Goal: Task Accomplishment & Management: Manage account settings

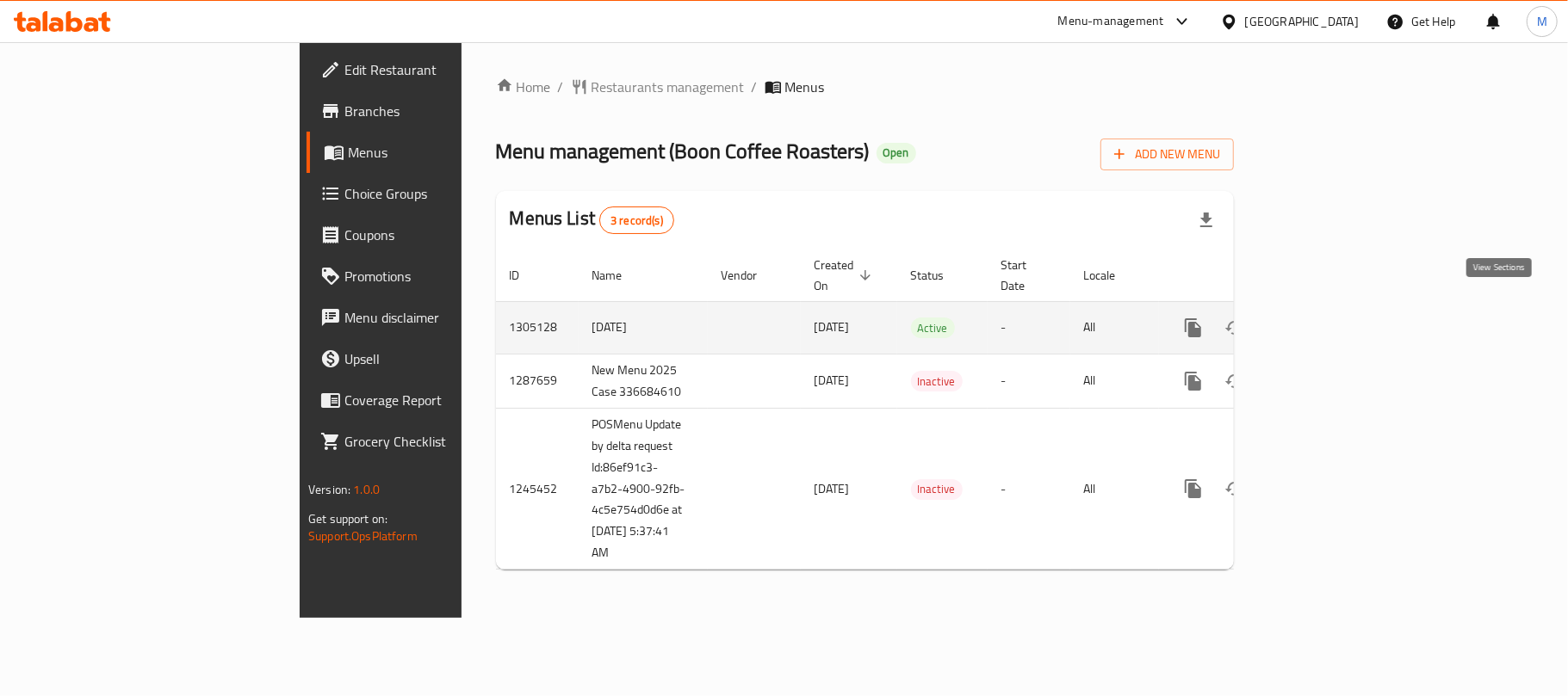
click at [1328, 318] on icon "enhanced table" at bounding box center [1317, 327] width 20 height 20
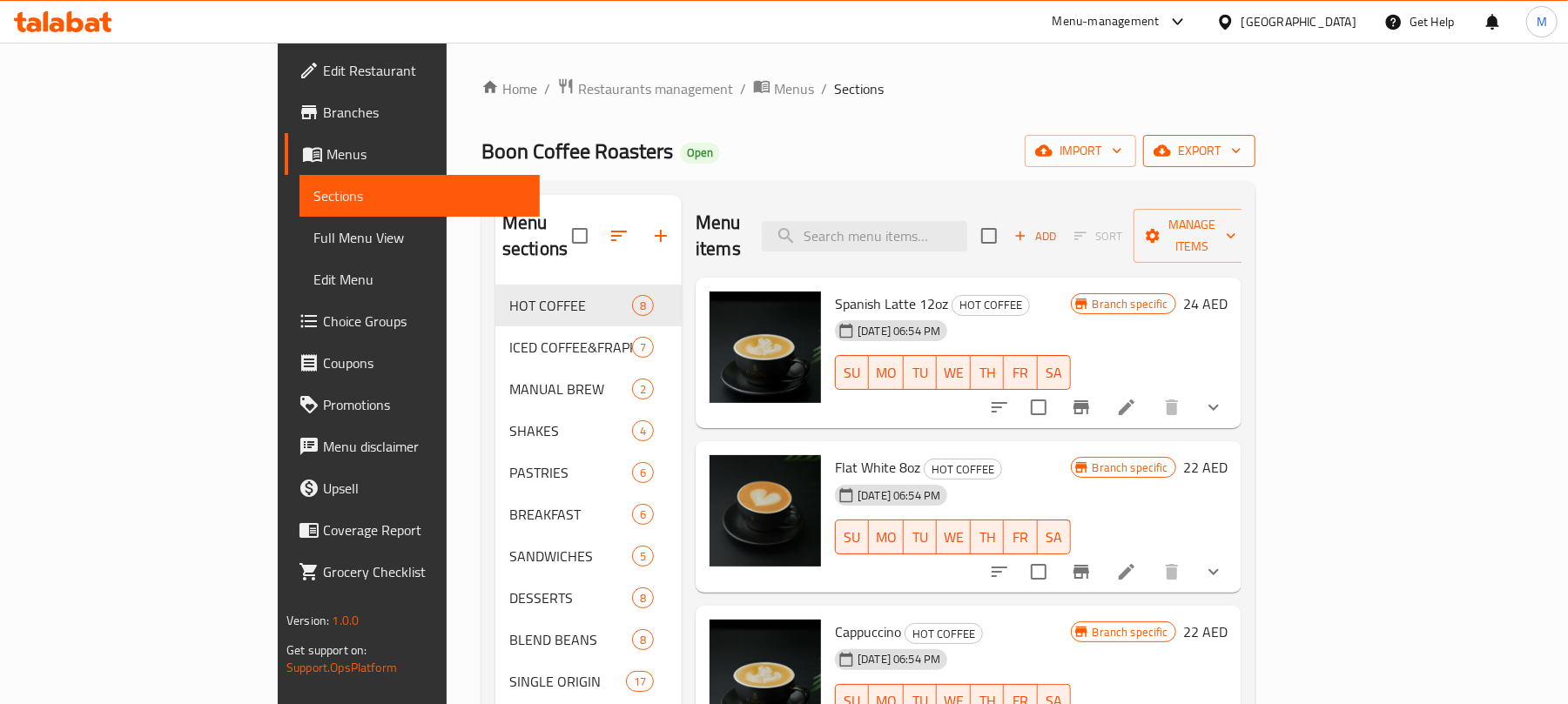
click at [1242, 145] on span "export" at bounding box center [1199, 151] width 85 height 21
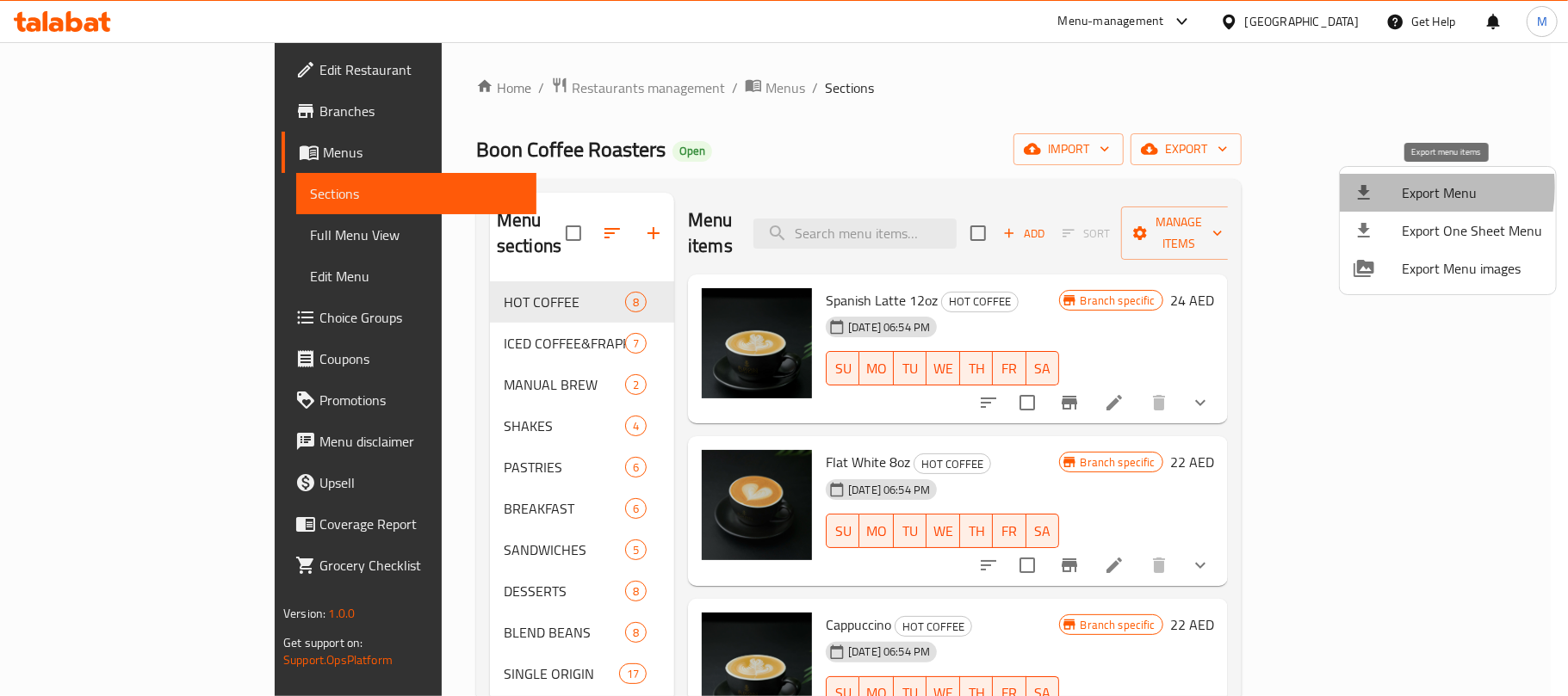
click at [1397, 187] on div at bounding box center [1378, 192] width 48 height 20
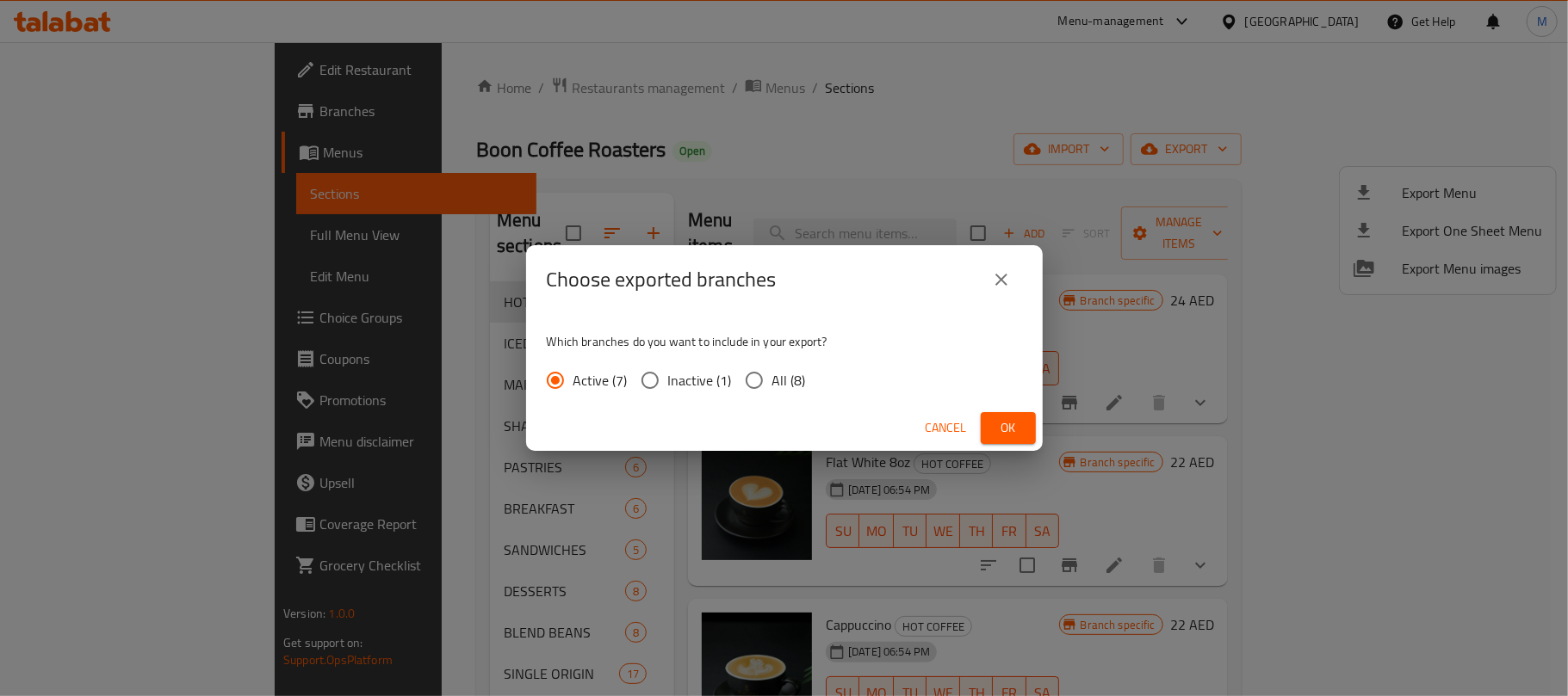
click at [773, 377] on span "All (8)" at bounding box center [789, 379] width 34 height 20
click at [772, 377] on input "All (8)" at bounding box center [754, 379] width 36 height 36
radio input "true"
click at [999, 432] on span "Ok" at bounding box center [1008, 429] width 28 height 21
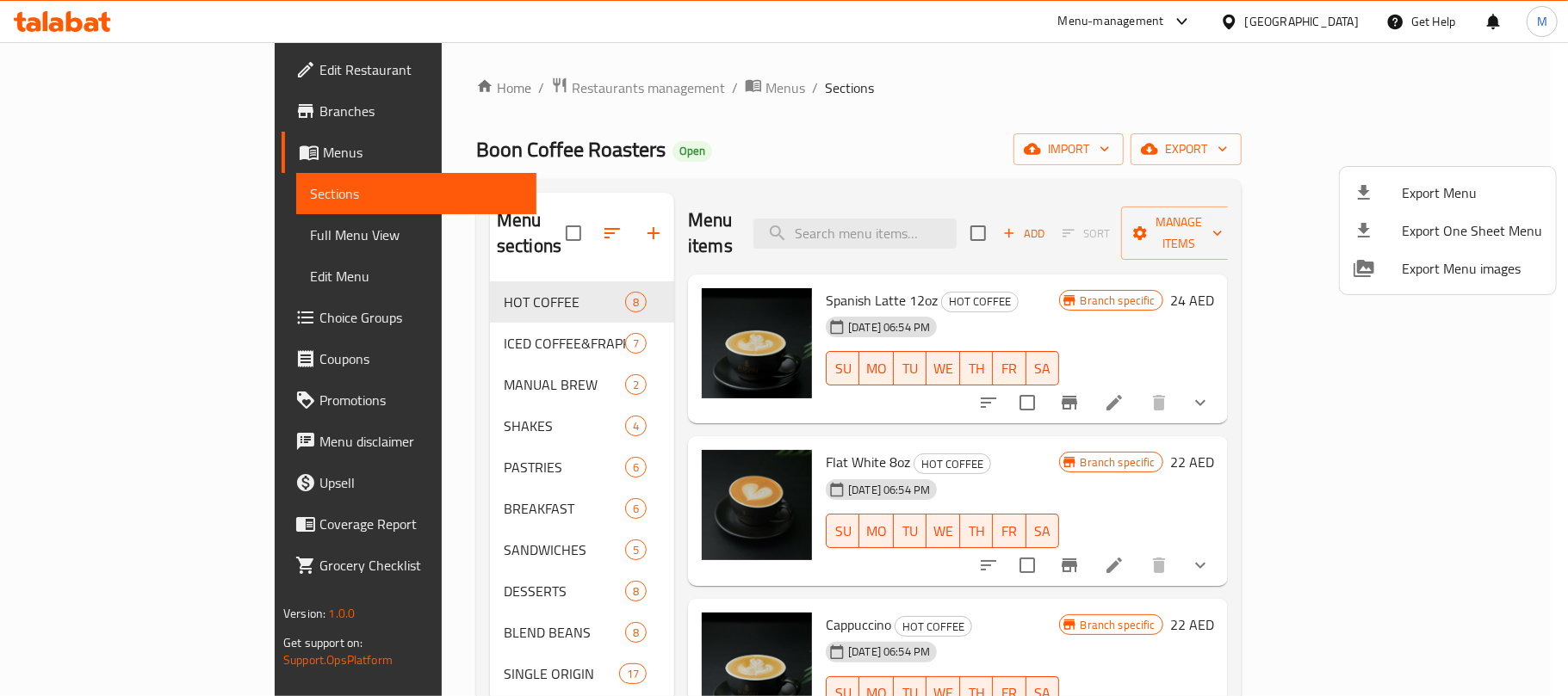
click at [861, 153] on div at bounding box center [784, 348] width 1568 height 696
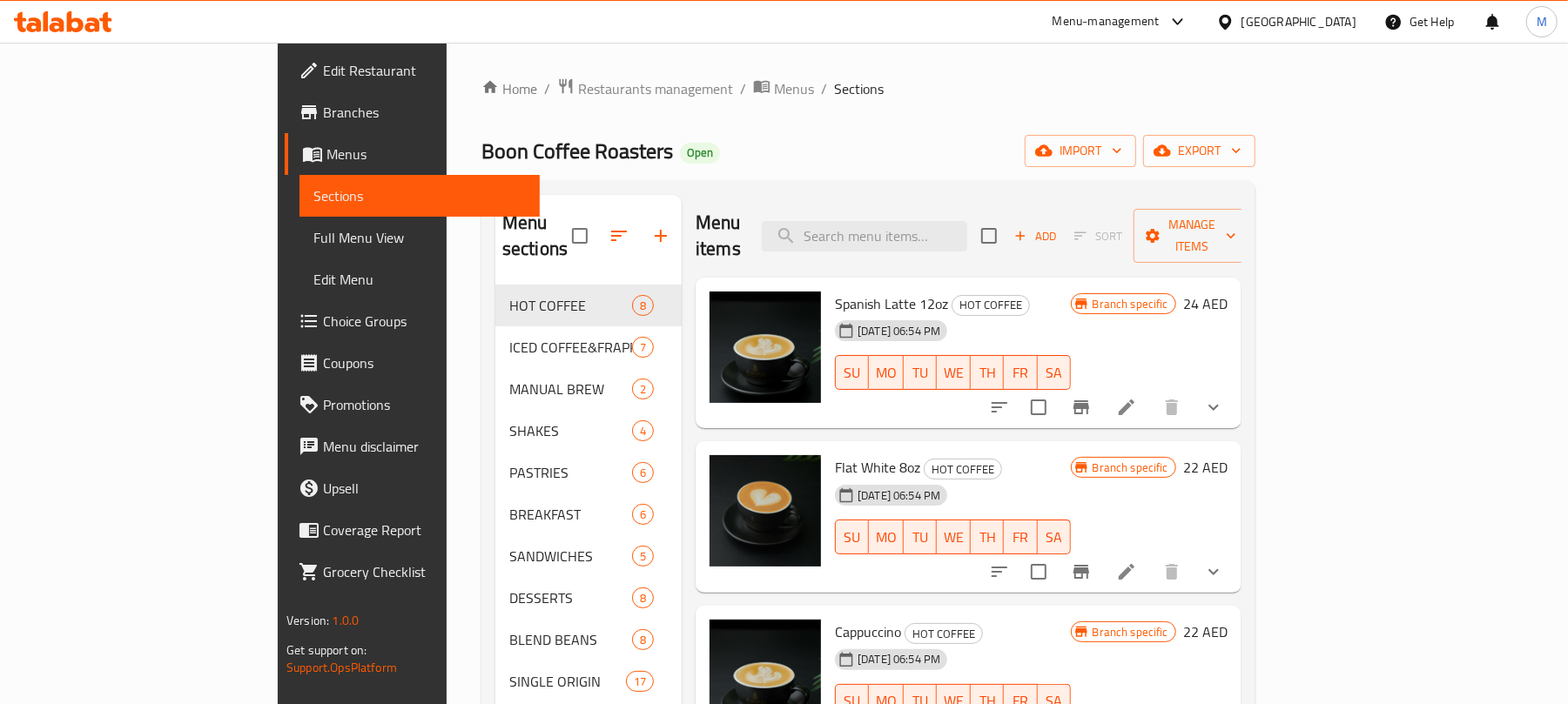
click at [1224, 397] on icon "show more" at bounding box center [1213, 407] width 21 height 21
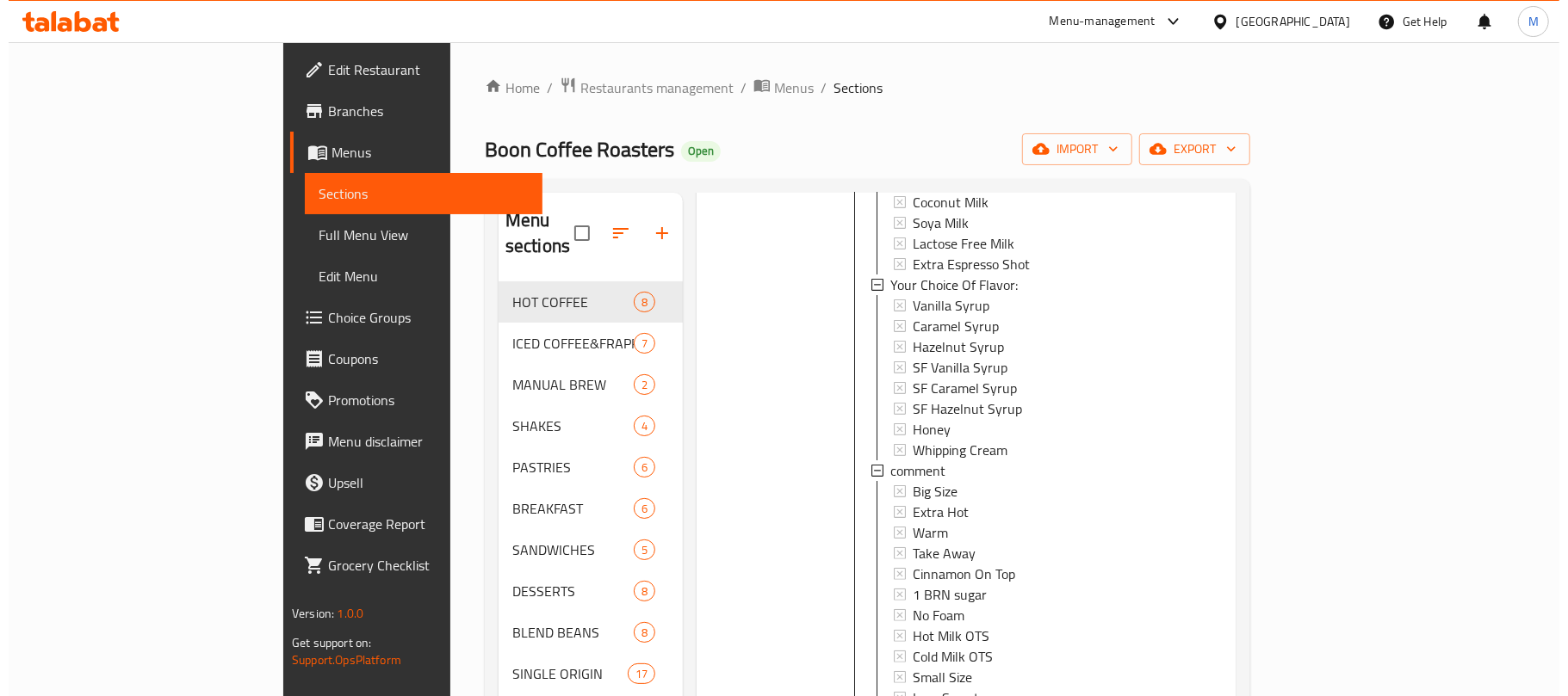
scroll to position [1033, 0]
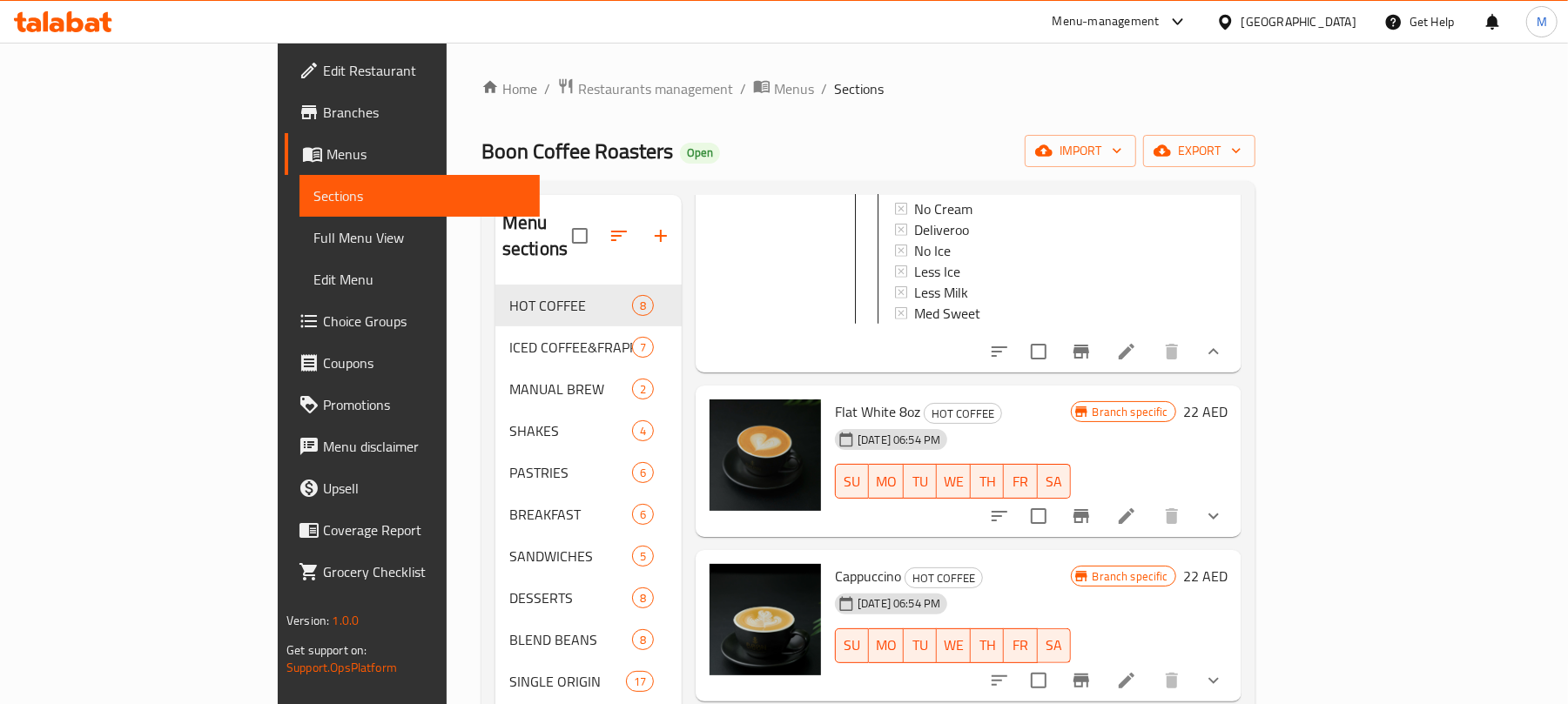
click at [1137, 342] on icon at bounding box center [1126, 352] width 21 height 21
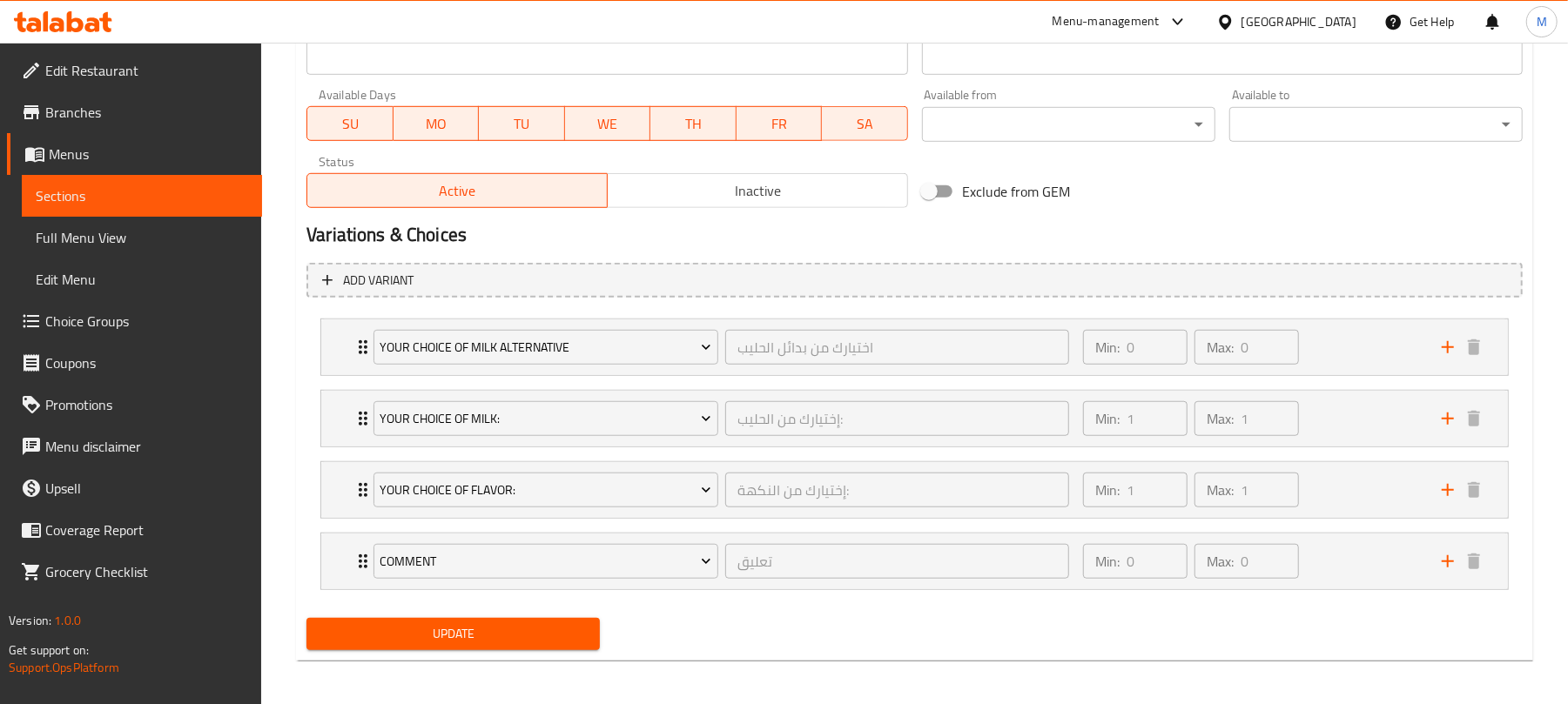
scroll to position [798, 0]
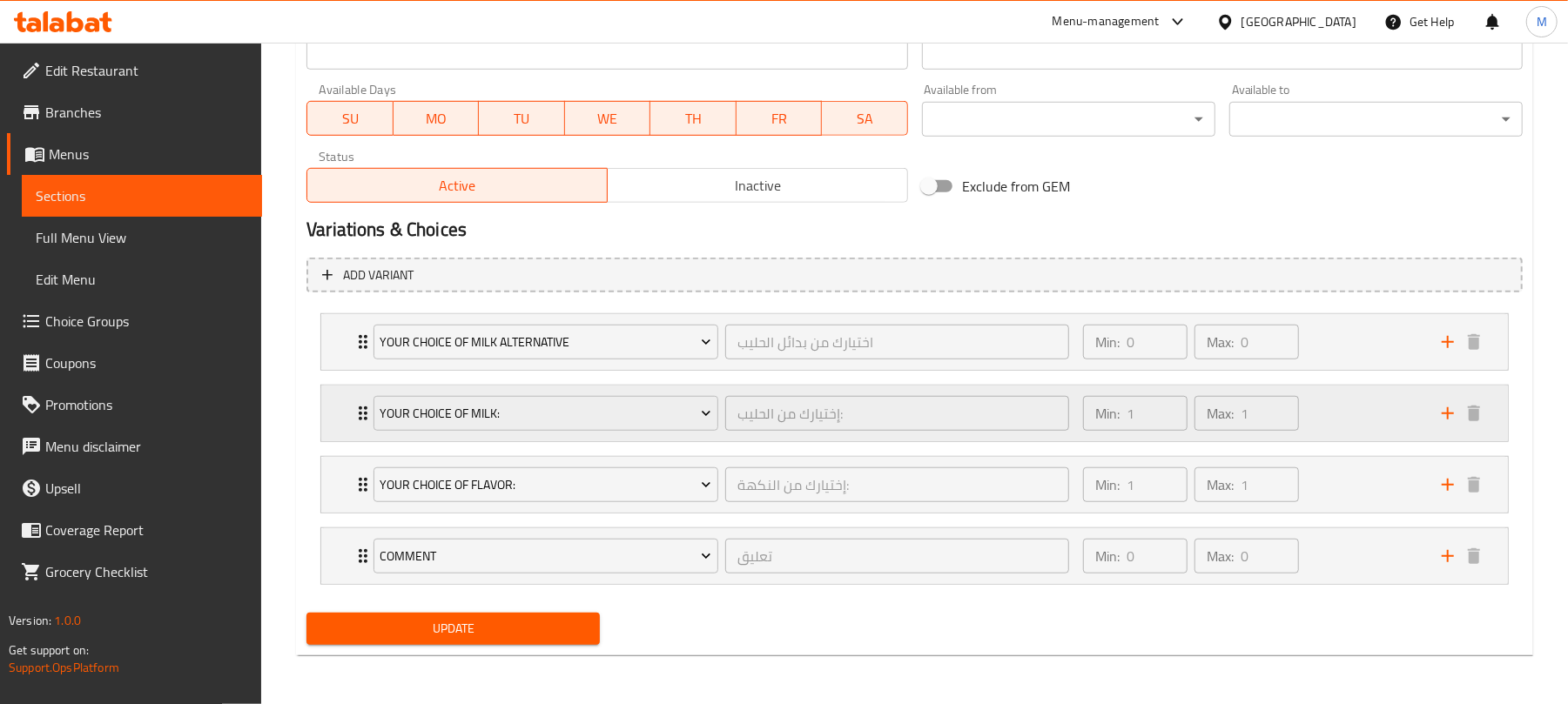
click at [1348, 430] on div "Min: 1 ​ Max: 1 ​" at bounding box center [1252, 413] width 358 height 56
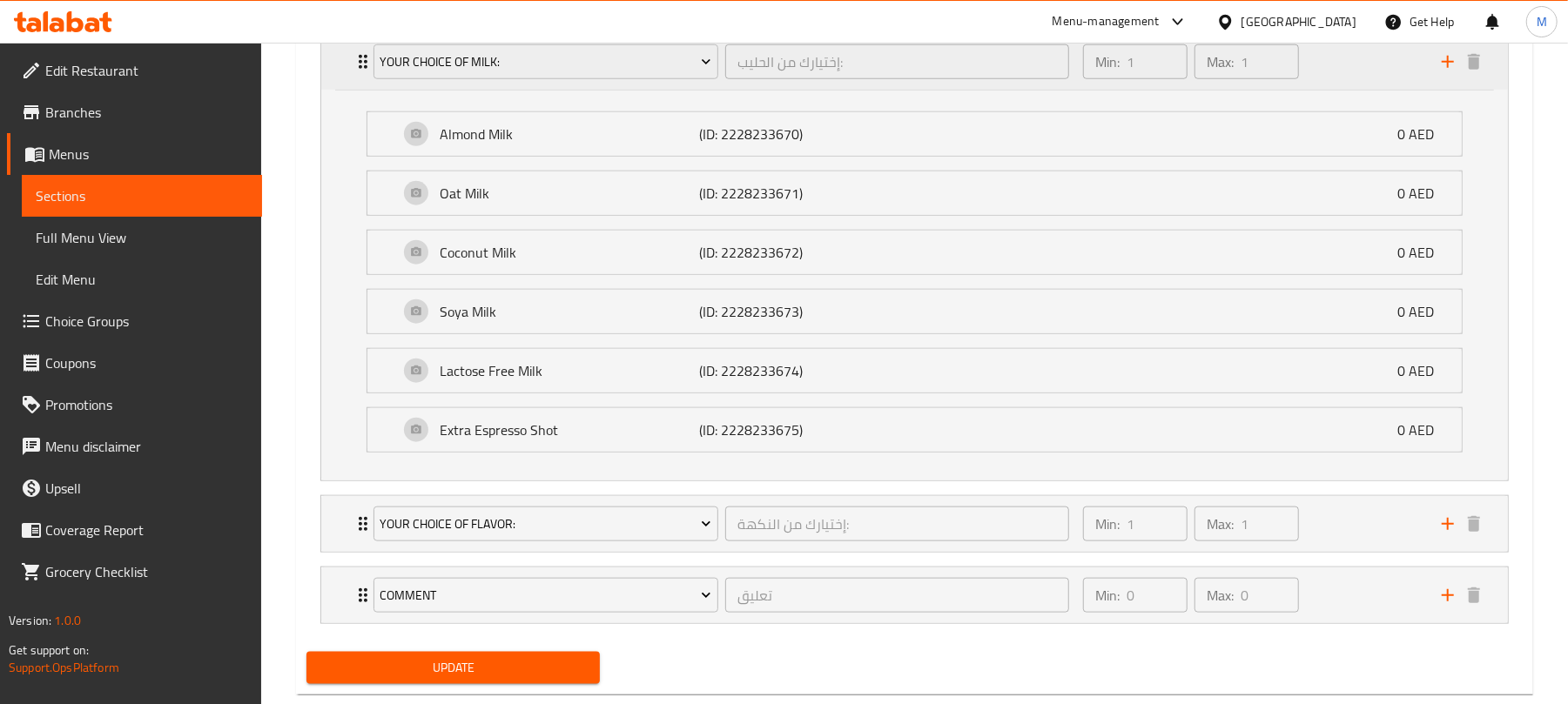
scroll to position [914, 0]
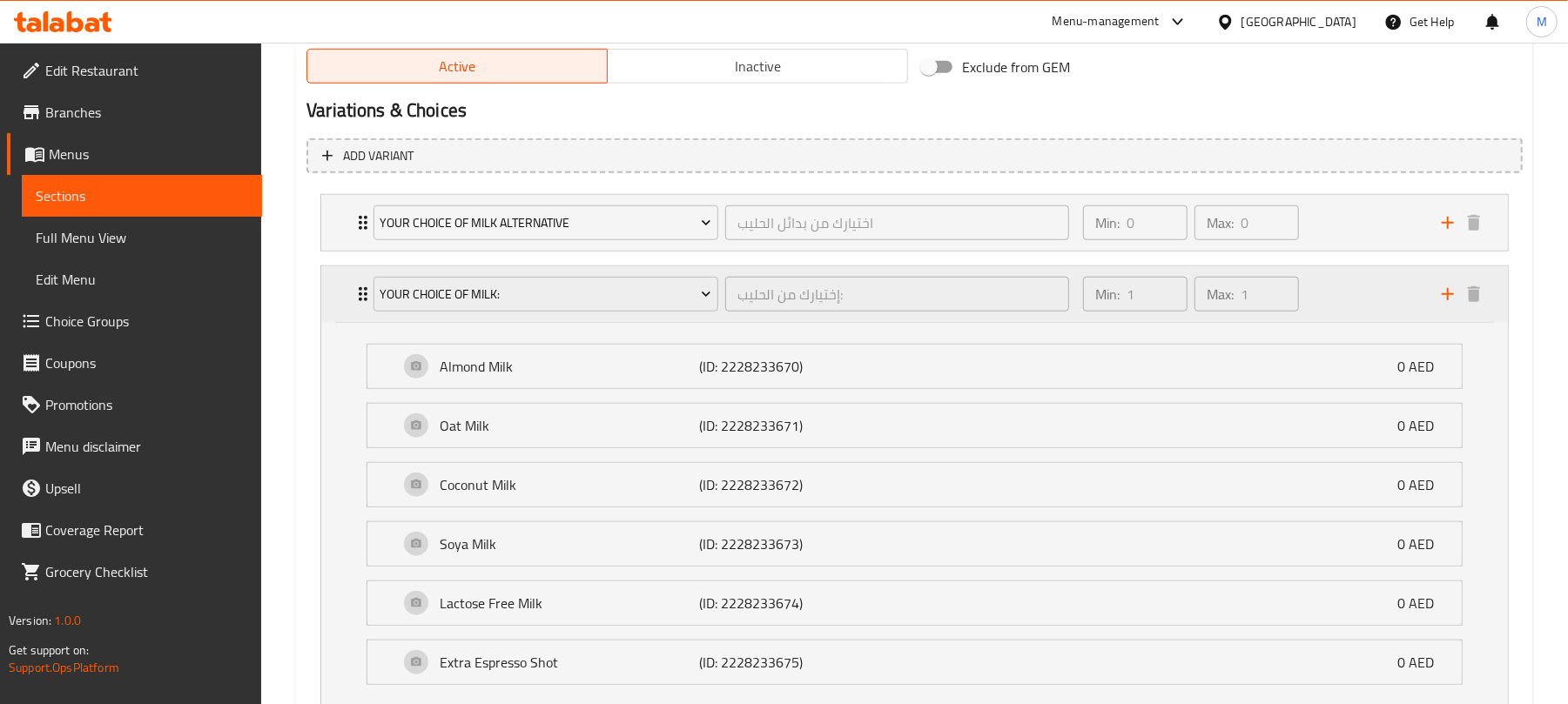
click at [1322, 278] on div "Min: 1 ​ Max: 1 ​" at bounding box center [1252, 294] width 358 height 56
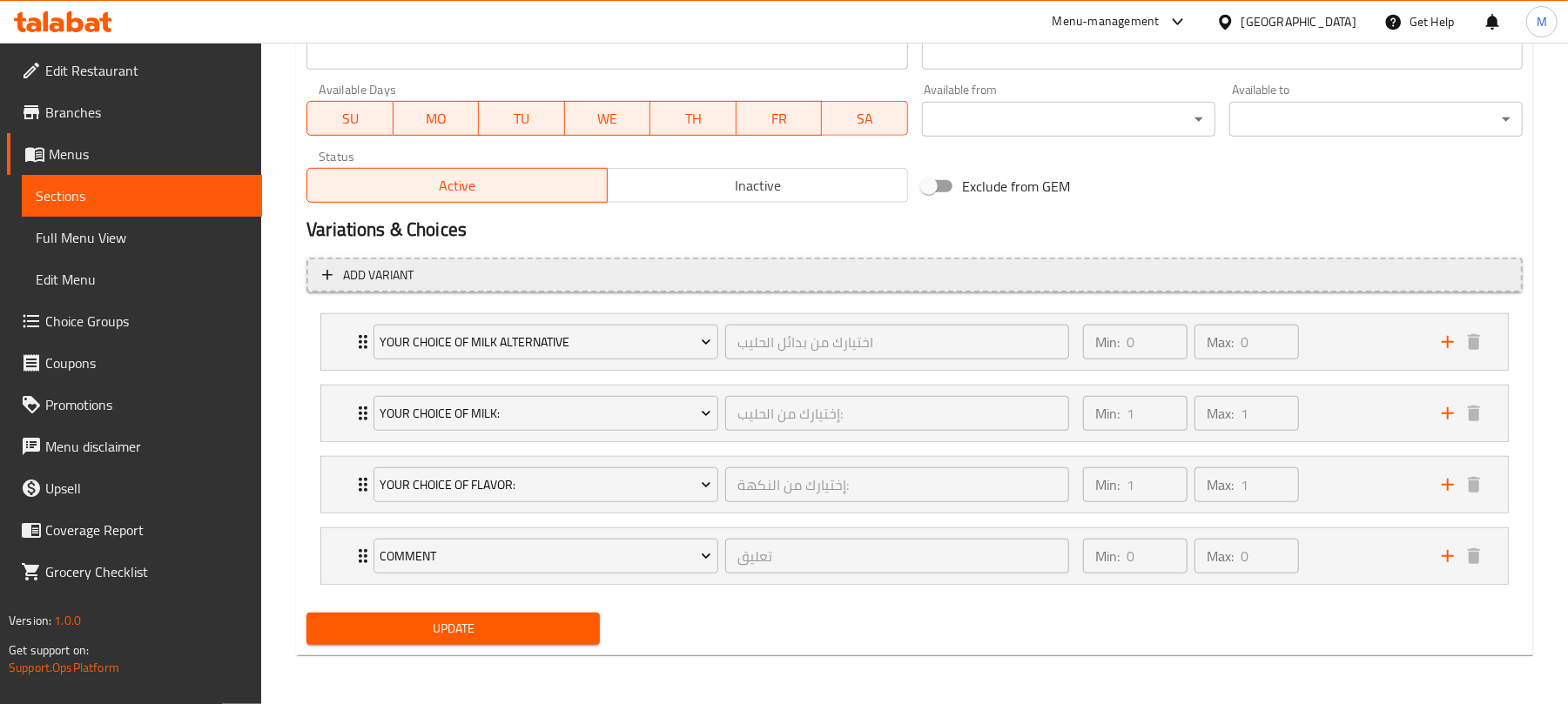
scroll to position [798, 0]
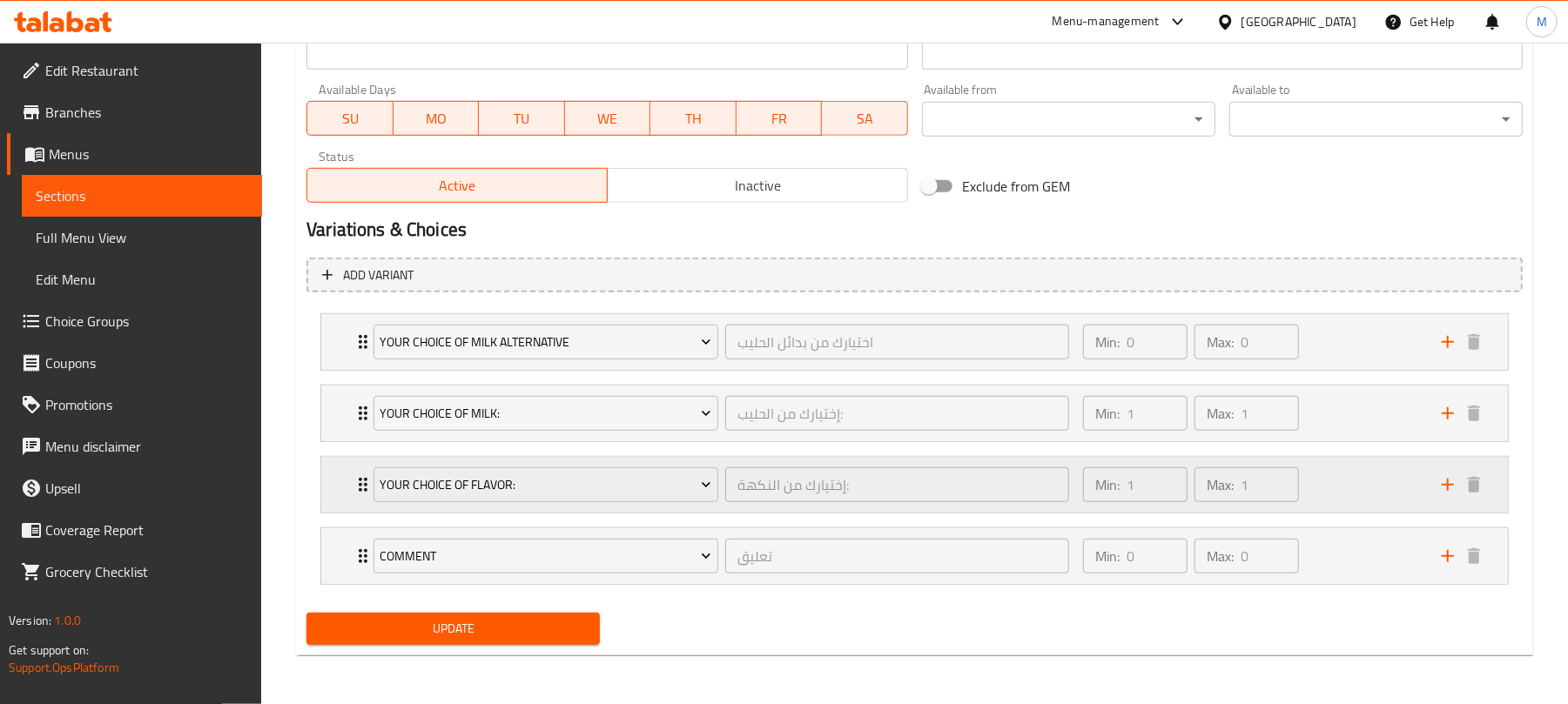
click at [1320, 476] on div "Min: 1 ​ Max: 1 ​" at bounding box center [1252, 484] width 358 height 56
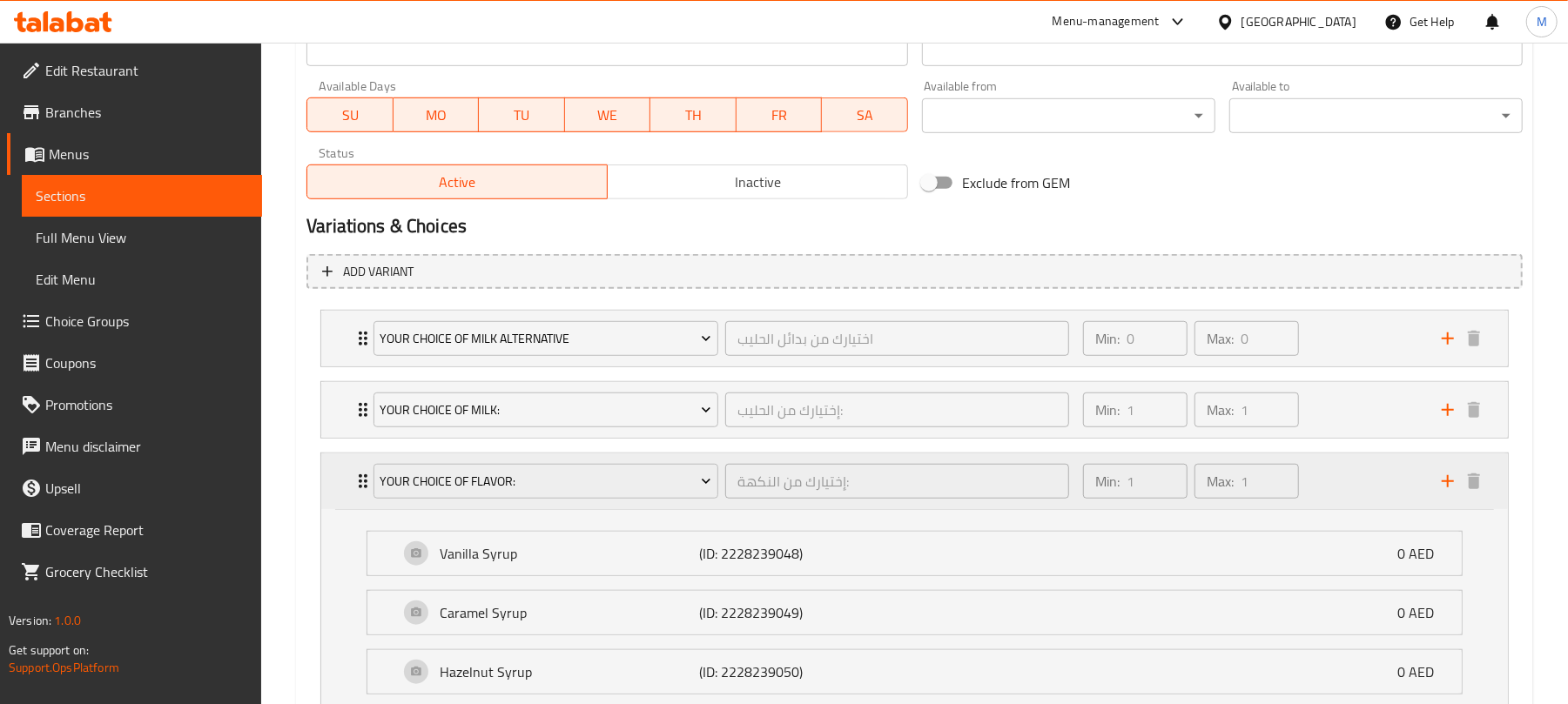
scroll to position [914, 0]
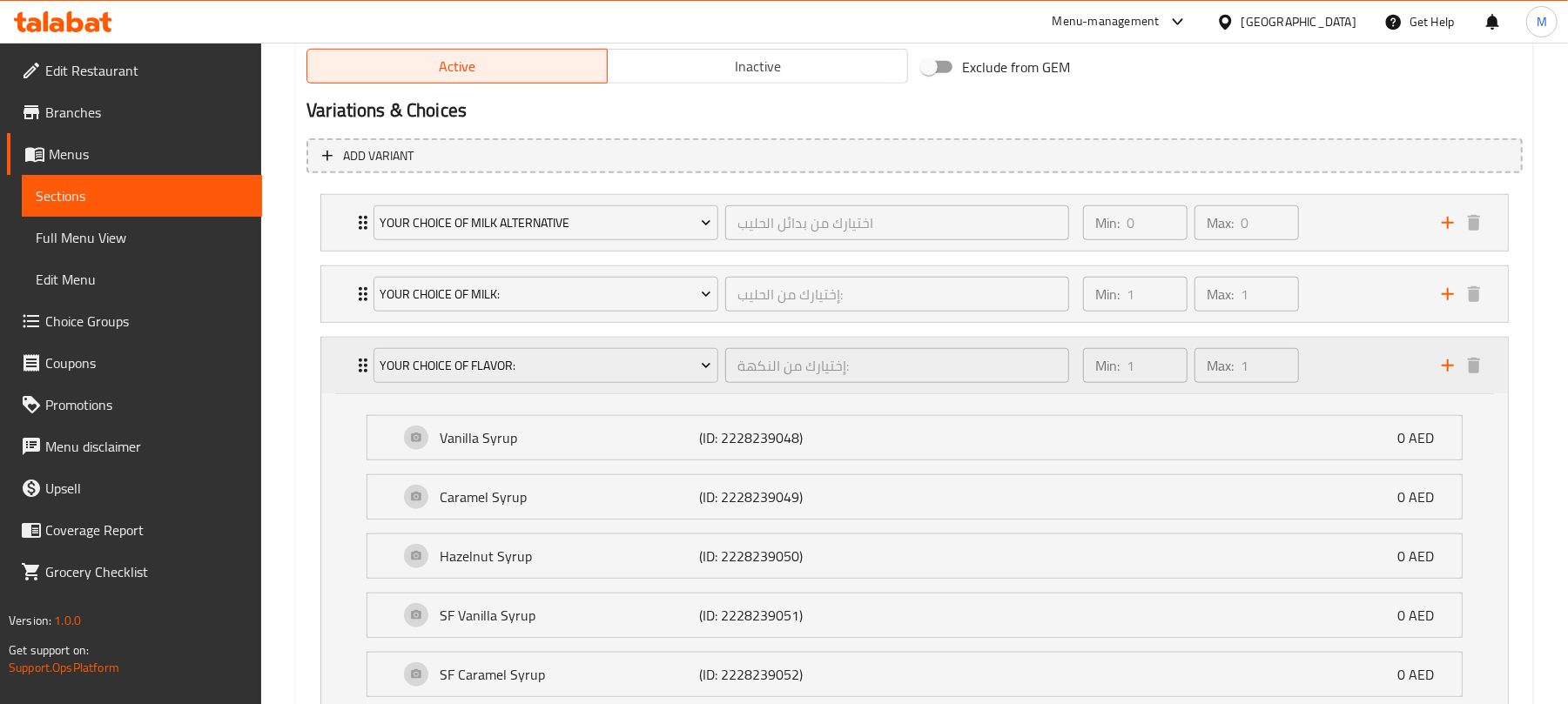
click at [1336, 359] on div "Min: 1 ​ Max: 1 ​" at bounding box center [1252, 365] width 358 height 56
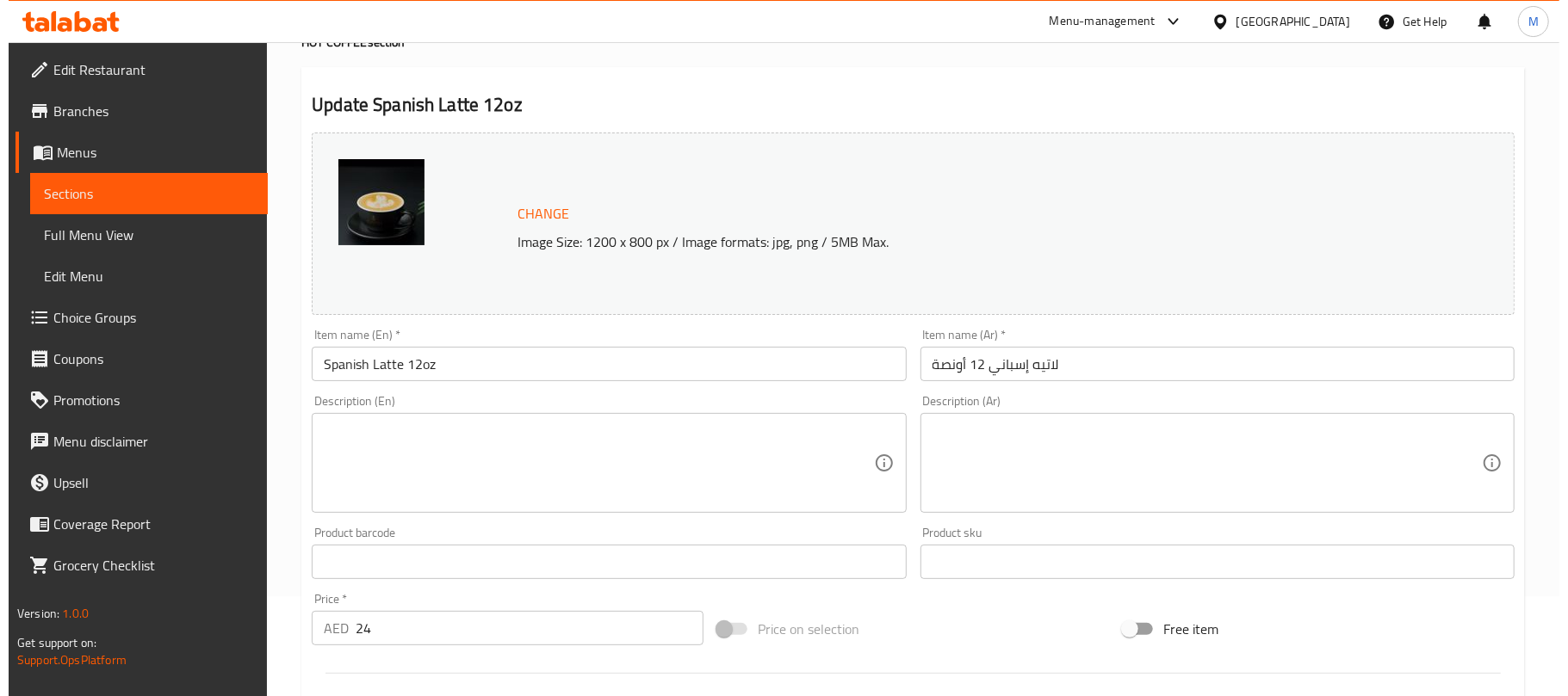
scroll to position [0, 0]
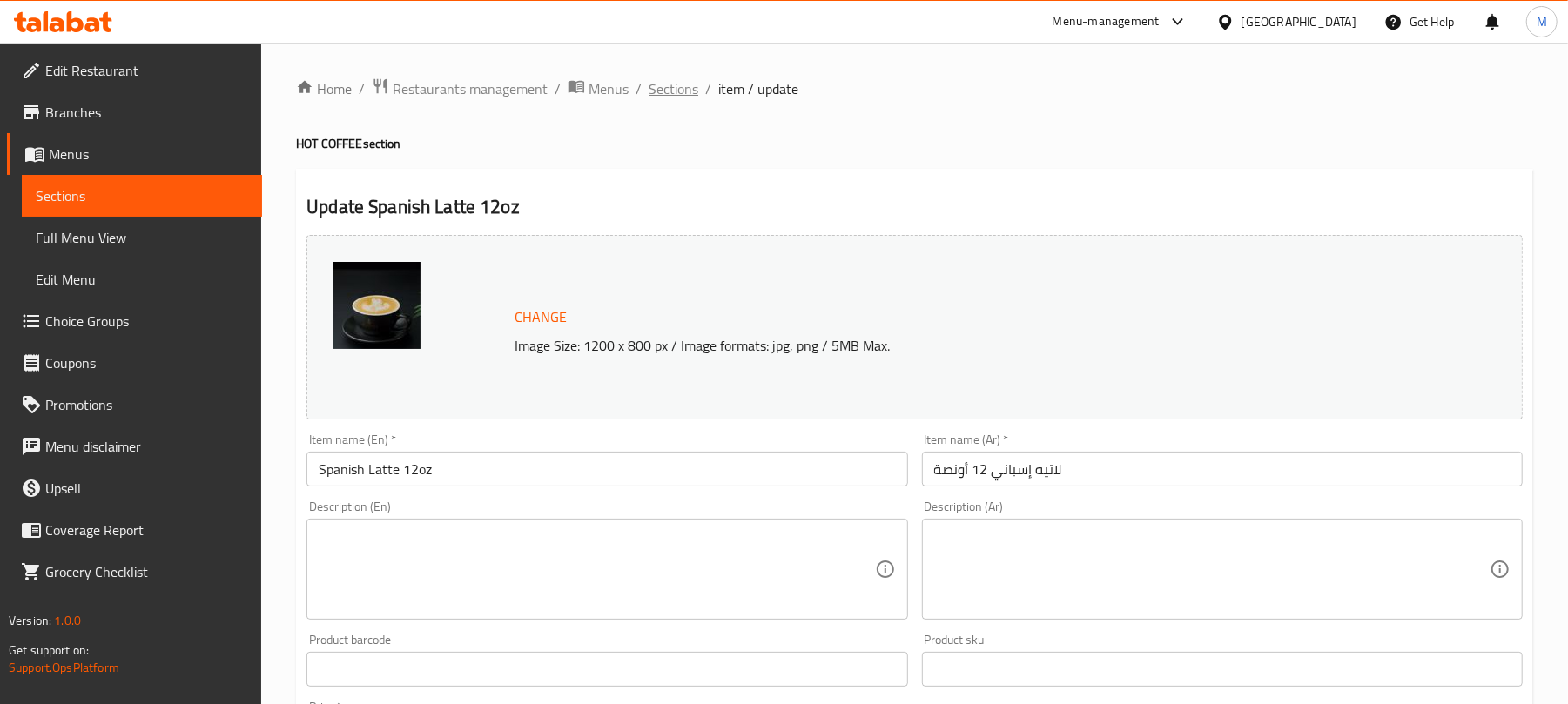
click at [680, 89] on span "Sections" at bounding box center [673, 88] width 50 height 21
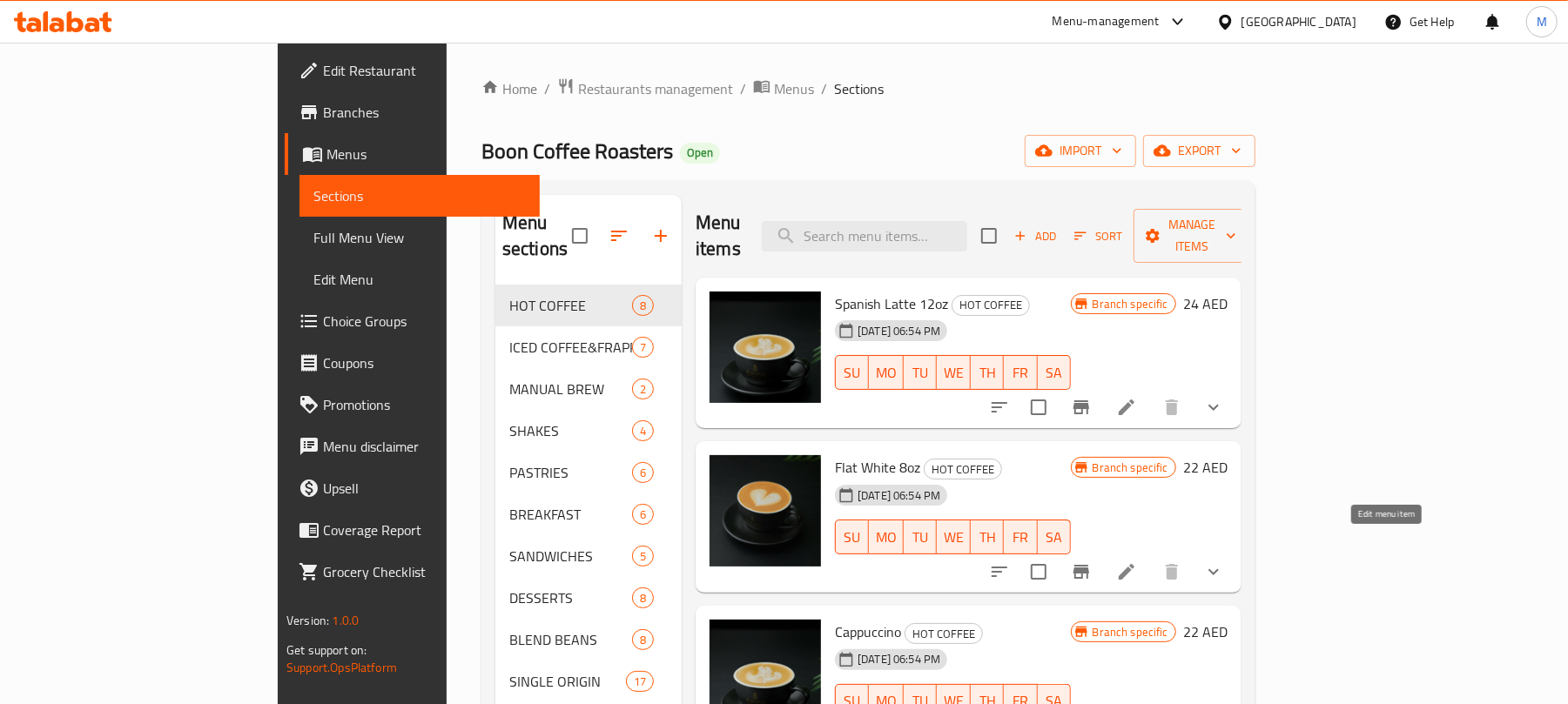
click at [1135, 564] on icon at bounding box center [1127, 572] width 16 height 16
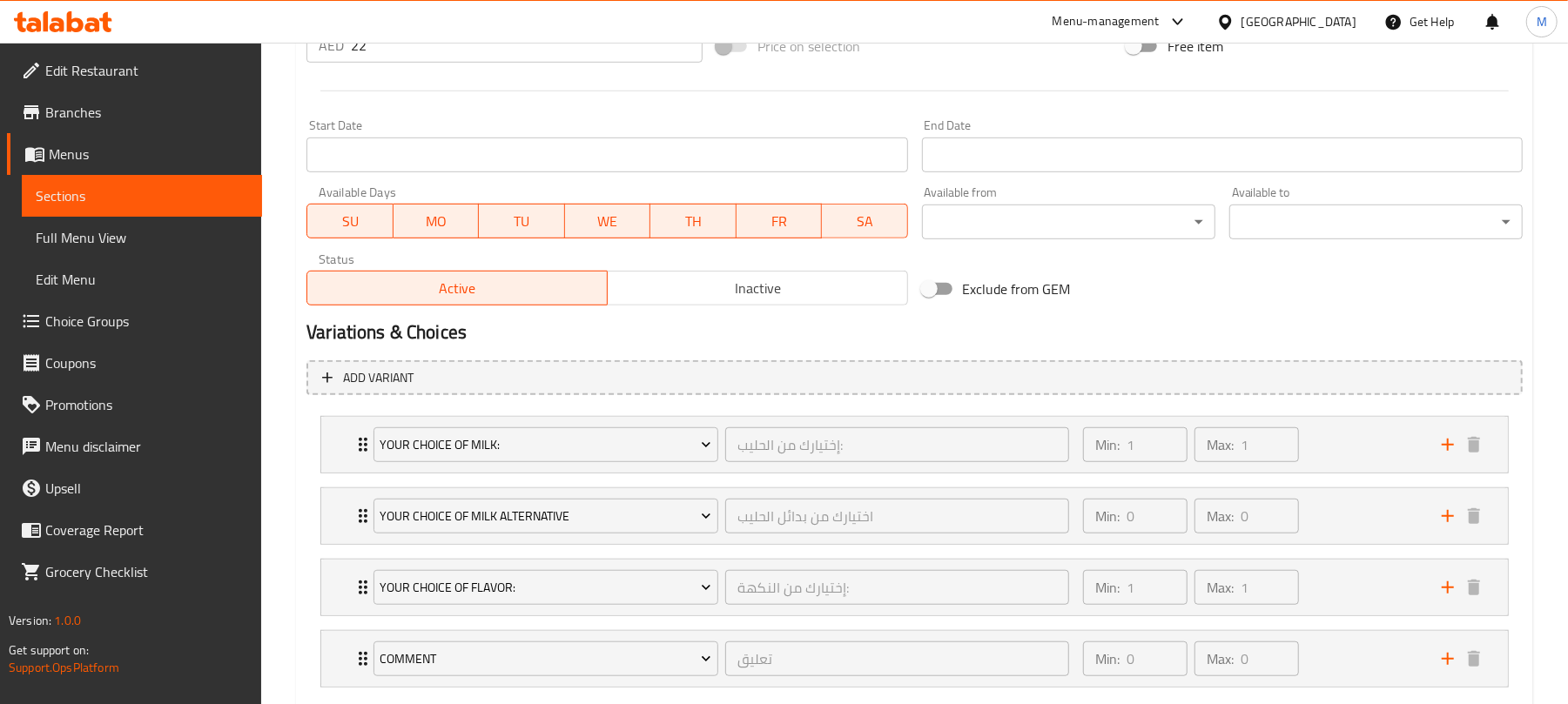
scroll to position [798, 0]
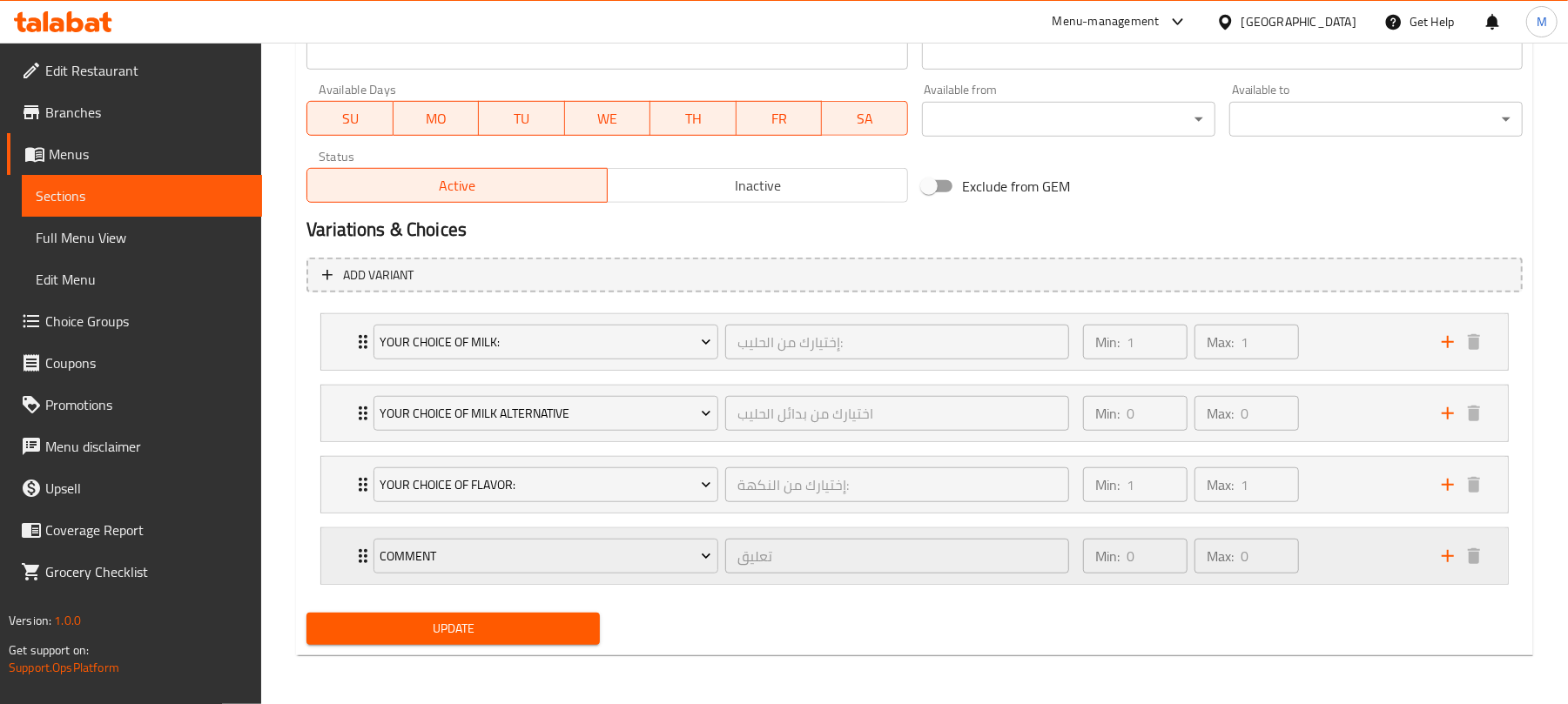
click at [1365, 562] on div "Min: 0 ​ Max: 0 ​" at bounding box center [1252, 556] width 358 height 56
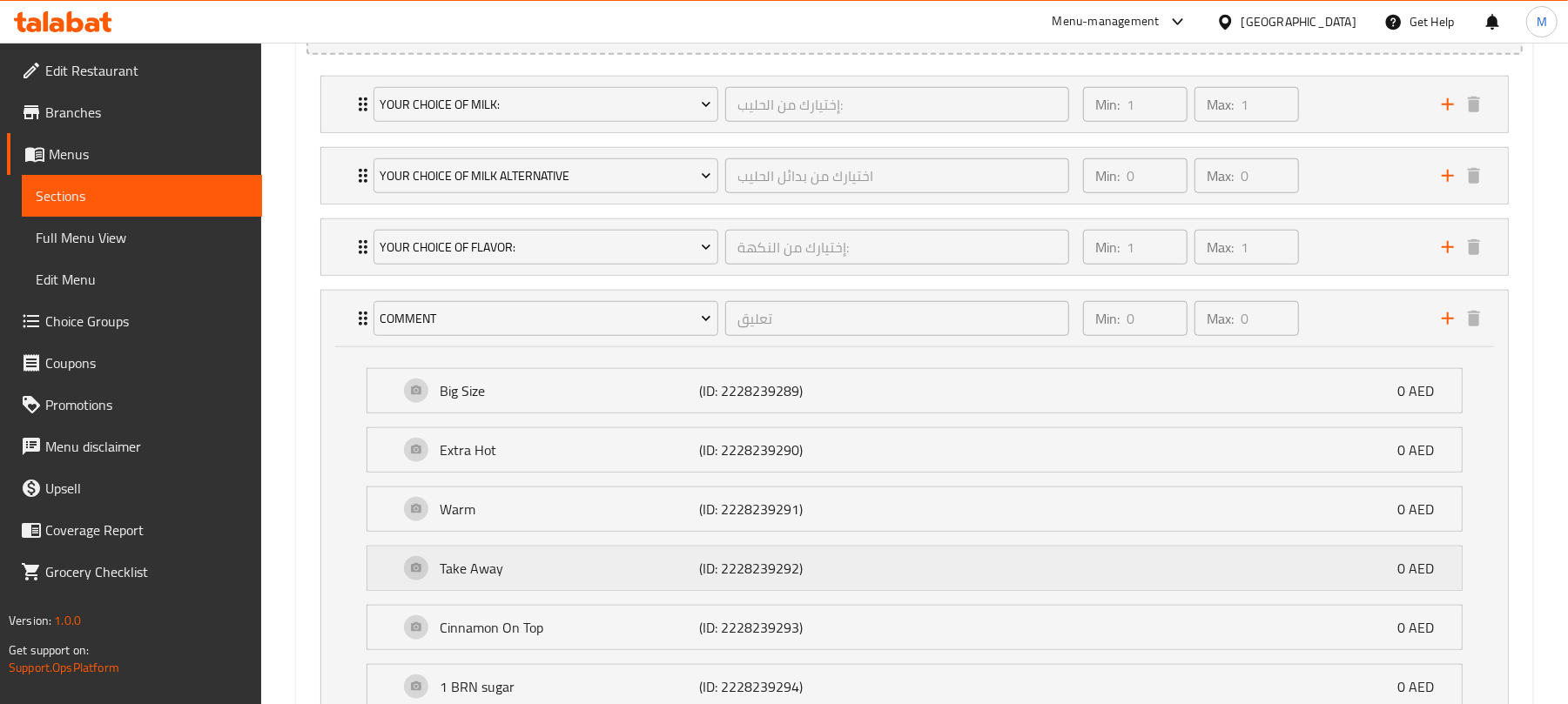
scroll to position [984, 0]
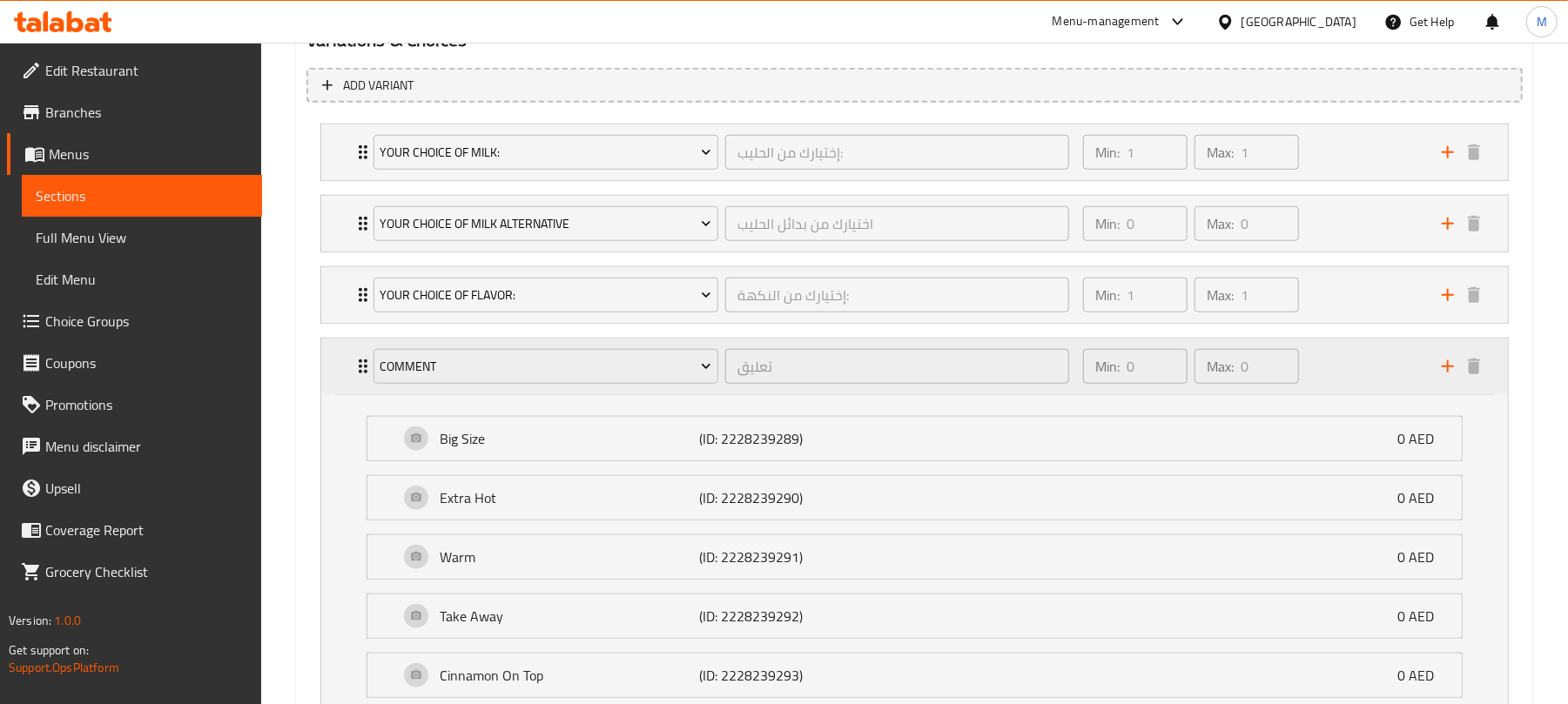
click at [1335, 380] on div "Min: 0 ​ Max: 0 ​" at bounding box center [1252, 366] width 358 height 56
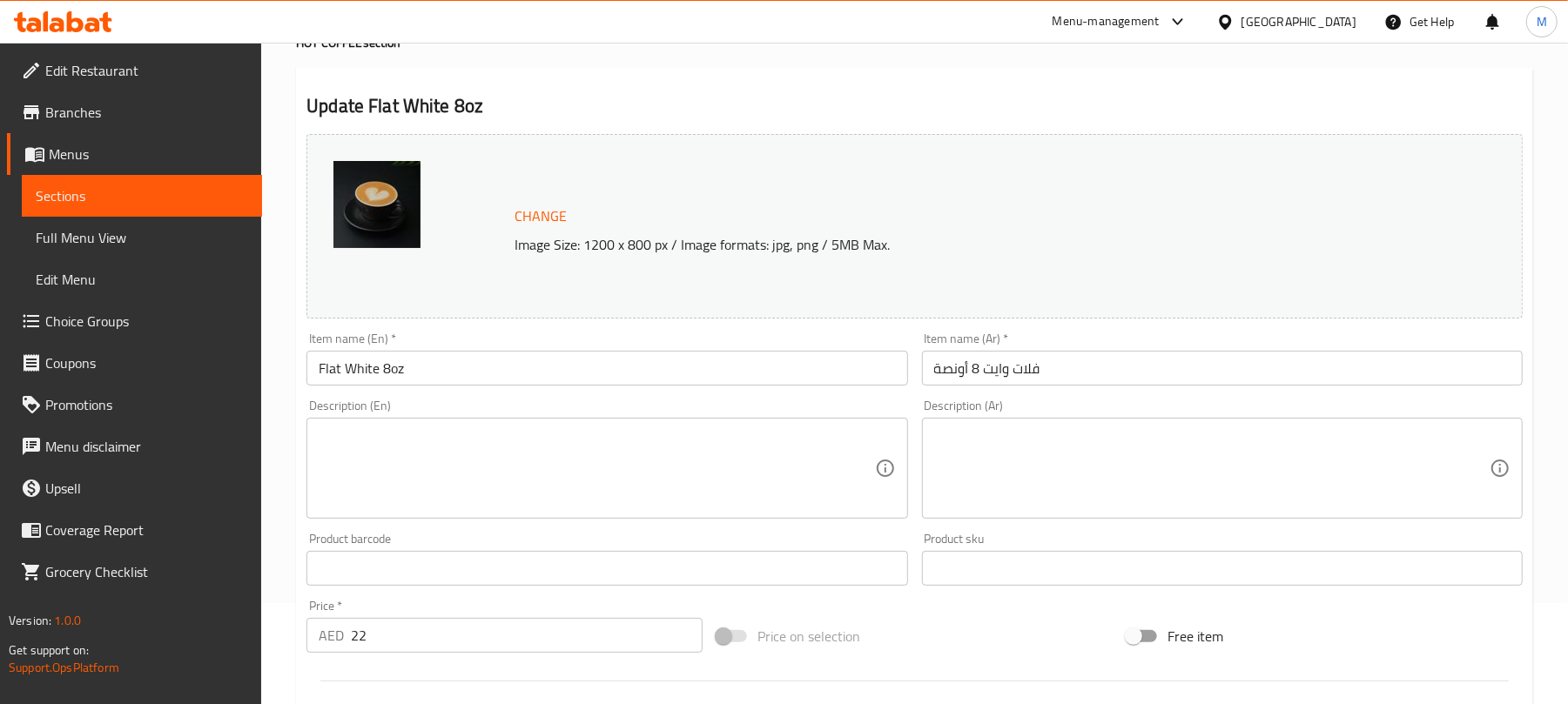
scroll to position [0, 0]
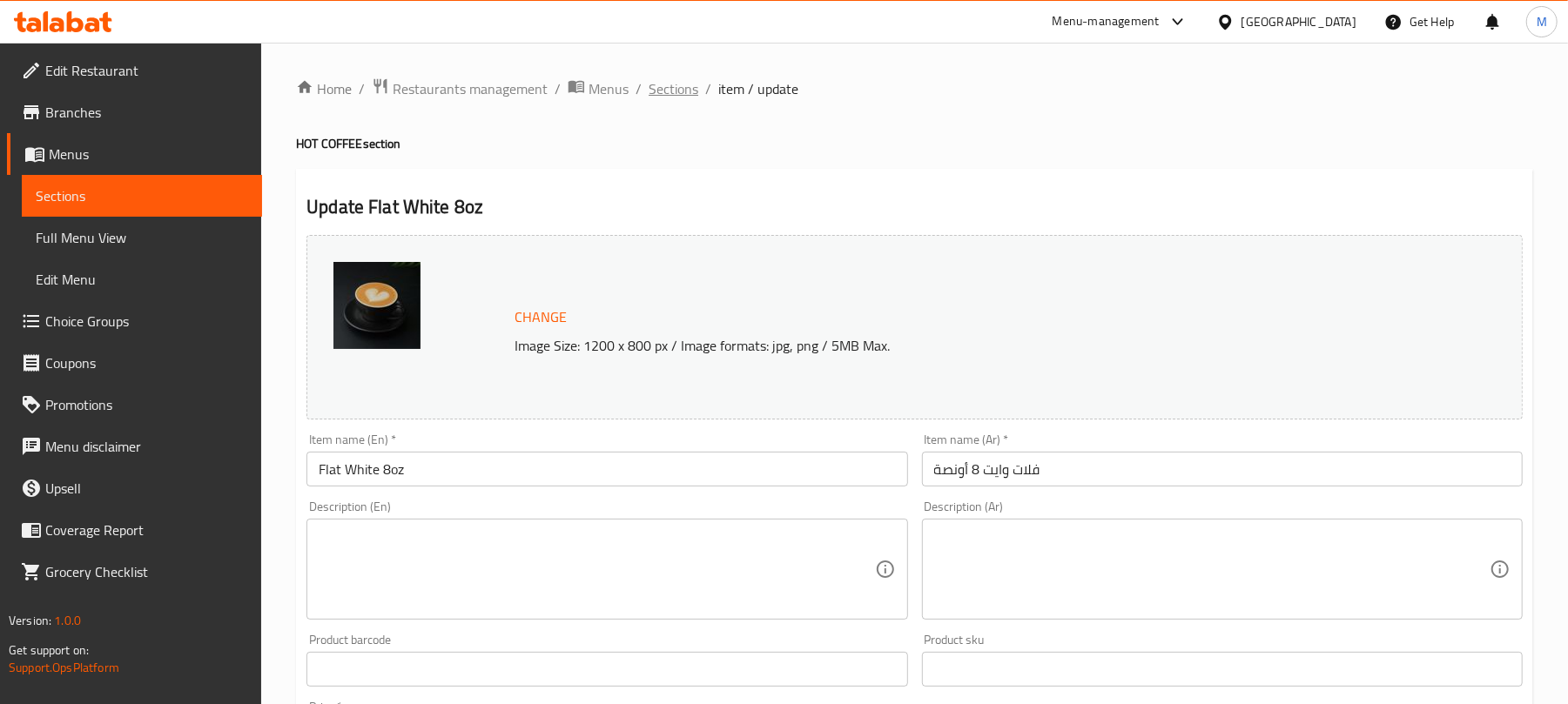
click at [672, 96] on span "Sections" at bounding box center [673, 88] width 50 height 21
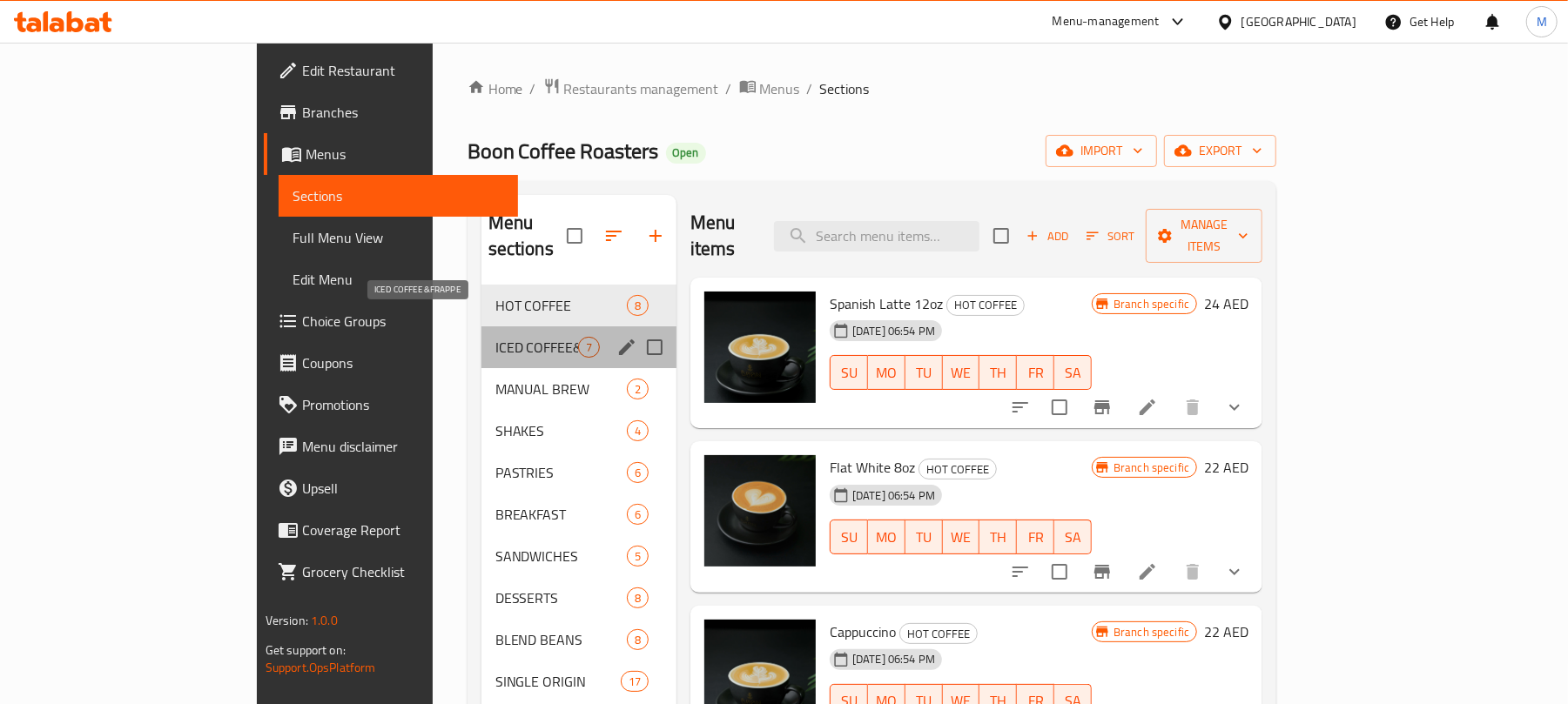
click at [495, 337] on span "ICED COFFEE&FRAPPE" at bounding box center [536, 347] width 83 height 21
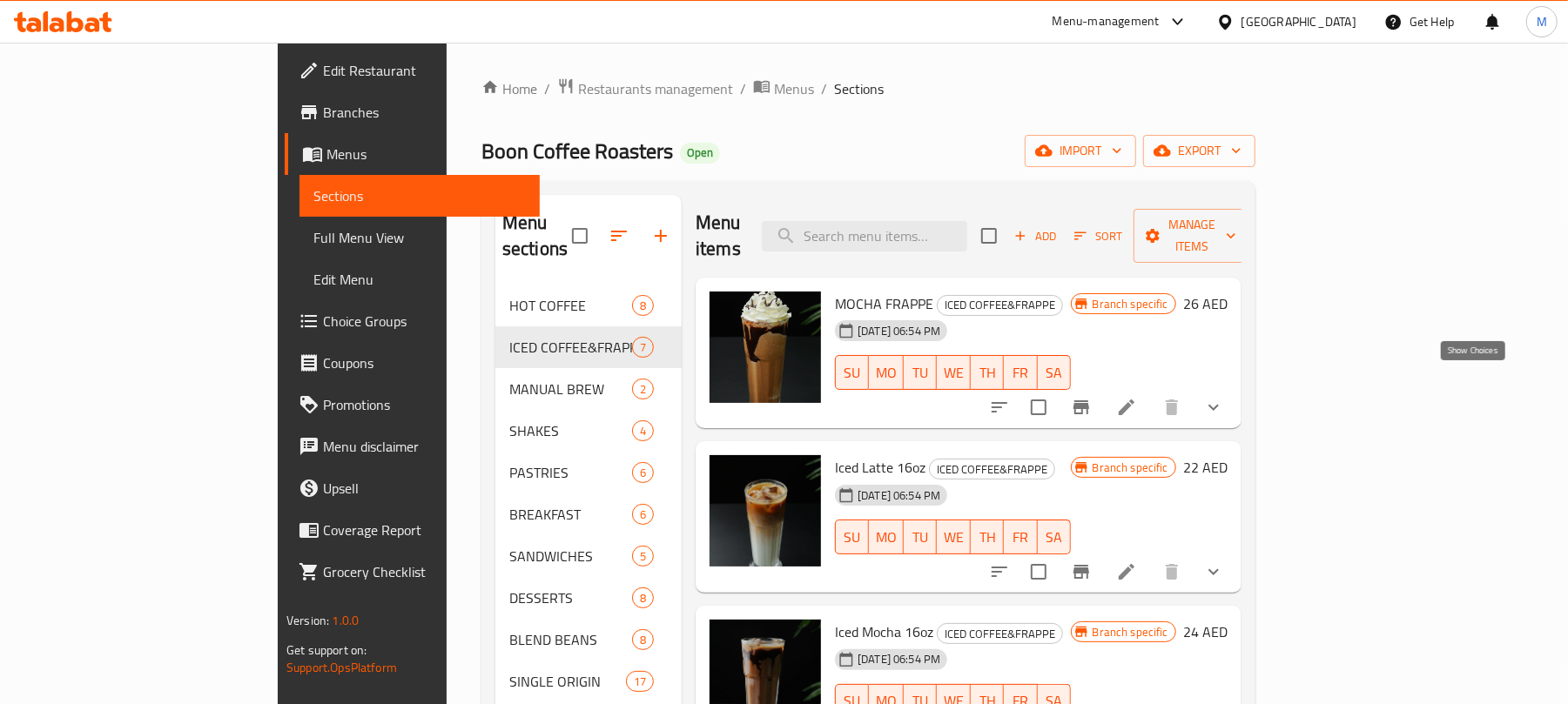
click at [1224, 397] on icon "show more" at bounding box center [1213, 407] width 21 height 21
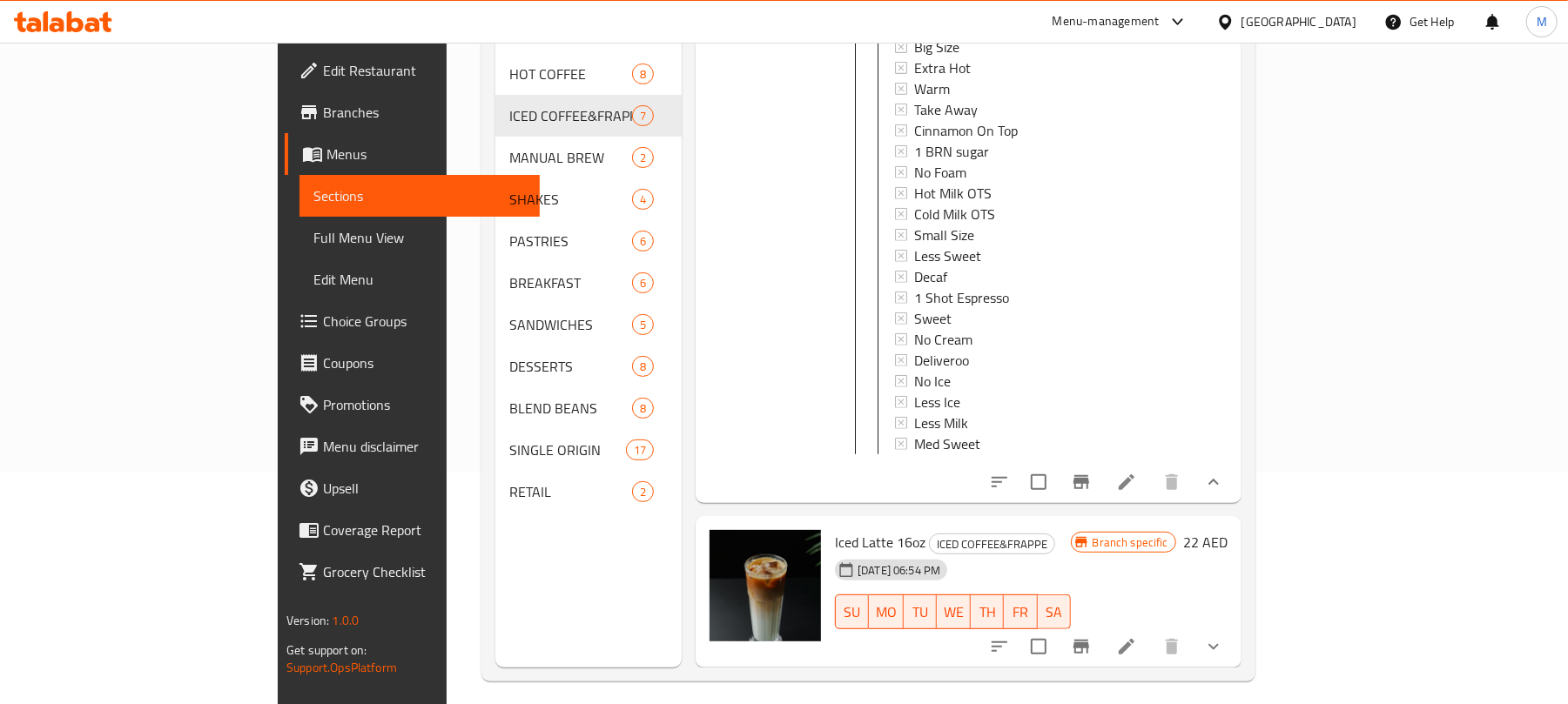
scroll to position [696, 0]
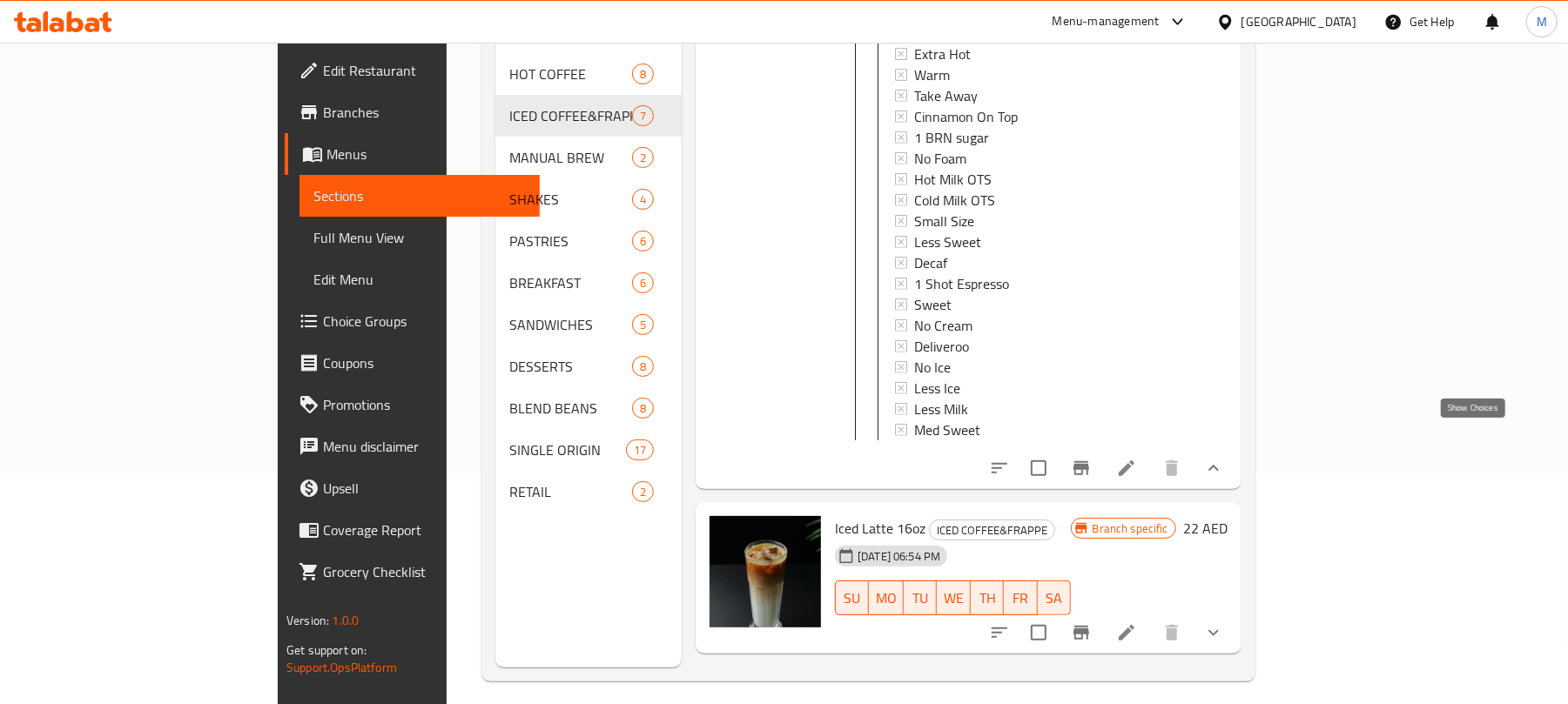
click at [1224, 458] on icon "show more" at bounding box center [1213, 468] width 21 height 21
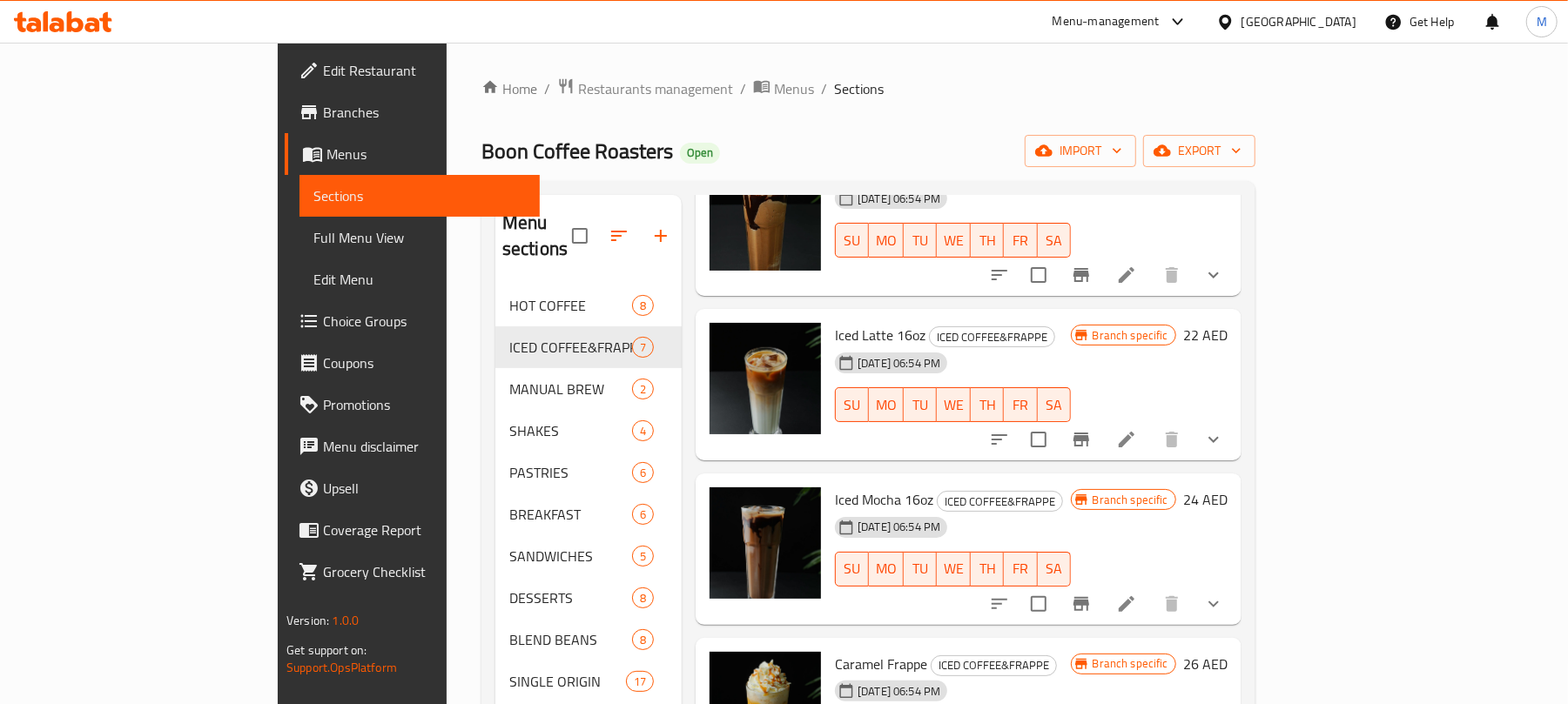
scroll to position [0, 0]
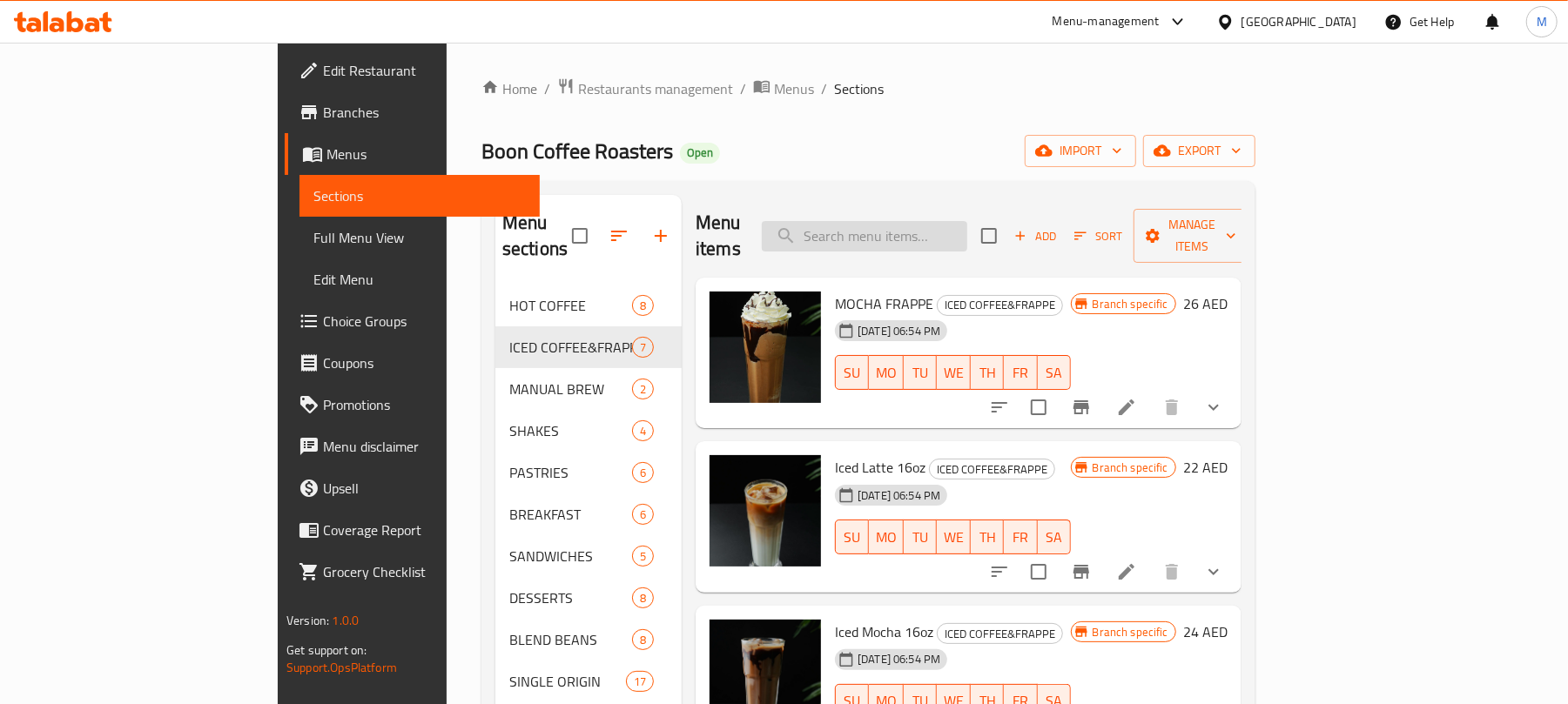
click at [967, 222] on input "search" at bounding box center [864, 236] width 205 height 30
paste input "Premium Kg"
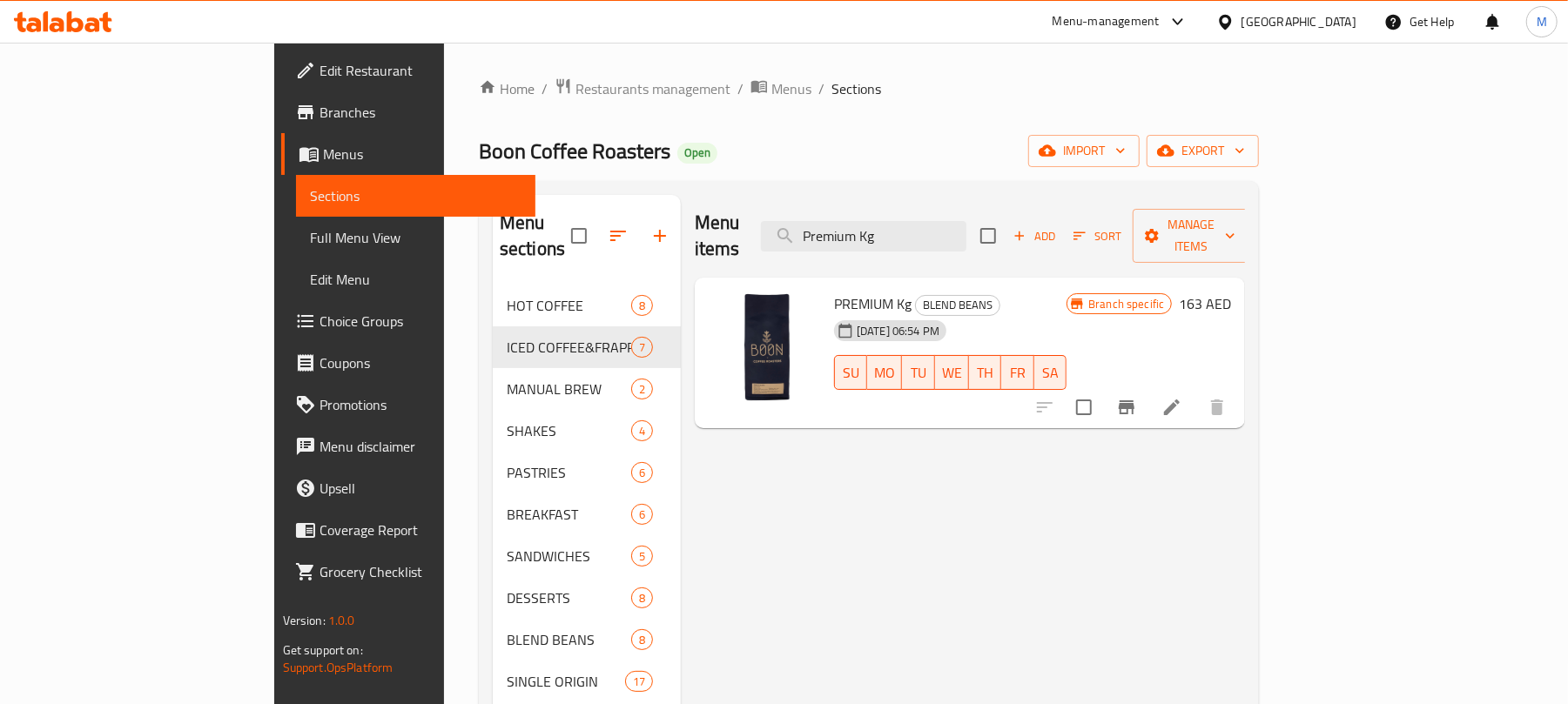
scroll to position [245, 0]
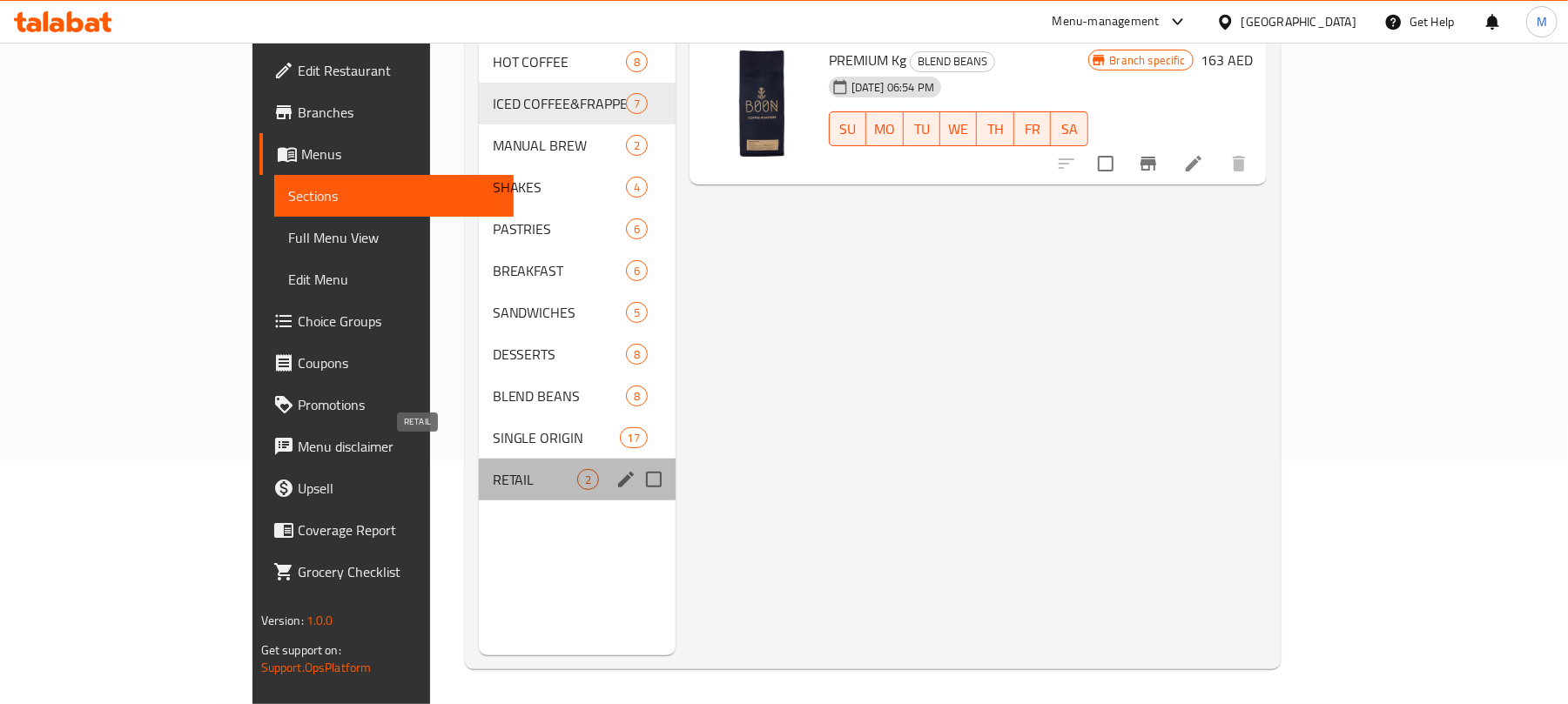
click at [493, 470] on span "RETAIL" at bounding box center [535, 479] width 85 height 21
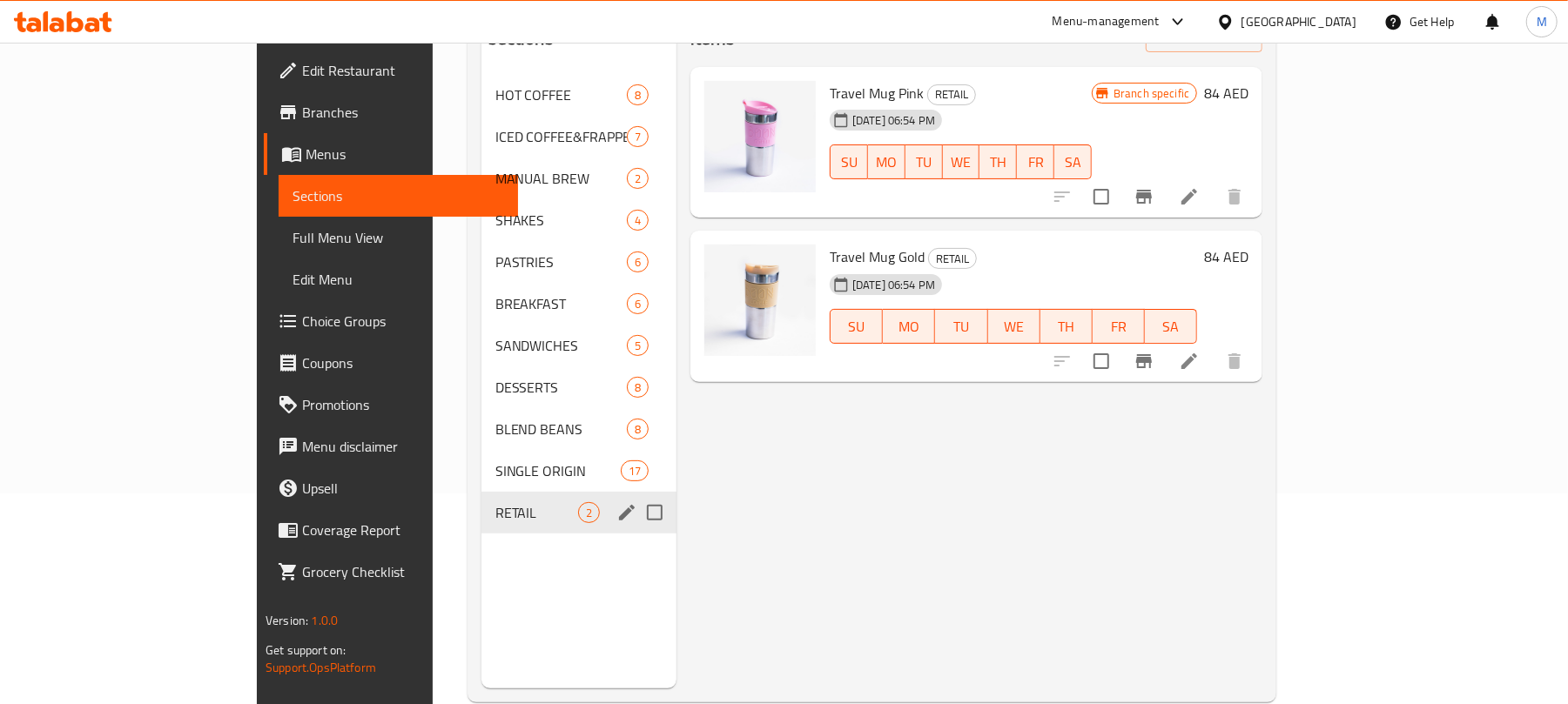
scroll to position [231, 0]
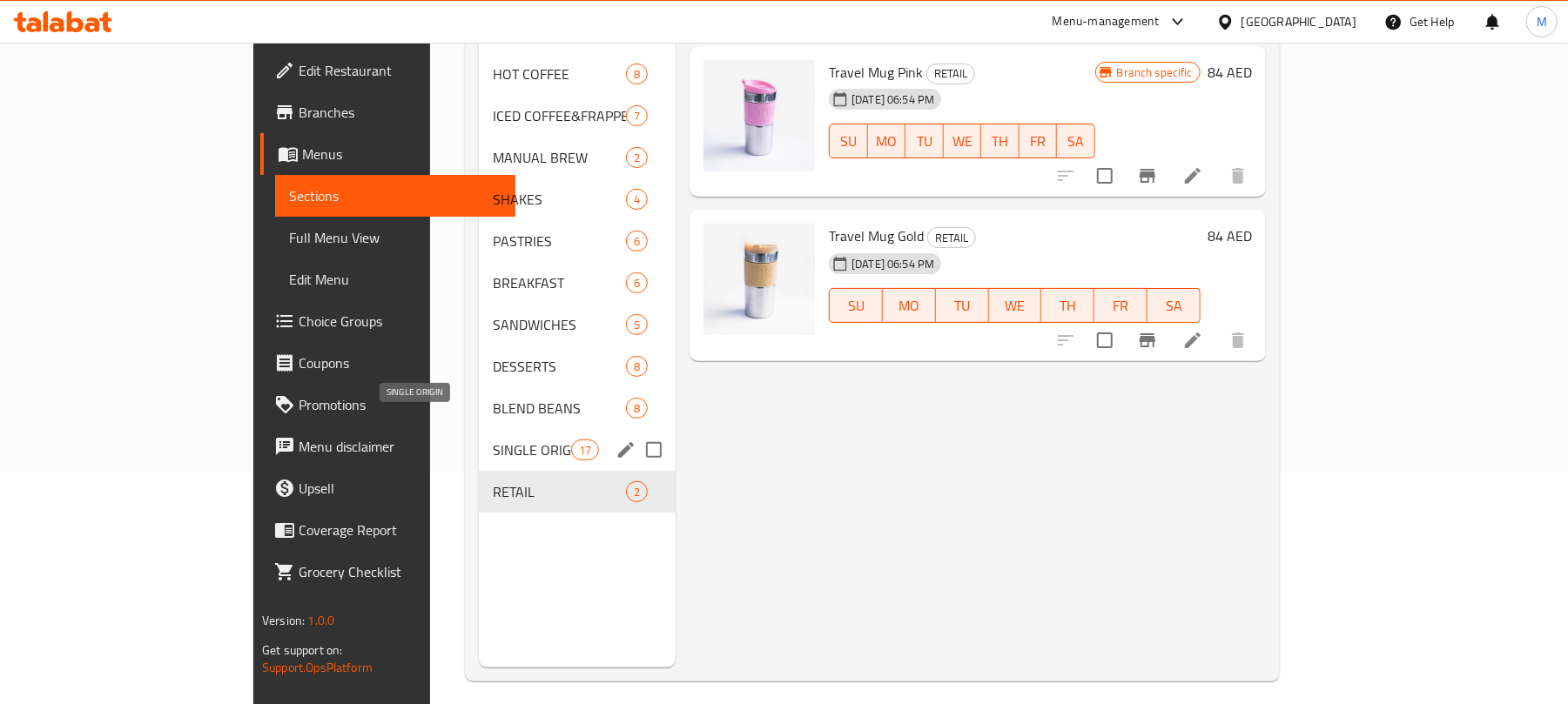
click at [493, 439] on span "SINGLE ORIGIN" at bounding box center [532, 449] width 78 height 21
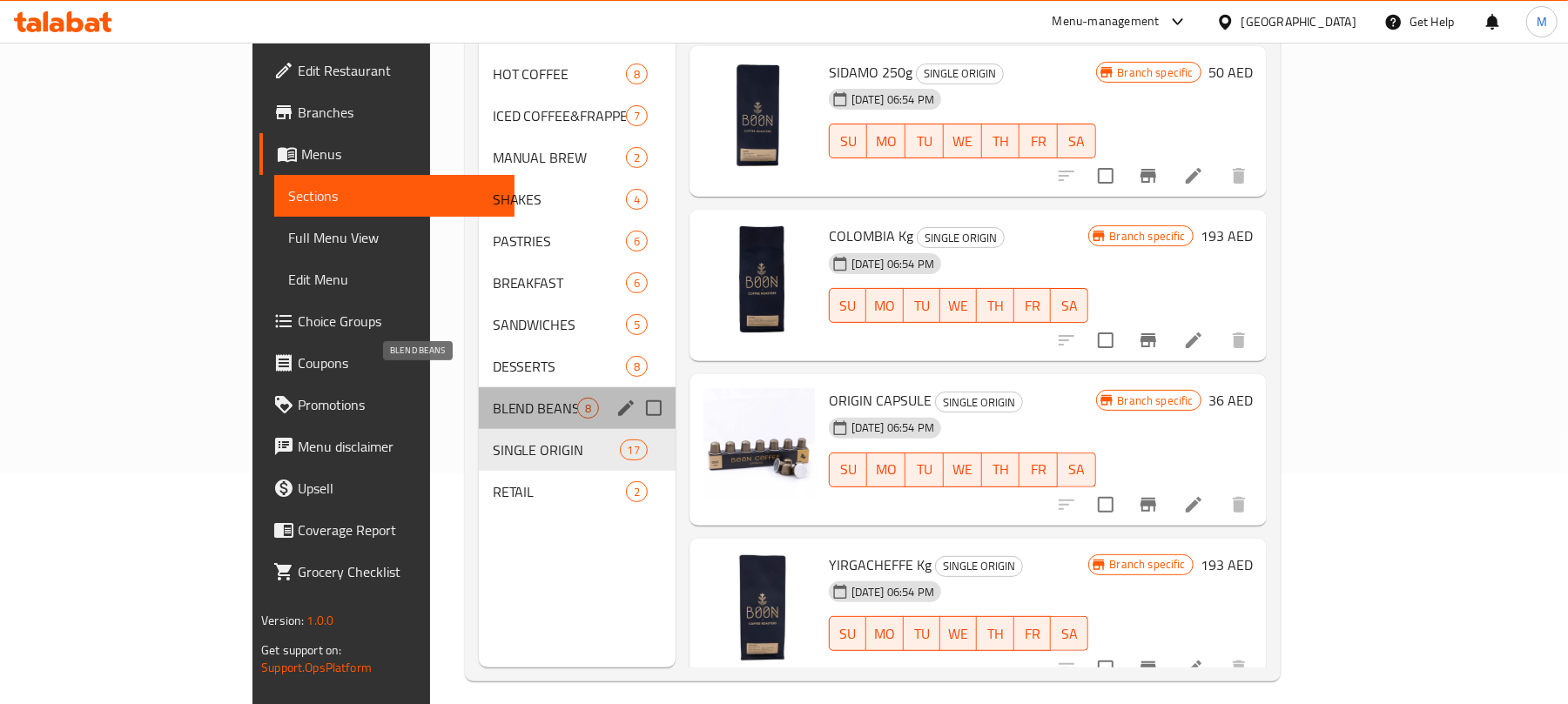
click at [493, 398] on span "BLEND BEANS" at bounding box center [535, 408] width 85 height 21
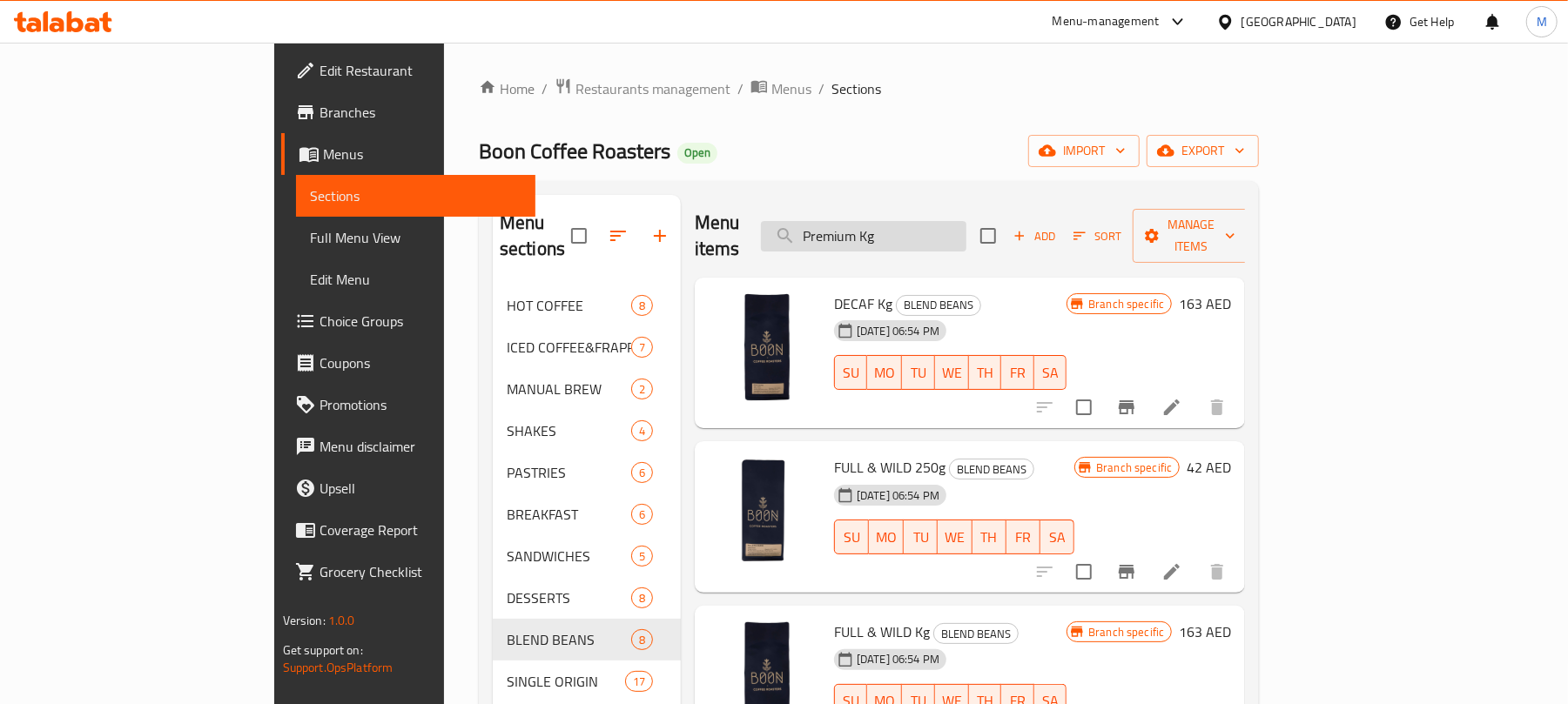
click at [967, 230] on input "Premium Kg" at bounding box center [863, 236] width 205 height 30
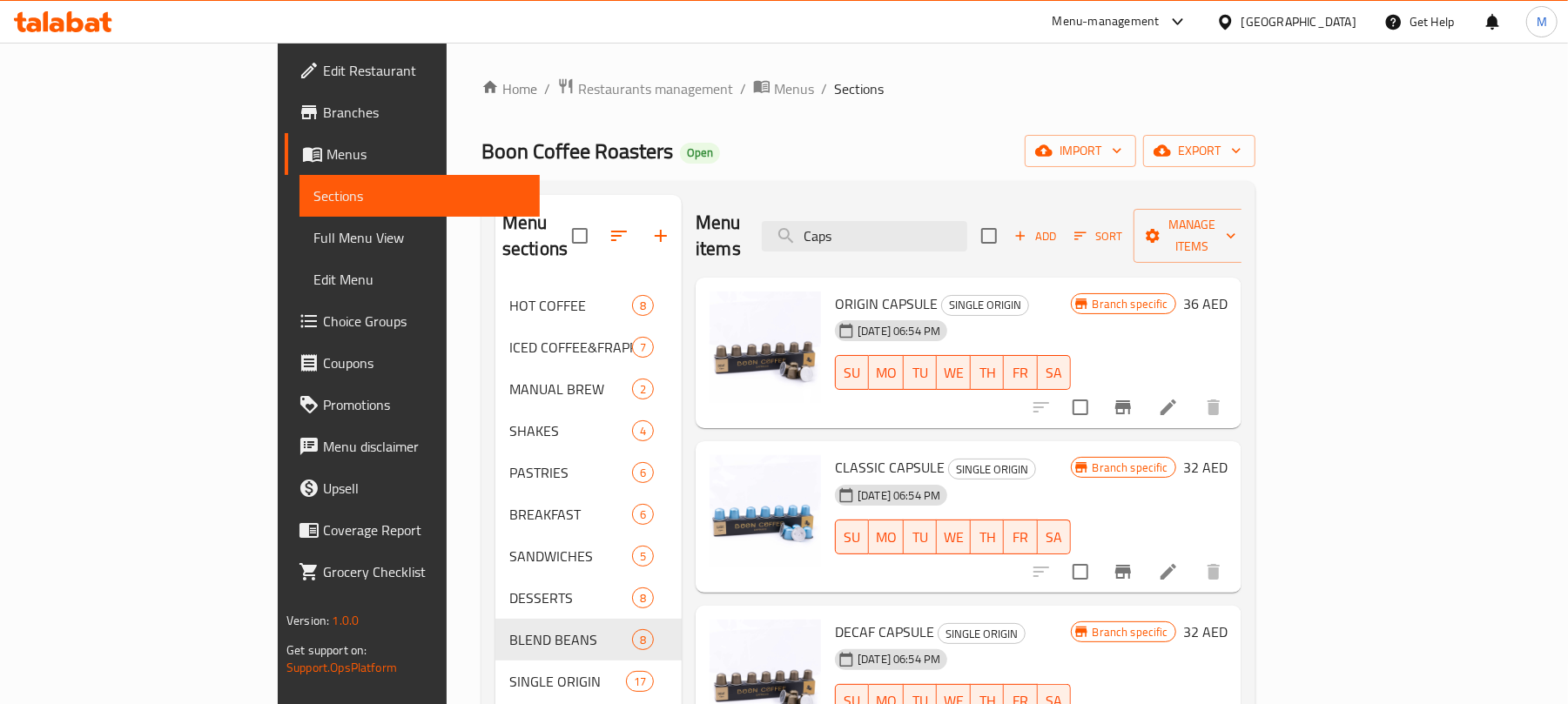
type input "Caps"
click at [846, 291] on span "ORIGIN CAPSULE" at bounding box center [886, 304] width 103 height 26
click at [847, 291] on span "ORIGIN CAPSULE" at bounding box center [886, 304] width 103 height 26
copy span "CAPSULE"
click at [829, 189] on div "Menu sections HOT COFFEE 8 ICED COFFEE&FRAPPE 7 MANUAL BREW 2 SHAKES 4 PASTRIES…" at bounding box center [868, 547] width 774 height 732
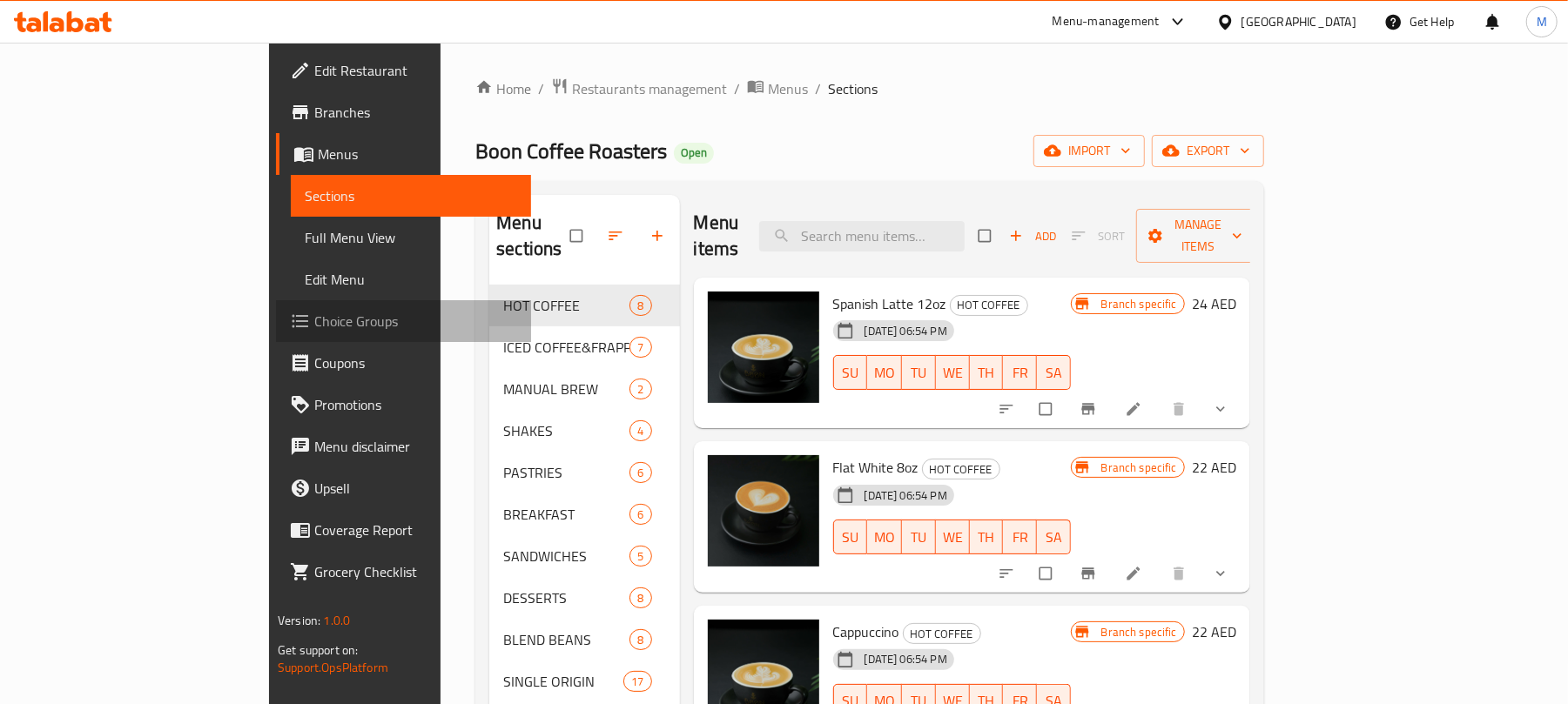
click at [314, 322] on span "Choice Groups" at bounding box center [416, 320] width 203 height 21
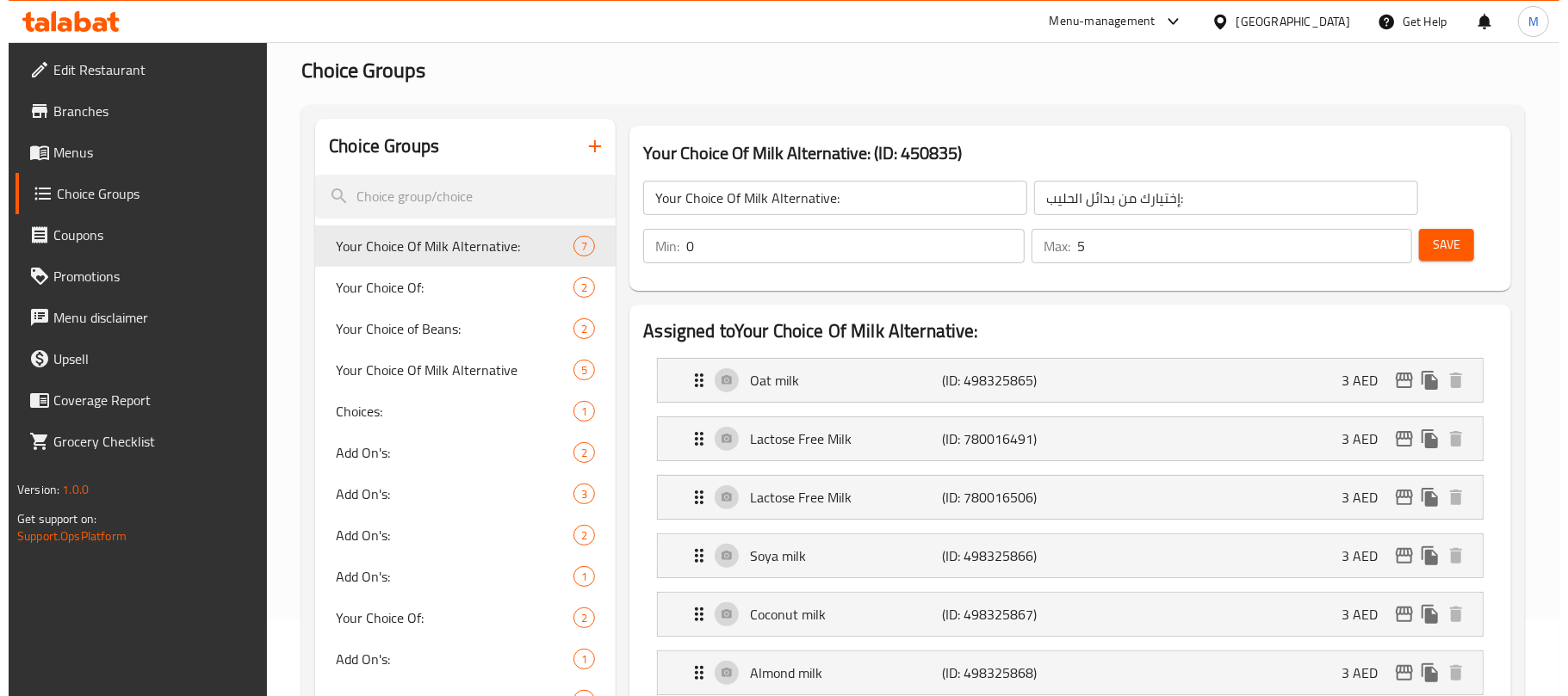
scroll to position [345, 0]
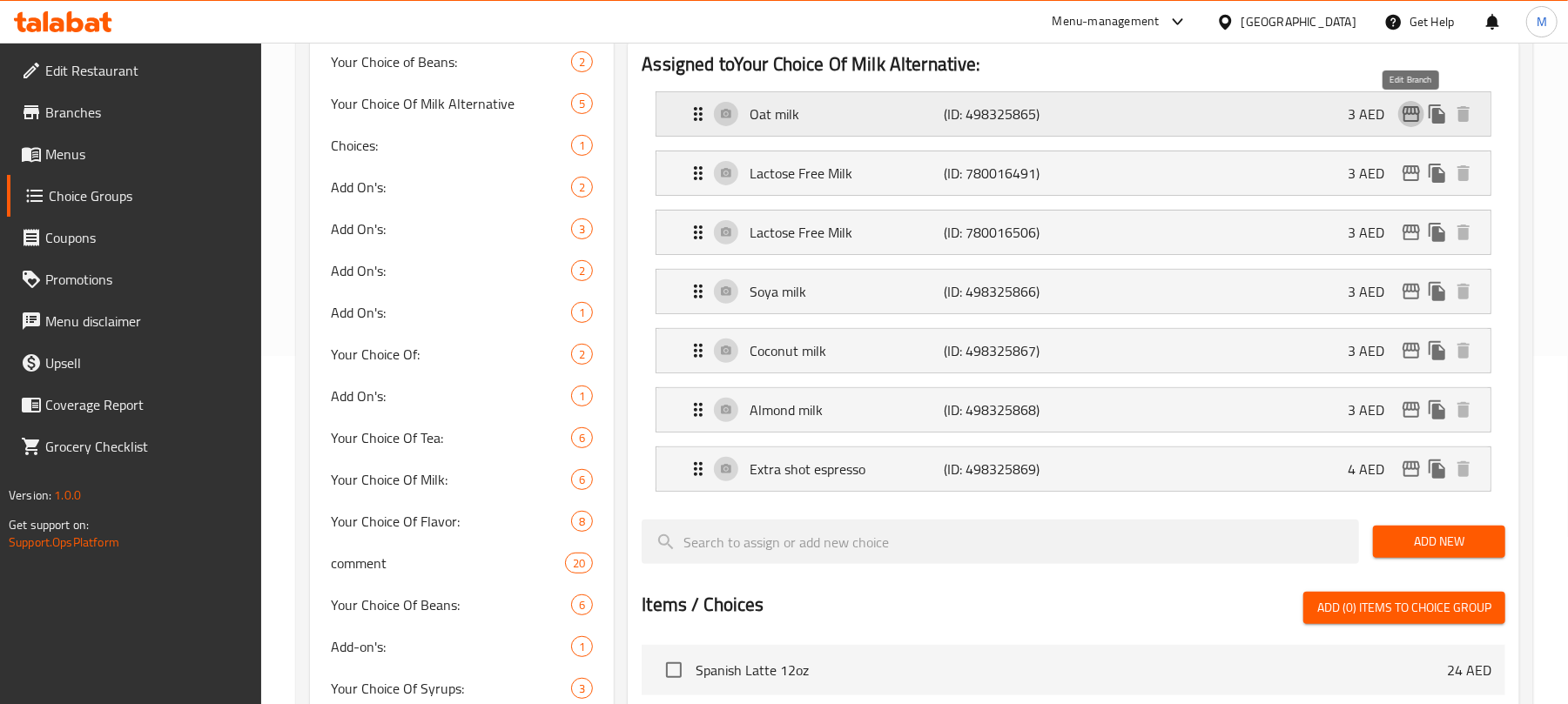
click at [1405, 116] on icon "edit" at bounding box center [1411, 113] width 21 height 21
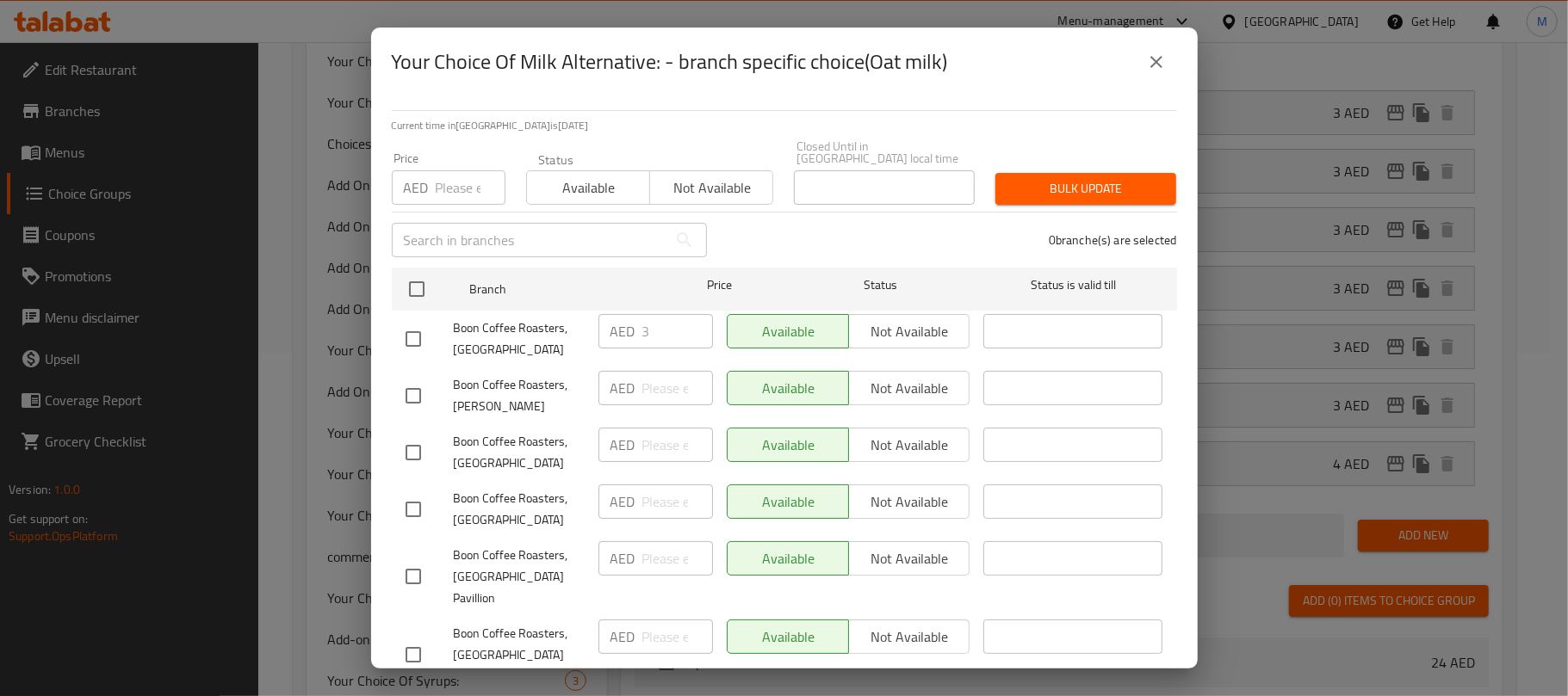
scroll to position [163, 0]
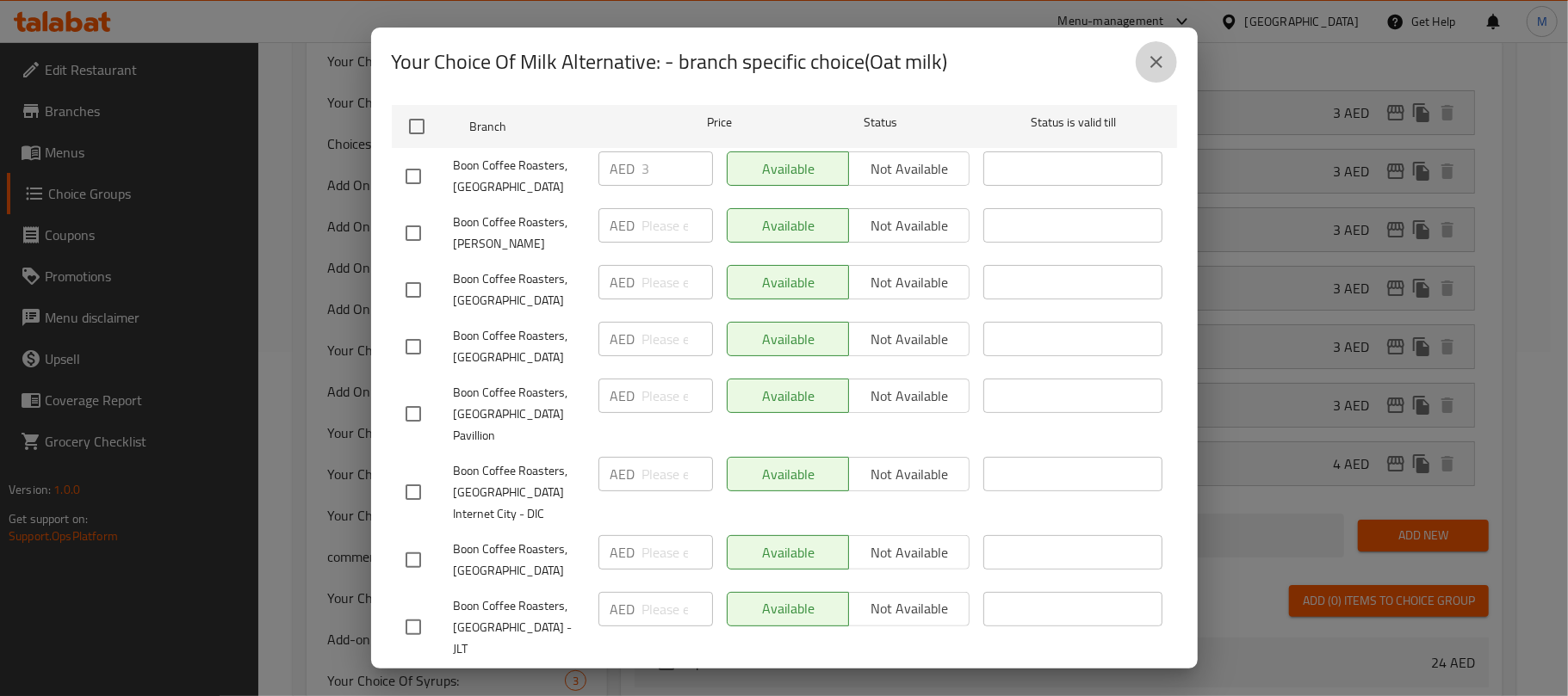
click at [1149, 75] on button "close" at bounding box center [1156, 62] width 42 height 42
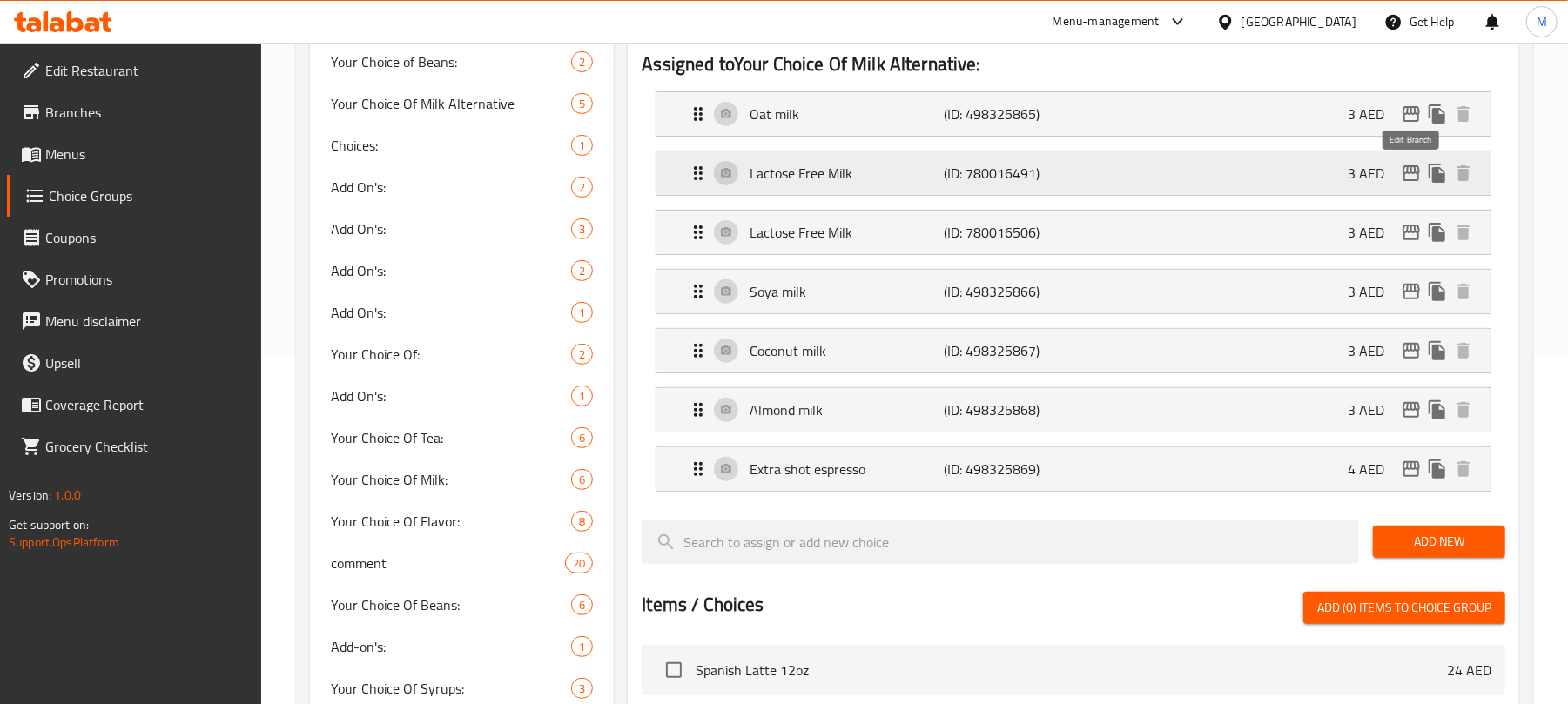
click at [1415, 178] on icon "edit" at bounding box center [1411, 173] width 21 height 21
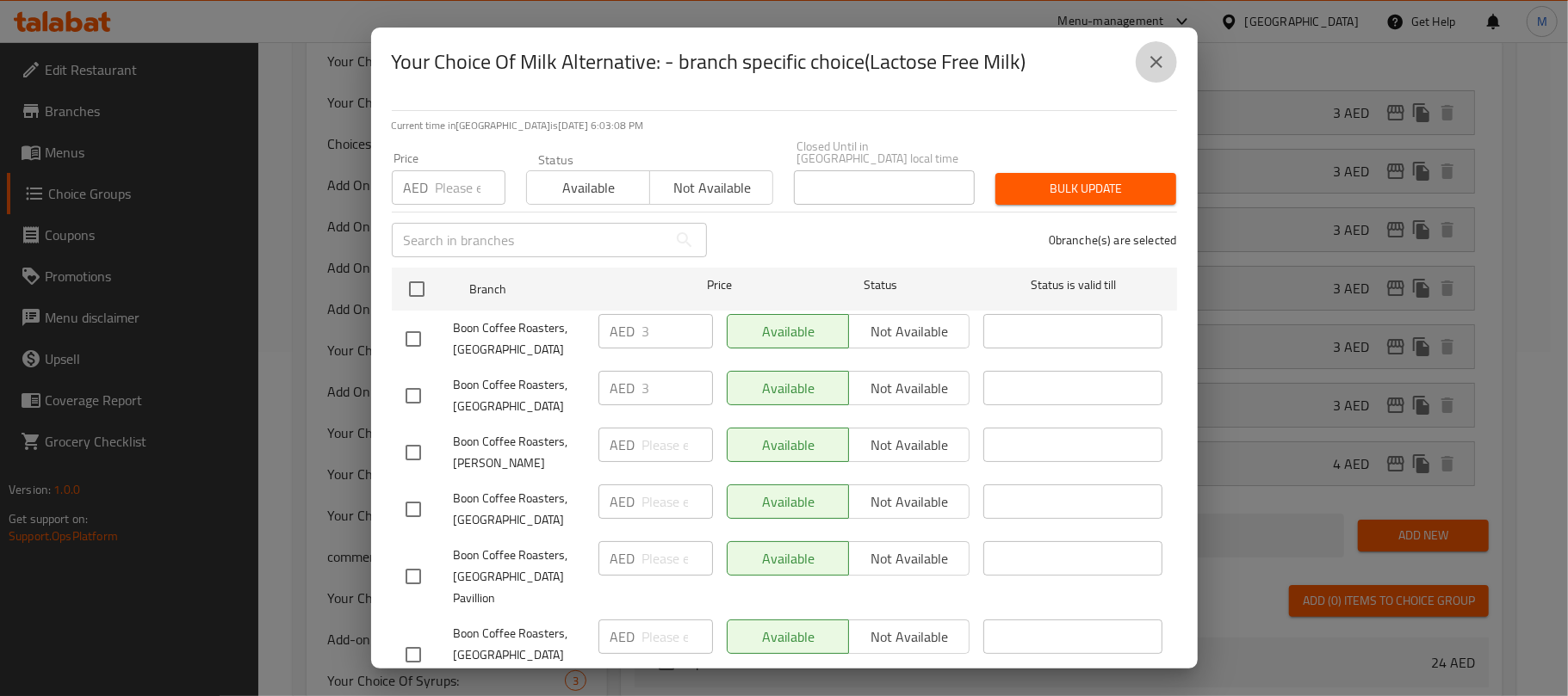
click at [1152, 60] on icon "close" at bounding box center [1156, 62] width 12 height 12
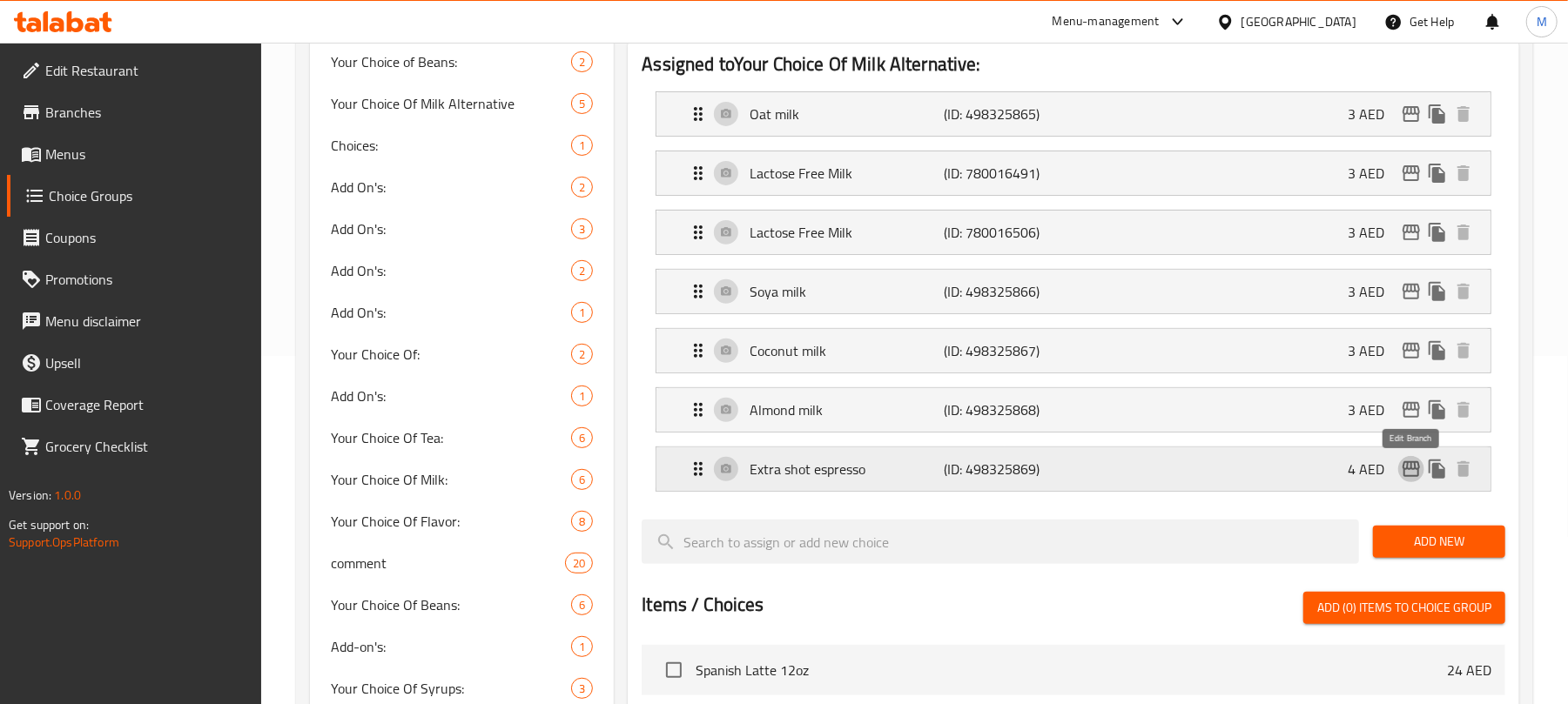
click at [1407, 476] on icon "edit" at bounding box center [1411, 469] width 21 height 21
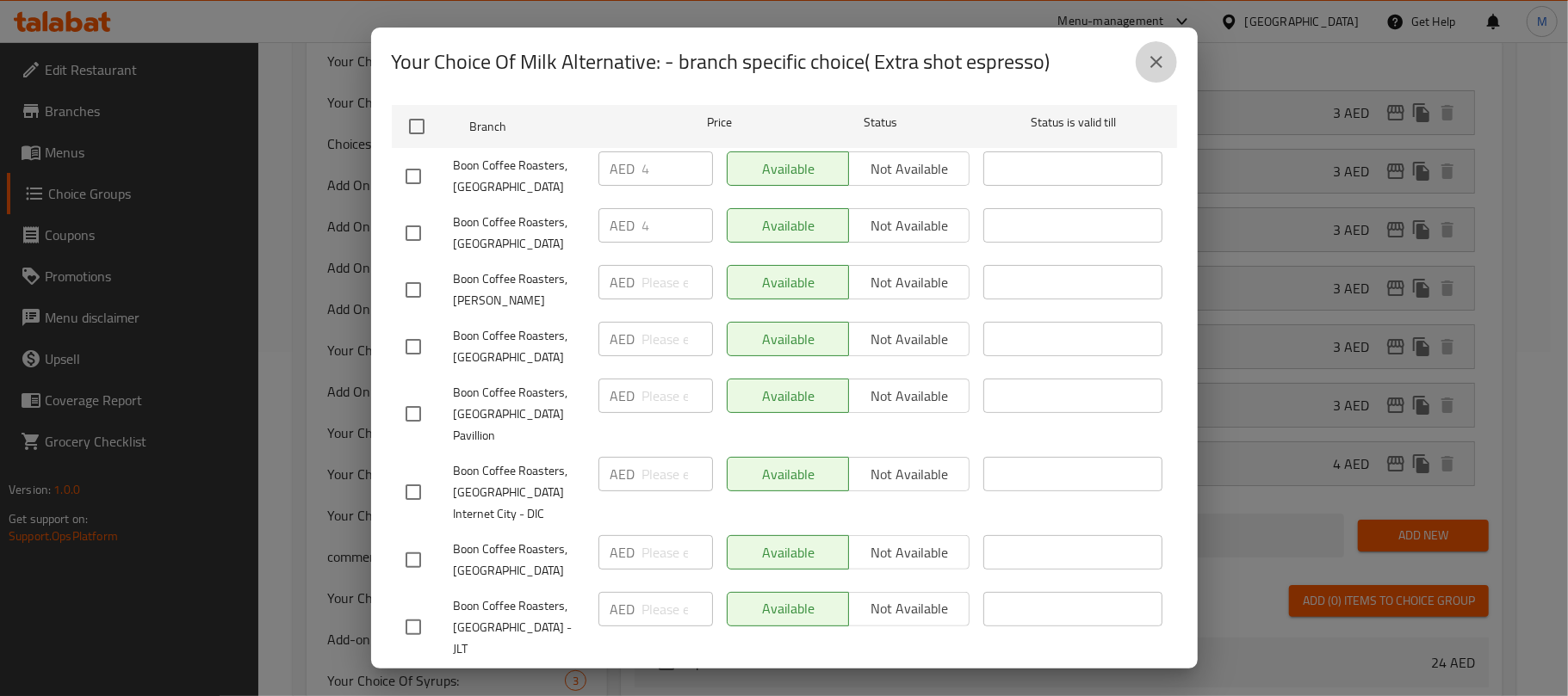
click at [1151, 64] on icon "close" at bounding box center [1156, 62] width 20 height 20
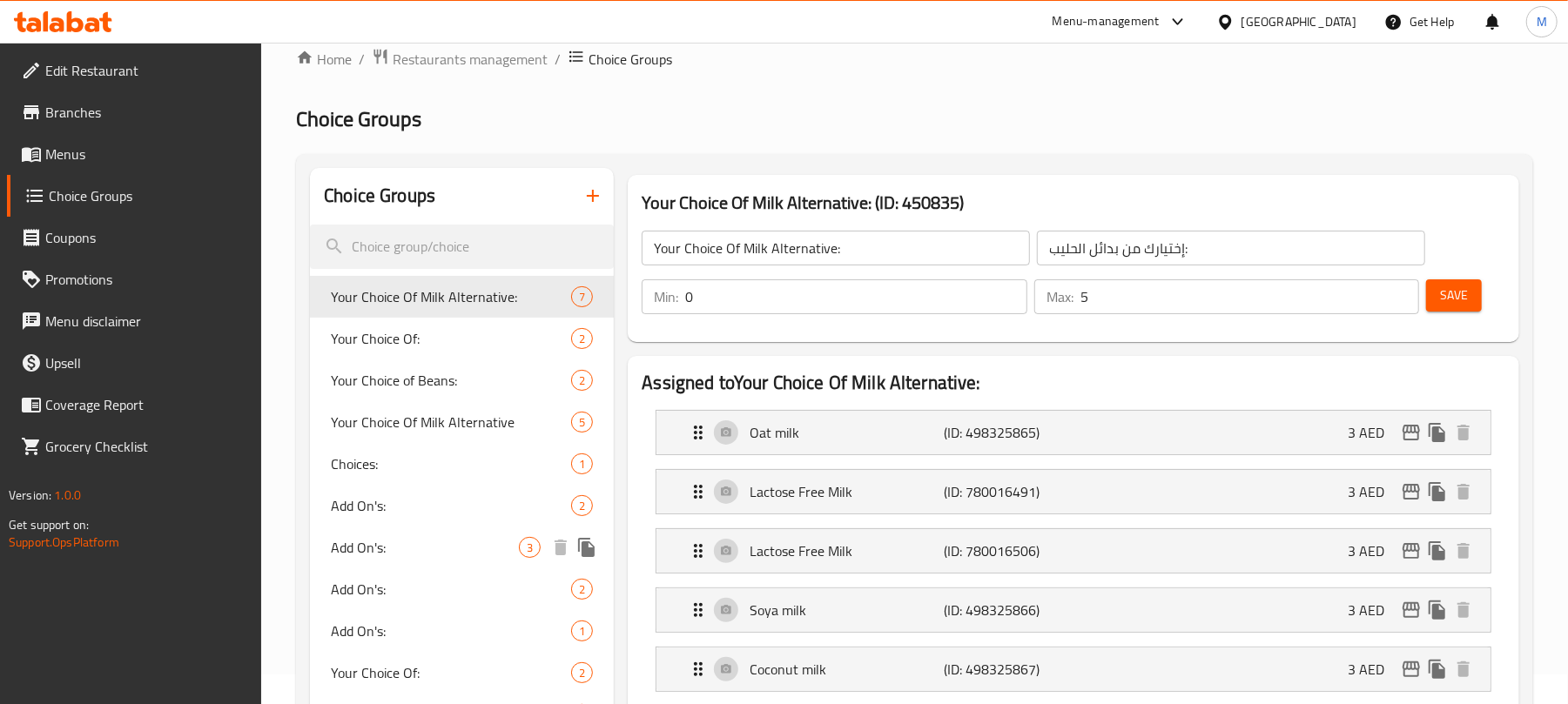
scroll to position [0, 0]
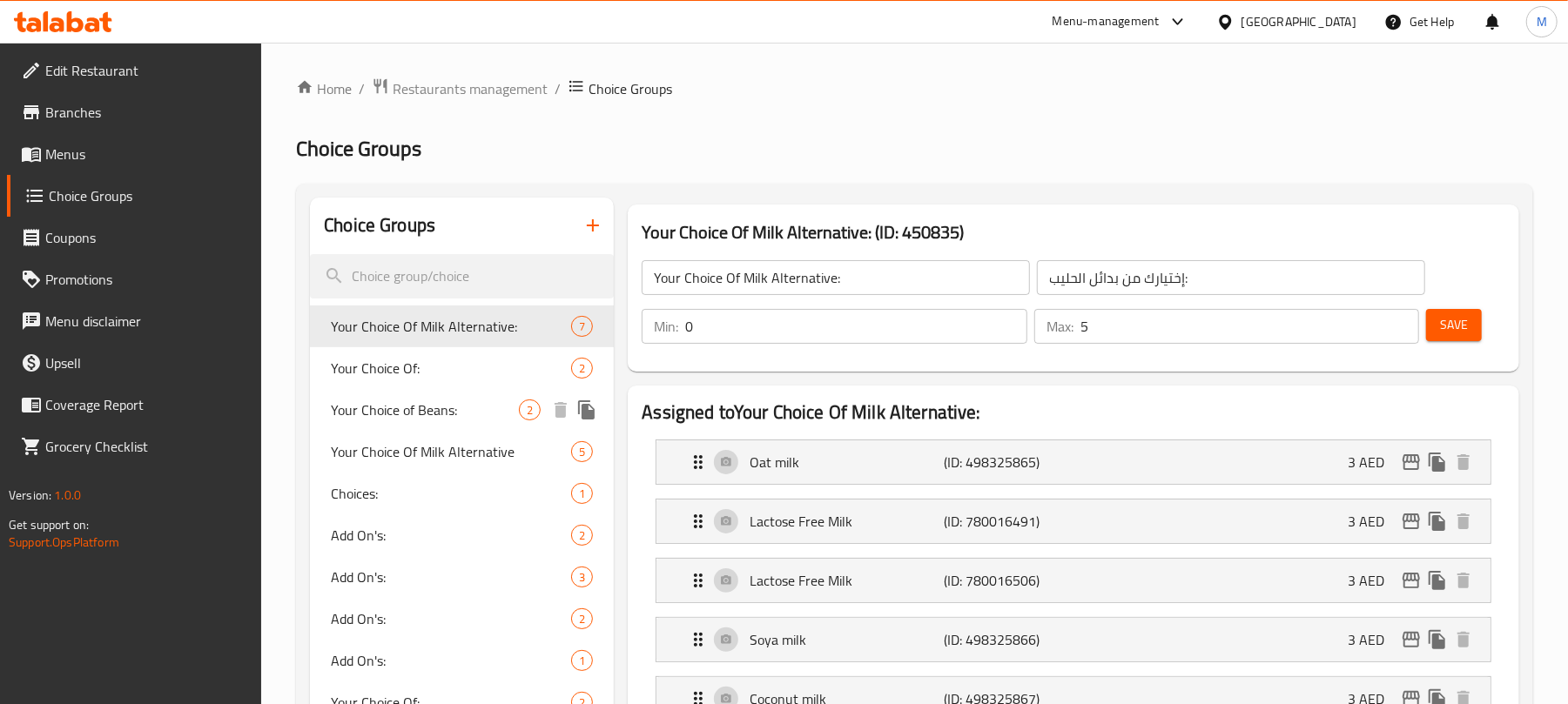
click at [447, 409] on span "Your Choice of Beans:" at bounding box center [425, 409] width 188 height 21
type input "Your Choice of Beans:"
type input "اختيارك من الفاصوليا:"
type input "1"
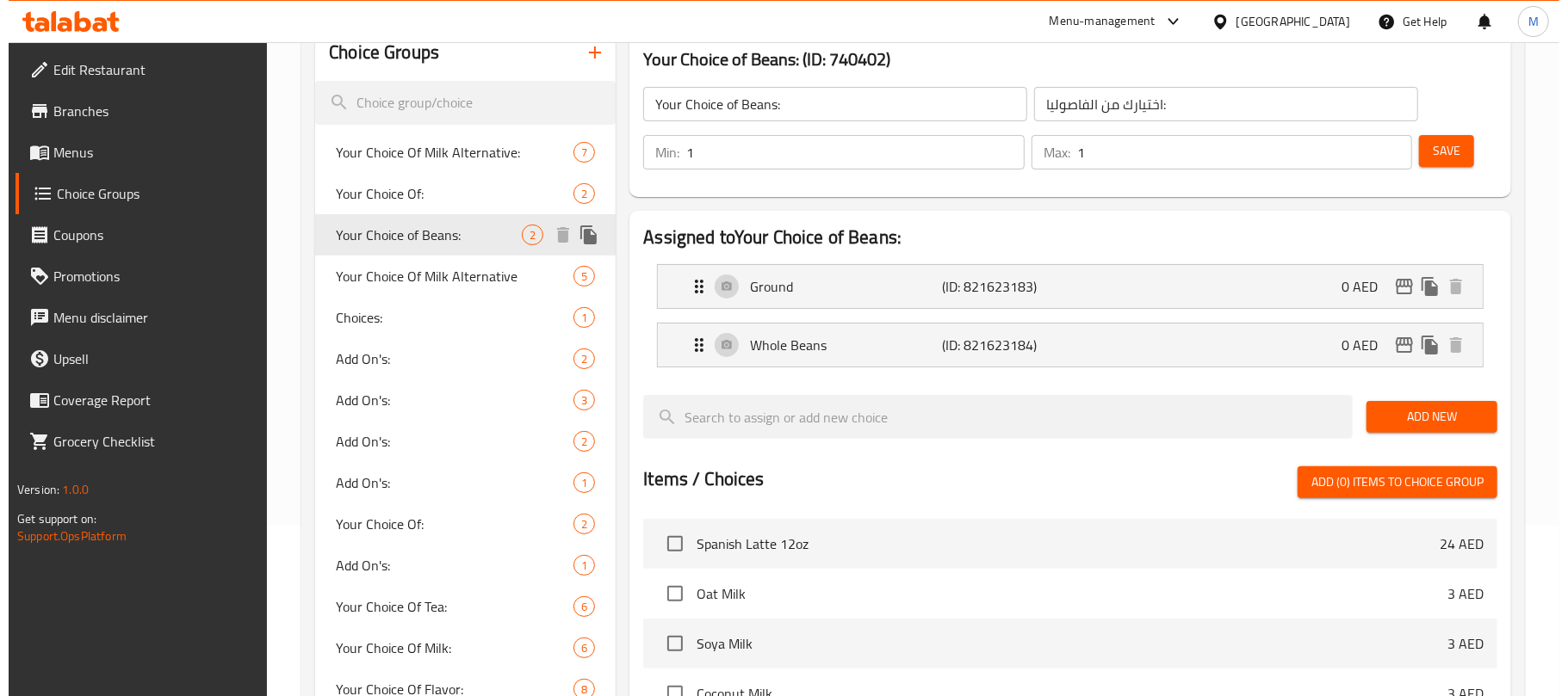
scroll to position [229, 0]
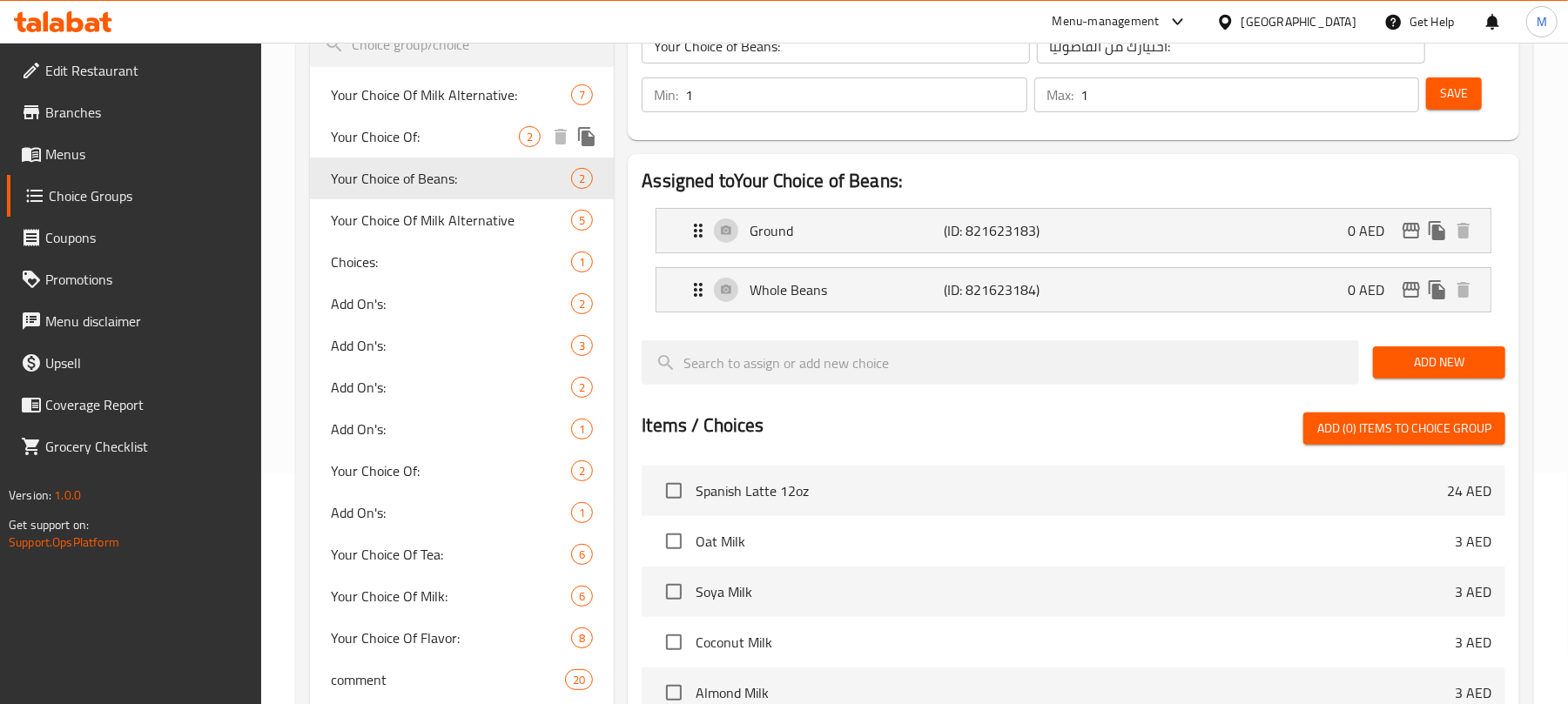
click at [425, 133] on span "Your Choice Of:" at bounding box center [425, 136] width 188 height 21
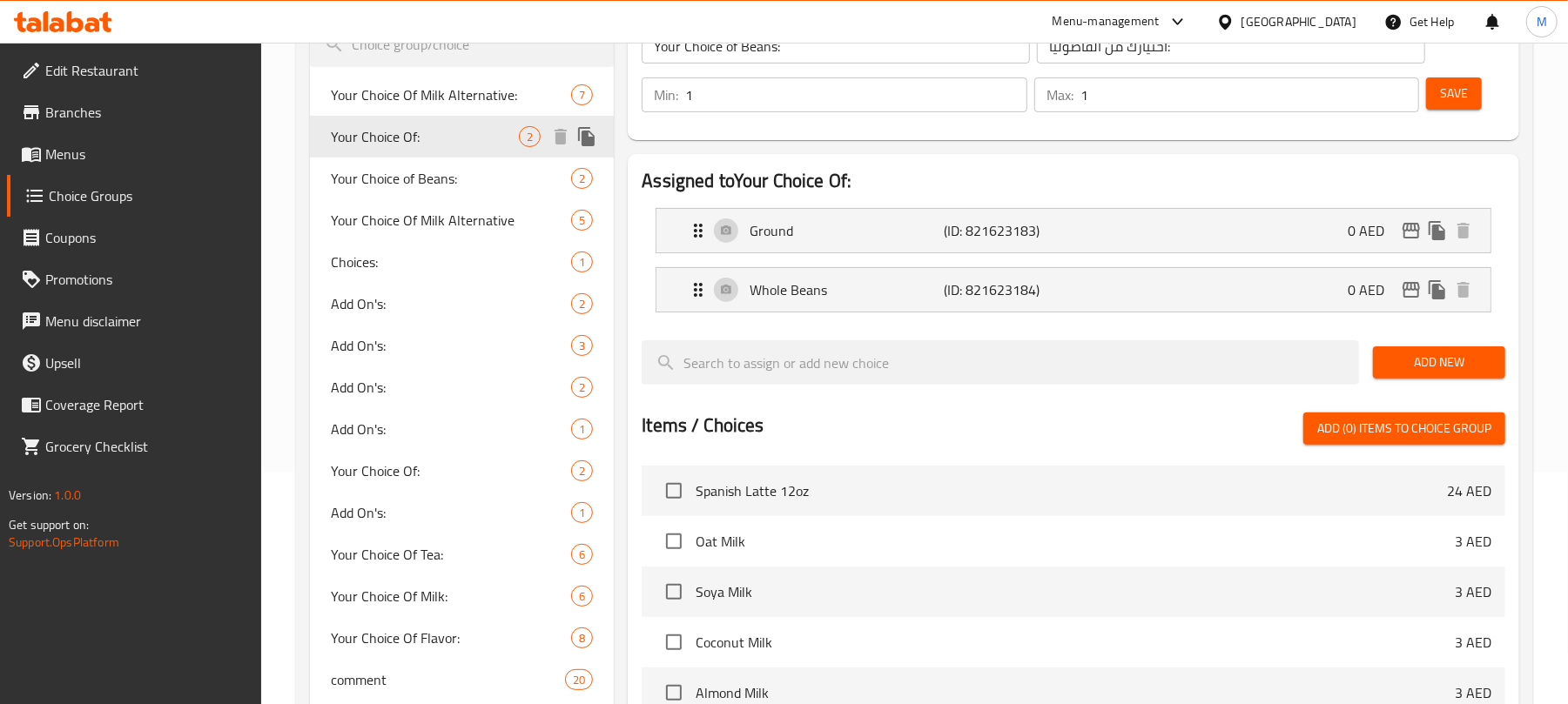
type input "Your Choice Of:"
type input "إختيارك من:"
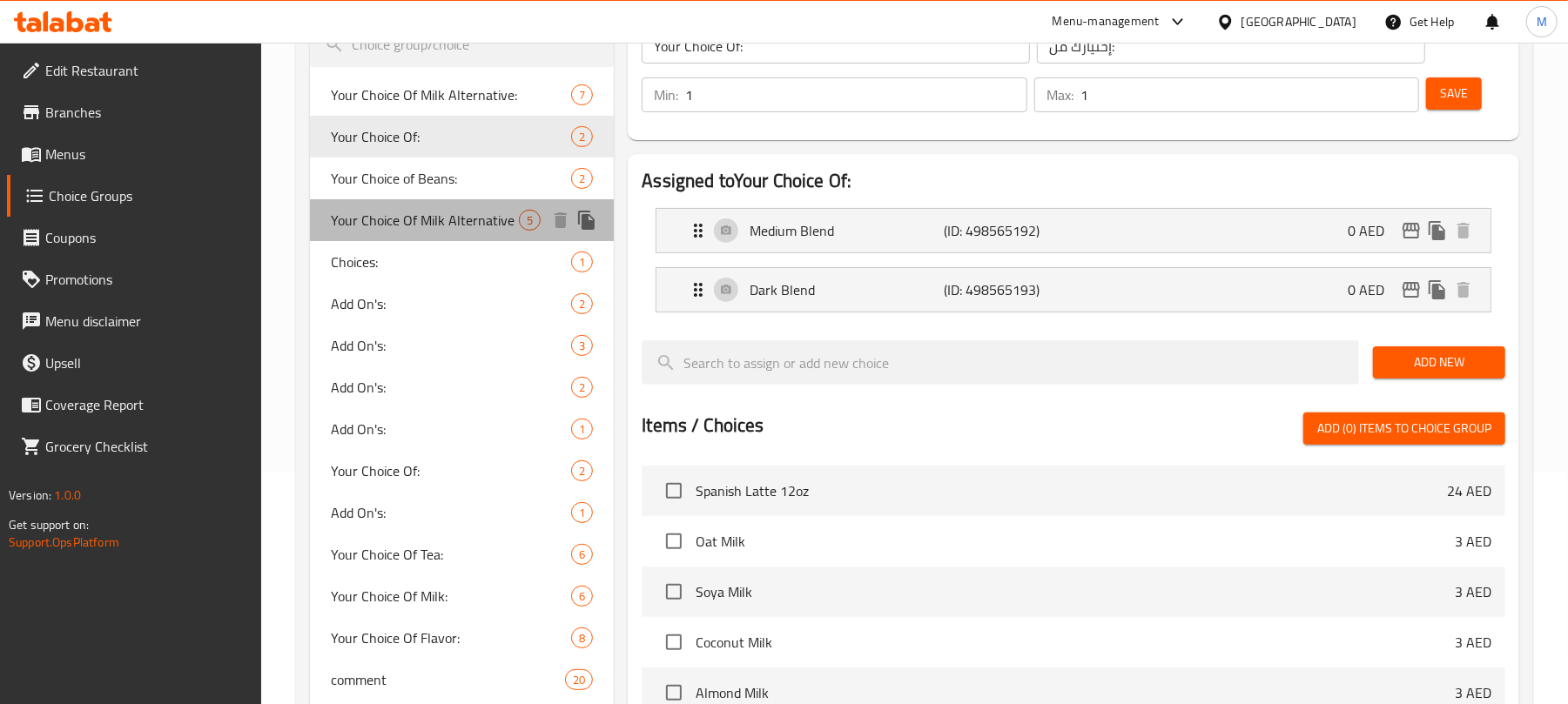
click at [425, 228] on span "Your Choice Of Milk Alternative" at bounding box center [425, 220] width 188 height 21
type input "Your Choice Of Milk Alternative"
type input "اختيارك من بدائل الحليب"
type input "0"
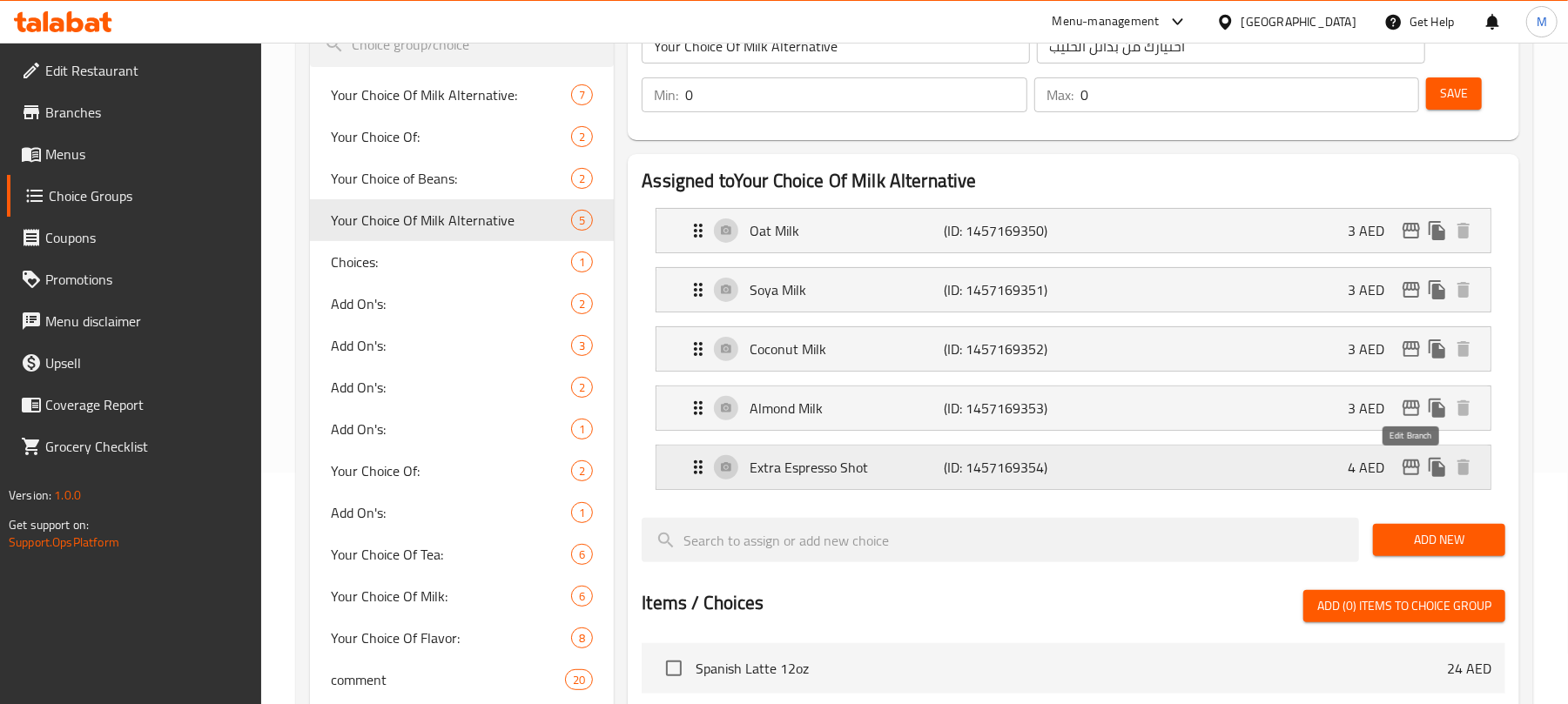
click at [1408, 471] on icon "edit" at bounding box center [1412, 468] width 18 height 16
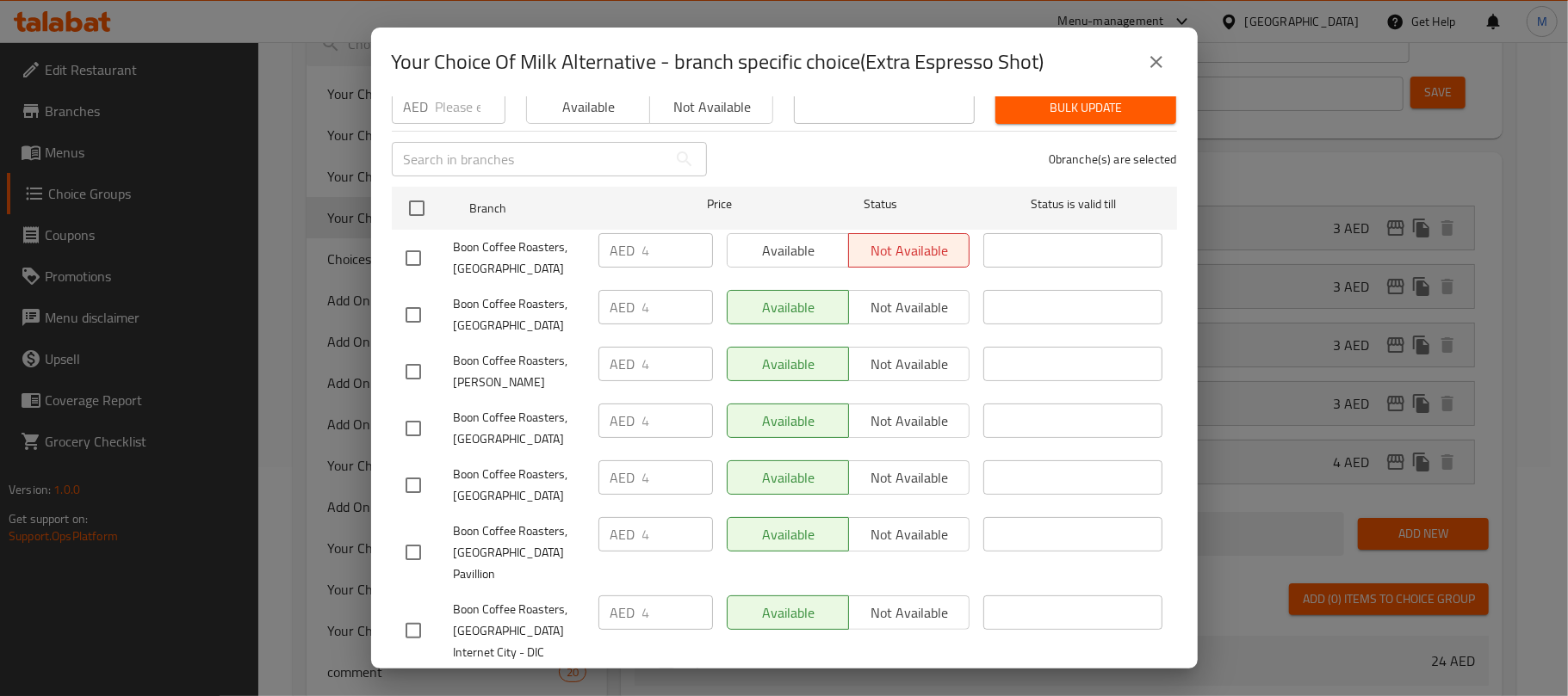
scroll to position [163, 0]
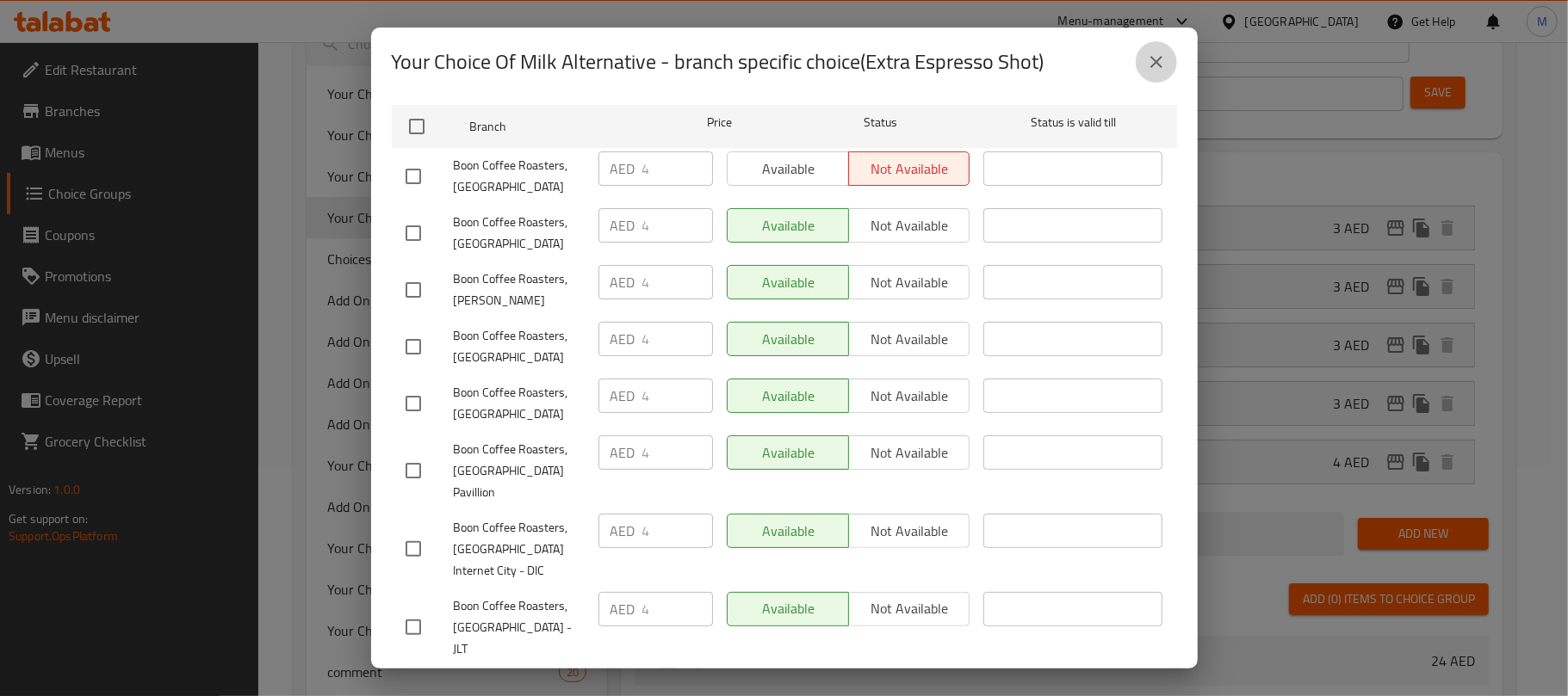
click at [1149, 66] on icon "close" at bounding box center [1156, 62] width 20 height 20
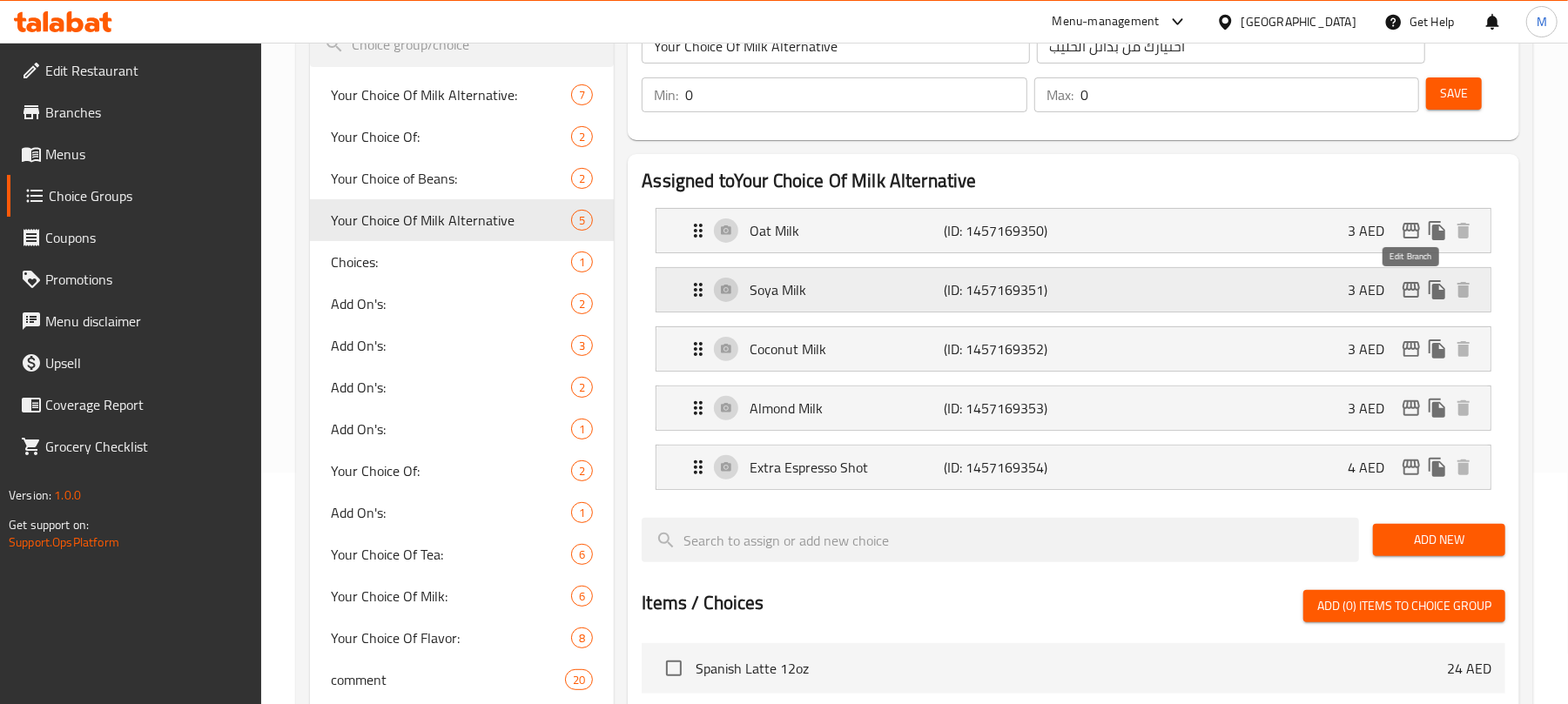
click at [1404, 287] on icon "edit" at bounding box center [1412, 290] width 18 height 16
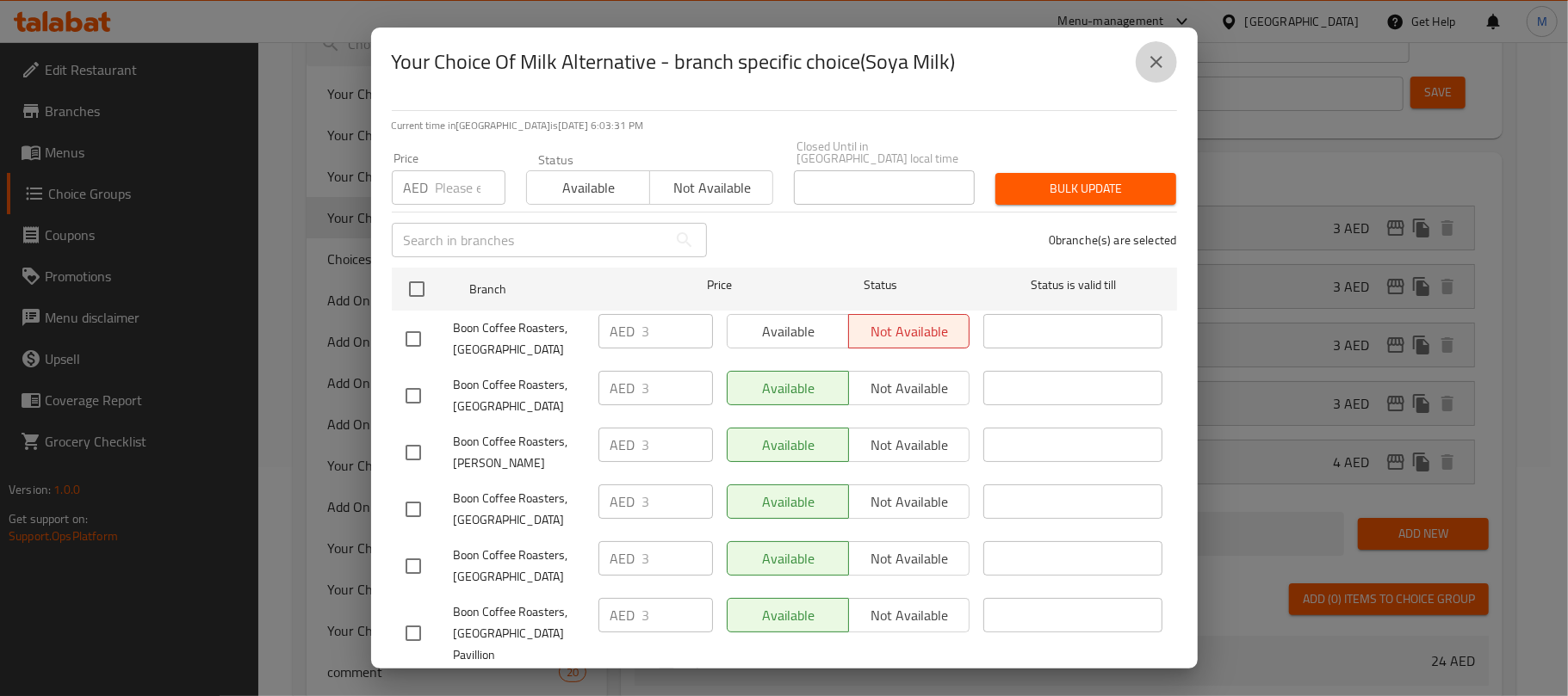
click at [1159, 56] on icon "close" at bounding box center [1156, 62] width 20 height 20
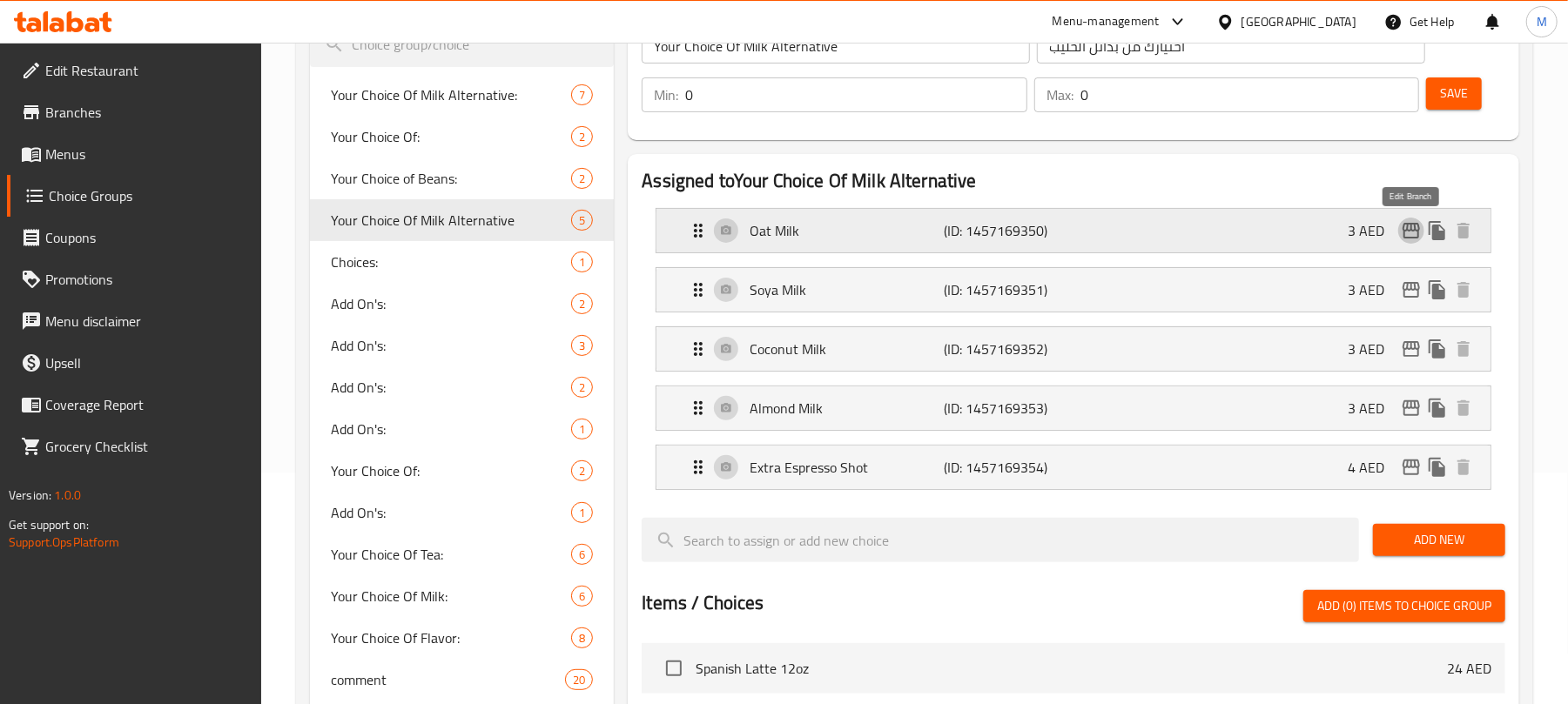
click at [1419, 229] on icon "edit" at bounding box center [1412, 230] width 18 height 16
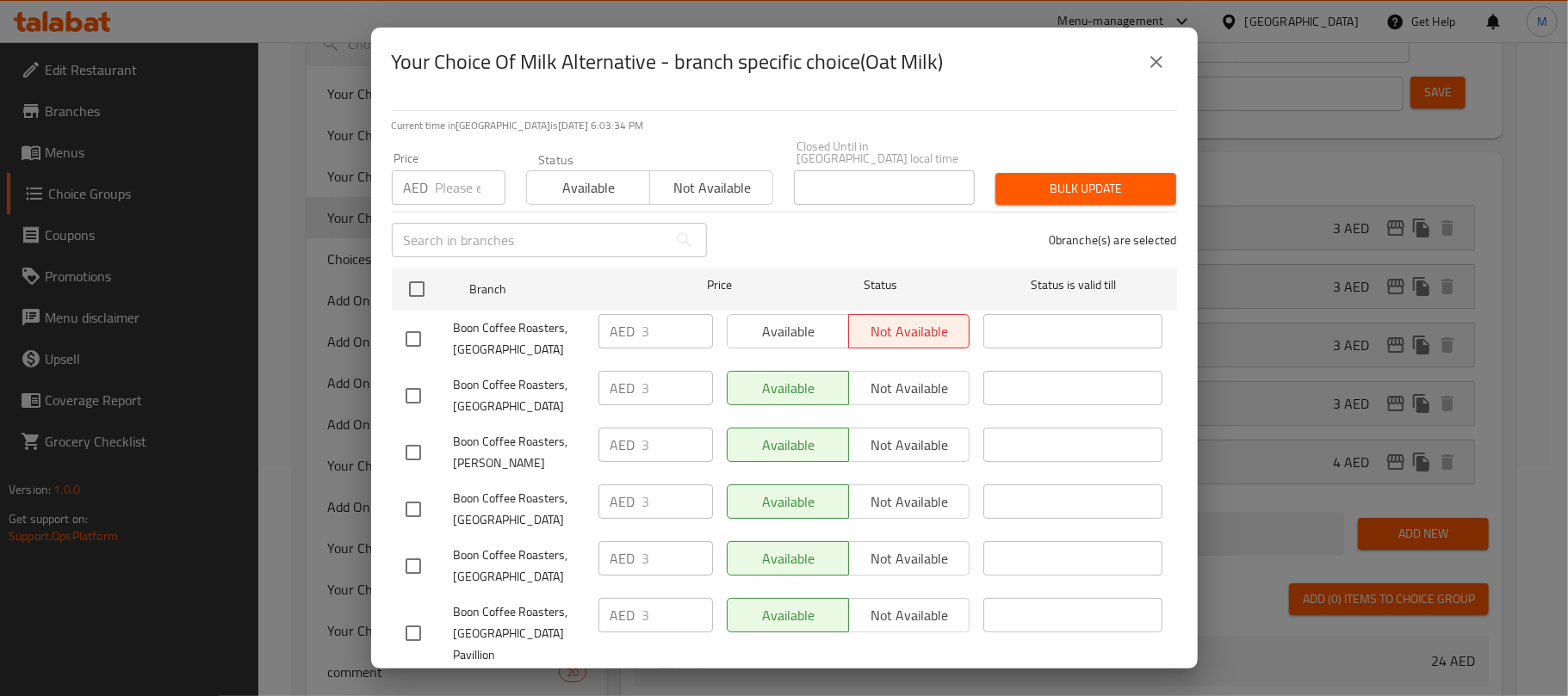
drag, startPoint x: 1145, startPoint y: 59, endPoint x: 1149, endPoint y: 72, distance: 13.6
click at [1148, 57] on icon "close" at bounding box center [1156, 62] width 20 height 20
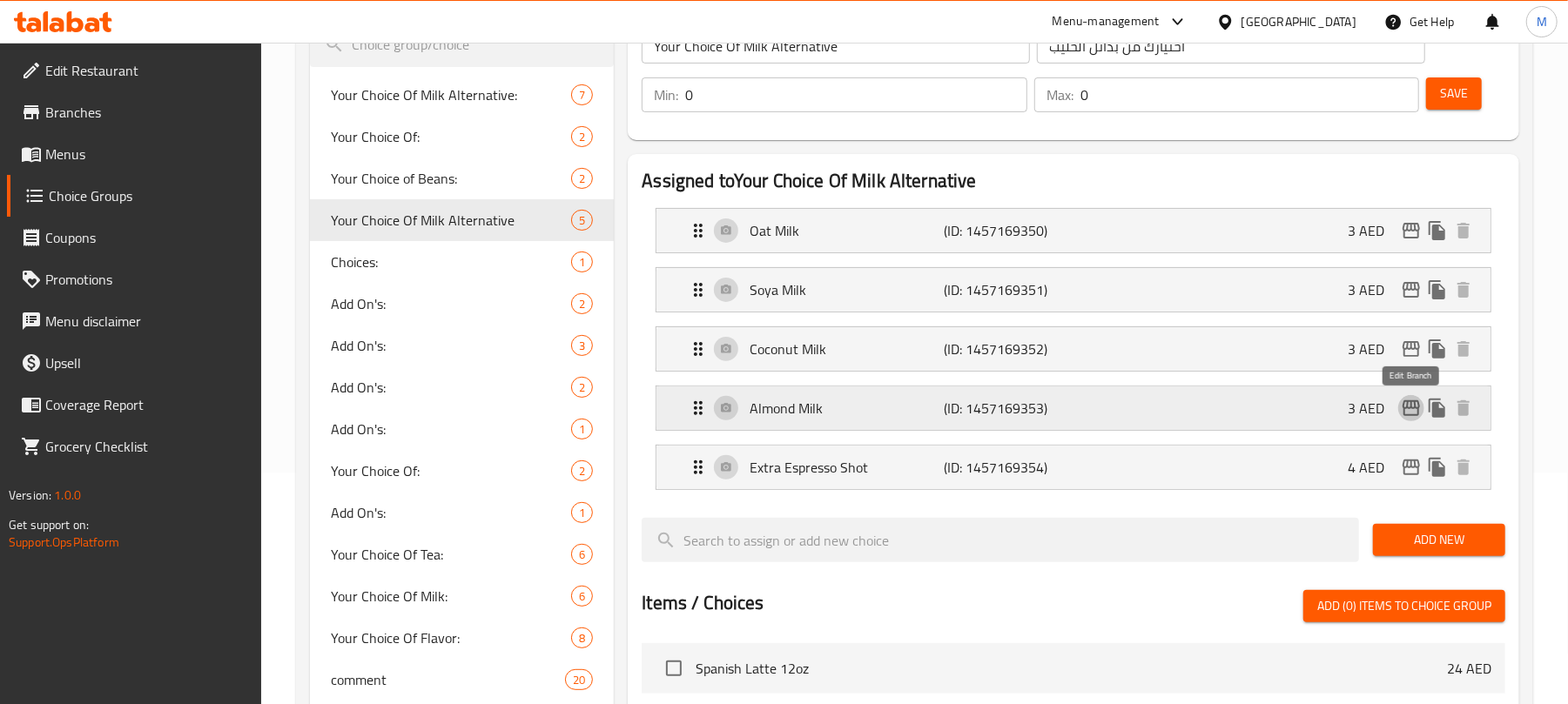
click at [1414, 402] on icon "edit" at bounding box center [1412, 408] width 18 height 16
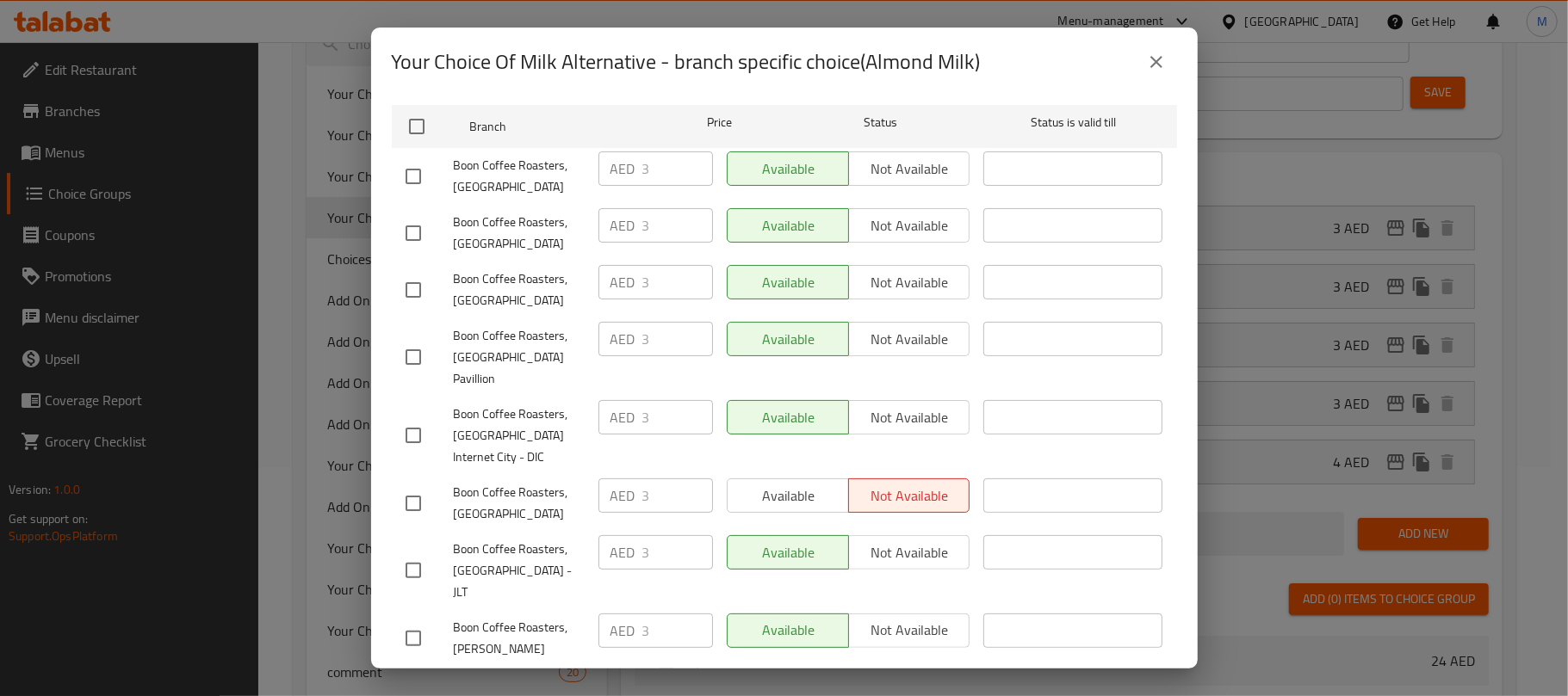
click at [1169, 59] on button "close" at bounding box center [1156, 62] width 42 height 42
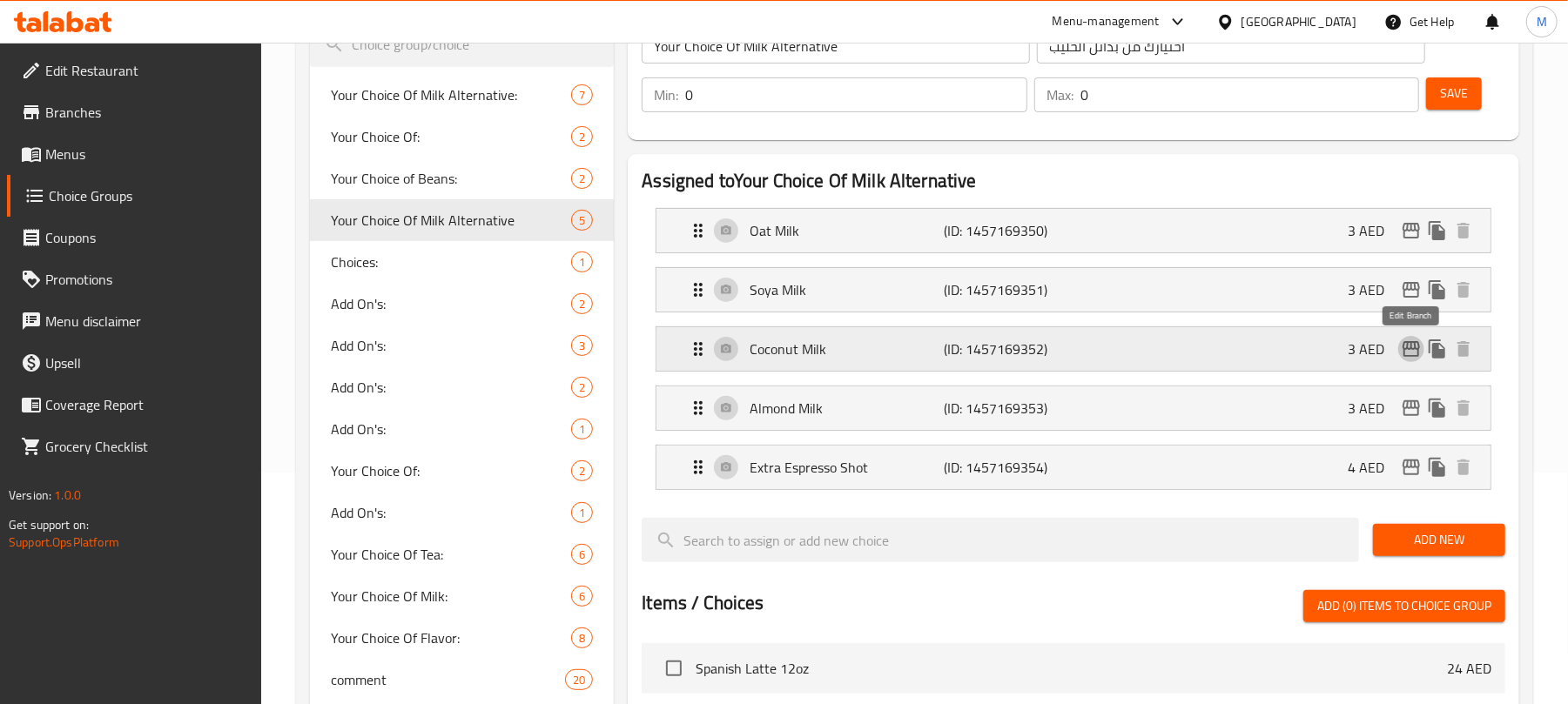
click at [1404, 346] on icon "edit" at bounding box center [1412, 350] width 18 height 16
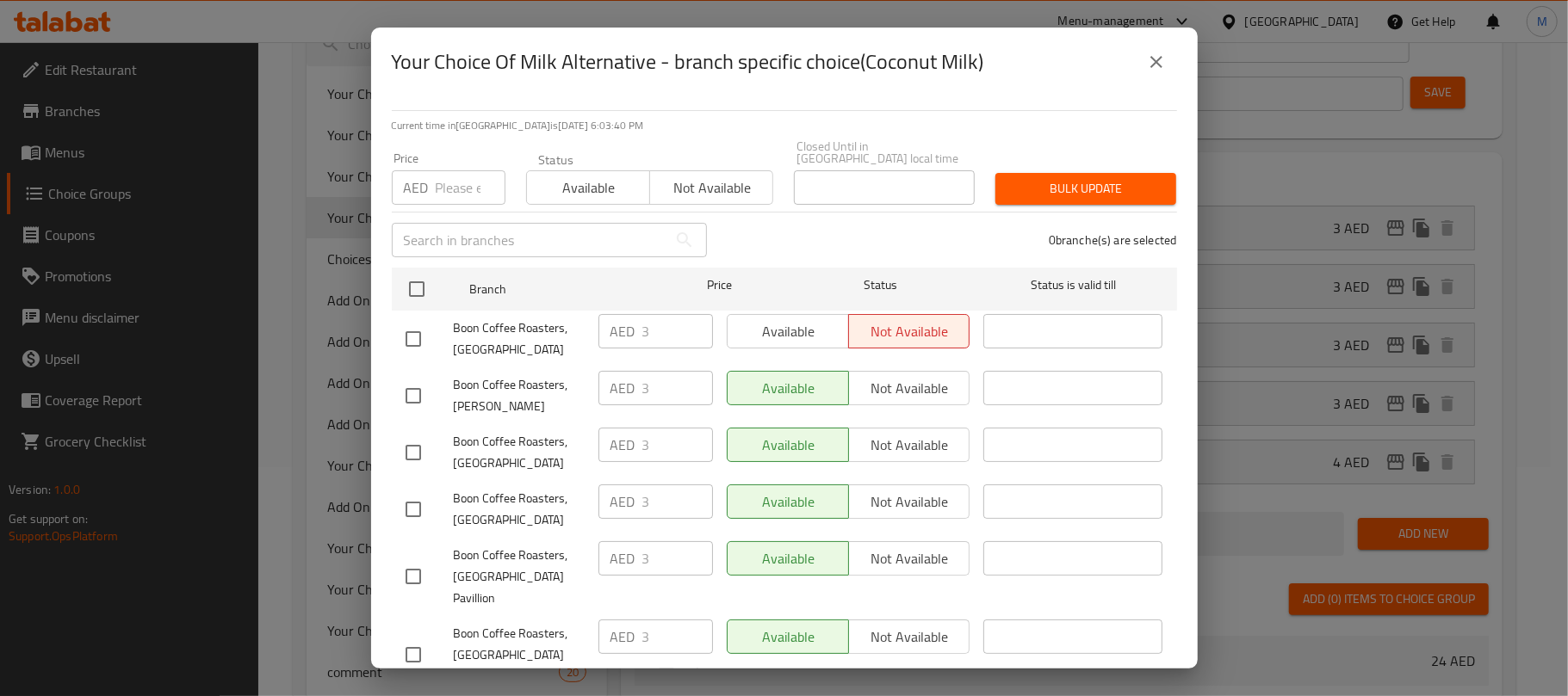
click at [1166, 60] on button "close" at bounding box center [1156, 62] width 42 height 42
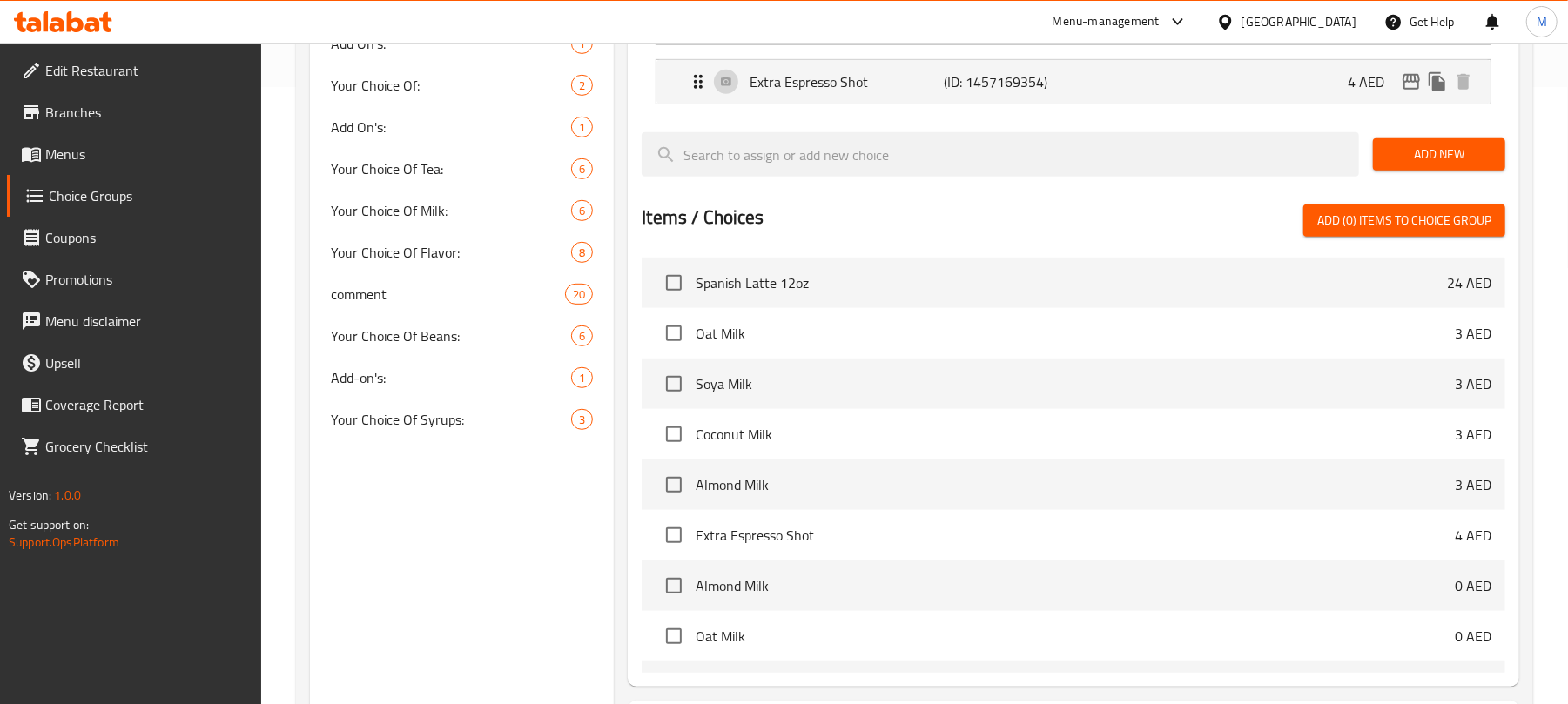
scroll to position [580, 0]
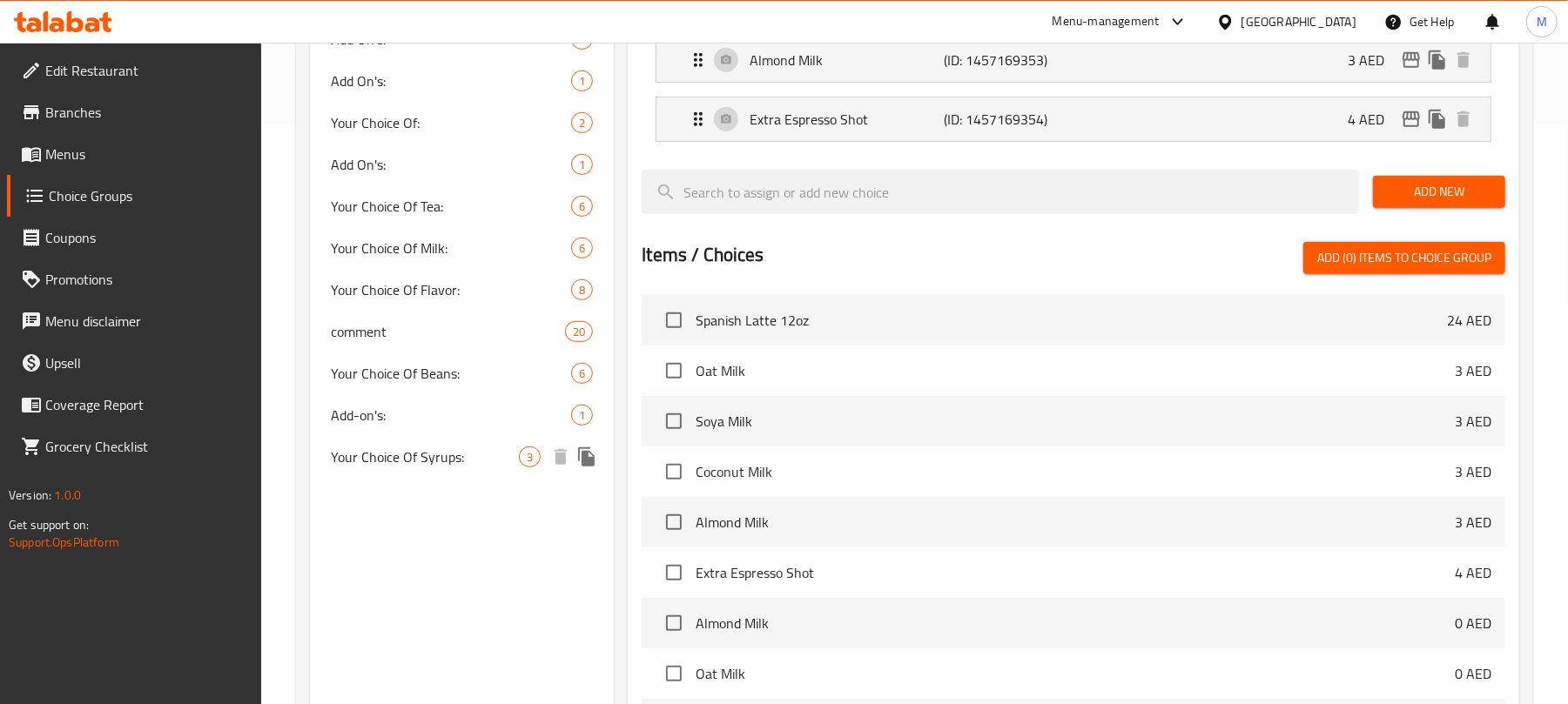
click at [429, 455] on span "Your Choice Of Syrups:" at bounding box center [425, 457] width 188 height 21
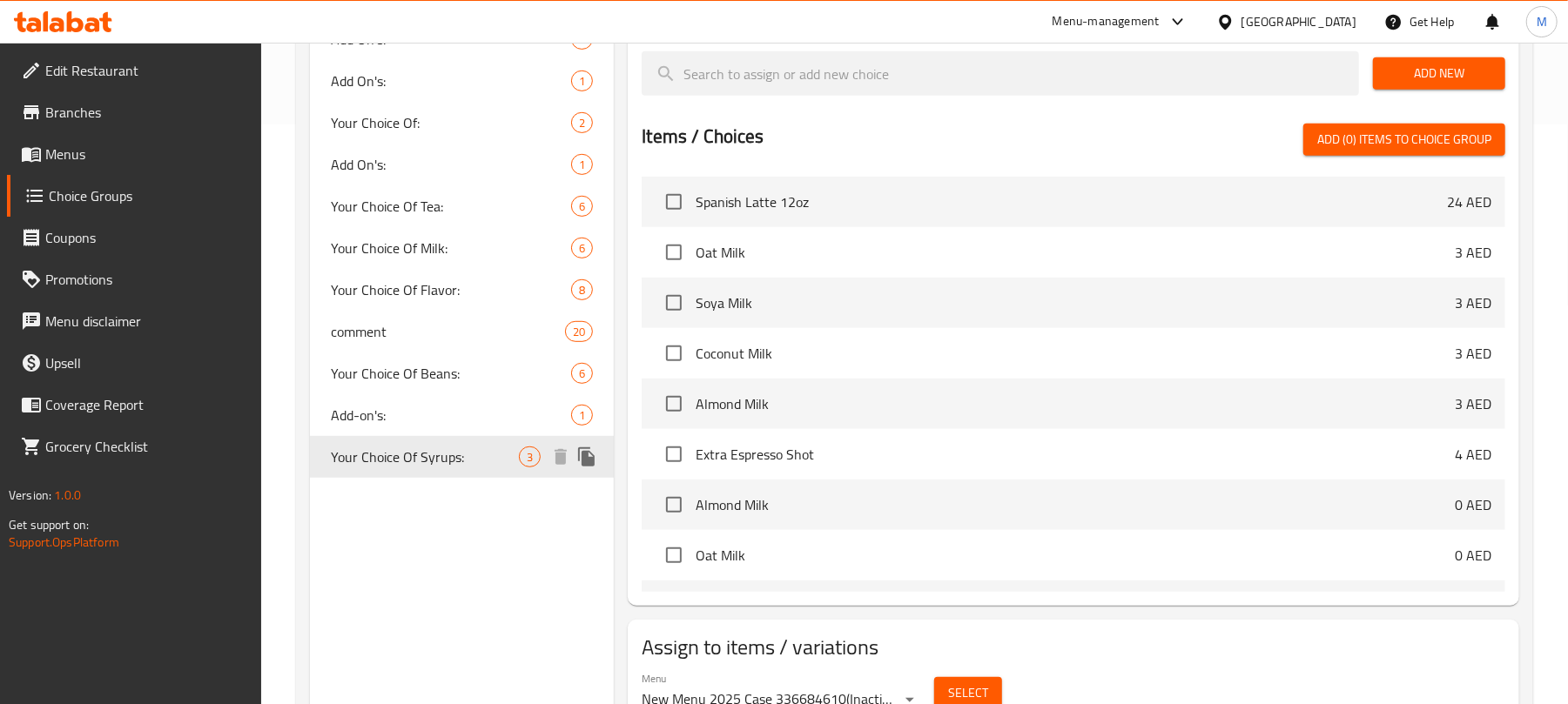
type input "Your Choice Of Syrups:"
type input "إختيارك من الشراب:"
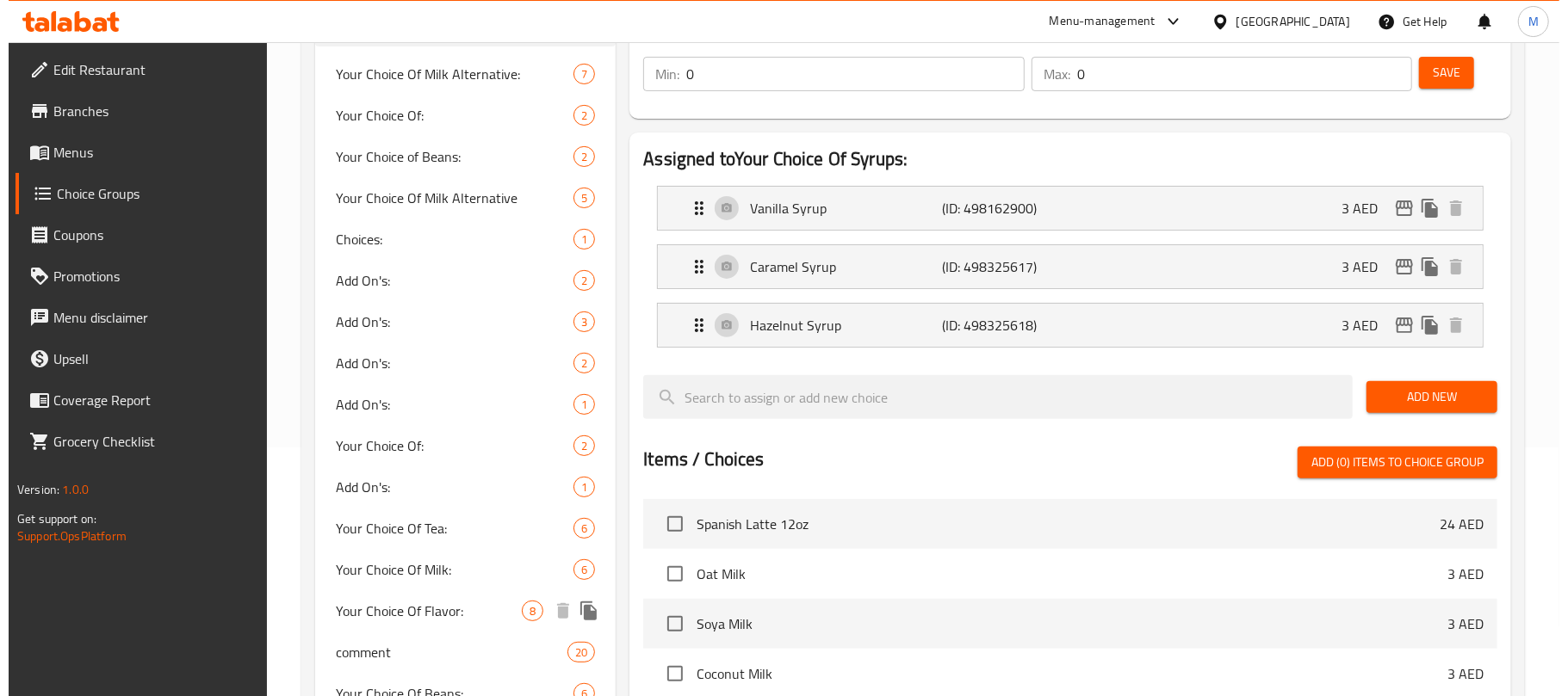
scroll to position [229, 0]
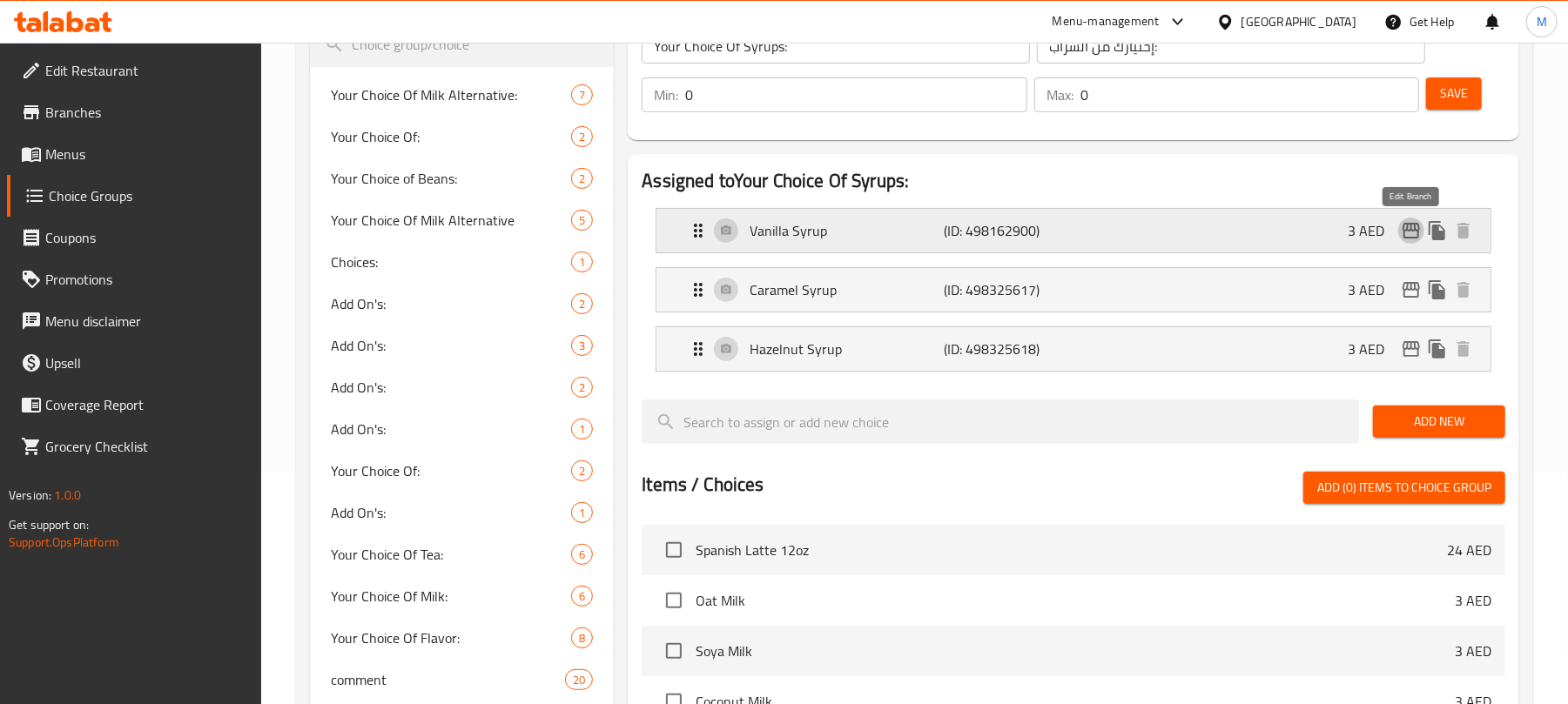
click at [1407, 233] on icon "edit" at bounding box center [1411, 230] width 21 height 21
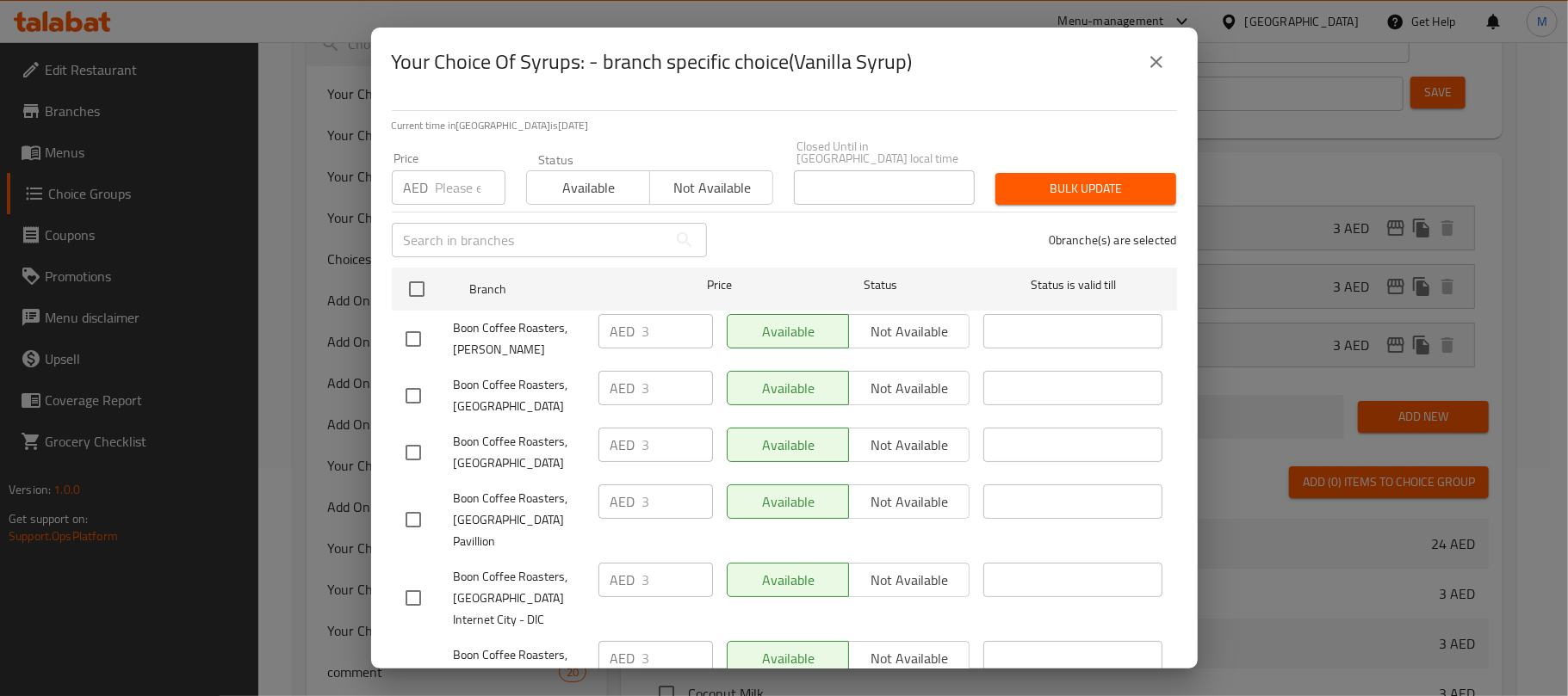
click at [1155, 62] on icon "close" at bounding box center [1156, 62] width 12 height 12
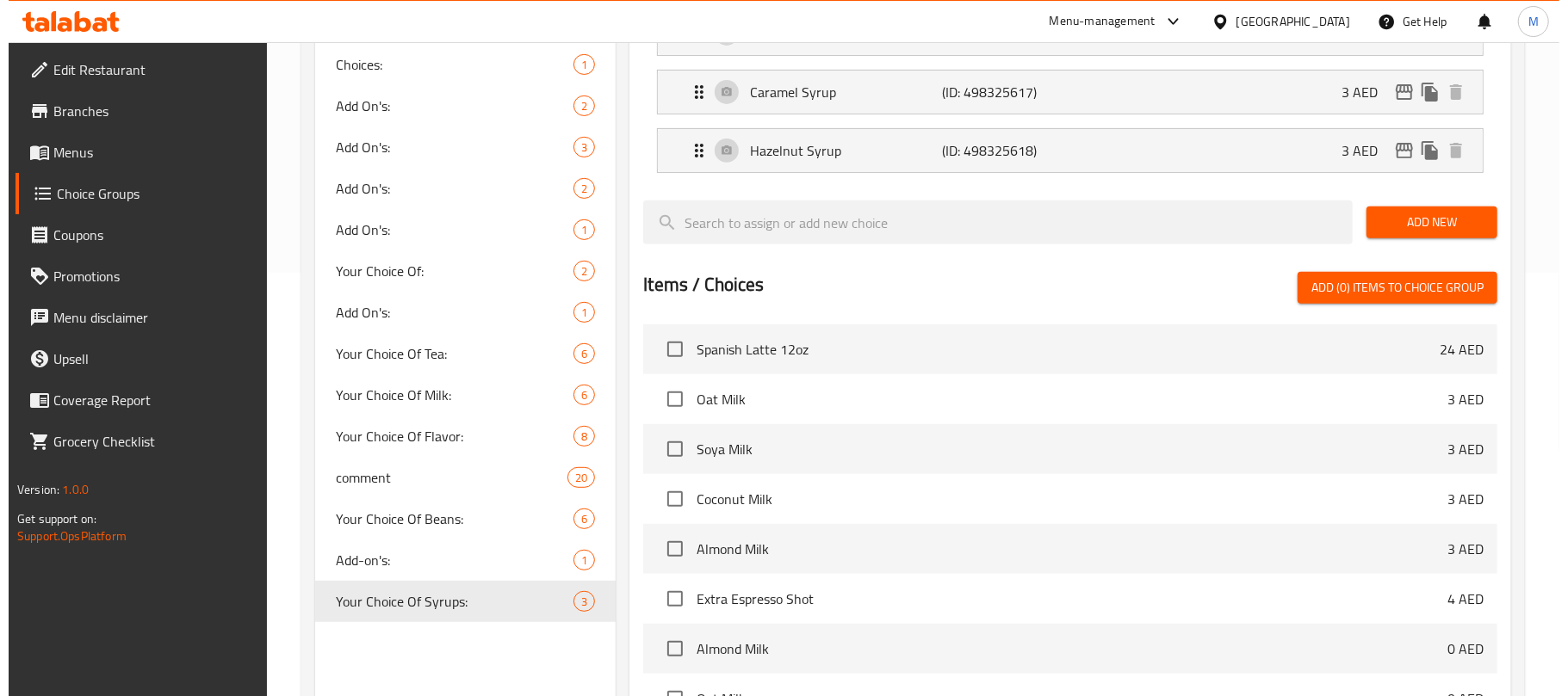
scroll to position [80, 0]
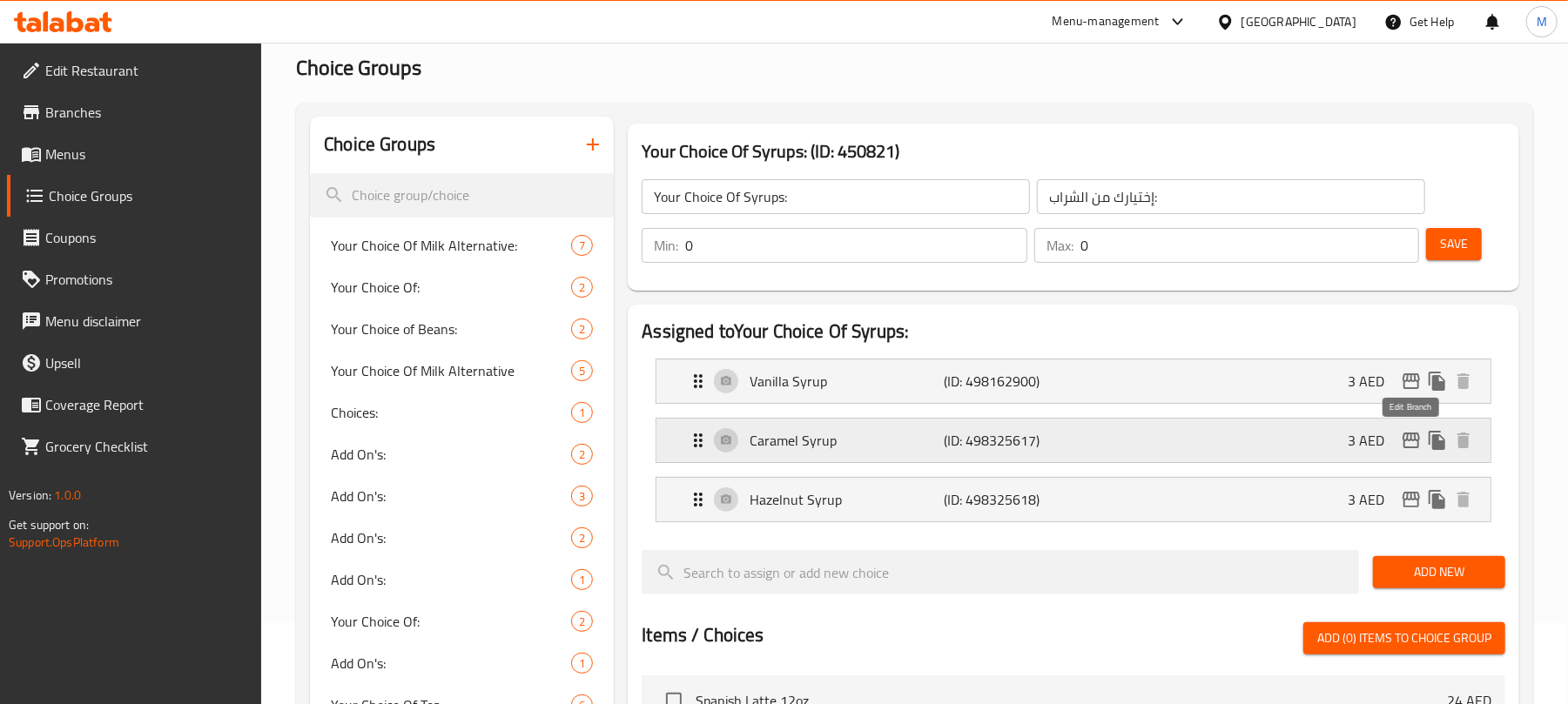
click at [1408, 432] on icon "edit" at bounding box center [1411, 440] width 21 height 21
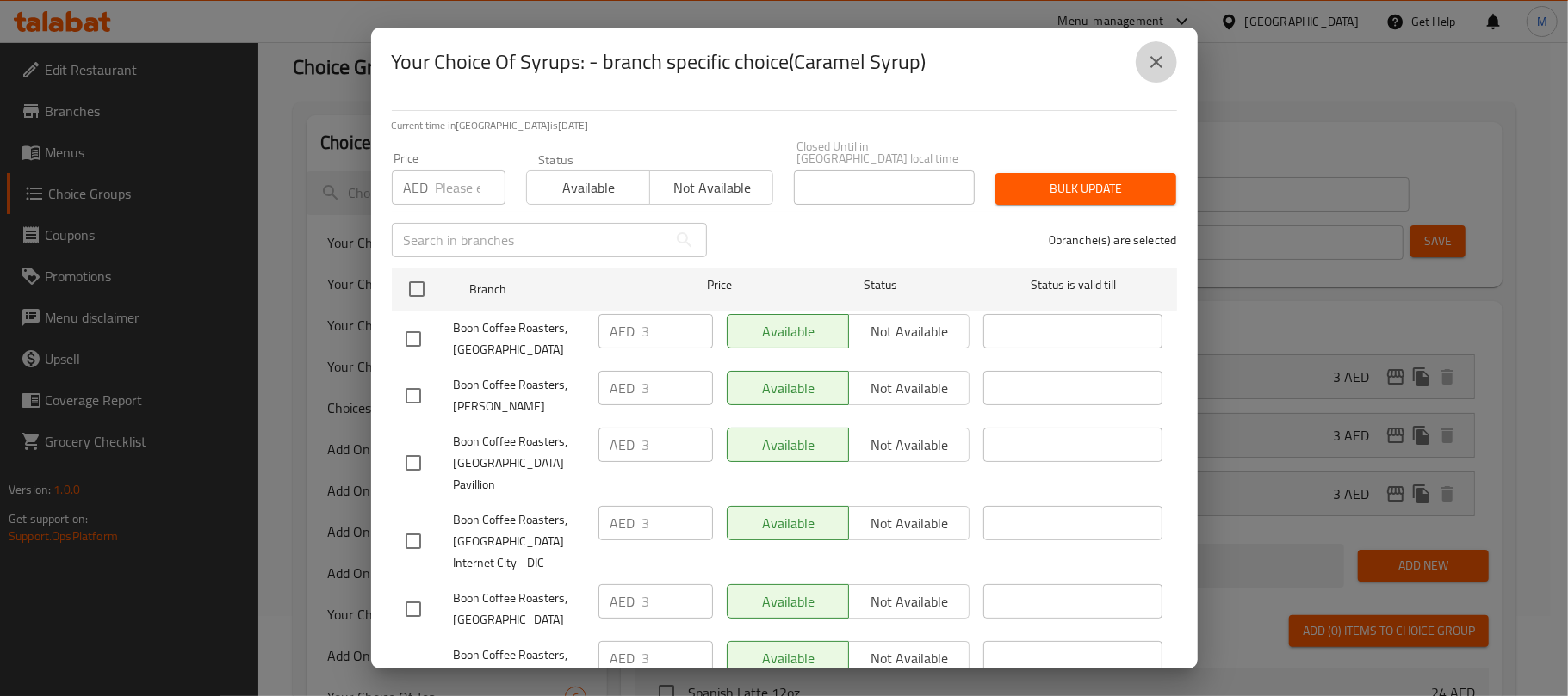
click at [1158, 66] on icon "close" at bounding box center [1156, 62] width 12 height 12
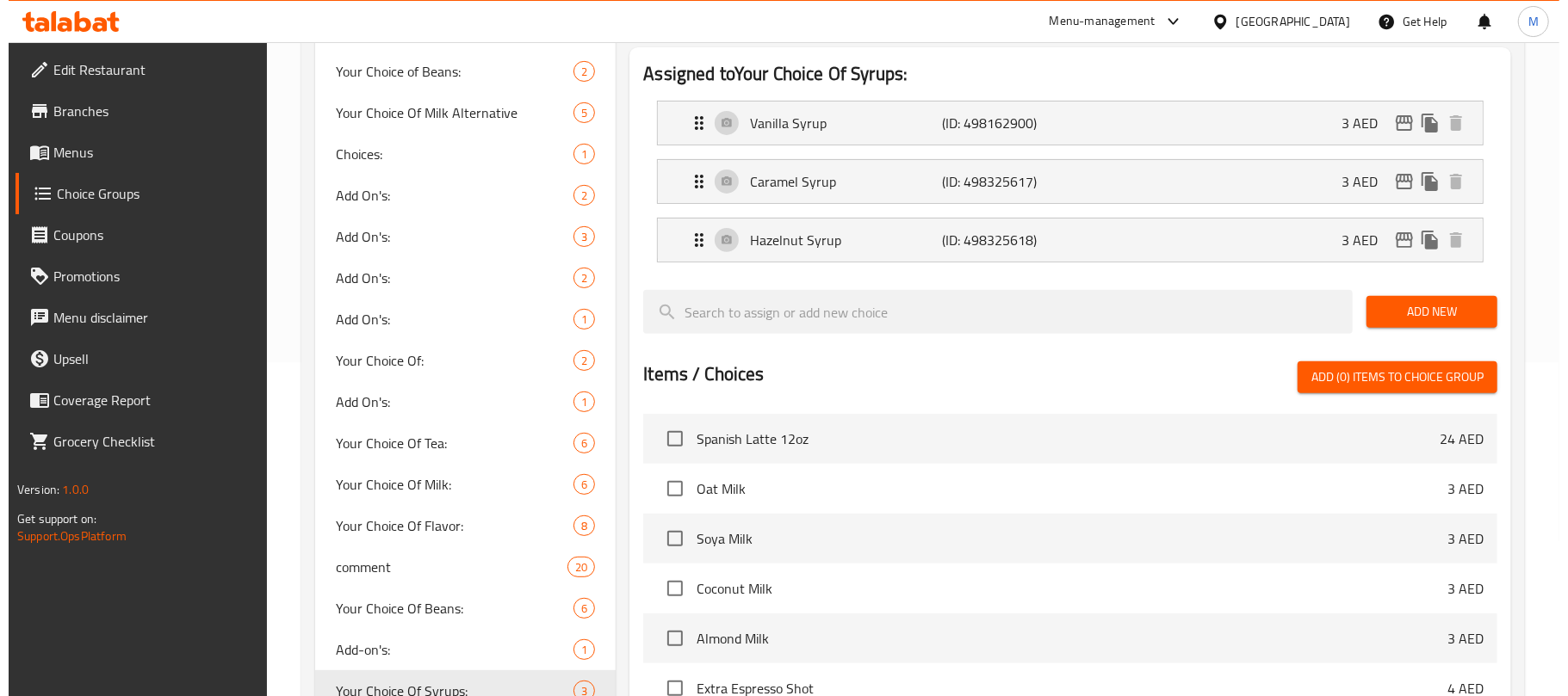
scroll to position [310, 0]
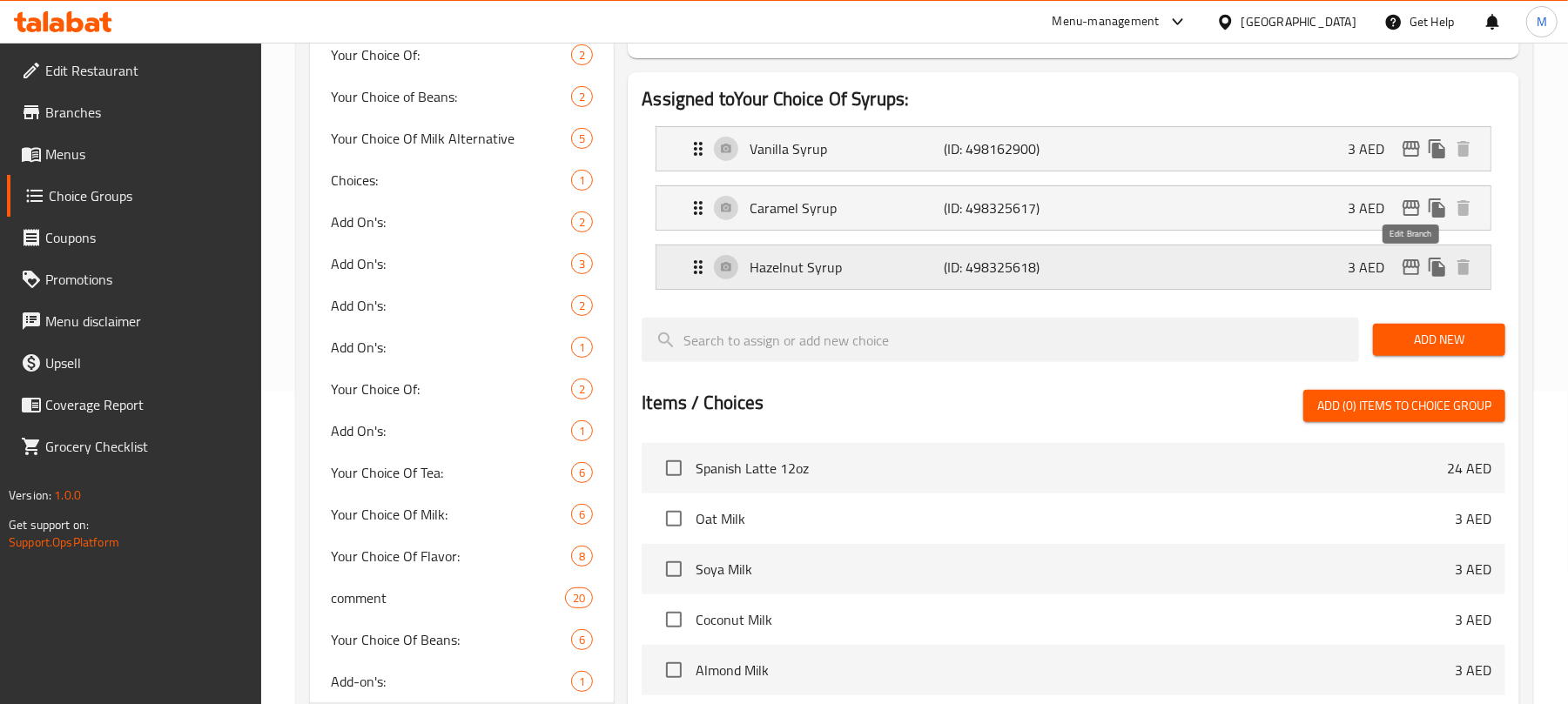
click at [1411, 271] on icon "edit" at bounding box center [1411, 267] width 21 height 21
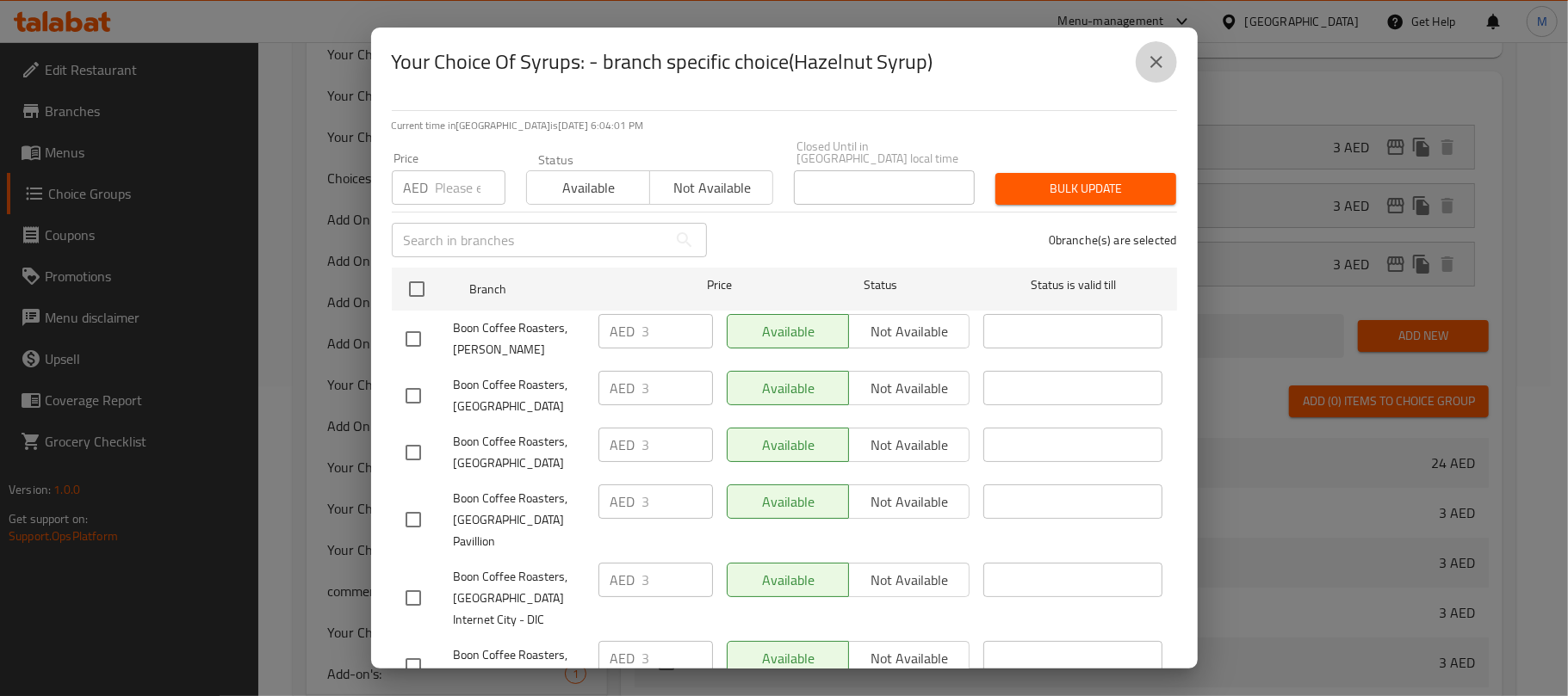
click at [1165, 55] on icon "close" at bounding box center [1156, 62] width 20 height 20
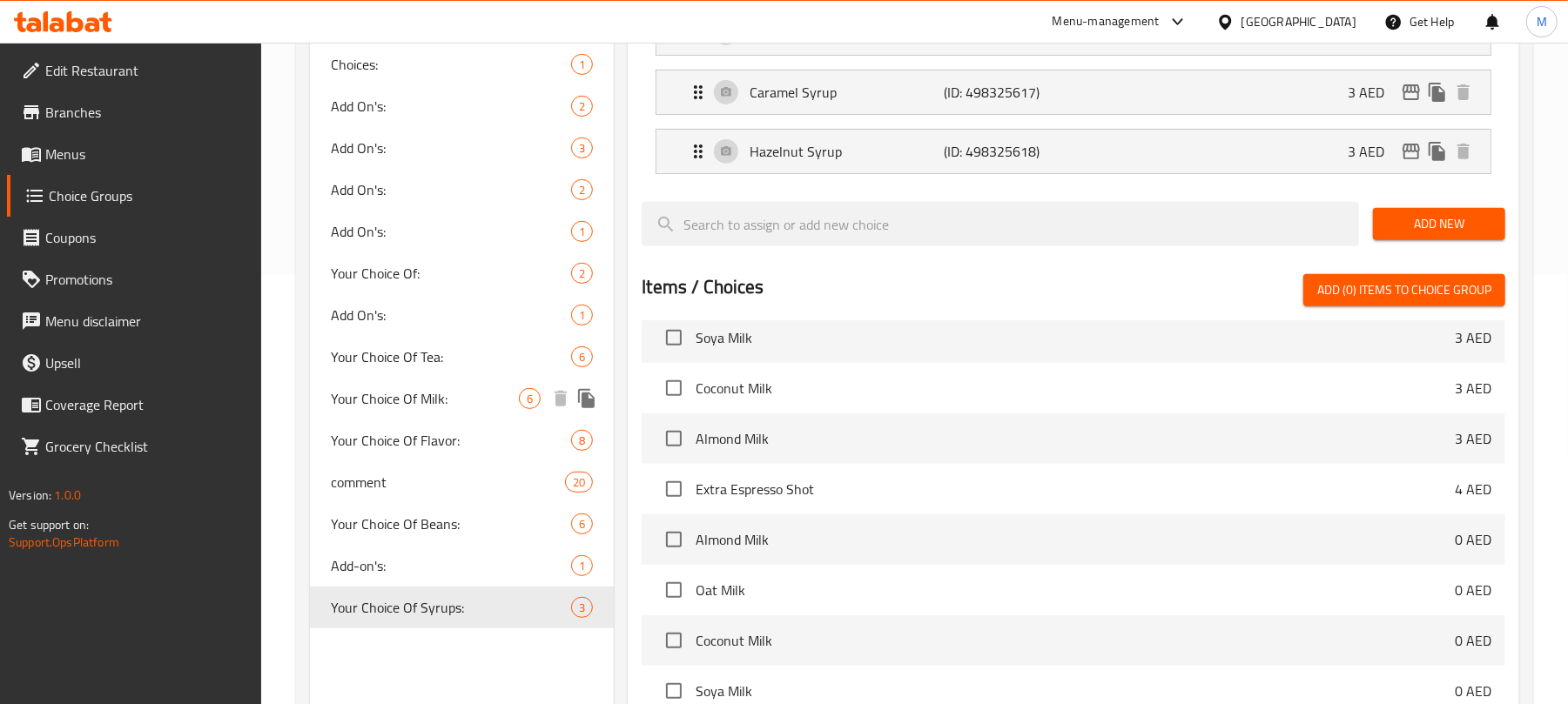
scroll to position [471, 0]
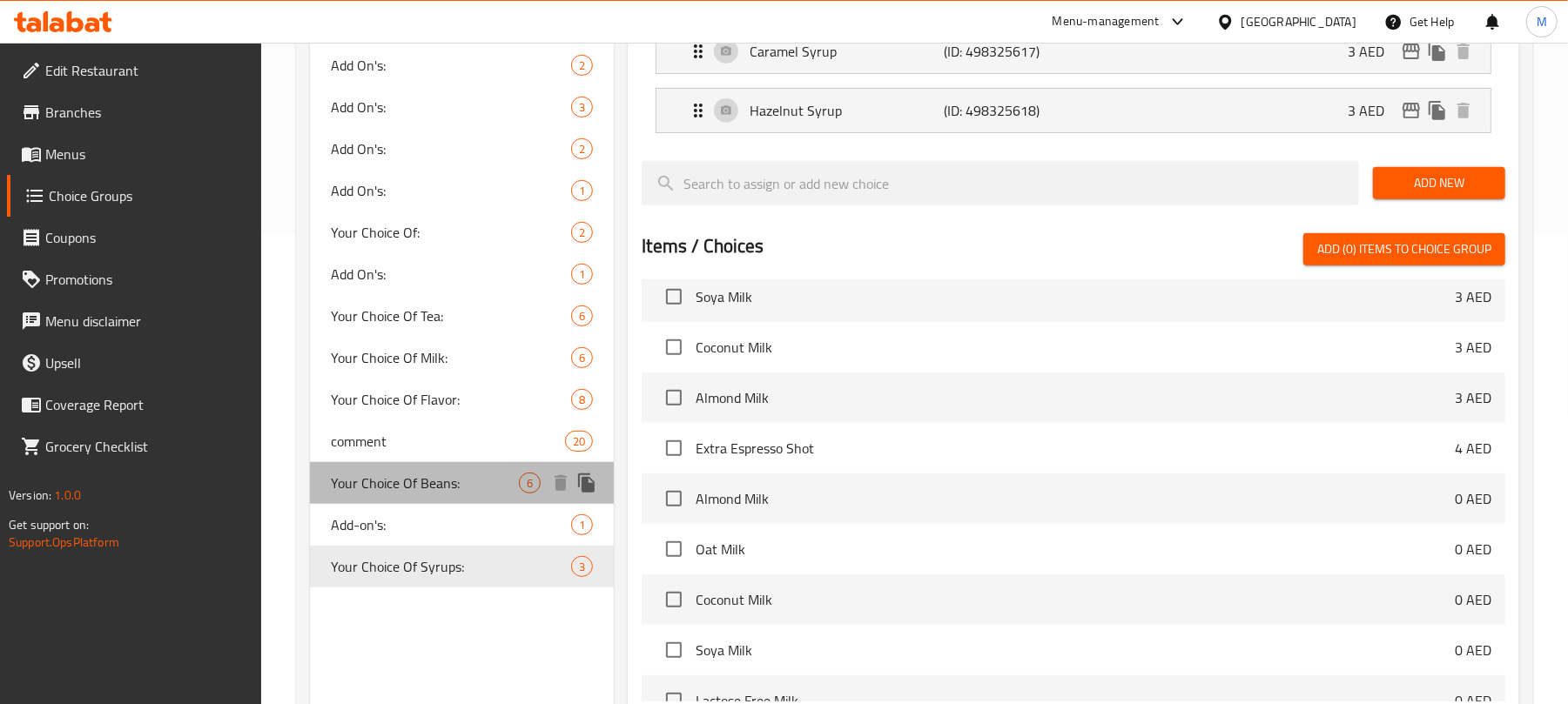
click at [432, 473] on span "Your Choice Of Beans:" at bounding box center [425, 482] width 188 height 21
type input "Your Choice Of Beans:"
type input "إختيارك من الحبوب:"
type input "1"
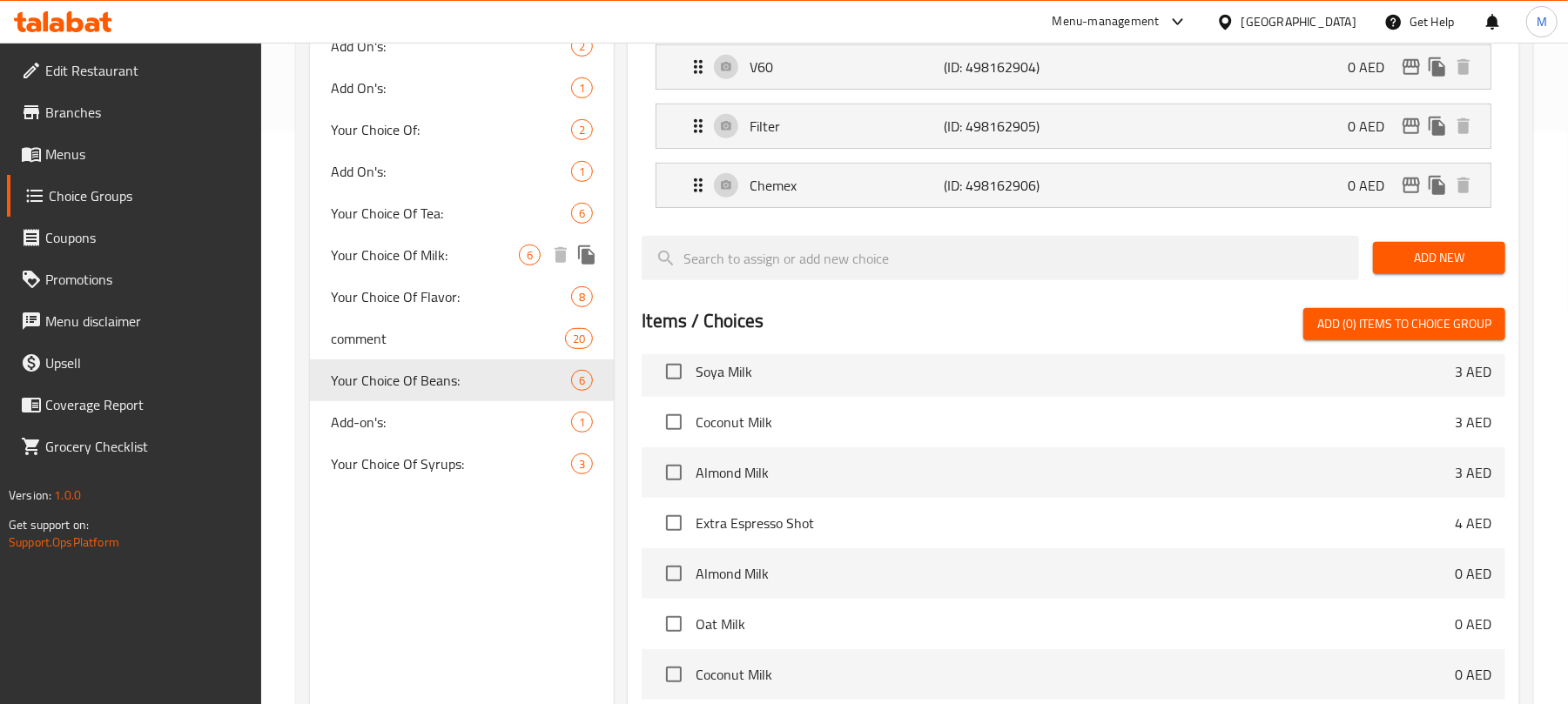
scroll to position [586, 0]
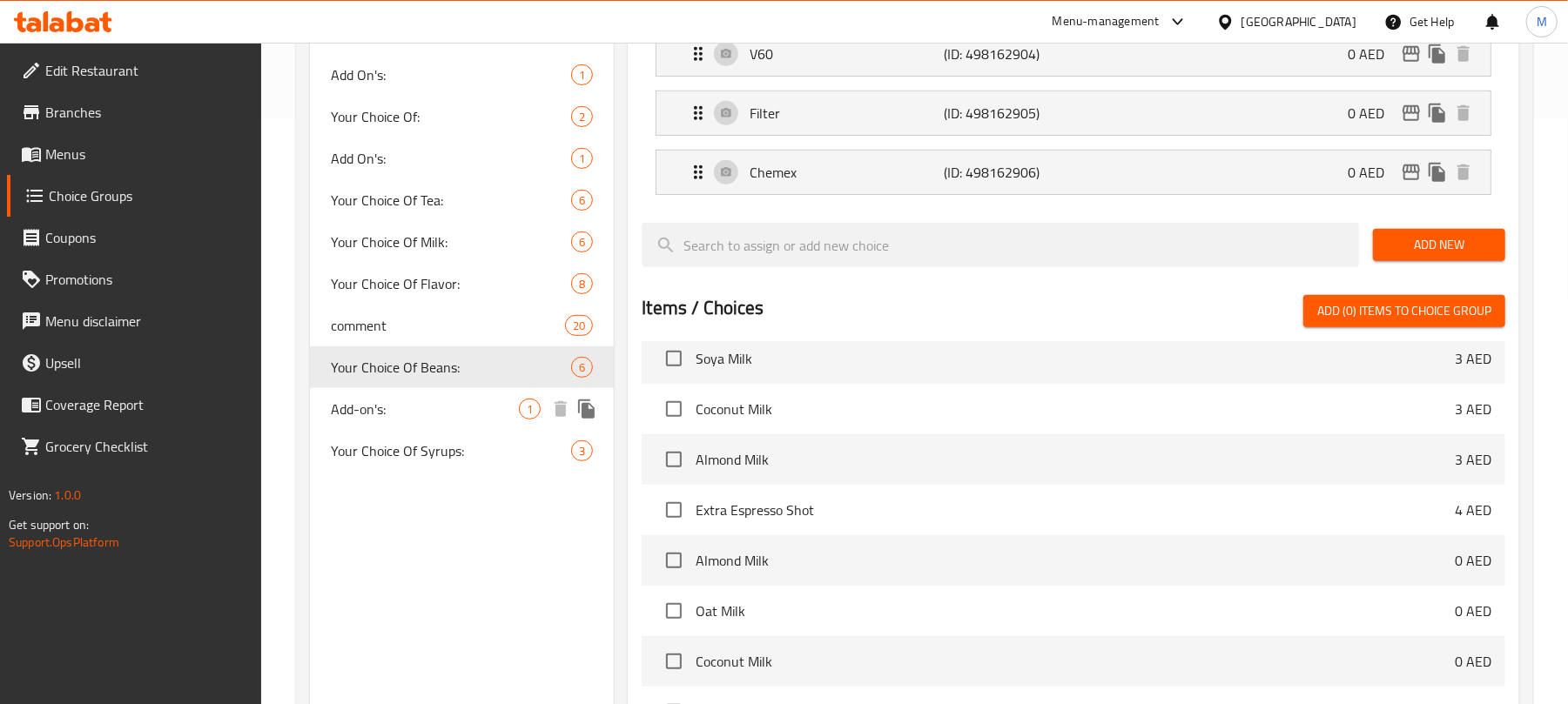
click at [422, 412] on span "Add-on's:" at bounding box center [425, 408] width 188 height 21
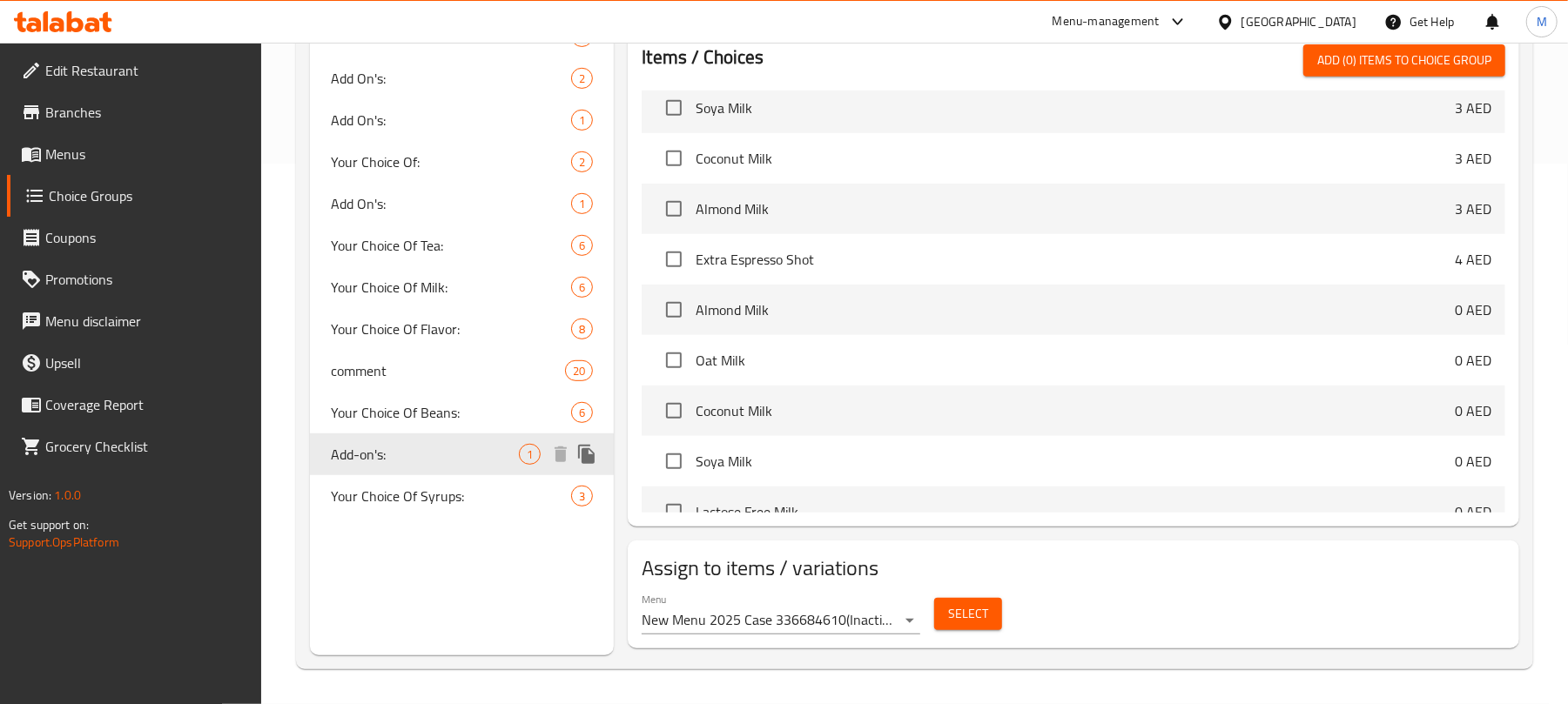
type input "Add-on's:"
type input "الإضافات:"
type input "0"
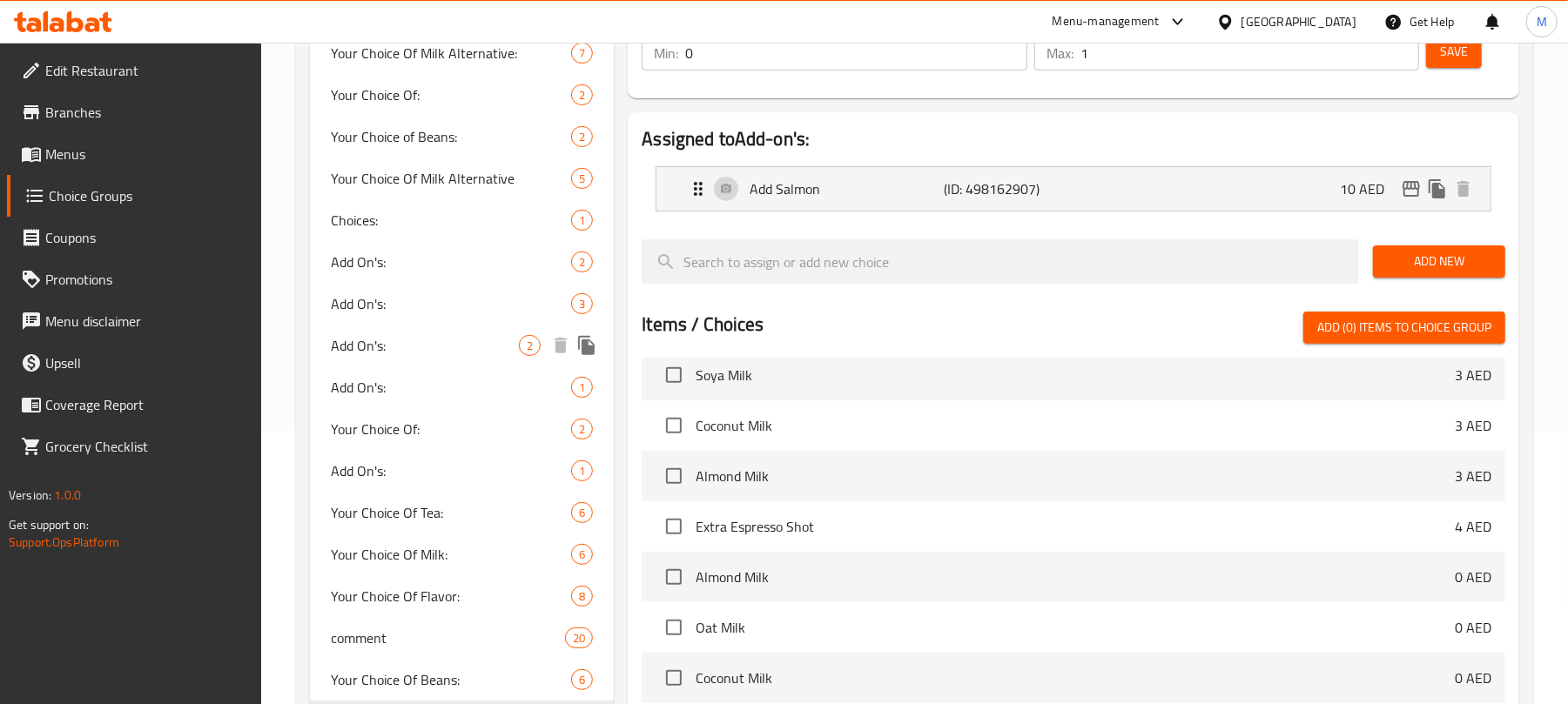
scroll to position [310, 0]
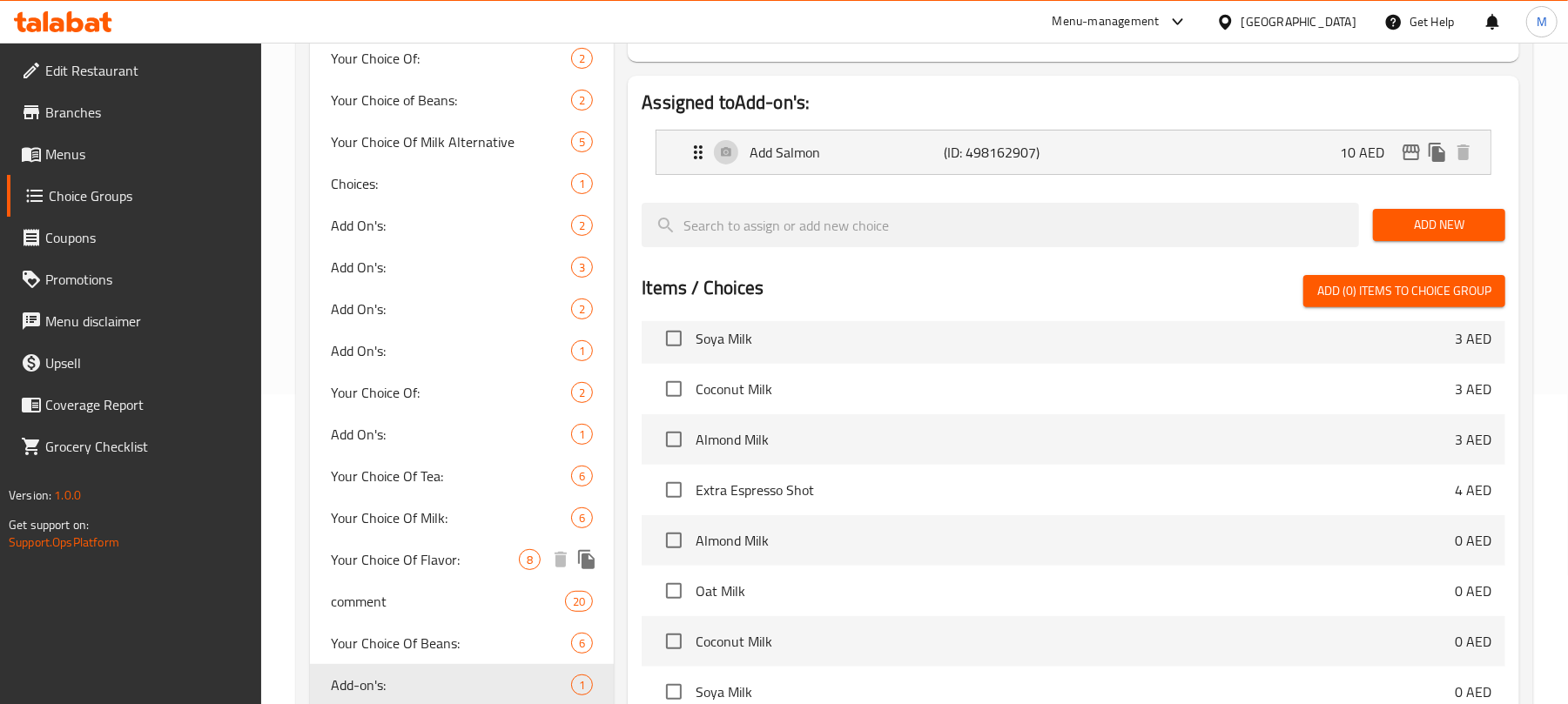
click at [447, 552] on span "Your Choice Of Flavor:" at bounding box center [425, 559] width 188 height 21
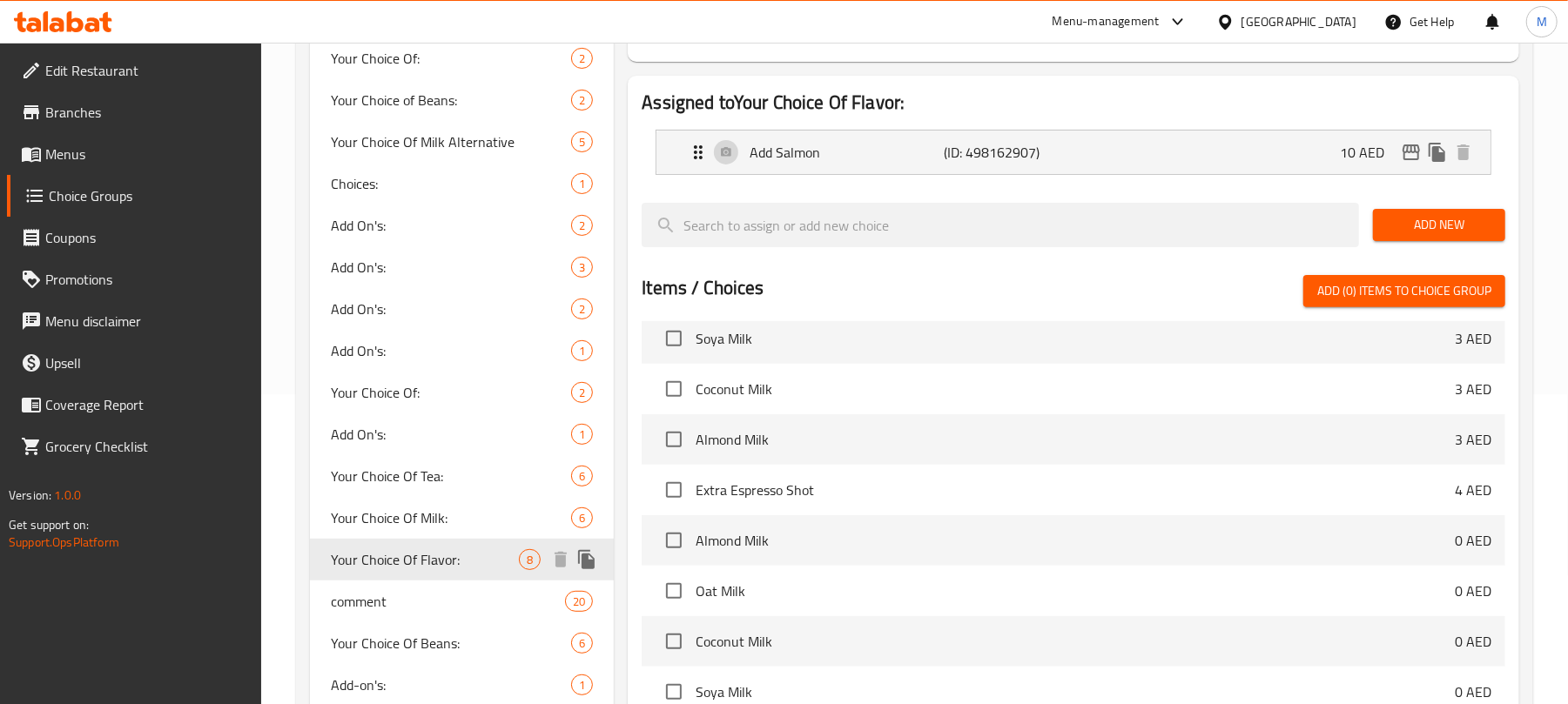
type input "Your Choice Of Flavor:"
type input "إختيارك من النكهة:"
type input "1"
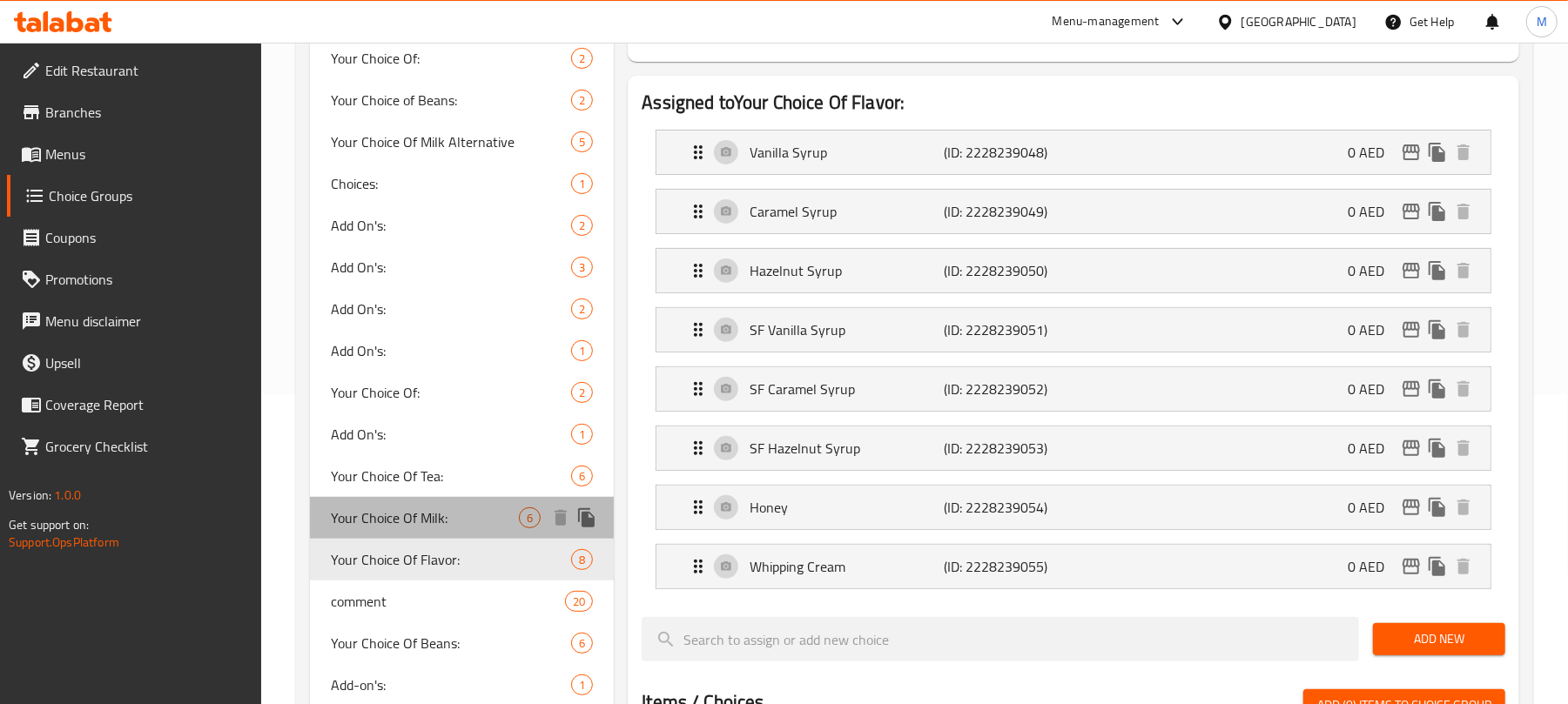
click at [451, 520] on span "Your Choice Of Milk:" at bounding box center [425, 518] width 188 height 21
type input "Your Choice Of Milk:"
type input "إختيارك من الحليب:"
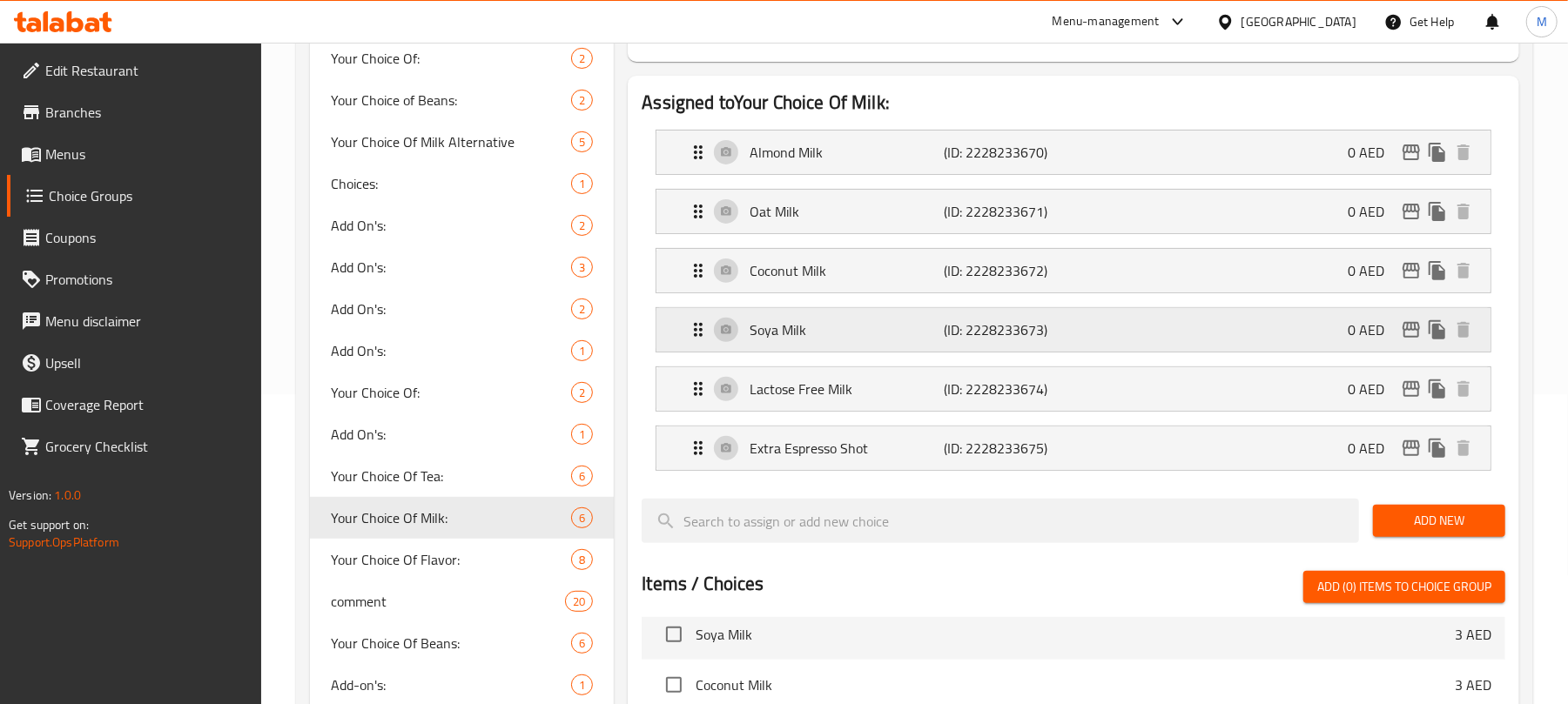
scroll to position [193, 0]
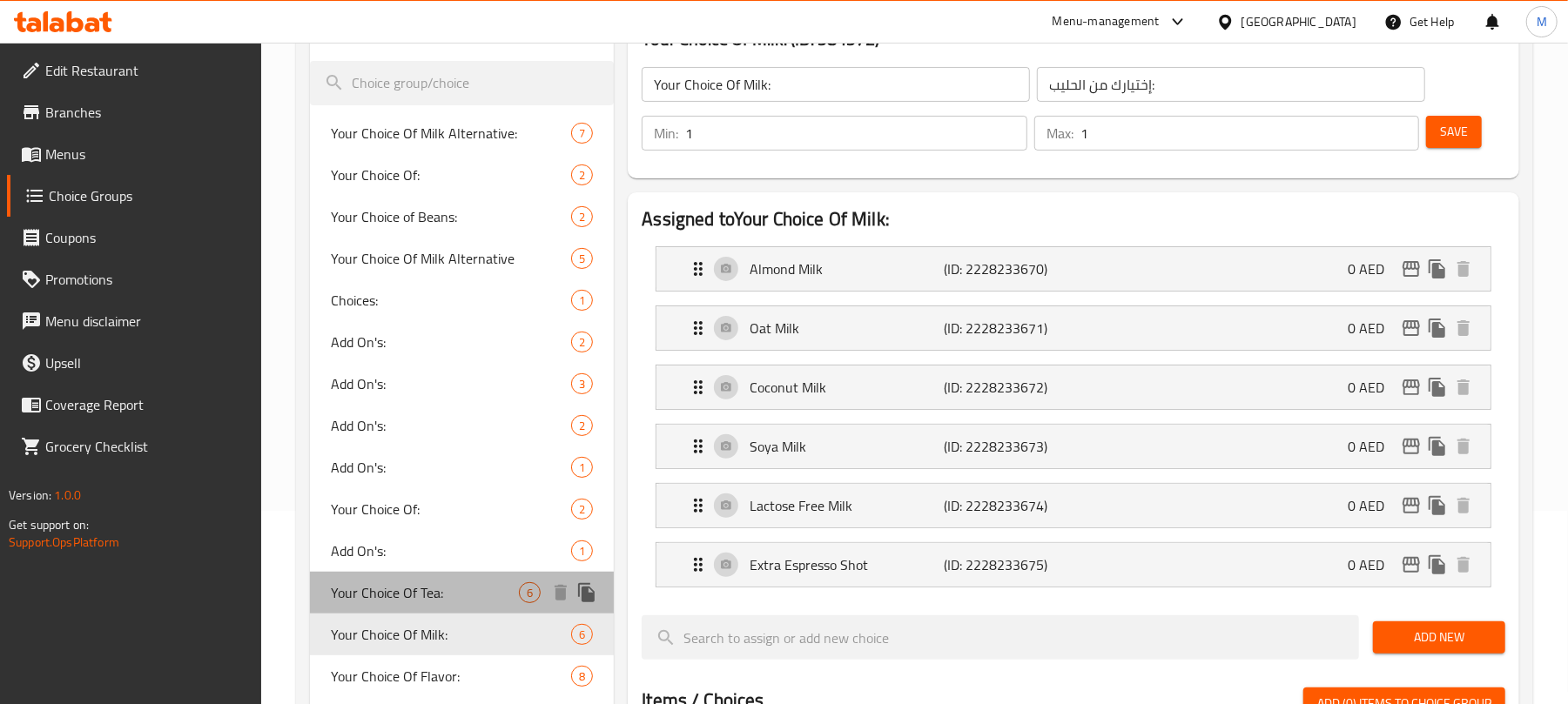
click at [388, 593] on span "Your Choice Of Tea:" at bounding box center [425, 593] width 188 height 21
type input "Your Choice Of Tea:"
type input "إختيارك من الشاي:"
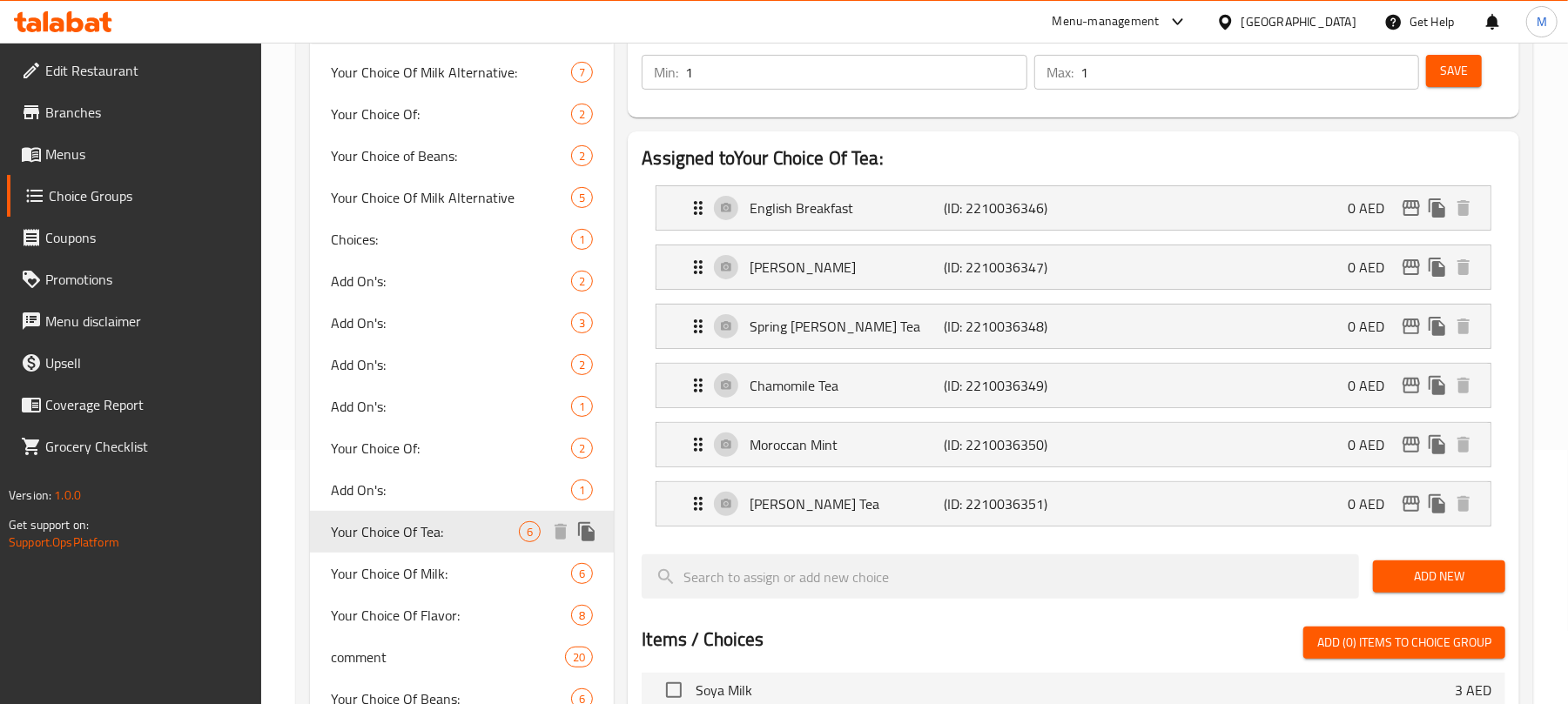
scroll to position [310, 0]
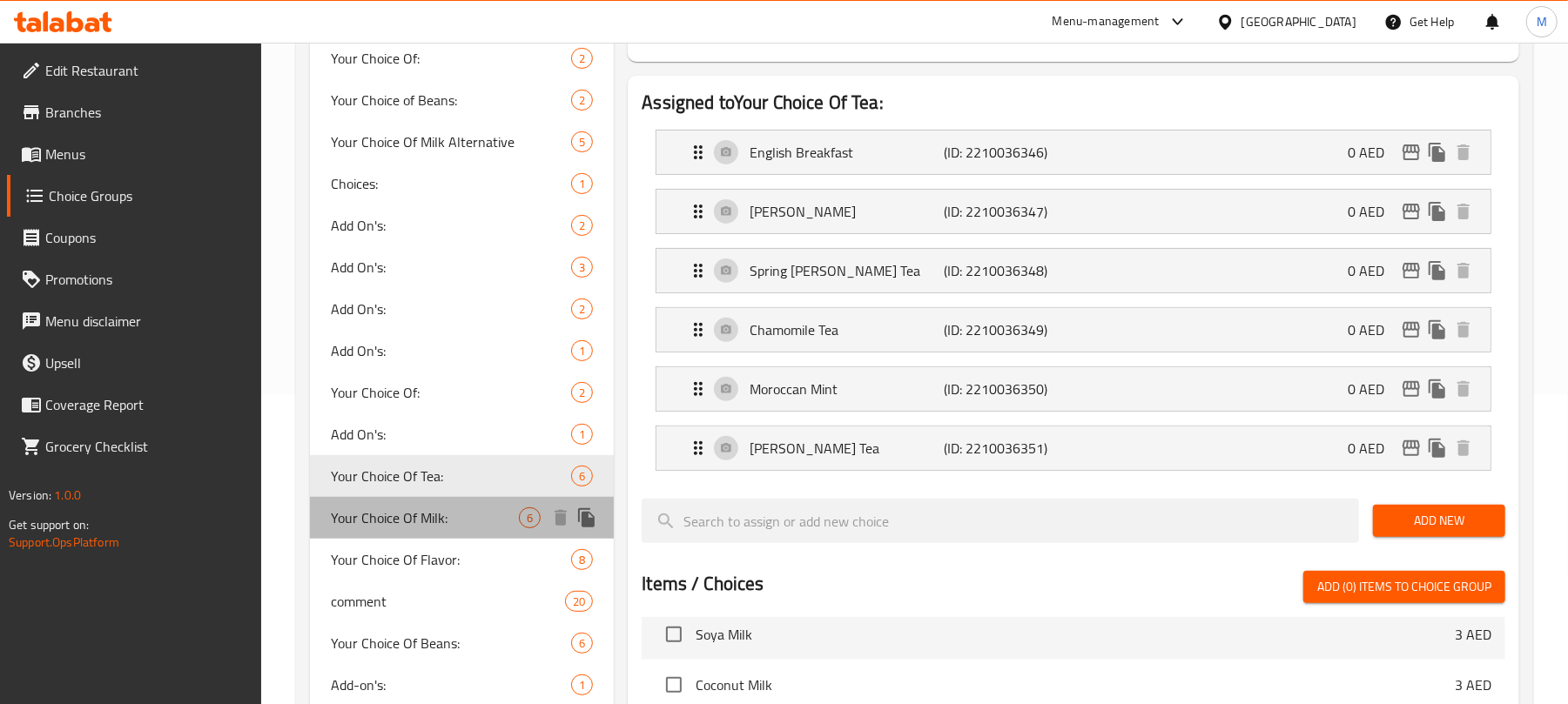
click at [420, 520] on span "Your Choice Of Milk:" at bounding box center [425, 518] width 188 height 21
type input "Your Choice Of Milk:"
type input "إختيارك من الحليب:"
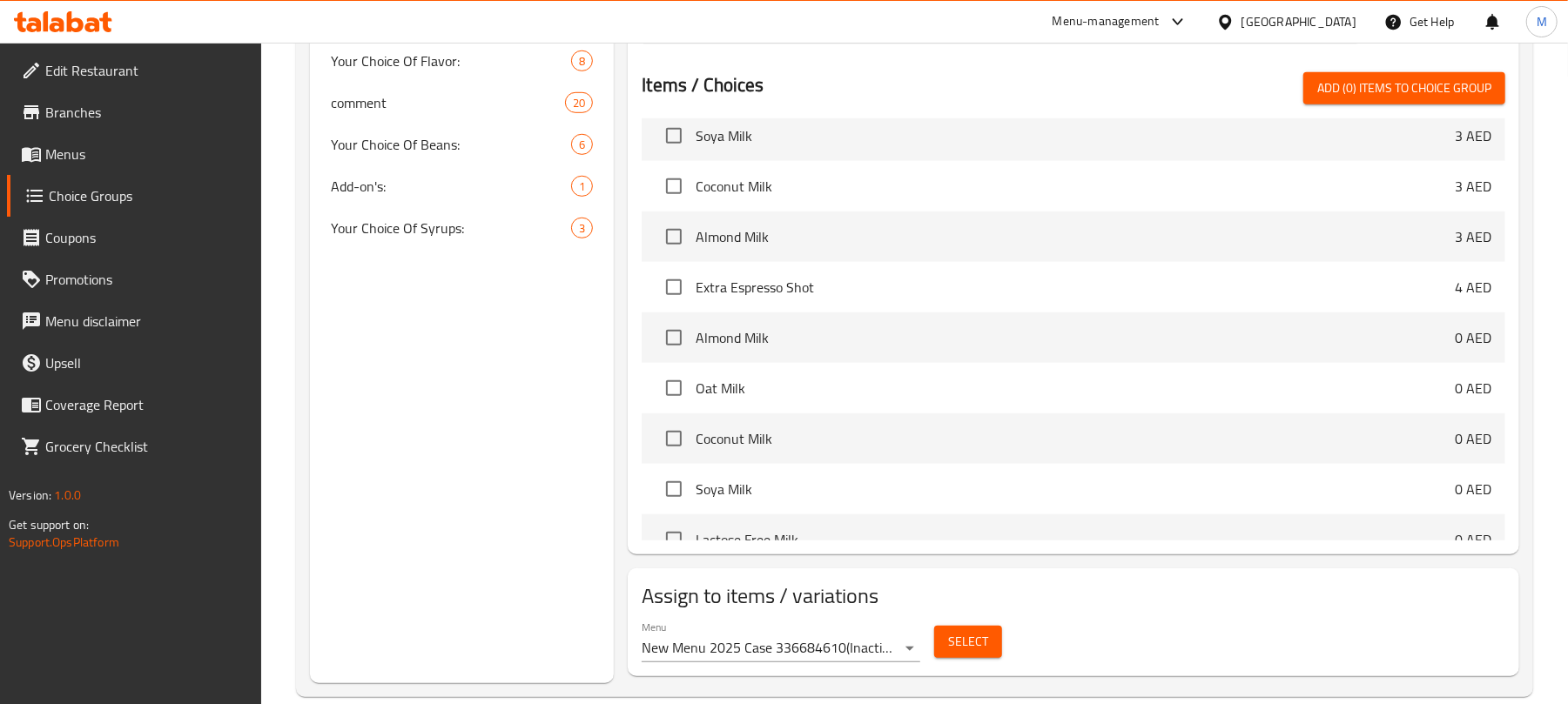
scroll to position [841, 0]
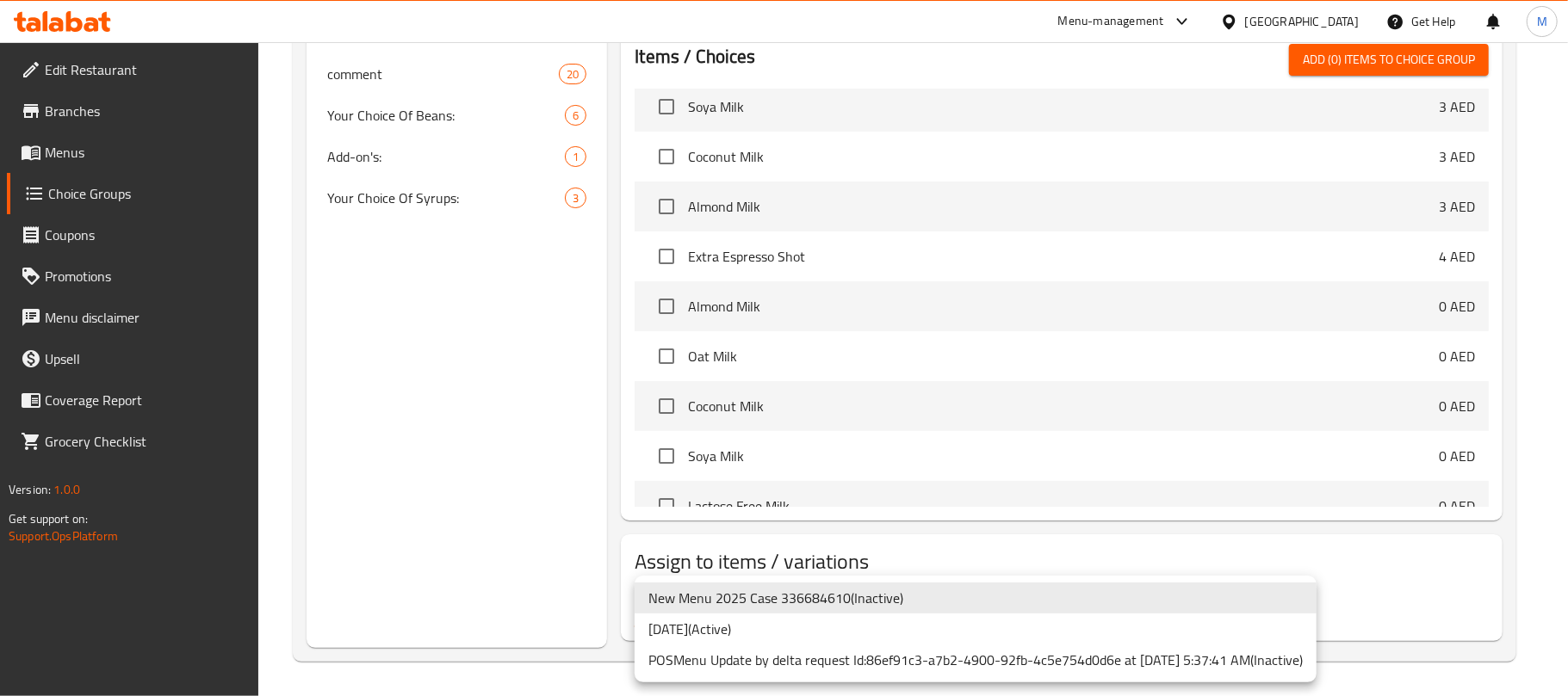
click at [789, 635] on li "11/08/2025 ( Active )" at bounding box center [975, 629] width 682 height 31
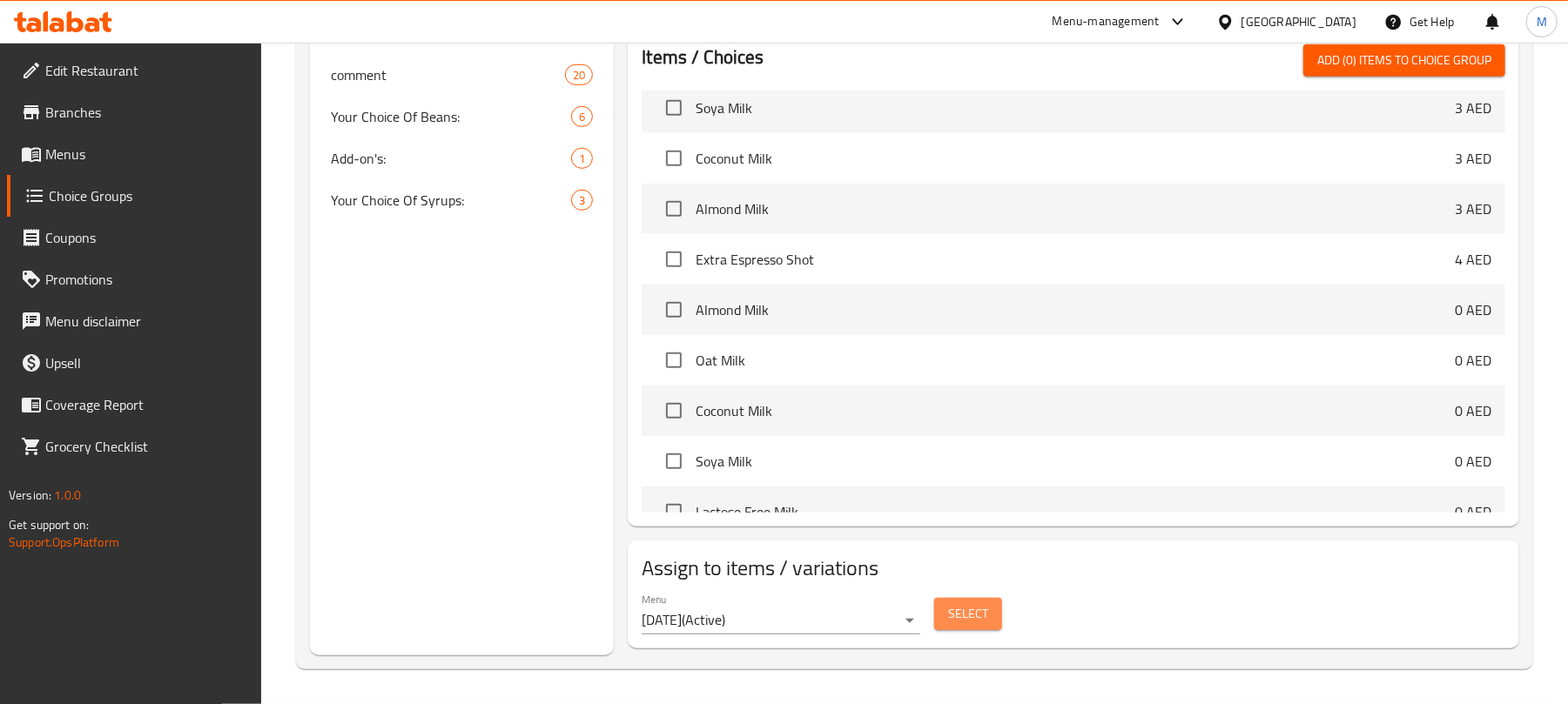
click at [955, 622] on span "Select" at bounding box center [968, 614] width 40 height 21
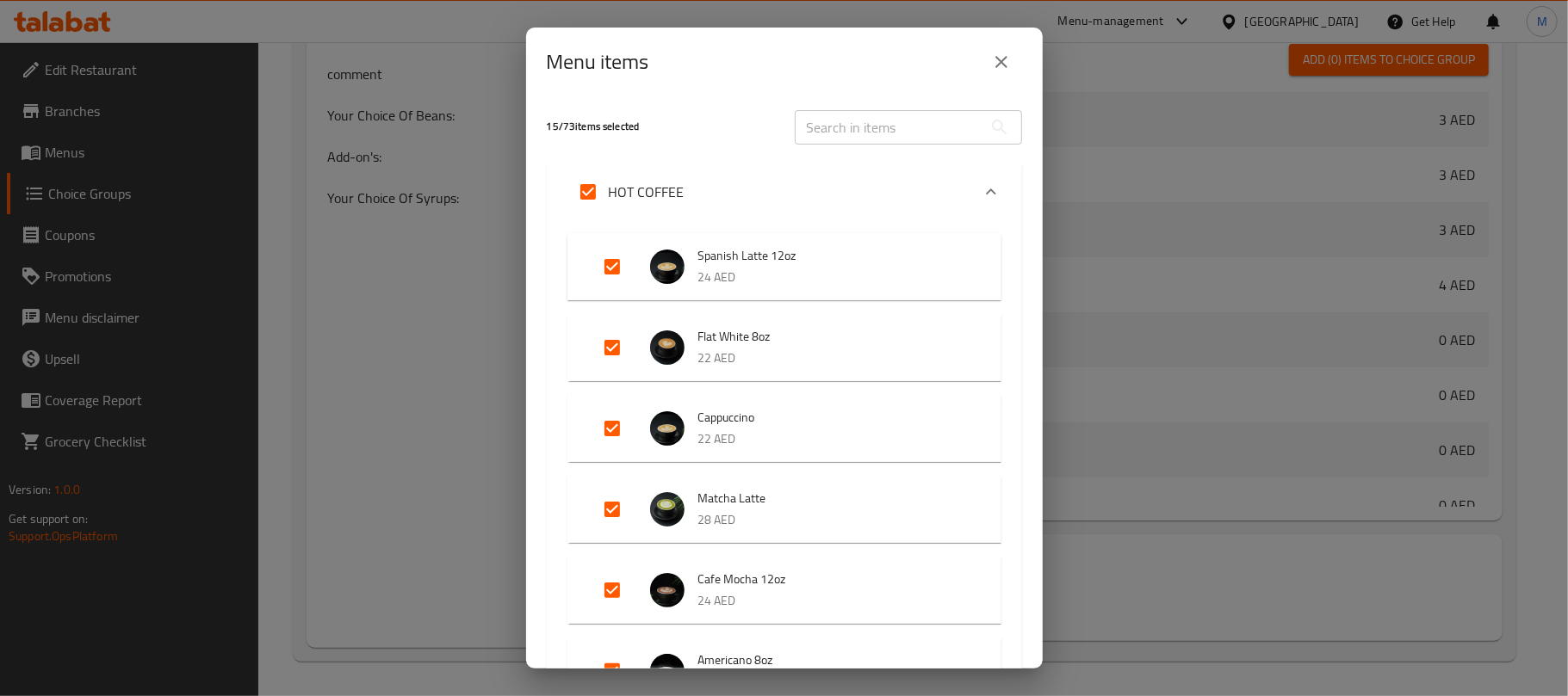
drag, startPoint x: 997, startPoint y: 49, endPoint x: 980, endPoint y: 62, distance: 21.4
click at [999, 48] on button "close" at bounding box center [1001, 62] width 42 height 42
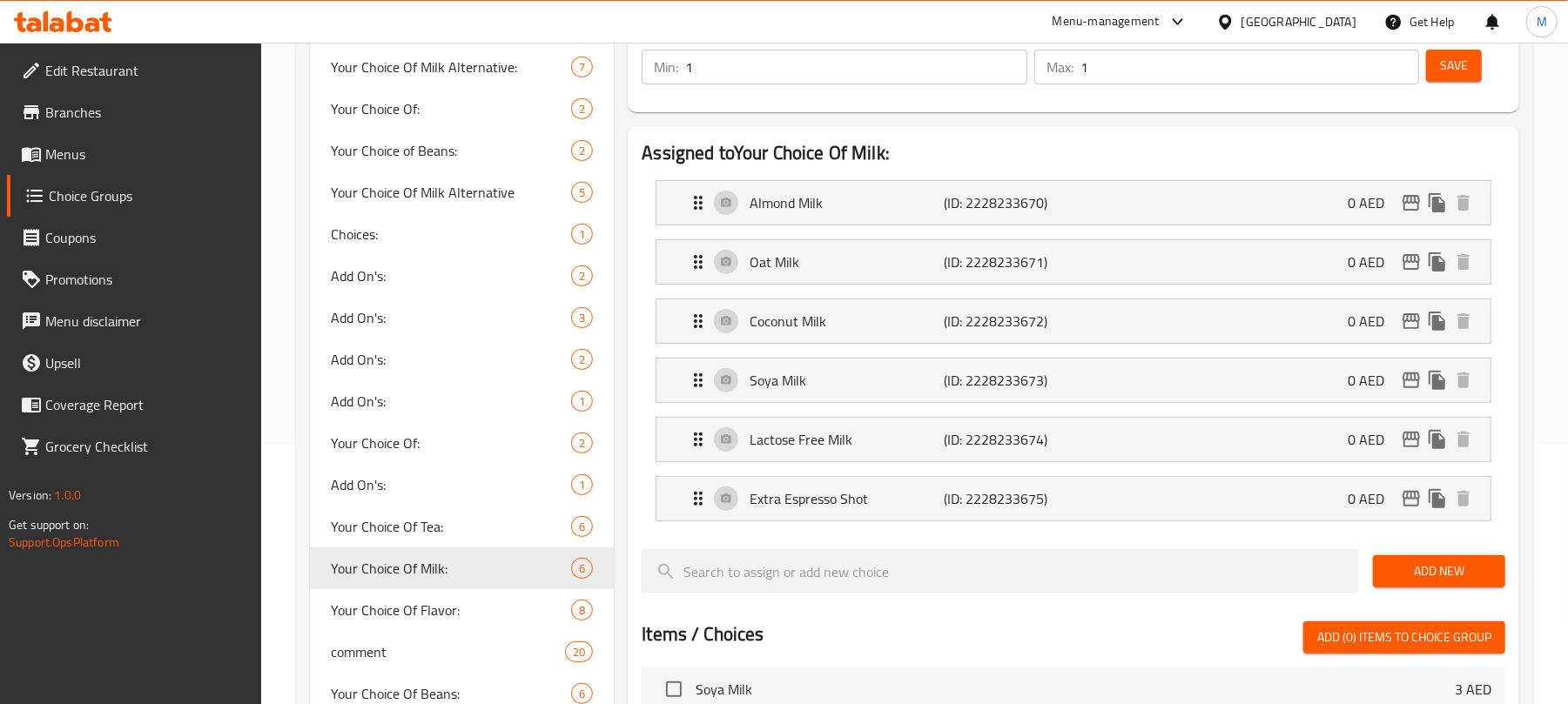
scroll to position [0, 0]
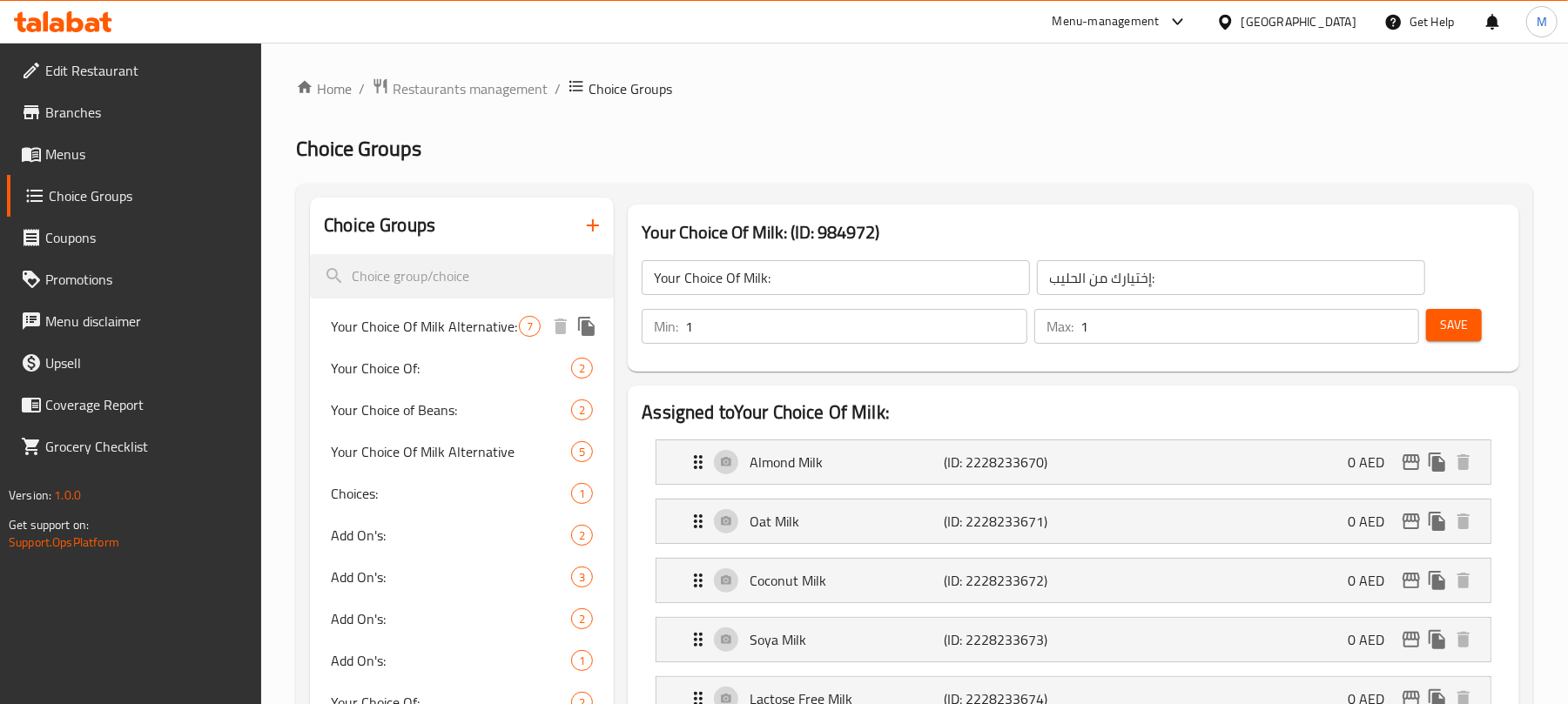
click at [433, 337] on span "Your Choice Of Milk Alternative:" at bounding box center [425, 326] width 188 height 21
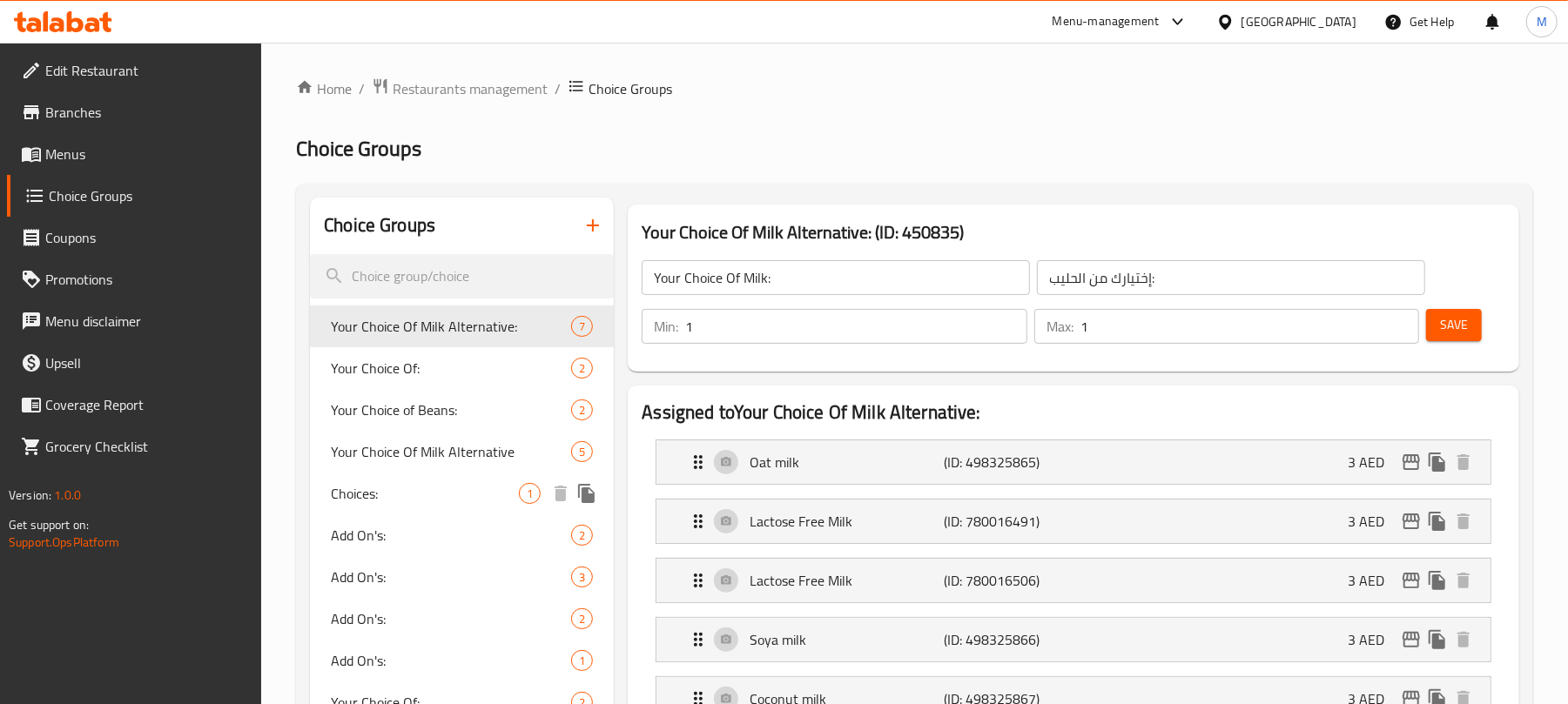
type input "Your Choice Of Milk Alternative:"
type input "إختيارك من بدائل الحليب:"
type input "0"
type input "5"
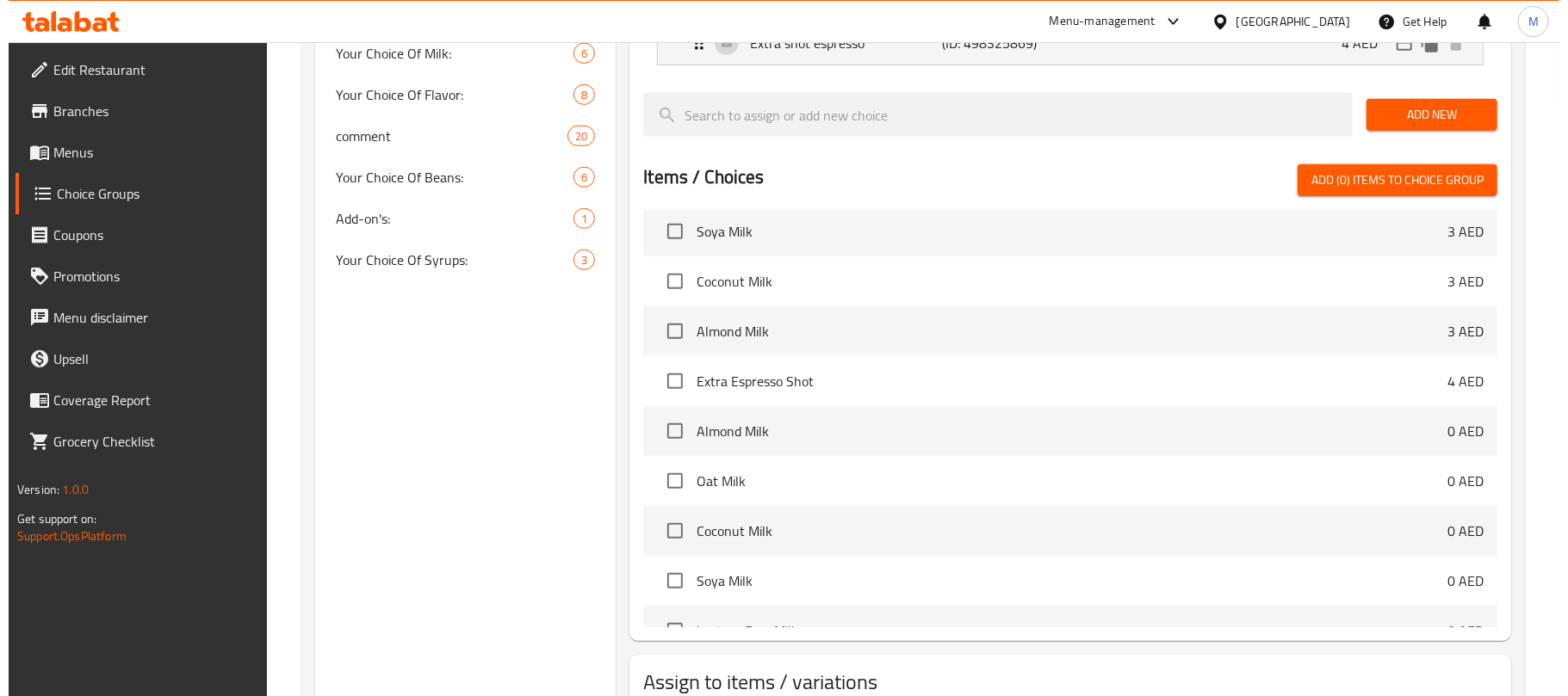
scroll to position [890, 0]
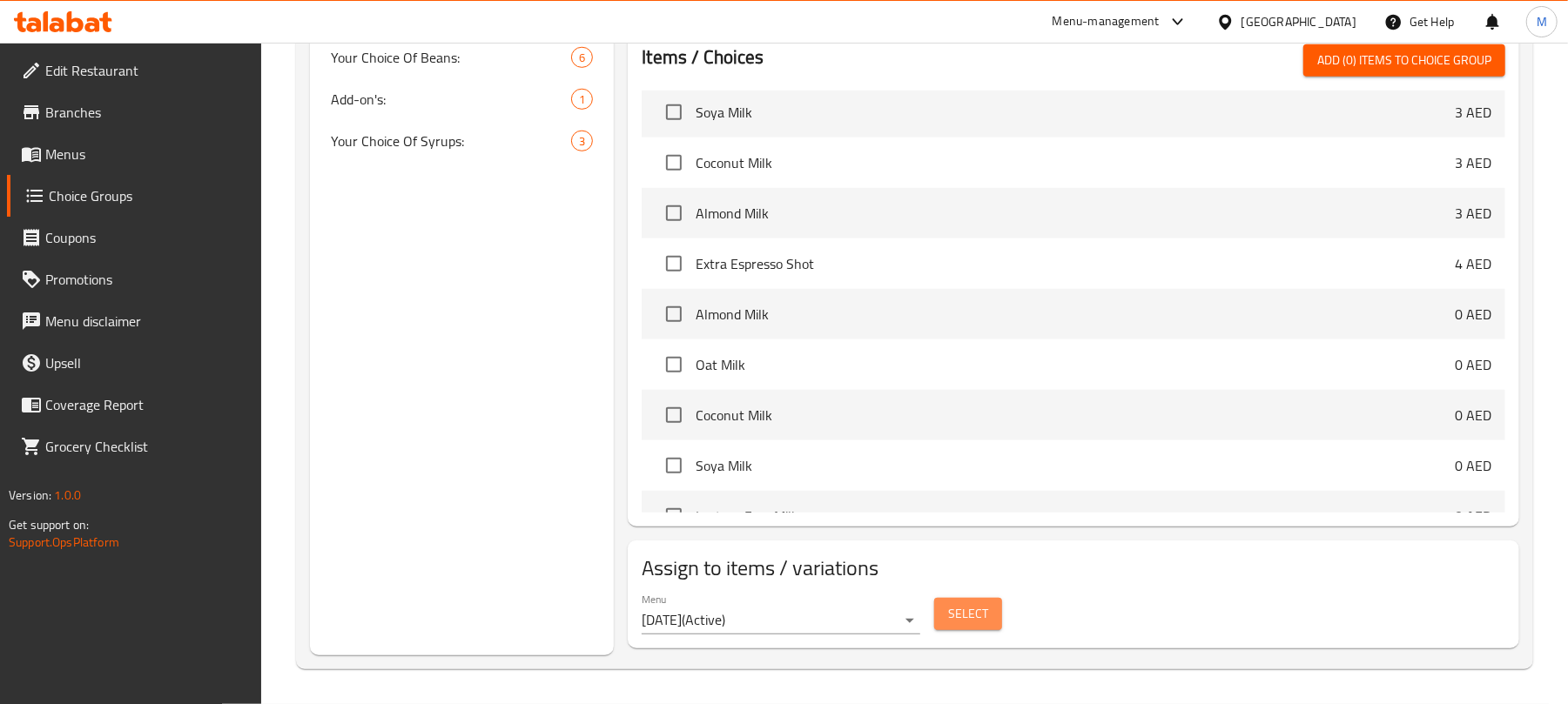
click at [962, 611] on span "Select" at bounding box center [968, 614] width 40 height 21
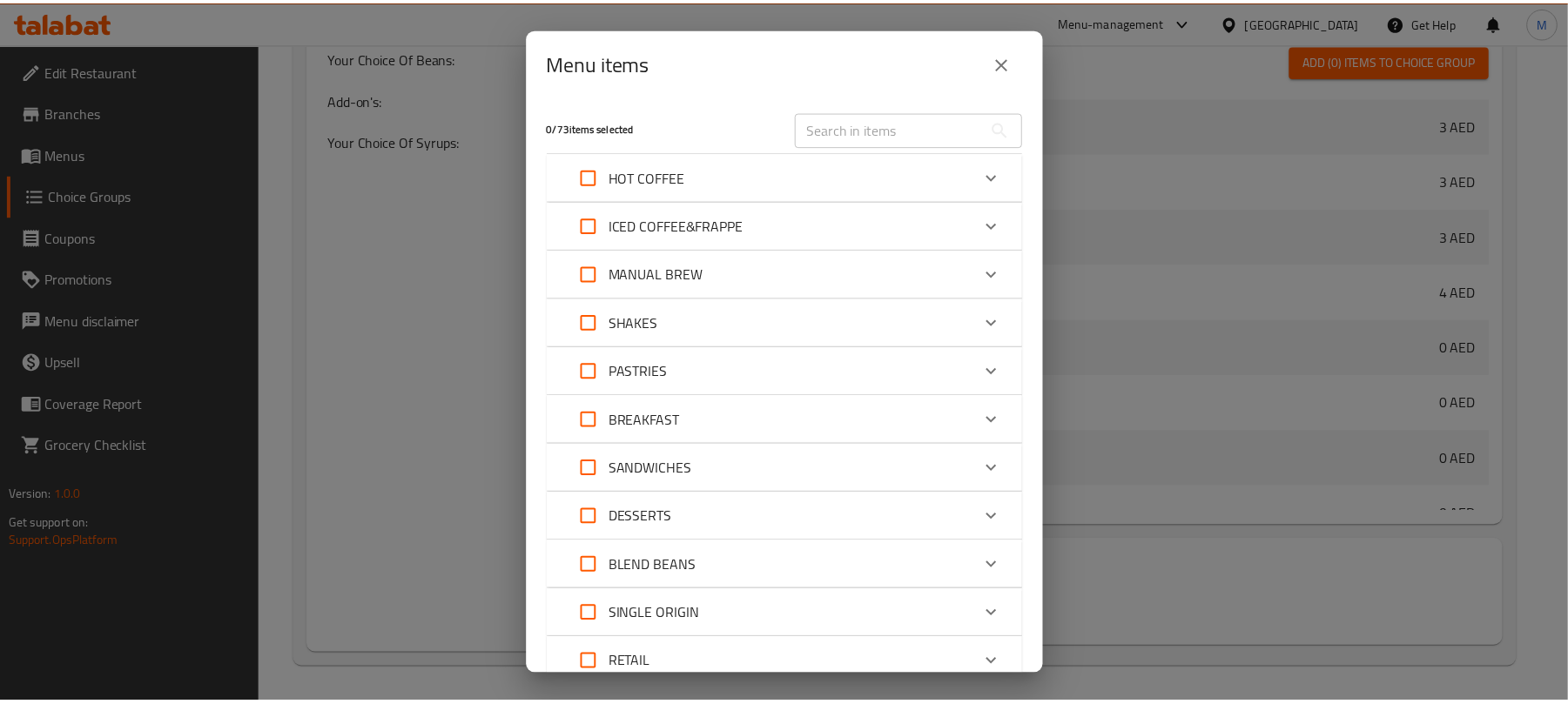
scroll to position [116, 0]
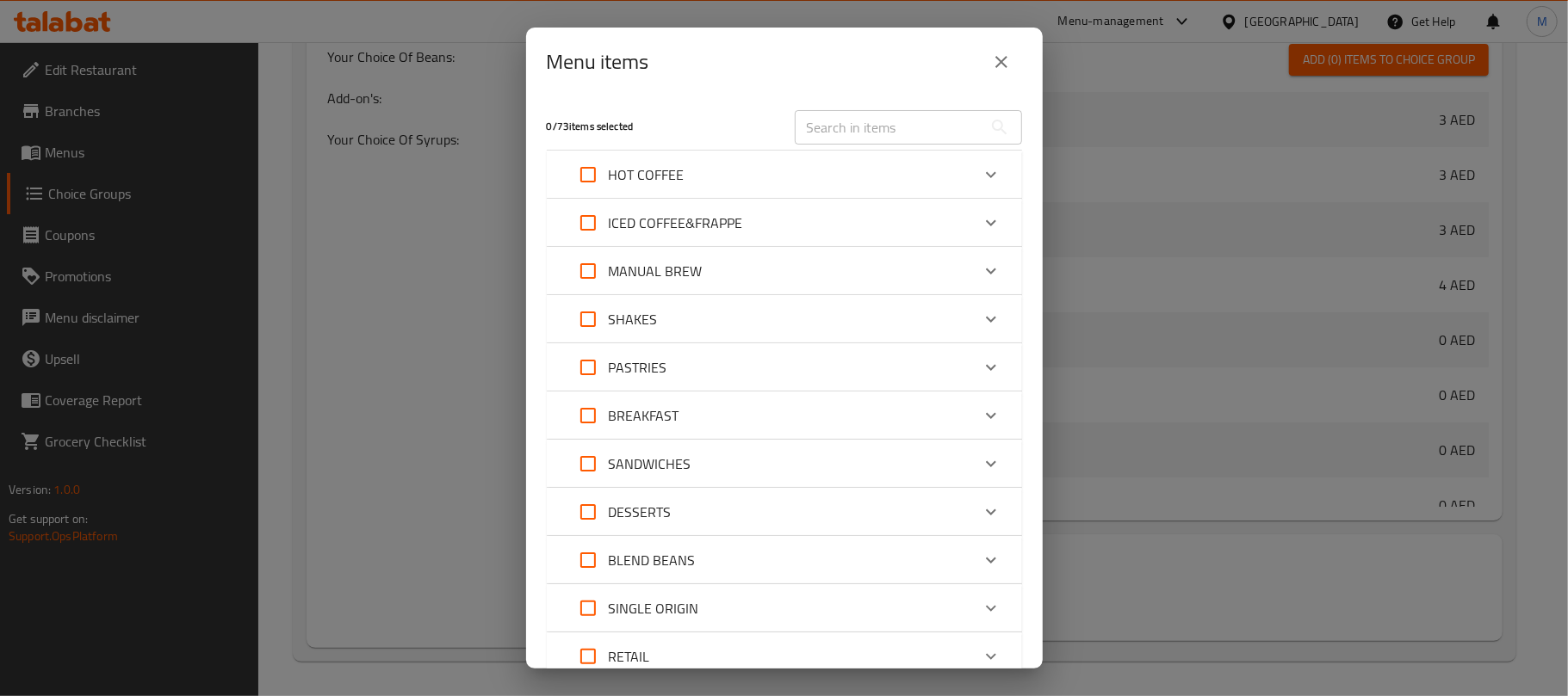
click at [1006, 63] on icon "close" at bounding box center [1000, 62] width 20 height 20
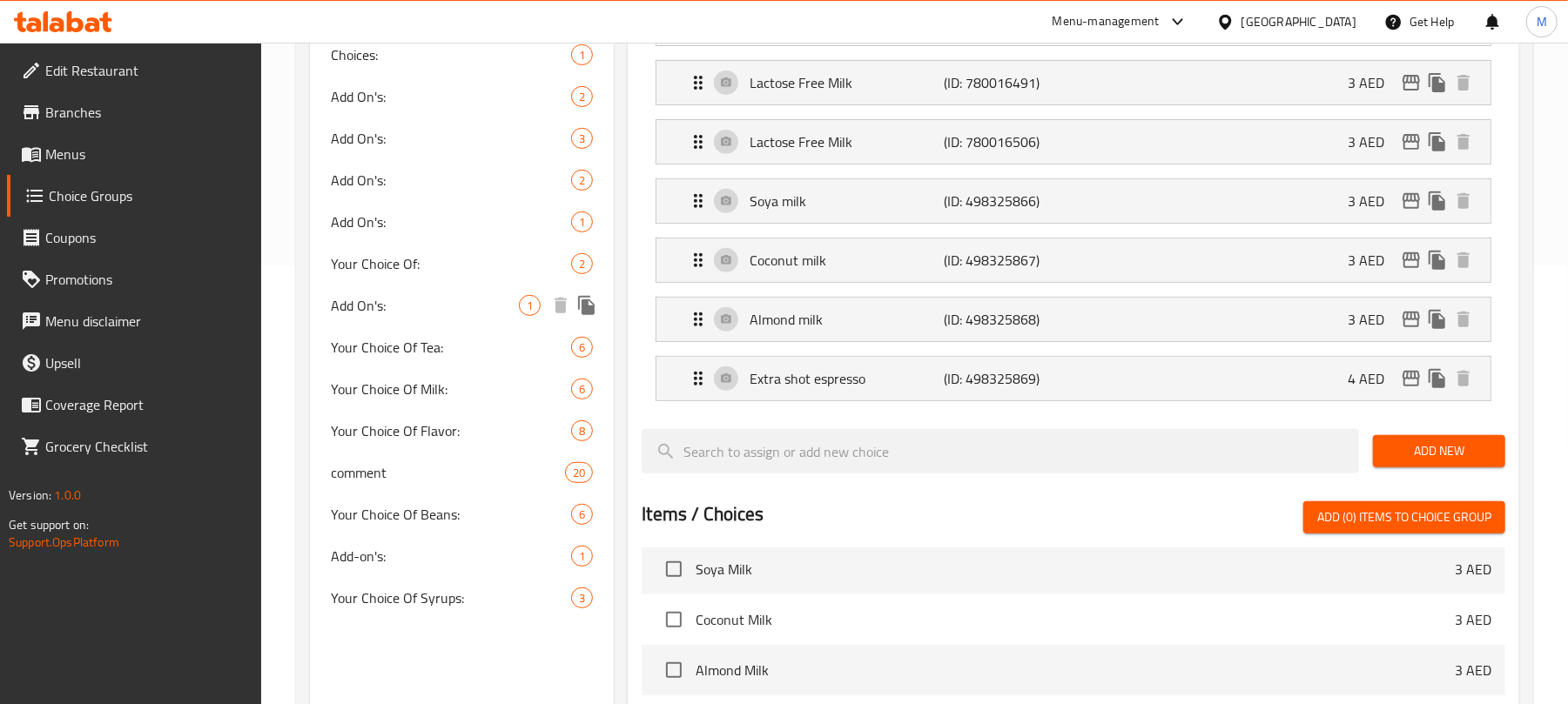
scroll to position [436, 0]
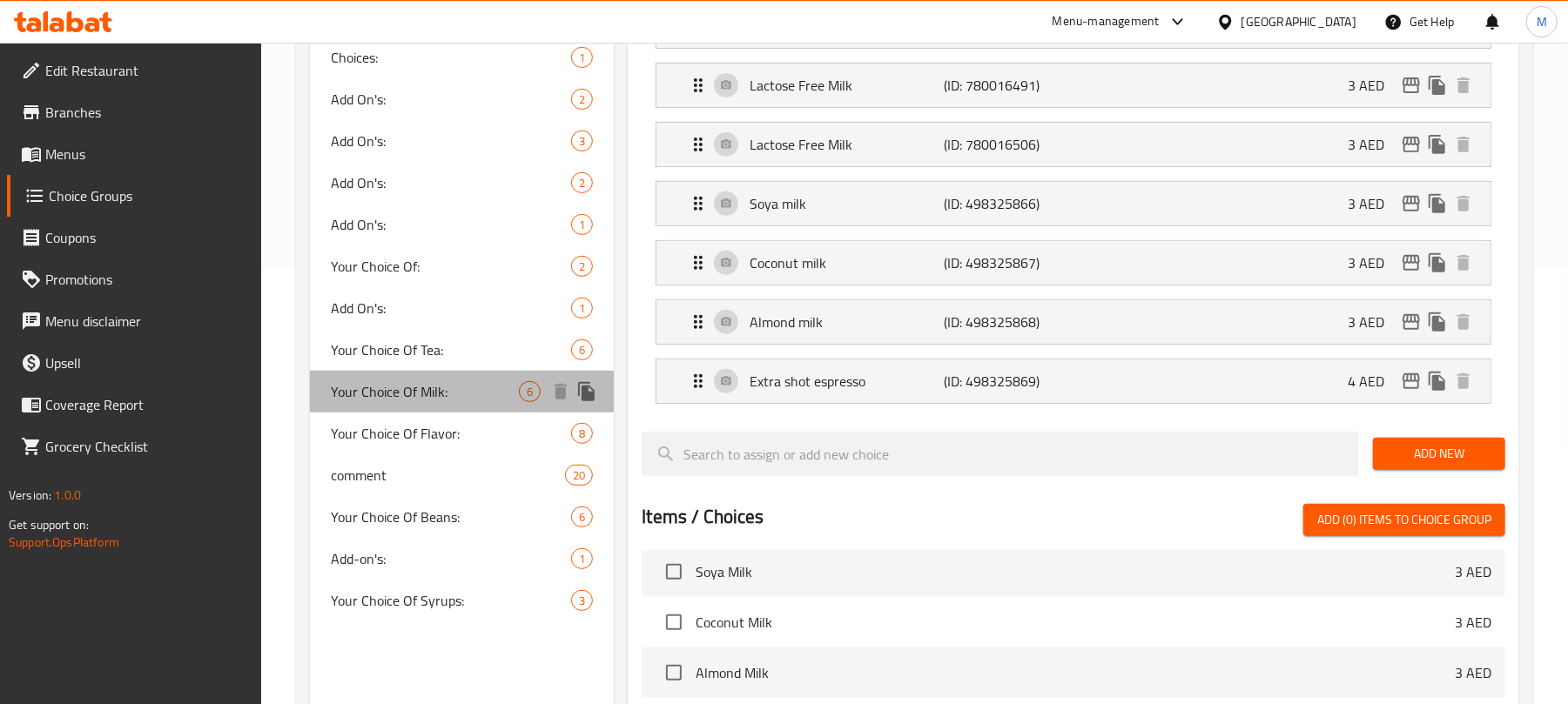
click at [422, 402] on span "Your Choice Of Milk:" at bounding box center [425, 392] width 188 height 21
type input "Your Choice Of Milk:"
type input "إختيارك من الحليب:"
type input "1"
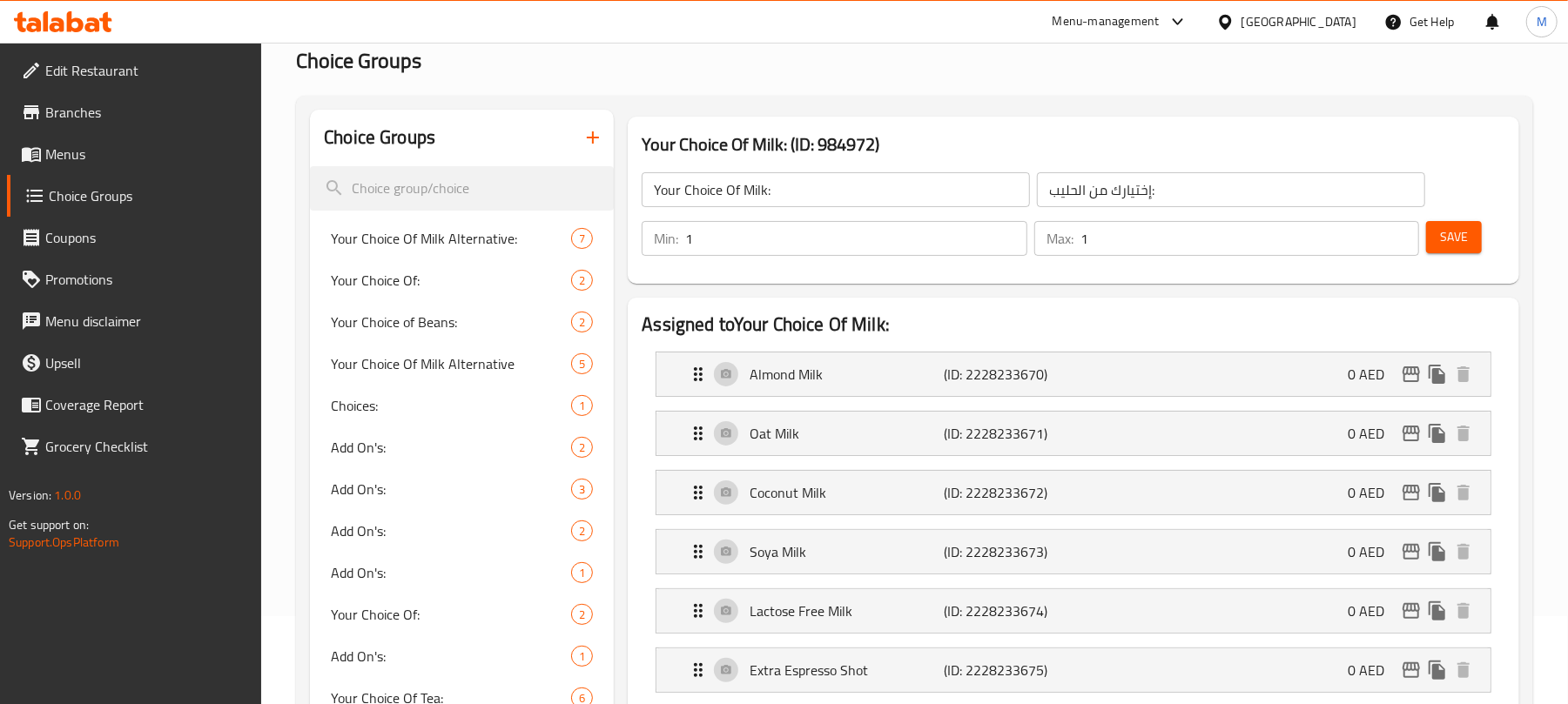
scroll to position [669, 0]
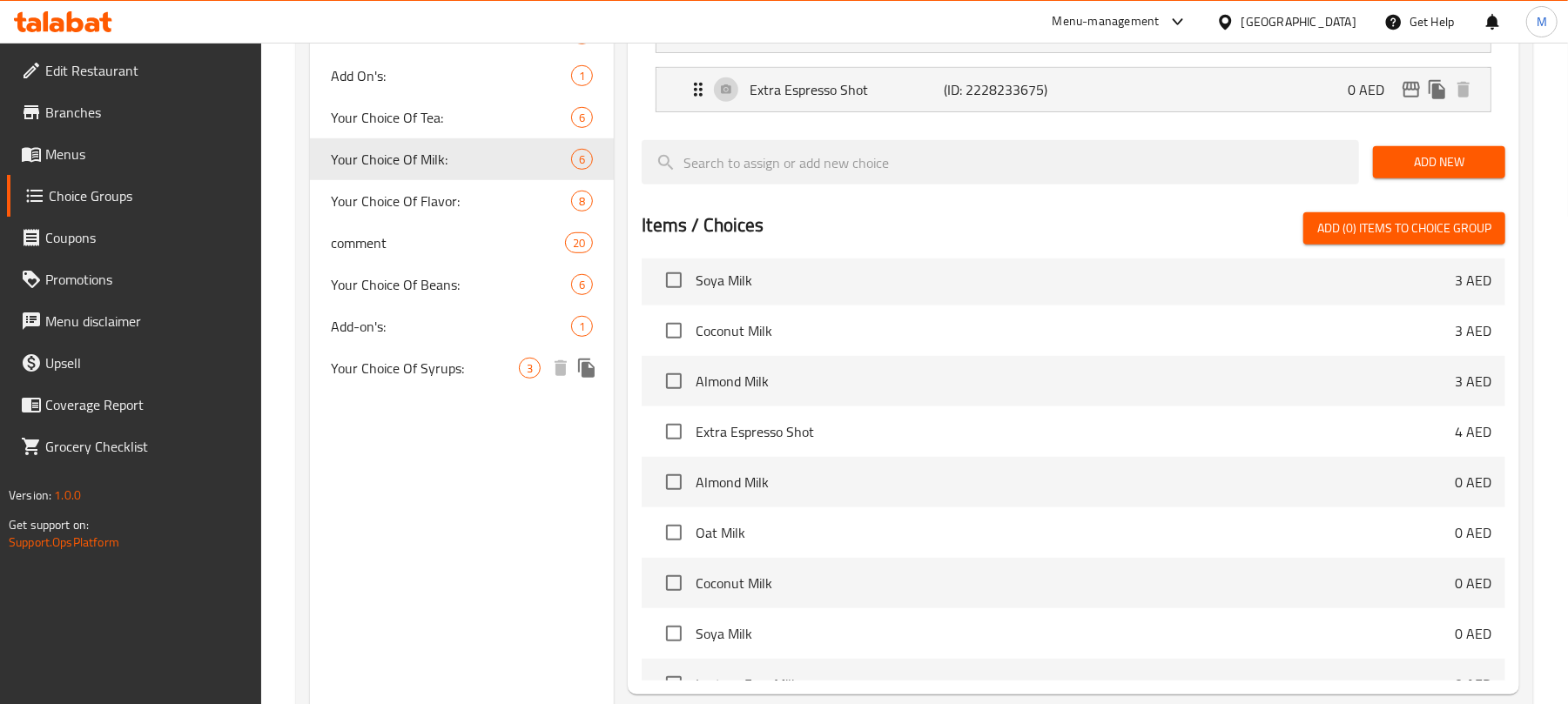
click at [460, 371] on span "Your Choice Of Syrups:" at bounding box center [425, 368] width 188 height 21
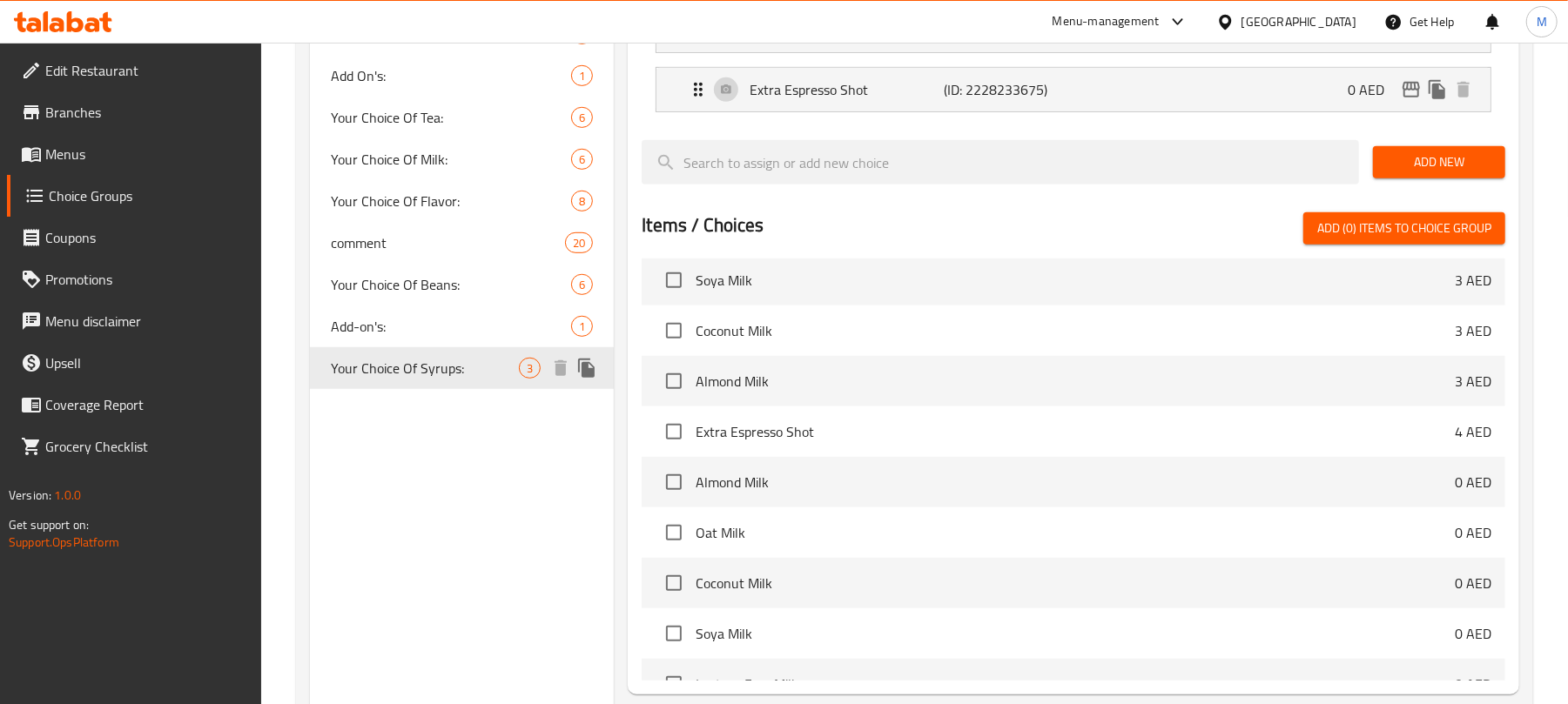
type input "Your Choice Of Syrups:"
type input "إختيارك من الشراب:"
type input "0"
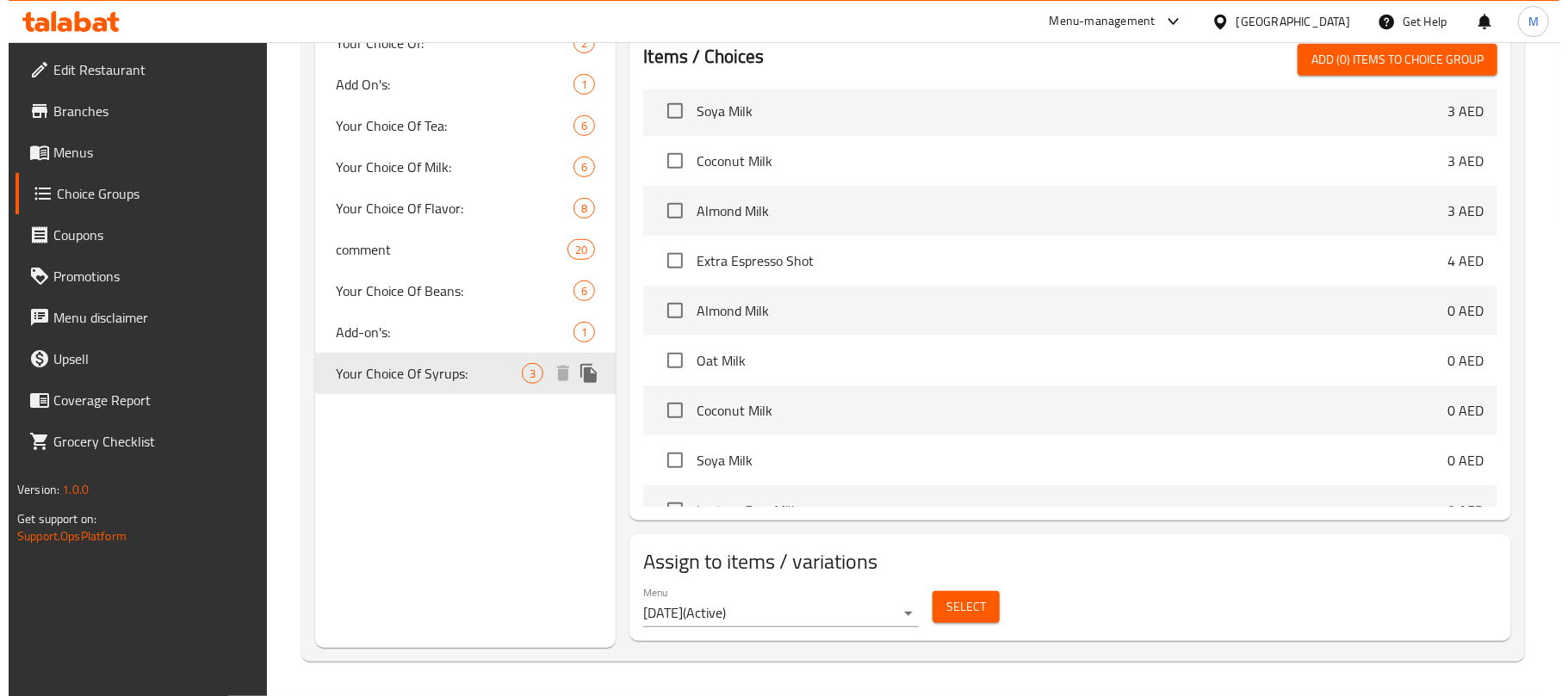
scroll to position [654, 0]
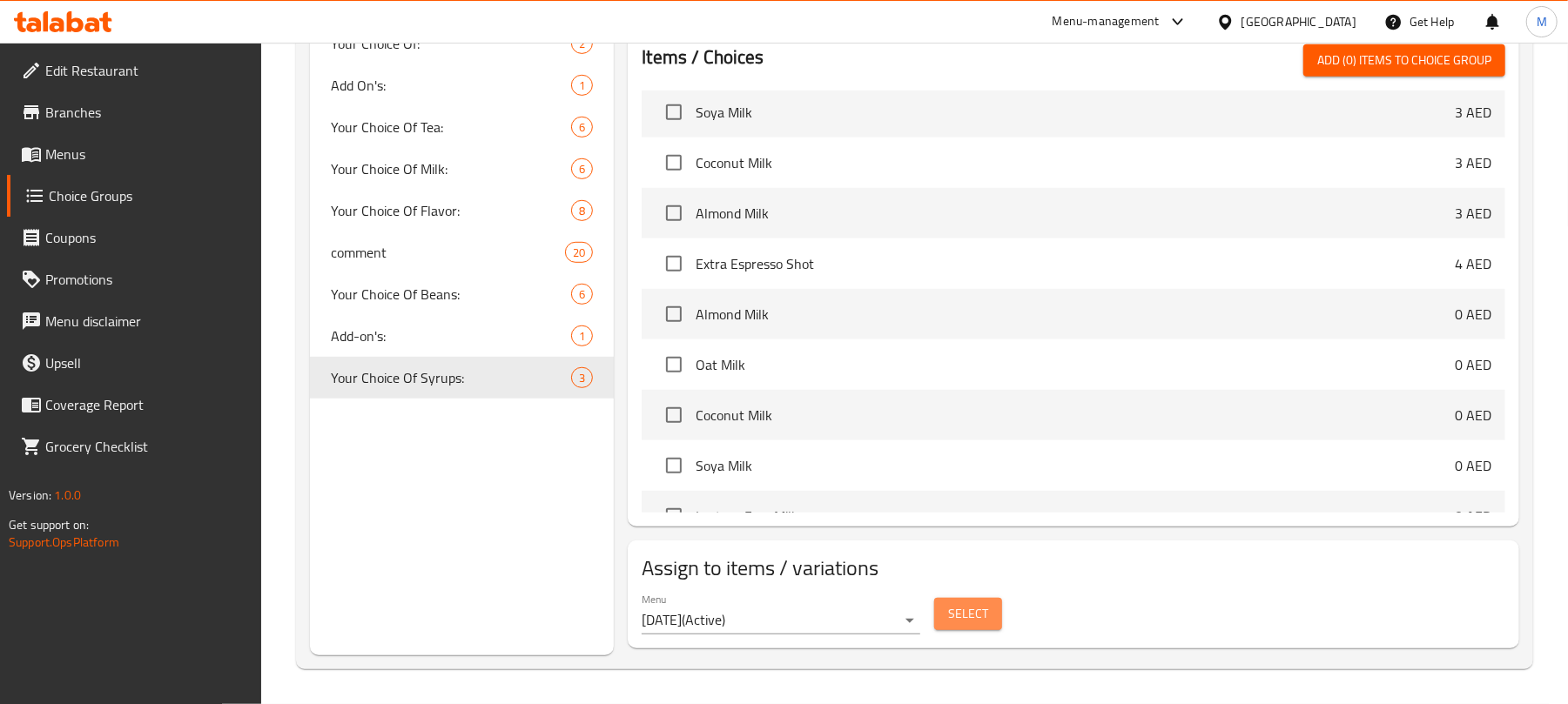
click at [958, 615] on span "Select" at bounding box center [968, 614] width 40 height 21
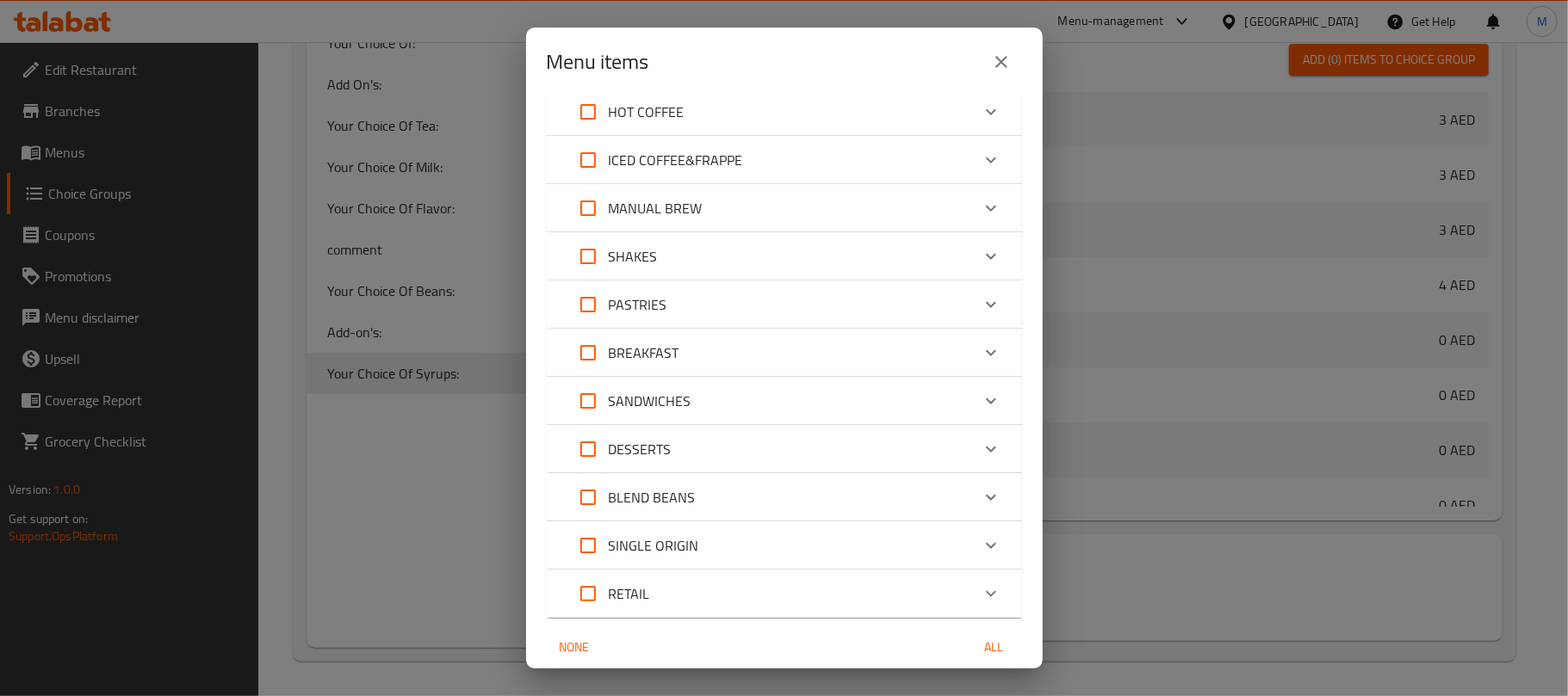
scroll to position [0, 0]
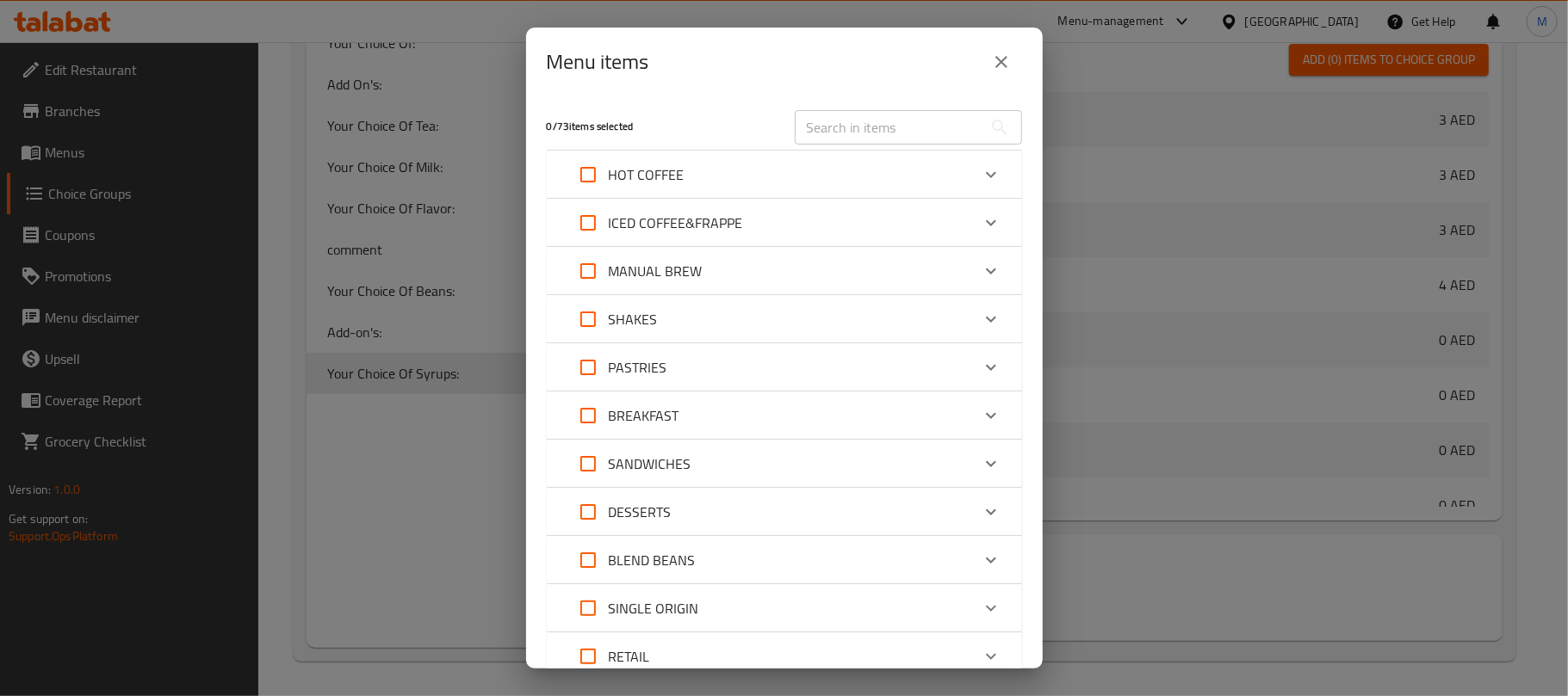
click at [585, 182] on input "Expand" at bounding box center [588, 175] width 42 height 42
checkbox input "true"
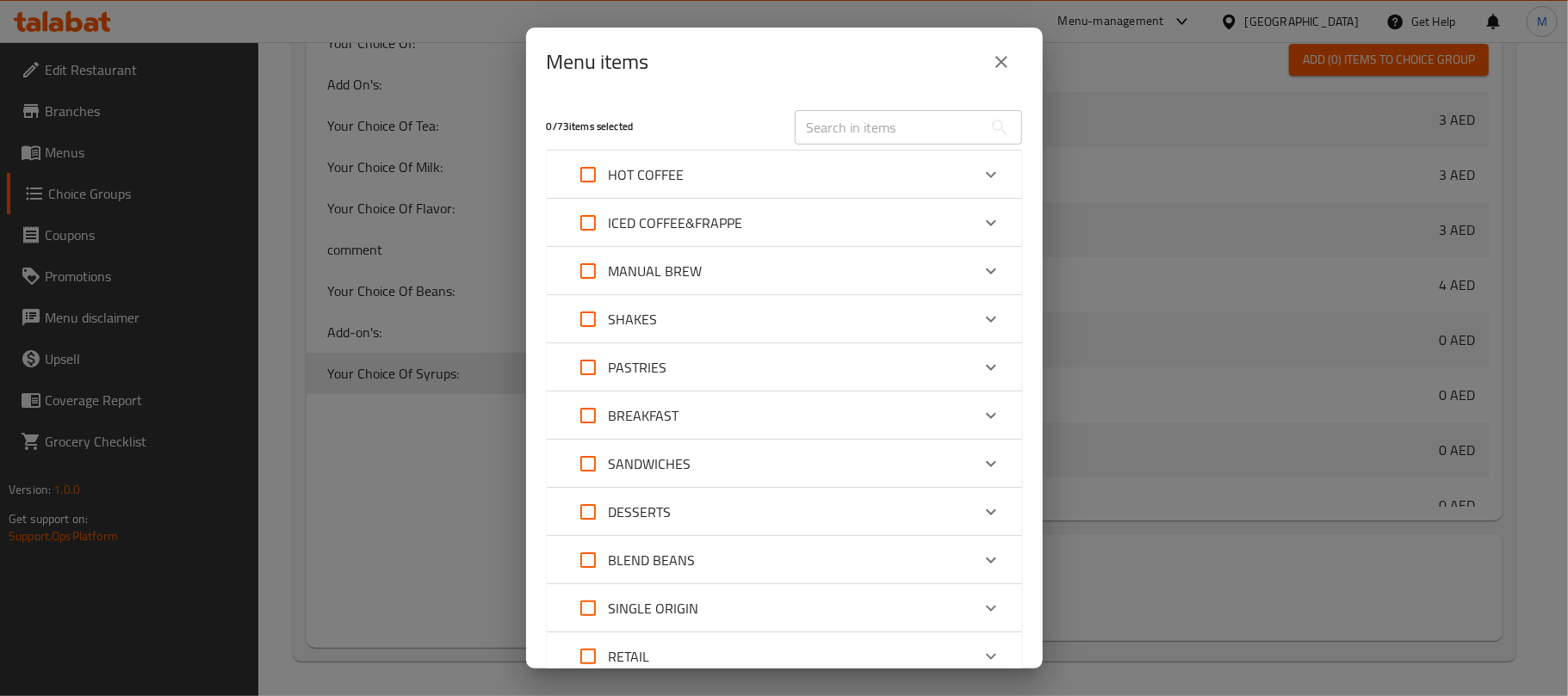
checkbox input "true"
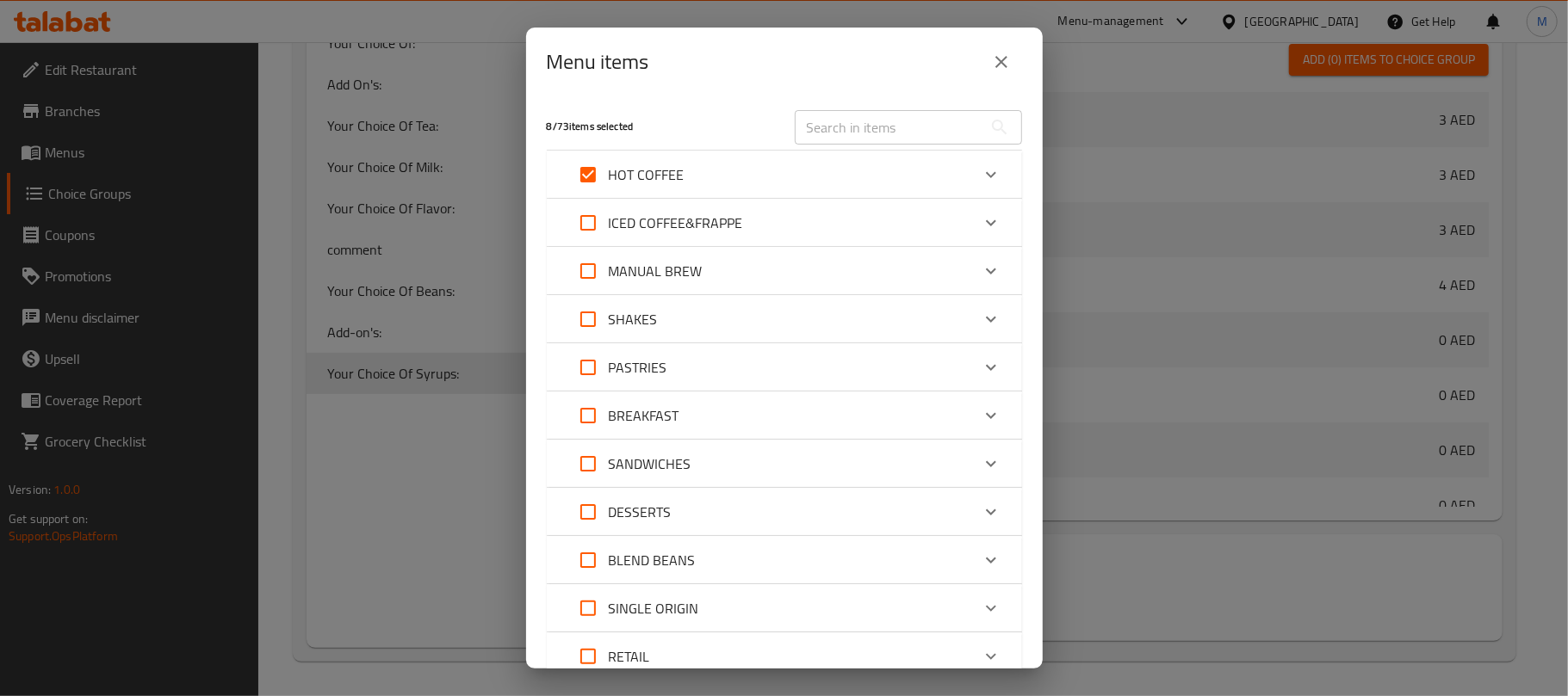
click at [590, 228] on input "Expand" at bounding box center [588, 223] width 42 height 42
checkbox input "true"
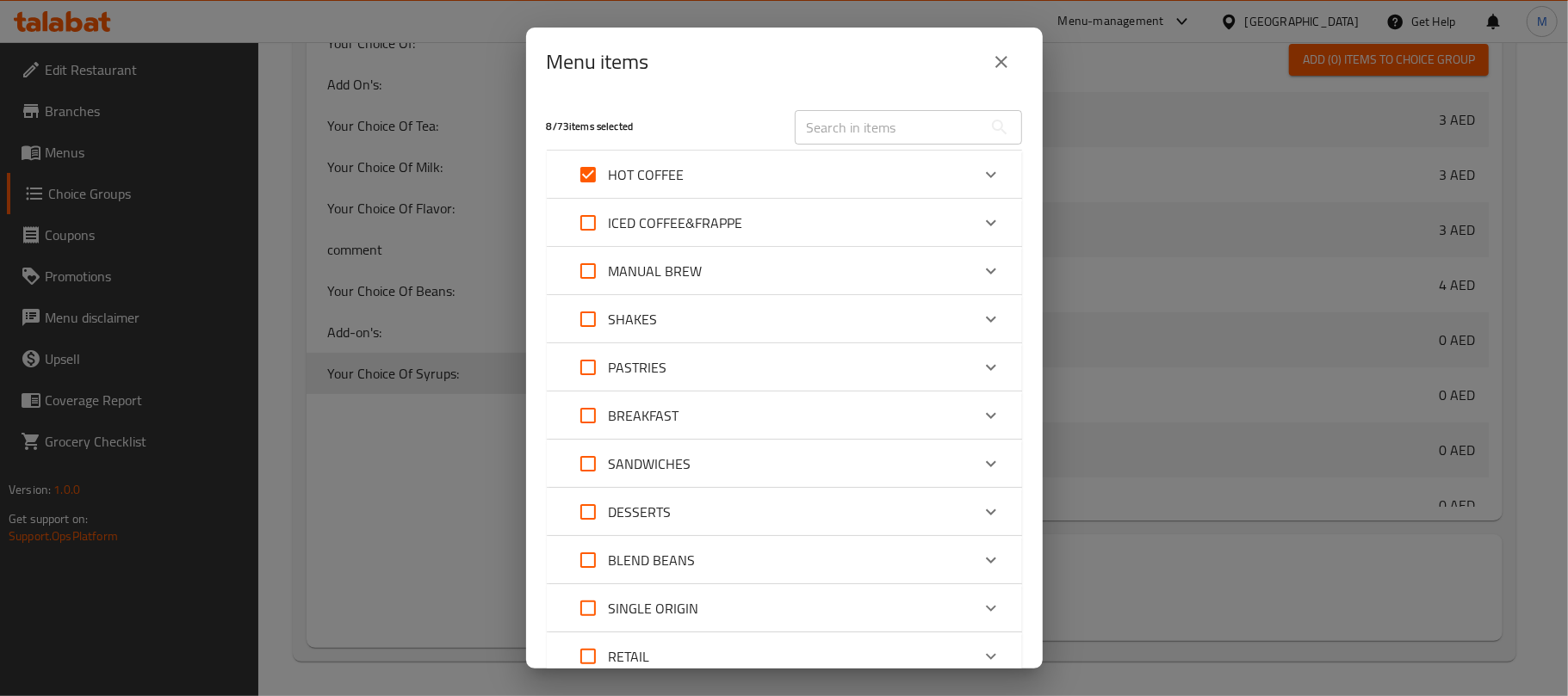
checkbox input "true"
click at [858, 116] on input "text" at bounding box center [888, 127] width 187 height 35
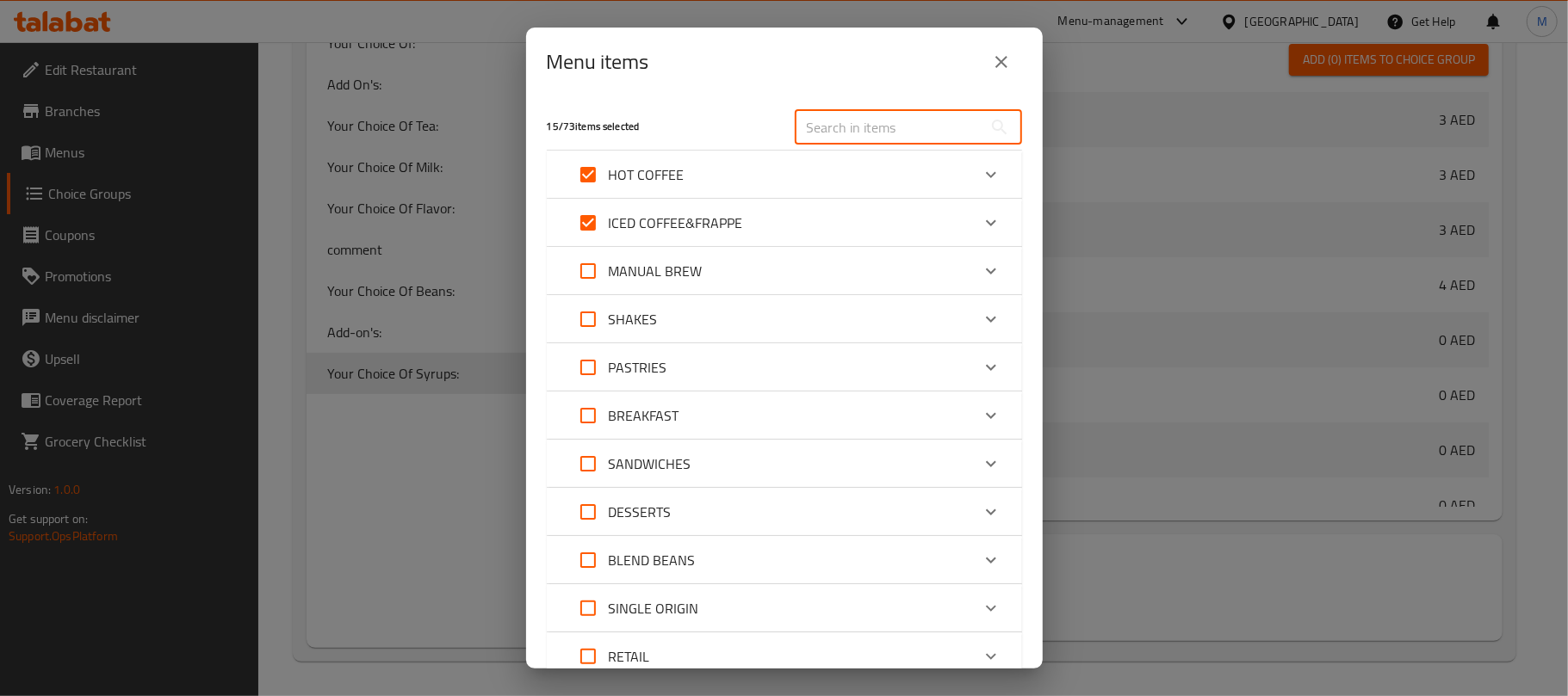
paste input "Americano 8oz"
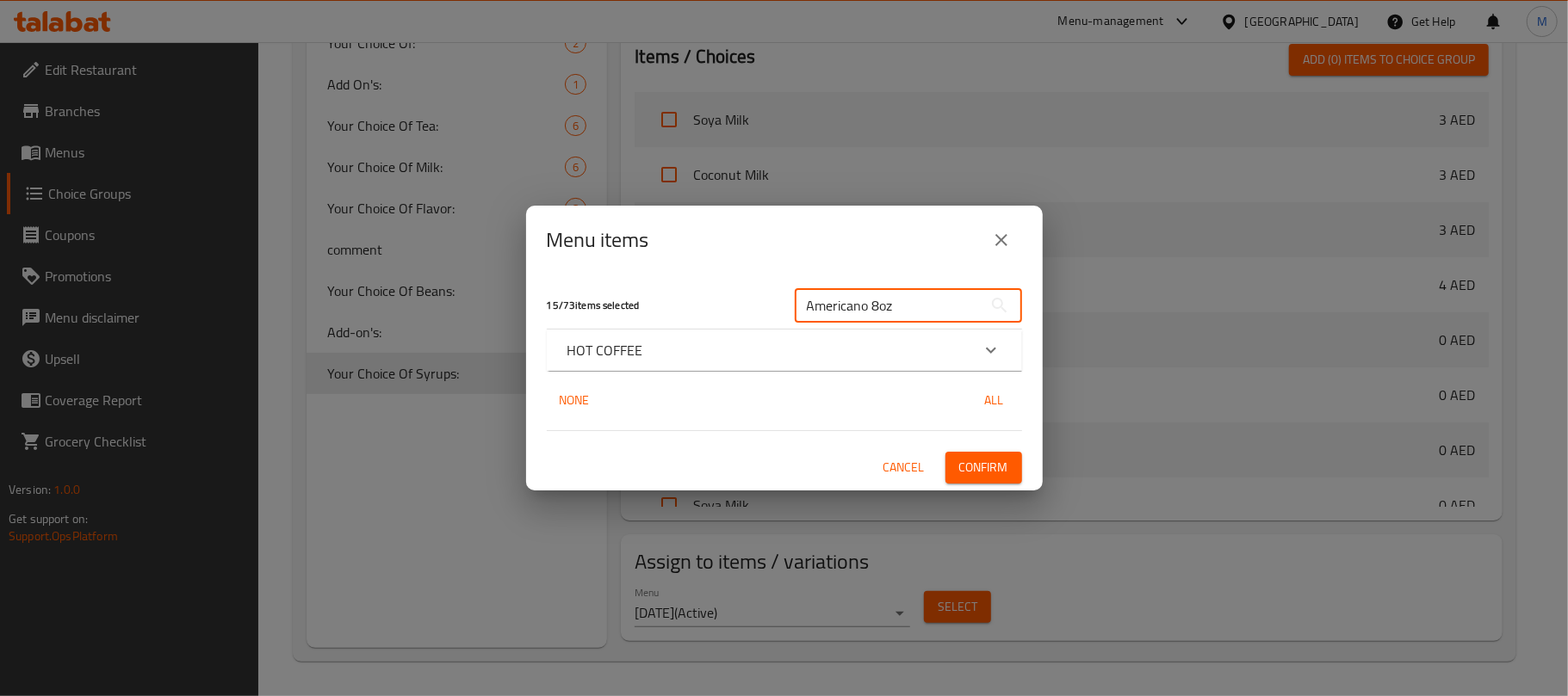
paste input "Capppucci"
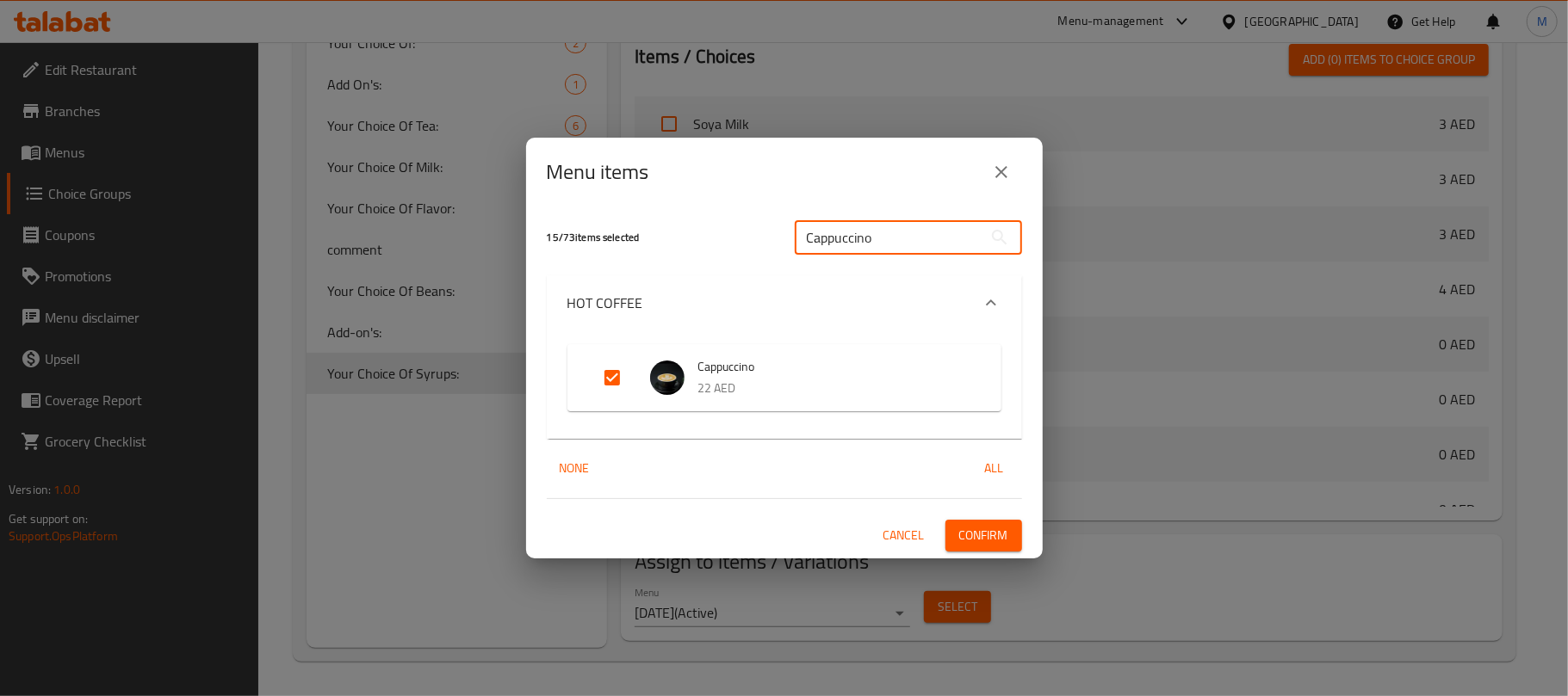
scroll to position [115, 0]
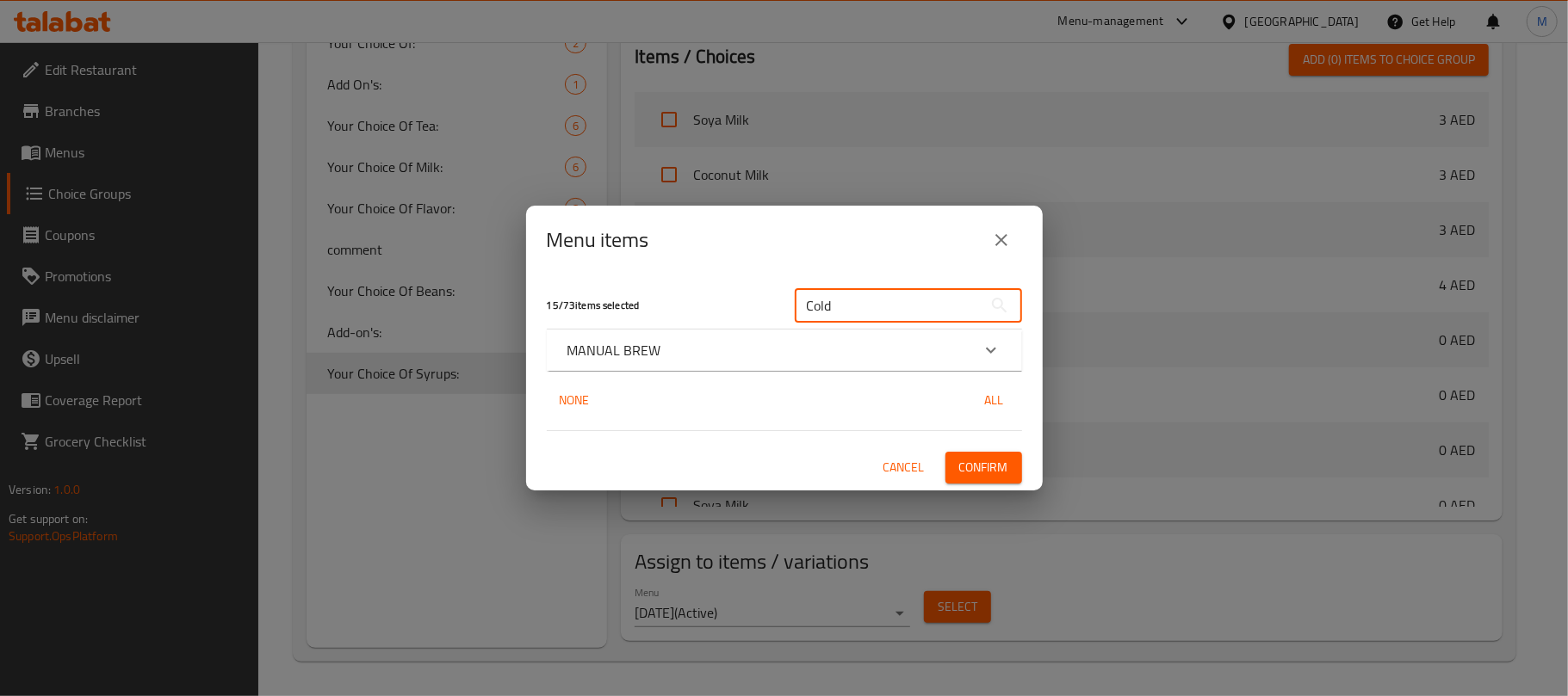
type input "Cold"
click at [991, 352] on icon "Expand" at bounding box center [991, 349] width 11 height 6
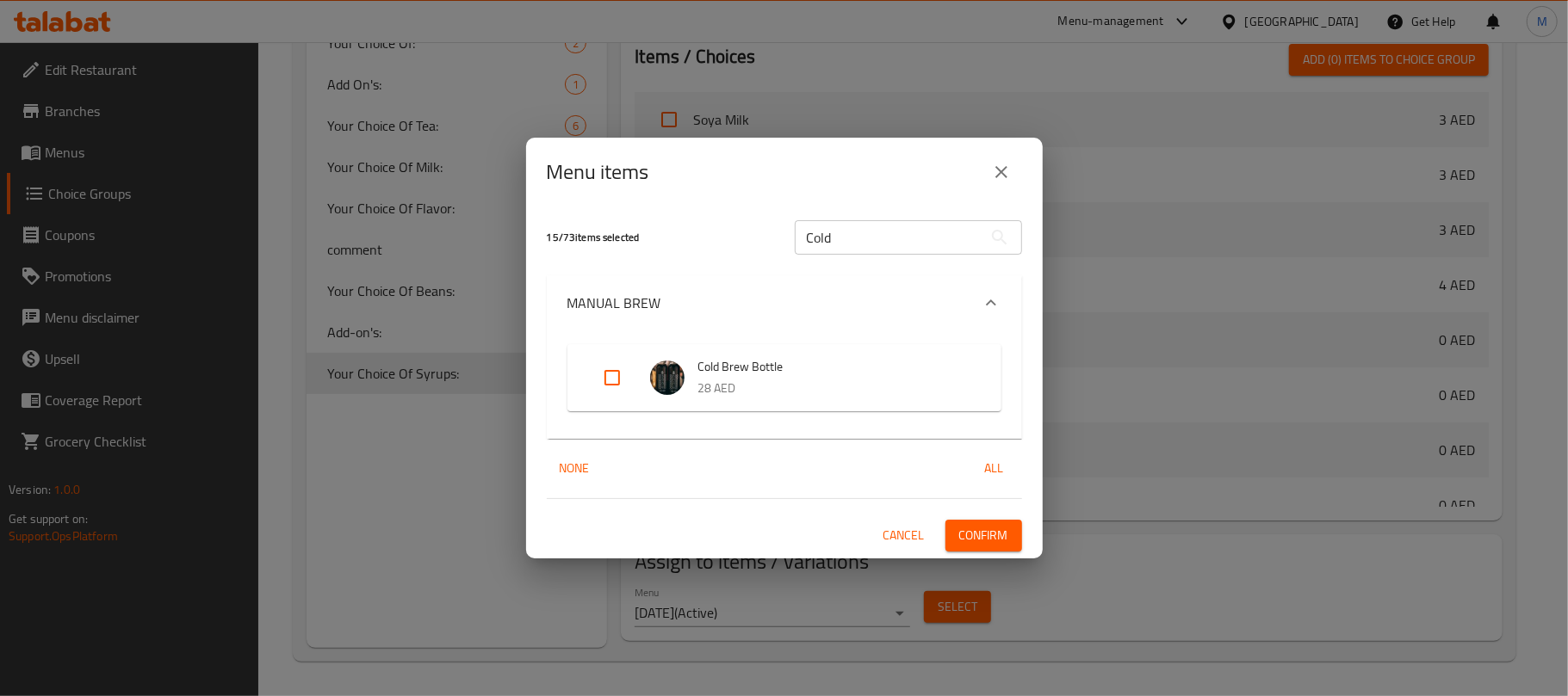
click at [618, 382] on input "Expand" at bounding box center [612, 377] width 42 height 42
checkbox input "true"
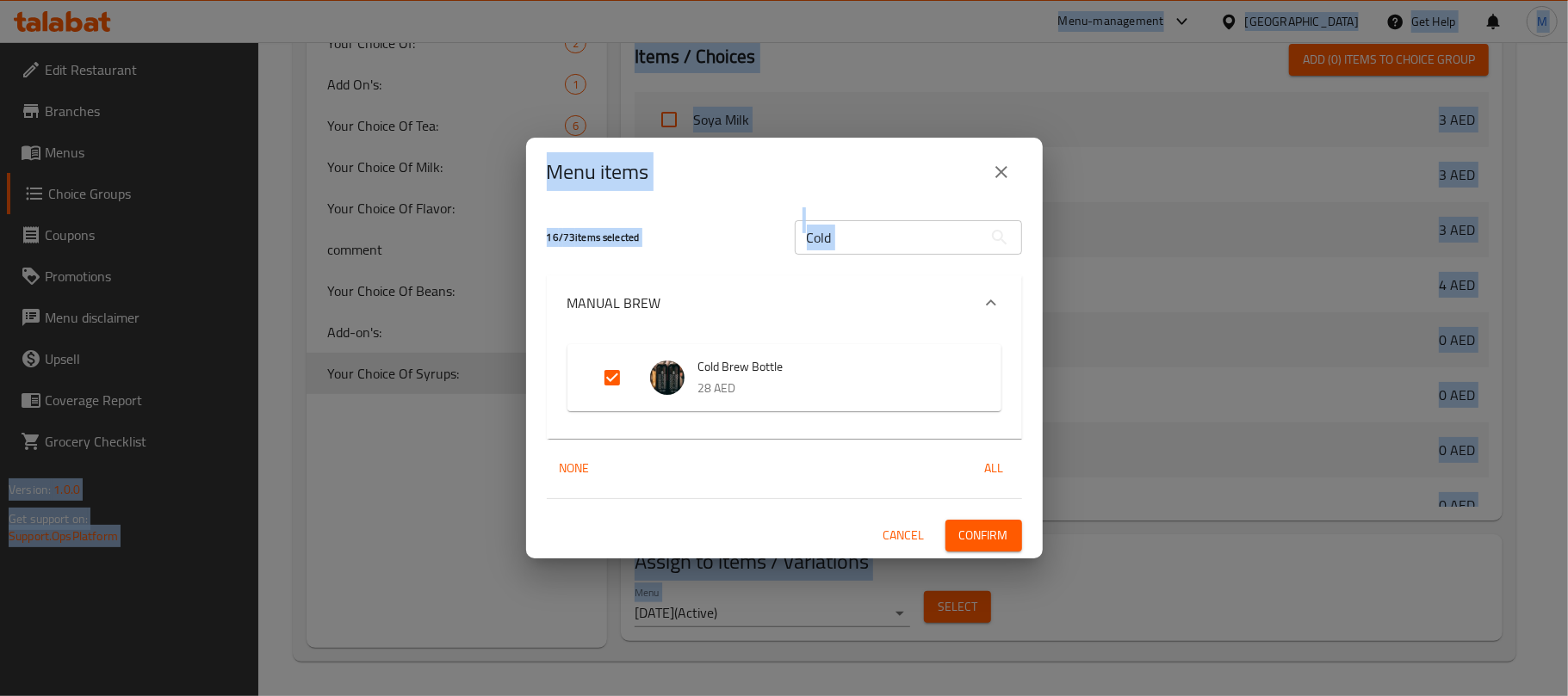
click at [920, 242] on input "Cold" at bounding box center [888, 237] width 187 height 35
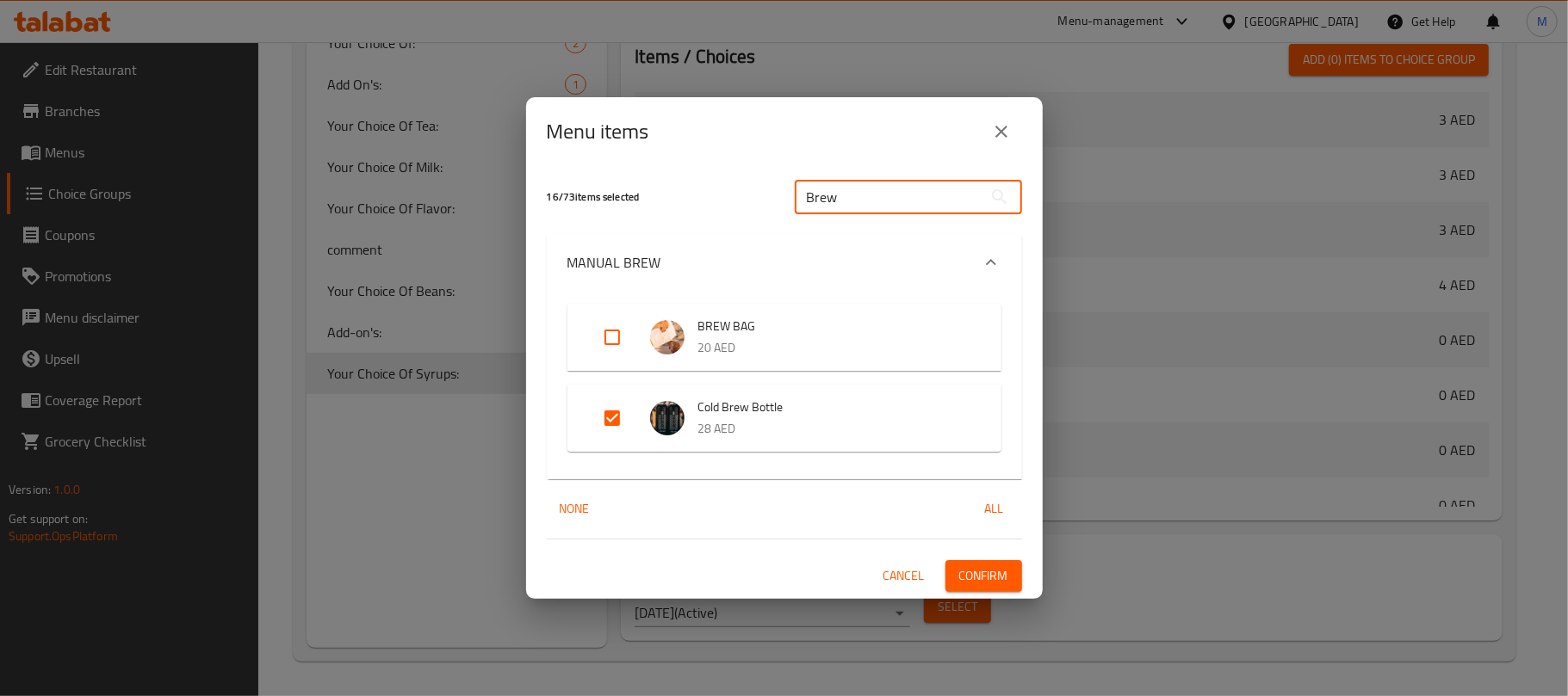
type input "Brew"
click at [610, 334] on input "Expand" at bounding box center [612, 337] width 42 height 42
checkbox input "true"
click at [882, 195] on input "Brew" at bounding box center [888, 197] width 187 height 35
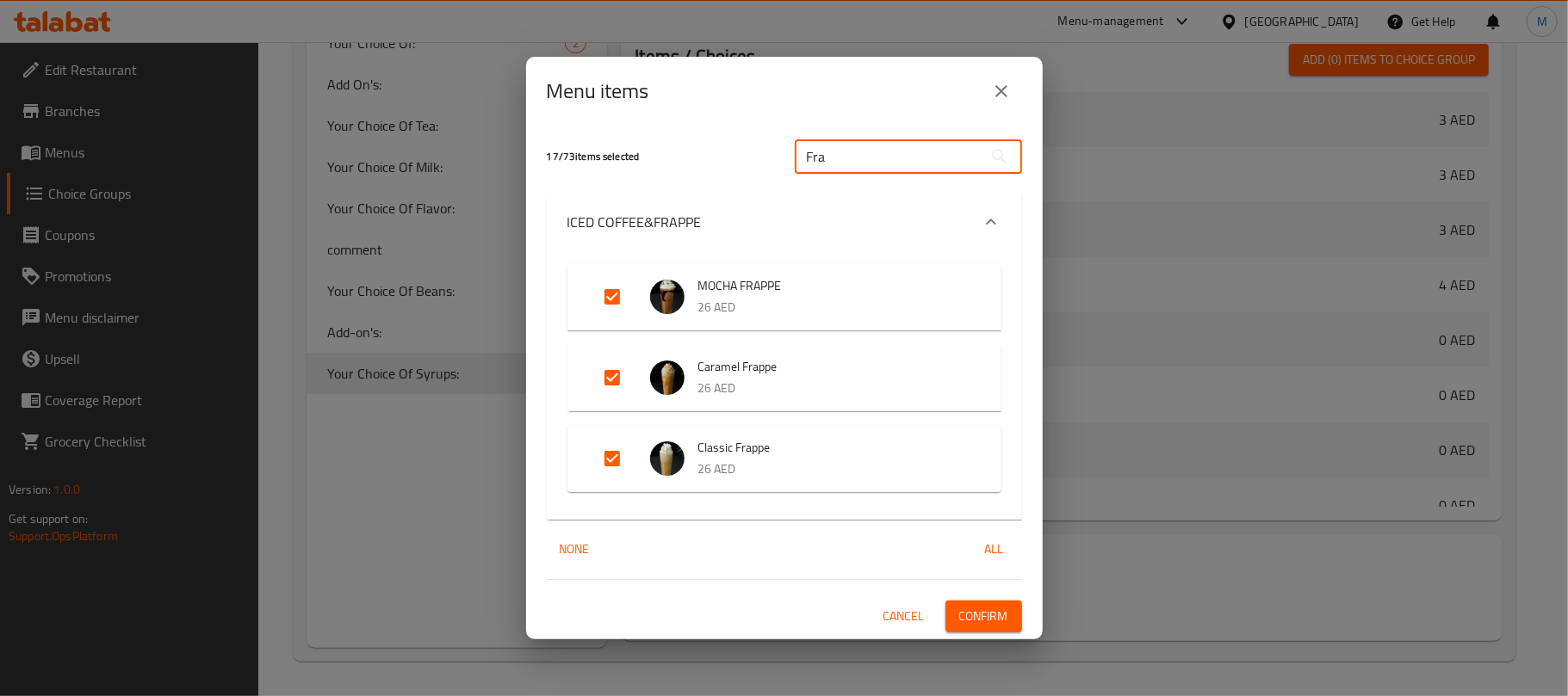
type input "Fra"
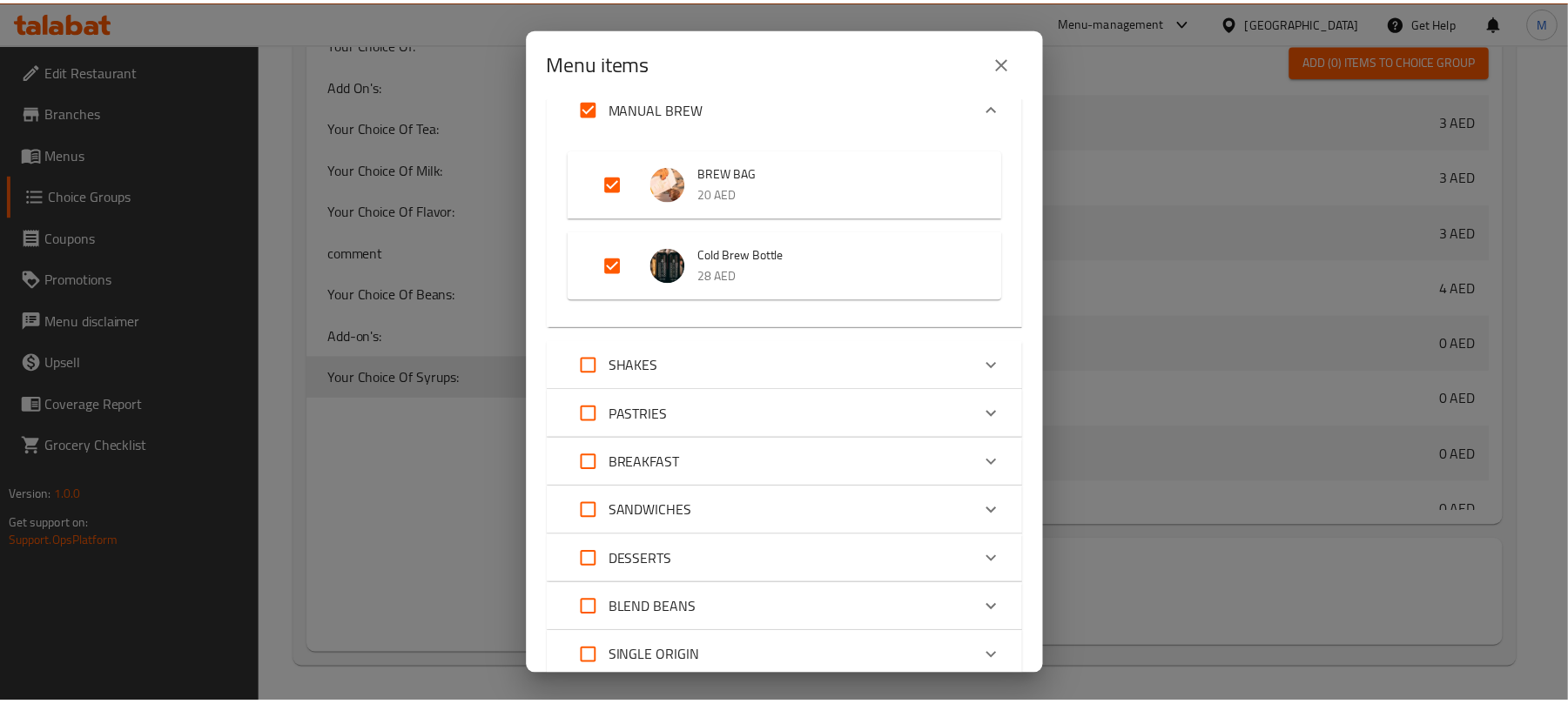
scroll to position [1684, 0]
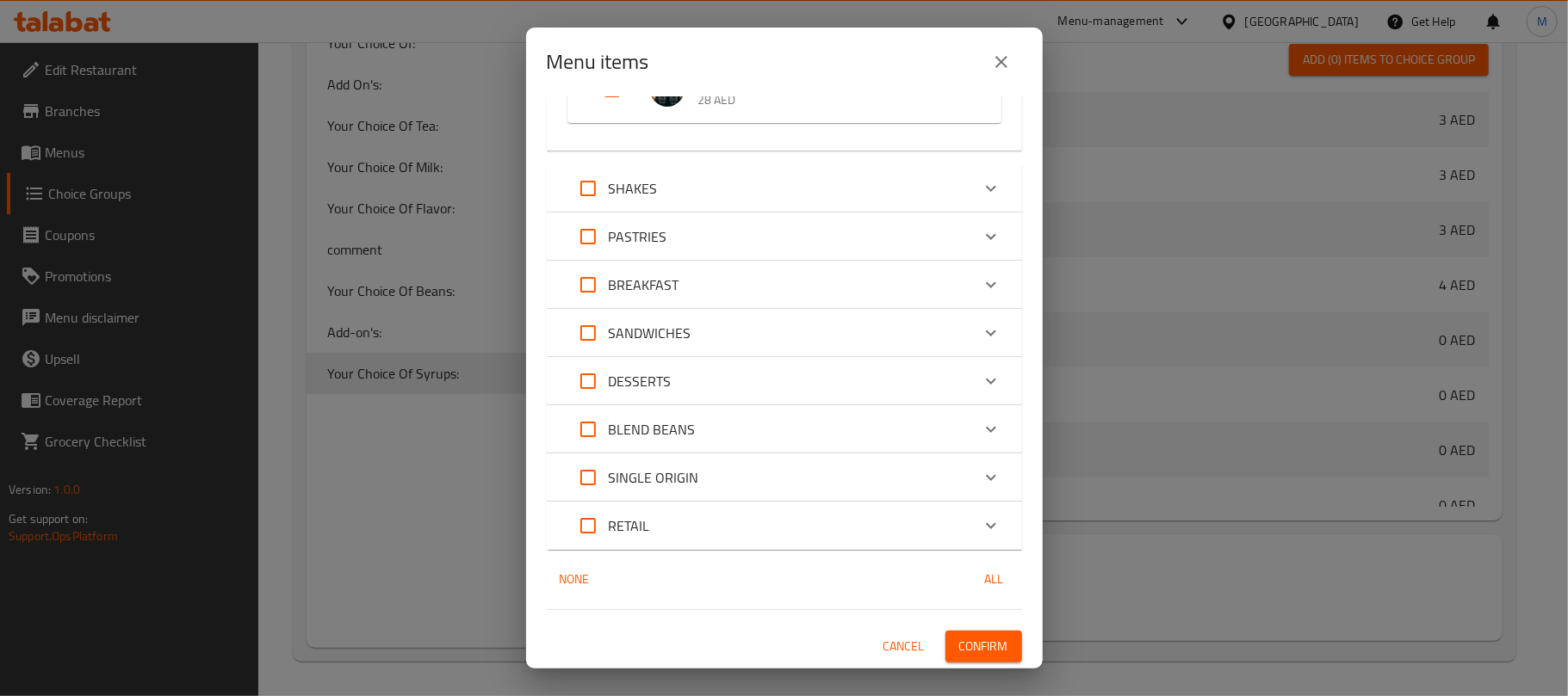
click at [967, 654] on span "Confirm" at bounding box center [983, 647] width 49 height 21
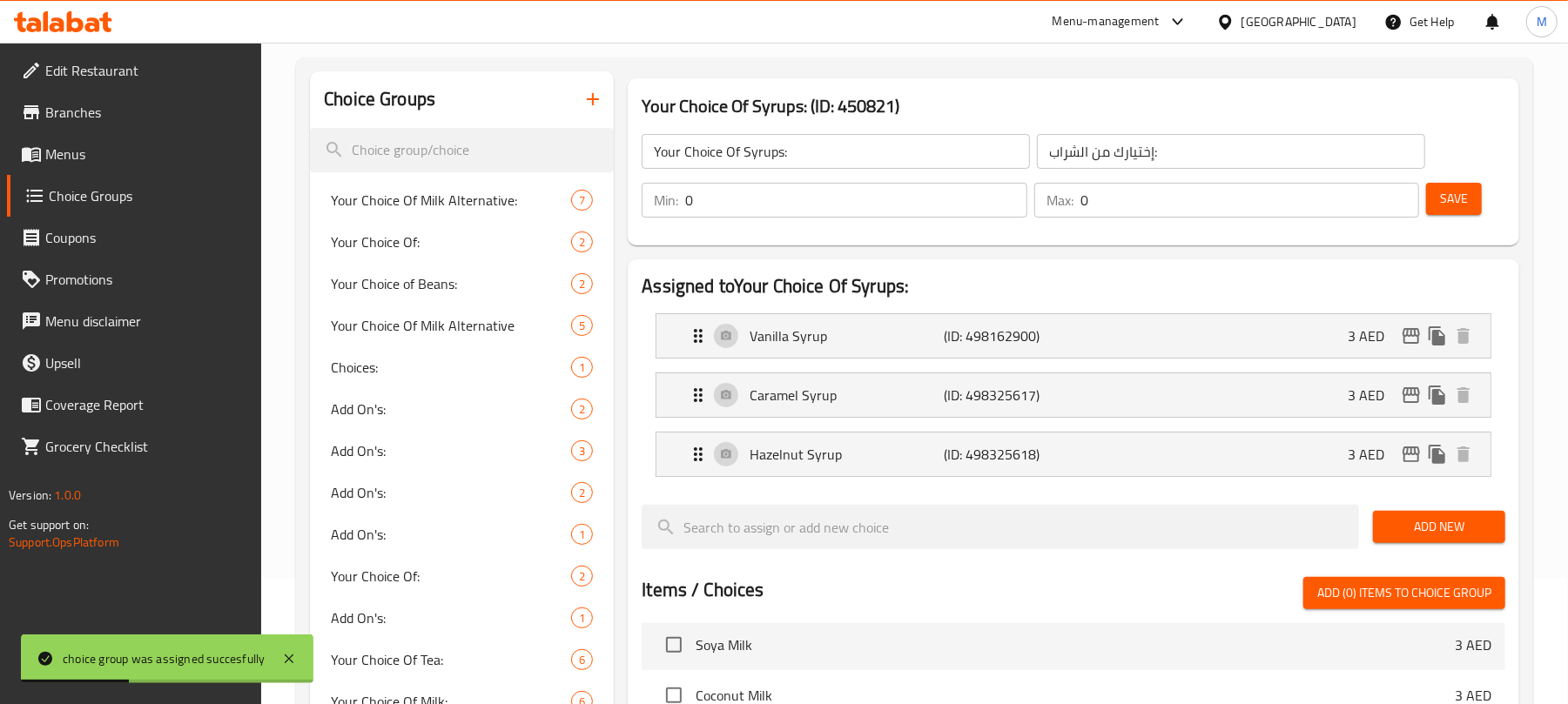
scroll to position [81, 0]
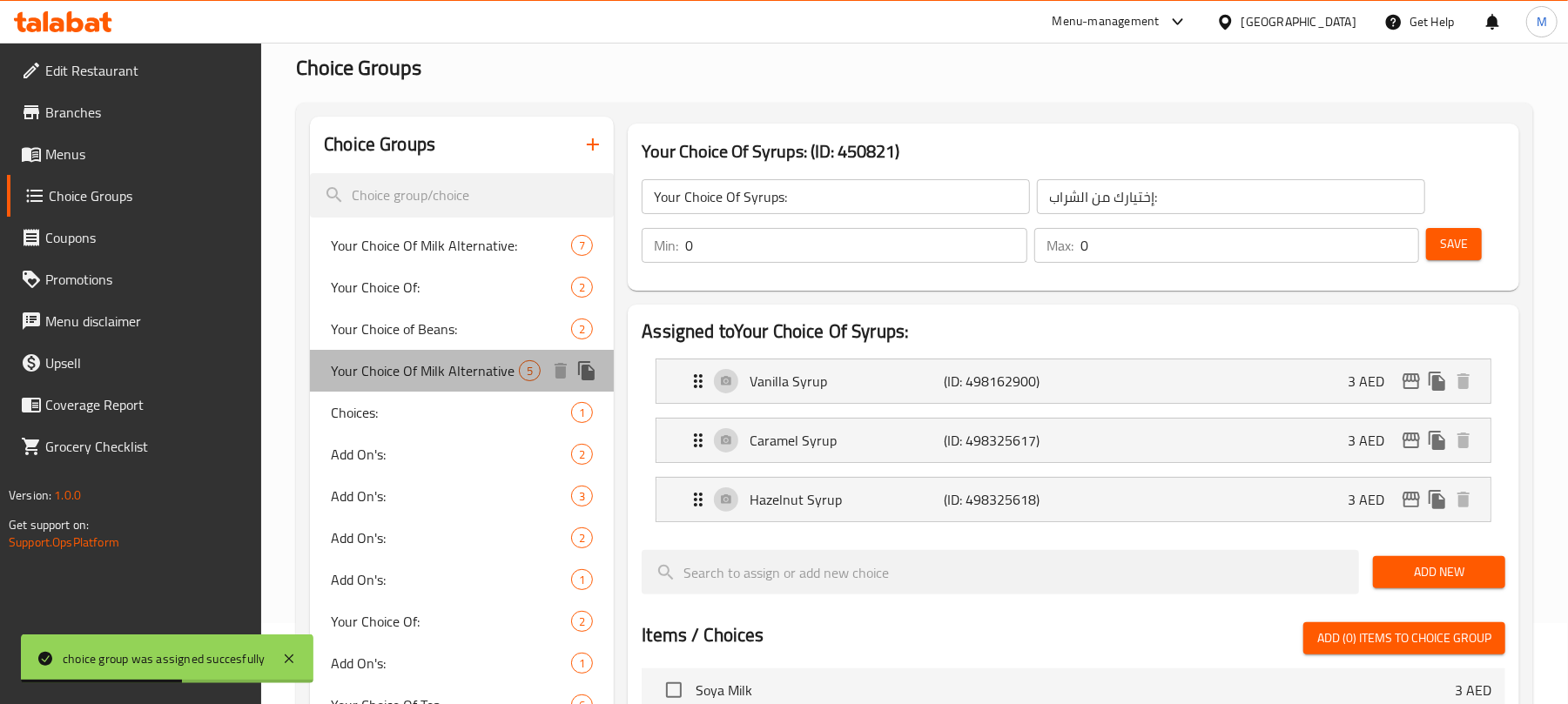
click at [462, 363] on span "Your Choice Of Milk Alternative" at bounding box center [425, 370] width 188 height 21
type input "Your Choice Of Milk Alternative"
type input "اختيارك من بدائل الحليب"
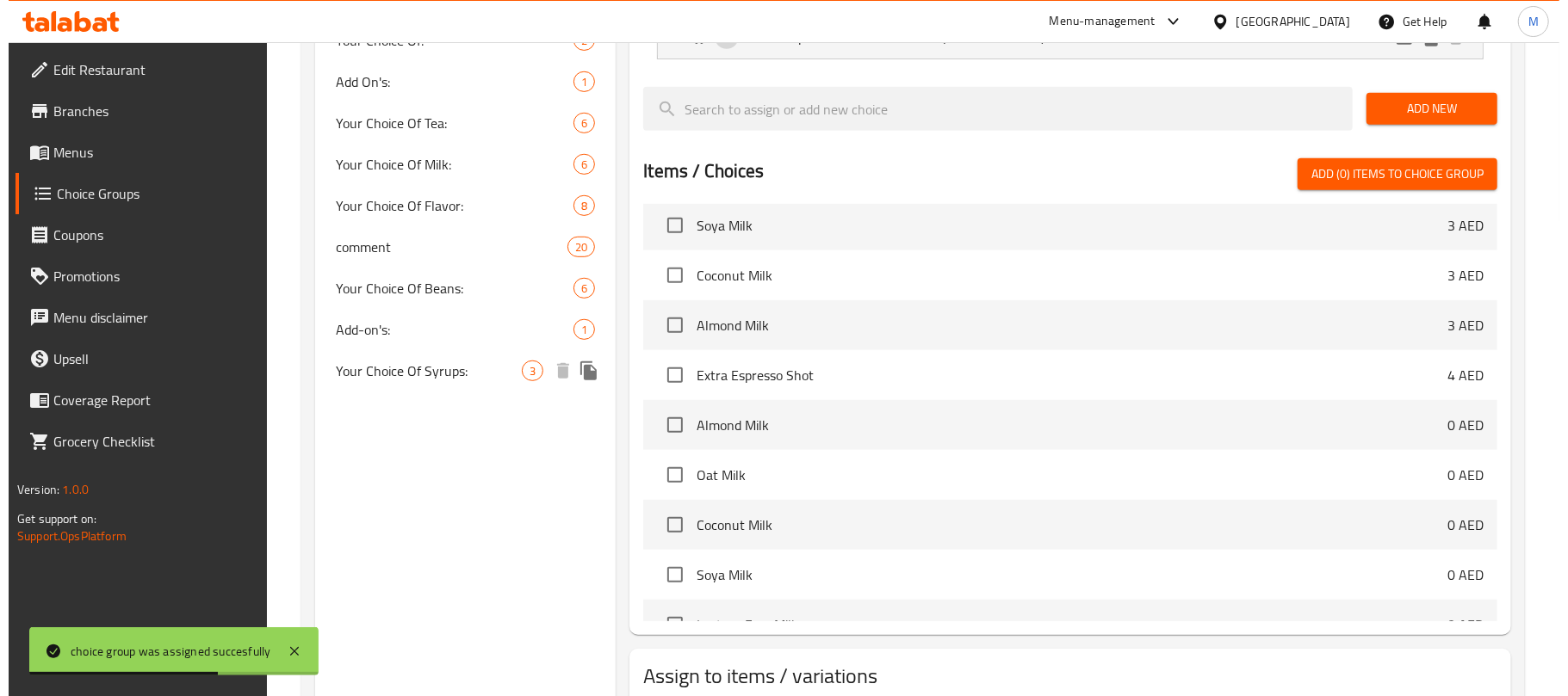
scroll to position [772, 0]
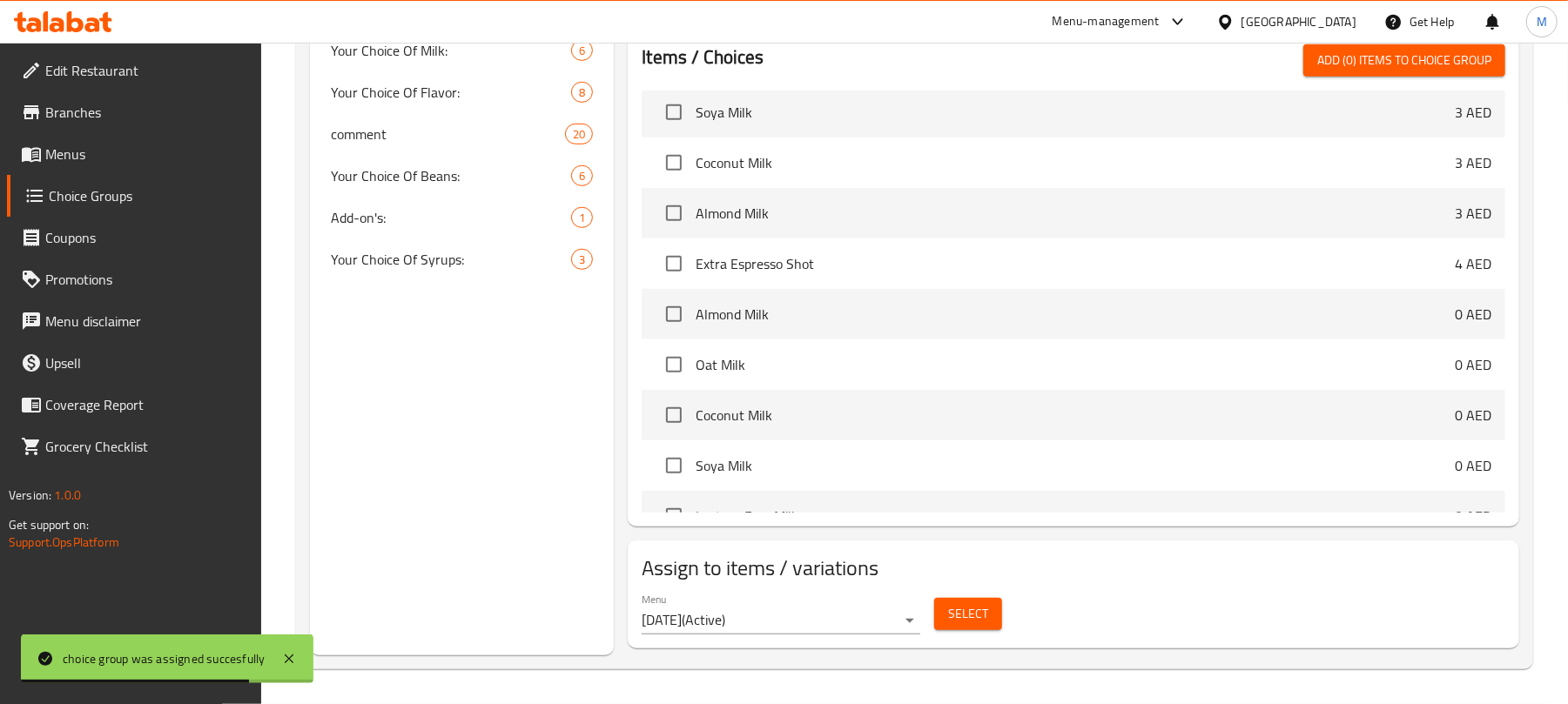
click at [959, 604] on span "Select" at bounding box center [968, 614] width 40 height 21
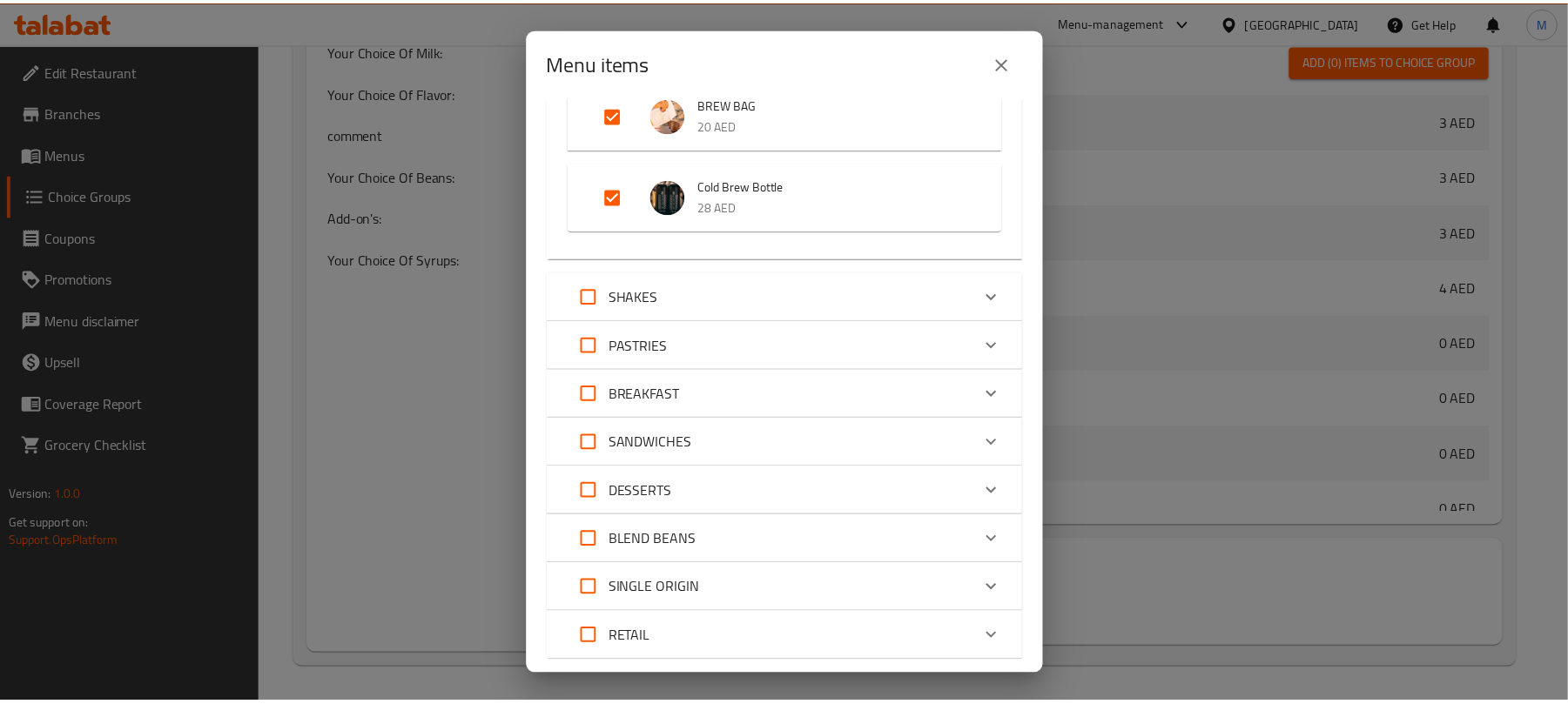
scroll to position [1625, 0]
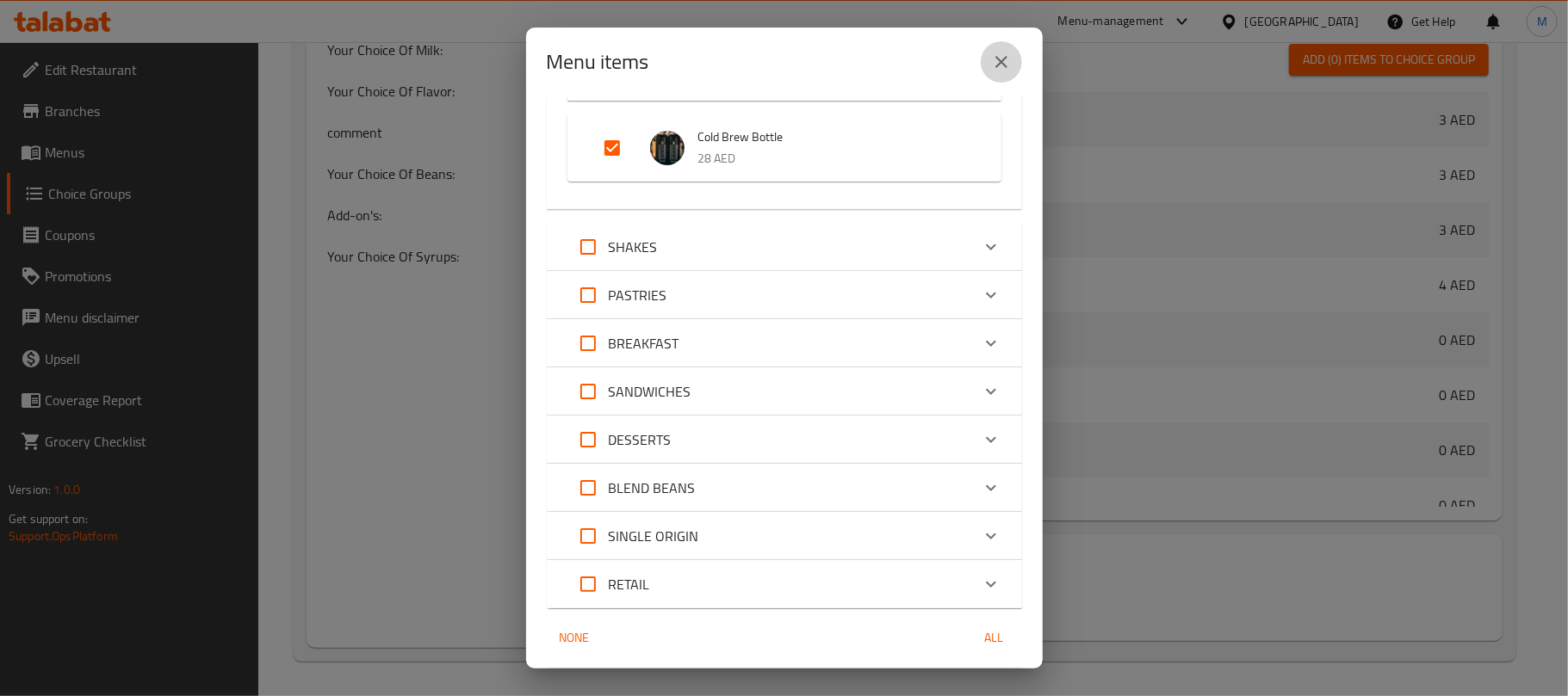
click at [1000, 55] on icon "close" at bounding box center [1000, 62] width 20 height 20
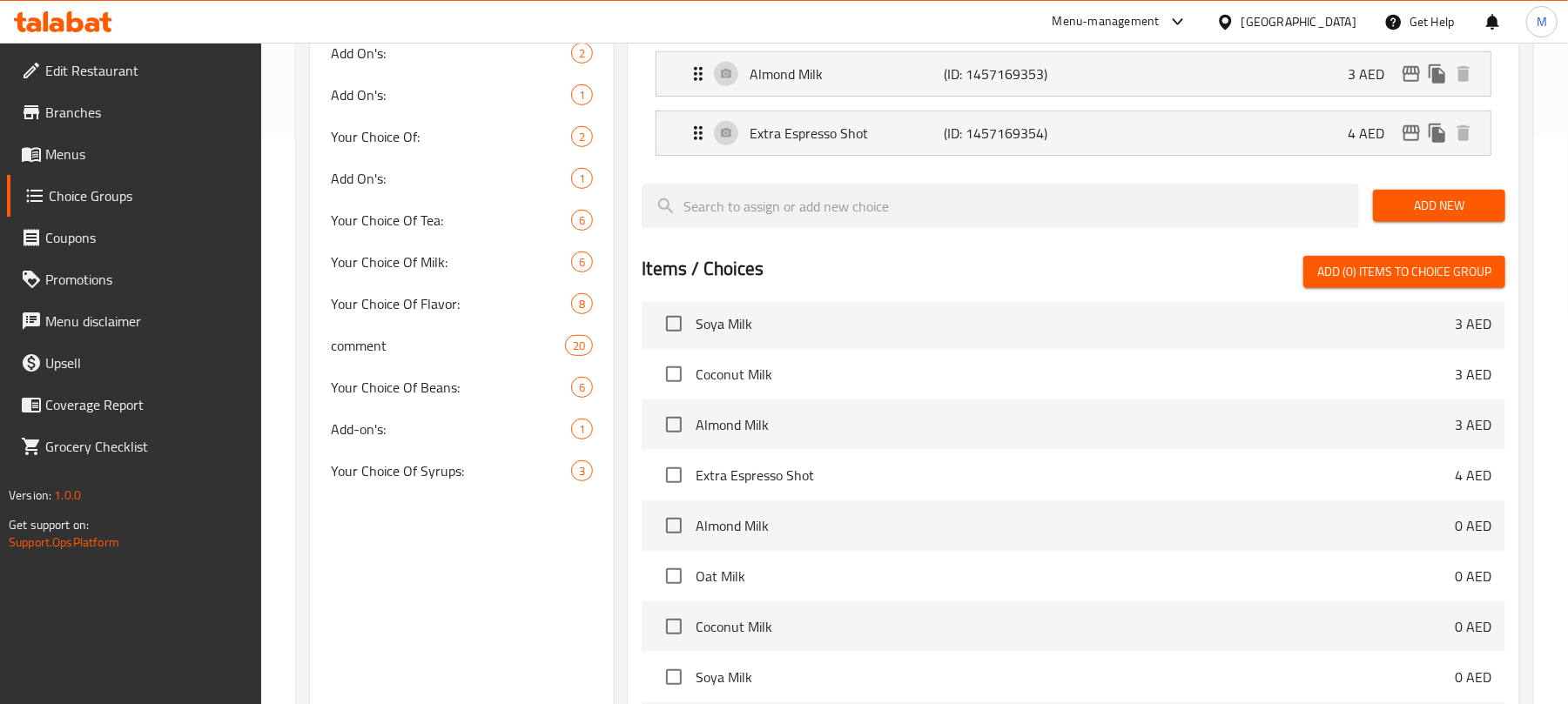
scroll to position [549, 0]
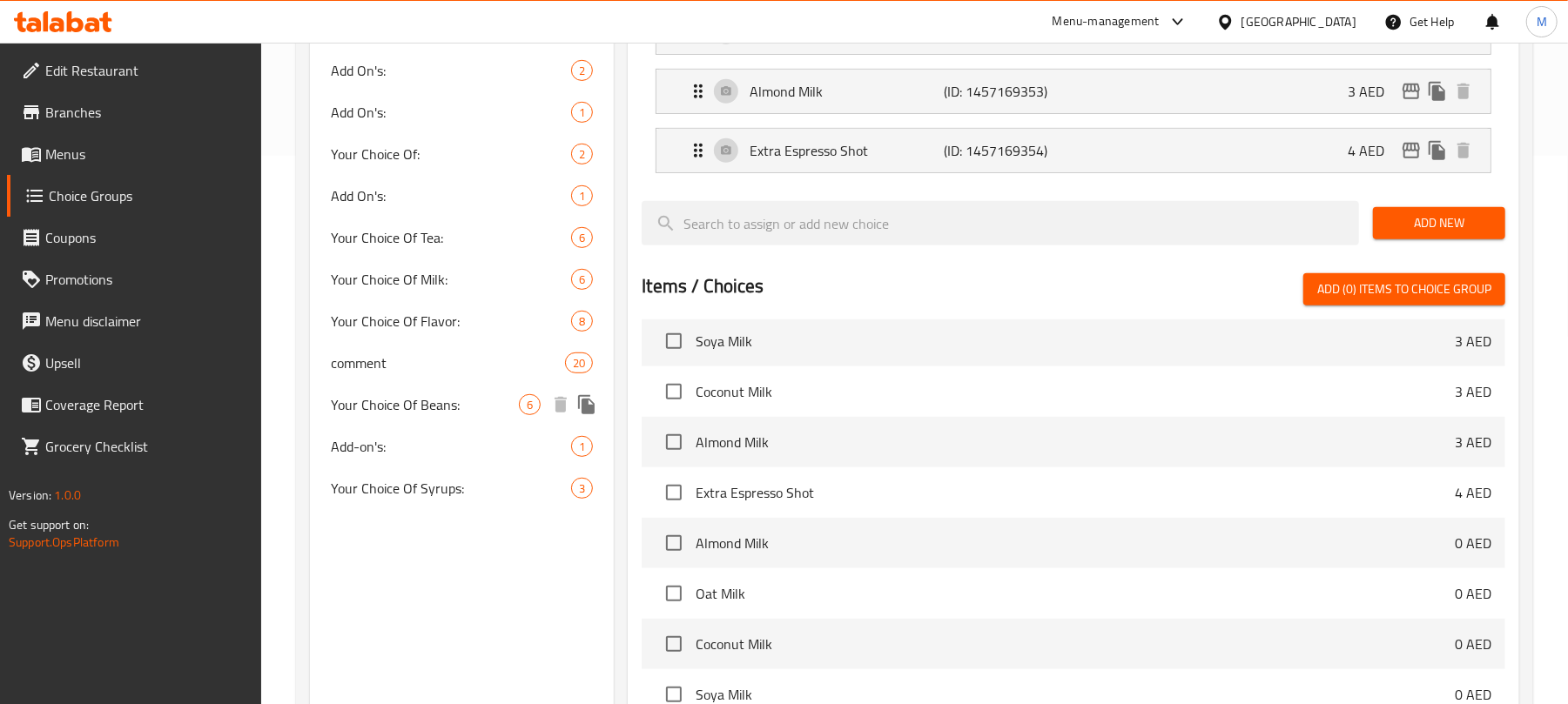
click at [400, 394] on span "Your Choice Of Beans:" at bounding box center [425, 404] width 188 height 21
type input "Your Choice Of Beans:"
type input "إختيارك من الحبوب:"
type input "1"
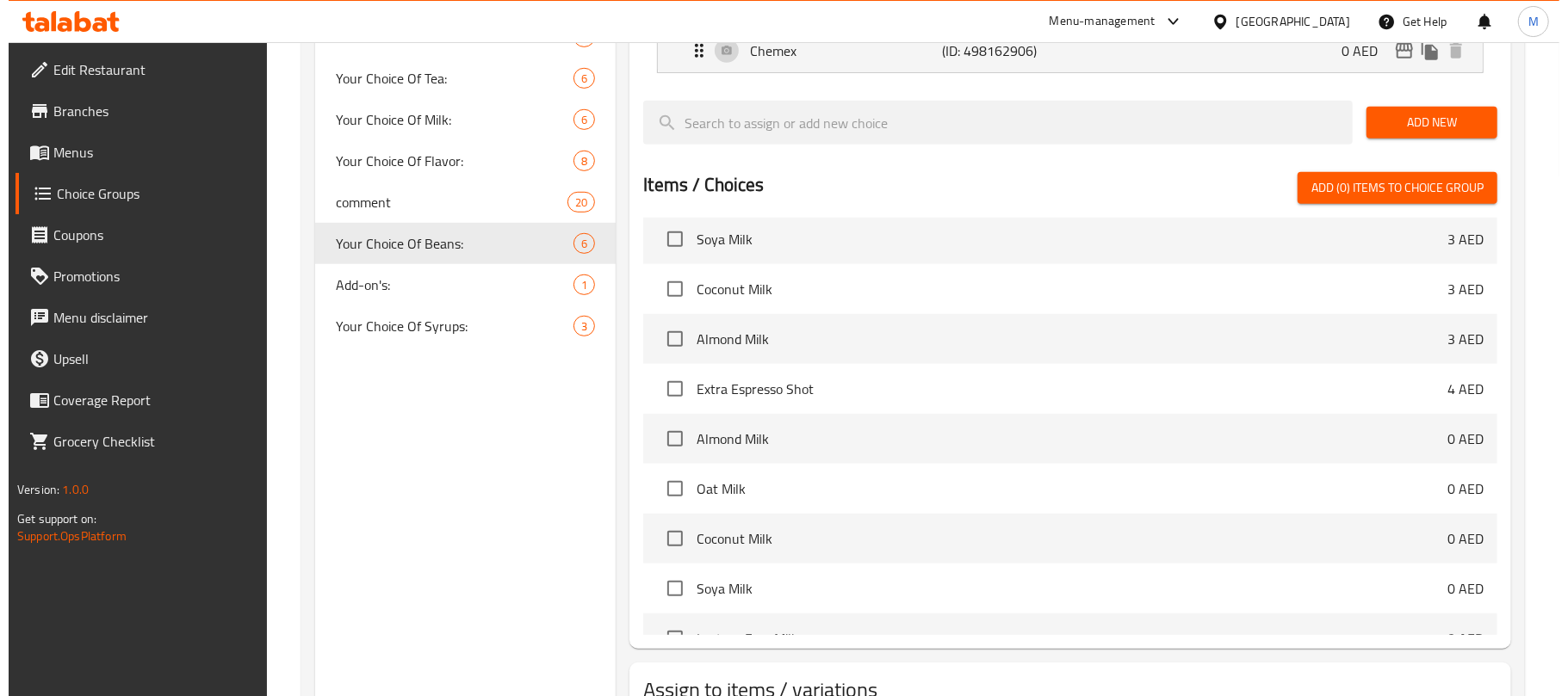
scroll to position [831, 0]
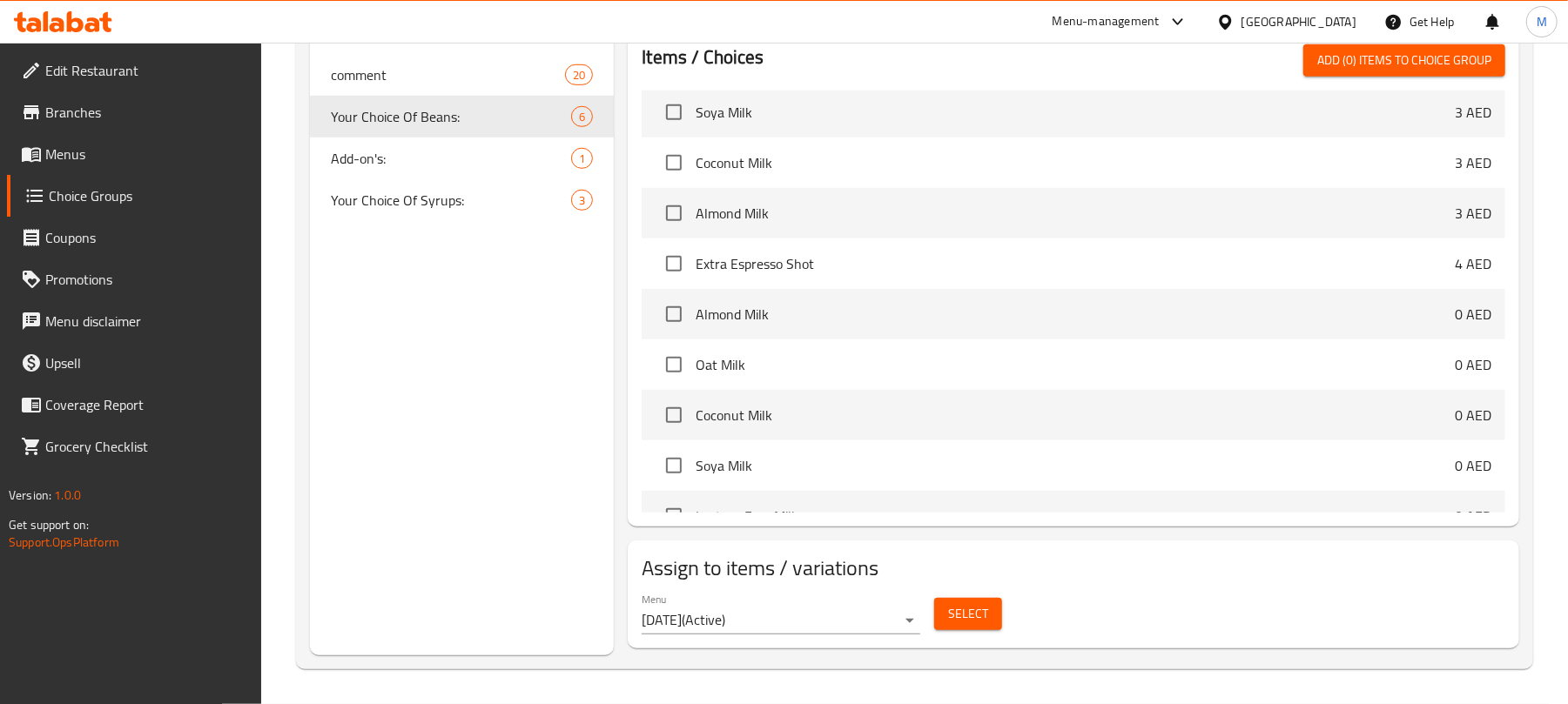
click at [972, 631] on button "Select" at bounding box center [969, 614] width 68 height 32
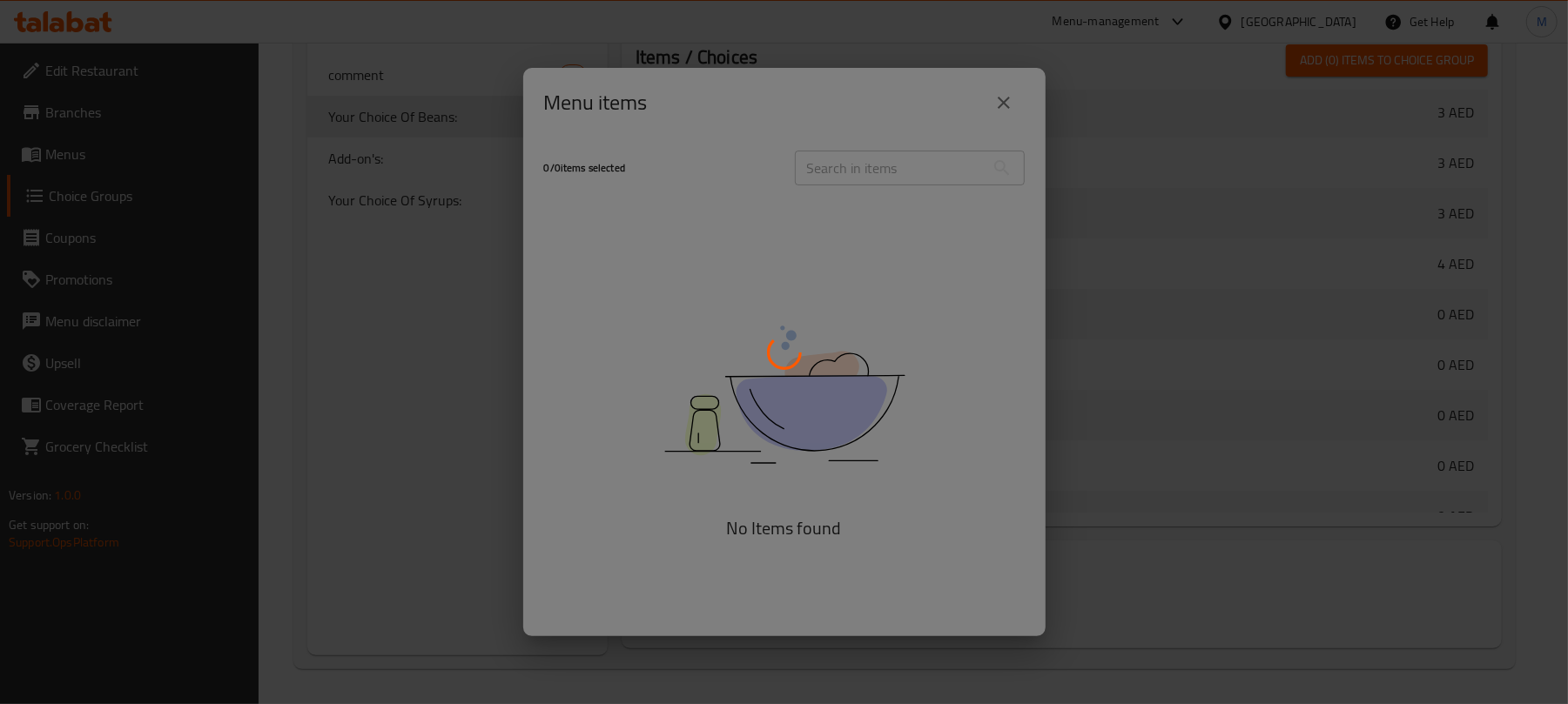
click at [973, 614] on div at bounding box center [784, 352] width 1568 height 704
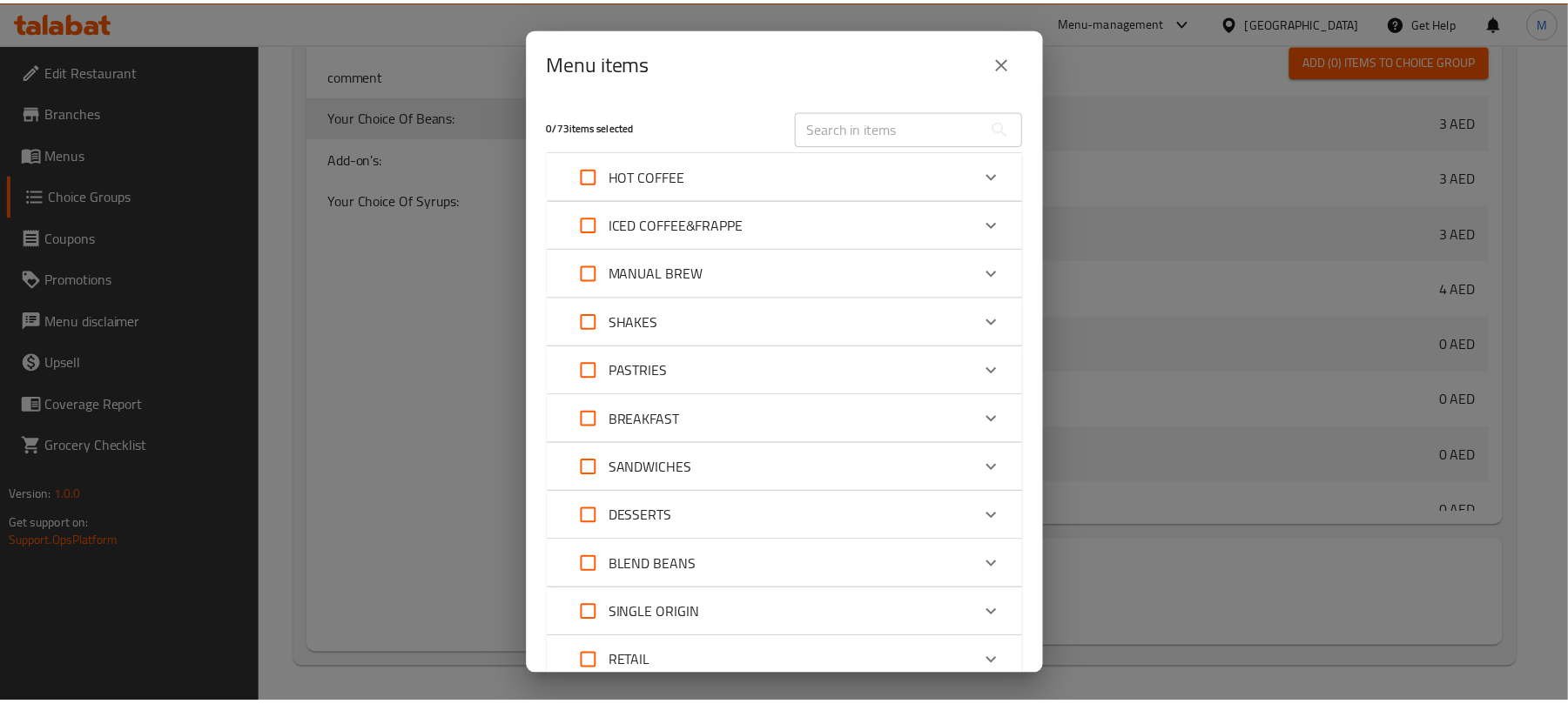
scroll to position [0, 0]
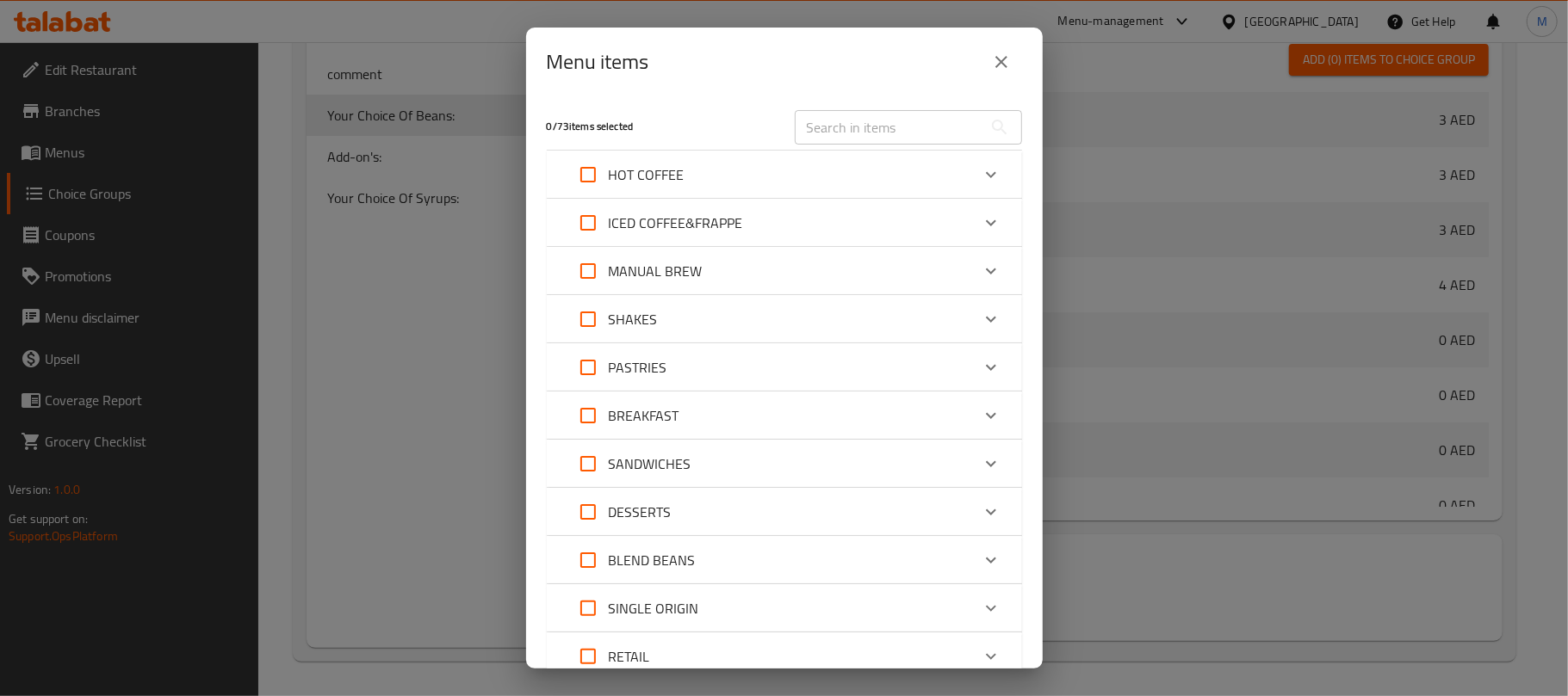
click at [999, 68] on icon "close" at bounding box center [1000, 62] width 20 height 20
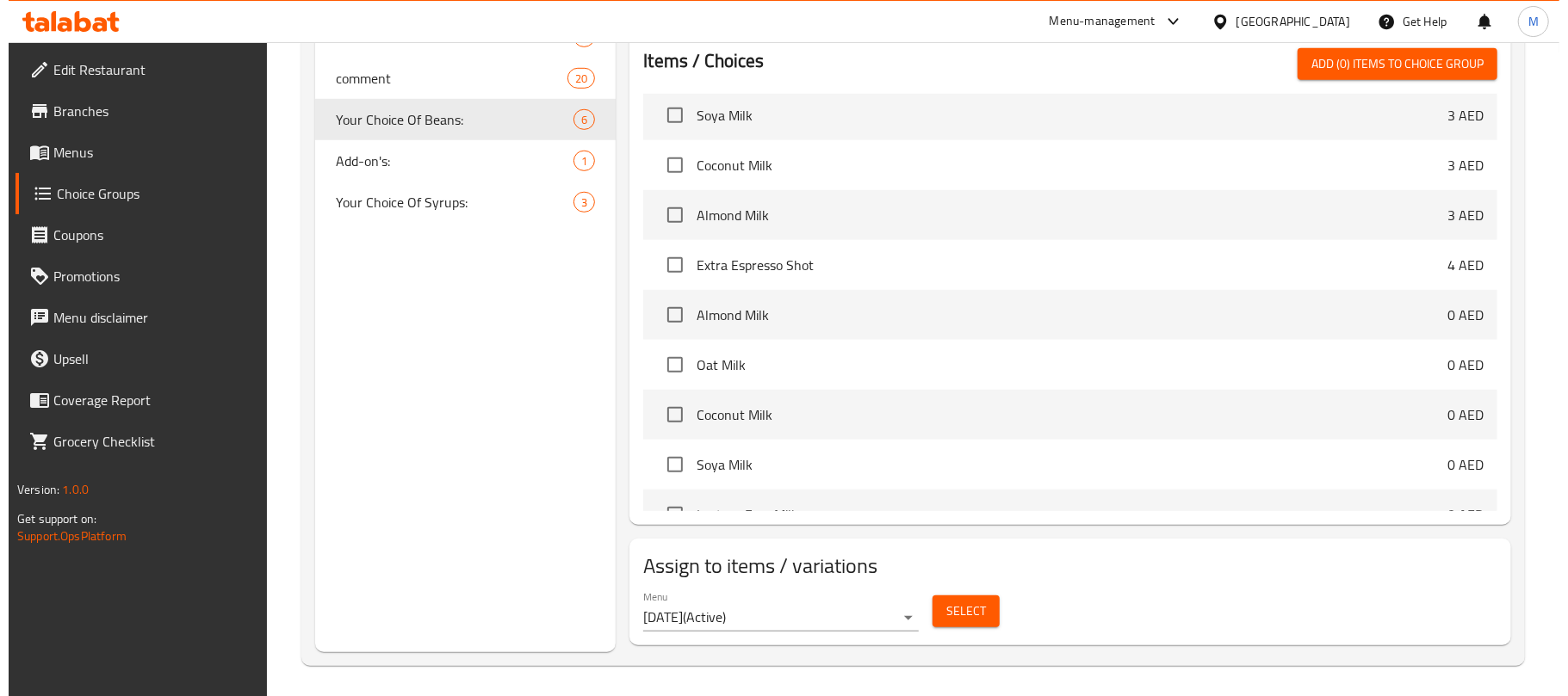
scroll to position [831, 0]
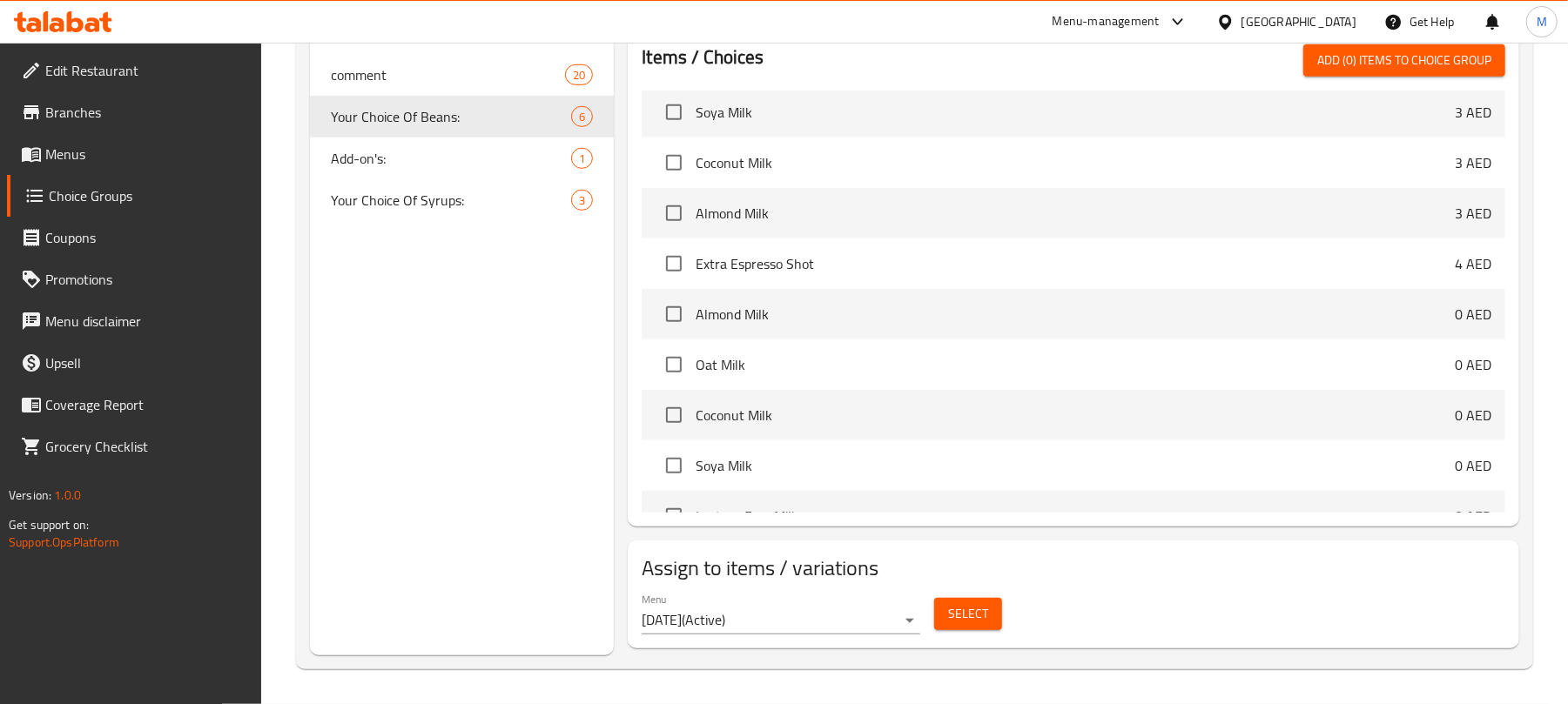
click at [959, 613] on span "Select" at bounding box center [968, 614] width 40 height 21
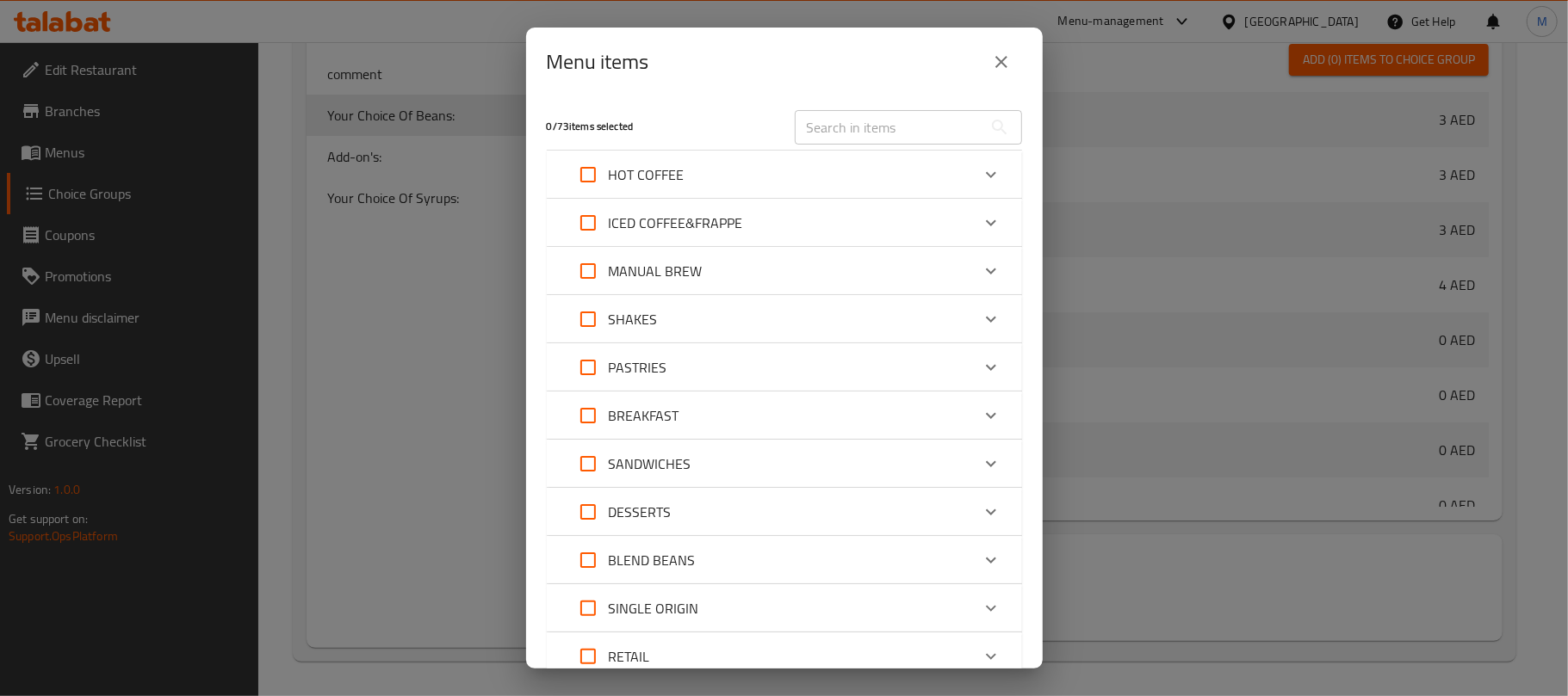
scroll to position [115, 0]
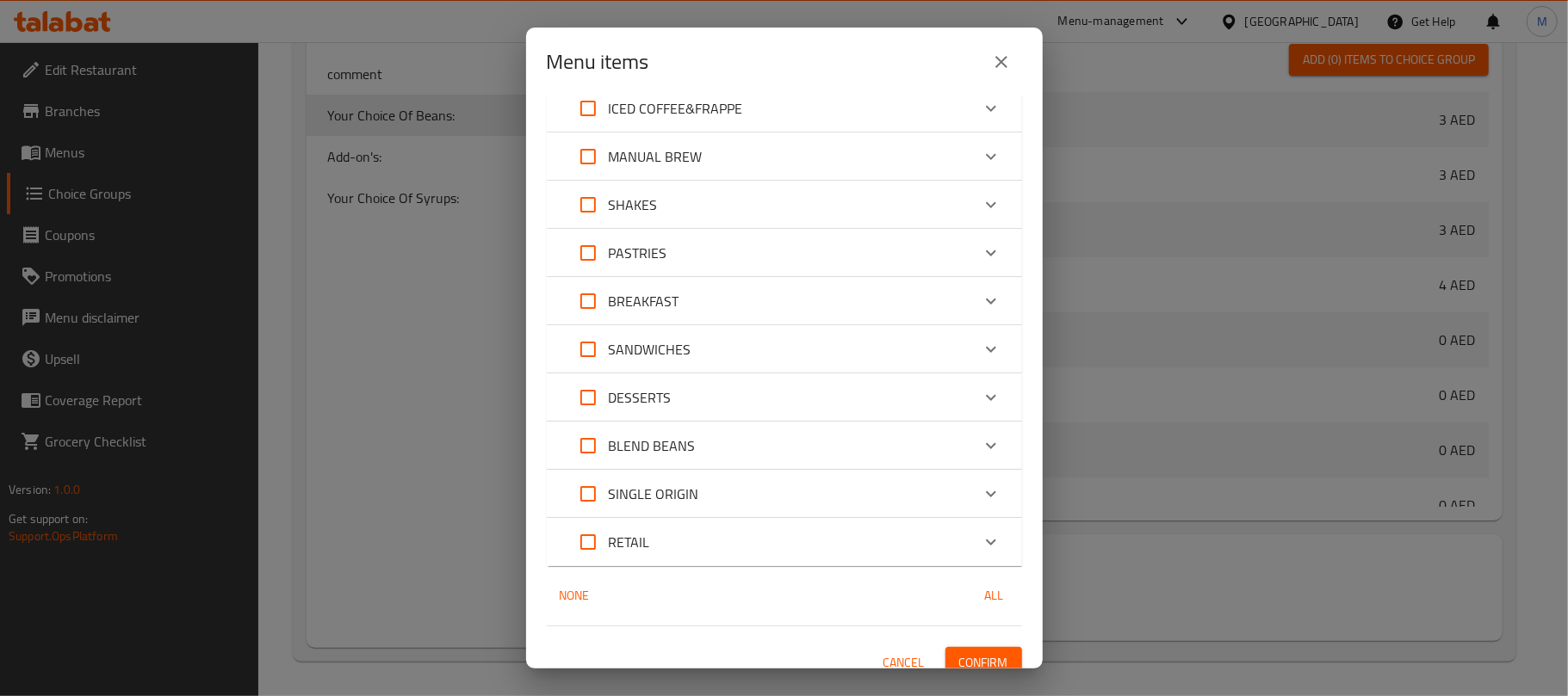
click at [584, 446] on input "Expand" at bounding box center [588, 446] width 42 height 42
checkbox input "true"
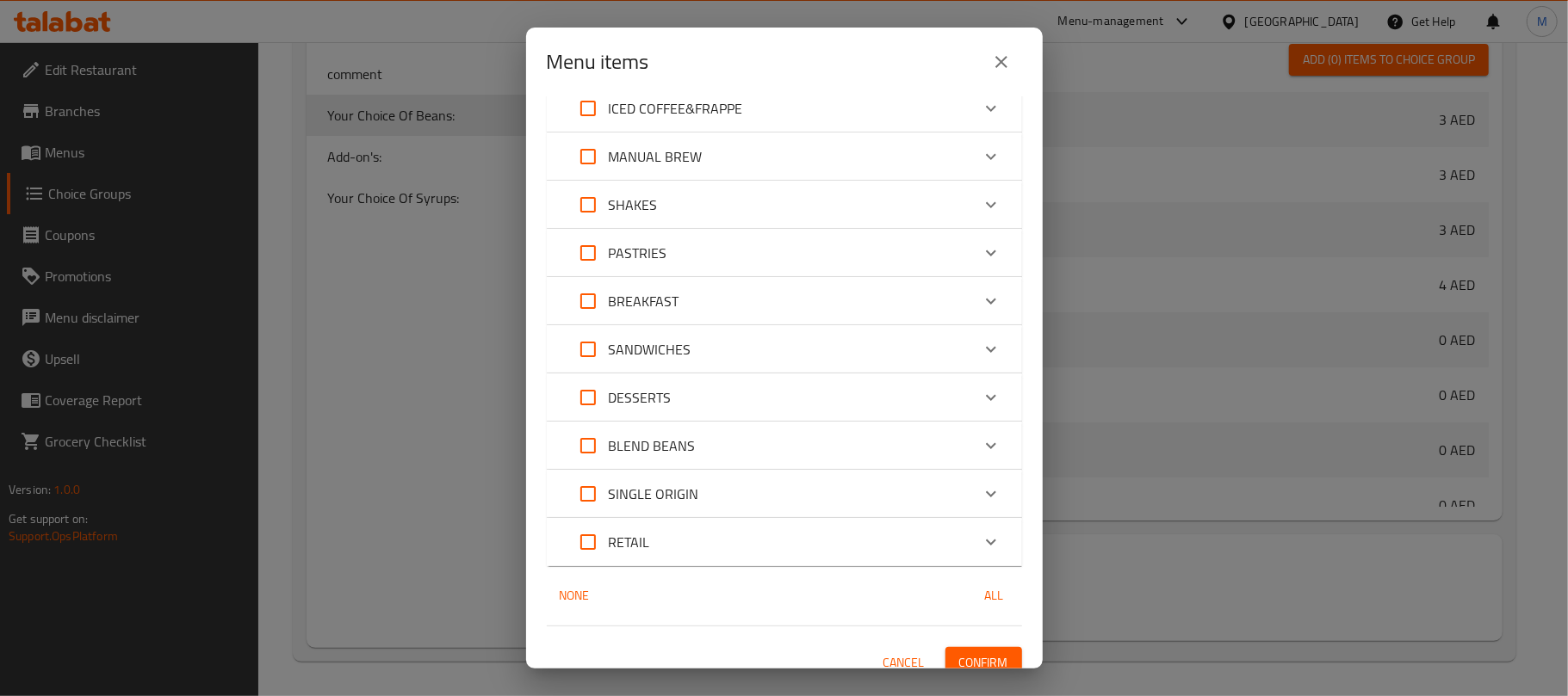
checkbox input "true"
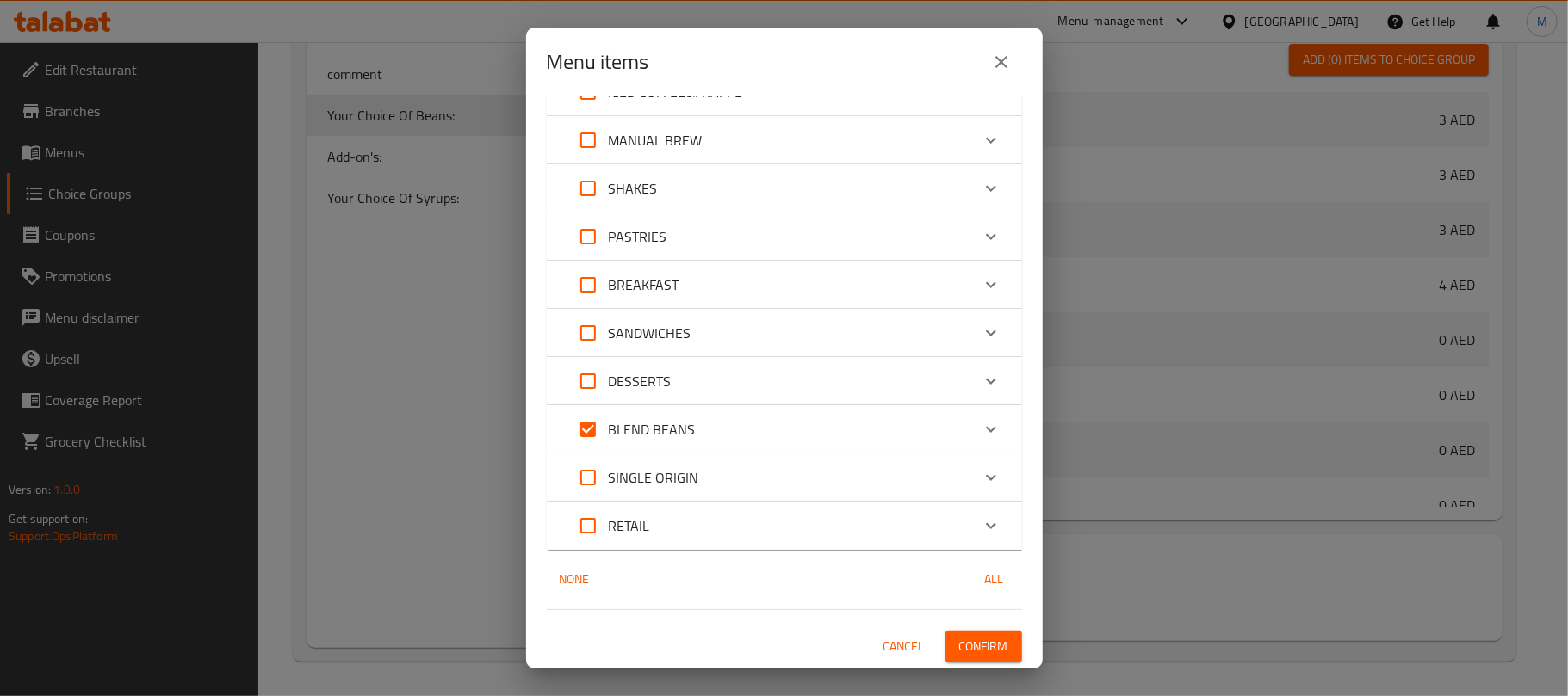
scroll to position [131, 0]
click at [577, 473] on input "Expand" at bounding box center [588, 477] width 42 height 42
checkbox input "true"
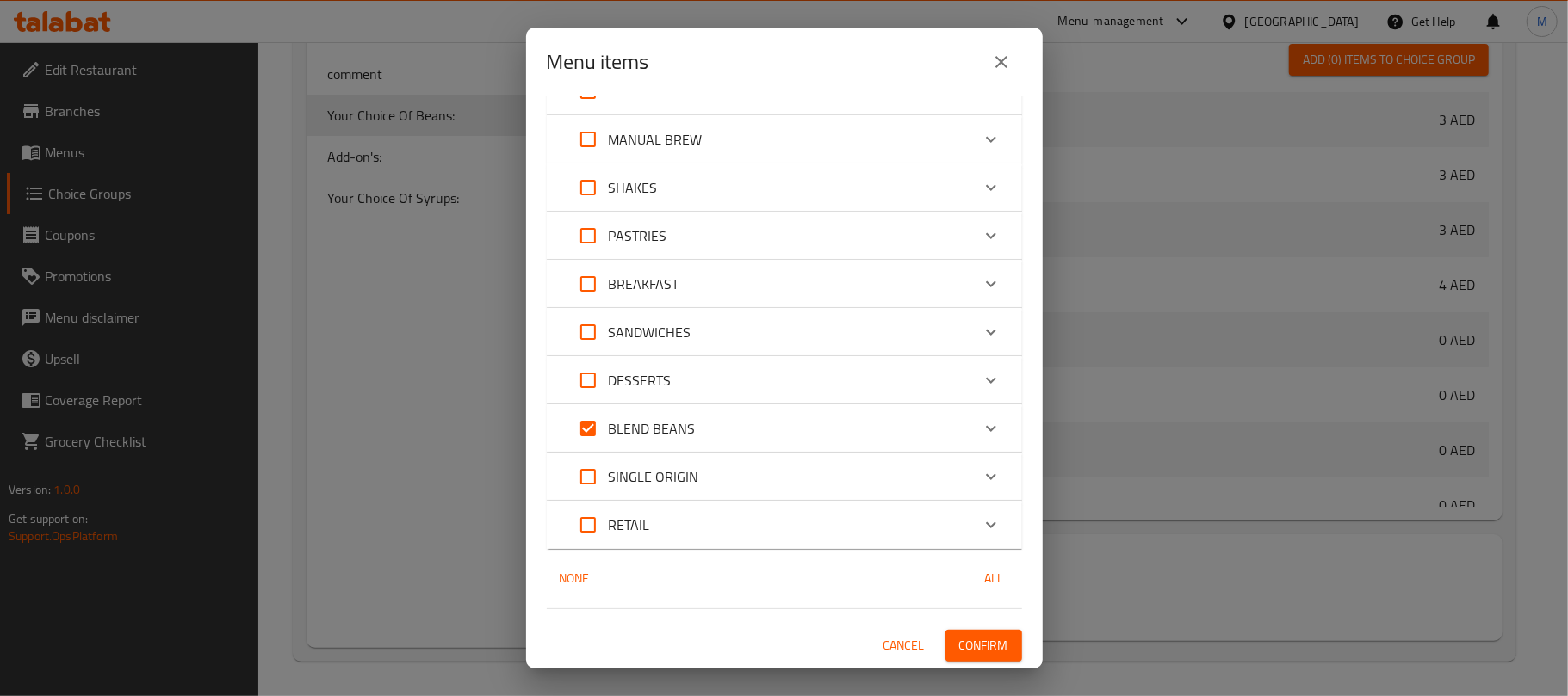
checkbox input "true"
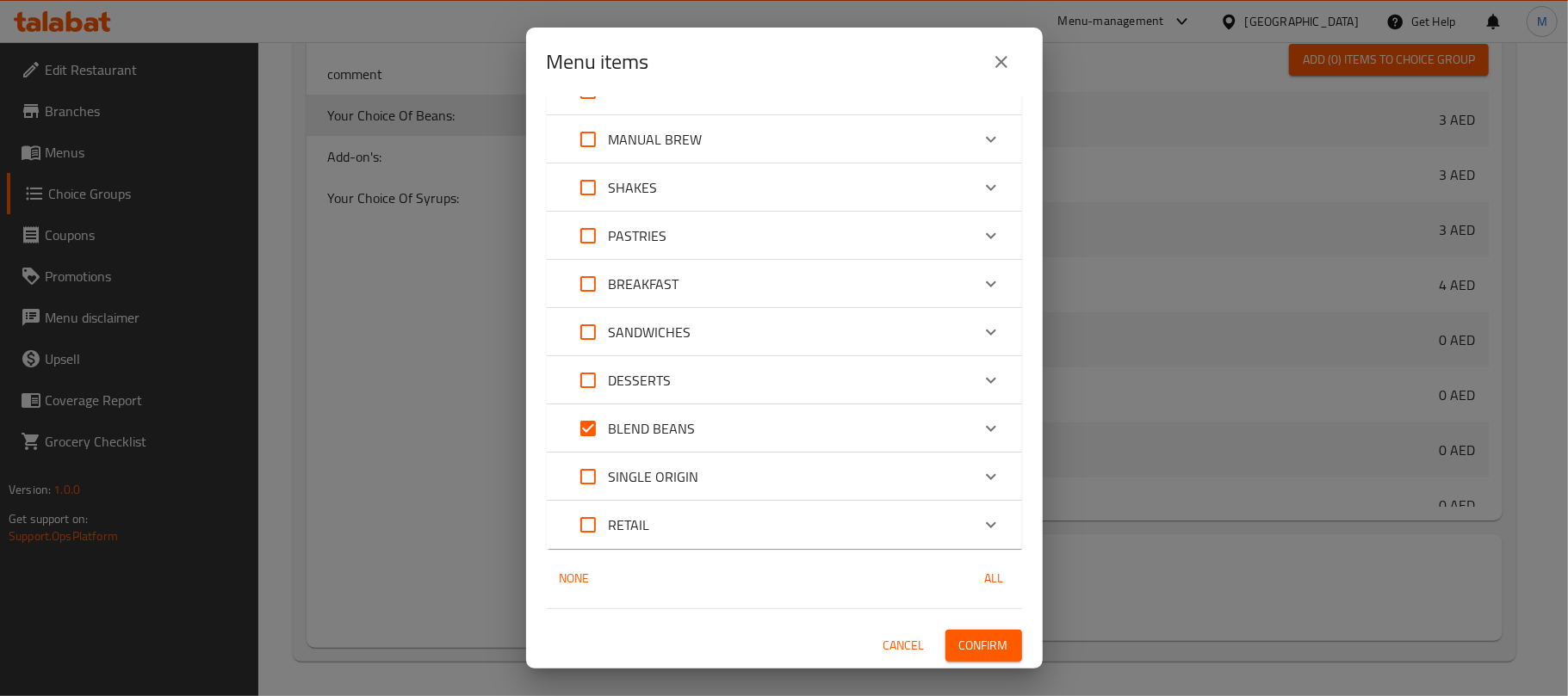
checkbox input "true"
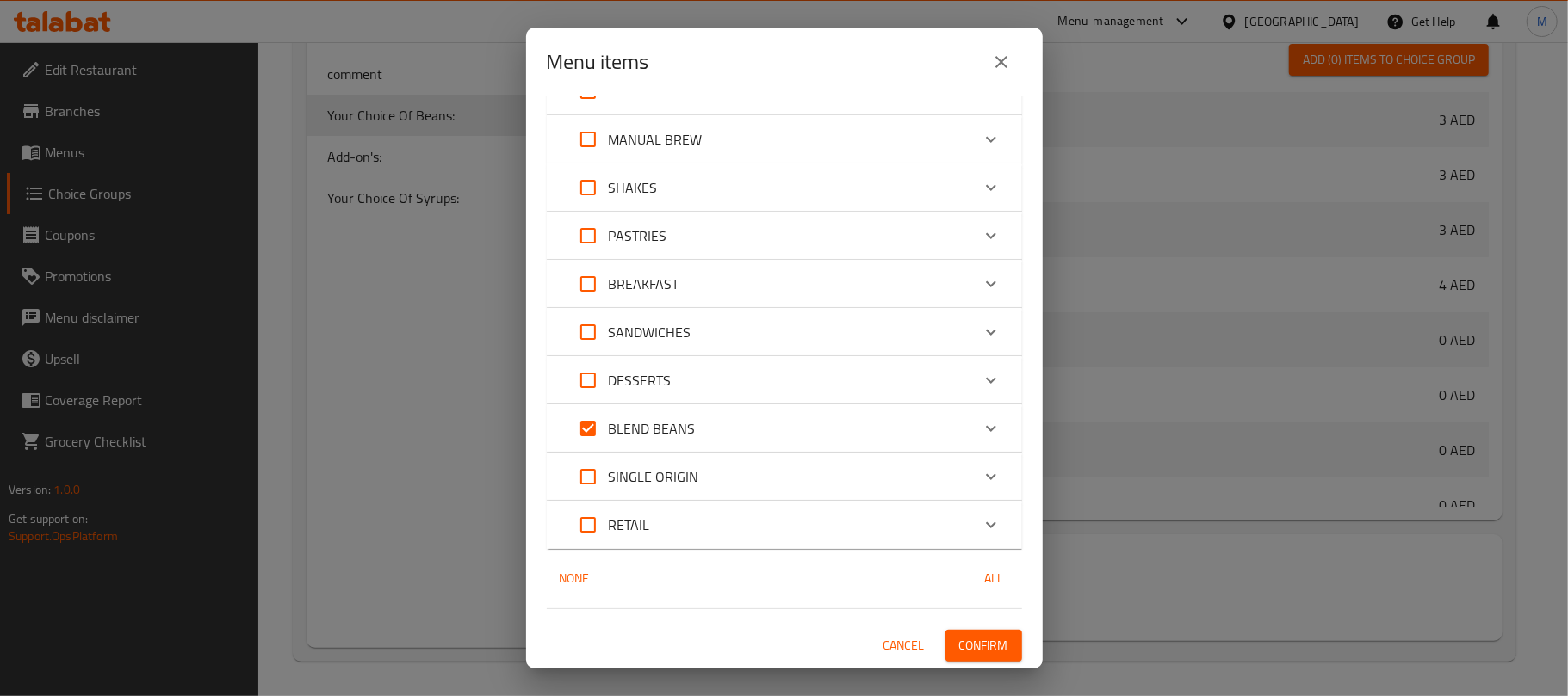
checkbox input "true"
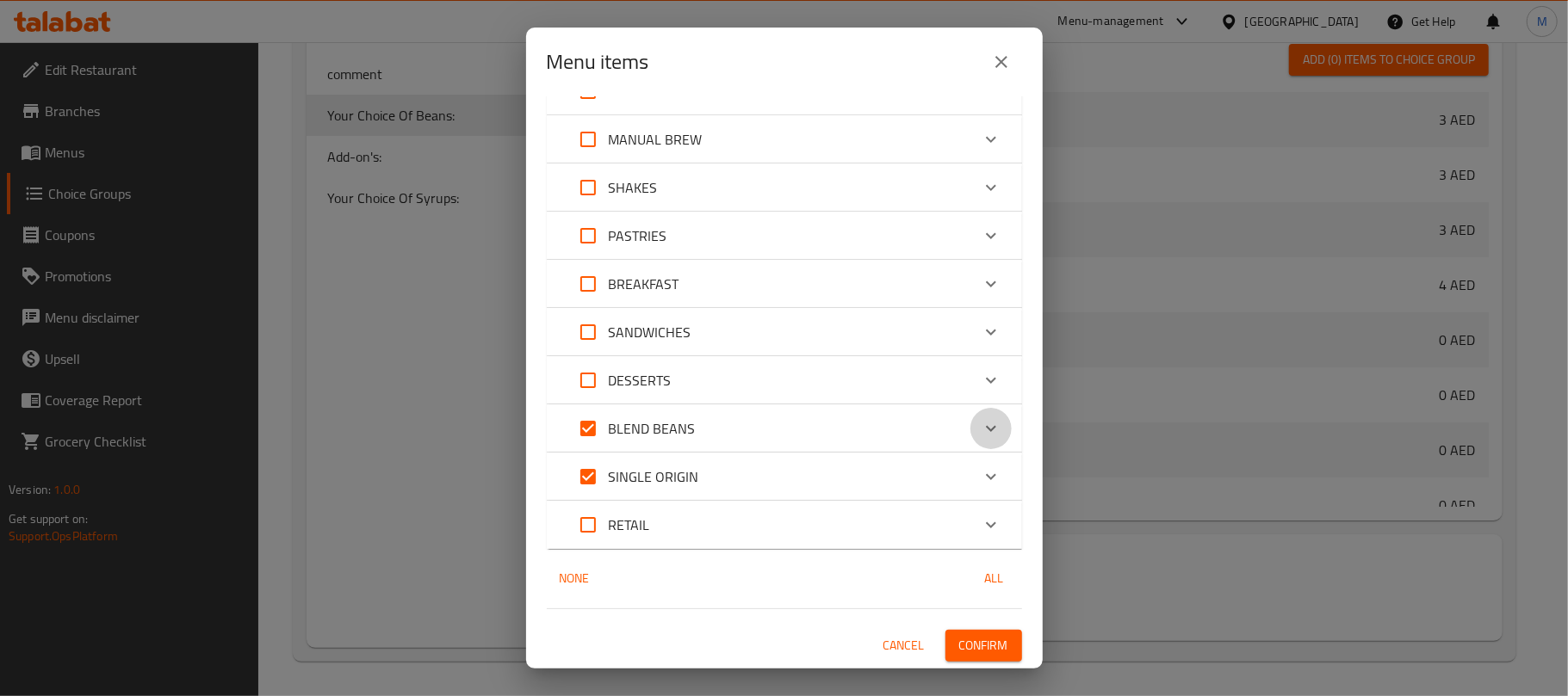
click at [981, 422] on icon "Expand" at bounding box center [991, 428] width 20 height 20
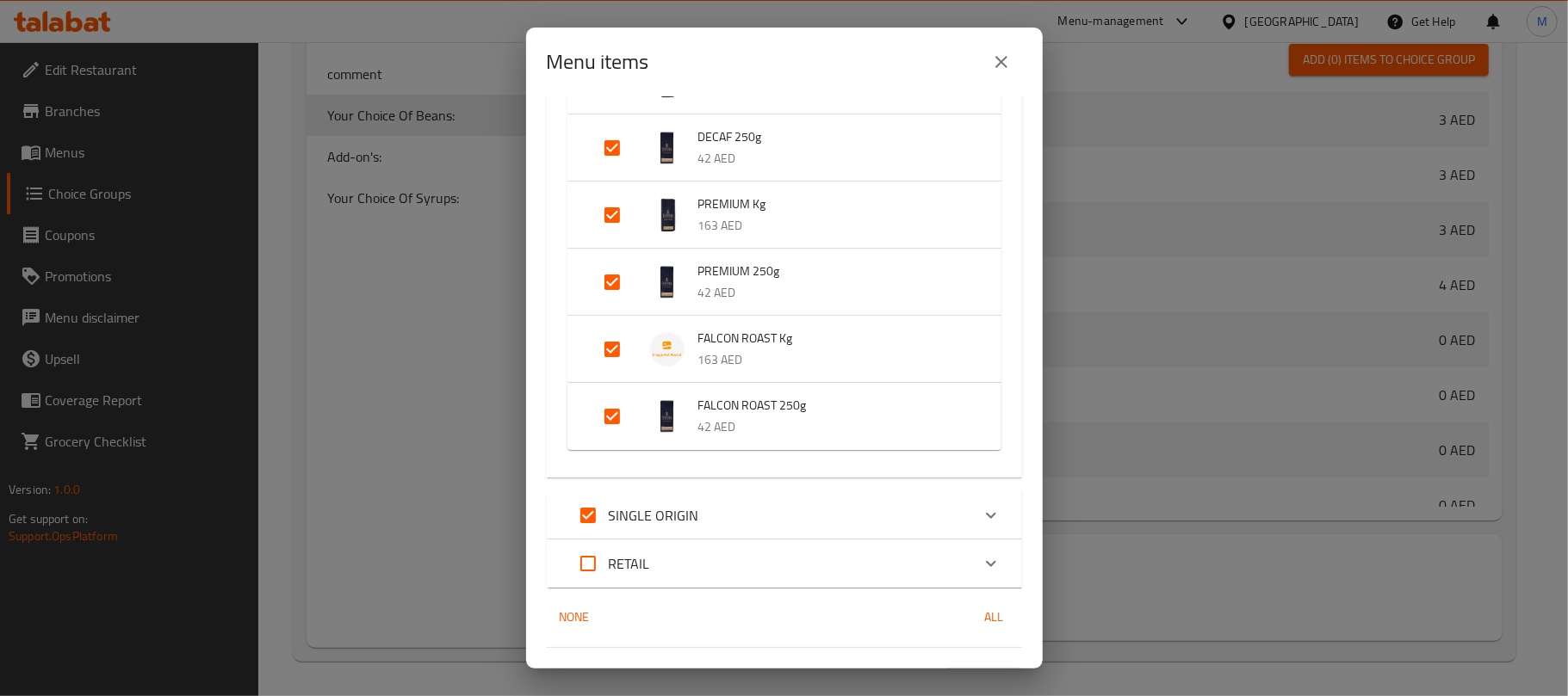
scroll to position [744, 0]
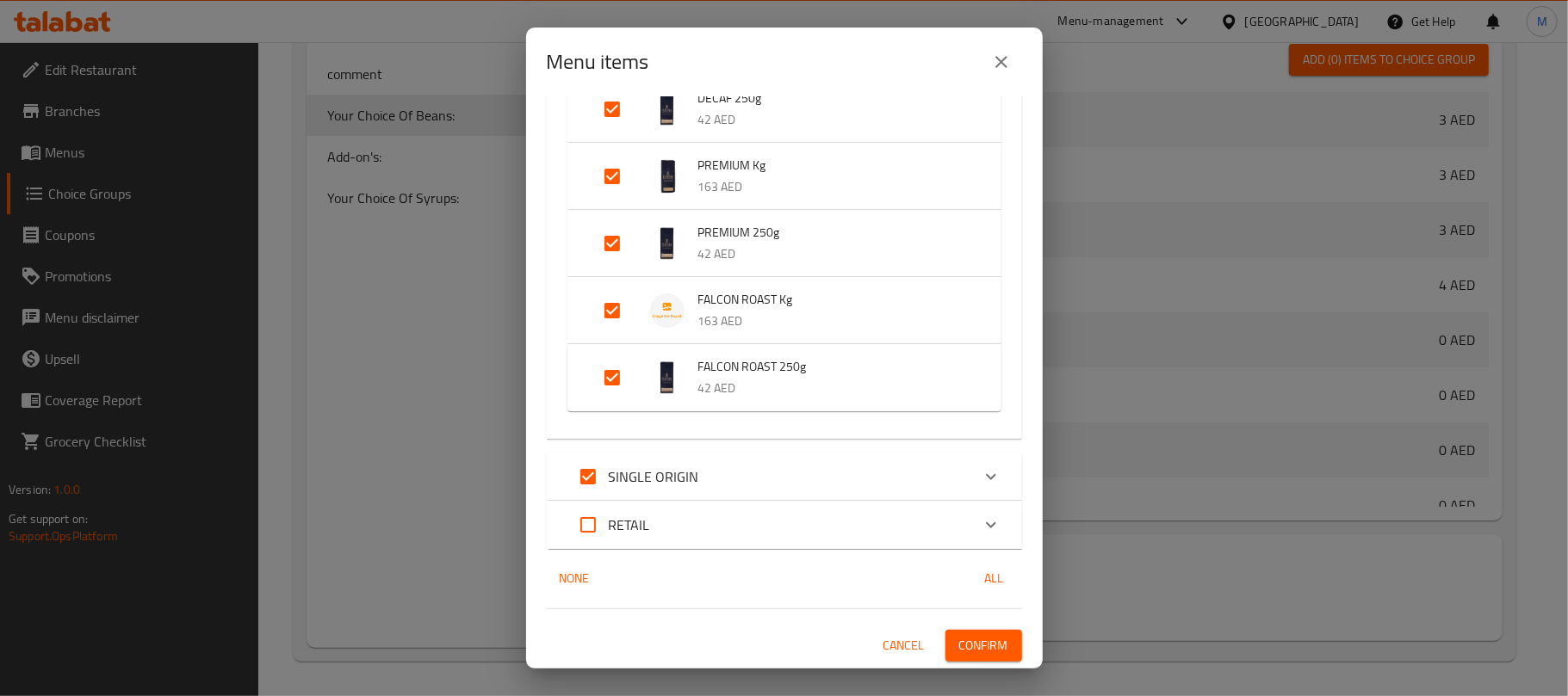
click at [855, 476] on div "SINGLE ORIGIN" at bounding box center [769, 477] width 403 height 42
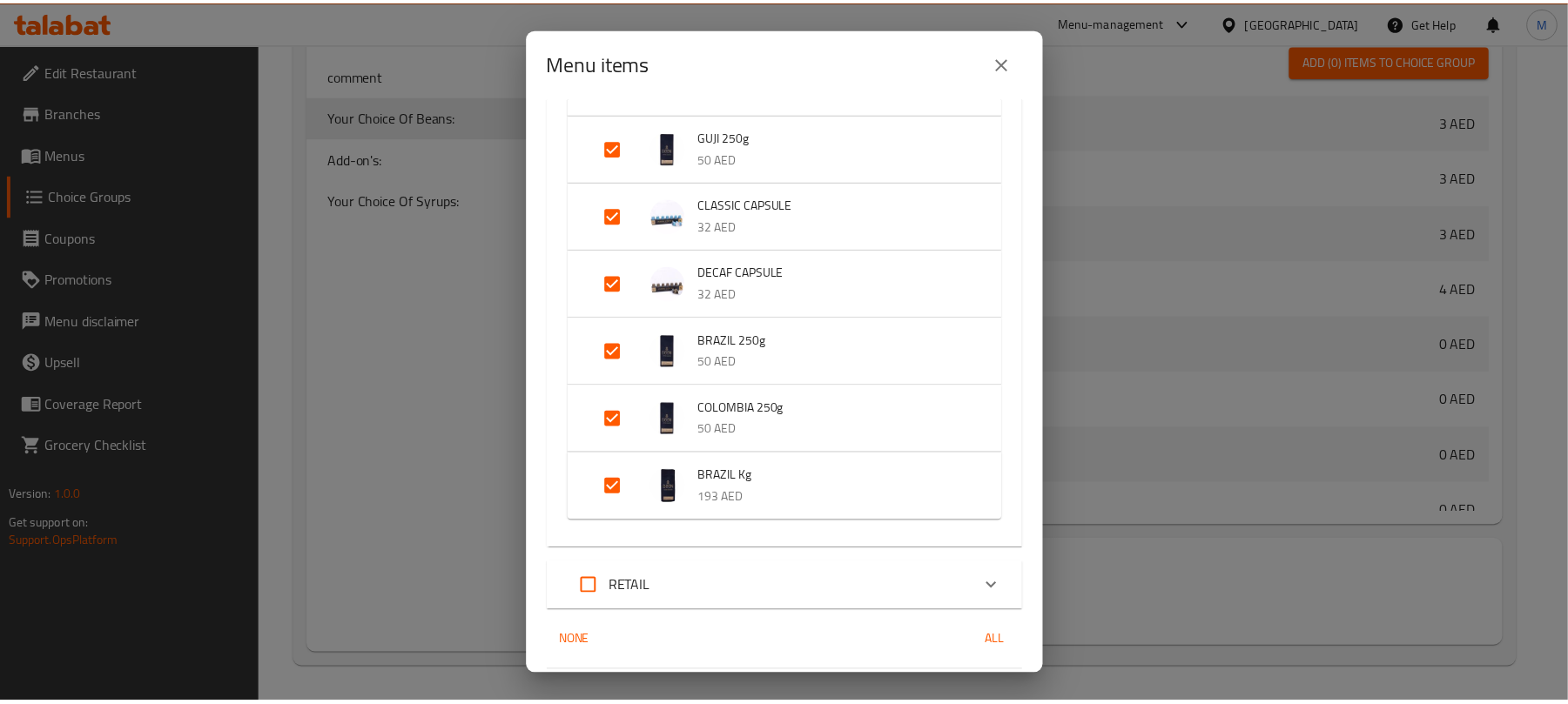
scroll to position [1968, 0]
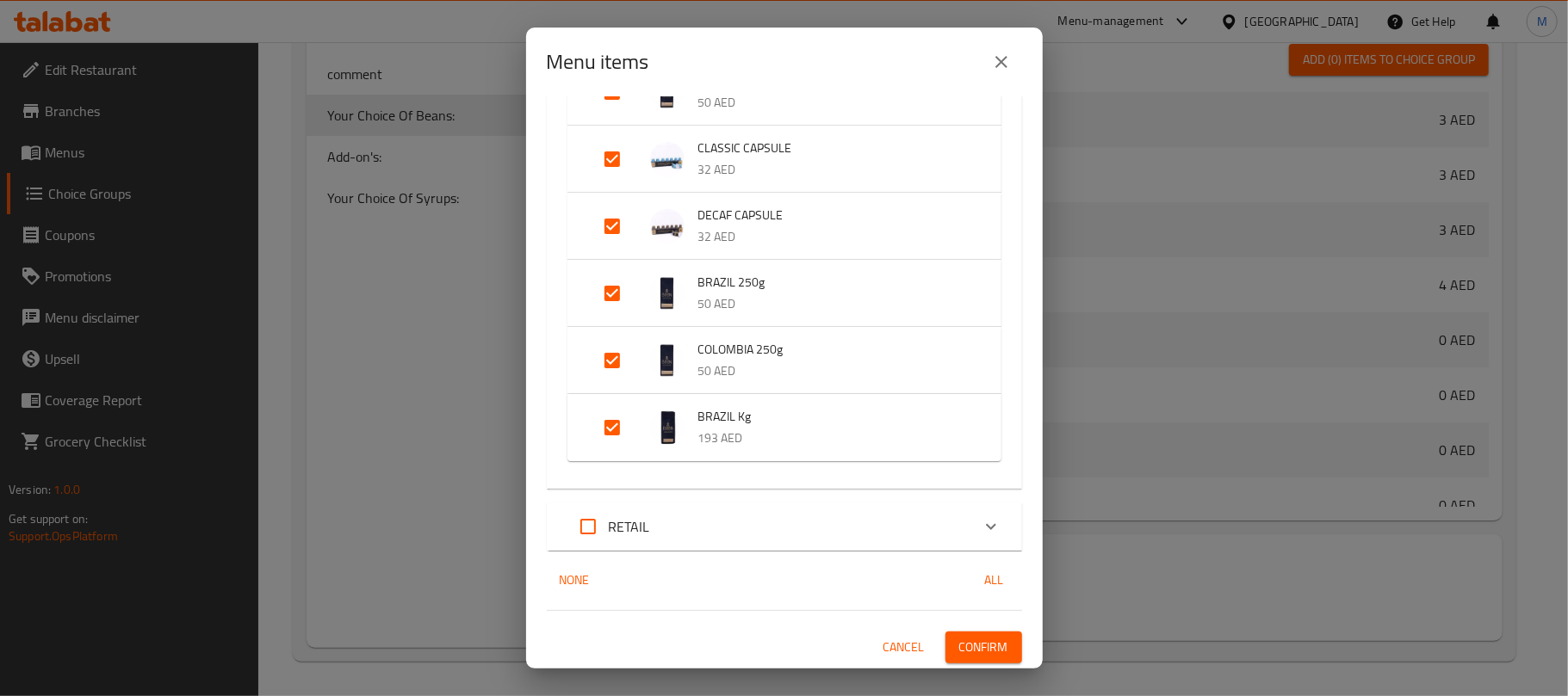
click at [971, 655] on span "Confirm" at bounding box center [983, 648] width 49 height 21
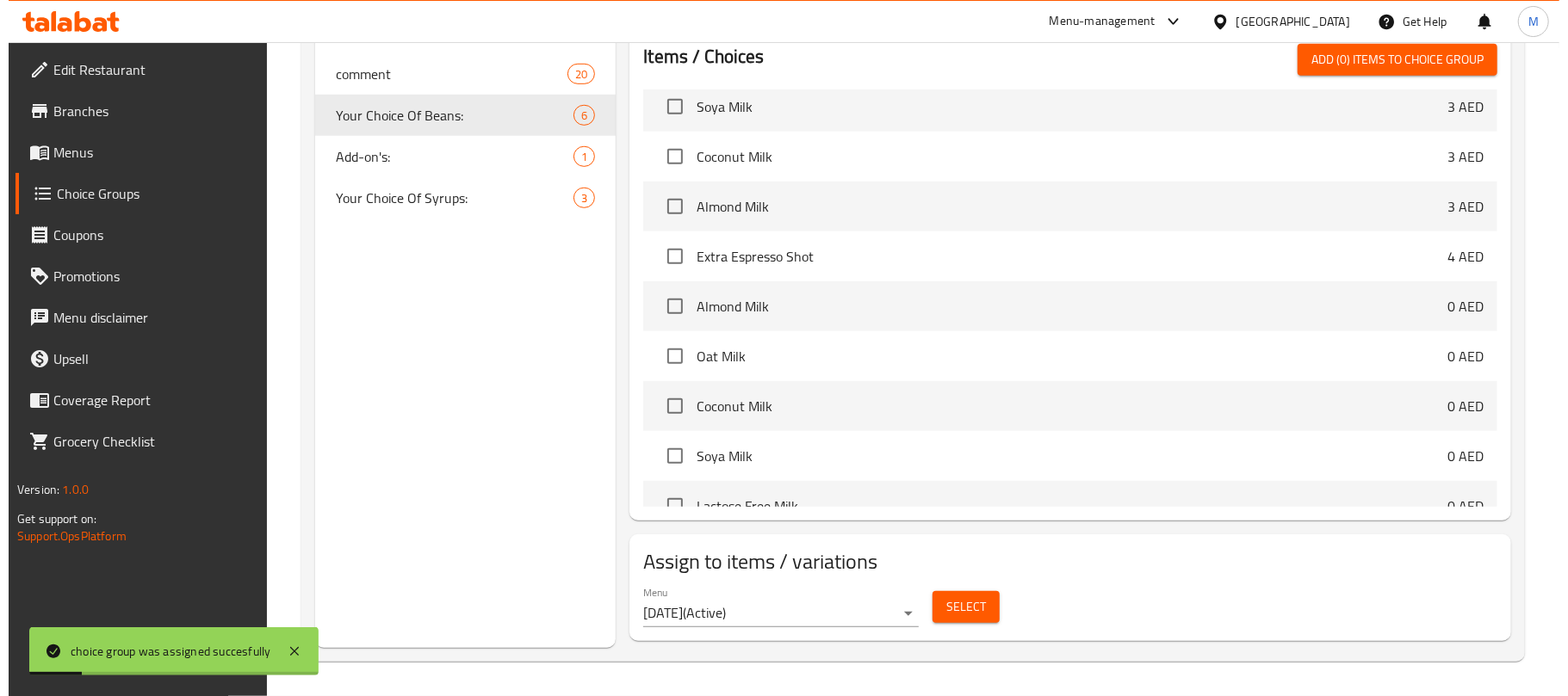
scroll to position [110, 0]
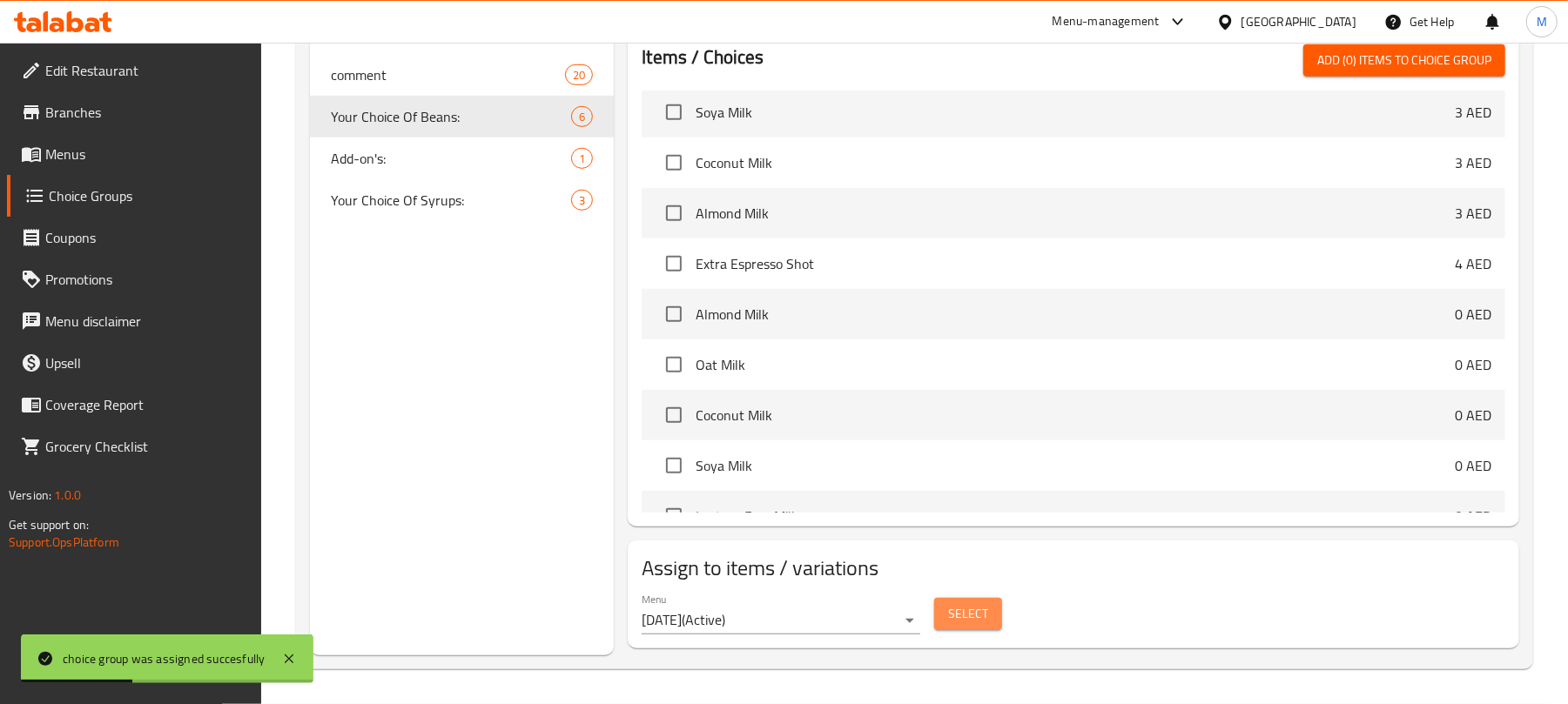
click at [969, 610] on span "Select" at bounding box center [968, 614] width 40 height 21
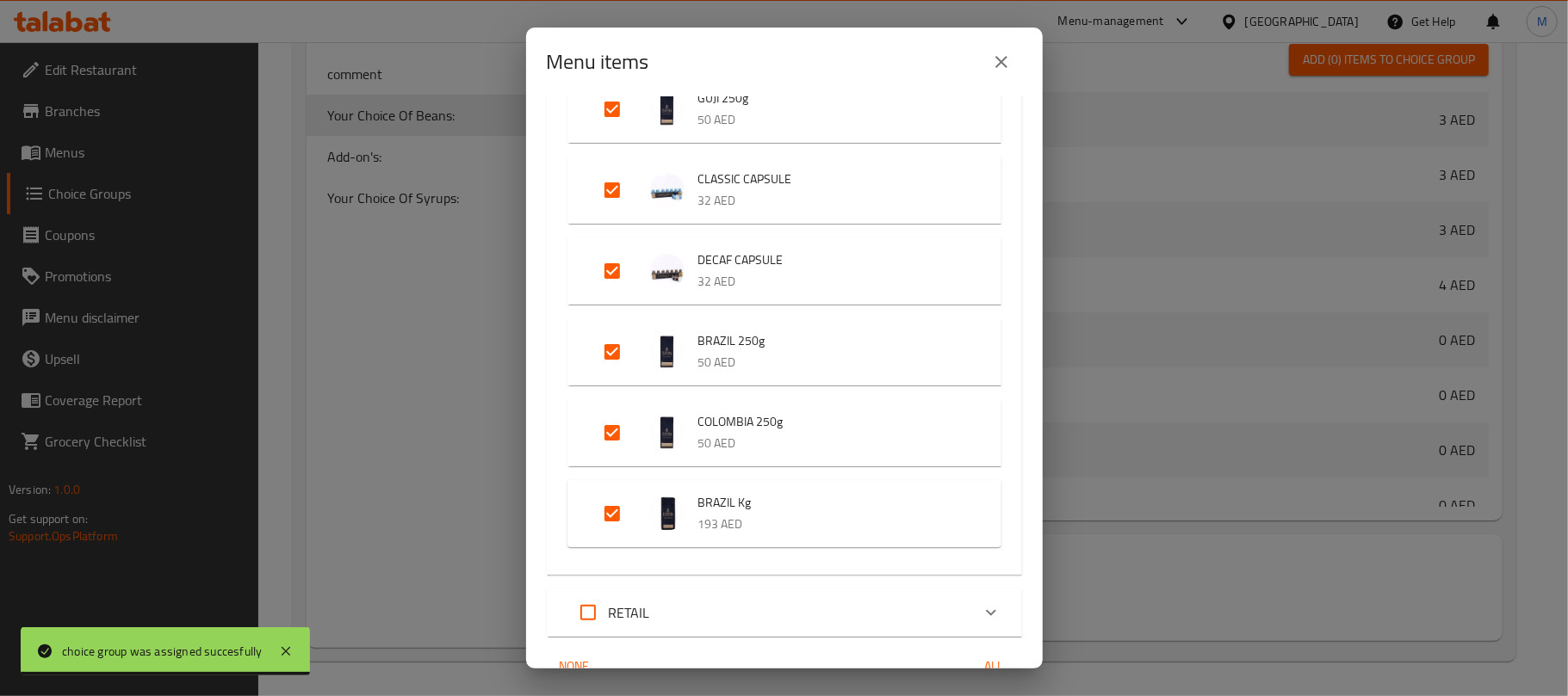
scroll to position [2181, 0]
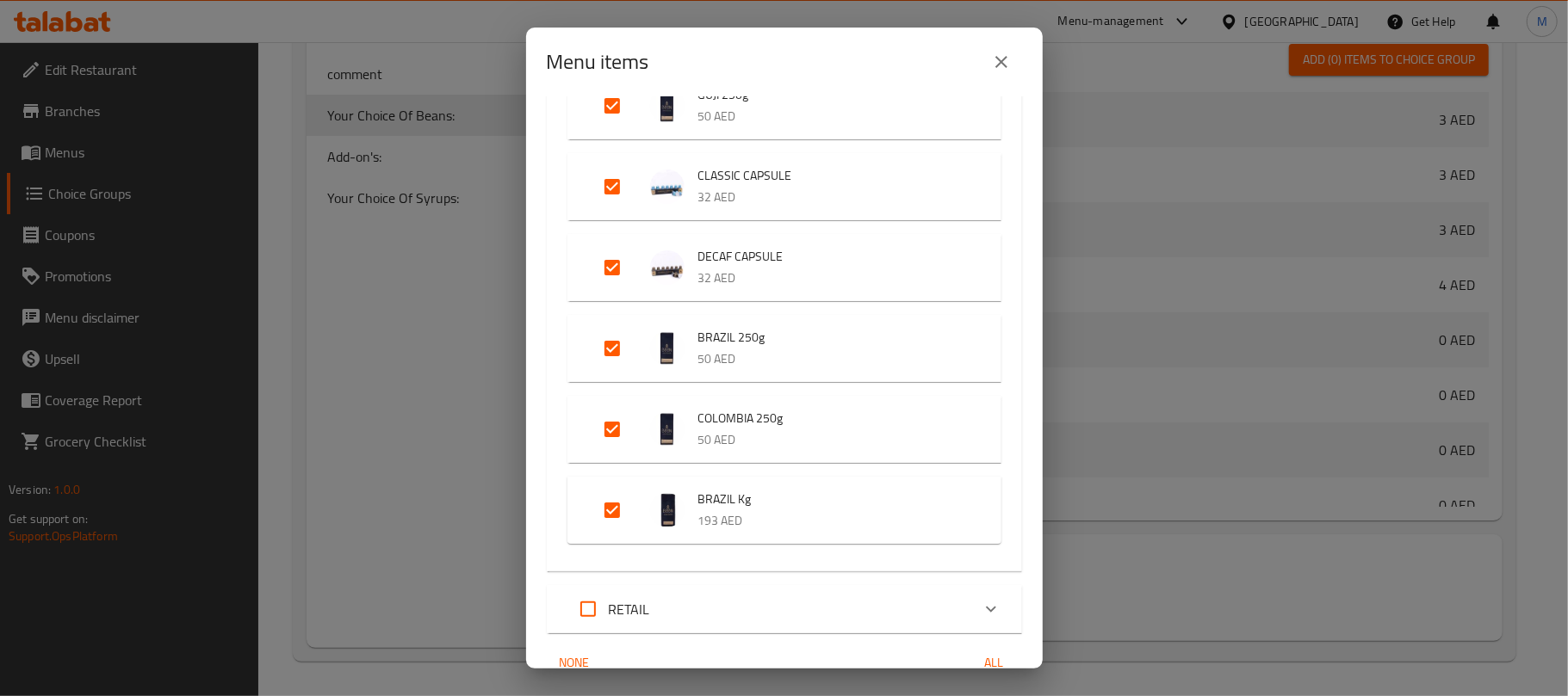
click at [614, 176] on input "Expand" at bounding box center [612, 186] width 42 height 42
checkbox input "false"
click at [608, 262] on input "Expand" at bounding box center [612, 267] width 42 height 42
checkbox input "false"
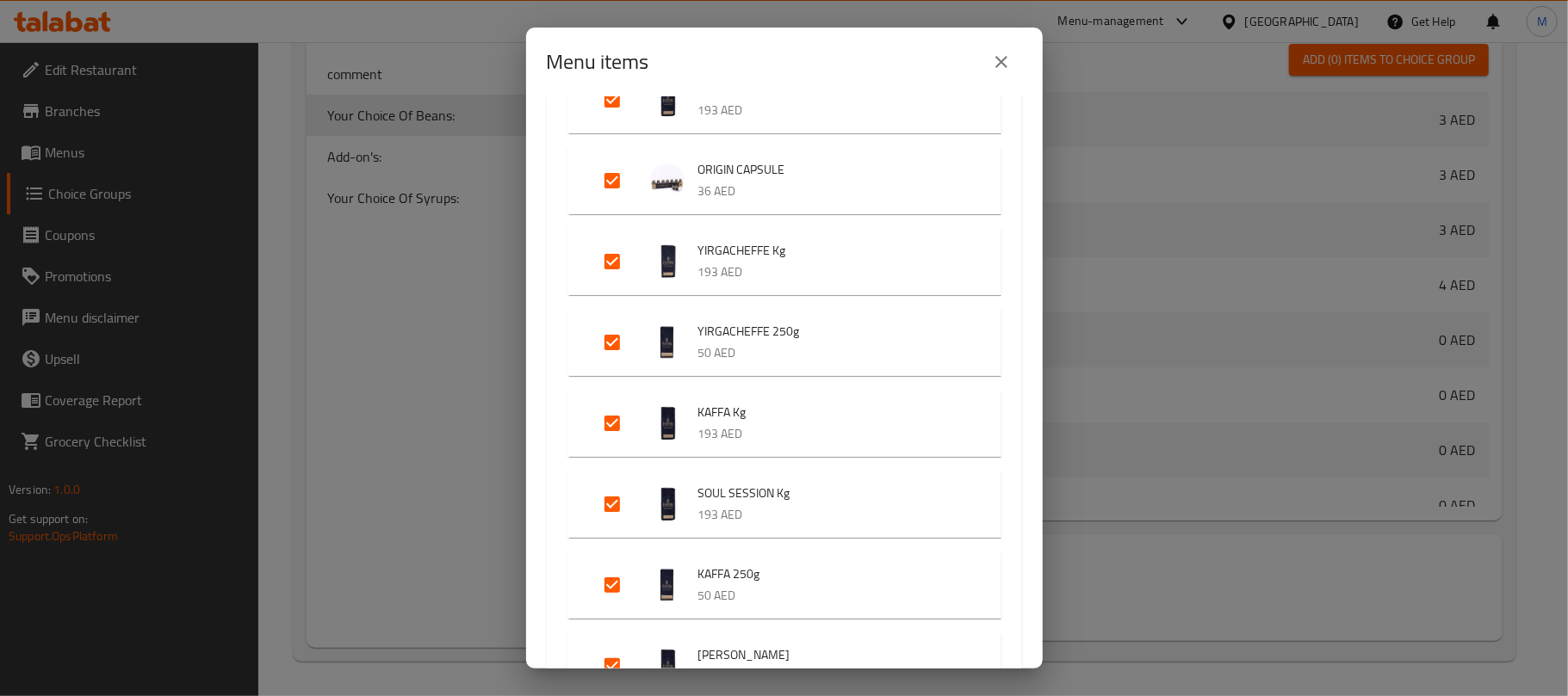
scroll to position [1262, 0]
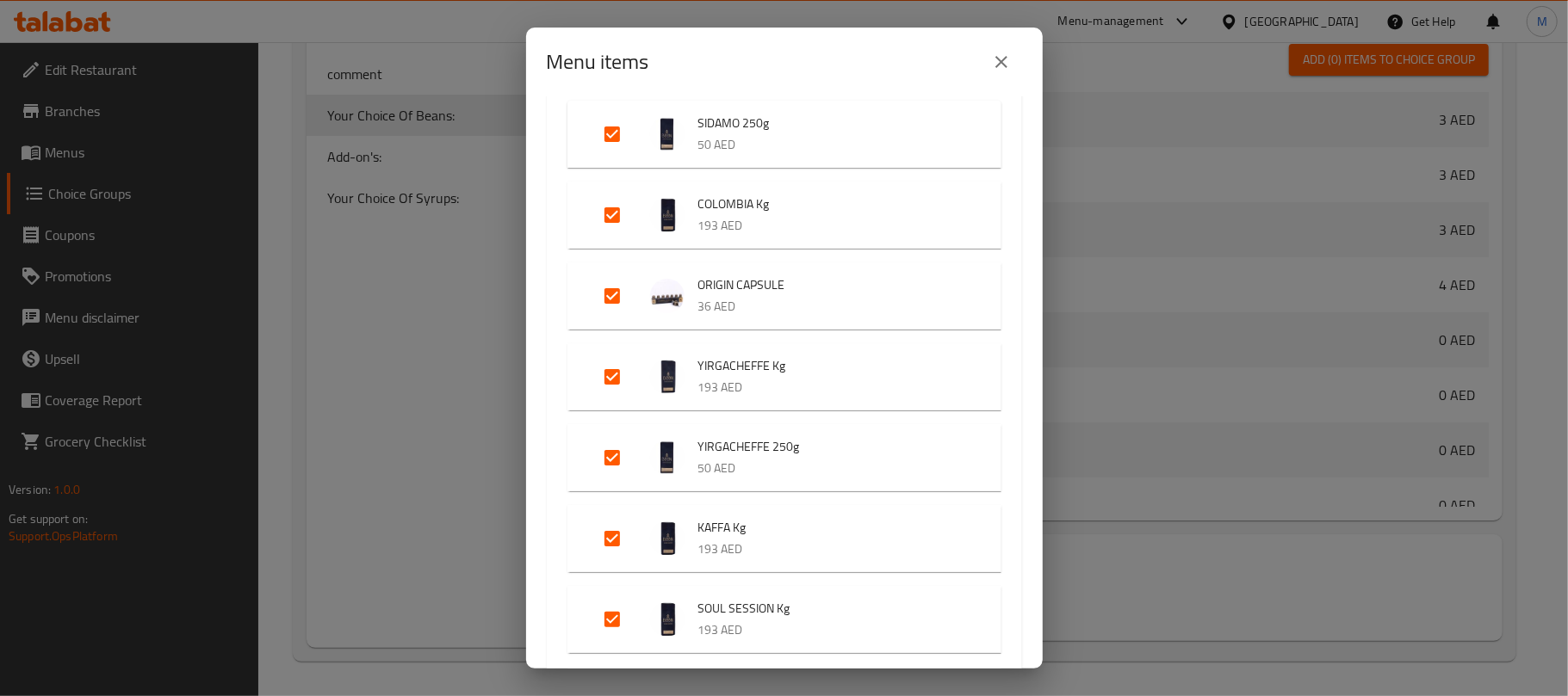
click at [617, 294] on input "Expand" at bounding box center [612, 295] width 42 height 42
checkbox input "false"
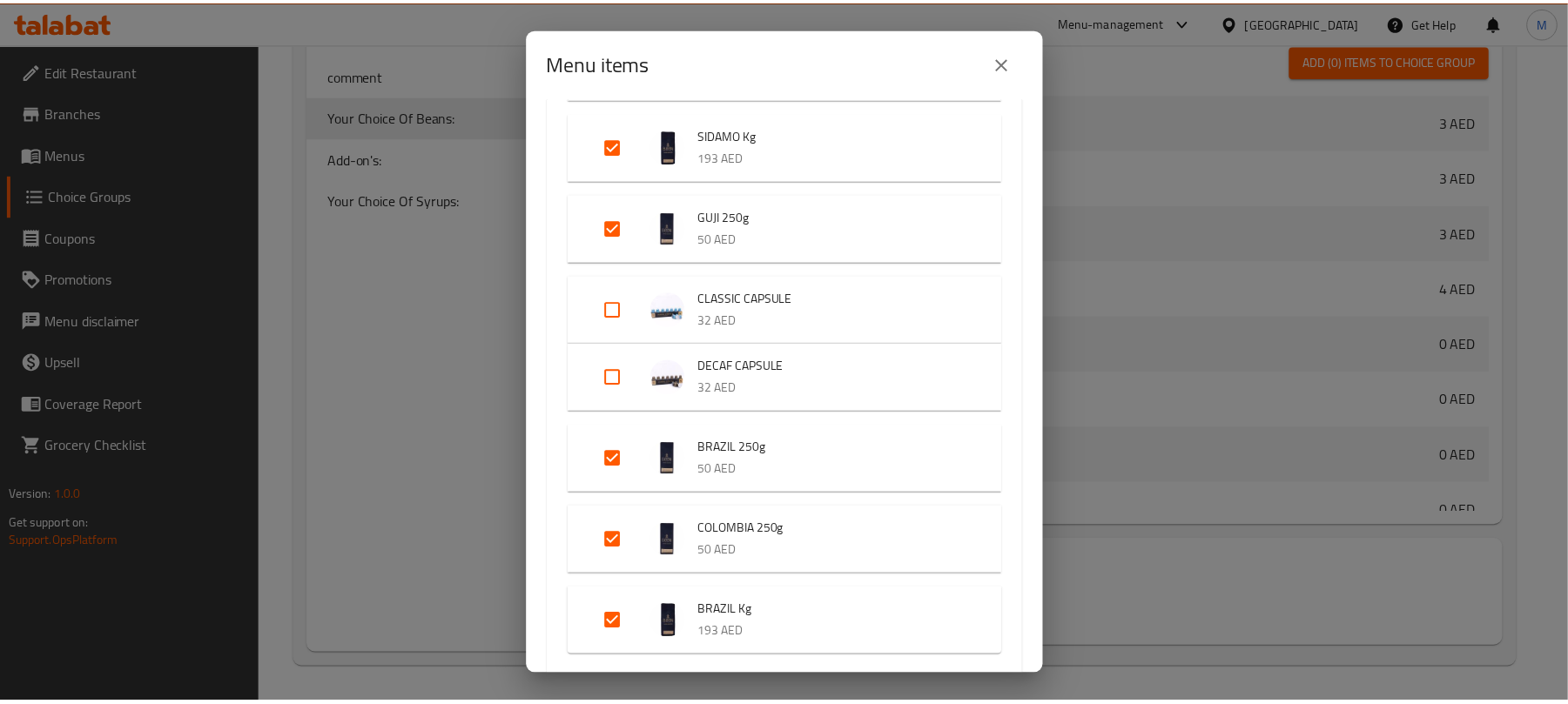
scroll to position [2275, 0]
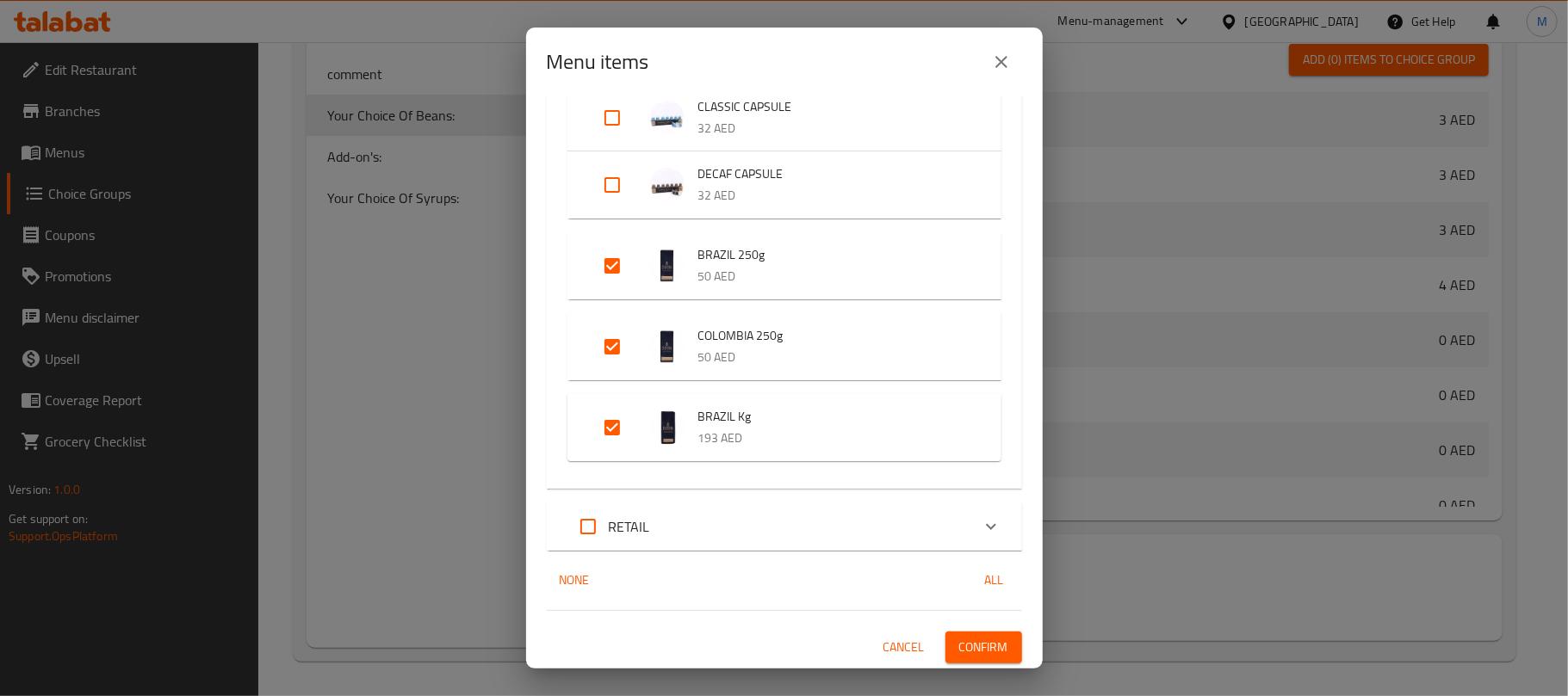
click at [963, 655] on span "Confirm" at bounding box center [983, 648] width 49 height 21
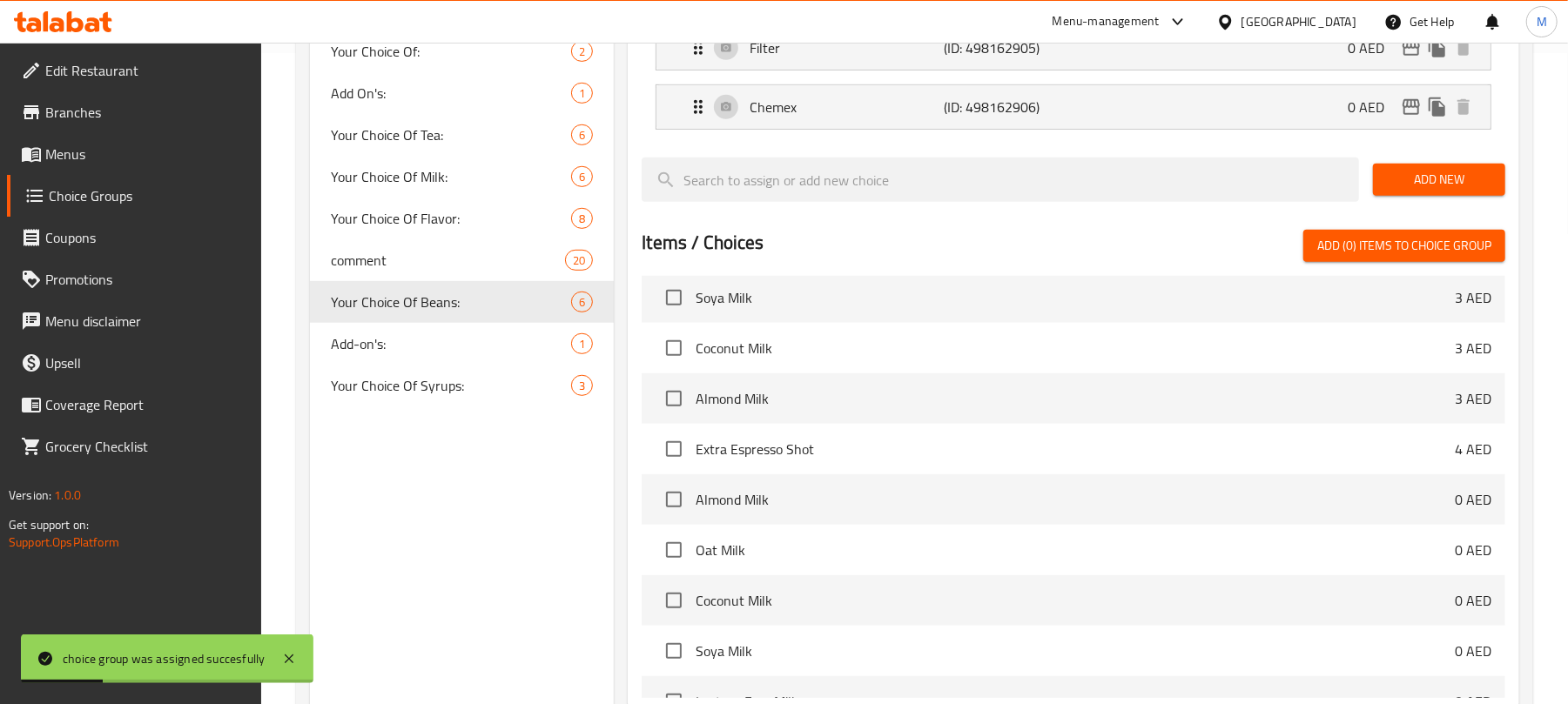
scroll to position [725, 0]
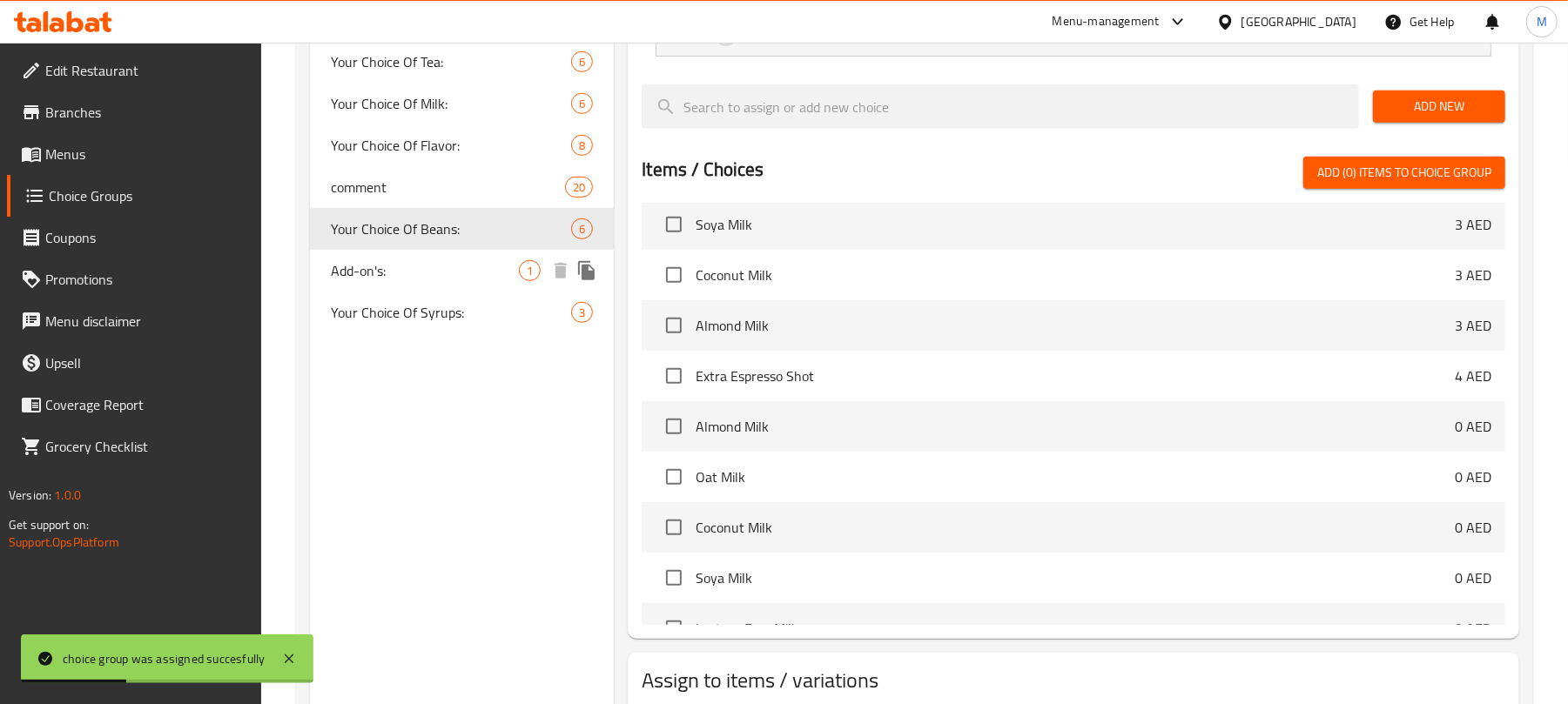
click at [487, 284] on div "Add-on's: 1" at bounding box center [461, 270] width 304 height 42
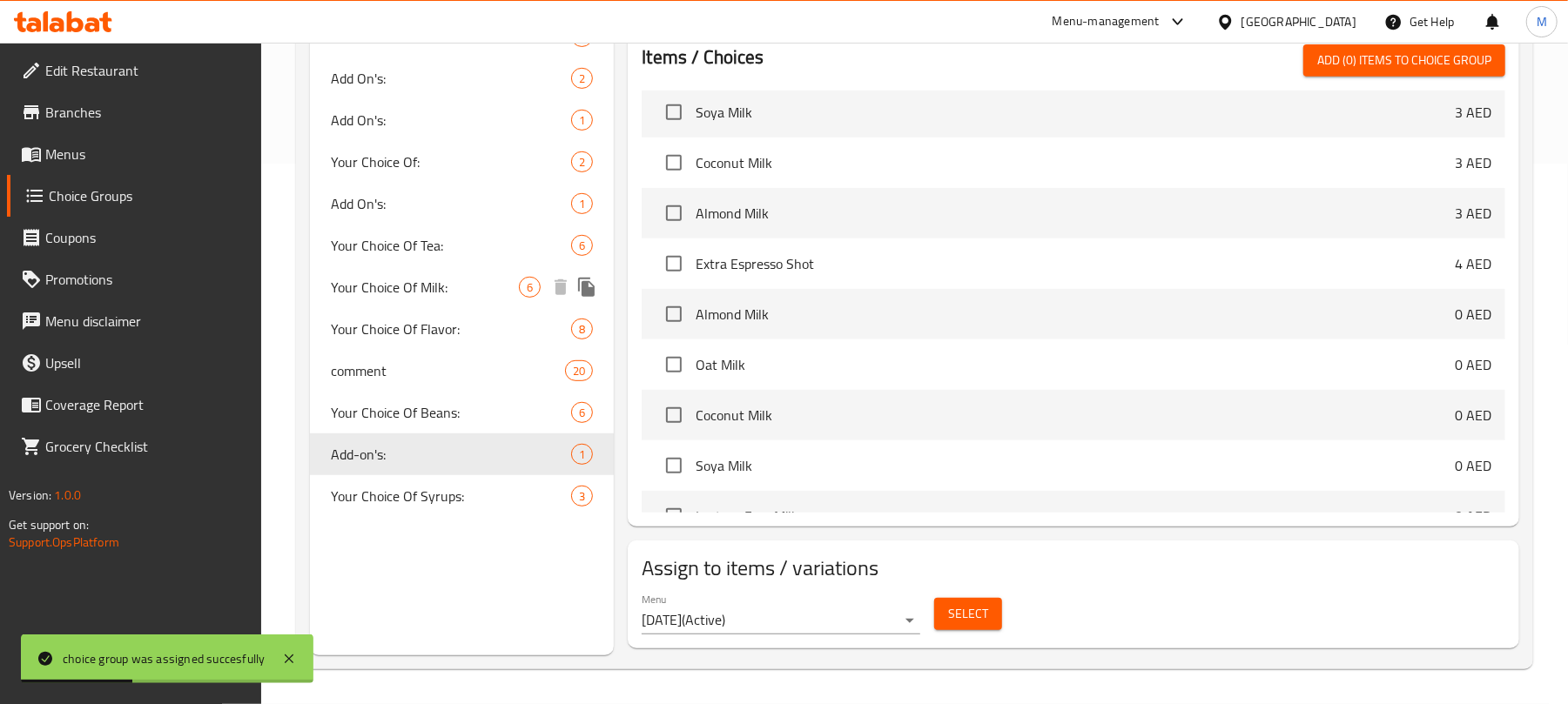
type input "Add-on's:"
type input "الإضافات:"
type input "0"
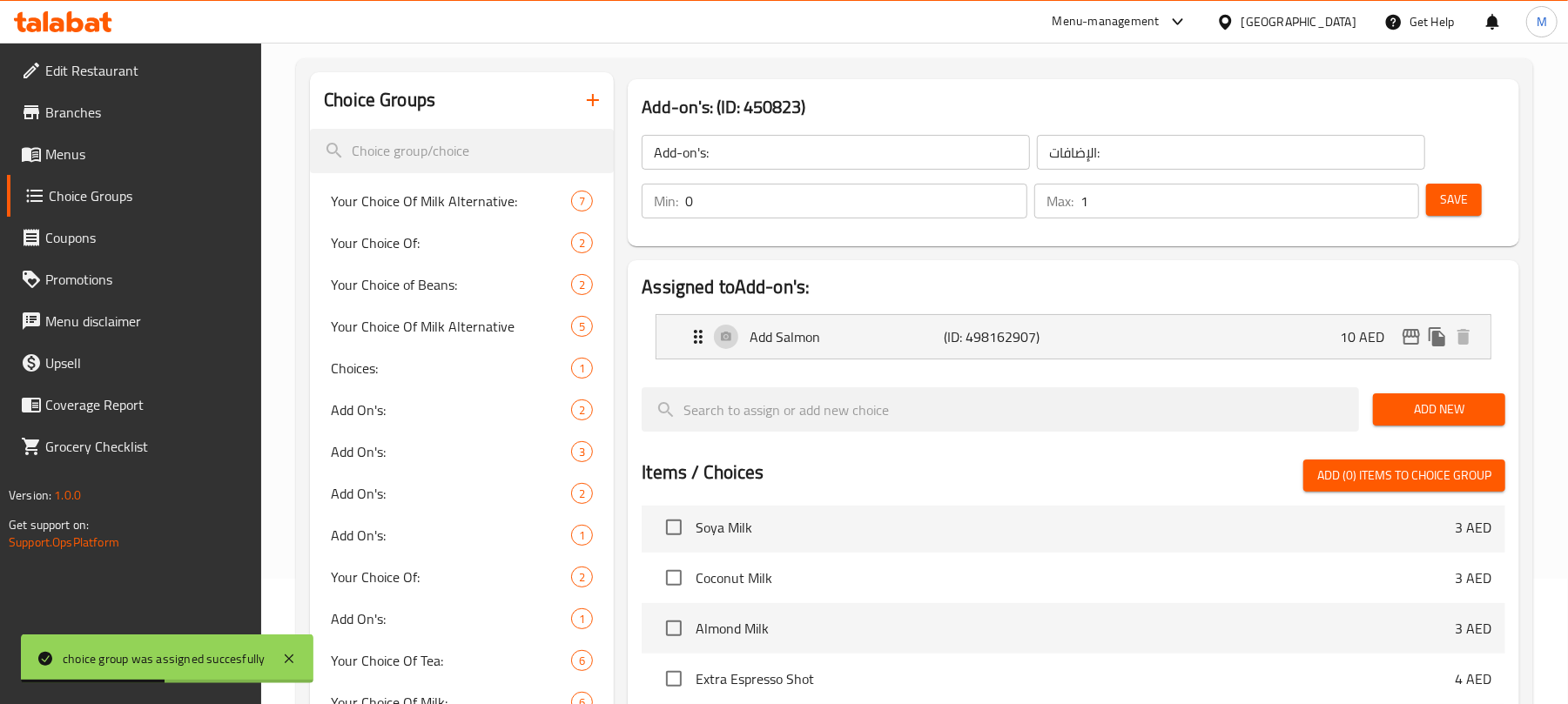
scroll to position [0, 0]
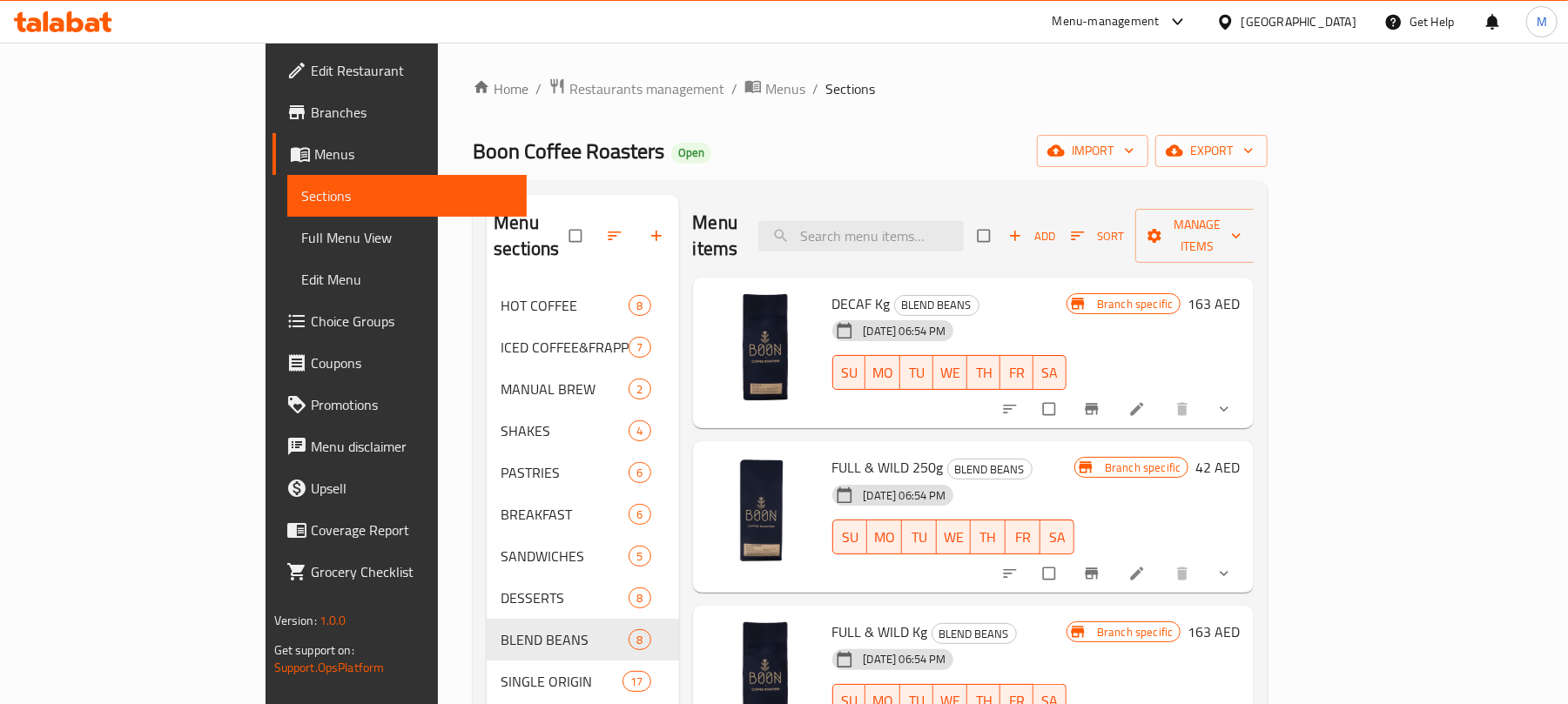
click at [808, 95] on ol "Home / Restaurants management / Menus / Sections" at bounding box center [870, 88] width 795 height 22
click at [1258, 155] on icon "button" at bounding box center [1249, 150] width 18 height 18
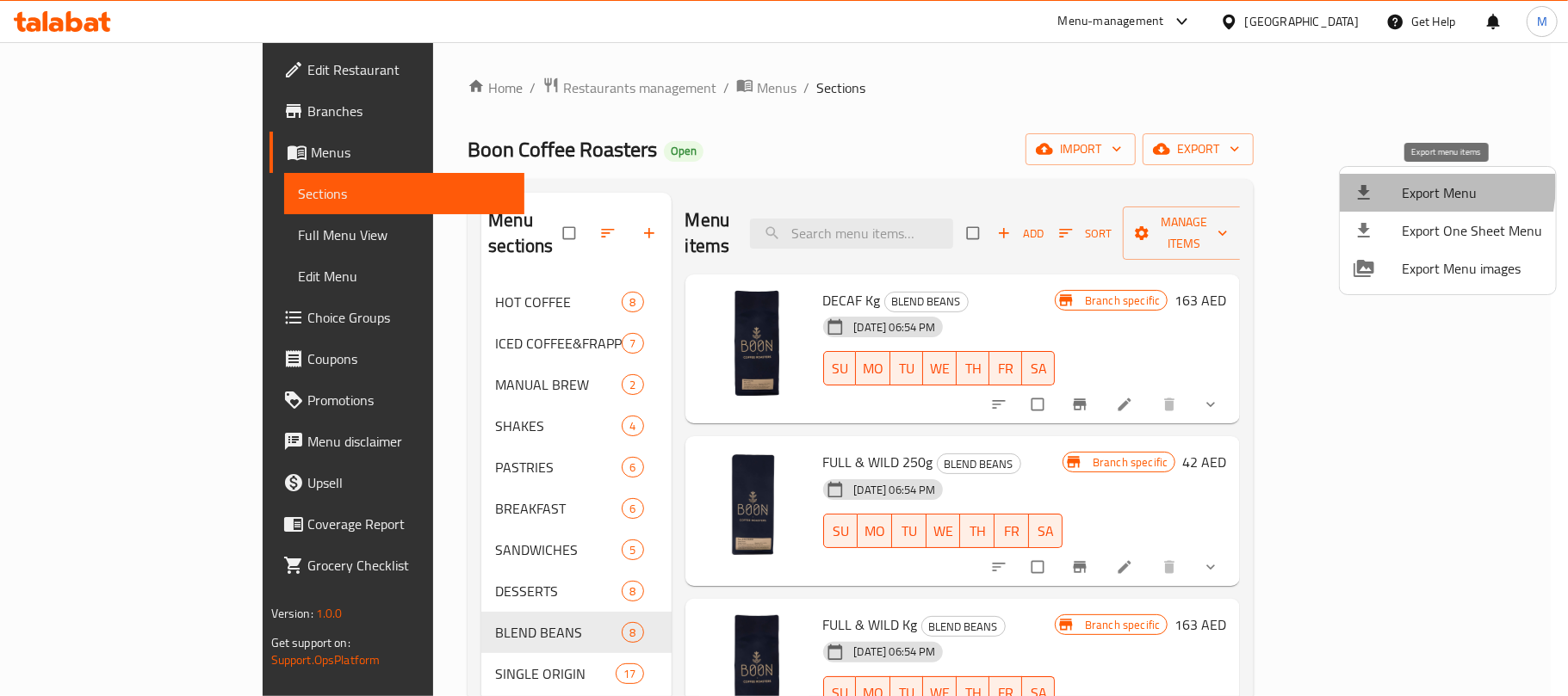
click at [1410, 186] on span "Export Menu" at bounding box center [1471, 192] width 140 height 20
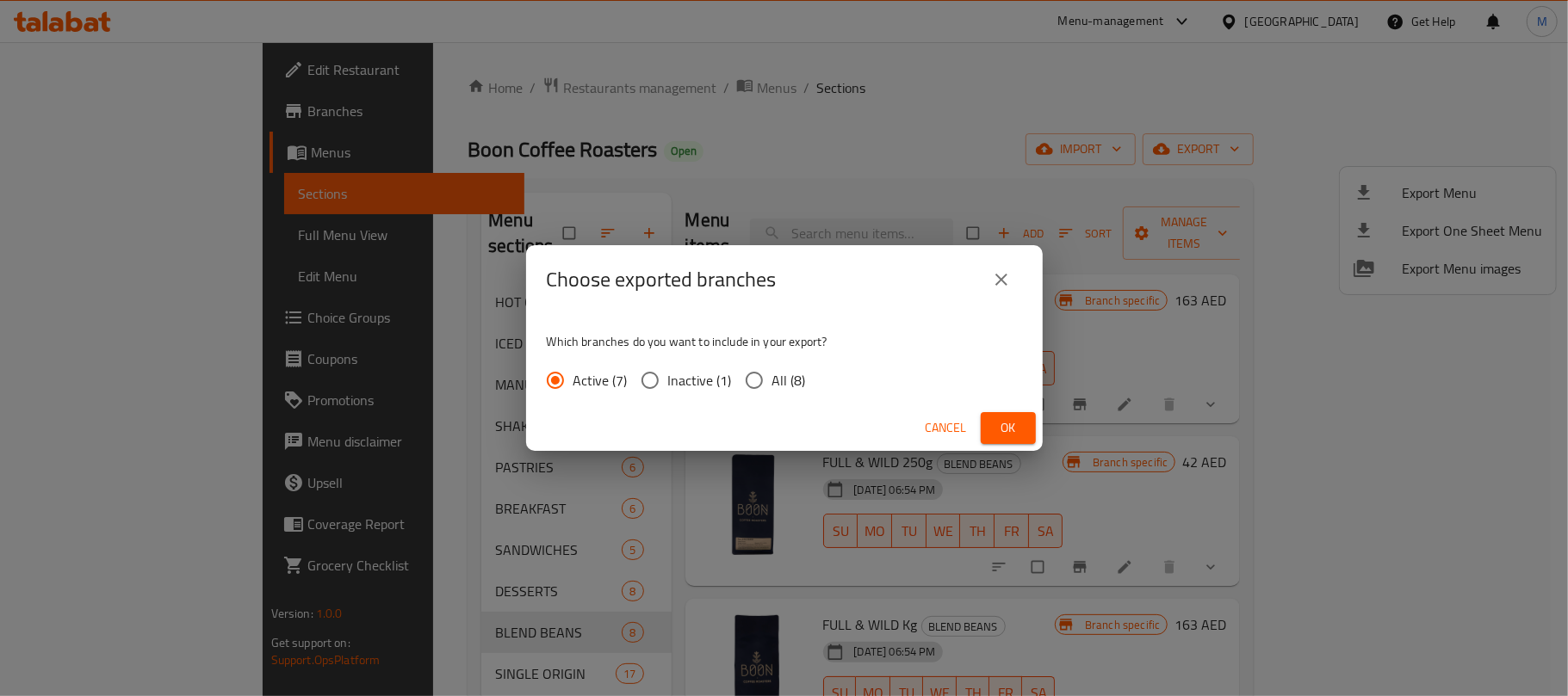
click at [769, 370] on input "All (8)" at bounding box center [754, 379] width 36 height 36
radio input "true"
click at [999, 418] on span "Ok" at bounding box center [1008, 429] width 28 height 21
click at [945, 422] on span "Cancel" at bounding box center [946, 429] width 42 height 21
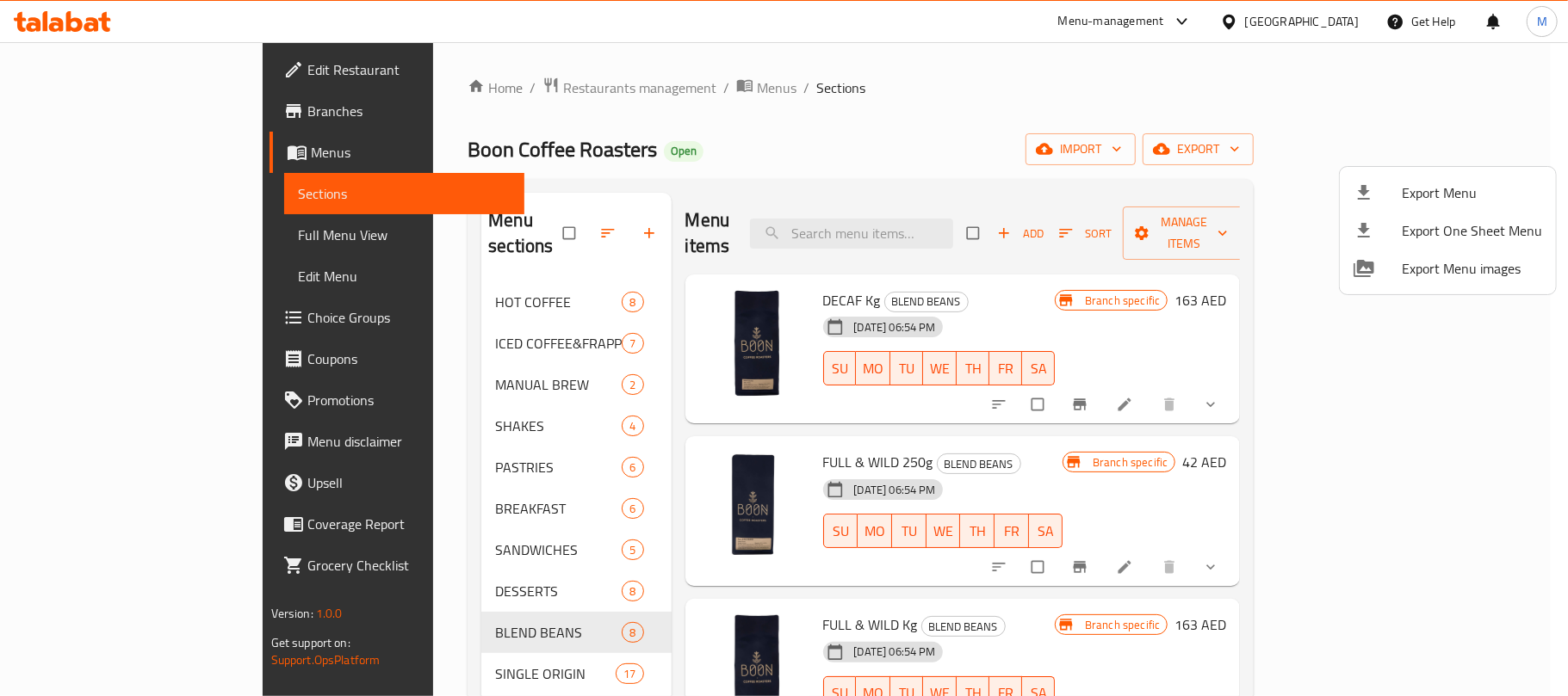
click at [382, 273] on div at bounding box center [784, 348] width 1568 height 696
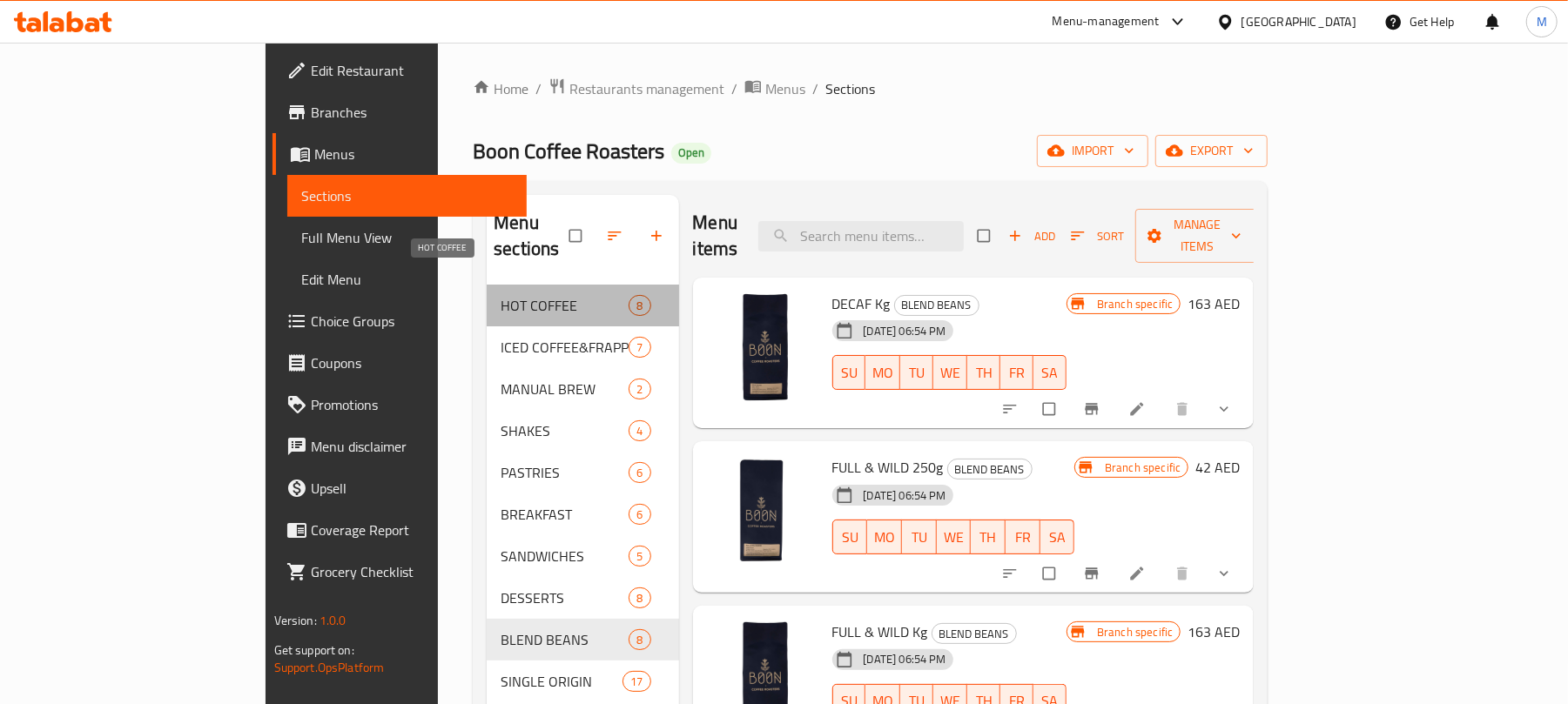
click at [501, 295] on span "HOT COFFEE" at bounding box center [564, 305] width 128 height 21
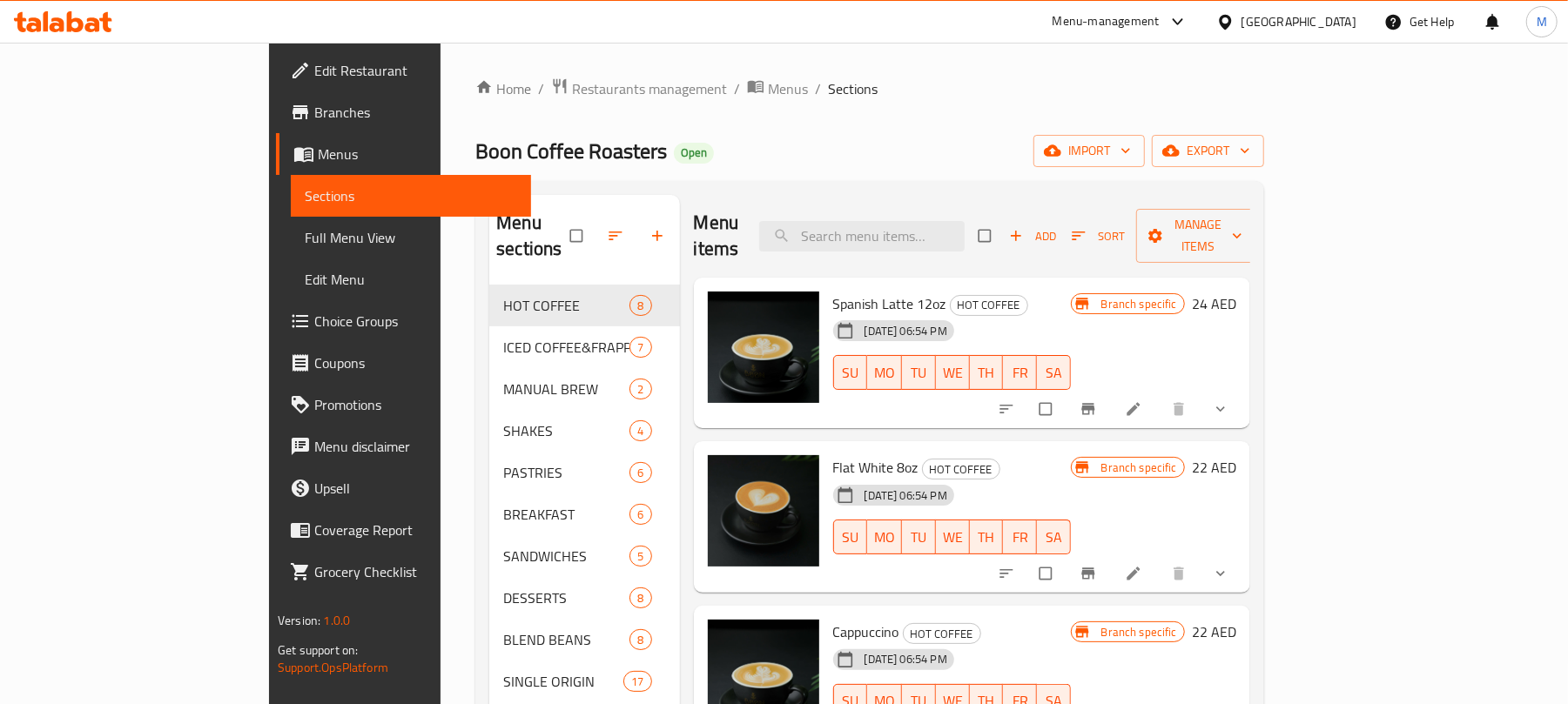
click at [833, 291] on span "Spanish Latte 12oz" at bounding box center [889, 304] width 113 height 26
copy h6 "Spanish Latte 12oz"
click at [1233, 400] on span "show more" at bounding box center [1221, 409] width 21 height 18
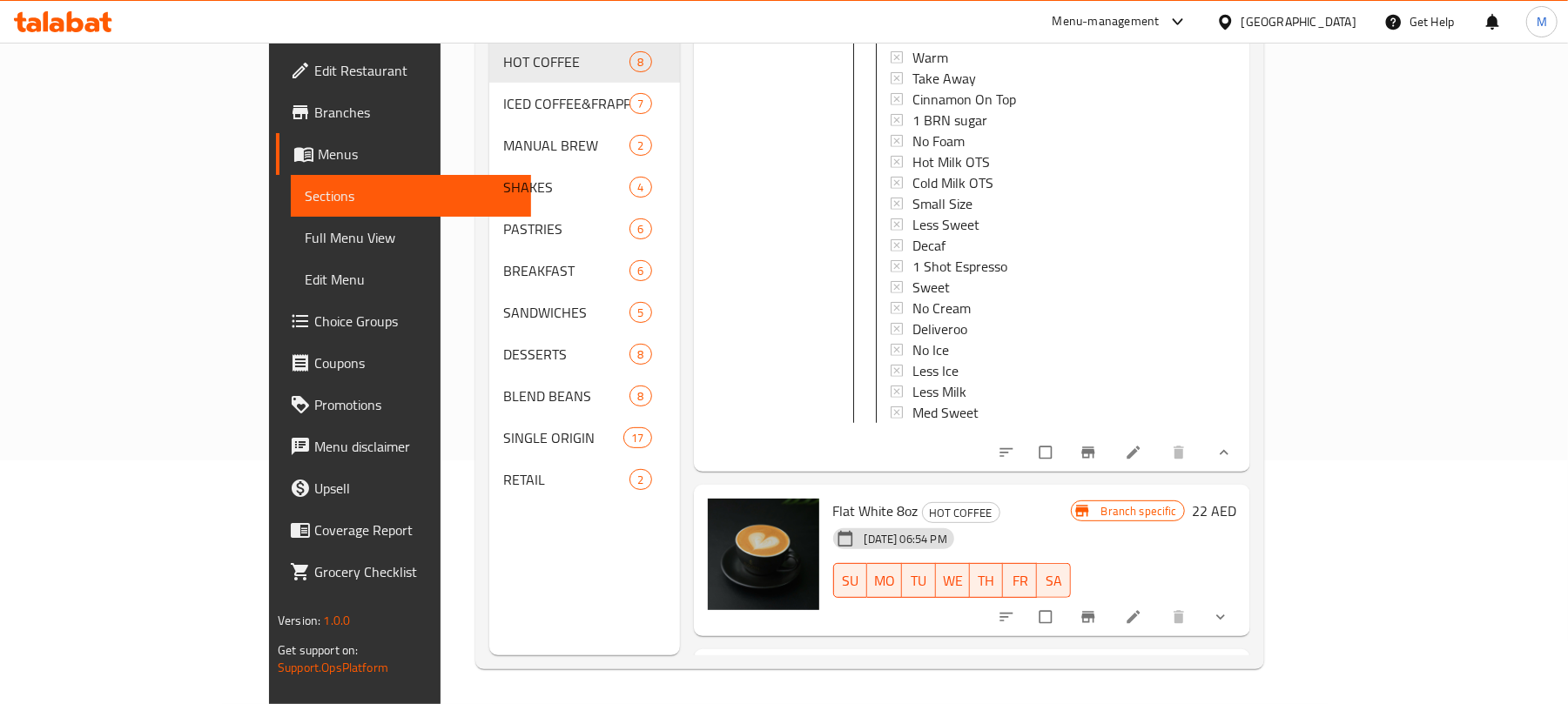
scroll to position [929, 0]
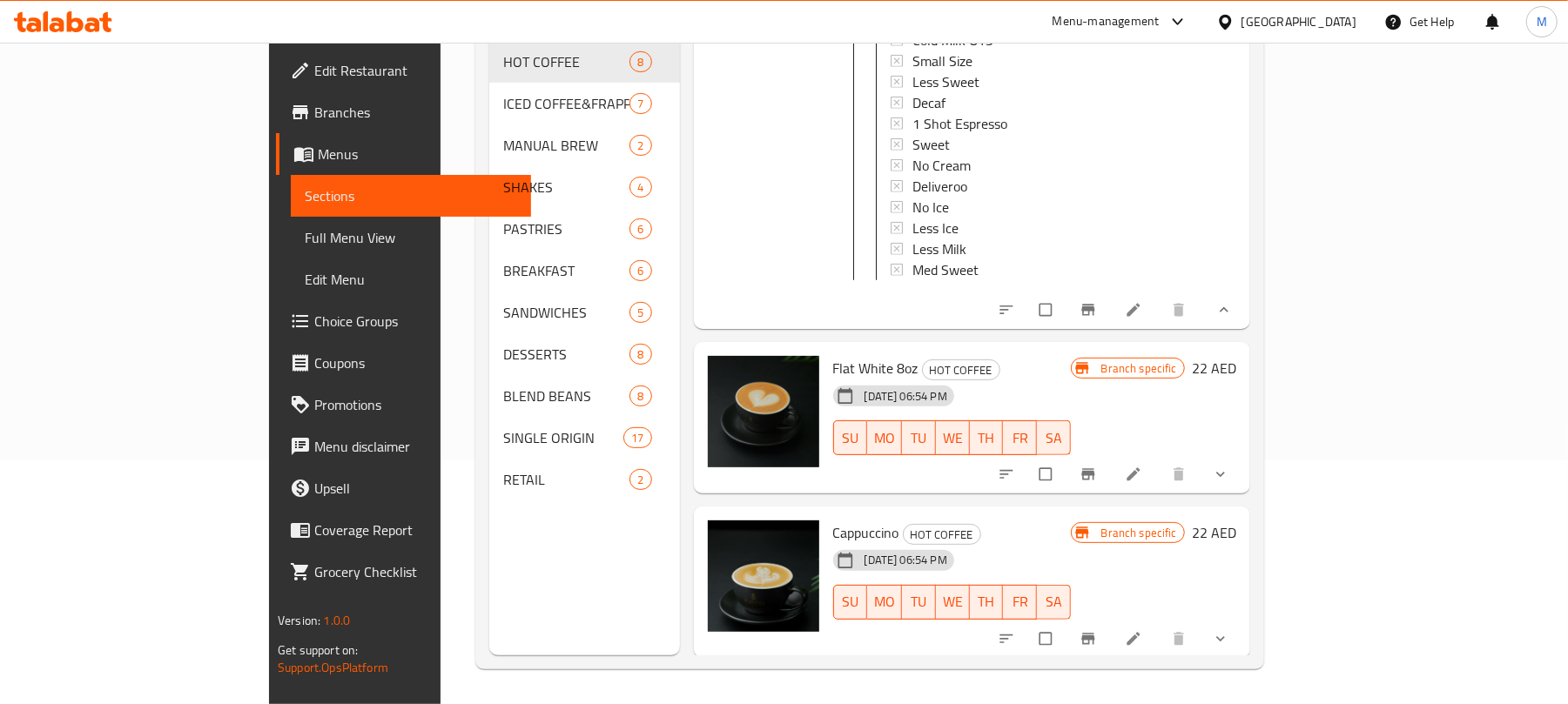
click at [1278, 25] on div "[GEOGRAPHIC_DATA]" at bounding box center [1300, 21] width 115 height 20
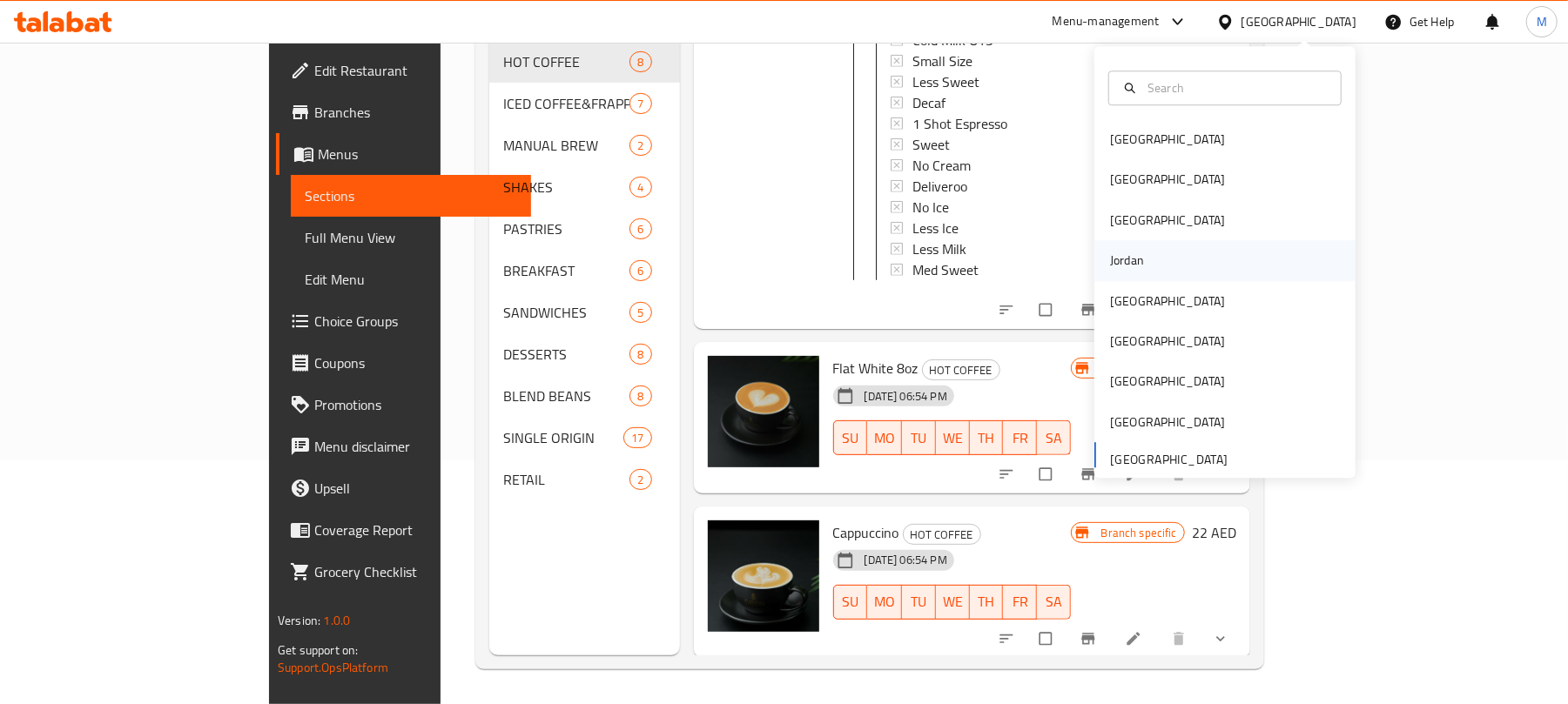
click at [1136, 259] on div "Jordan" at bounding box center [1127, 261] width 62 height 40
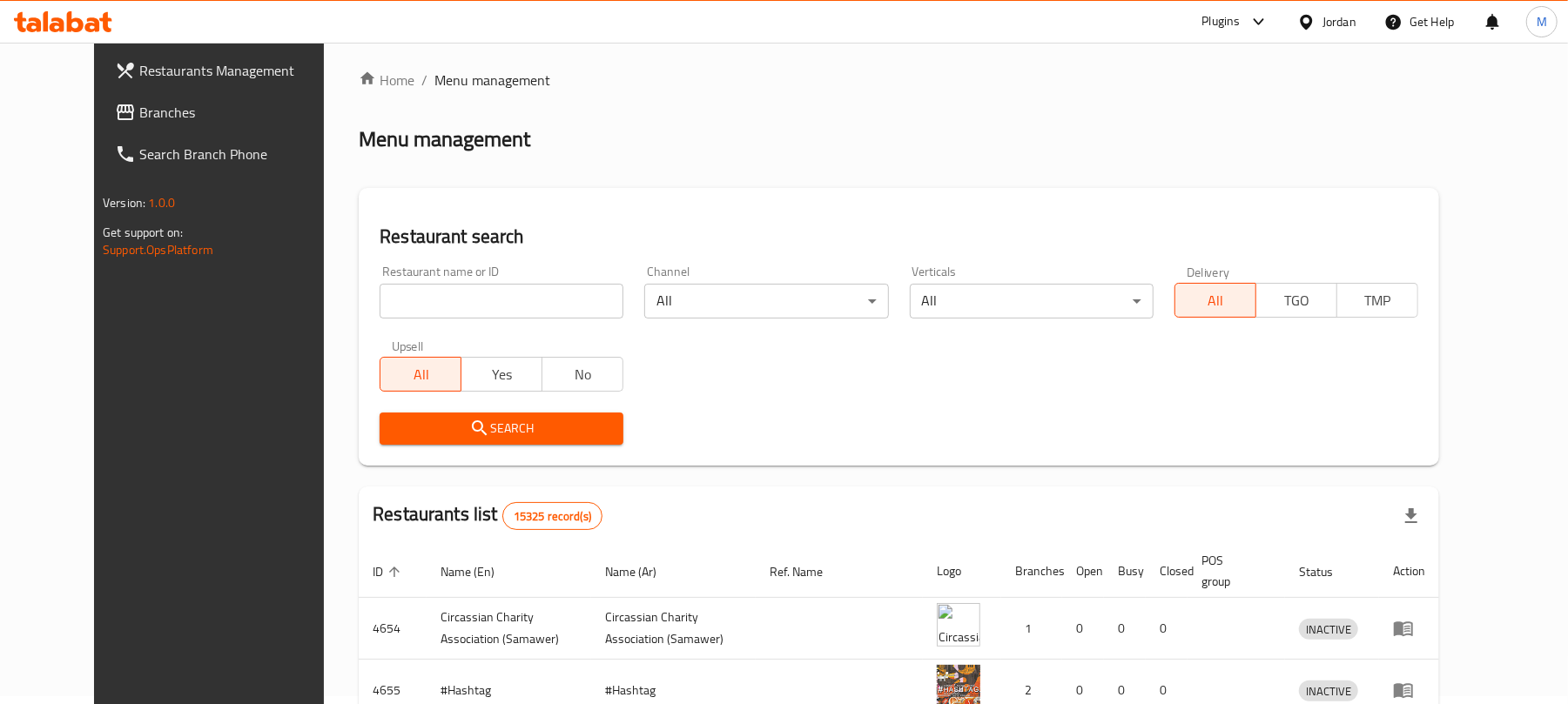
scroll to position [245, 0]
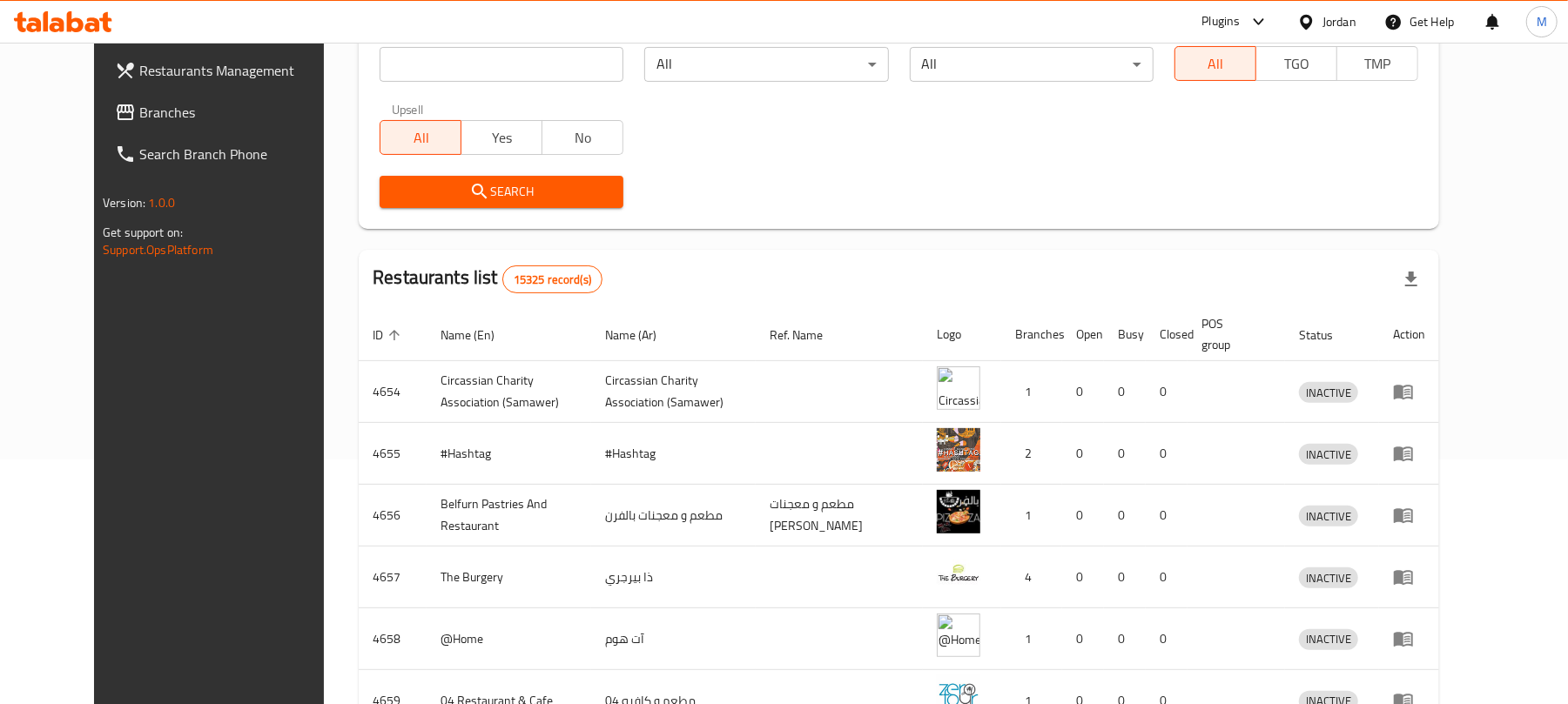
click at [140, 109] on span "Branches" at bounding box center [241, 111] width 203 height 21
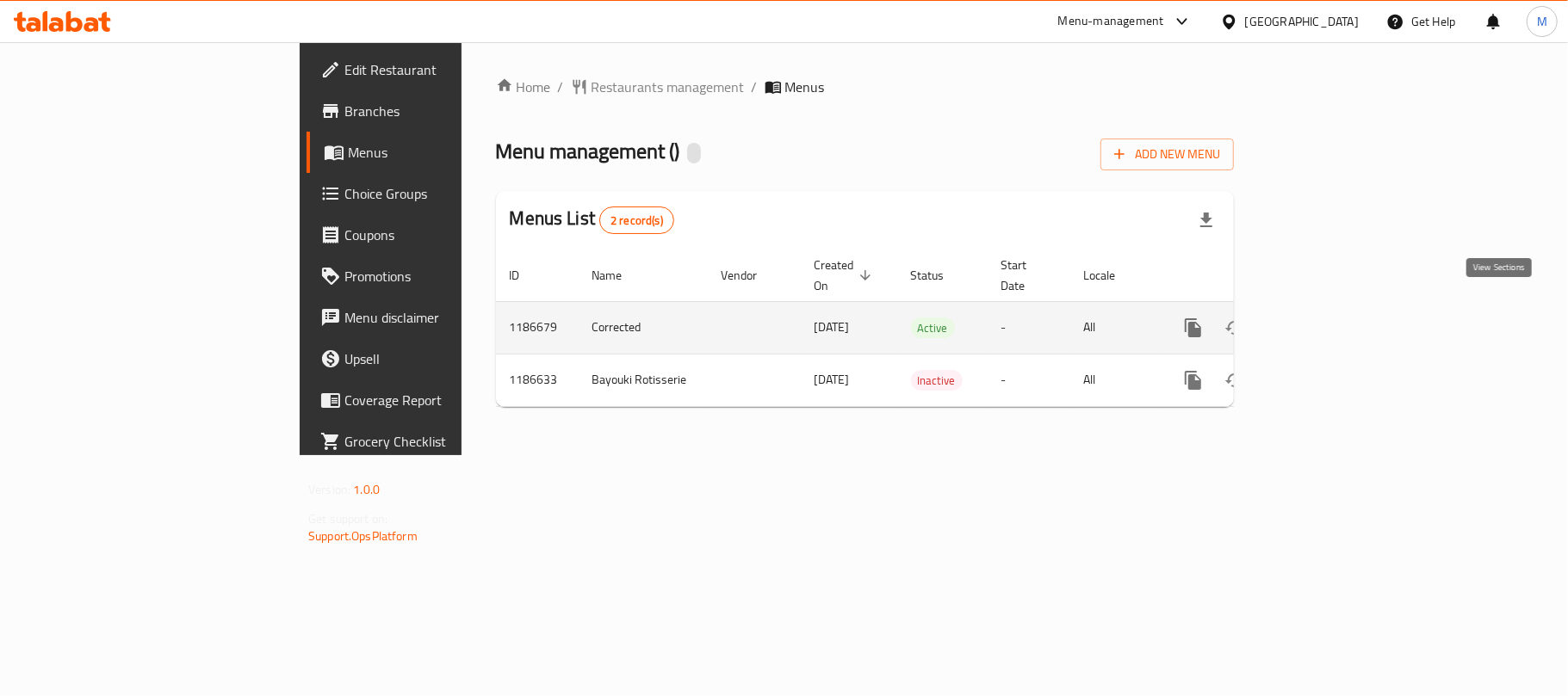
click at [1328, 318] on icon "enhanced table" at bounding box center [1317, 327] width 20 height 20
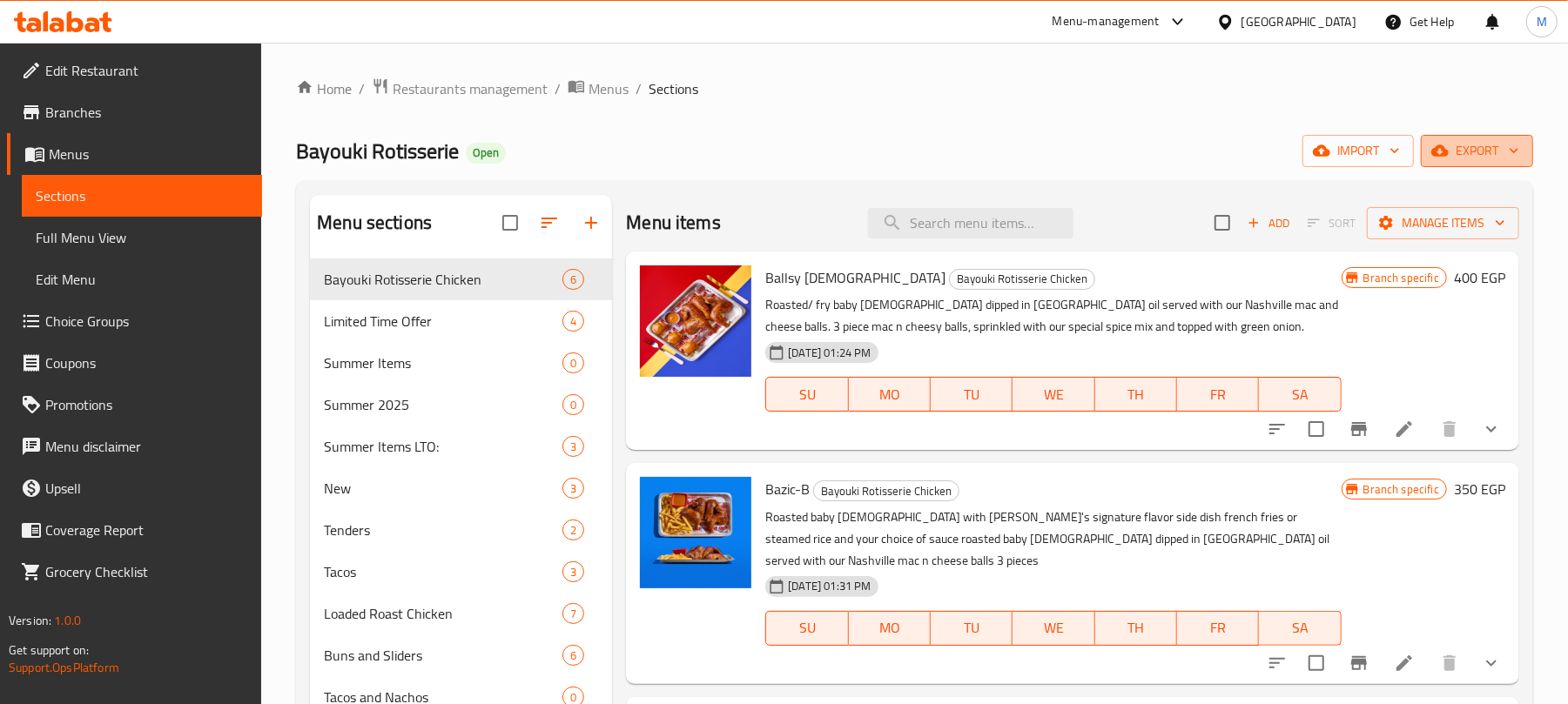
click at [1487, 145] on span "export" at bounding box center [1477, 151] width 85 height 21
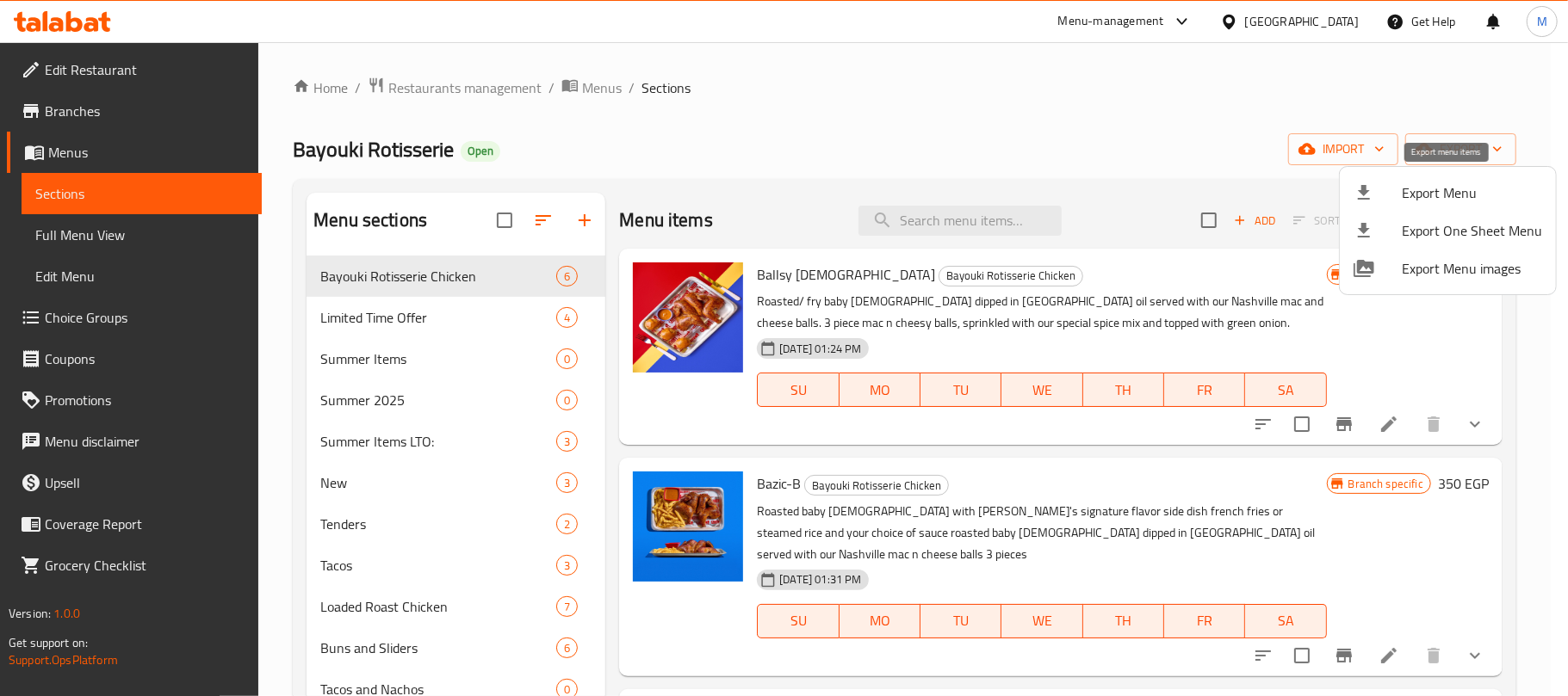
click at [1437, 191] on span "Export Menu" at bounding box center [1471, 192] width 140 height 20
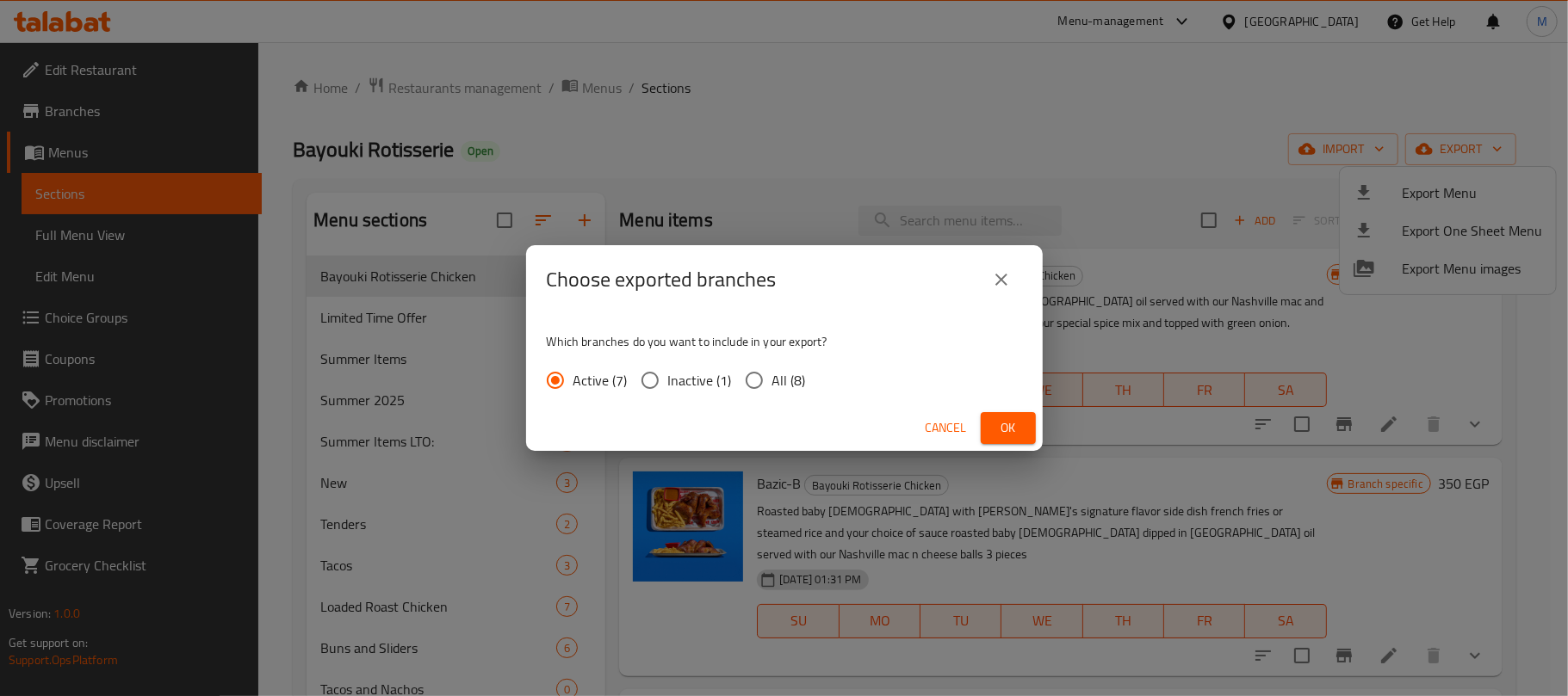
click at [785, 377] on span "All (8)" at bounding box center [789, 379] width 34 height 20
click at [772, 377] on input "All (8)" at bounding box center [754, 379] width 36 height 36
radio input "true"
click at [1026, 433] on button "Ok" at bounding box center [1008, 428] width 55 height 32
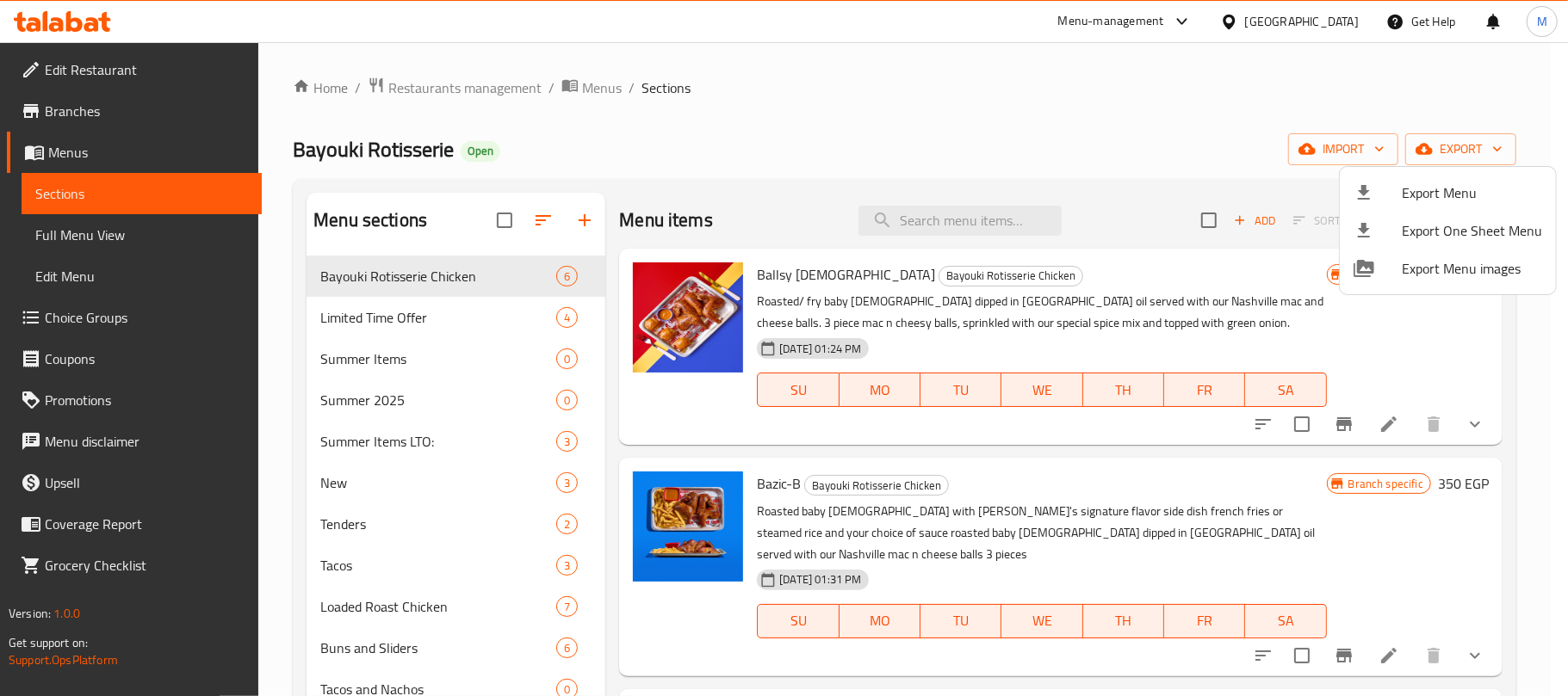
click at [782, 177] on div at bounding box center [784, 348] width 1568 height 696
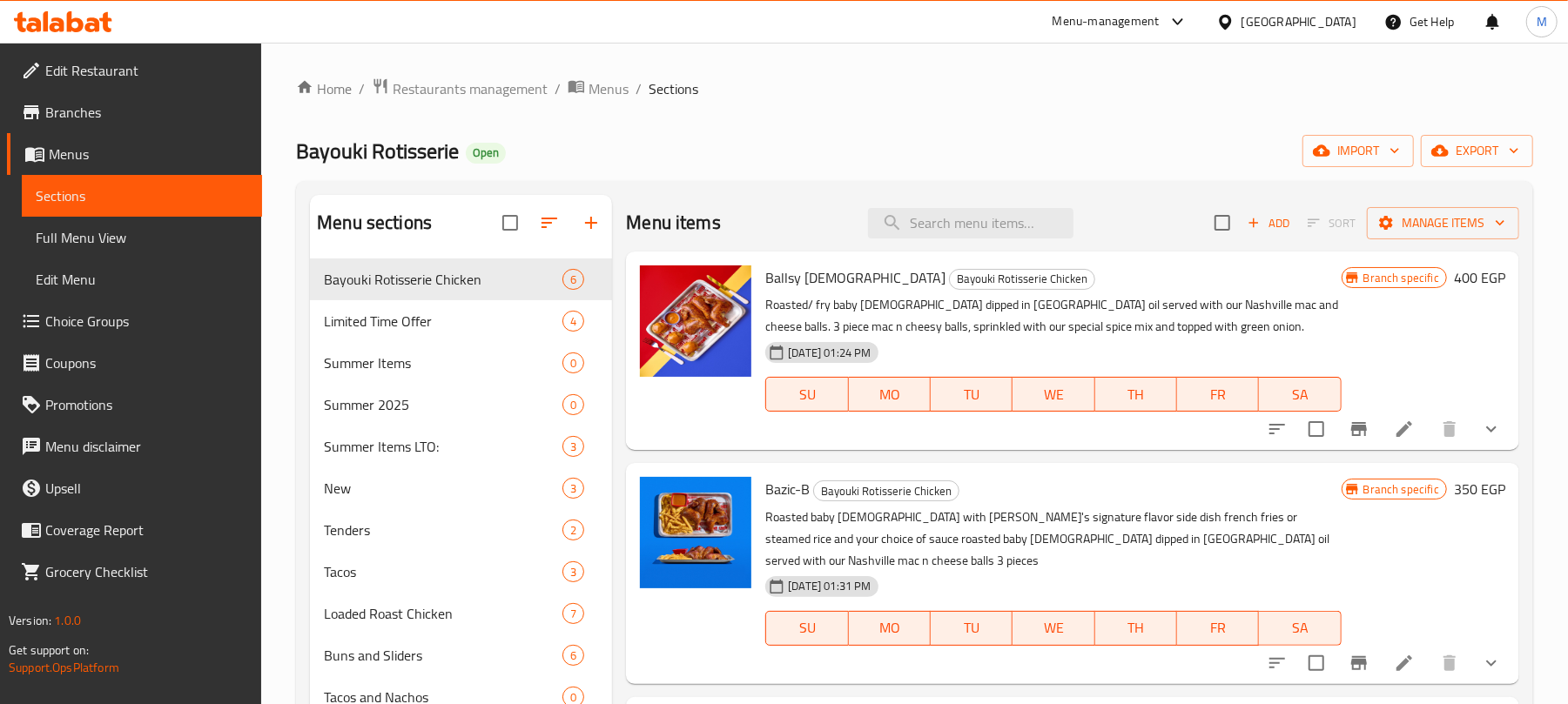
click at [777, 133] on div "Home / Restaurants management / Menus / Sections Bayouki Rotisserie Open import…" at bounding box center [914, 533] width 1237 height 913
click at [133, 325] on span "Choice Groups" at bounding box center [146, 320] width 203 height 21
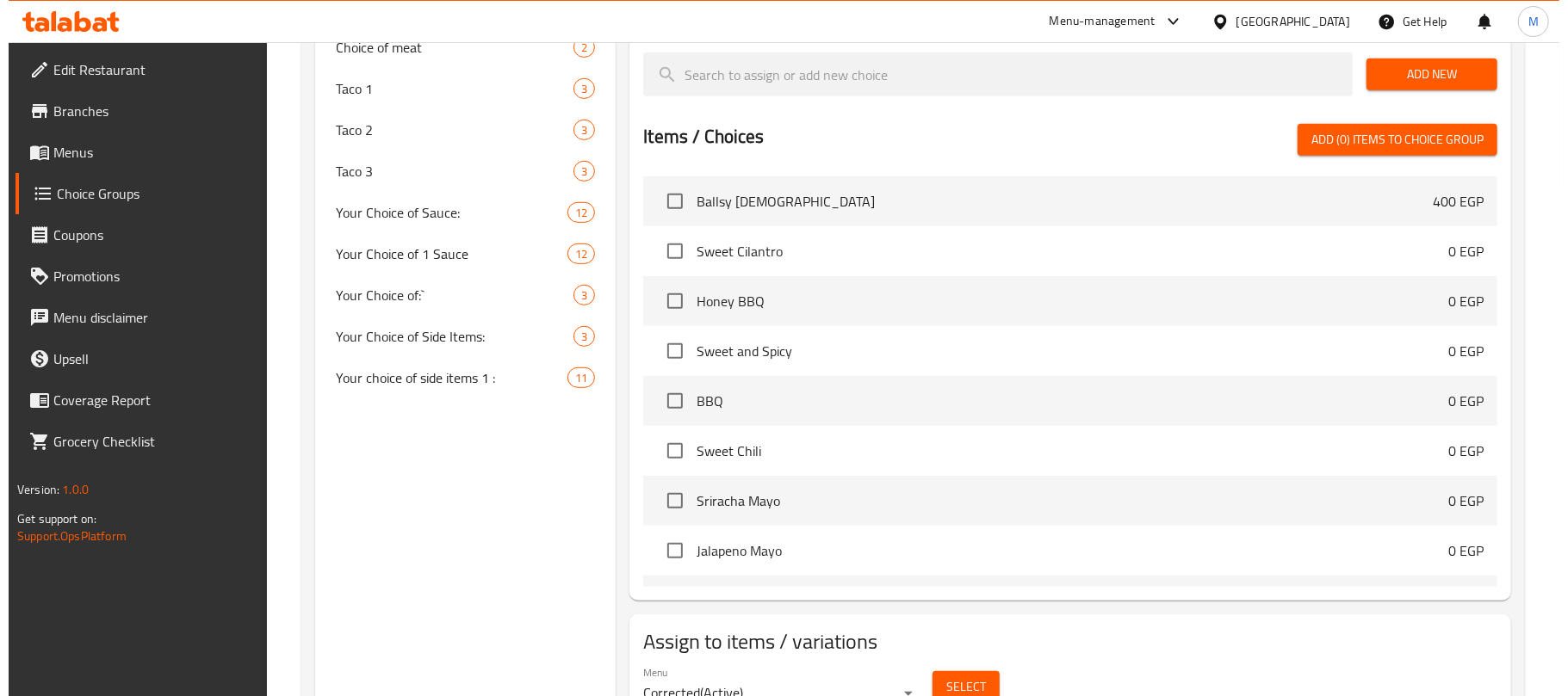
scroll to position [772, 0]
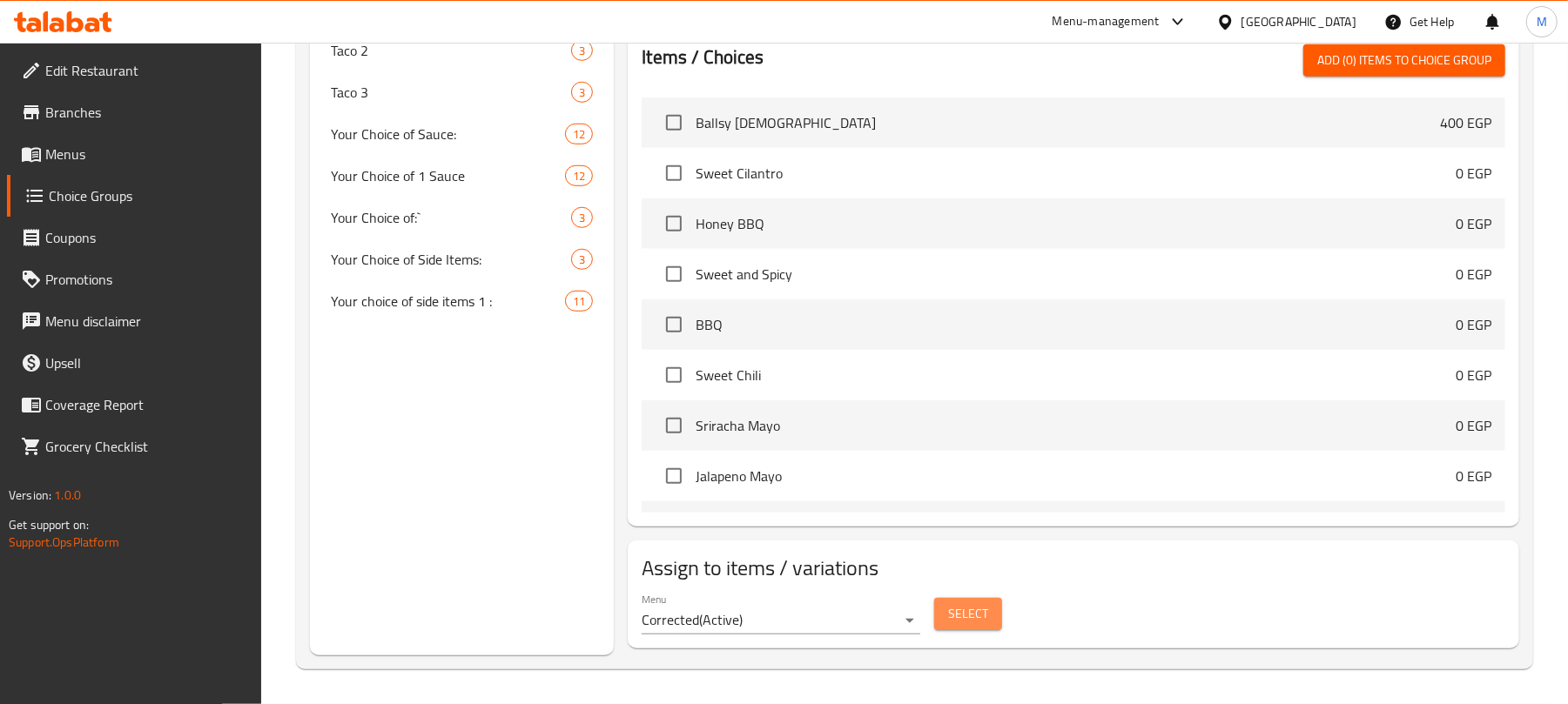
click at [962, 613] on span "Select" at bounding box center [968, 614] width 40 height 21
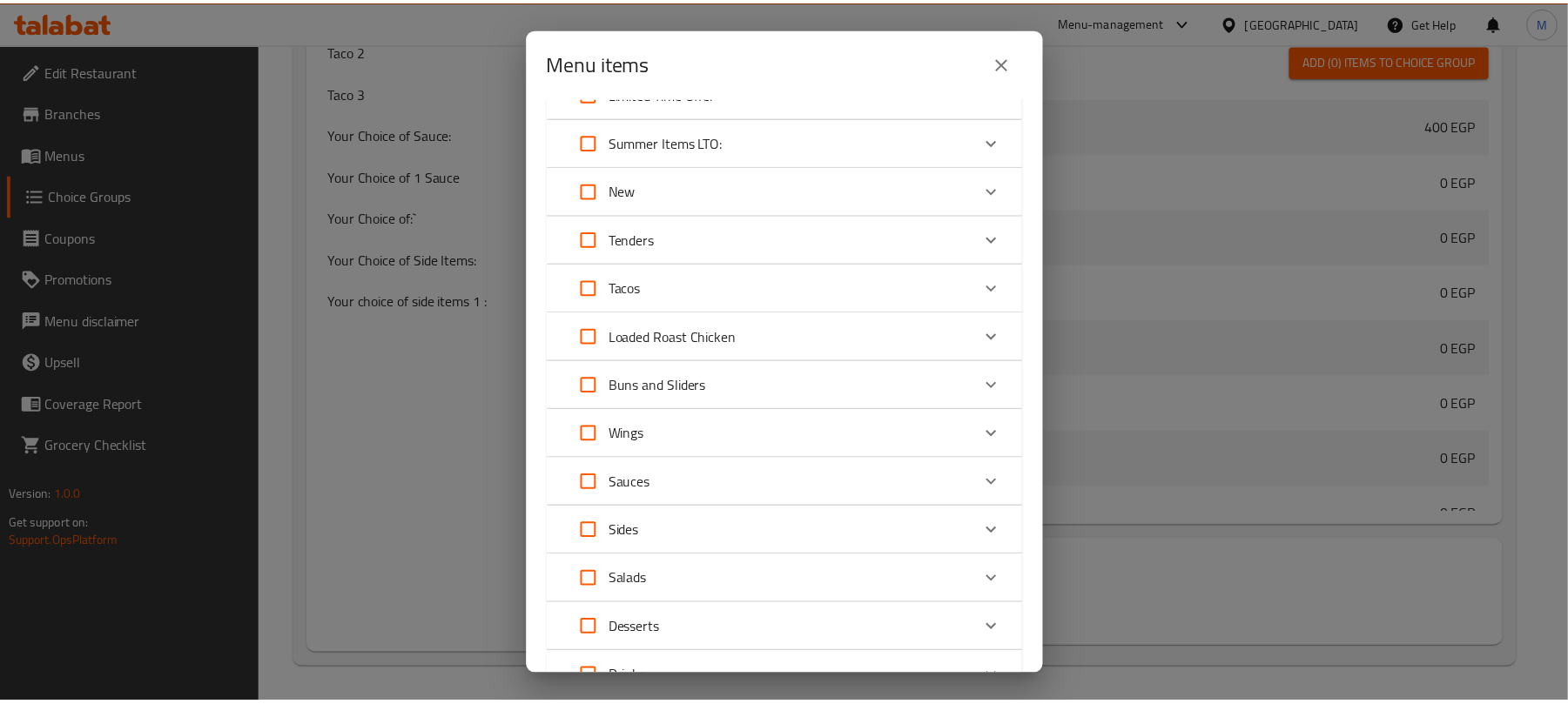
scroll to position [279, 0]
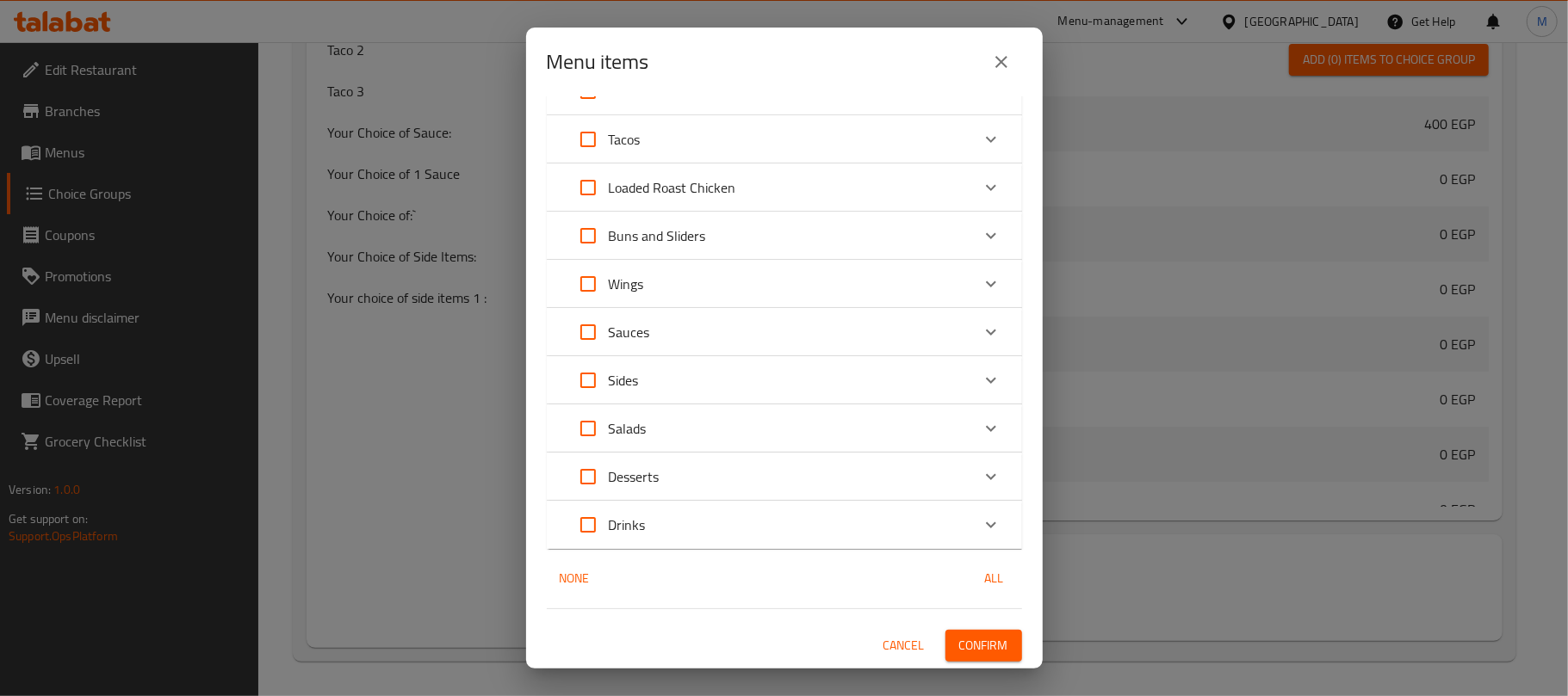
click at [997, 69] on icon "close" at bounding box center [1000, 62] width 20 height 20
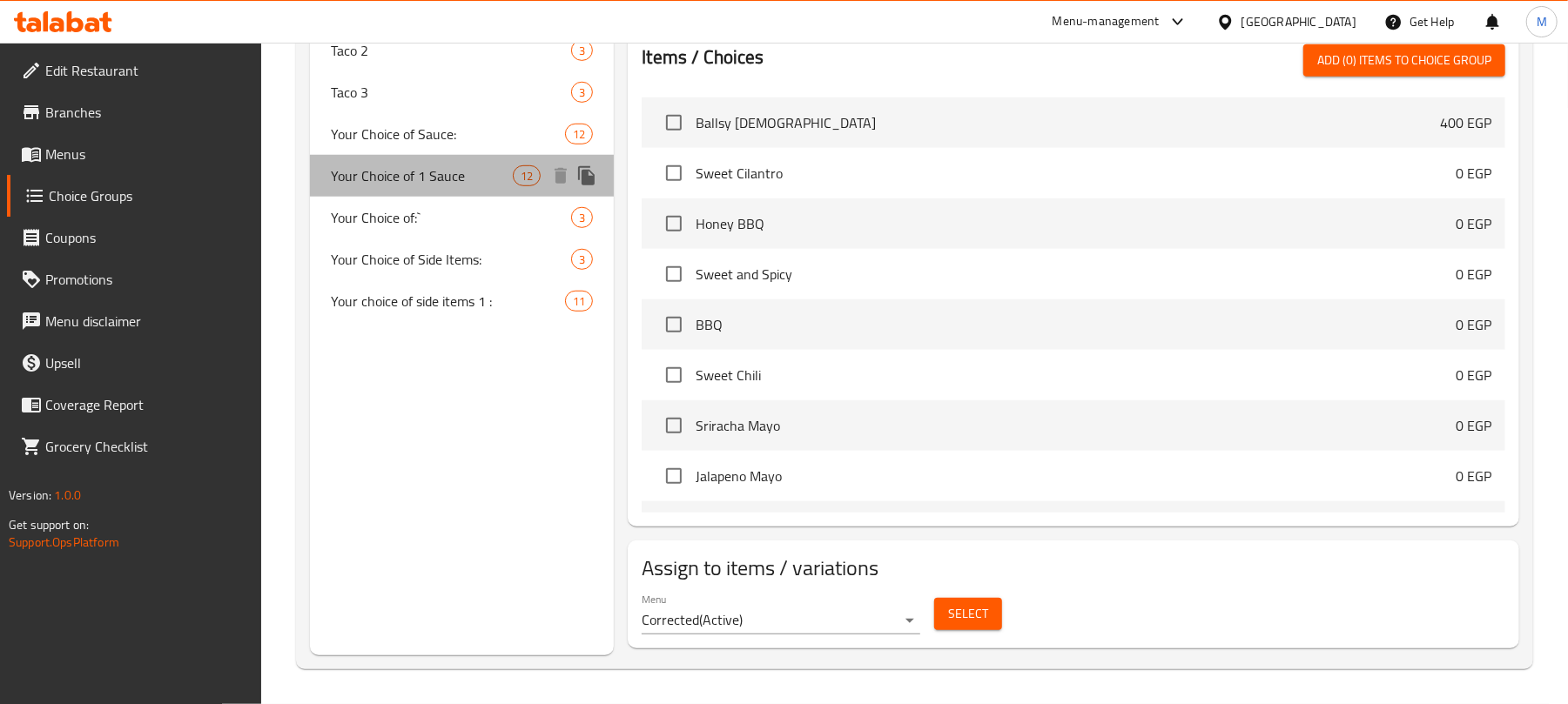
click at [382, 175] on span "Your Choice of 1 Sauce" at bounding box center [422, 175] width 182 height 21
type input "Your Choice of 1 Sauce"
type input "اختيارك من الصوص:"
type input "1"
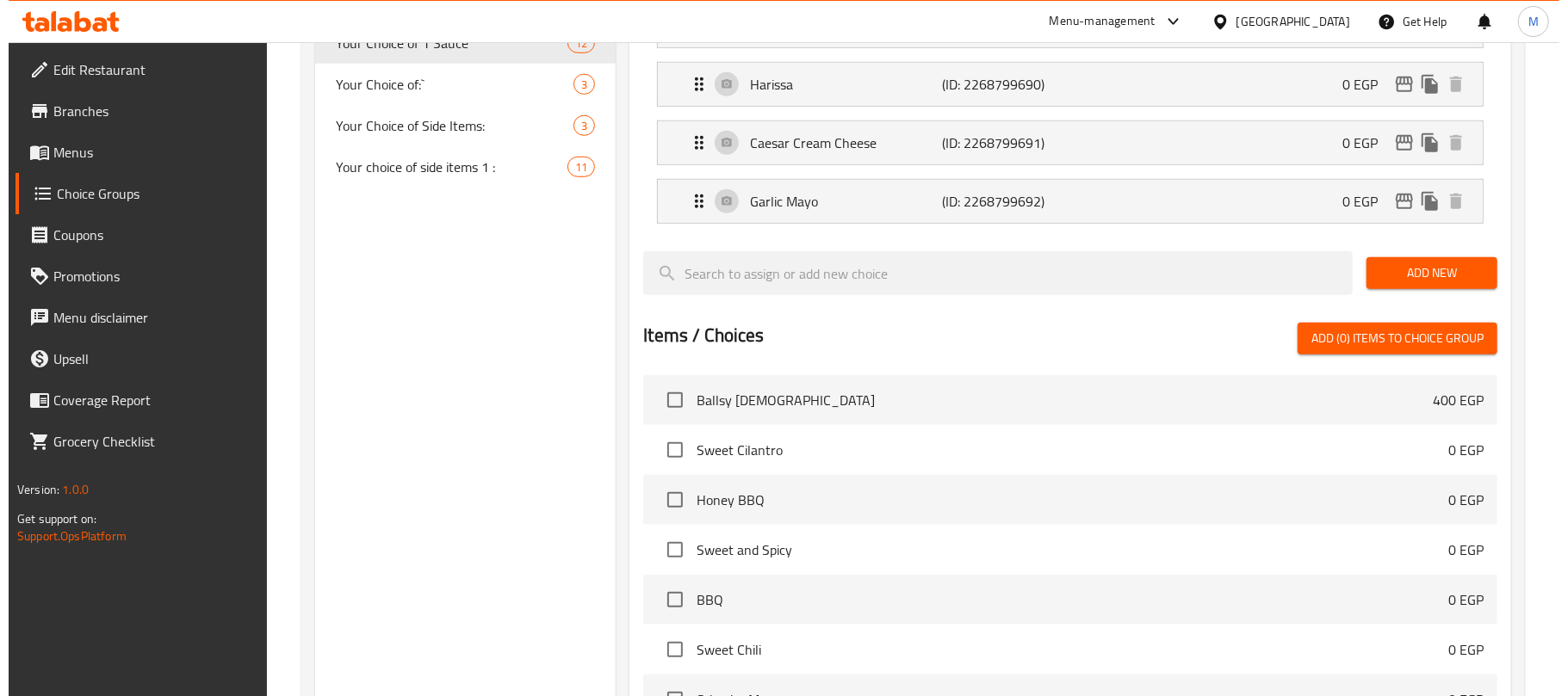
scroll to position [1185, 0]
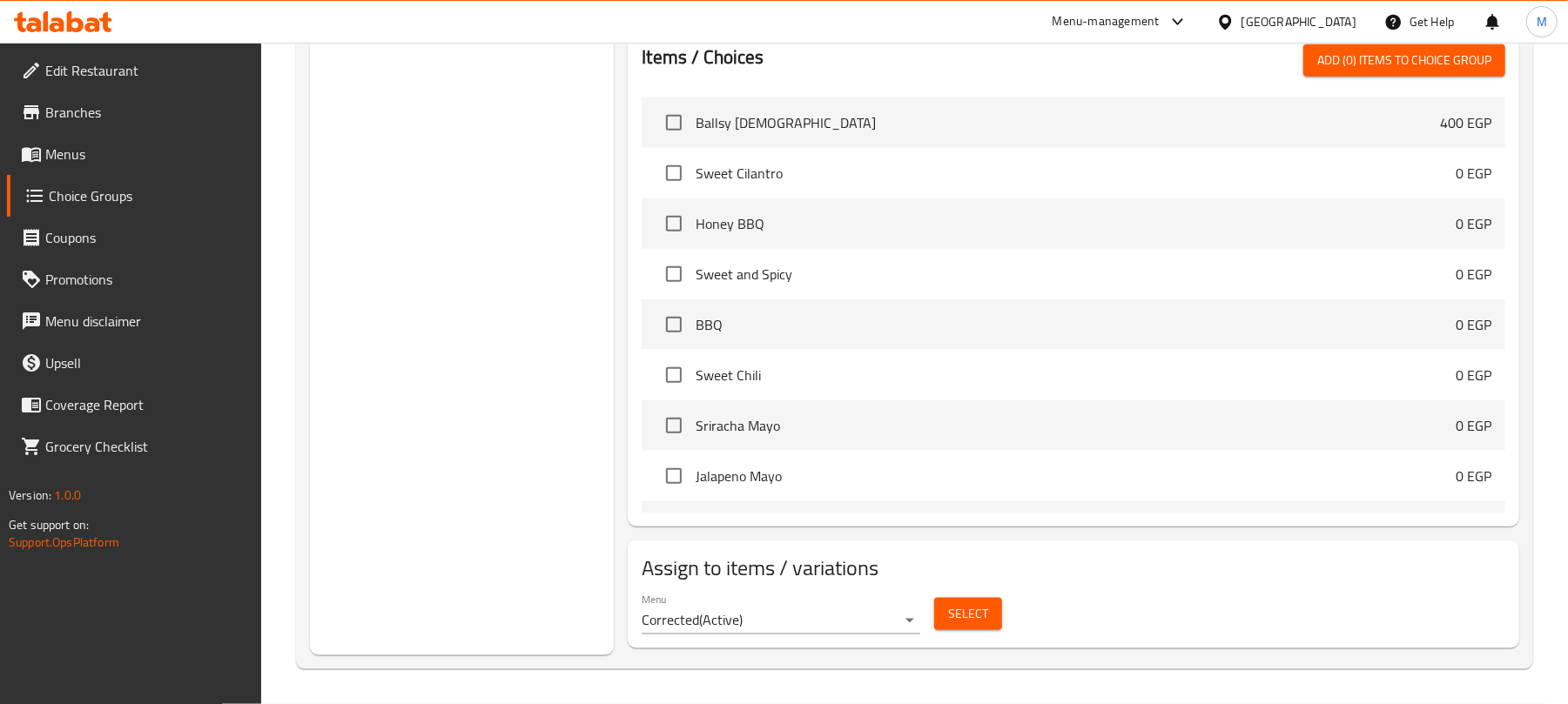
click at [982, 628] on button "Select" at bounding box center [969, 614] width 68 height 32
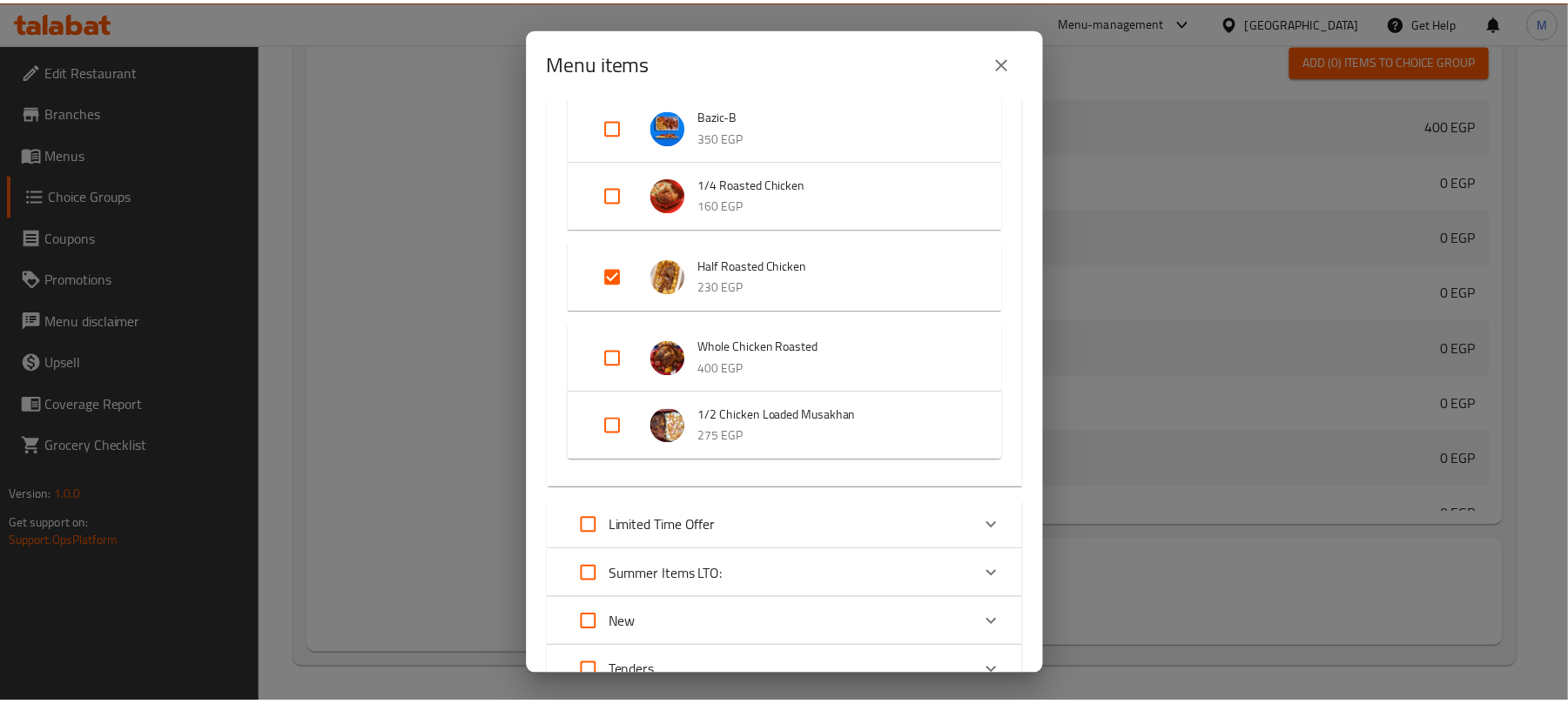
scroll to position [0, 0]
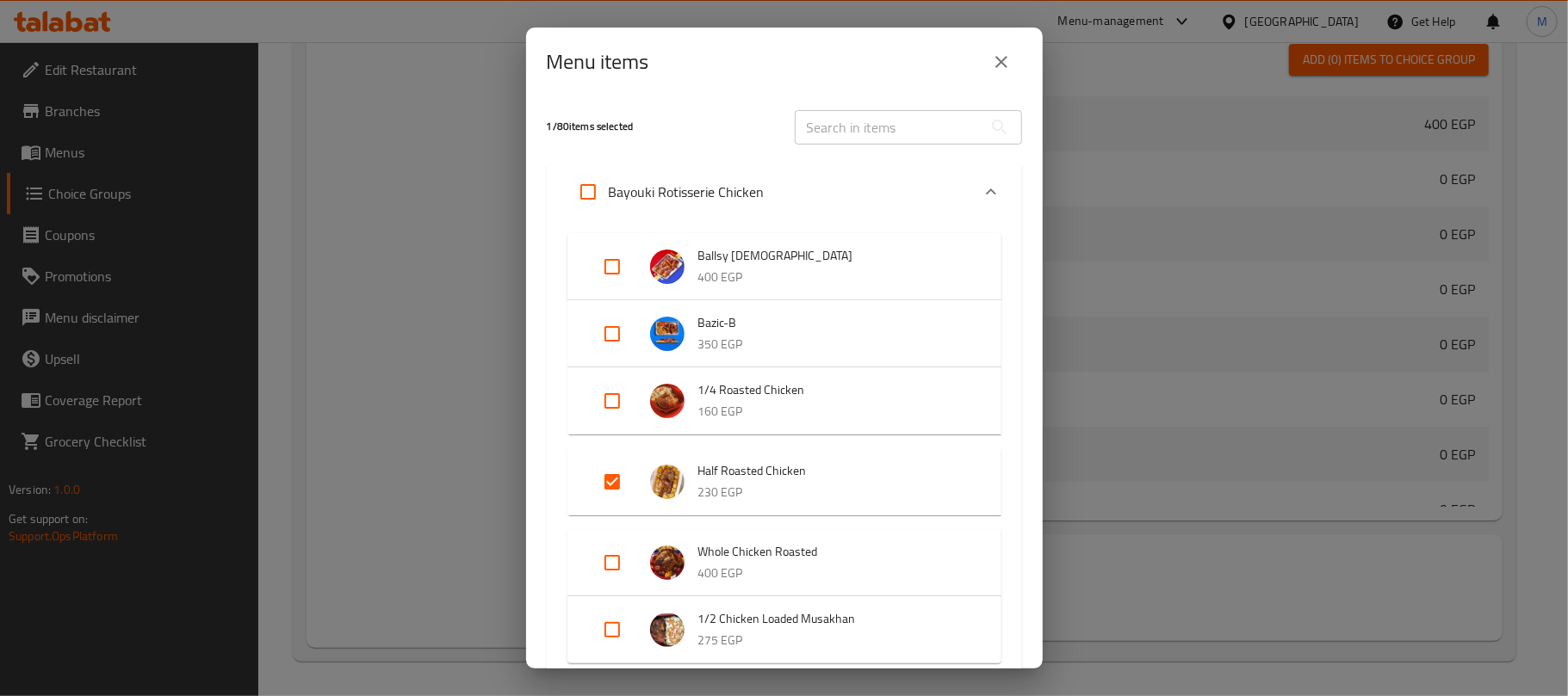
click at [1002, 50] on button "close" at bounding box center [1001, 62] width 42 height 42
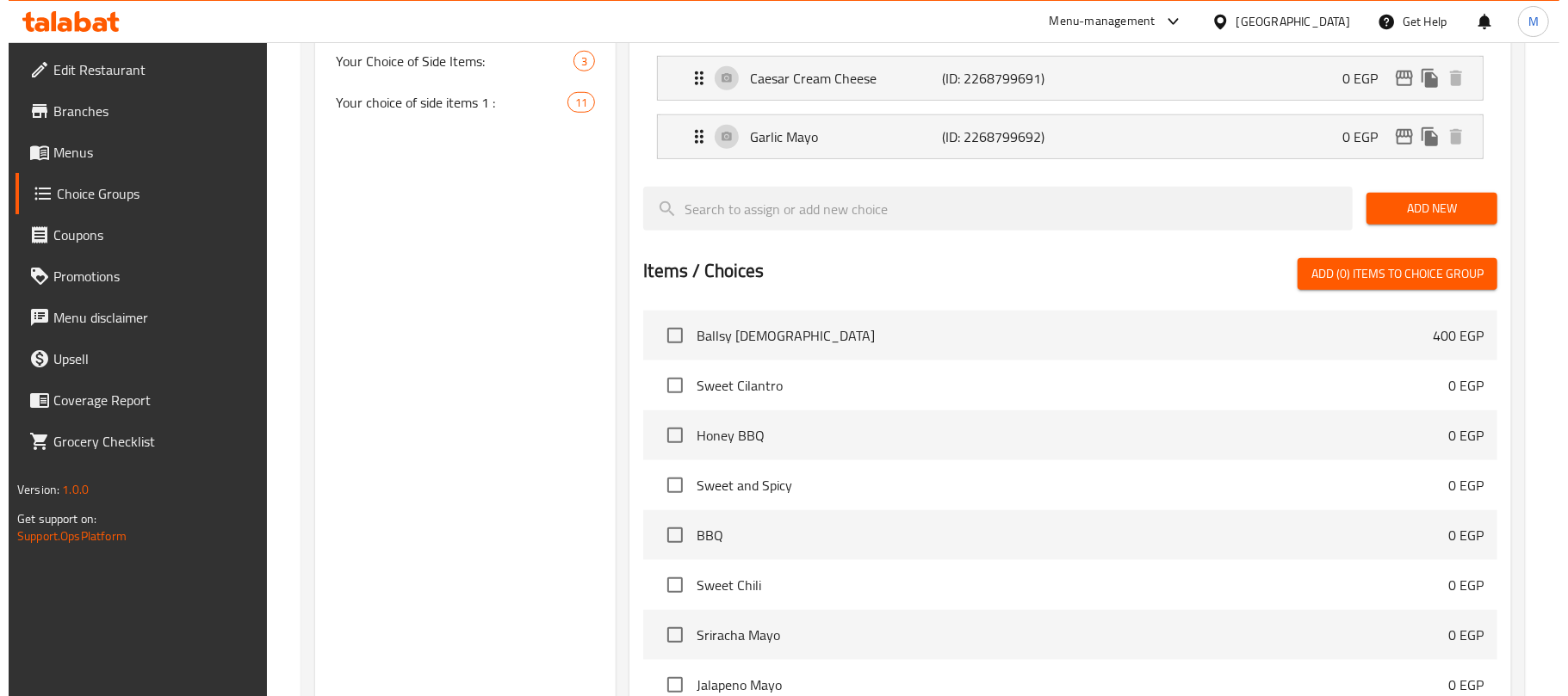
scroll to position [497, 0]
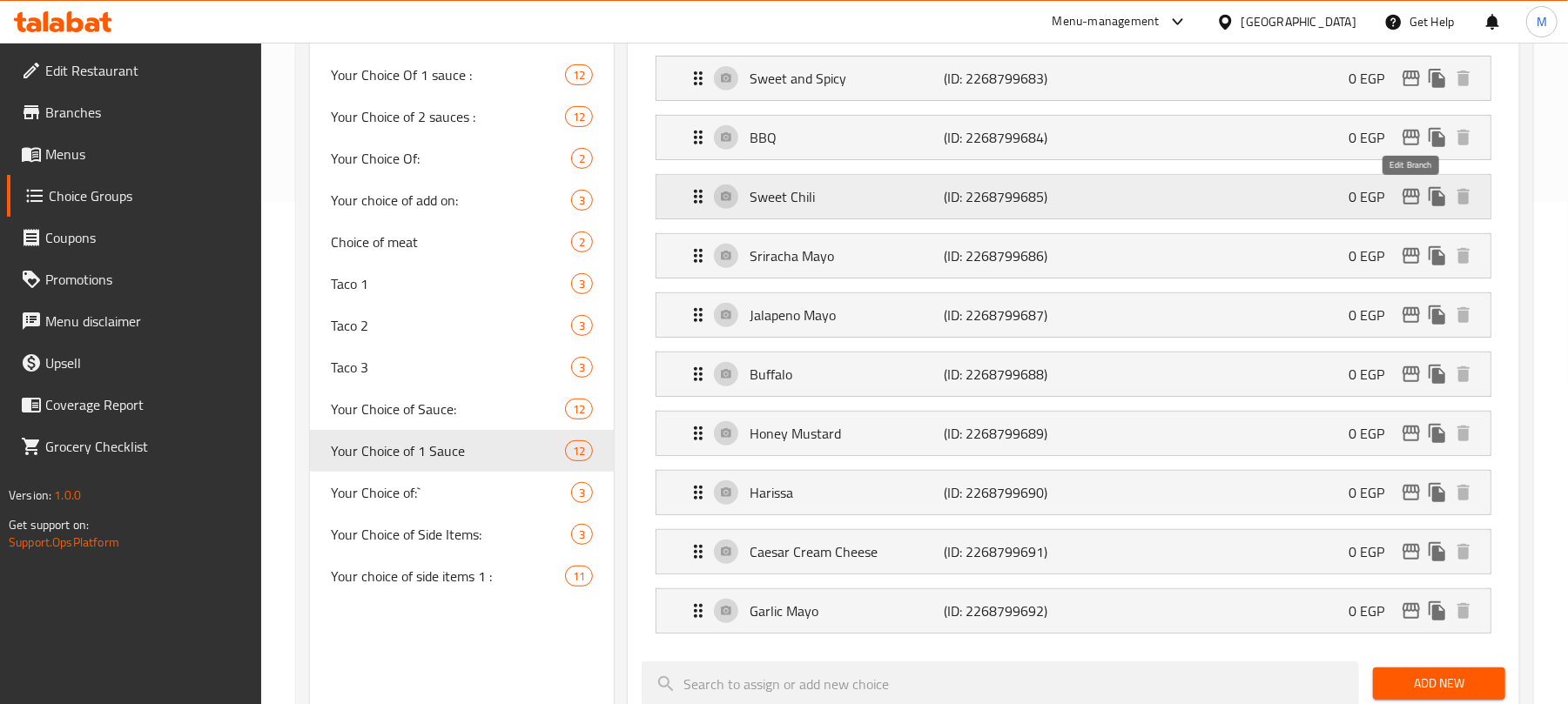
click at [1407, 200] on icon "edit" at bounding box center [1411, 196] width 21 height 21
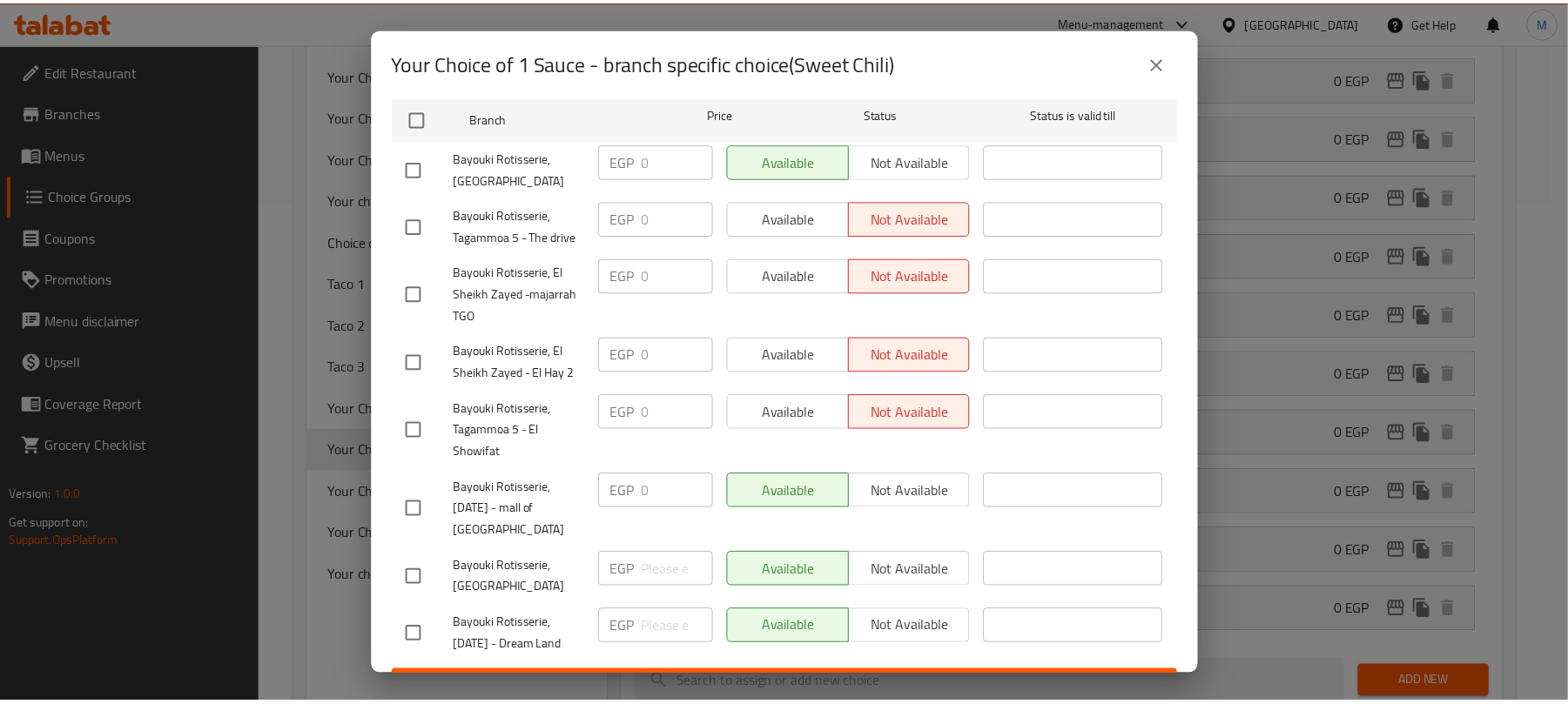
scroll to position [0, 0]
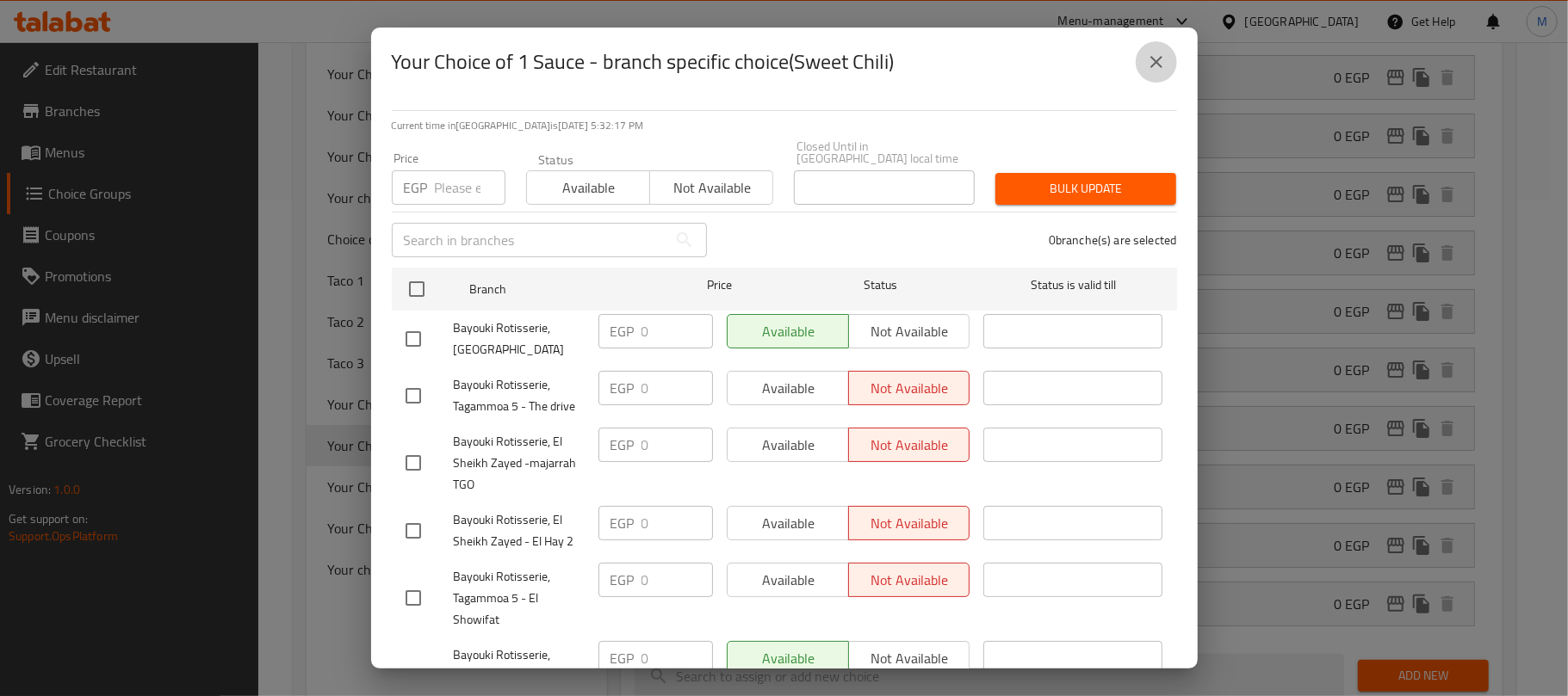
click at [1148, 59] on icon "close" at bounding box center [1156, 62] width 20 height 20
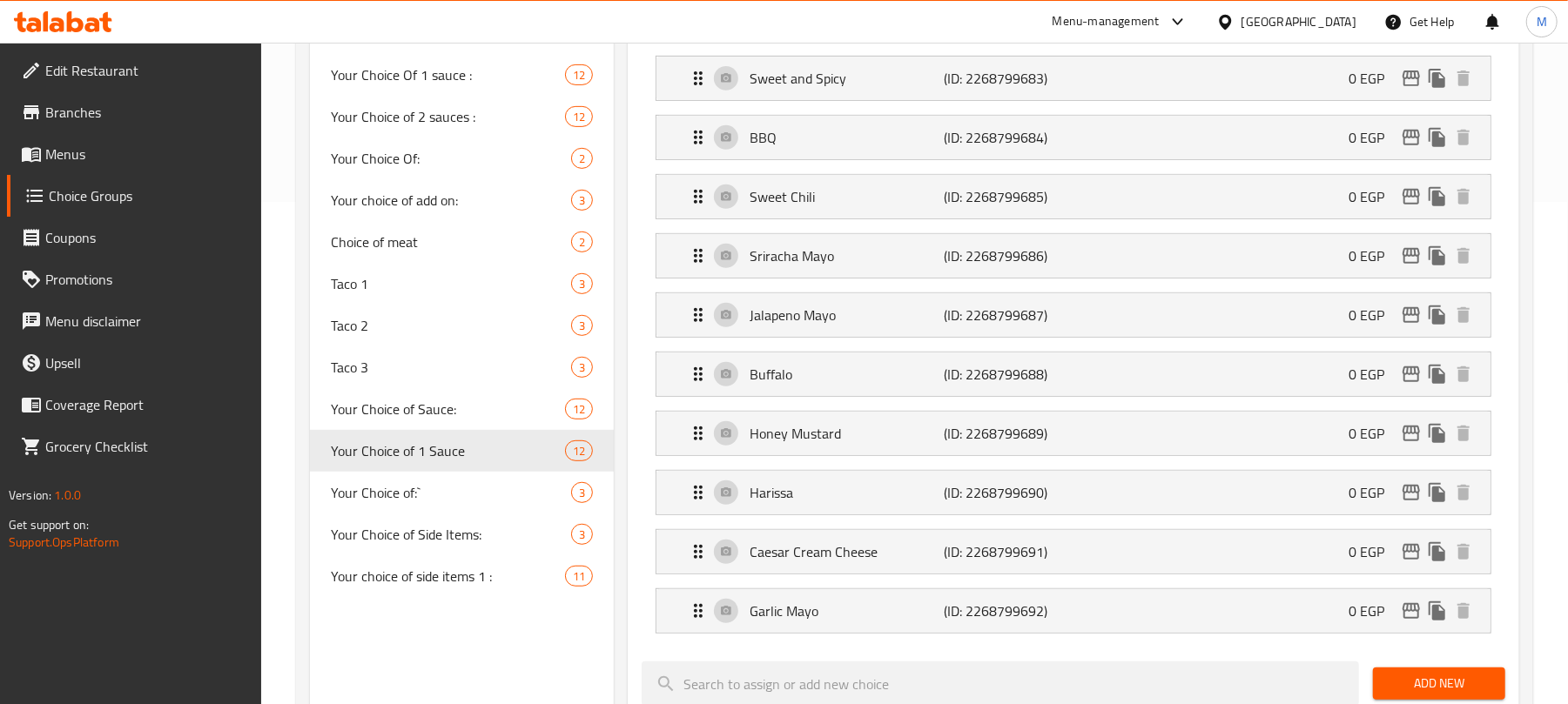
scroll to position [387, 0]
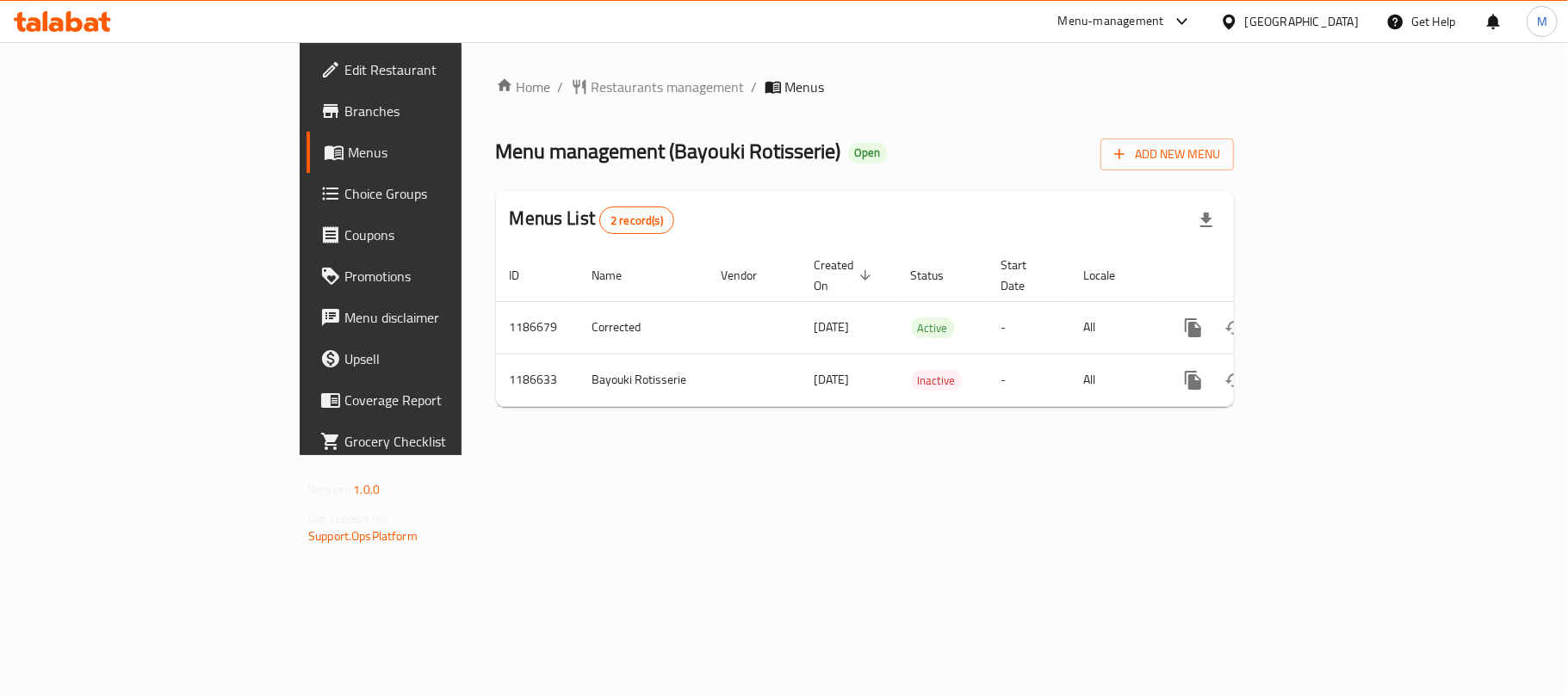
click at [345, 203] on span "Choice Groups" at bounding box center [446, 193] width 203 height 20
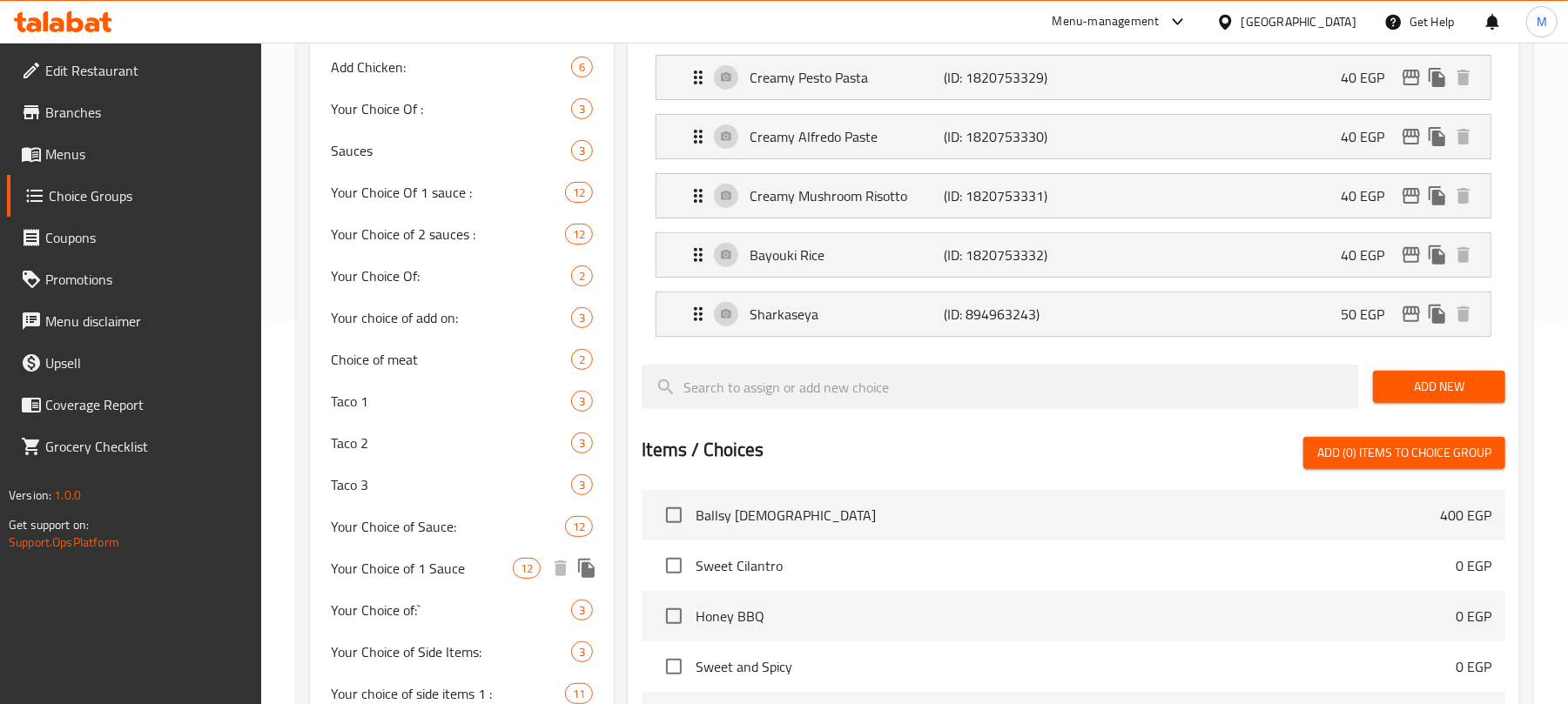
scroll to position [464, 0]
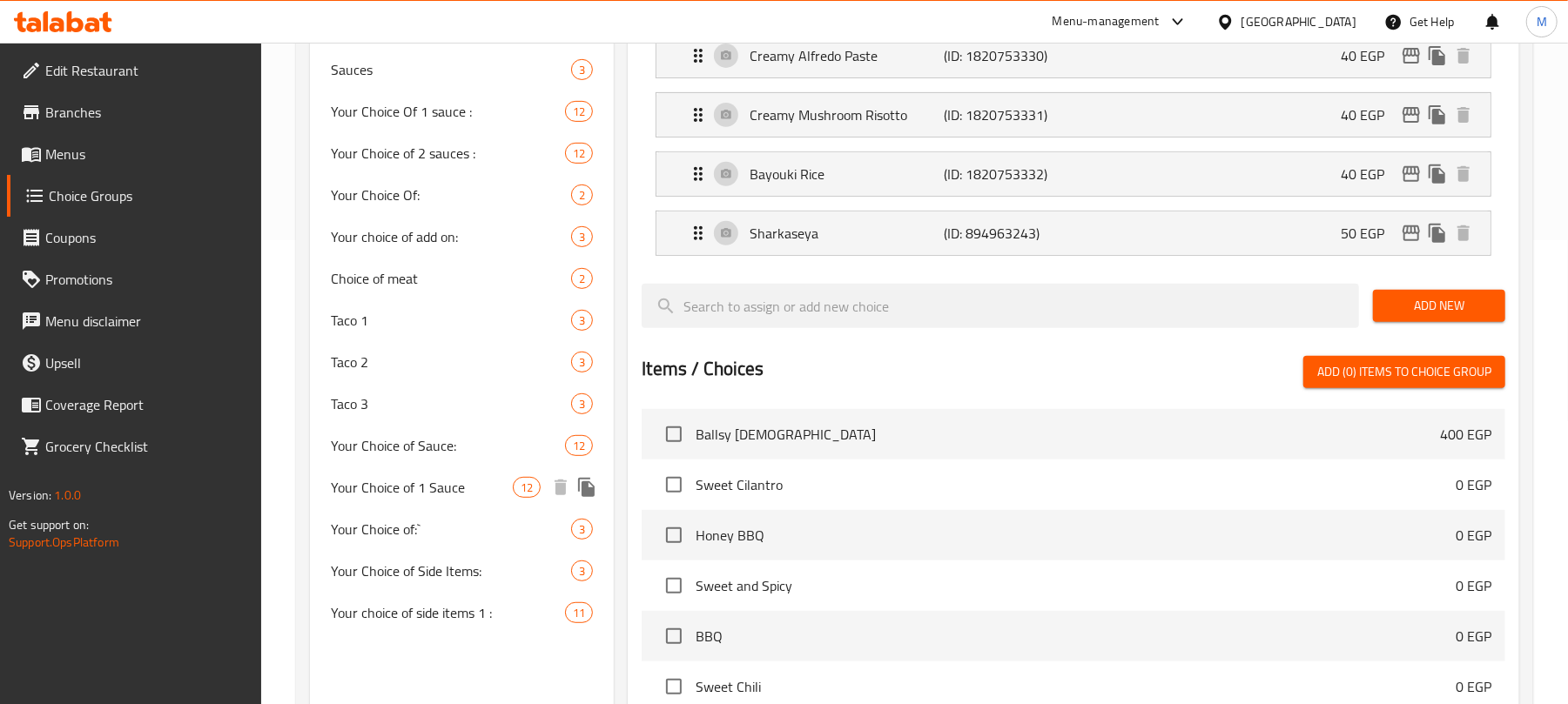
click at [469, 488] on span "Your Choice of 1 Sauce" at bounding box center [422, 487] width 182 height 21
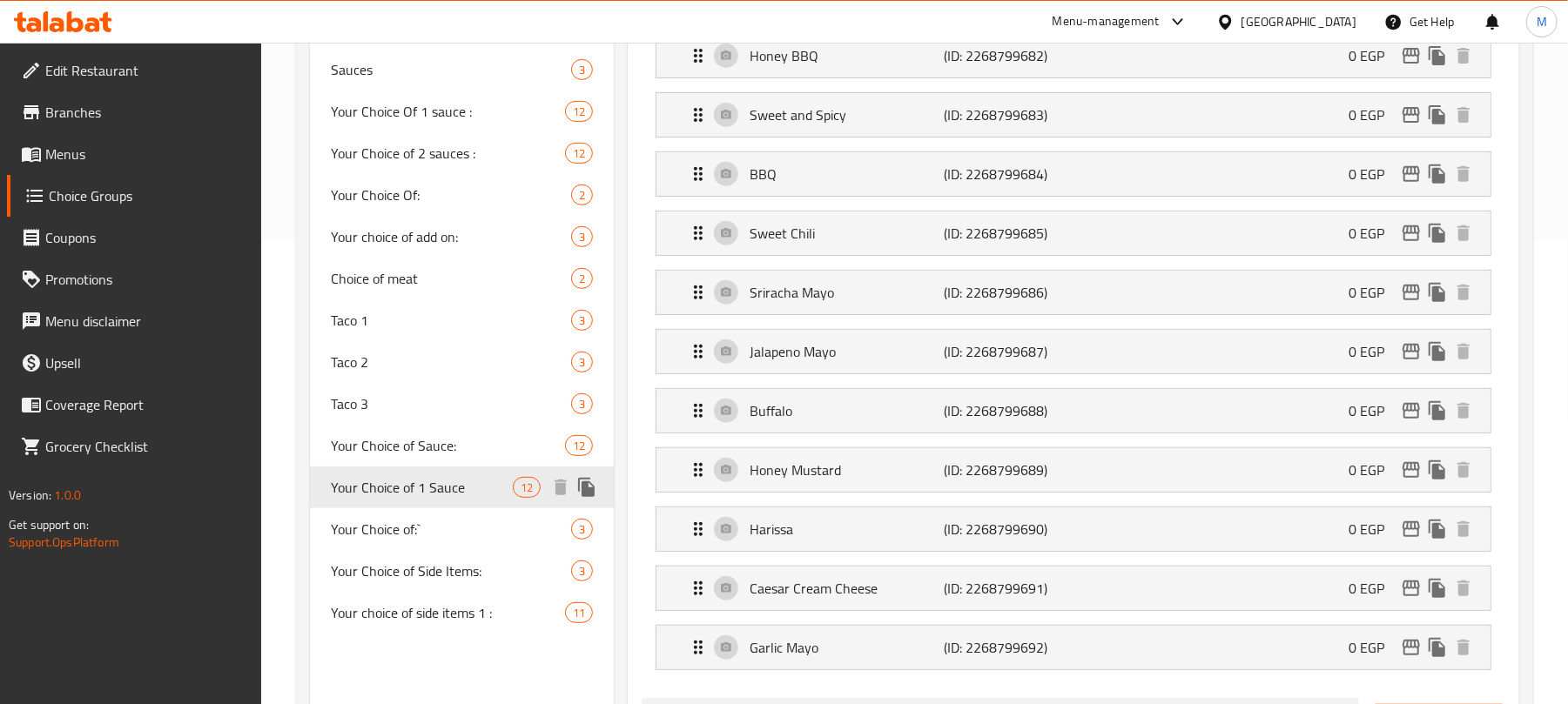
type input "Your Choice of 1 Sauce"
type input "اختيارك من الصوص:"
type input "1"
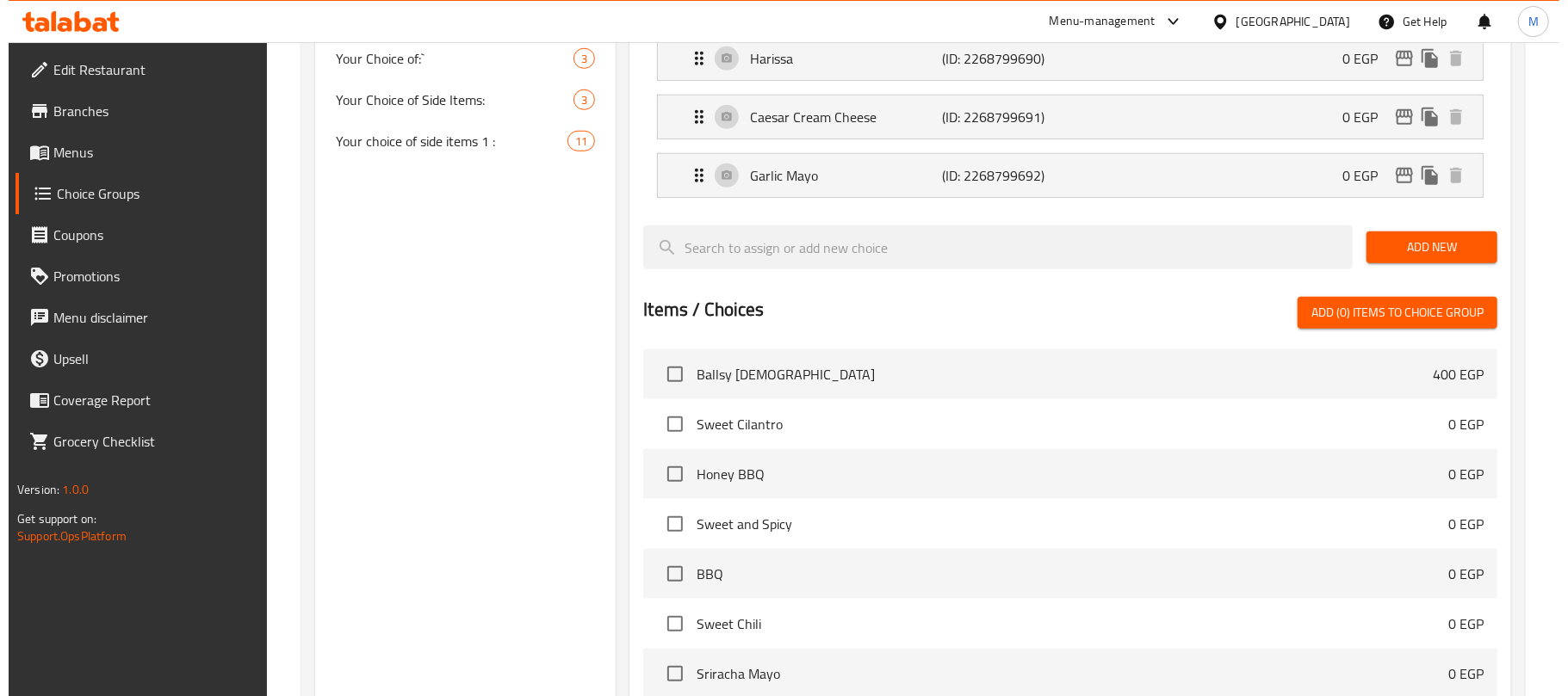
scroll to position [1183, 0]
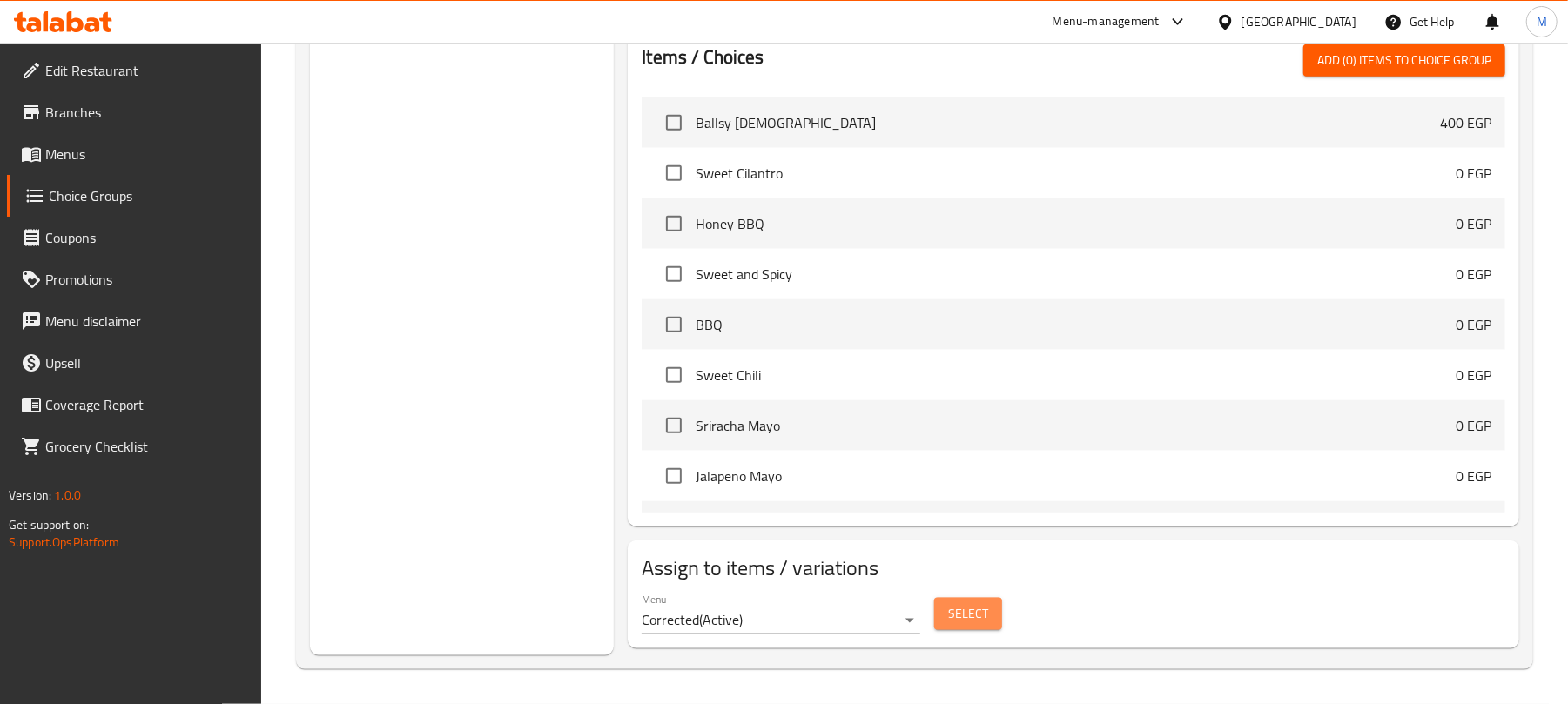
click at [962, 607] on span "Select" at bounding box center [968, 614] width 40 height 21
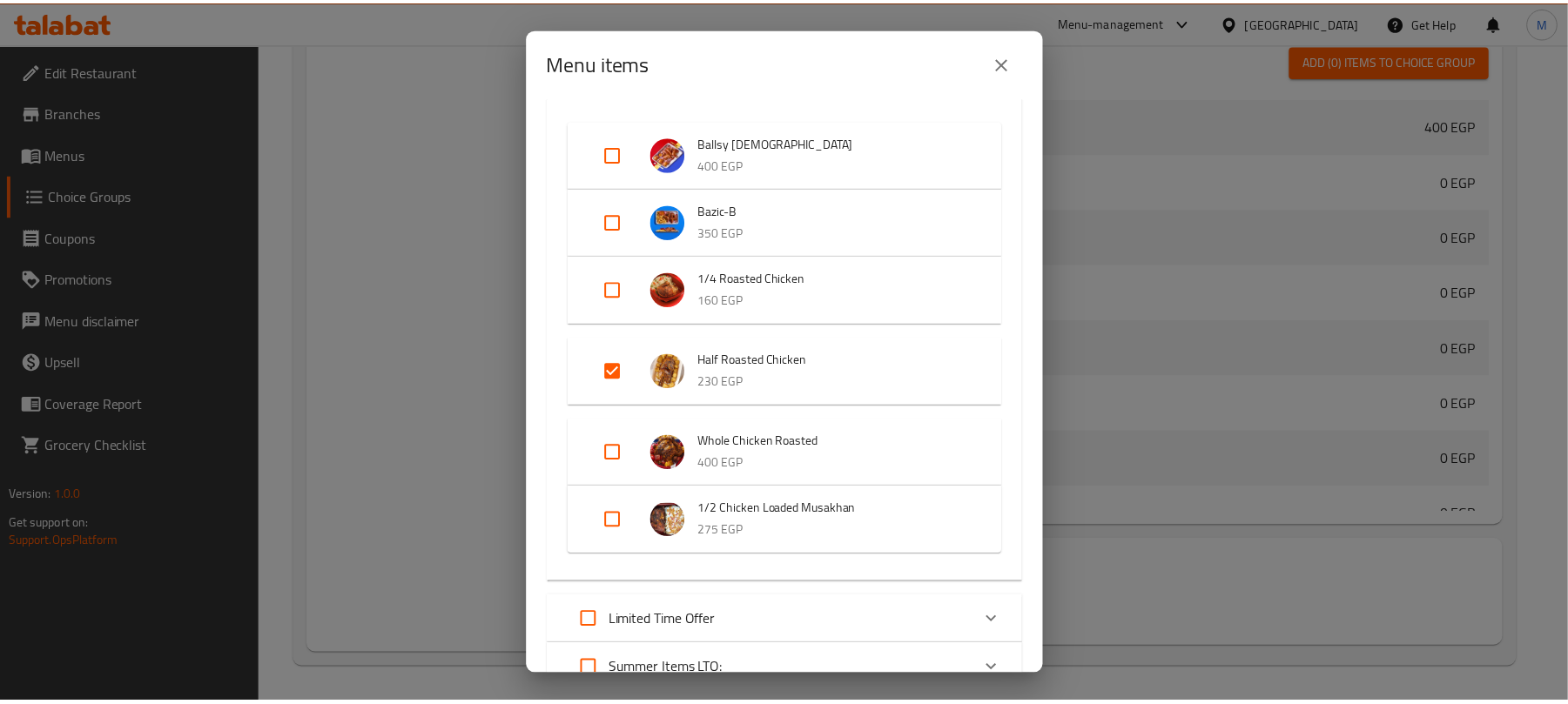
scroll to position [0, 0]
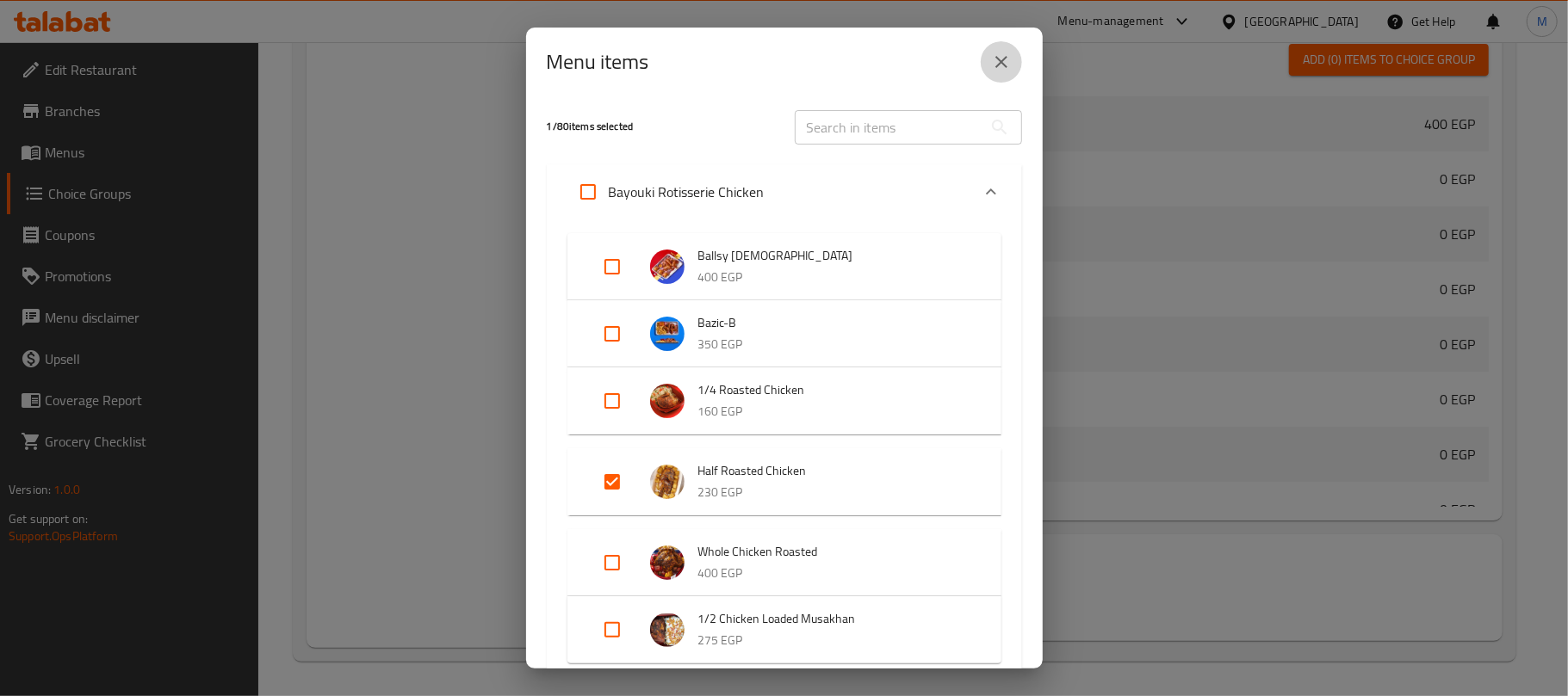
click at [999, 52] on icon "close" at bounding box center [1000, 62] width 20 height 20
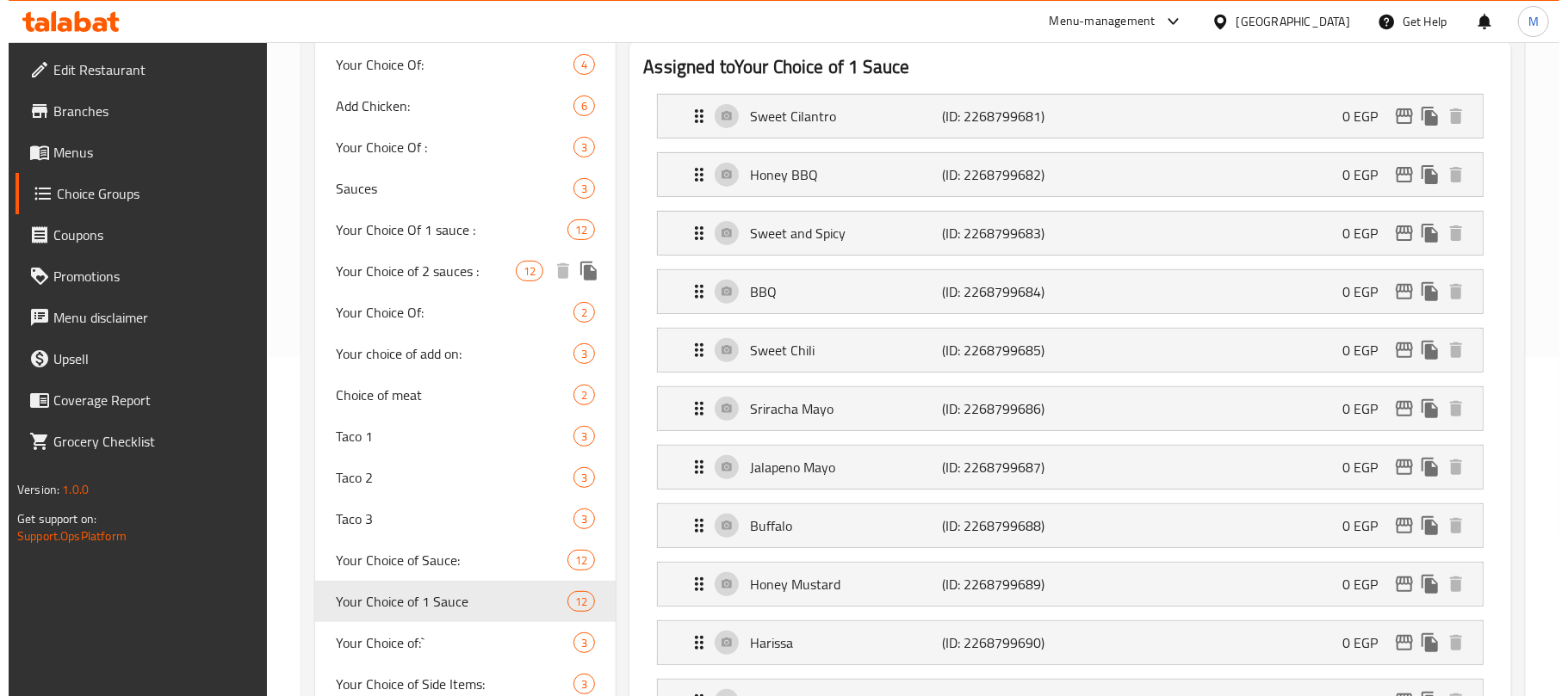
scroll to position [379, 0]
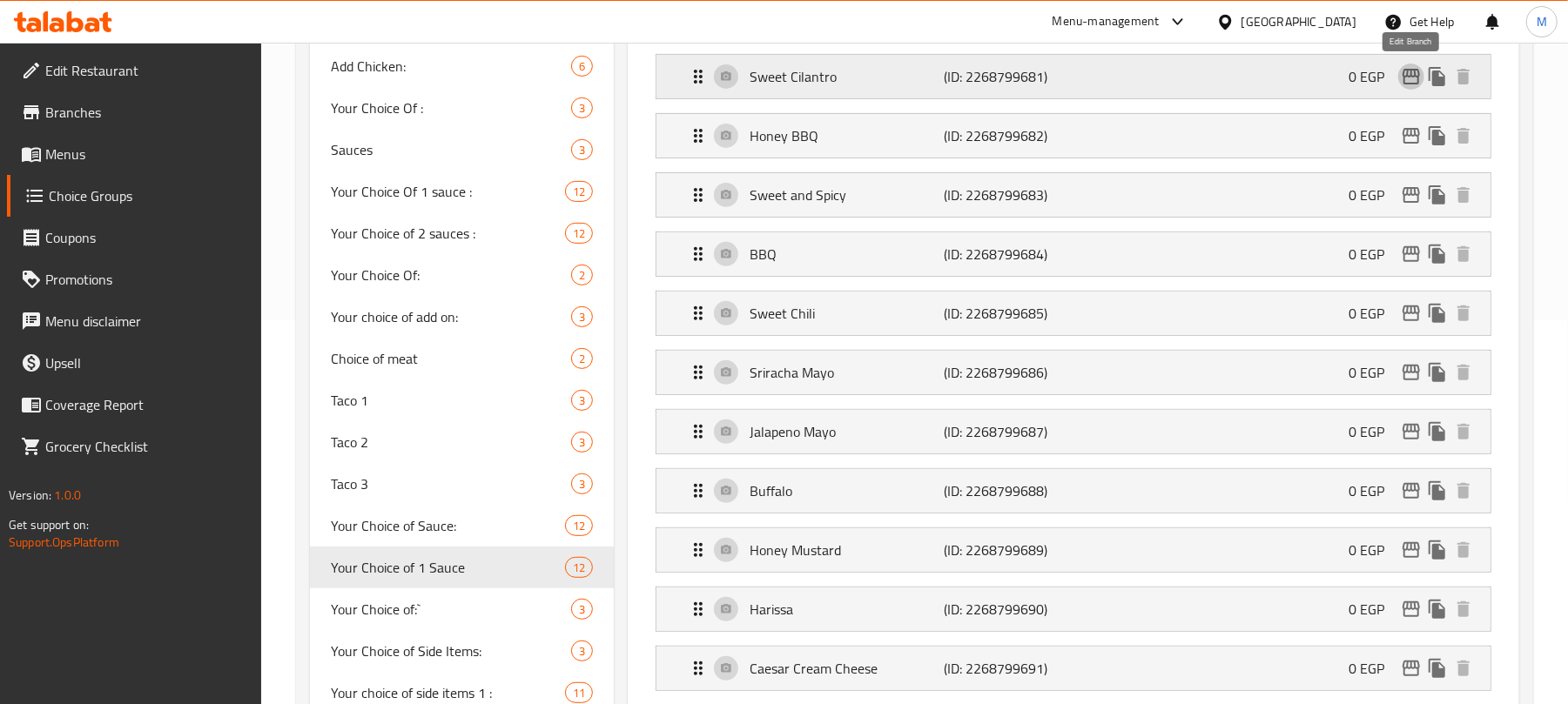
click at [1414, 84] on icon "edit" at bounding box center [1412, 76] width 18 height 16
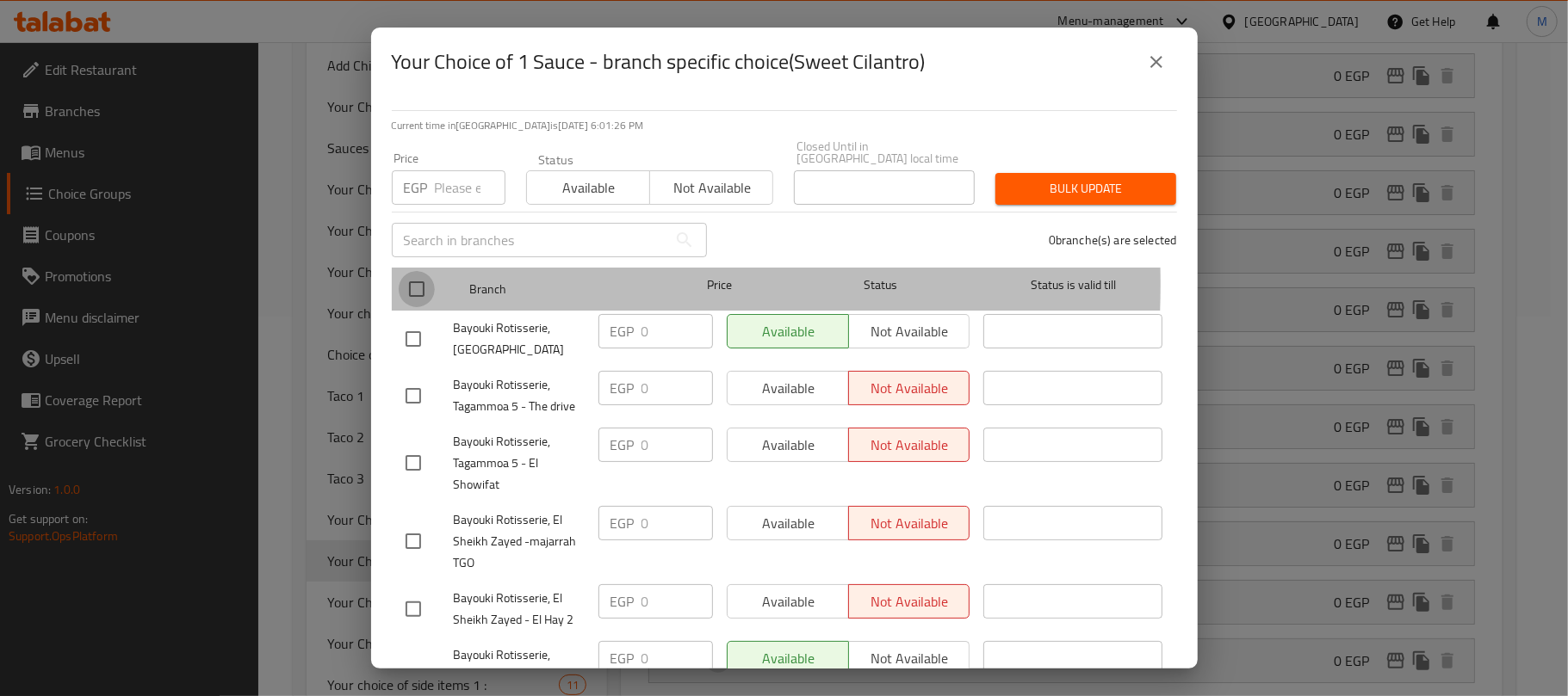
click at [415, 273] on input "checkbox" at bounding box center [416, 289] width 36 height 36
checkbox input "true"
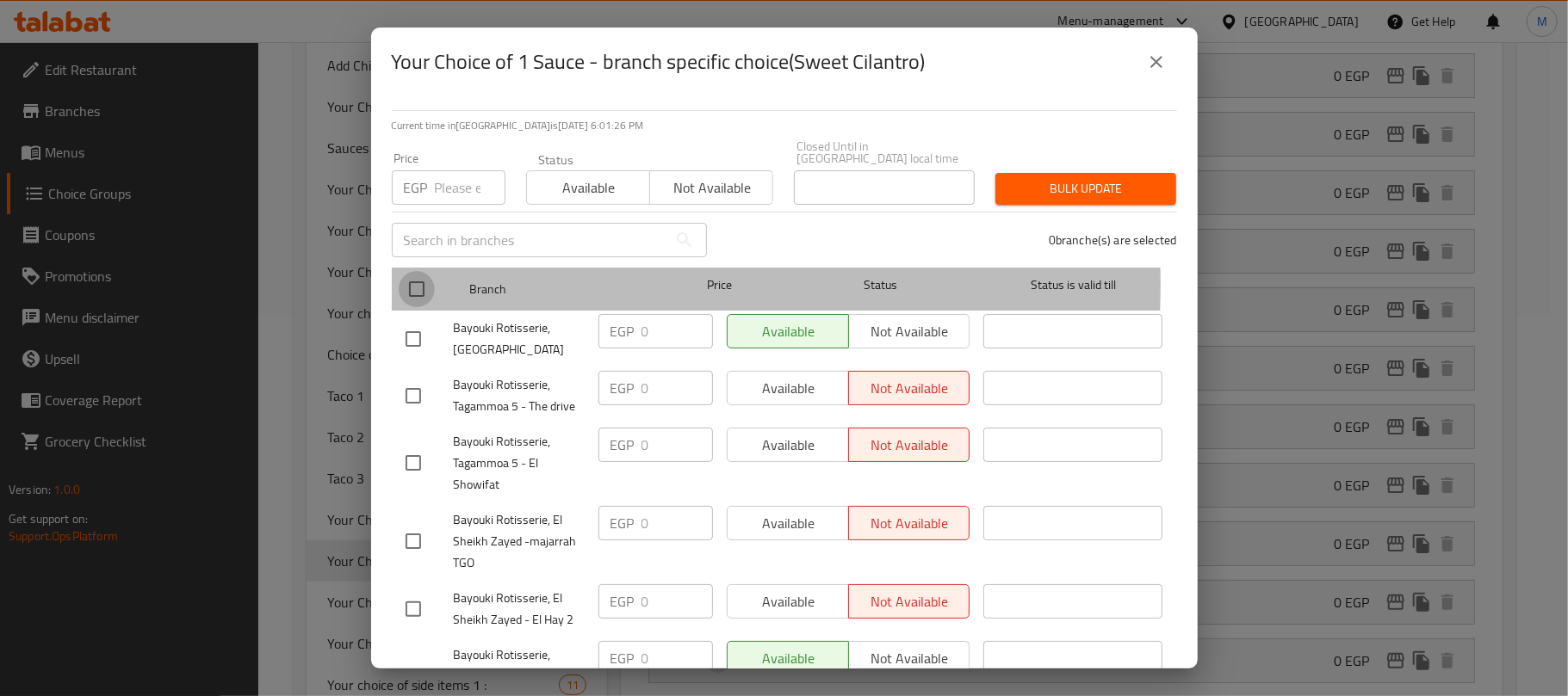
checkbox input "true"
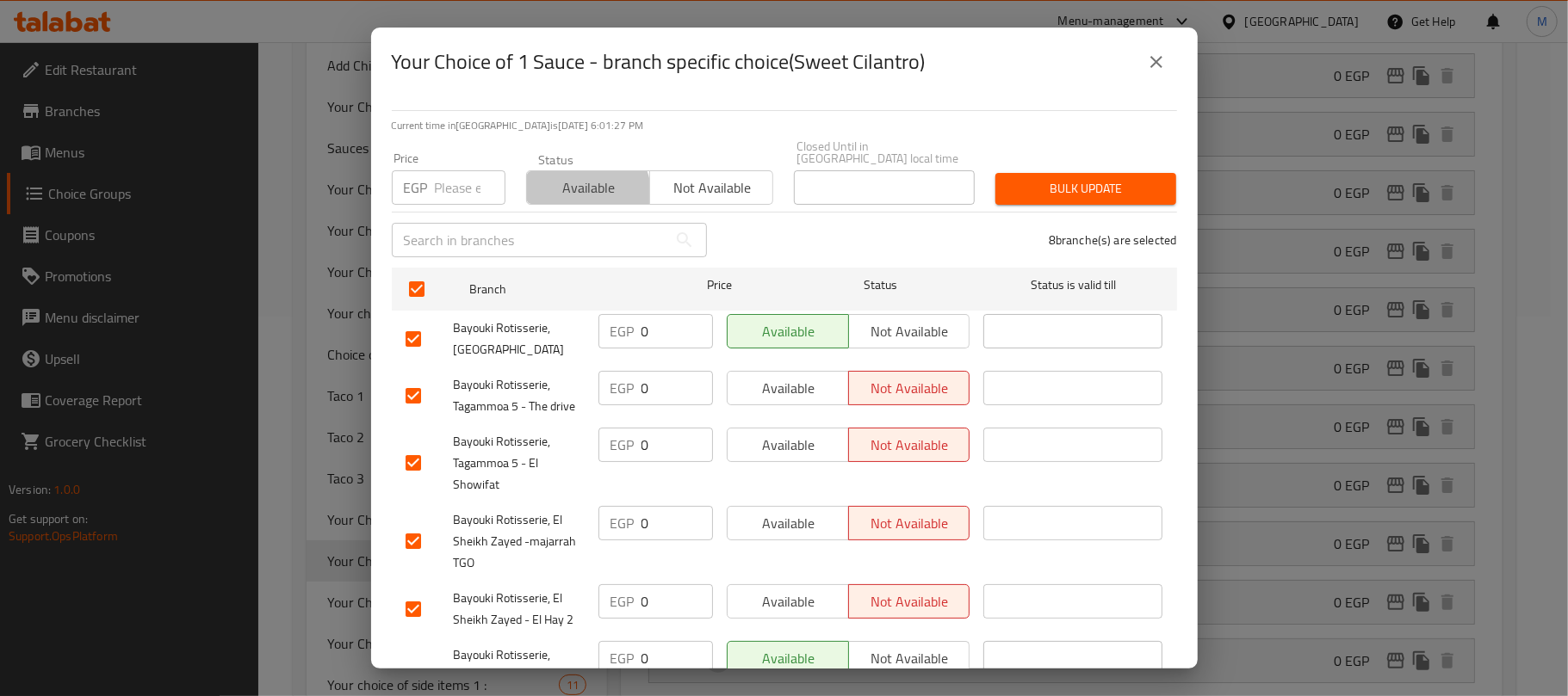
click at [561, 187] on span "Available" at bounding box center [588, 188] width 109 height 25
click at [1062, 179] on span "Bulk update" at bounding box center [1085, 189] width 154 height 21
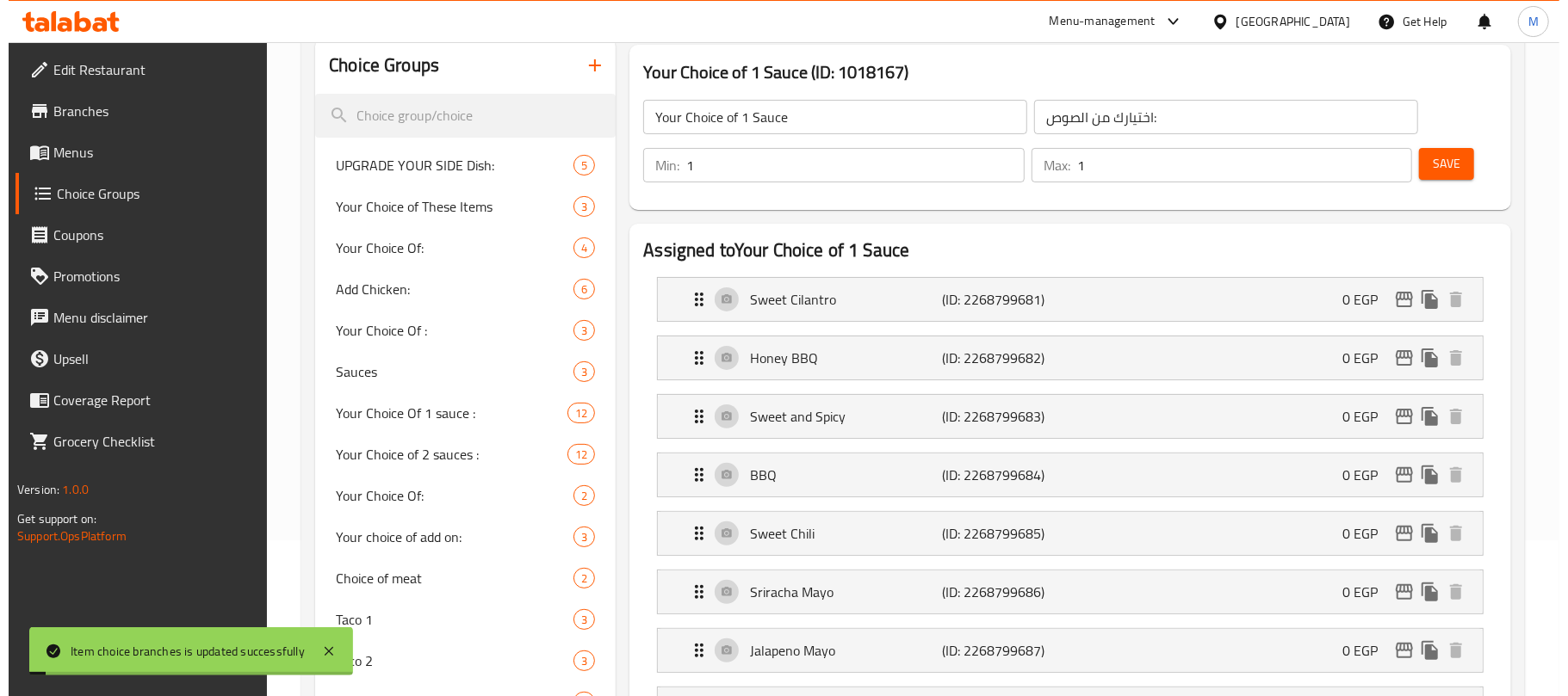
scroll to position [36, 0]
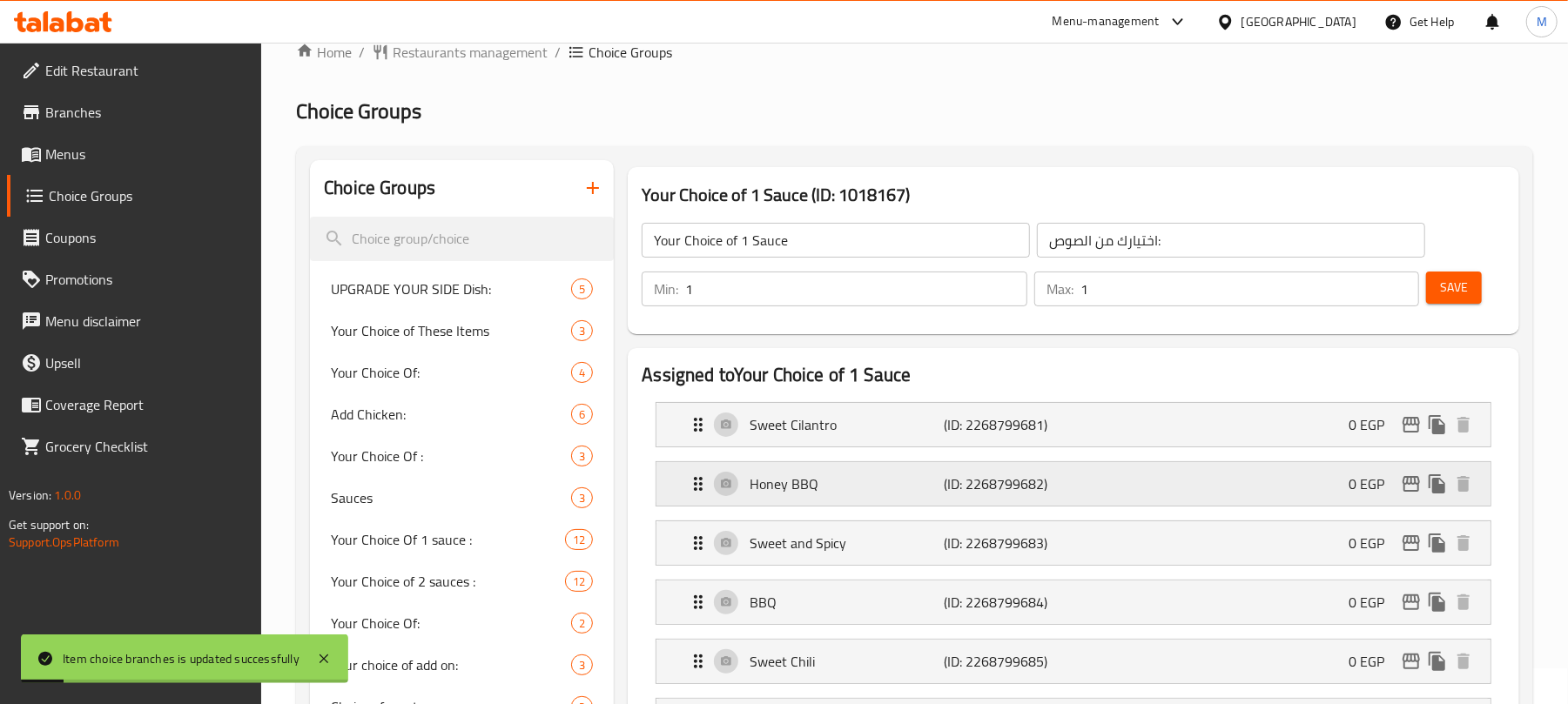
click at [1411, 480] on icon "edit" at bounding box center [1412, 484] width 18 height 16
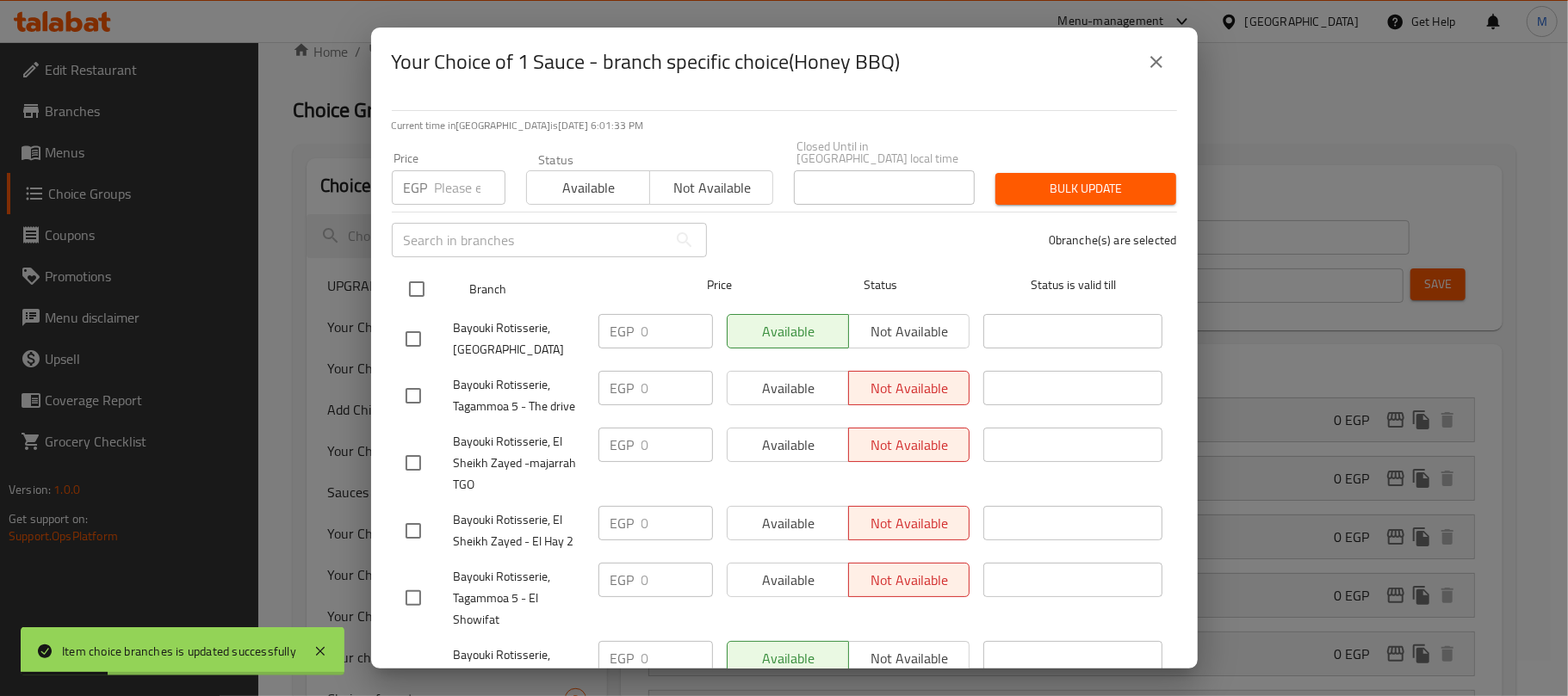
click at [421, 283] on input "checkbox" at bounding box center [416, 289] width 36 height 36
checkbox input "true"
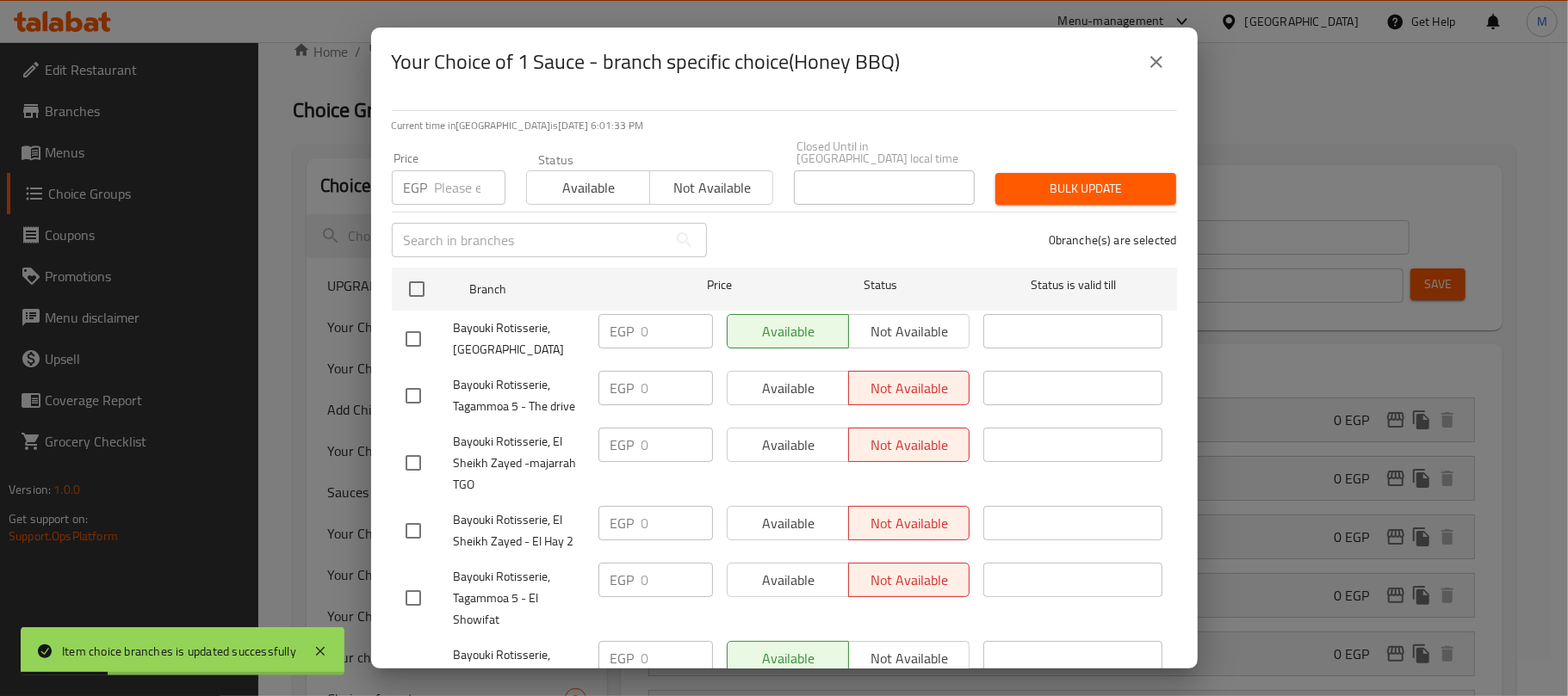
checkbox input "true"
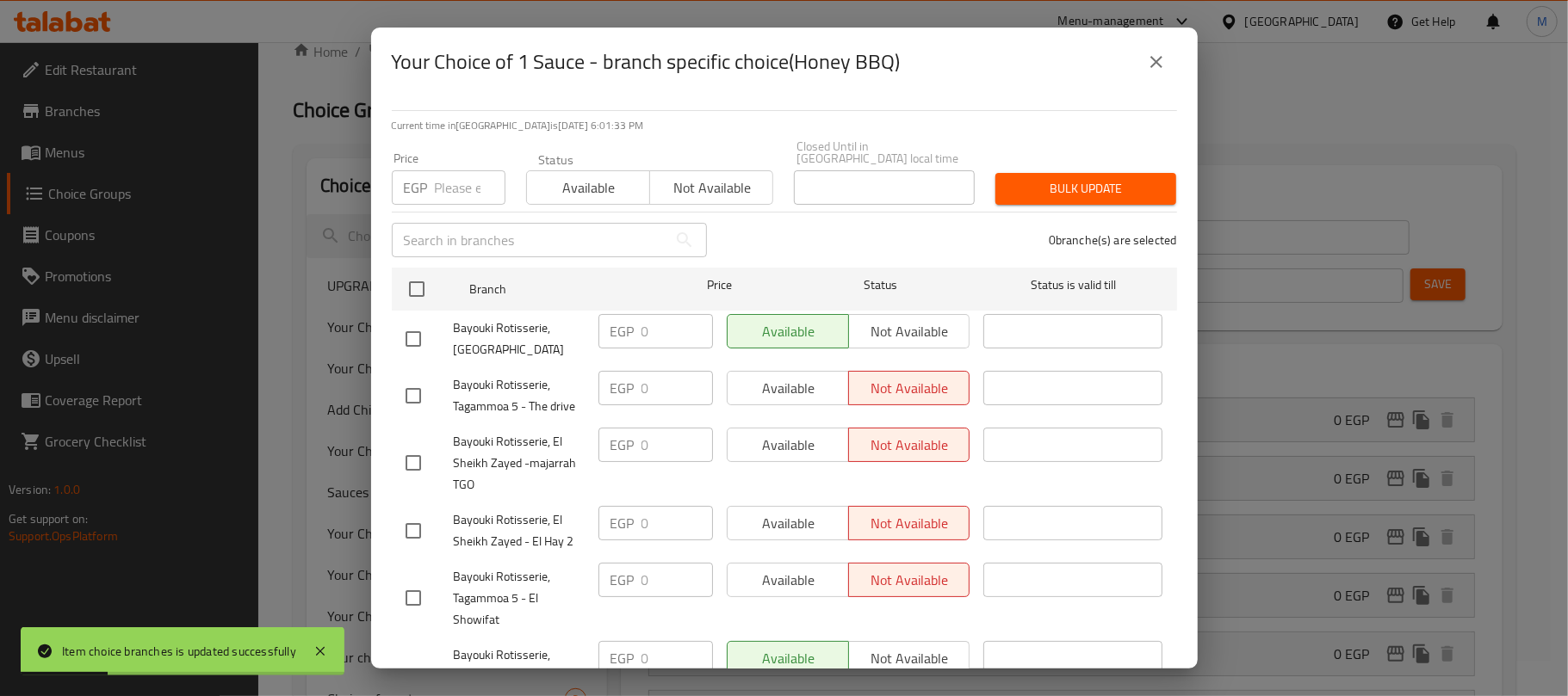
checkbox input "true"
click at [569, 155] on div "Available Not available" at bounding box center [650, 180] width 248 height 52
click at [583, 176] on span "Available" at bounding box center [588, 188] width 109 height 25
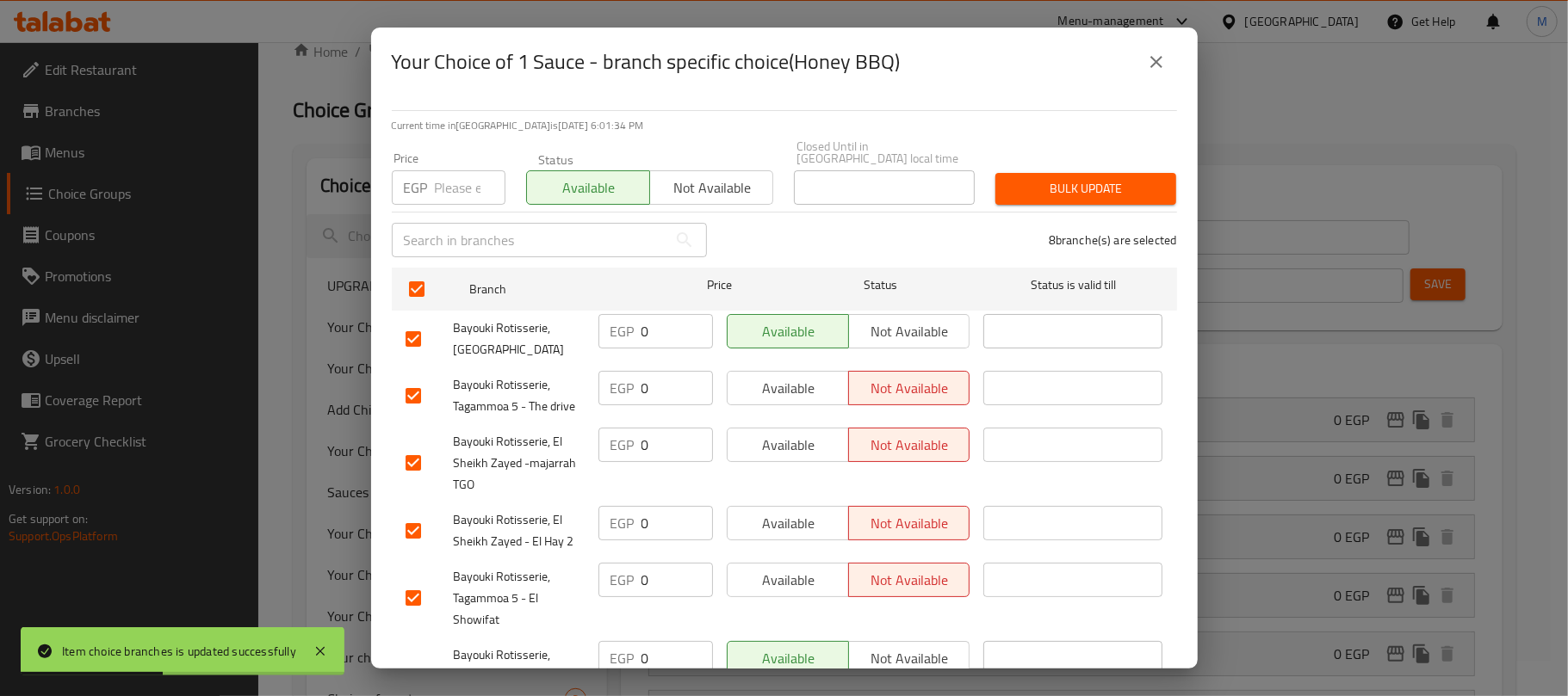
click at [1031, 179] on span "Bulk update" at bounding box center [1085, 189] width 154 height 21
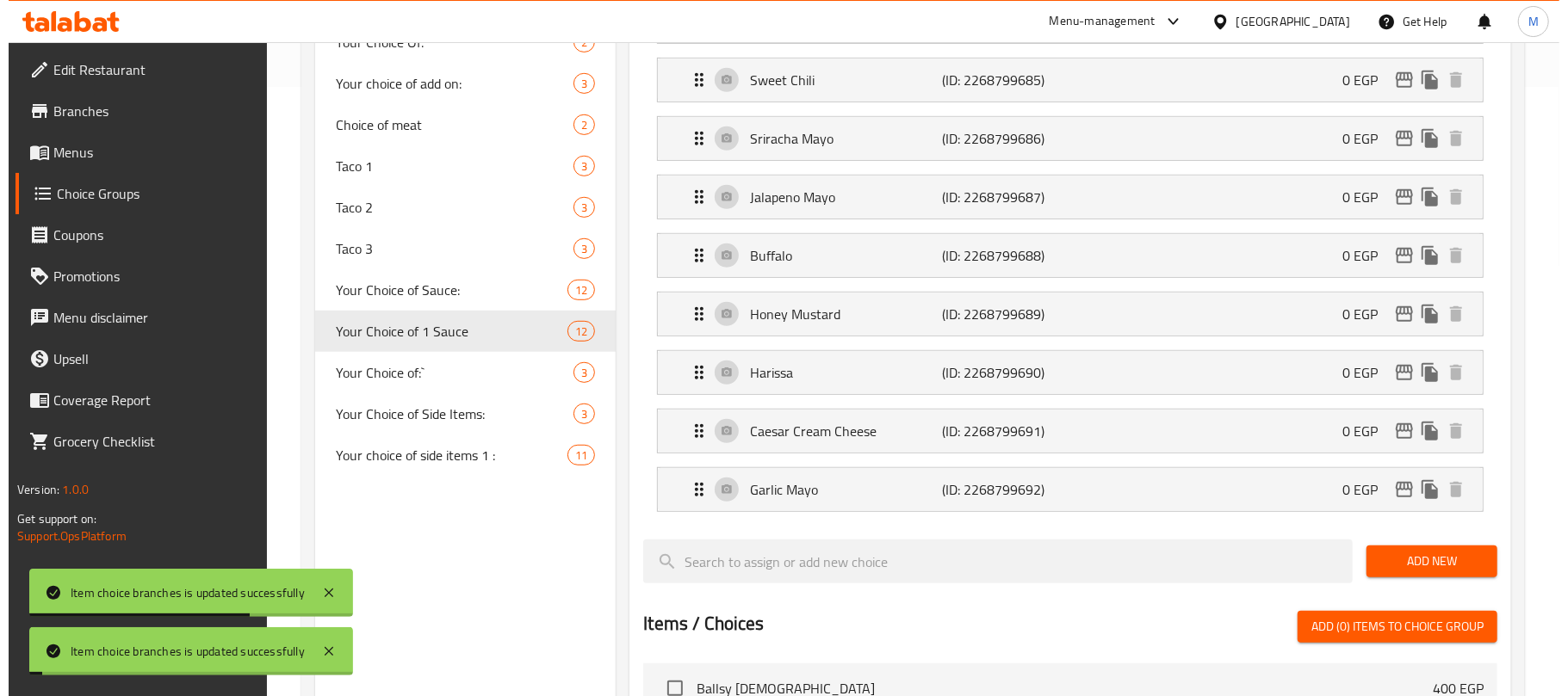
scroll to position [150, 0]
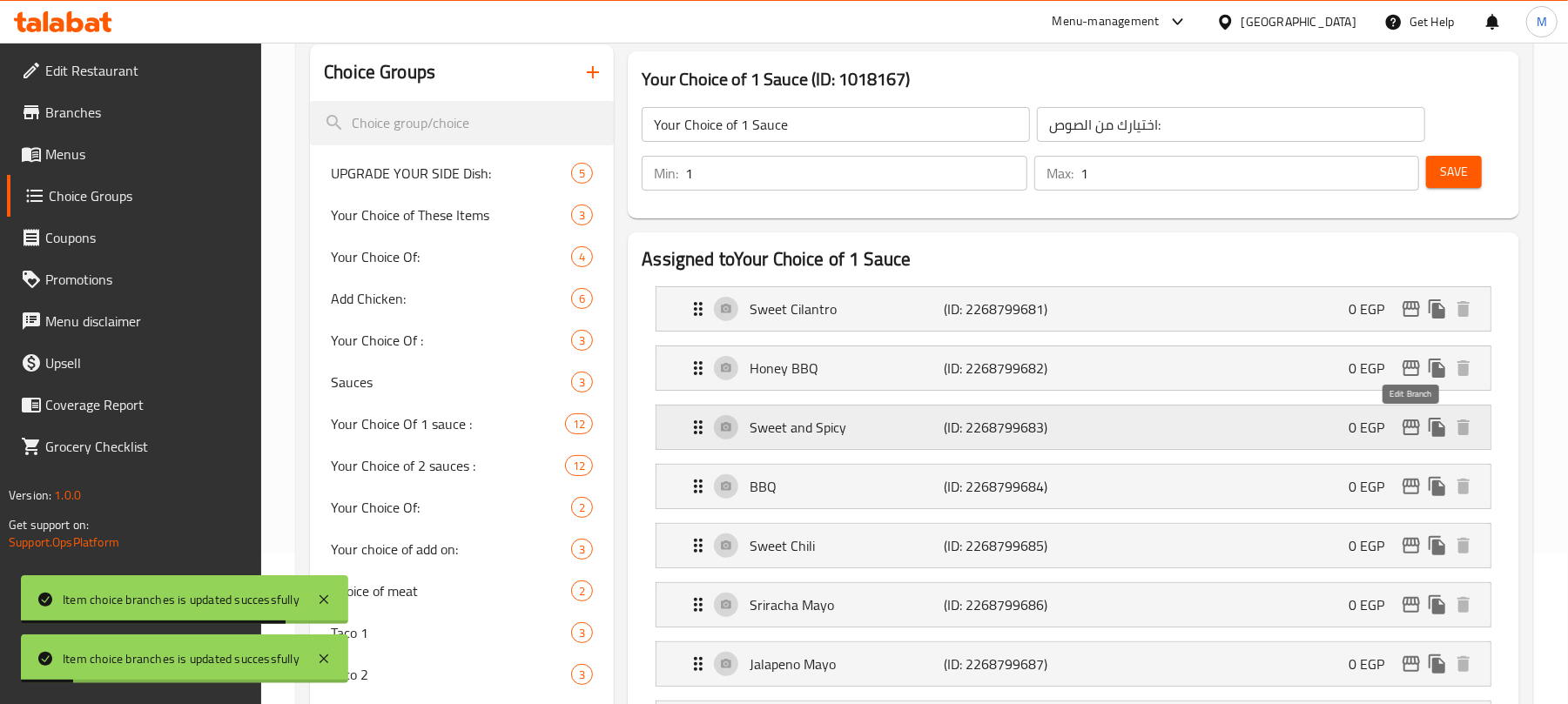
click at [1408, 425] on icon "edit" at bounding box center [1412, 428] width 18 height 16
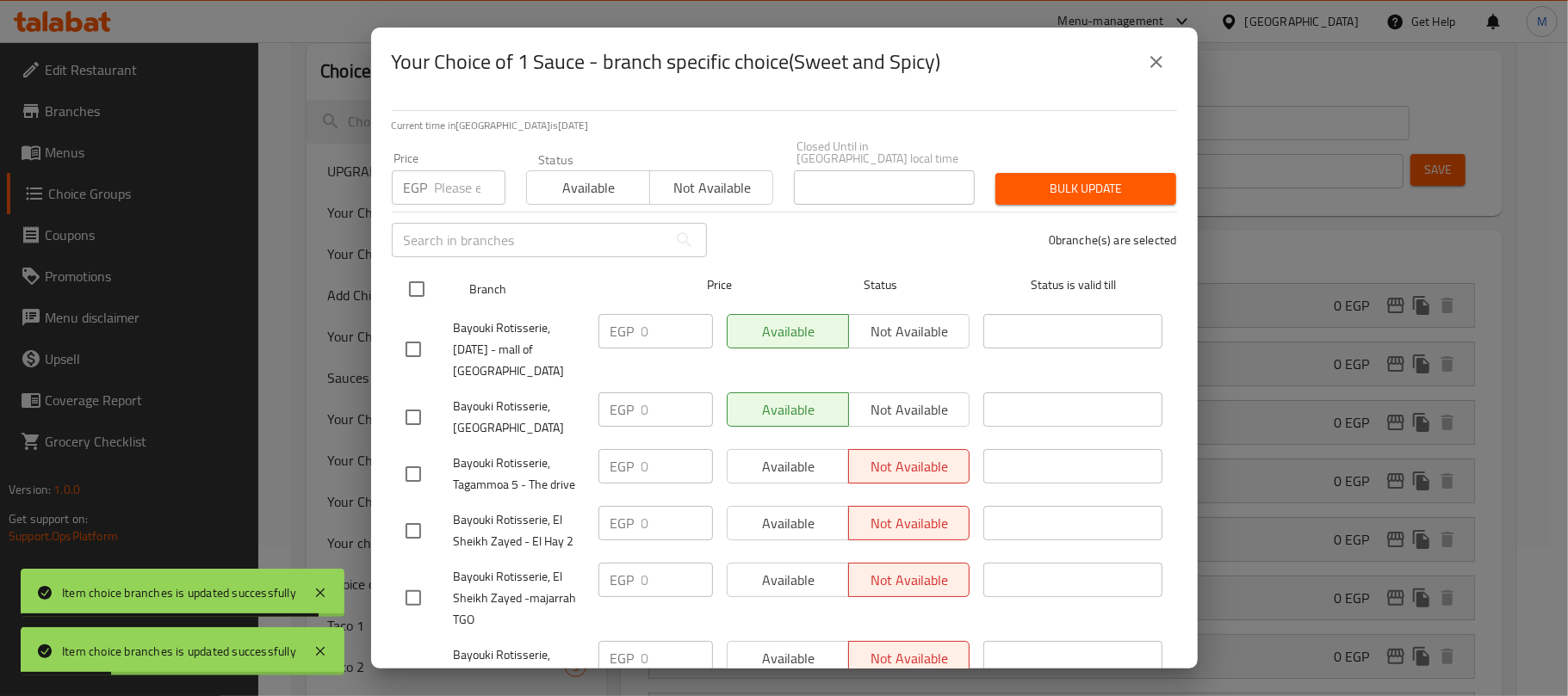
click at [418, 271] on input "checkbox" at bounding box center [416, 289] width 36 height 36
checkbox input "true"
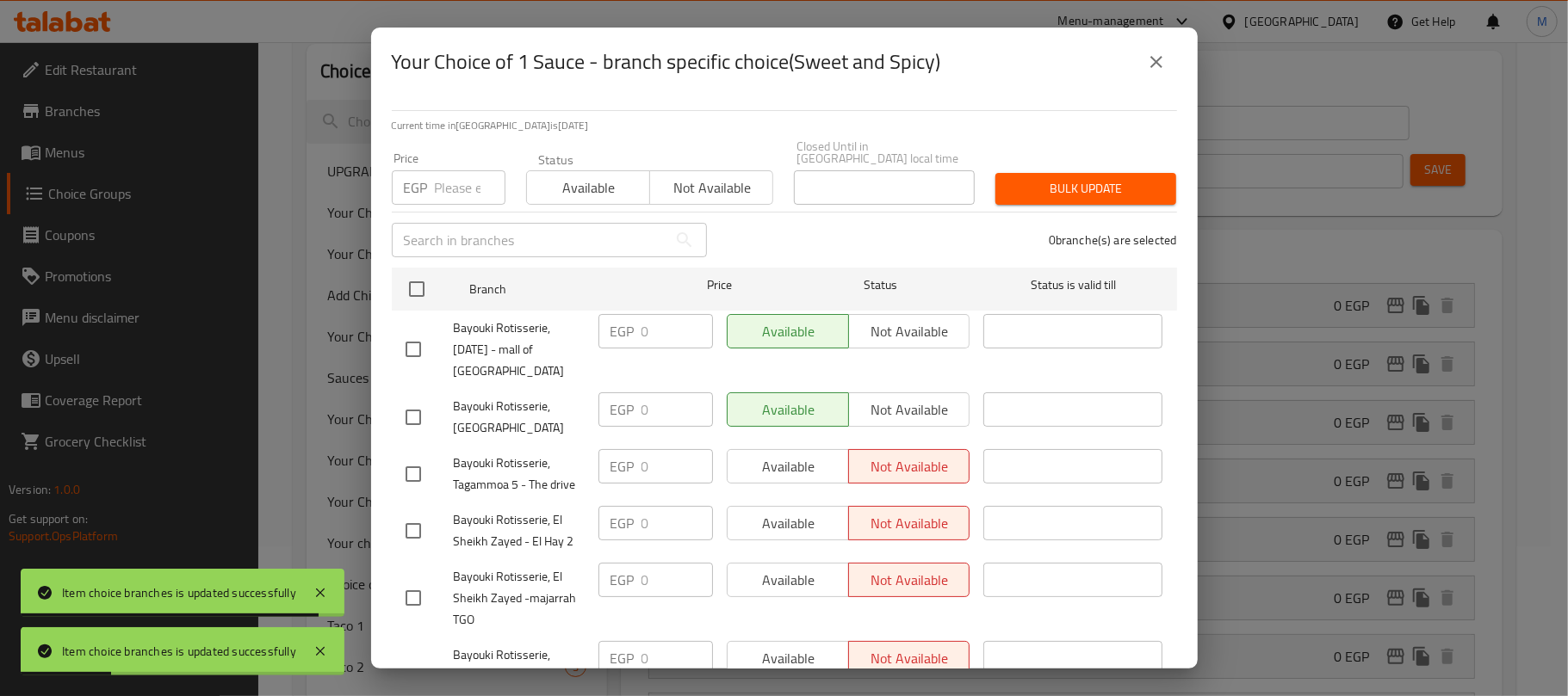
checkbox input "true"
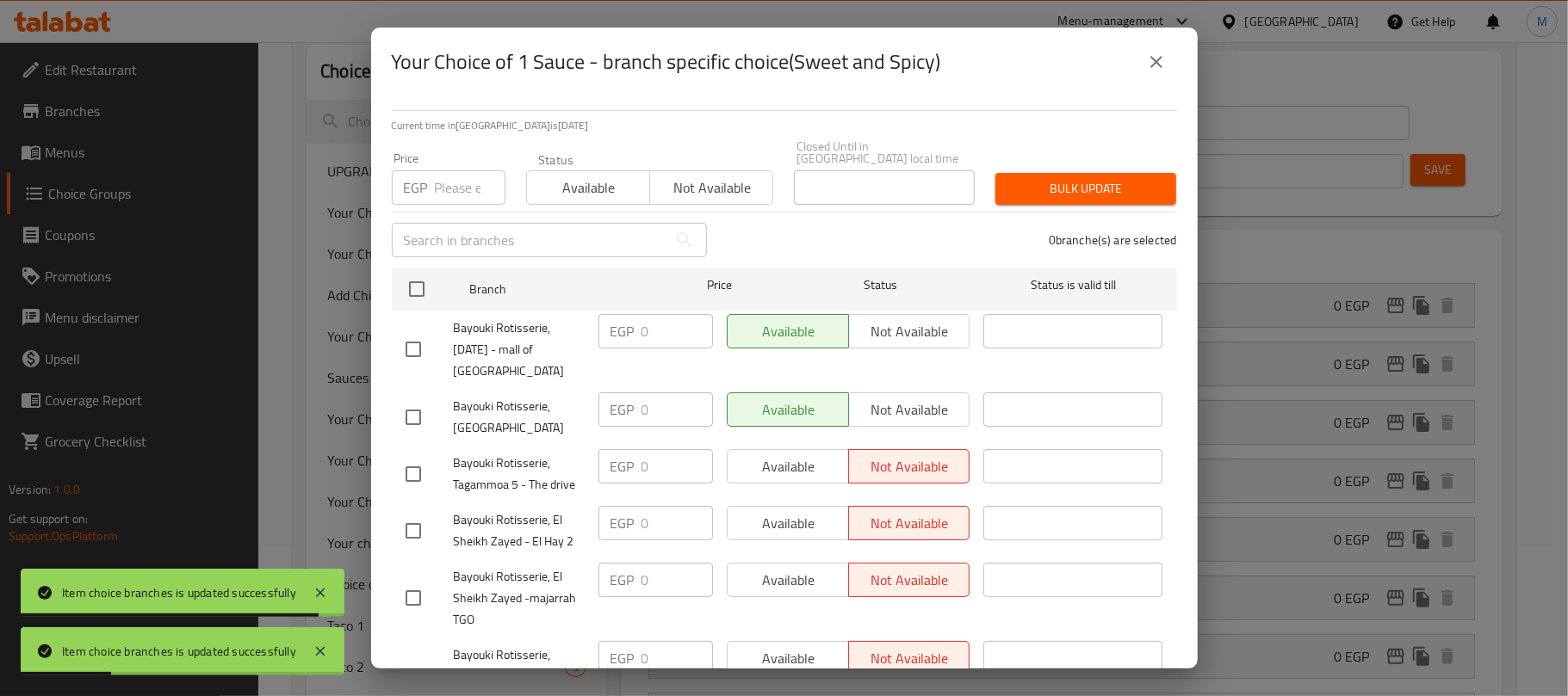
checkbox input "true"
click at [569, 182] on span "Available" at bounding box center [588, 188] width 109 height 25
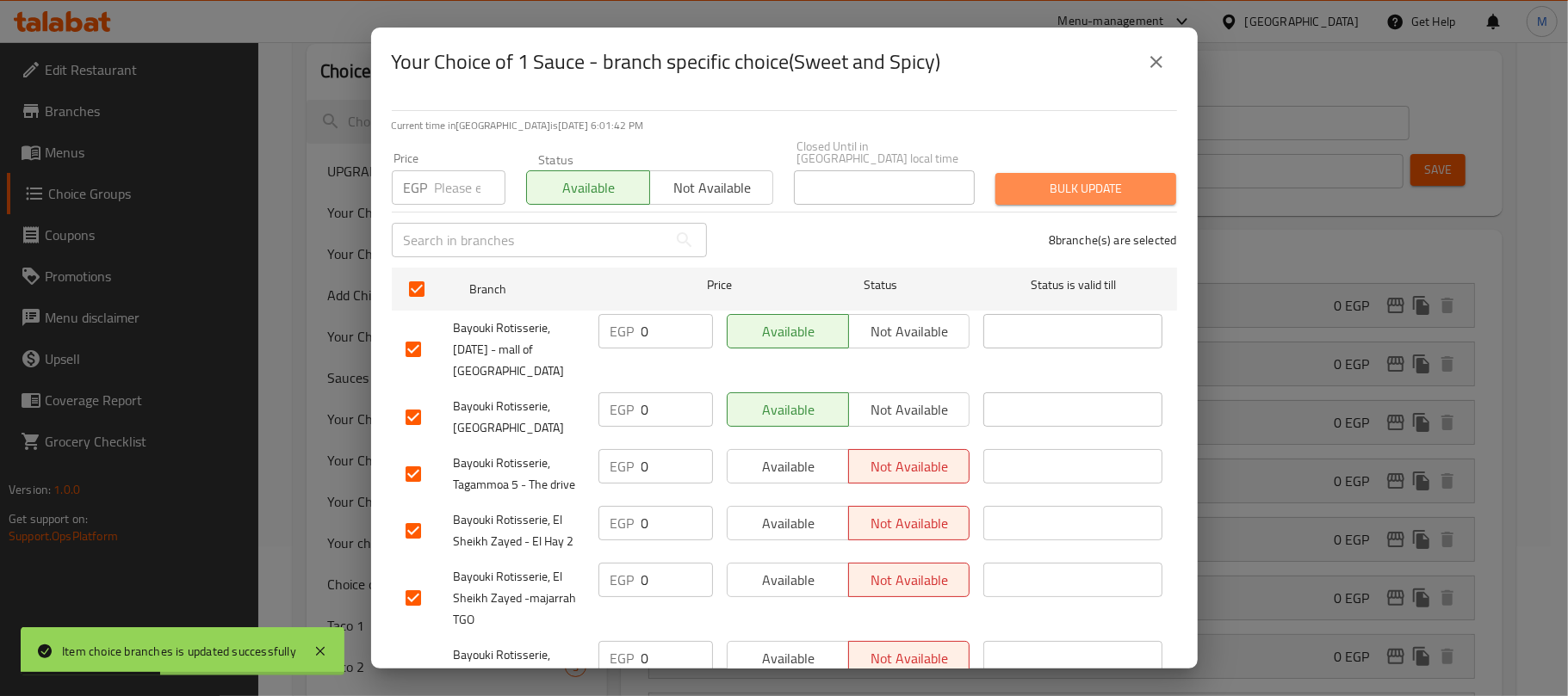
click at [1077, 183] on span "Bulk update" at bounding box center [1085, 189] width 154 height 21
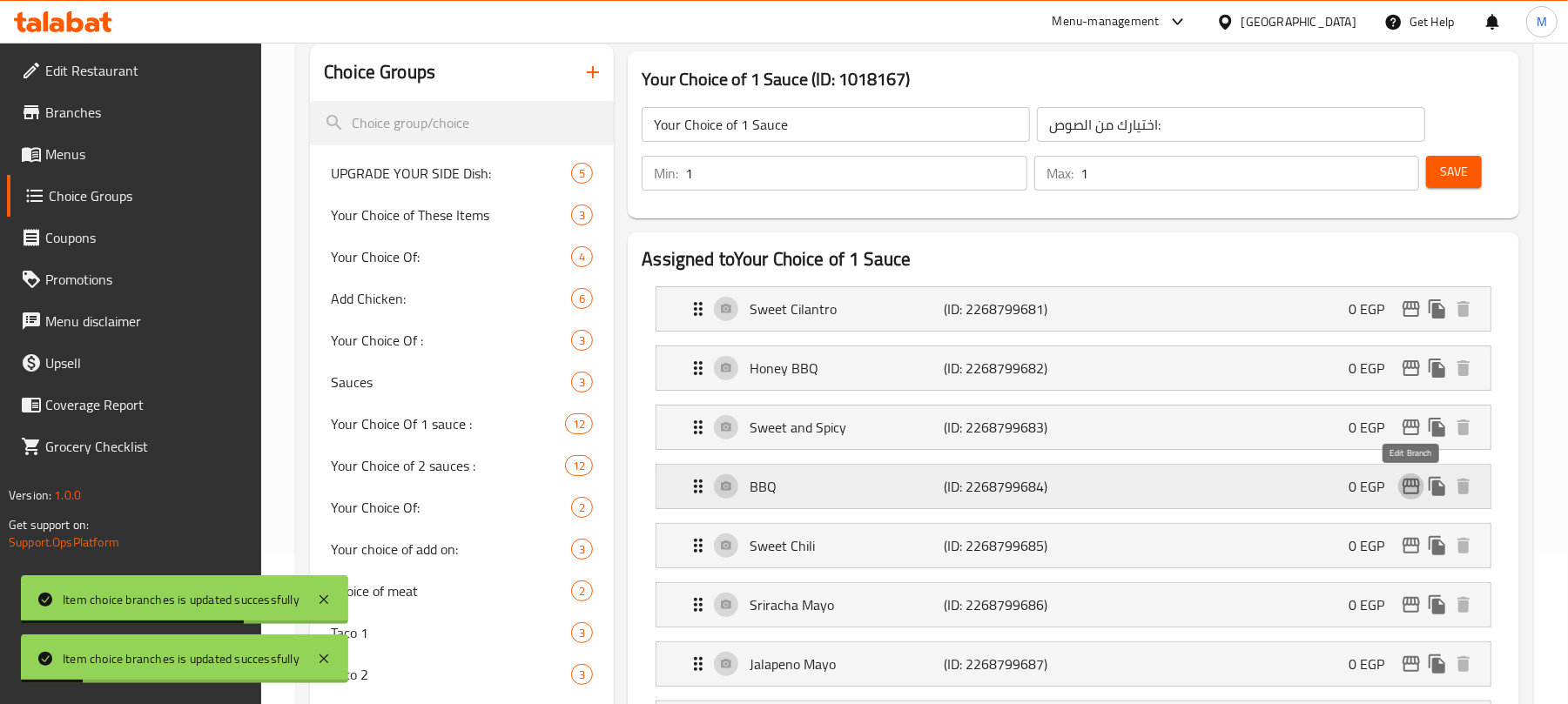
click at [1412, 486] on icon "edit" at bounding box center [1412, 486] width 18 height 16
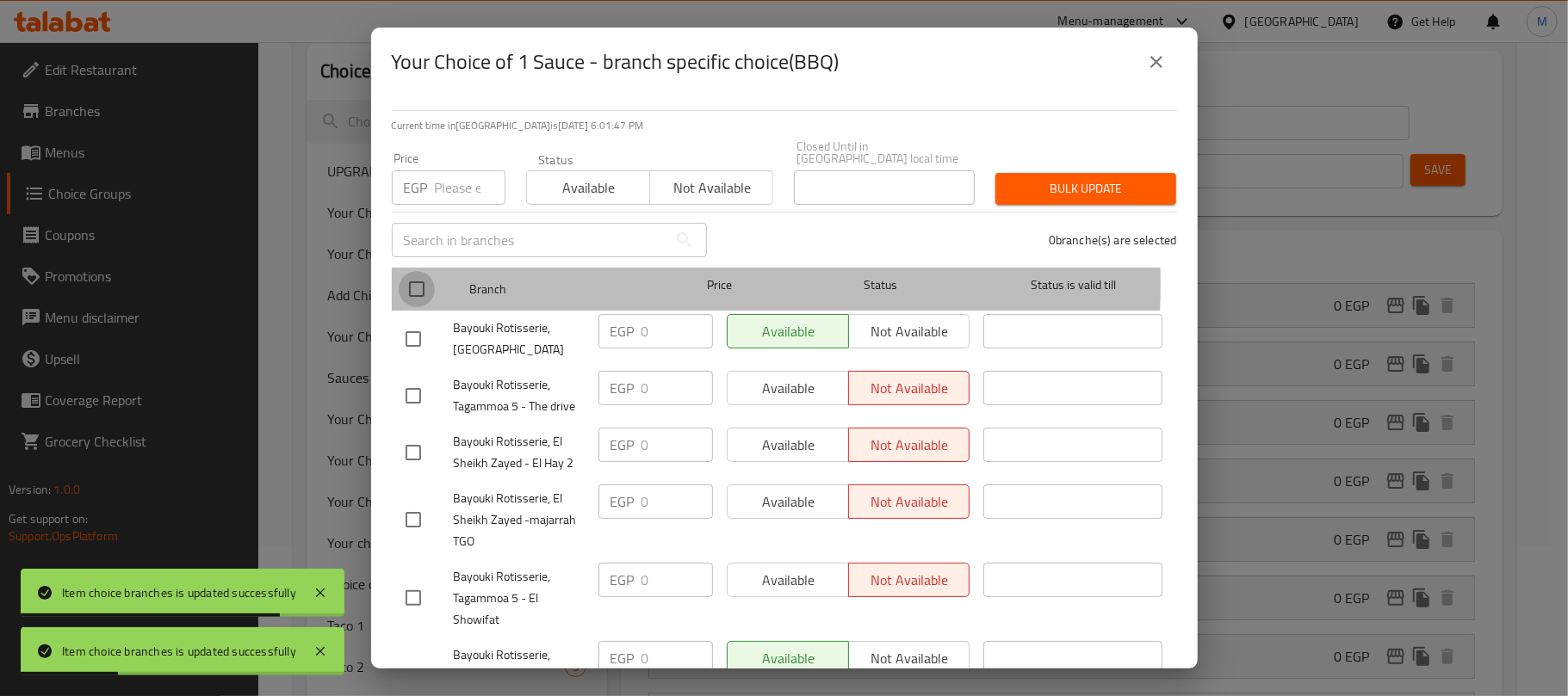
click at [406, 272] on input "checkbox" at bounding box center [416, 289] width 36 height 36
checkbox input "true"
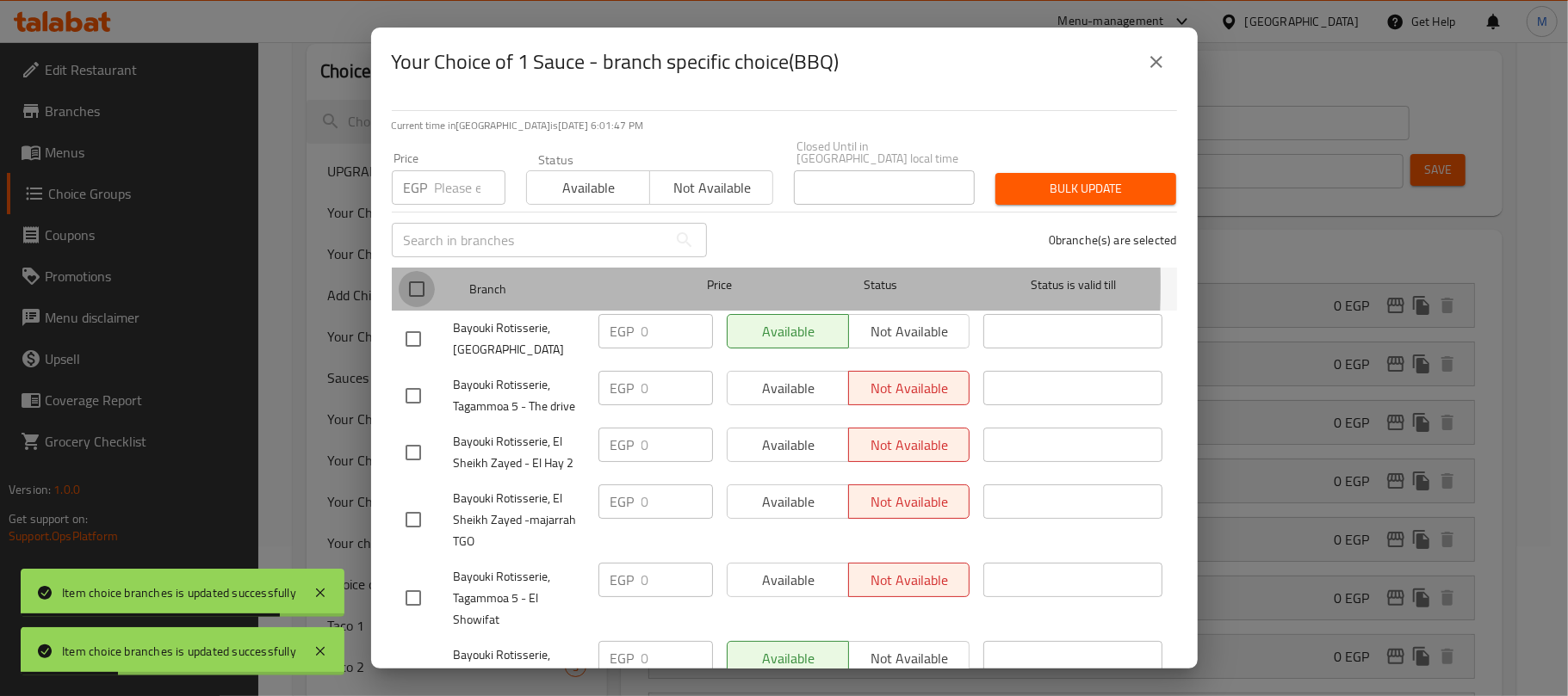
checkbox input "true"
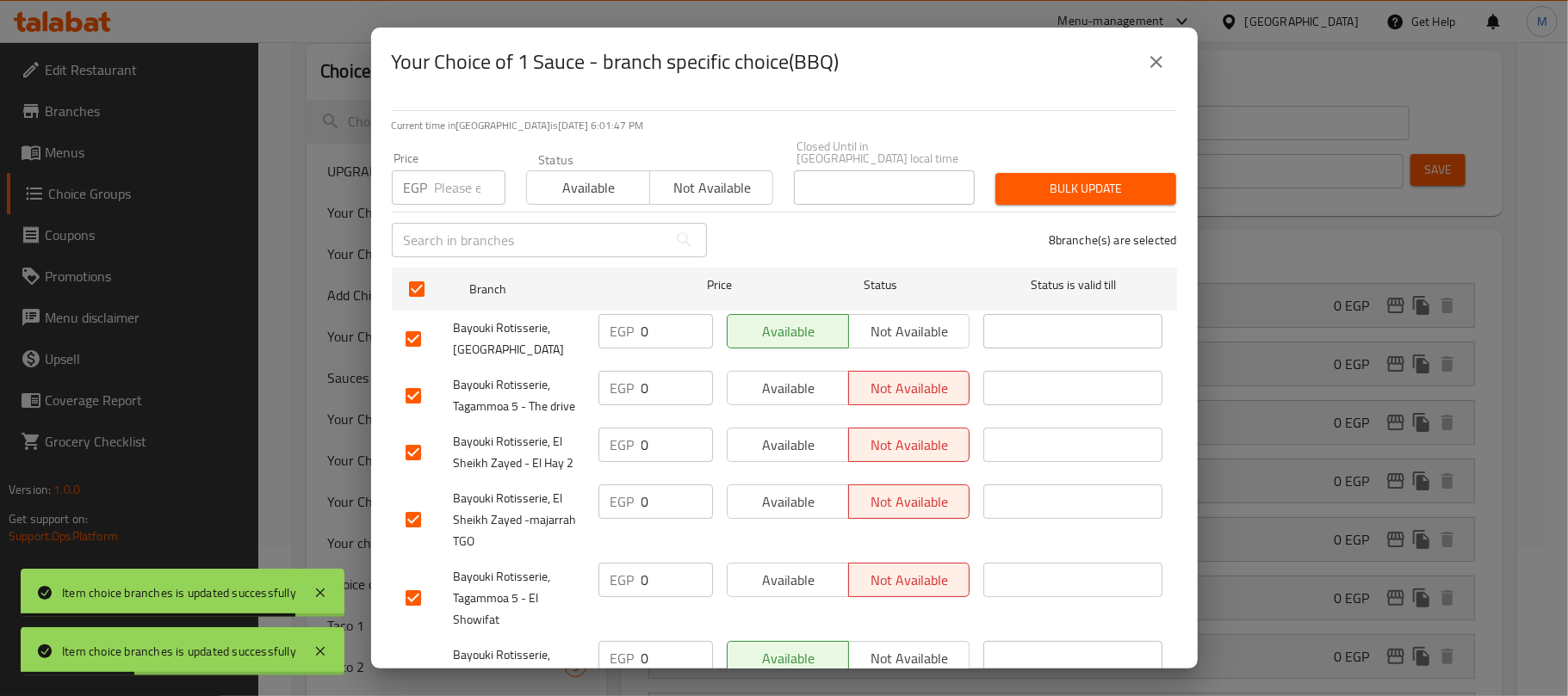
click at [602, 178] on span "Available" at bounding box center [588, 188] width 109 height 25
click at [1013, 179] on span "Bulk update" at bounding box center [1085, 189] width 154 height 21
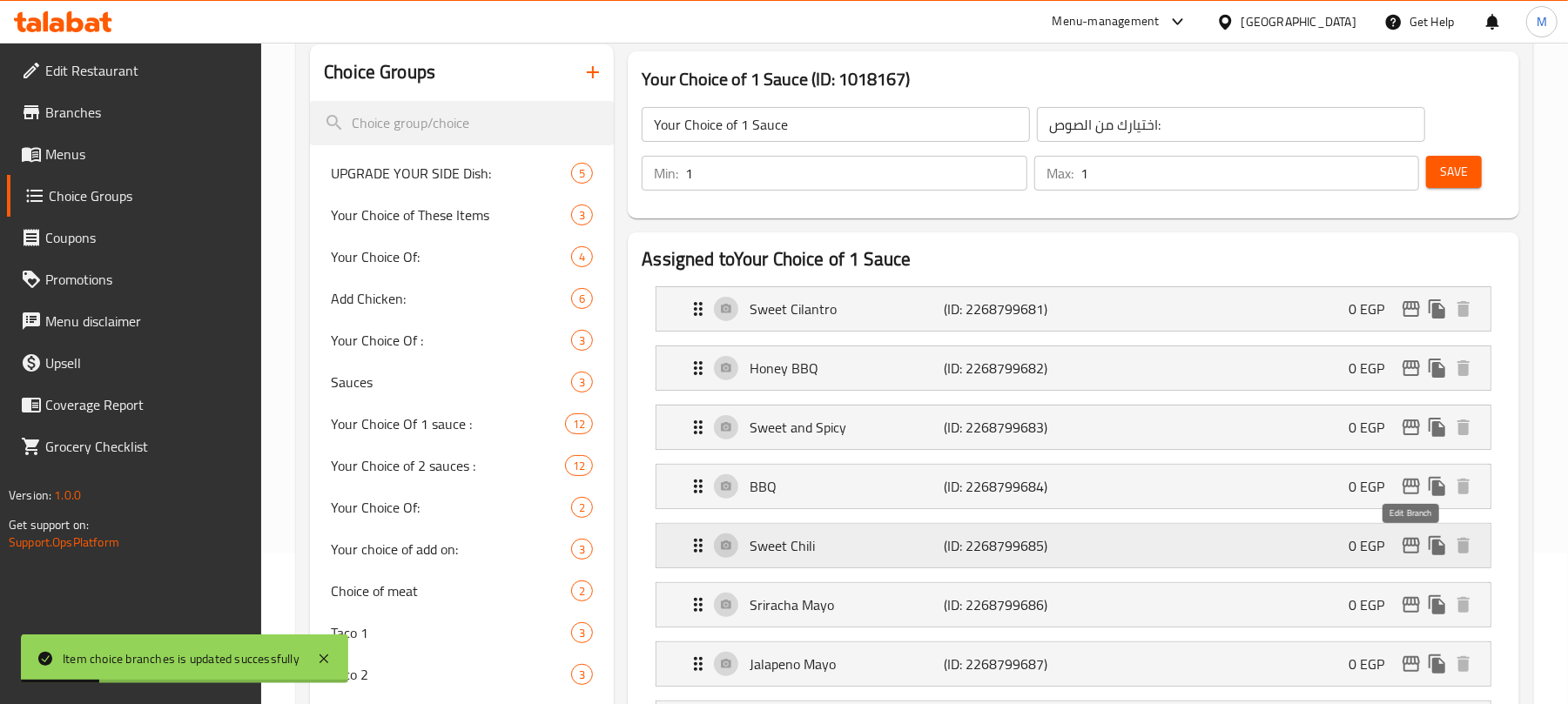
click at [1414, 552] on icon "edit" at bounding box center [1411, 545] width 21 height 21
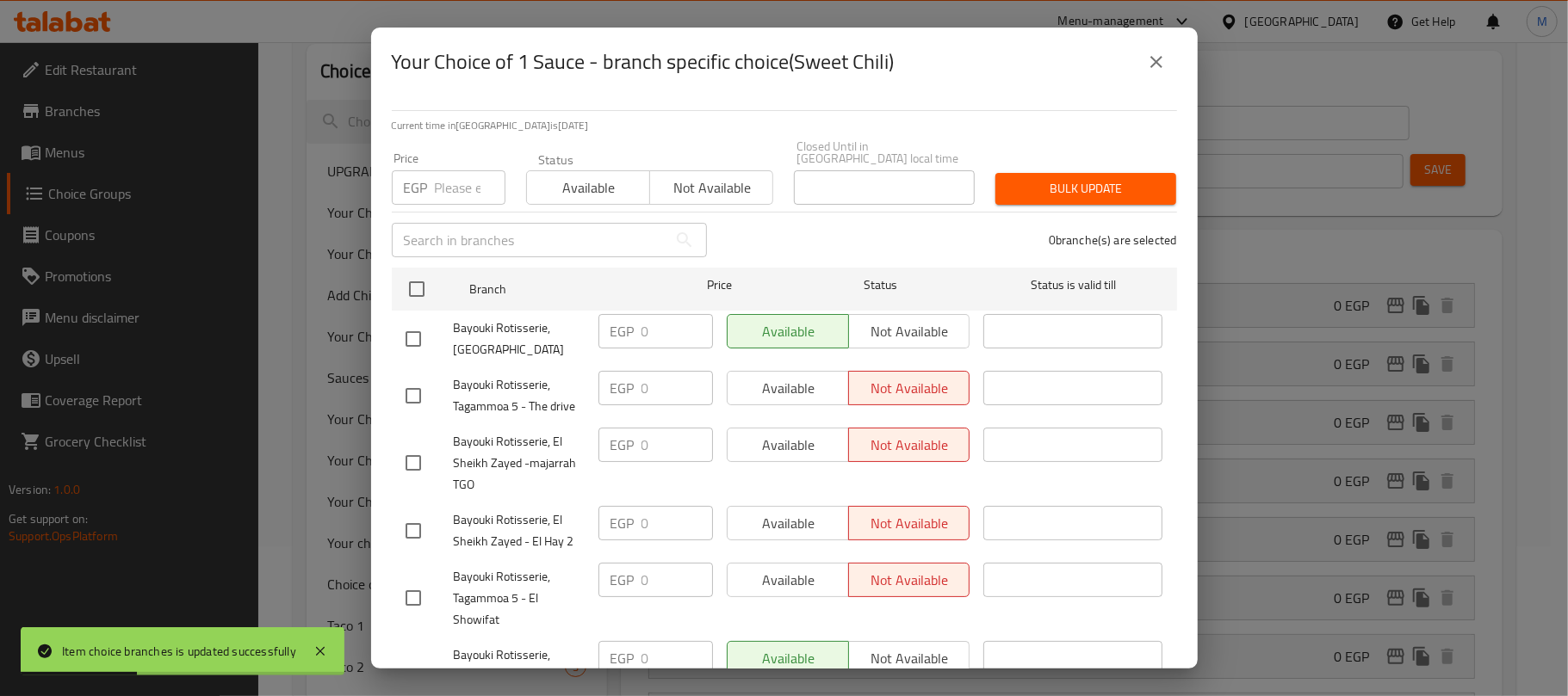
drag, startPoint x: 413, startPoint y: 283, endPoint x: 444, endPoint y: 250, distance: 45.3
click at [413, 281] on input "checkbox" at bounding box center [416, 289] width 36 height 36
checkbox input "true"
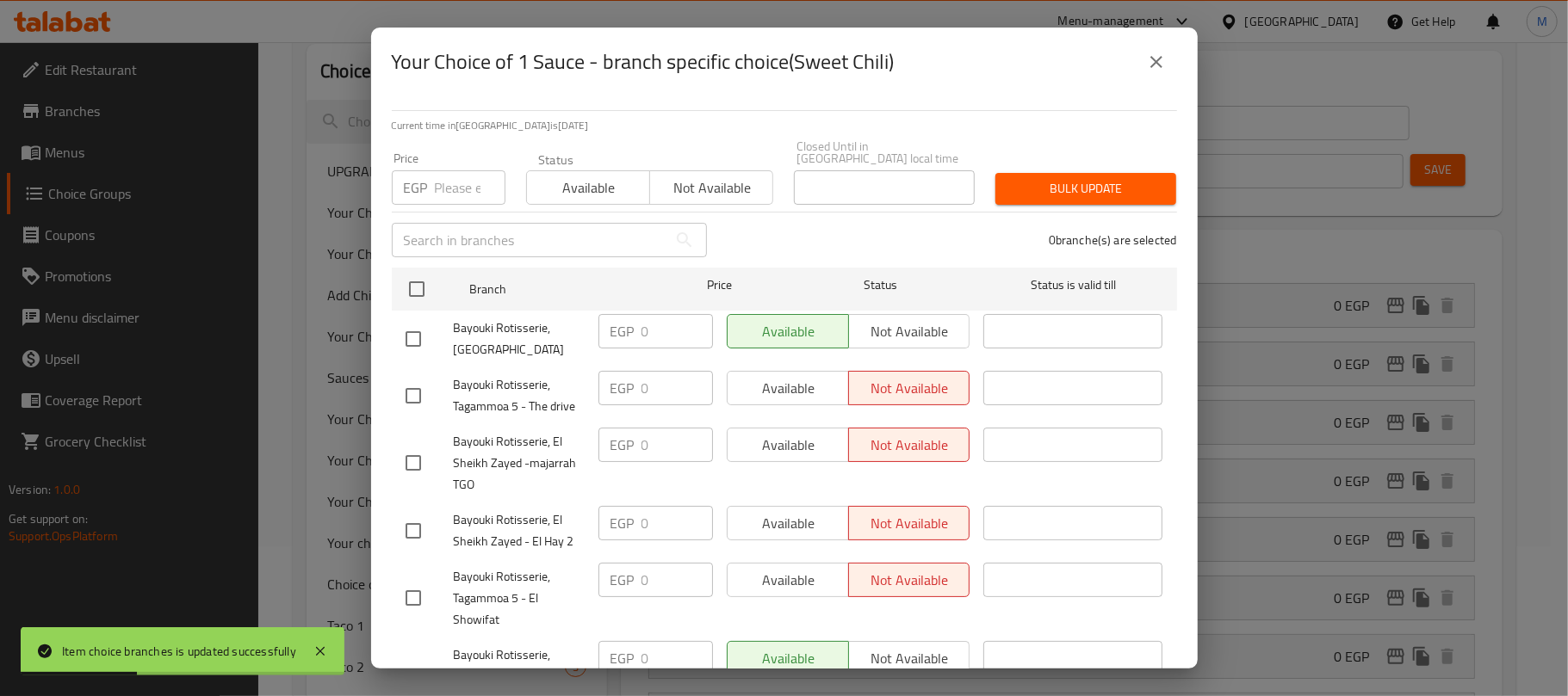
checkbox input "true"
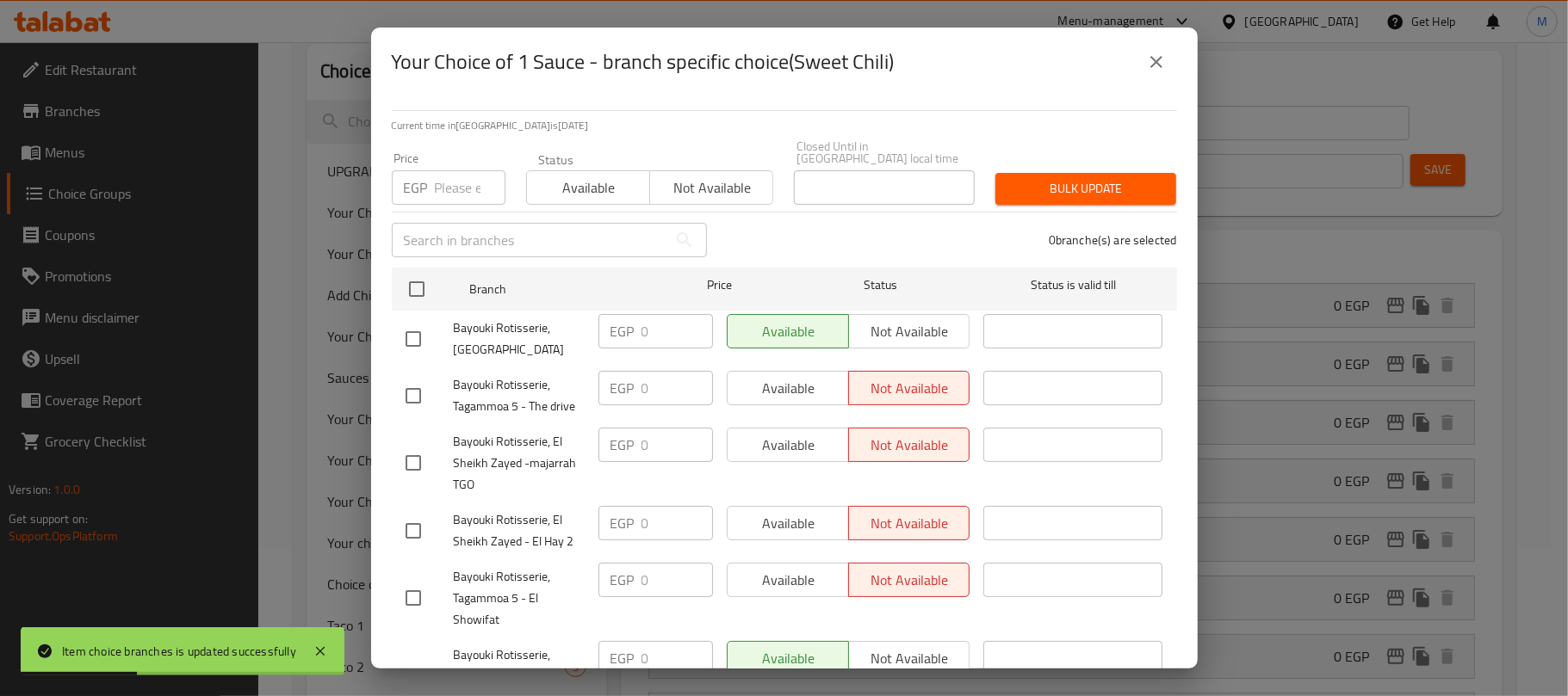
checkbox input "true"
click at [558, 176] on span "Available" at bounding box center [588, 188] width 109 height 25
click at [1075, 187] on button "Bulk update" at bounding box center [1085, 188] width 181 height 32
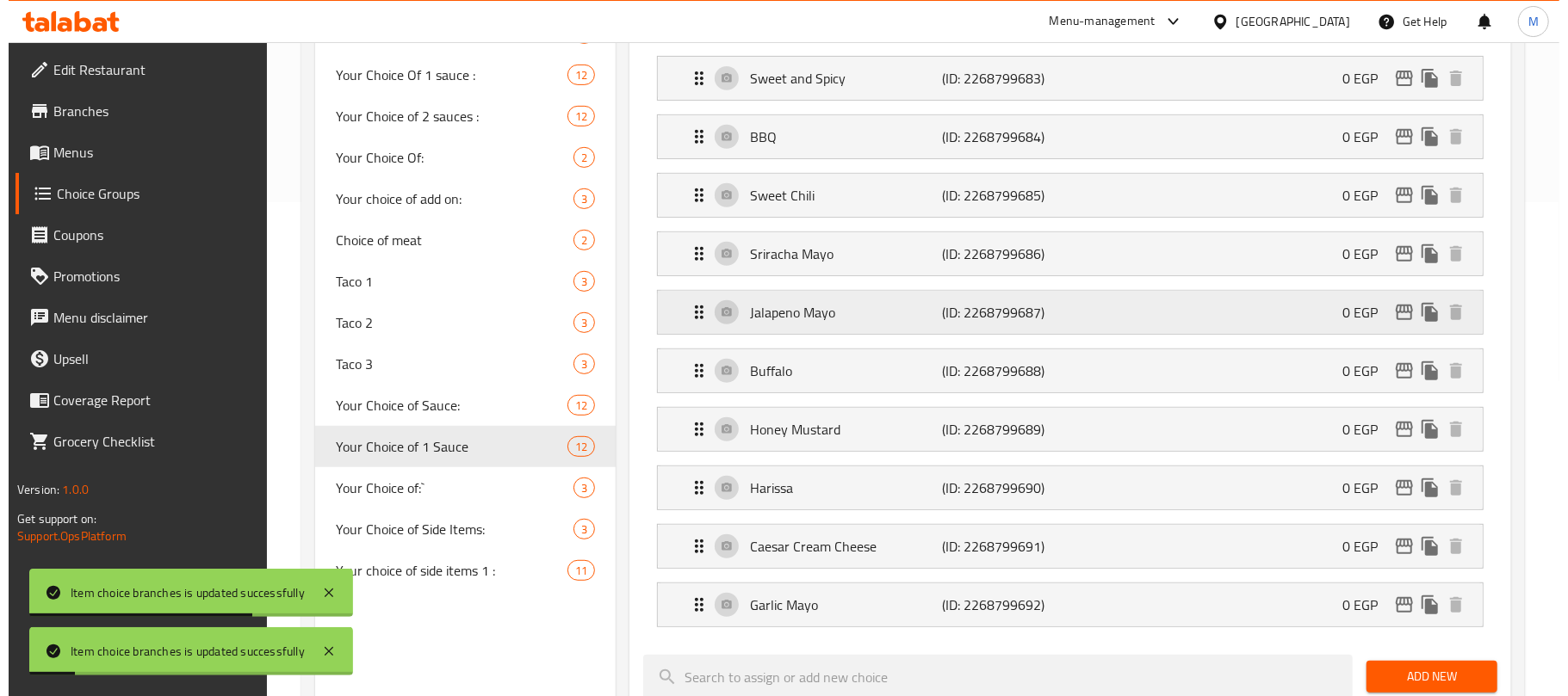
scroll to position [265, 0]
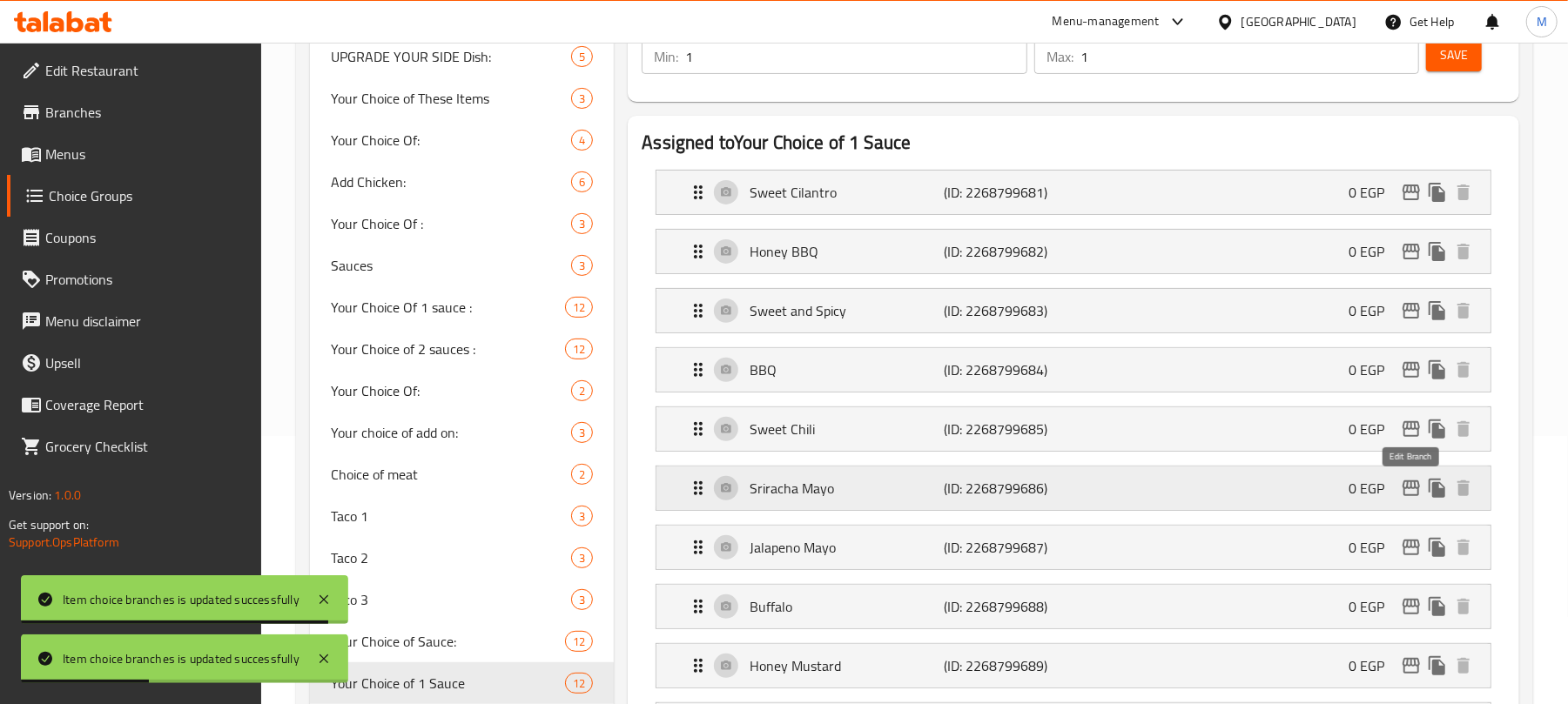
click at [1404, 495] on icon "edit" at bounding box center [1412, 488] width 18 height 16
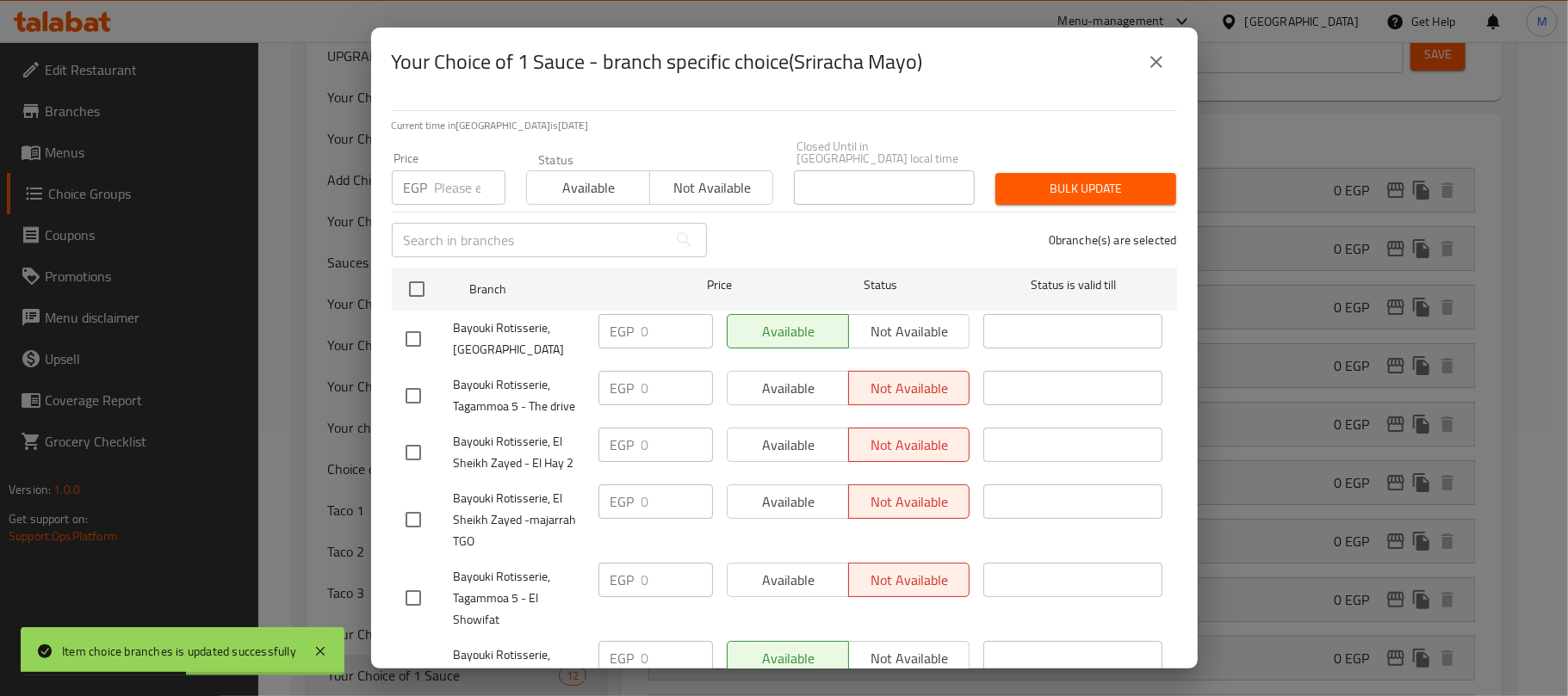
drag, startPoint x: 425, startPoint y: 269, endPoint x: 528, endPoint y: 214, distance: 116.8
click at [425, 271] on input "checkbox" at bounding box center [416, 289] width 36 height 36
checkbox input "true"
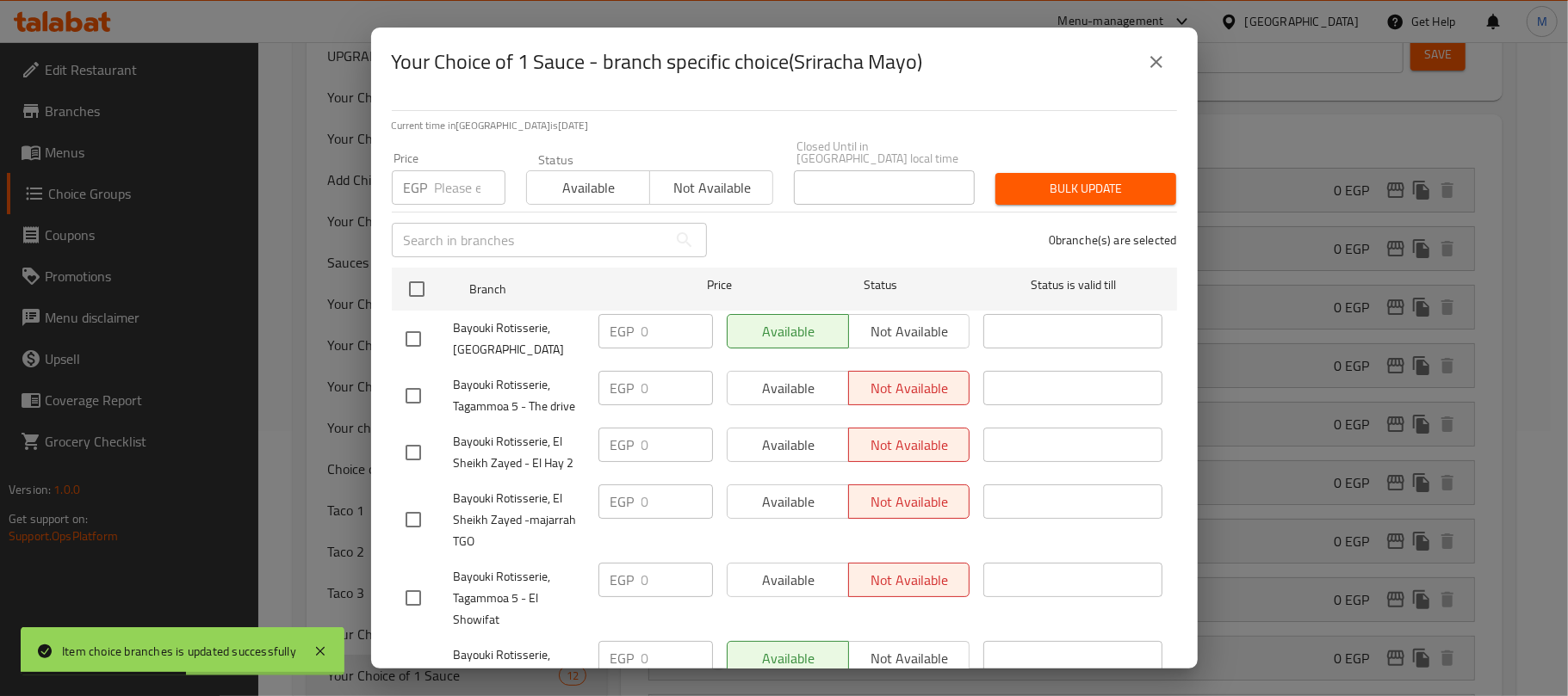
checkbox input "true"
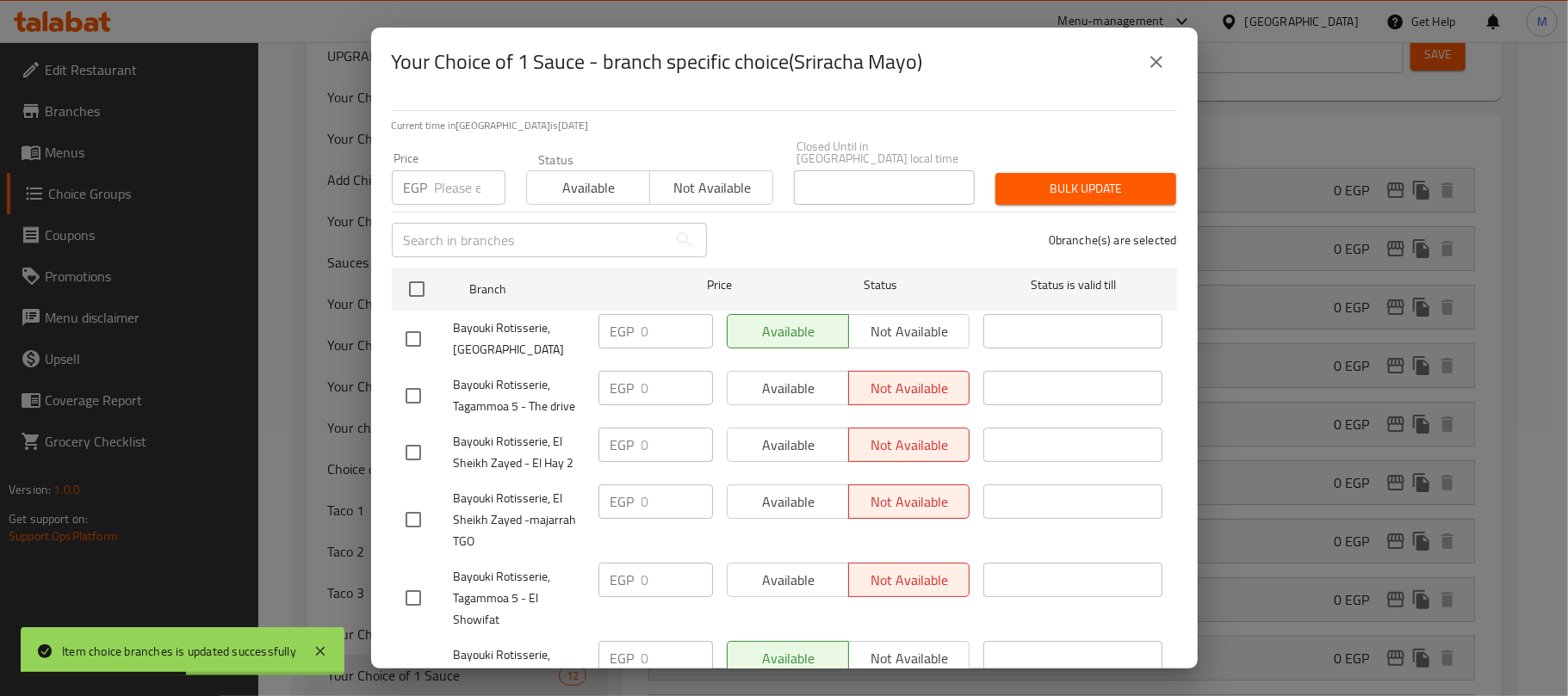
checkbox input "true"
click at [558, 179] on span "Available" at bounding box center [588, 188] width 109 height 25
click at [1048, 179] on span "Bulk update" at bounding box center [1085, 189] width 154 height 21
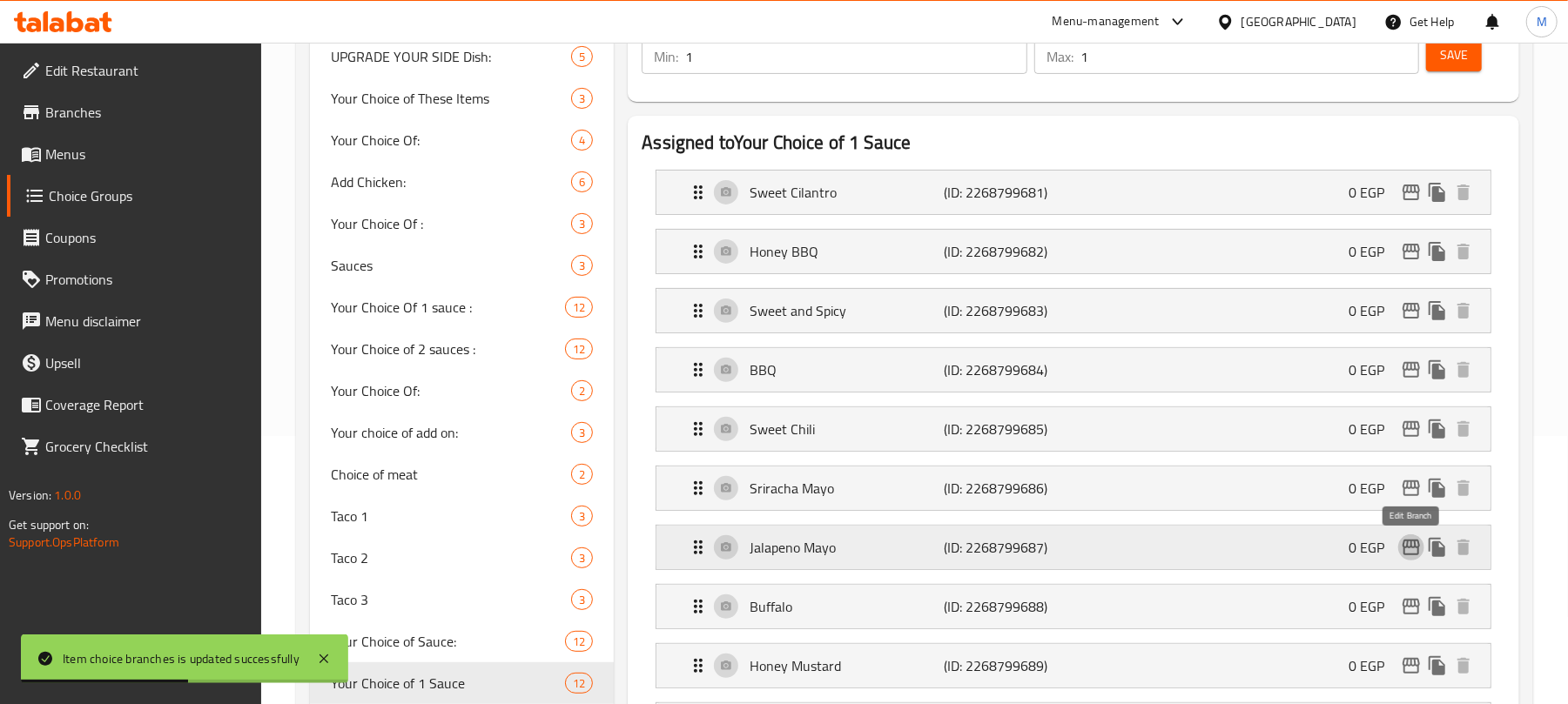
click at [1409, 552] on icon "edit" at bounding box center [1411, 547] width 21 height 21
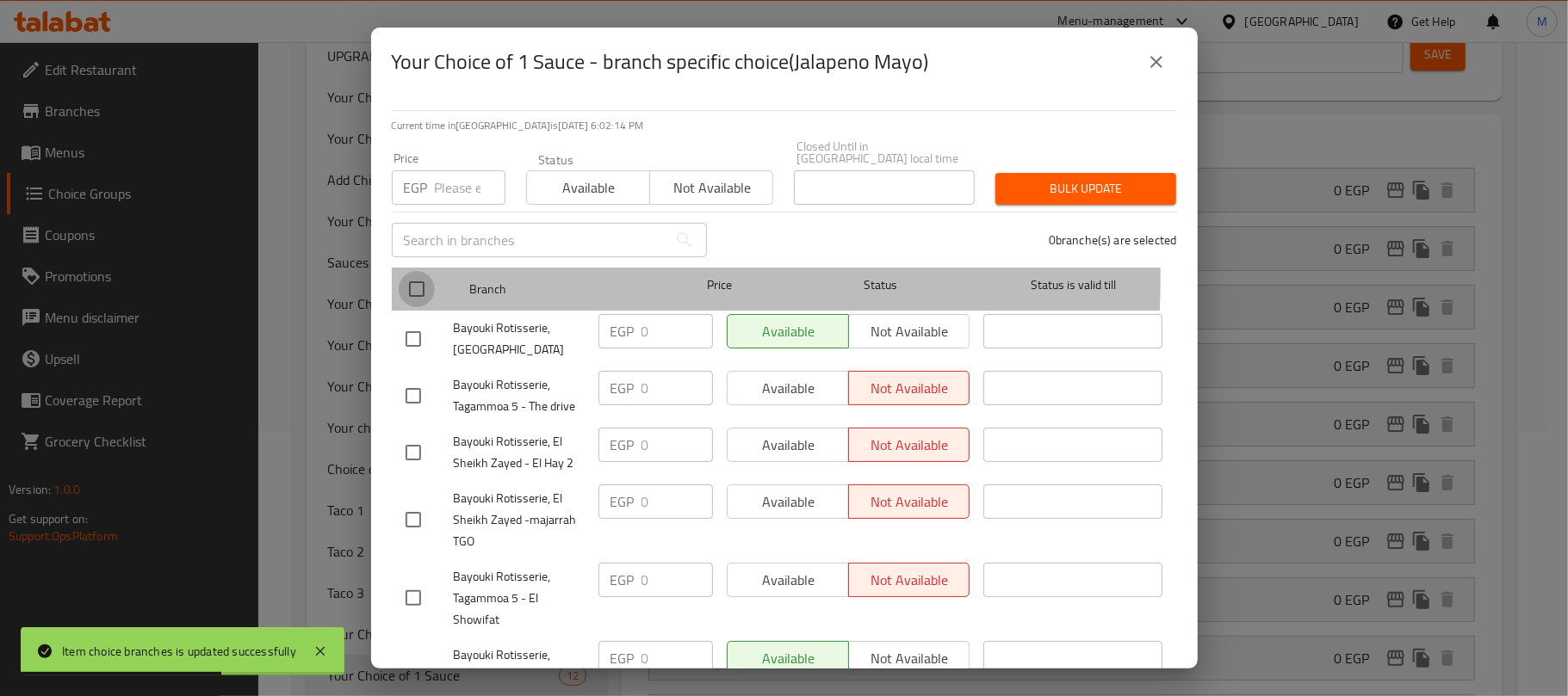
click at [410, 271] on input "checkbox" at bounding box center [416, 289] width 36 height 36
checkbox input "true"
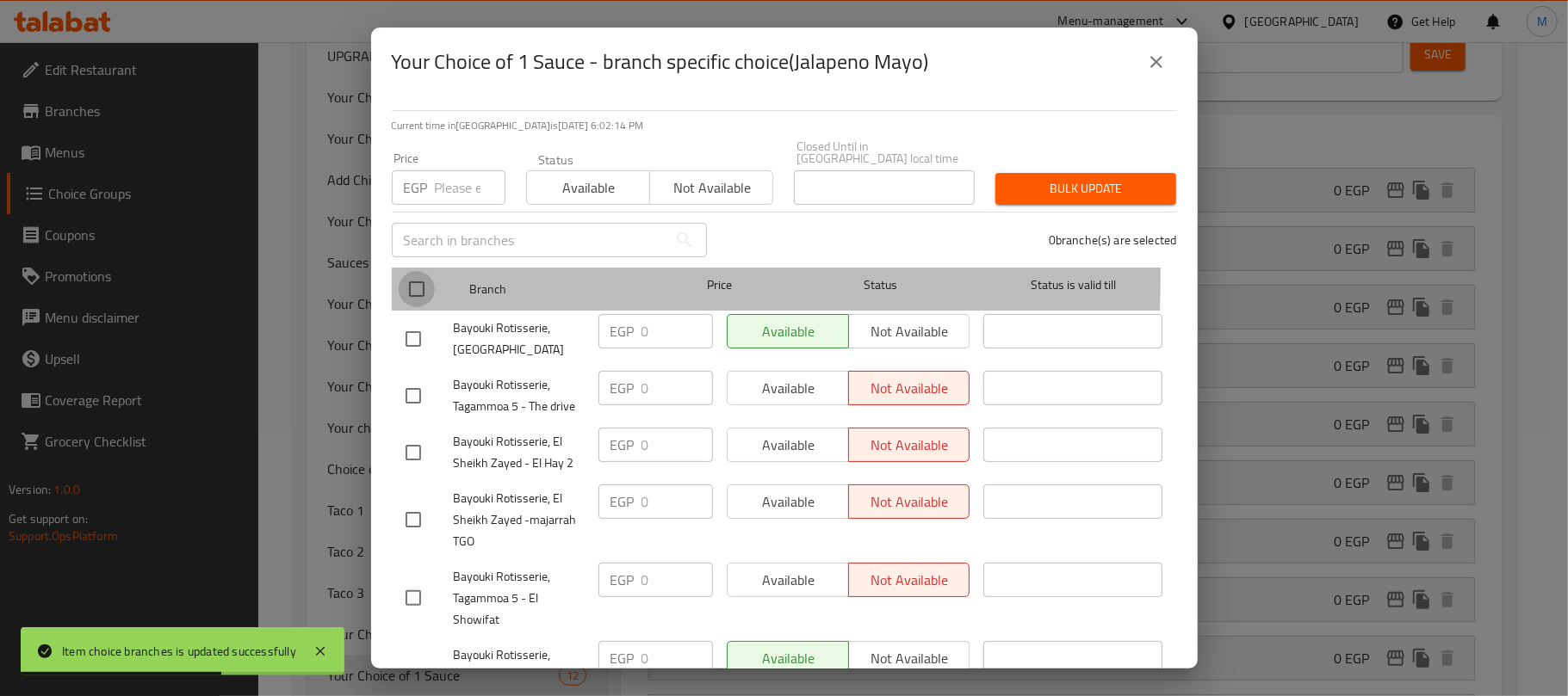
checkbox input "true"
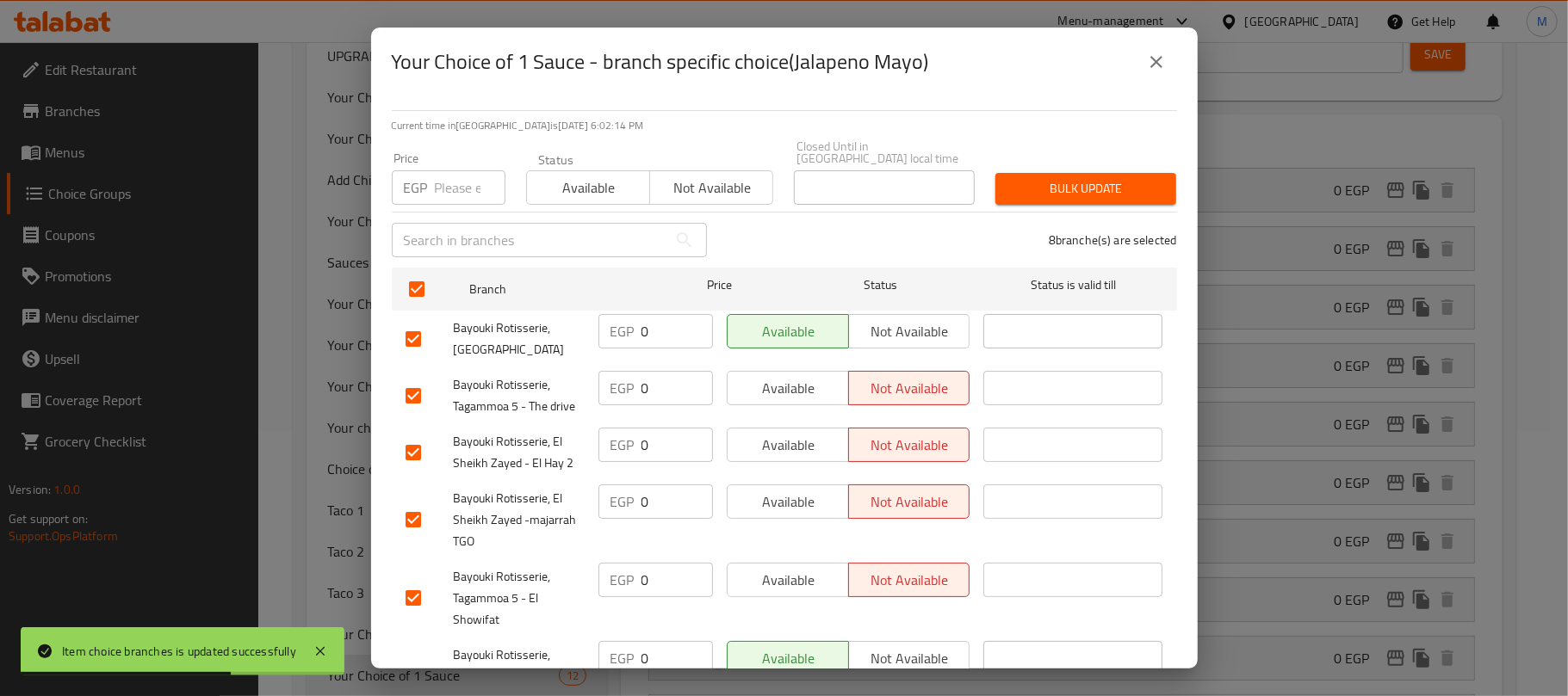
click at [569, 176] on span "Available" at bounding box center [588, 188] width 109 height 25
click at [1046, 179] on span "Bulk update" at bounding box center [1085, 189] width 154 height 21
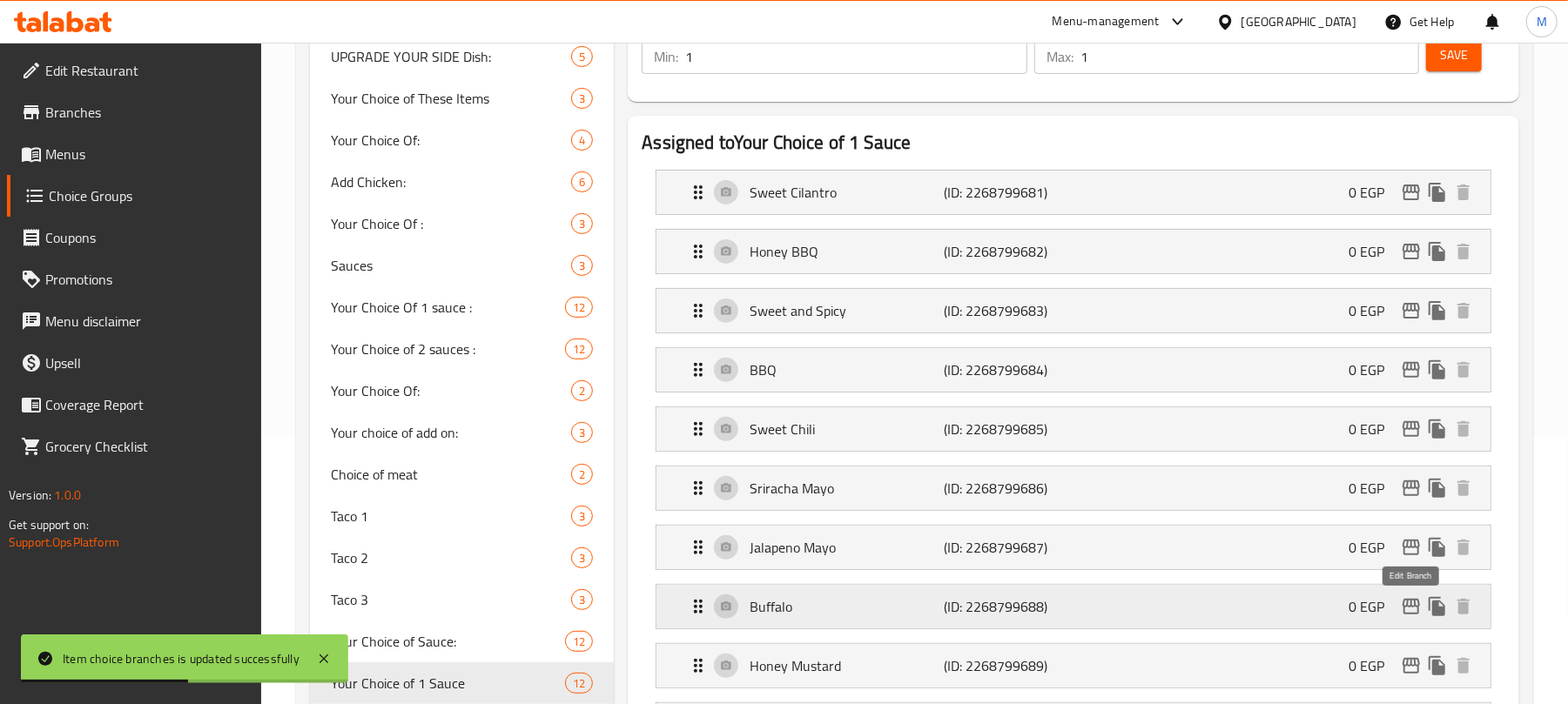
click at [1413, 610] on icon "edit" at bounding box center [1412, 607] width 18 height 16
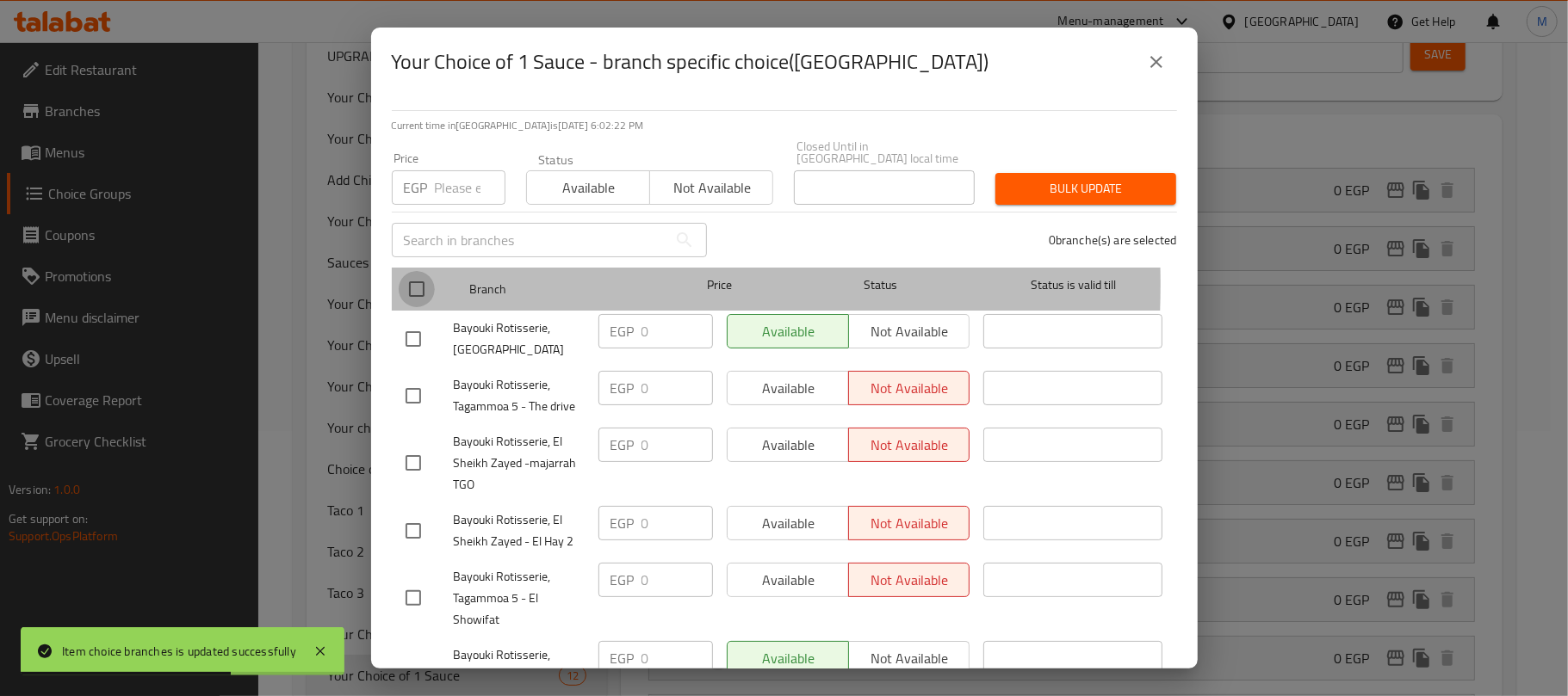
click at [424, 273] on input "checkbox" at bounding box center [416, 289] width 36 height 36
checkbox input "true"
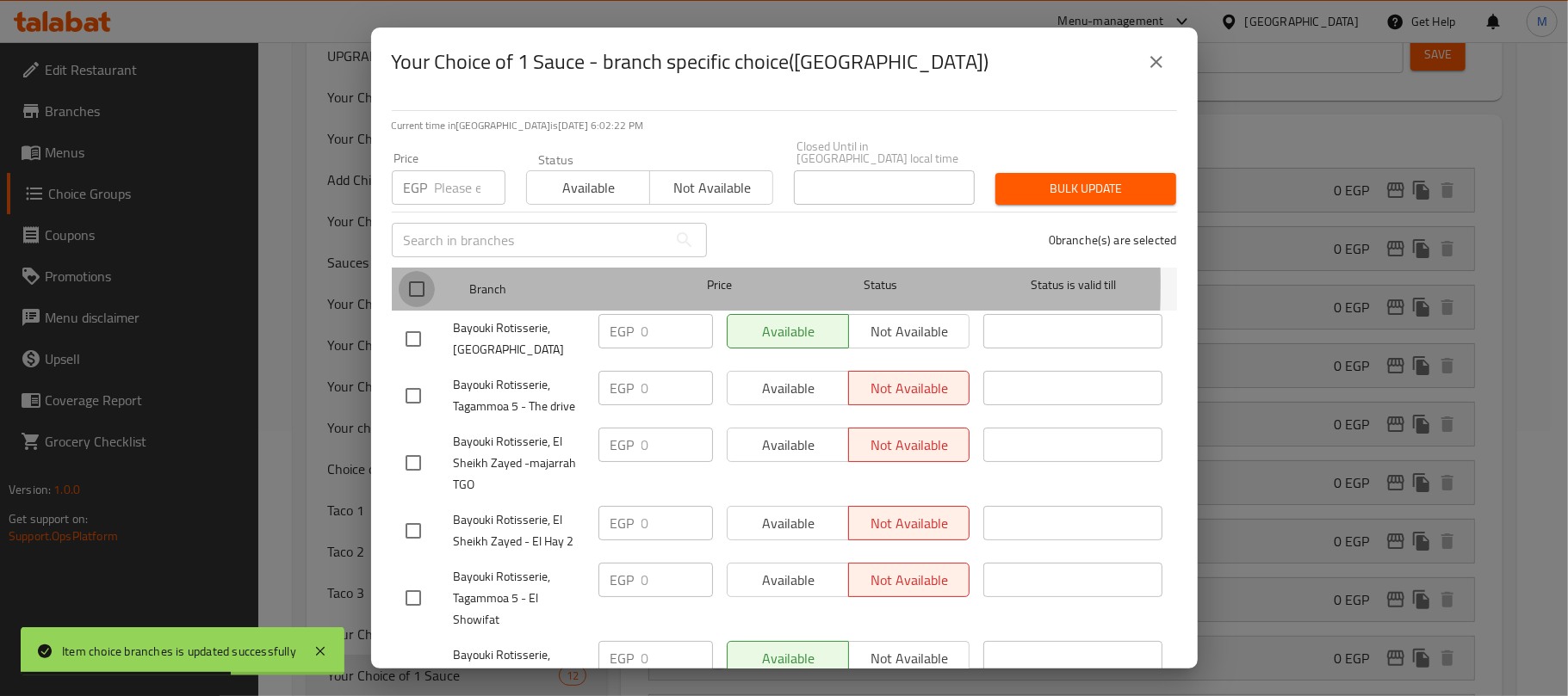
checkbox input "true"
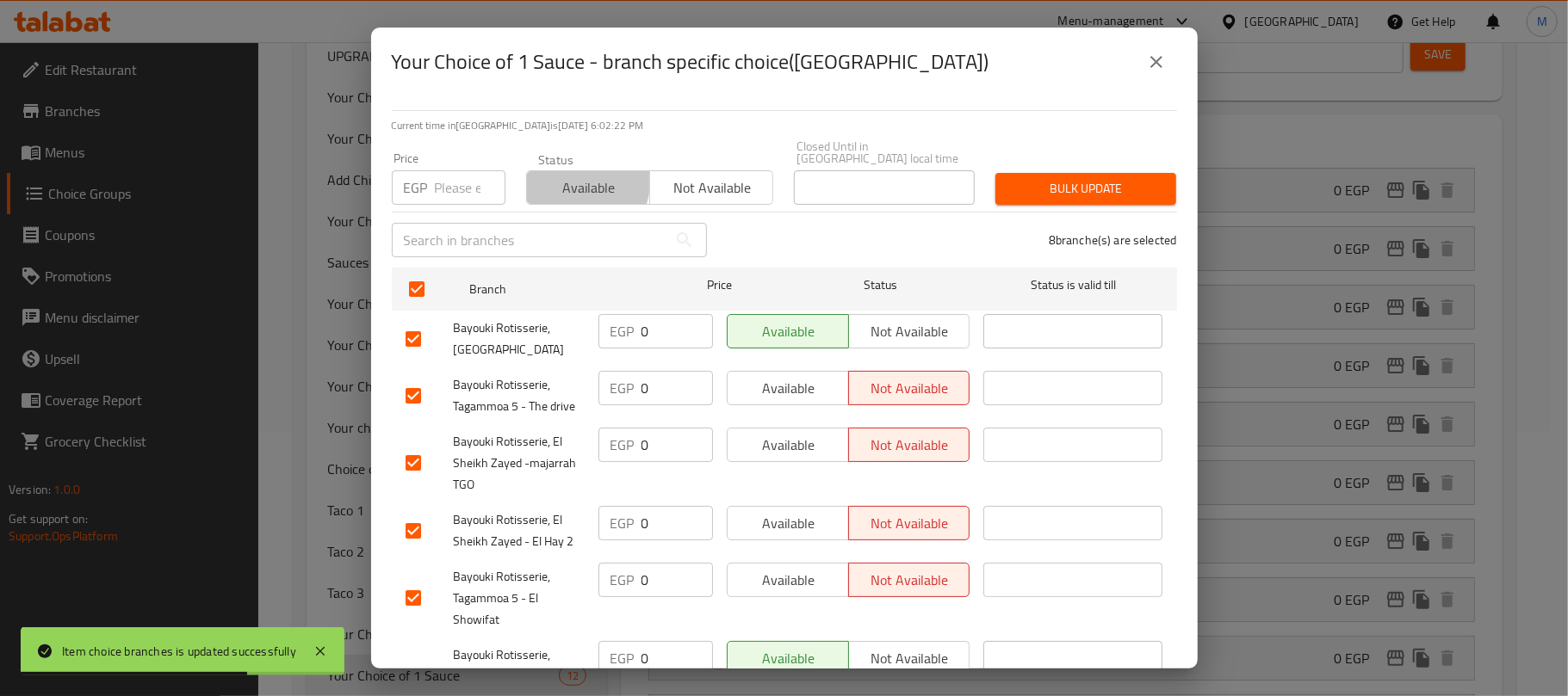
click at [574, 176] on span "Available" at bounding box center [588, 188] width 109 height 25
click at [1109, 179] on span "Bulk update" at bounding box center [1085, 189] width 154 height 21
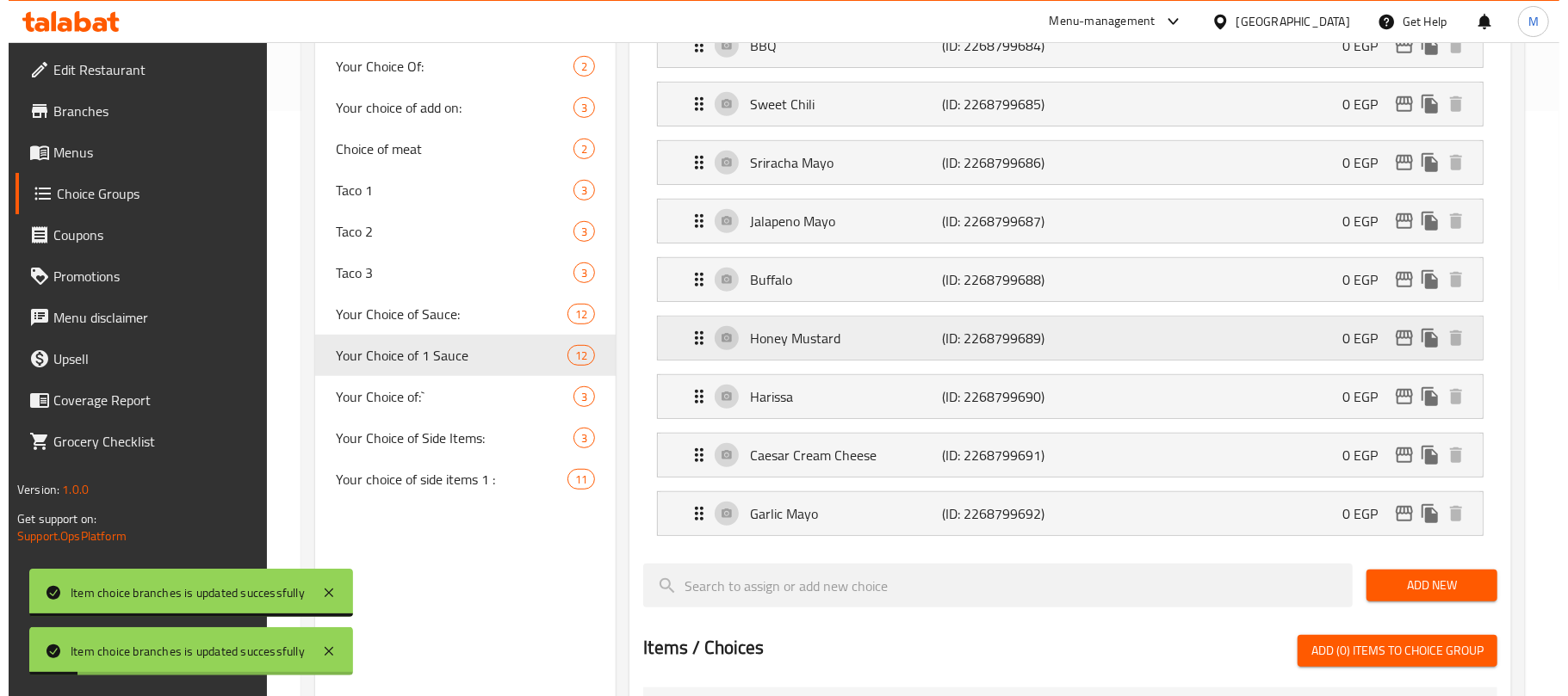
scroll to position [494, 0]
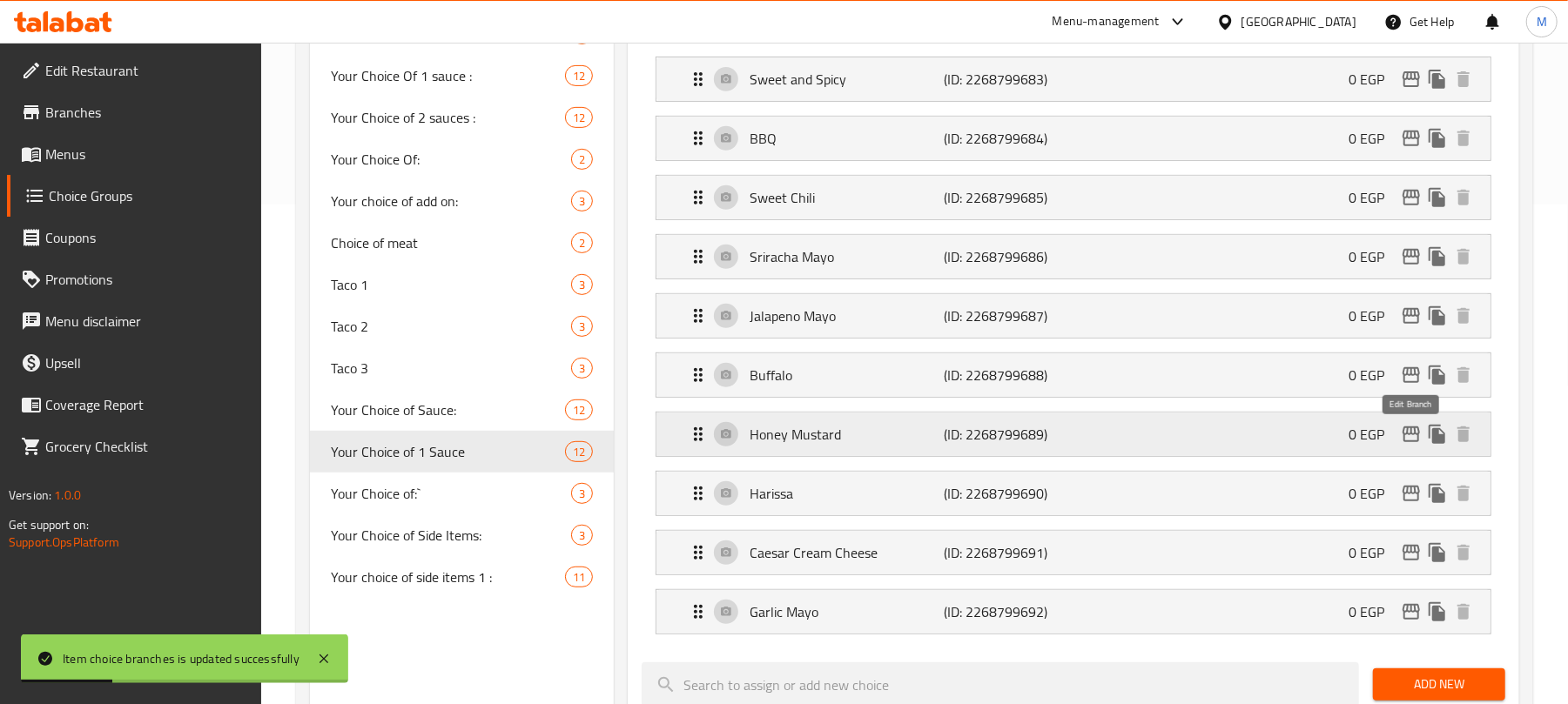
click at [1404, 434] on icon "edit" at bounding box center [1412, 435] width 18 height 16
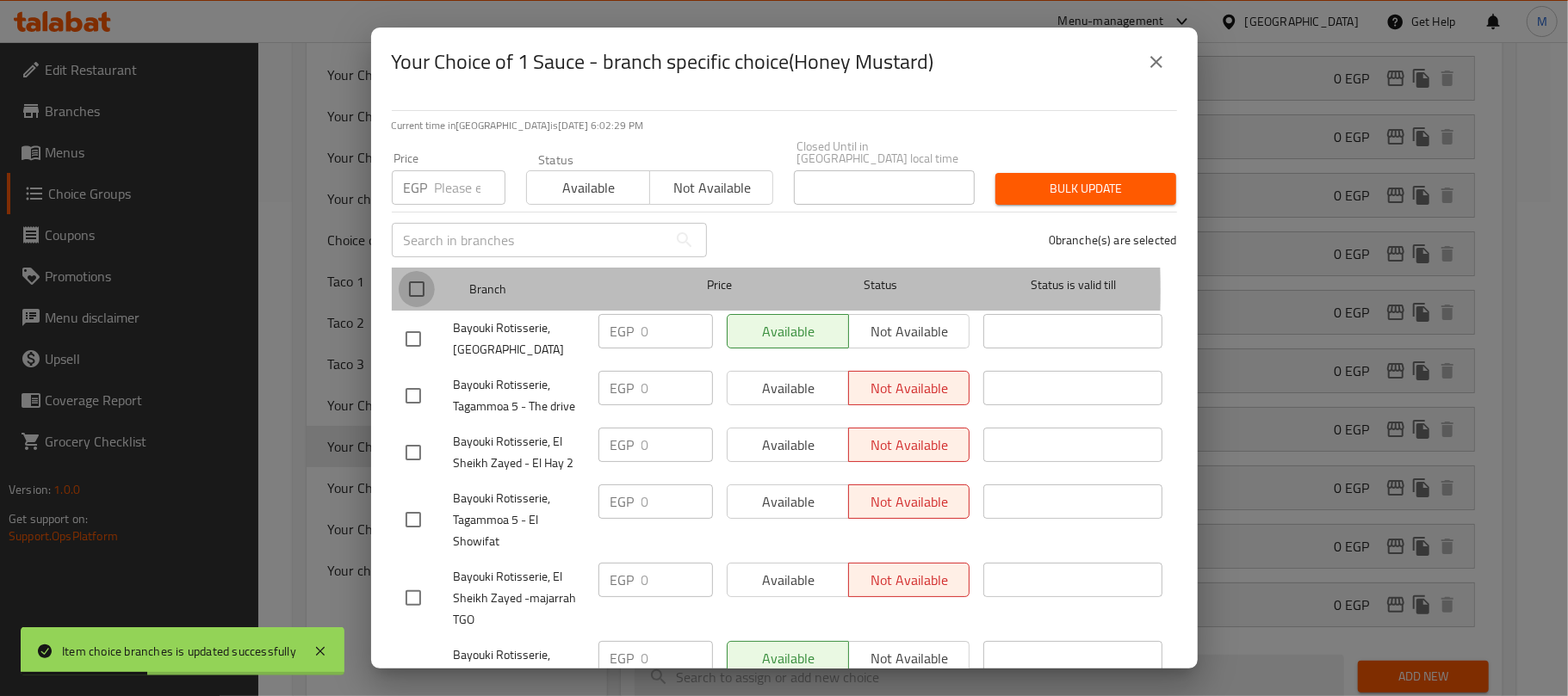
click at [418, 279] on input "checkbox" at bounding box center [416, 289] width 36 height 36
checkbox input "true"
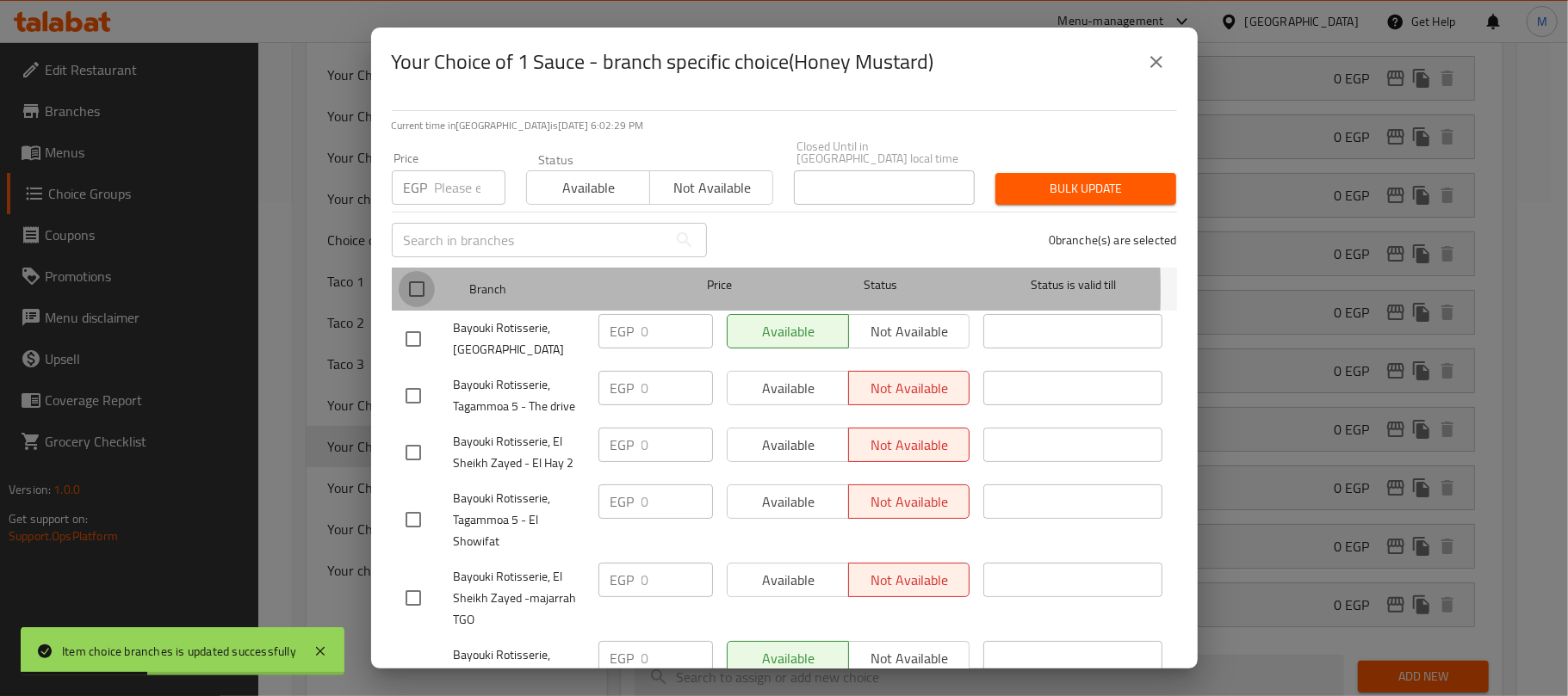
checkbox input "true"
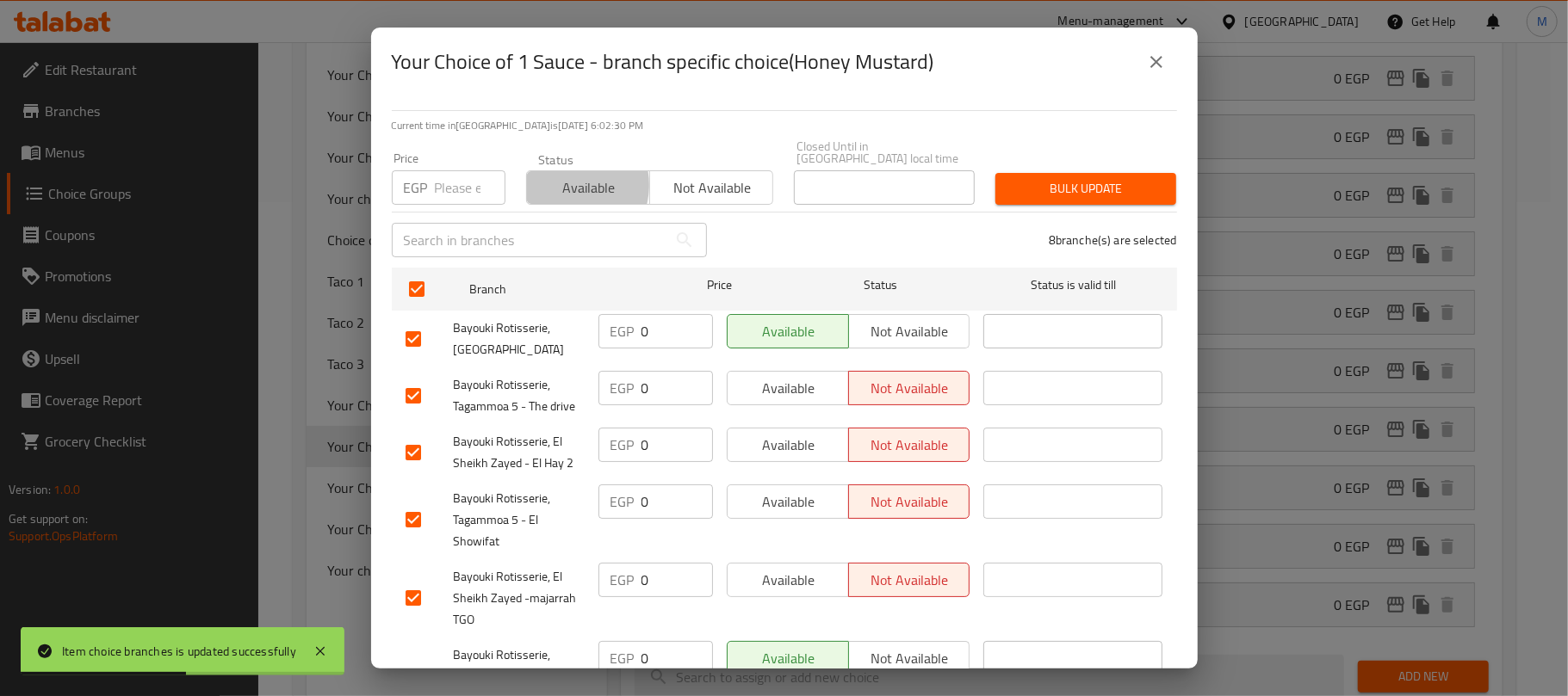
click at [566, 176] on span "Available" at bounding box center [588, 188] width 109 height 25
click at [1128, 179] on span "Bulk update" at bounding box center [1085, 189] width 154 height 21
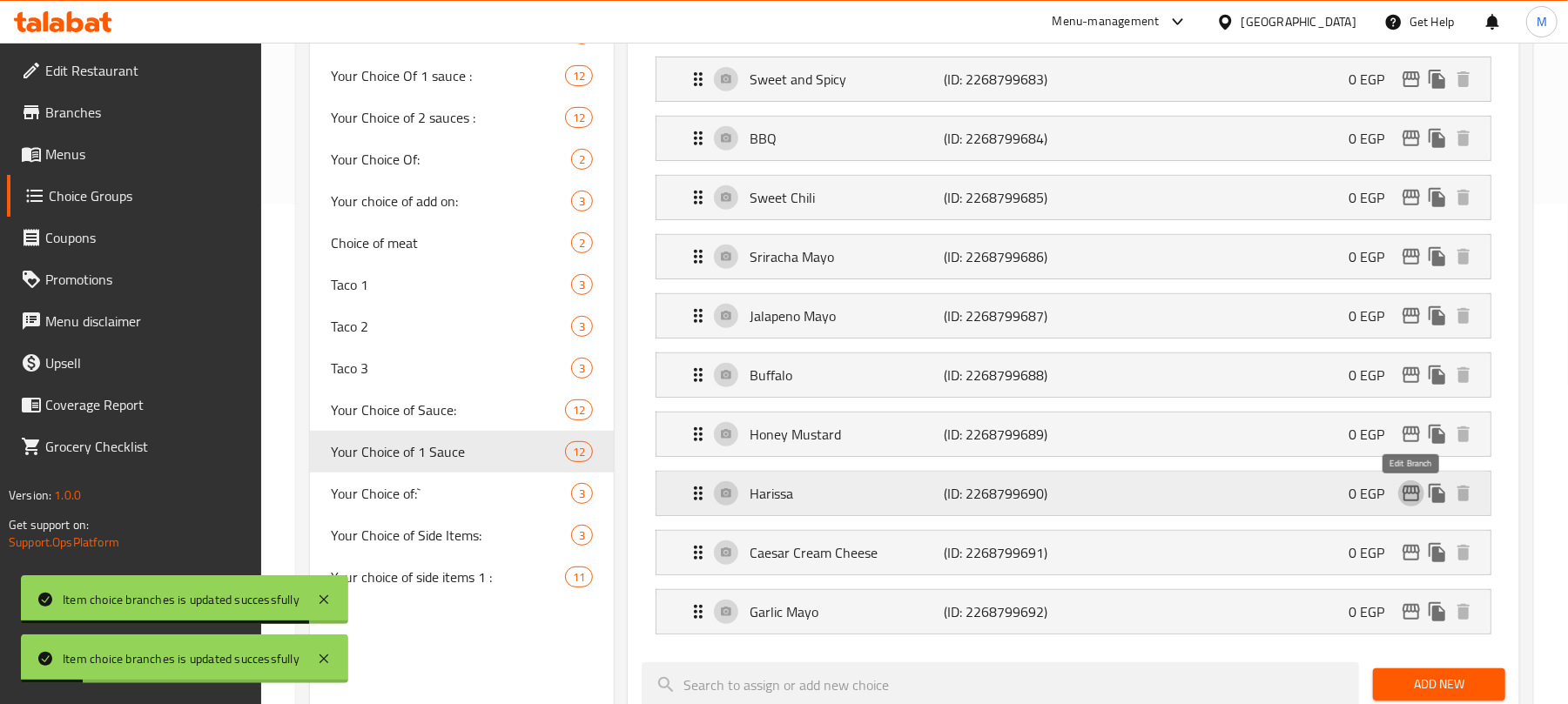
click at [1409, 496] on icon "edit" at bounding box center [1411, 493] width 21 height 21
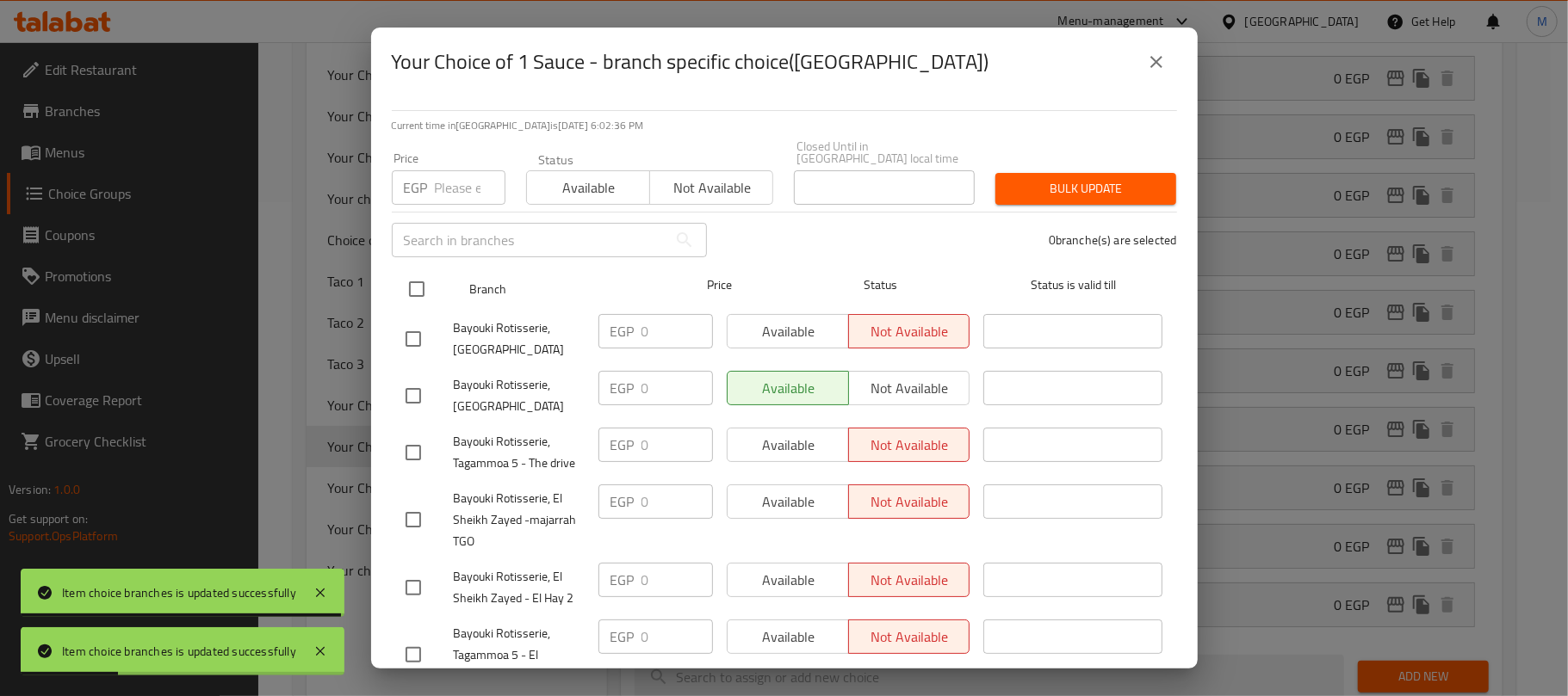
click at [413, 279] on input "checkbox" at bounding box center [416, 289] width 36 height 36
checkbox input "true"
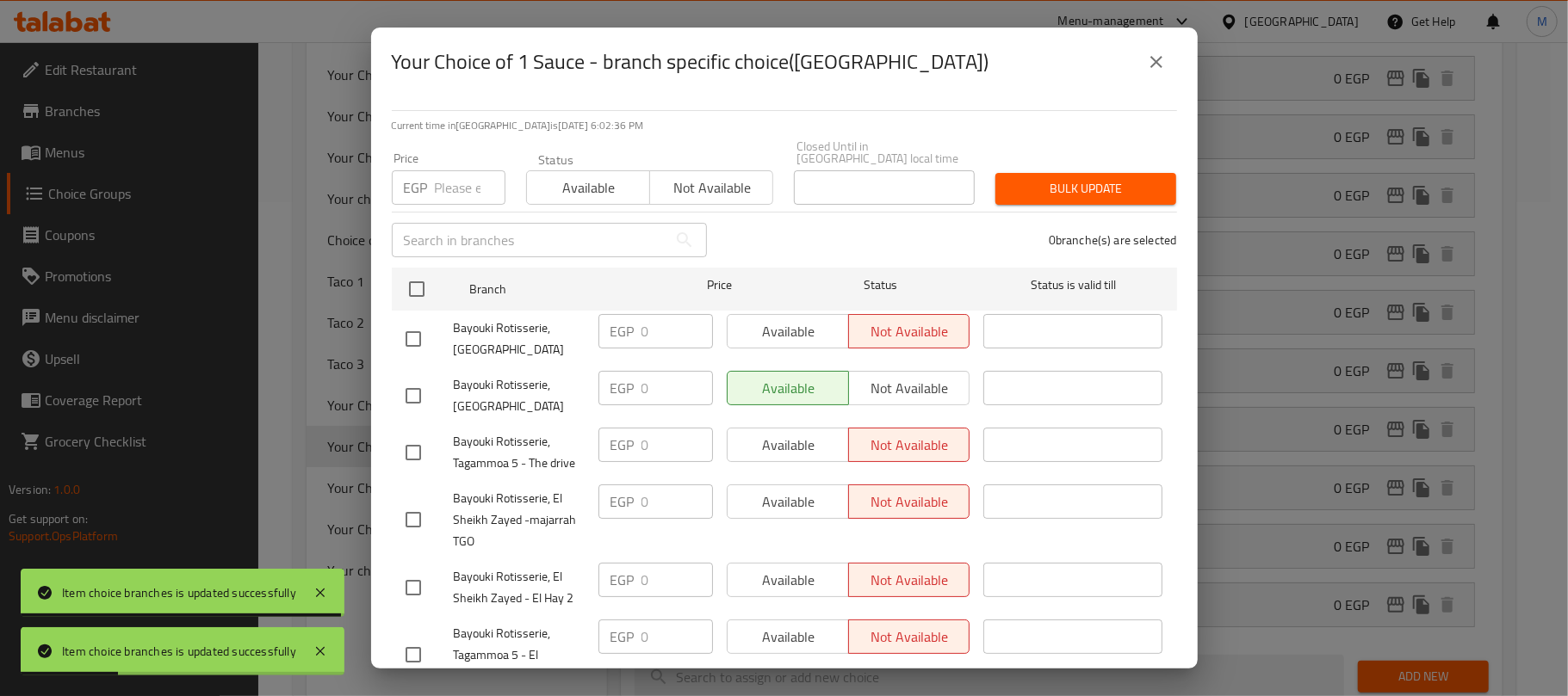
checkbox input "true"
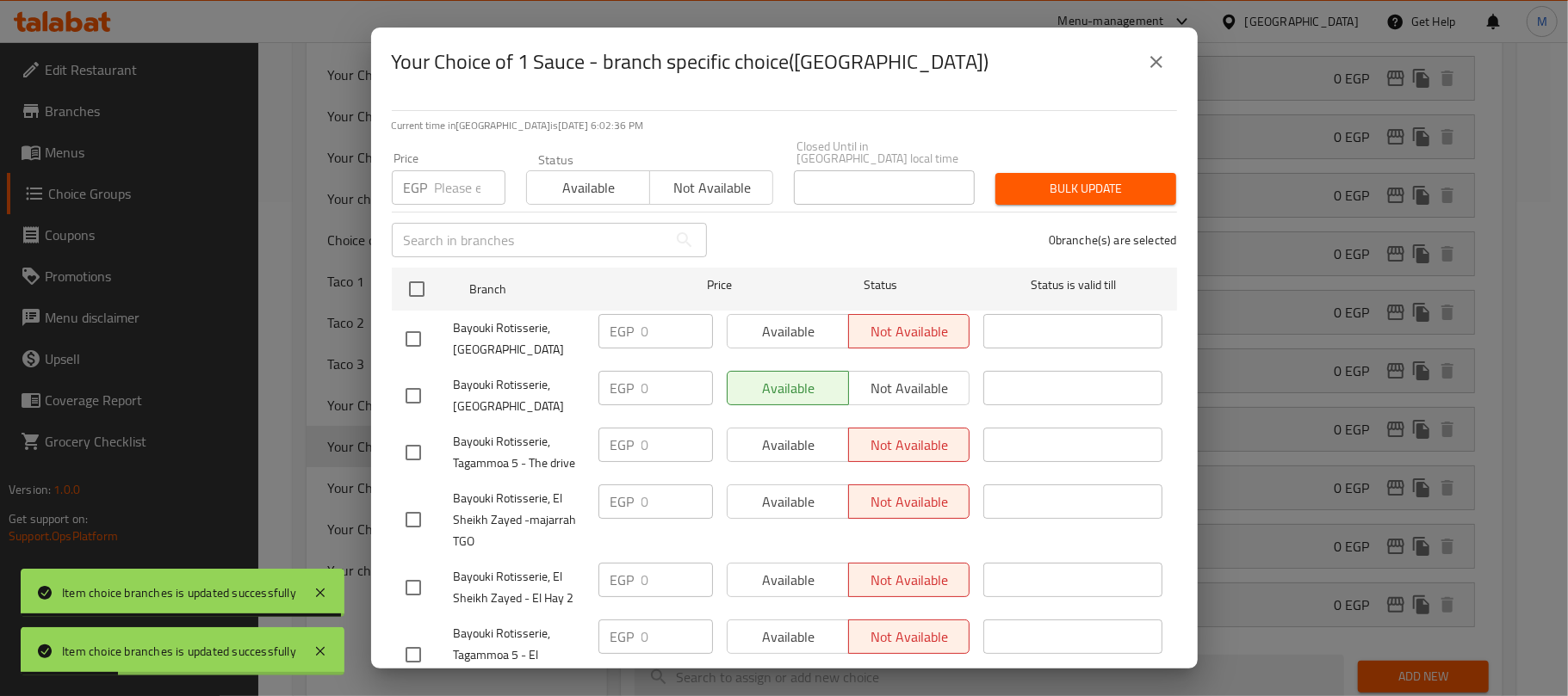
checkbox input "true"
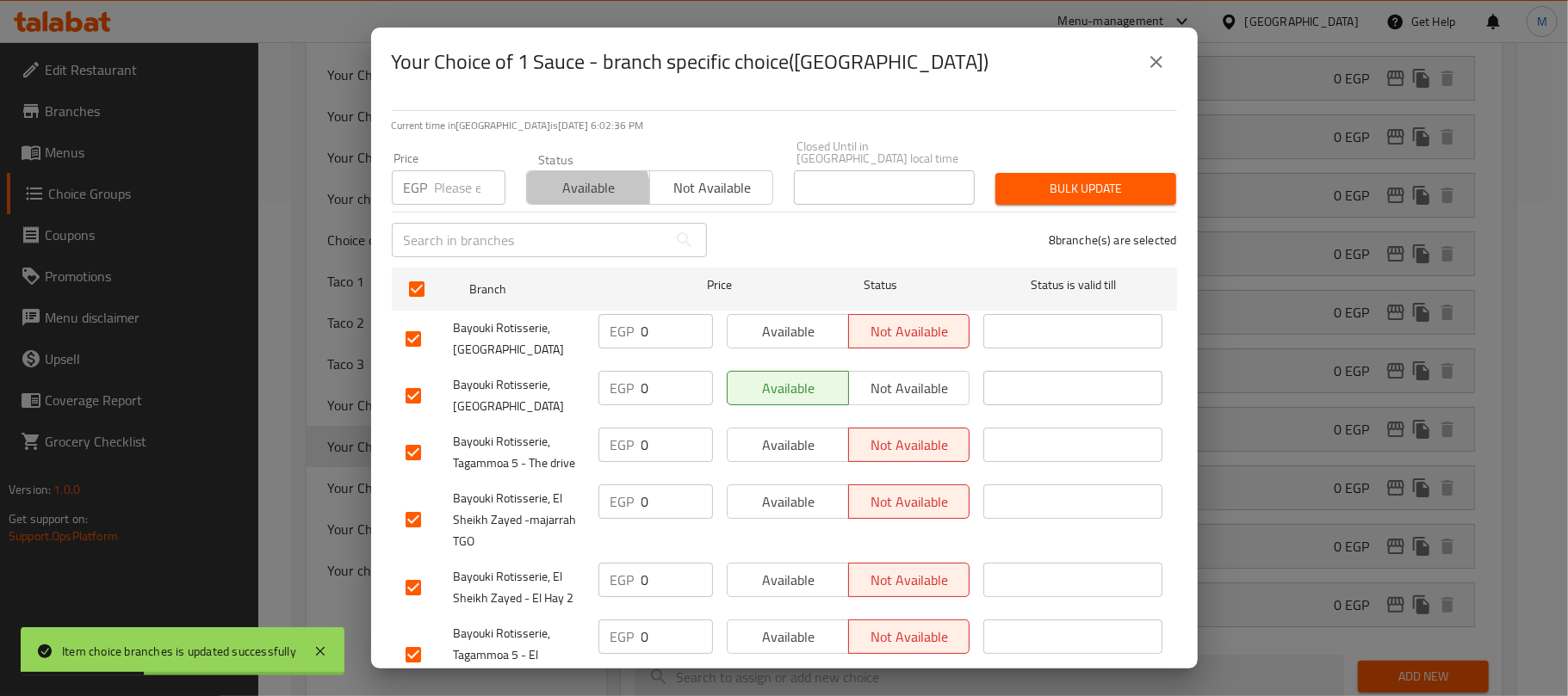
click at [569, 184] on span "Available" at bounding box center [588, 188] width 109 height 25
click at [1022, 179] on span "Bulk update" at bounding box center [1085, 189] width 154 height 21
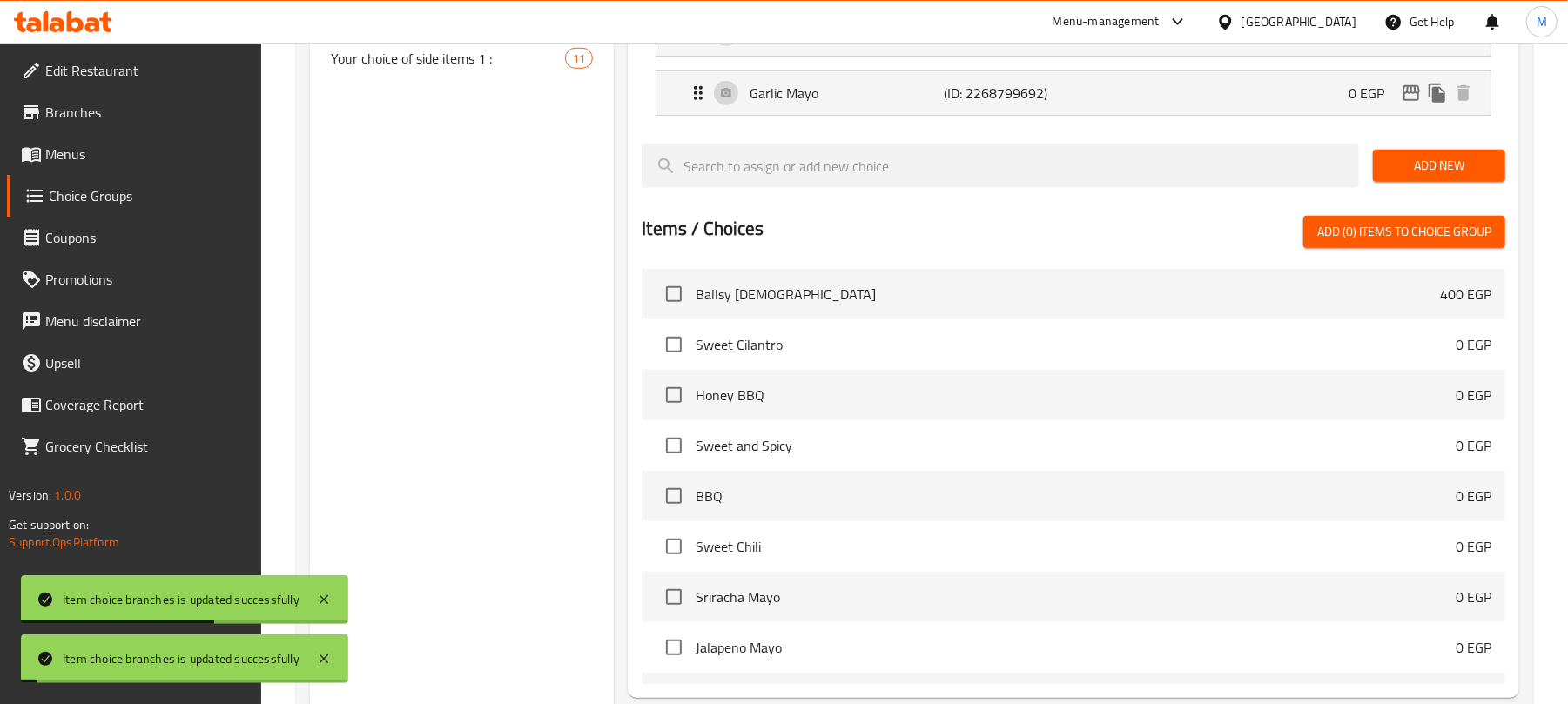
scroll to position [732, 0]
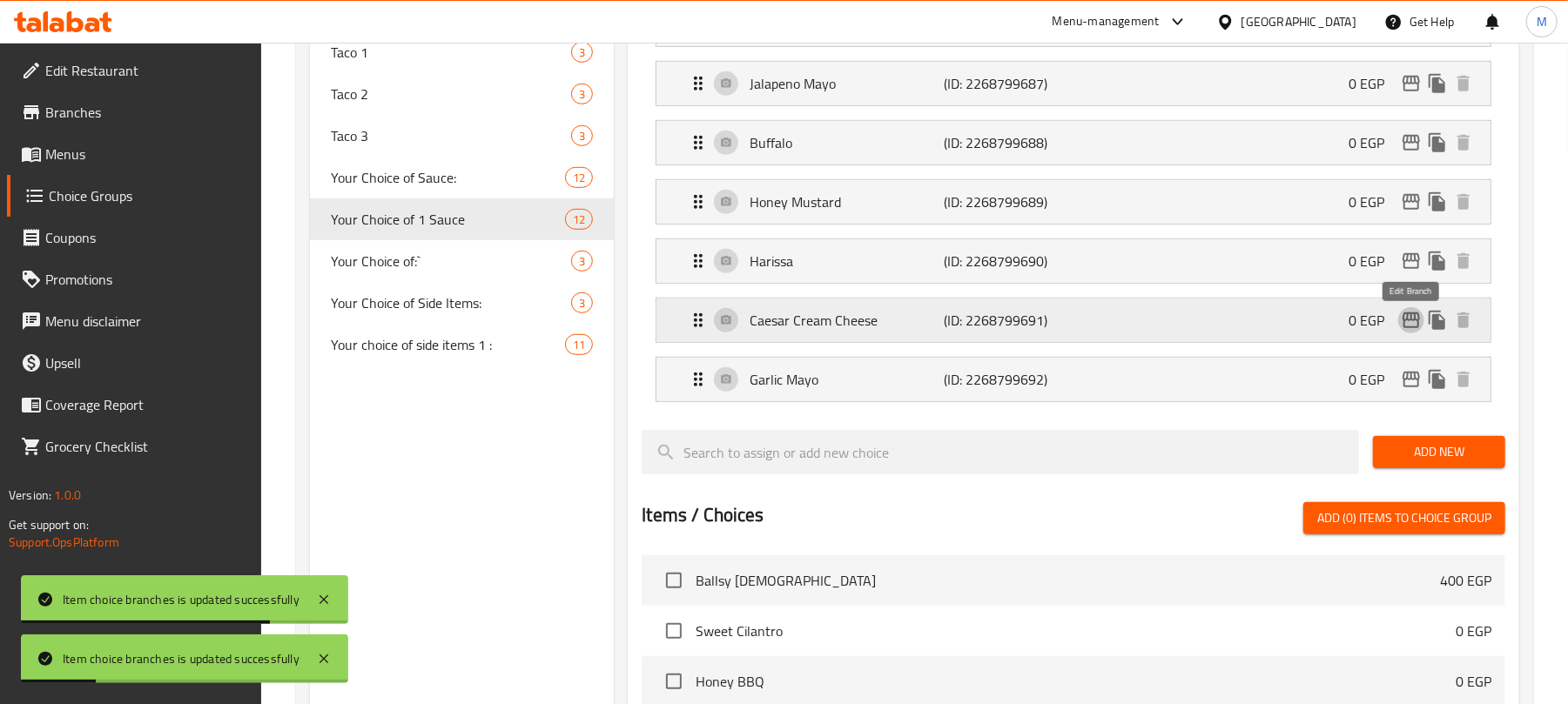
click at [1412, 314] on button "edit" at bounding box center [1411, 320] width 26 height 26
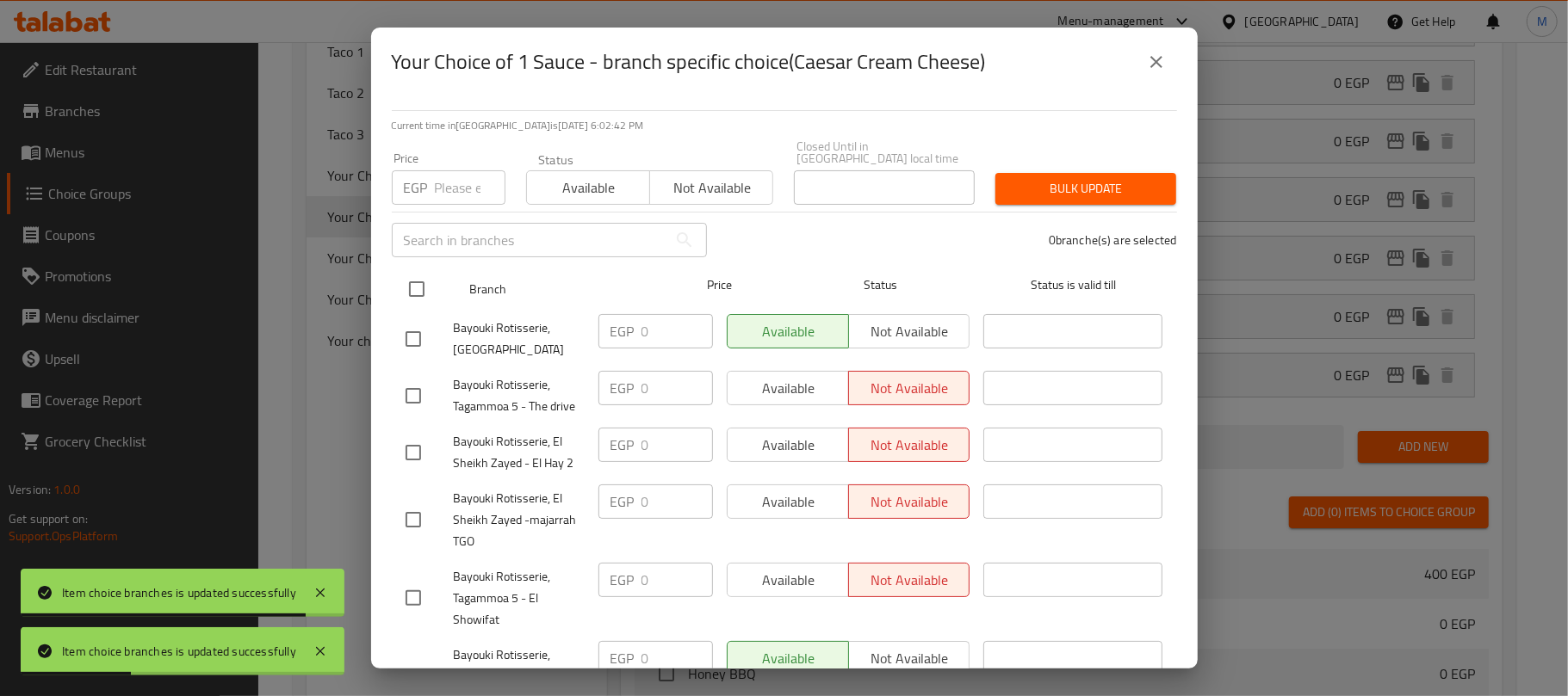
click at [418, 271] on input "checkbox" at bounding box center [416, 289] width 36 height 36
checkbox input "true"
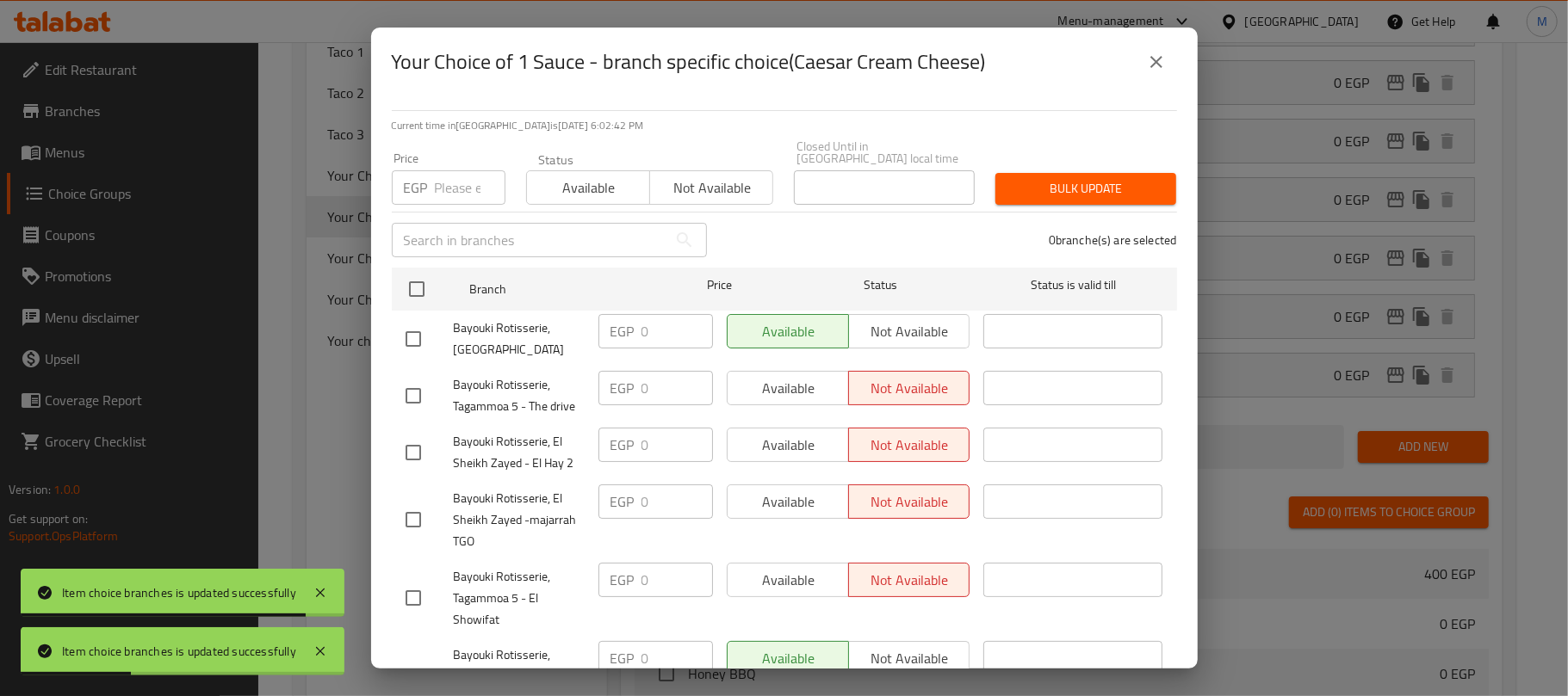
checkbox input "true"
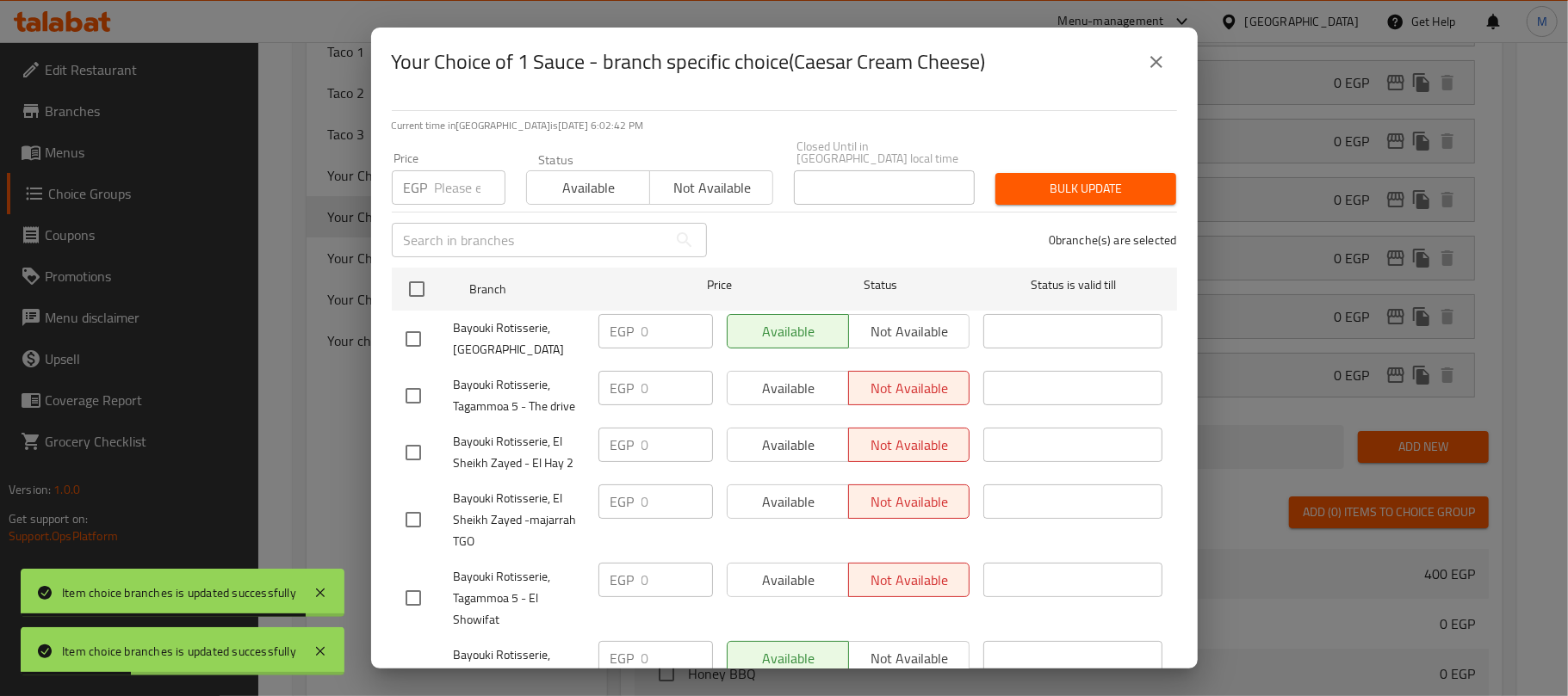
checkbox input "true"
click at [558, 179] on span "Available" at bounding box center [588, 188] width 109 height 25
click at [1047, 182] on span "Bulk update" at bounding box center [1085, 189] width 154 height 21
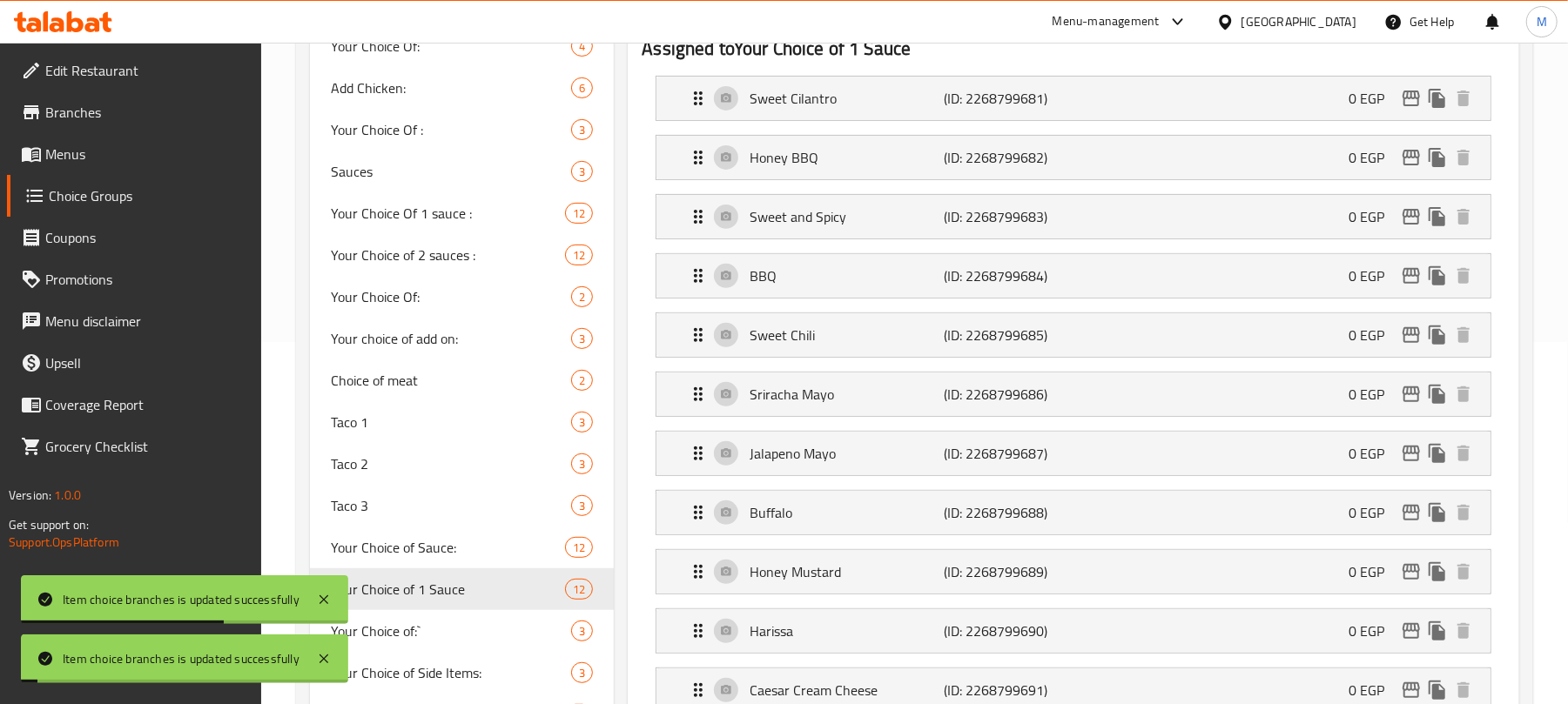
scroll to position [616, 0]
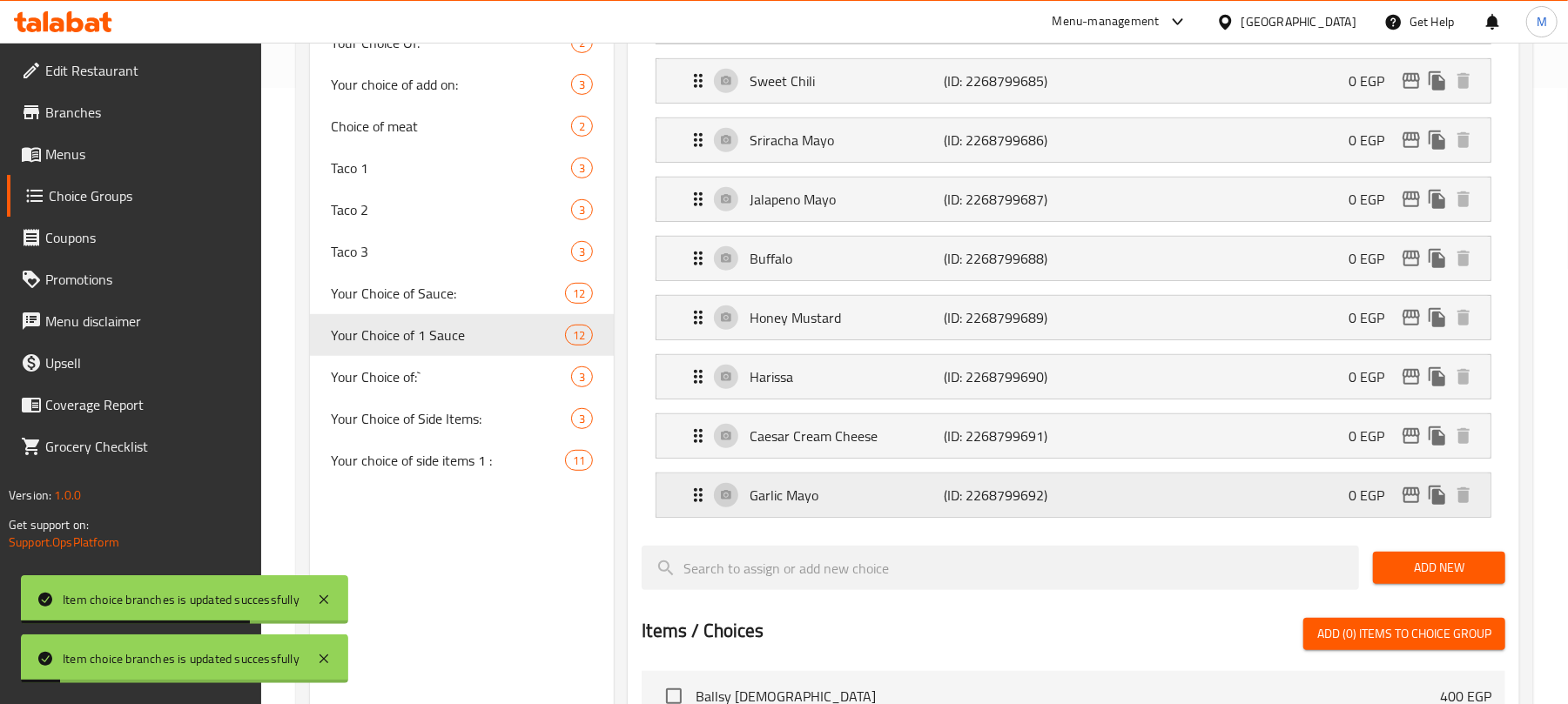
click at [1415, 505] on icon "edit" at bounding box center [1411, 495] width 21 height 21
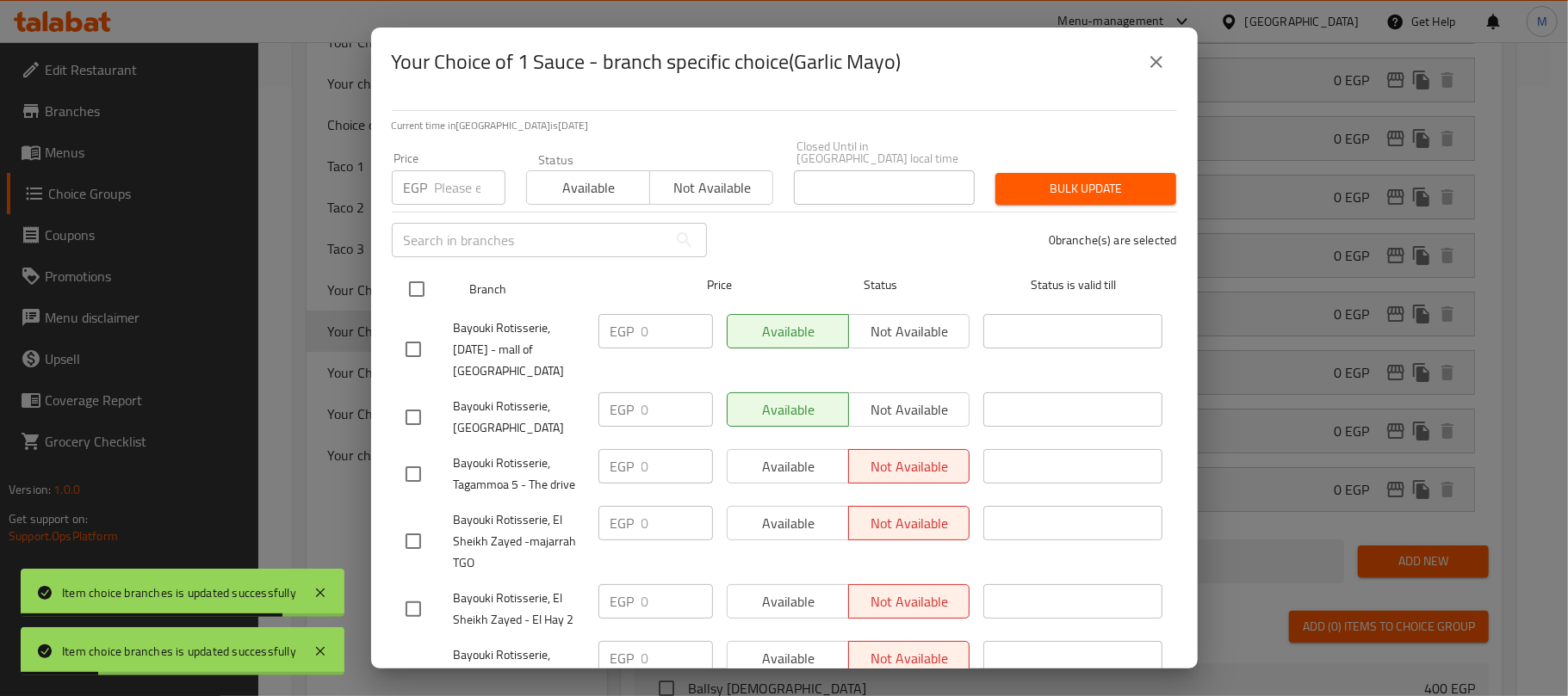
click at [413, 271] on input "checkbox" at bounding box center [416, 289] width 36 height 36
checkbox input "true"
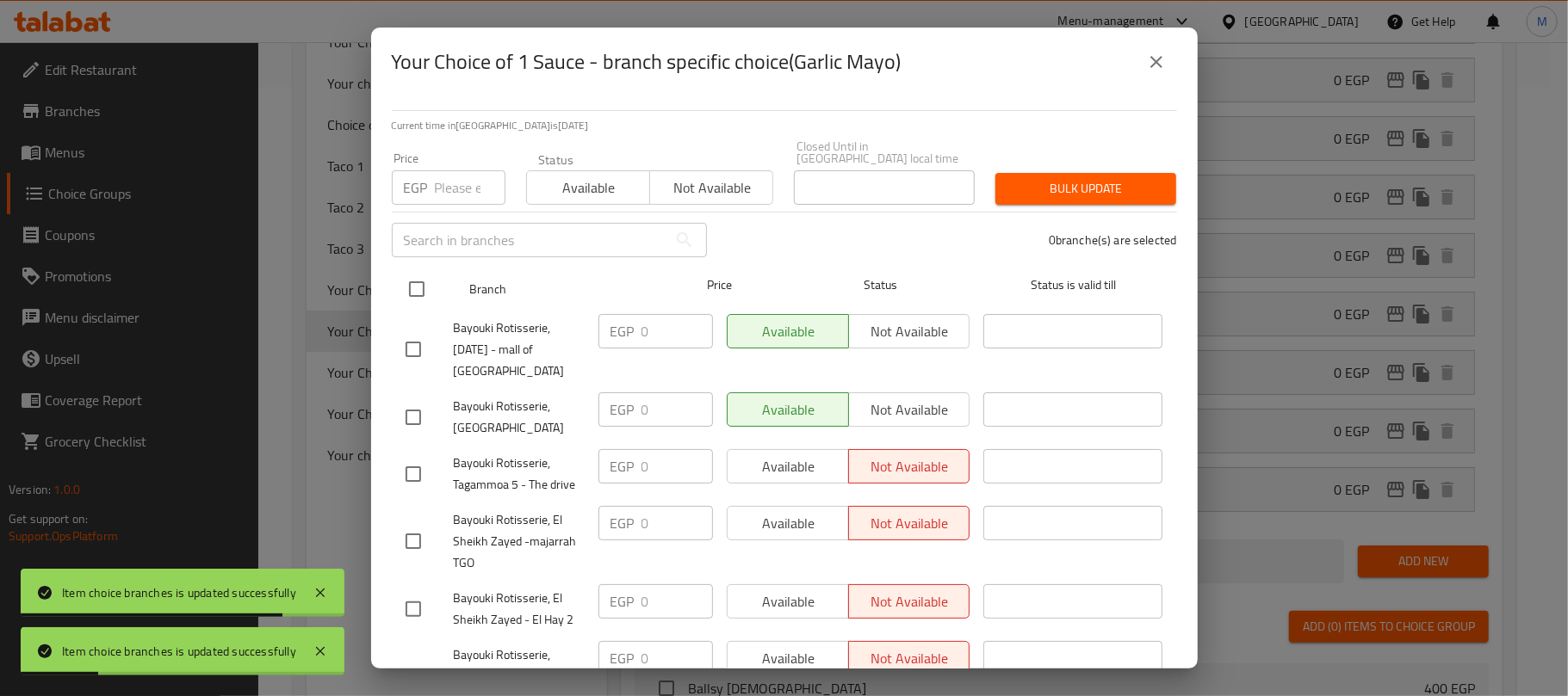
checkbox input "true"
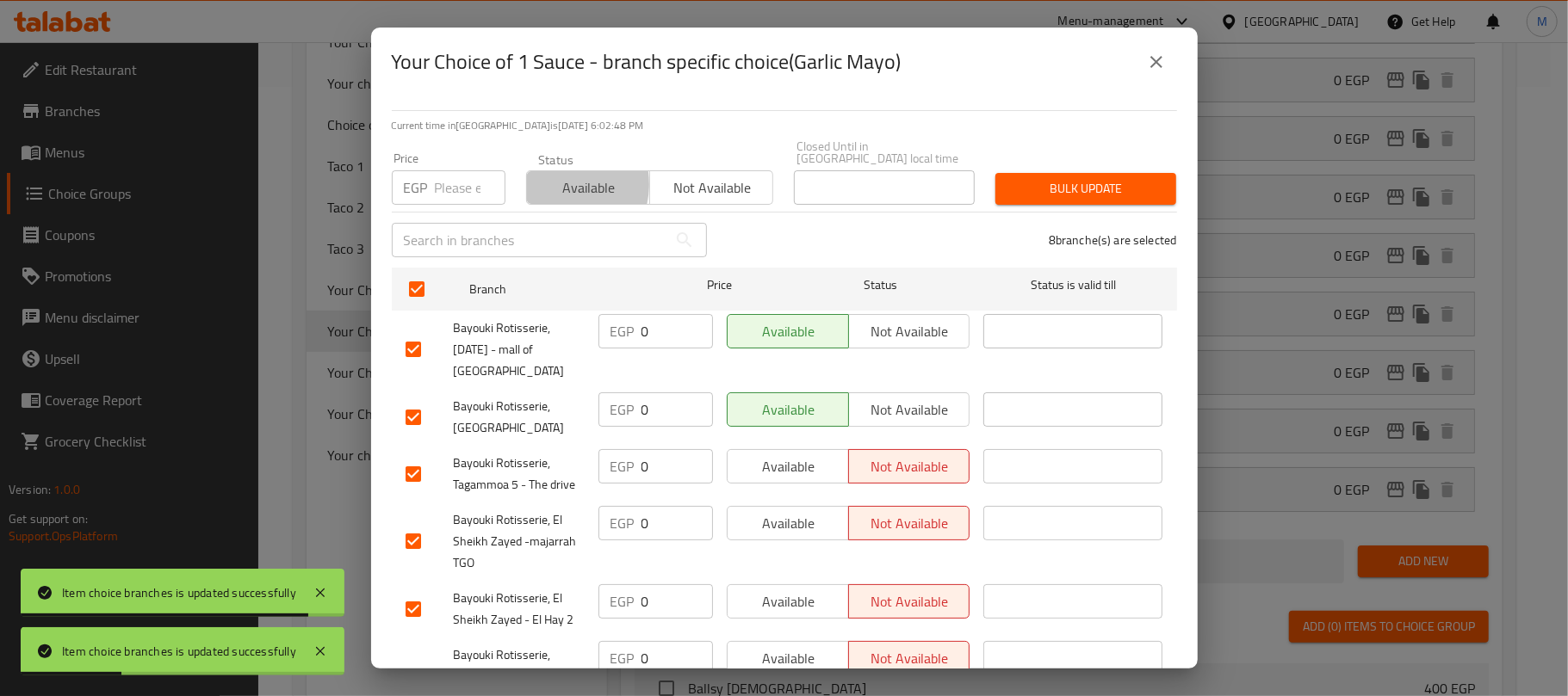
click at [553, 176] on span "Available" at bounding box center [588, 188] width 109 height 25
click at [1107, 180] on span "Bulk update" at bounding box center [1085, 189] width 154 height 21
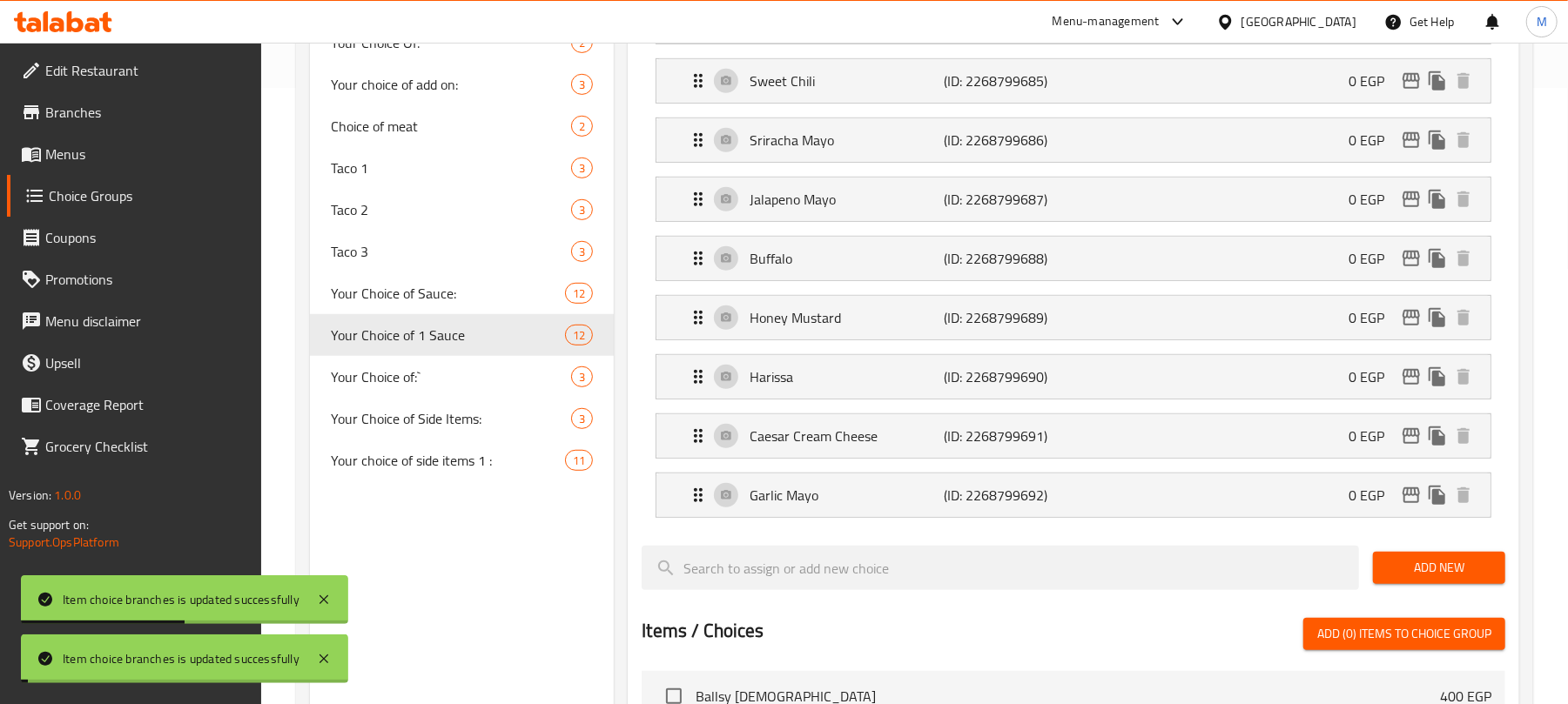
scroll to position [500, 0]
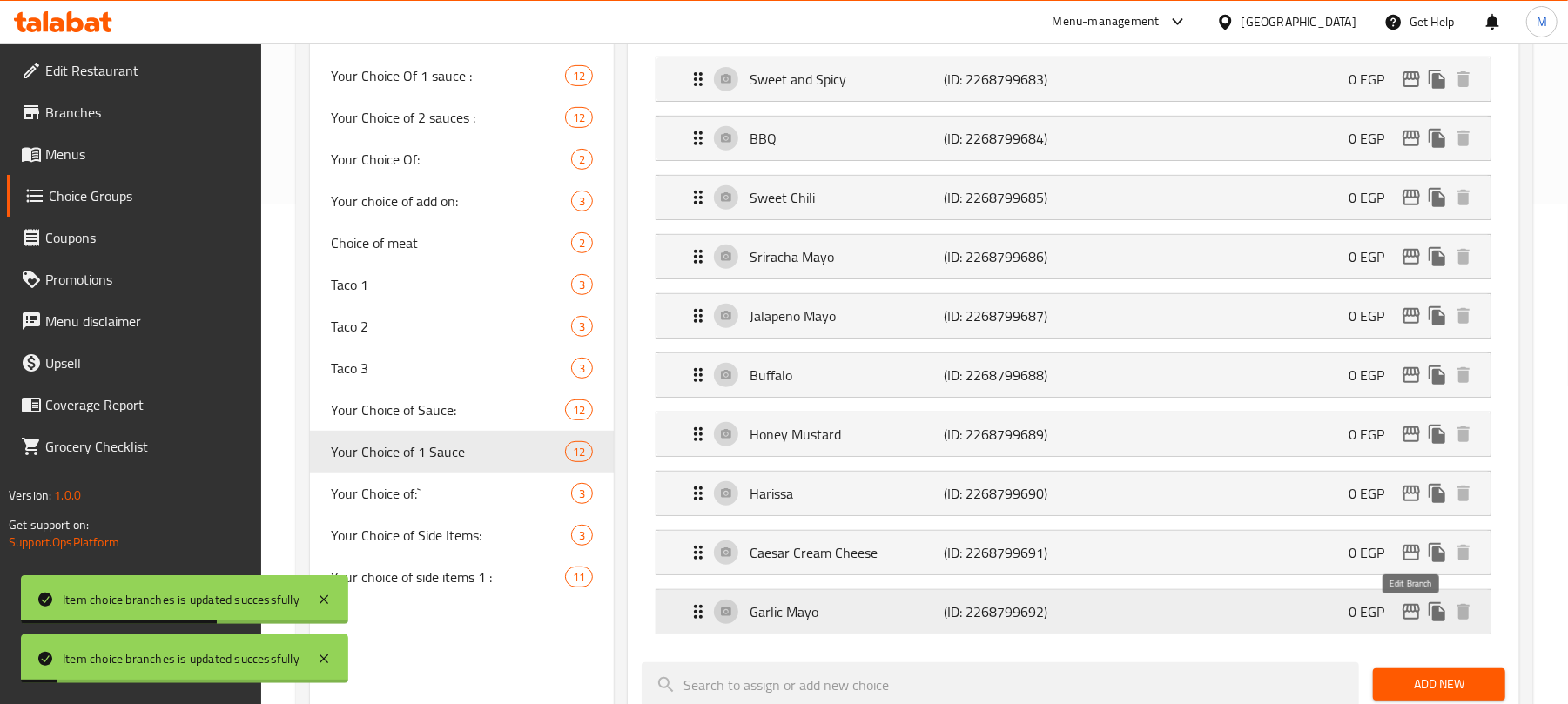
click at [1404, 620] on icon "edit" at bounding box center [1412, 612] width 18 height 16
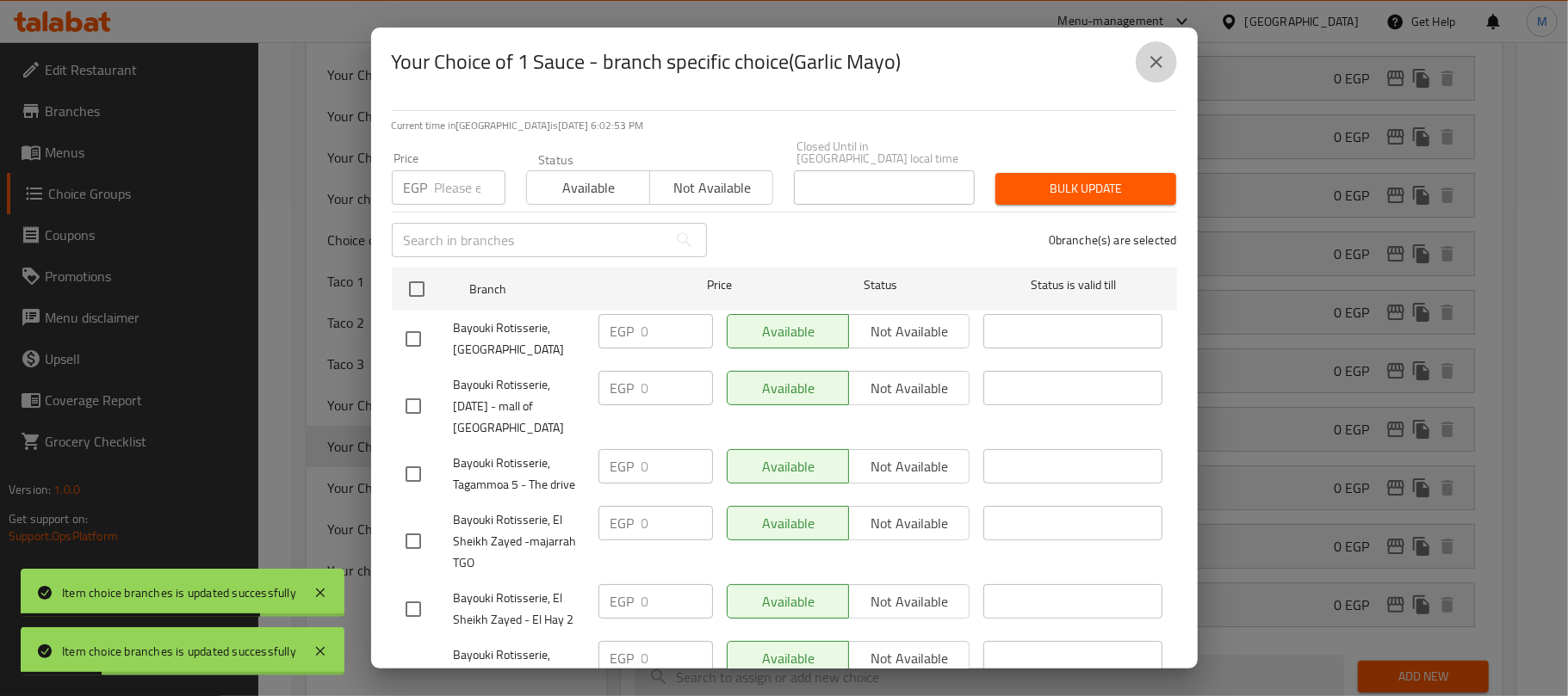
click at [1148, 73] on button "close" at bounding box center [1156, 62] width 42 height 42
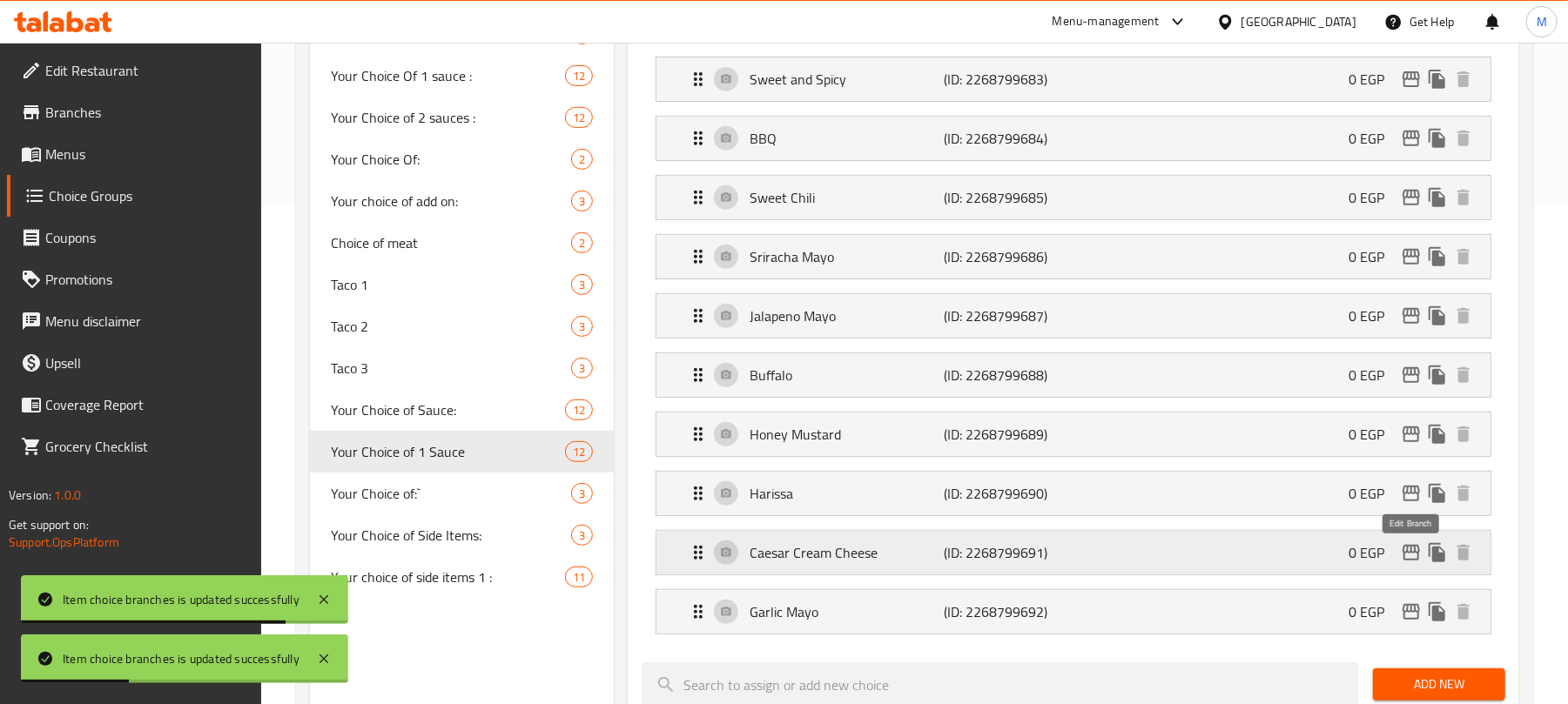
click at [1409, 556] on icon "edit" at bounding box center [1411, 553] width 21 height 21
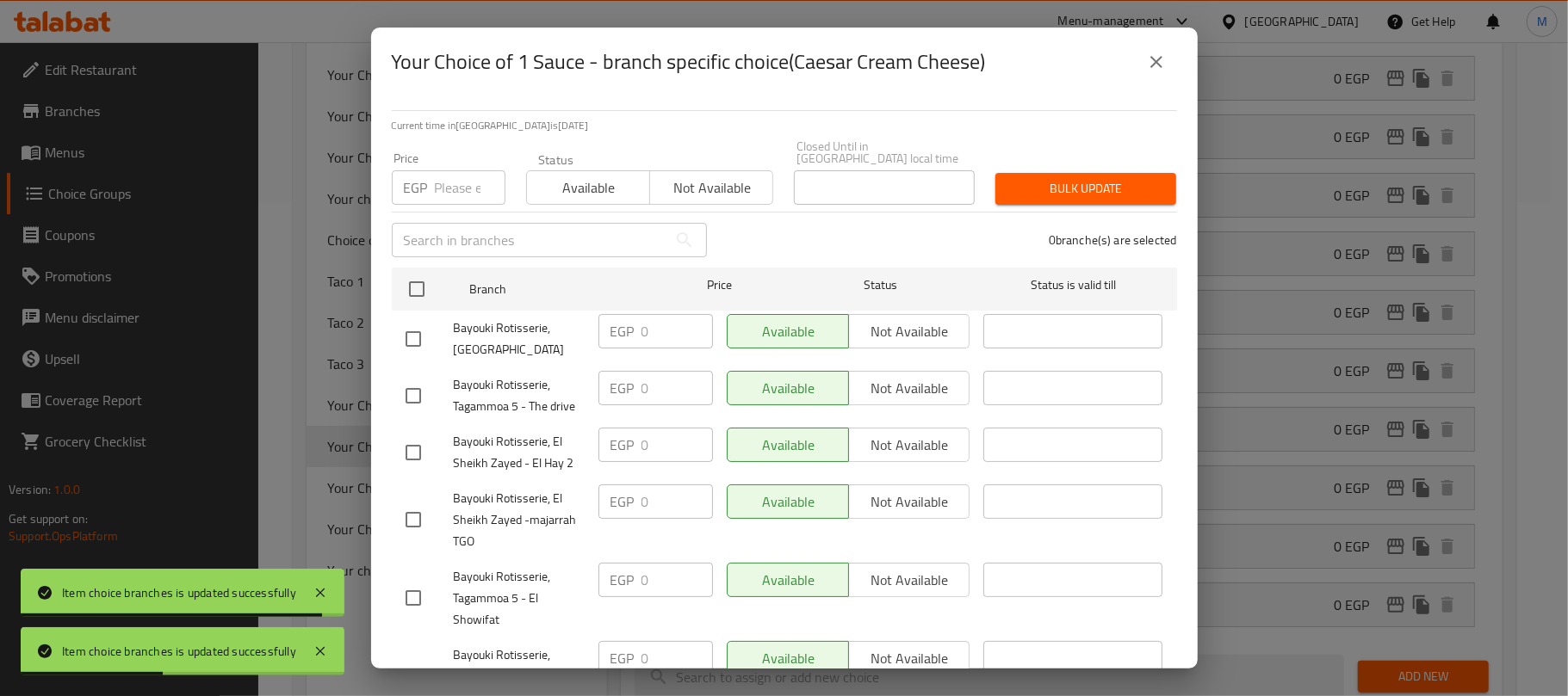
click at [1155, 70] on icon "close" at bounding box center [1156, 62] width 20 height 20
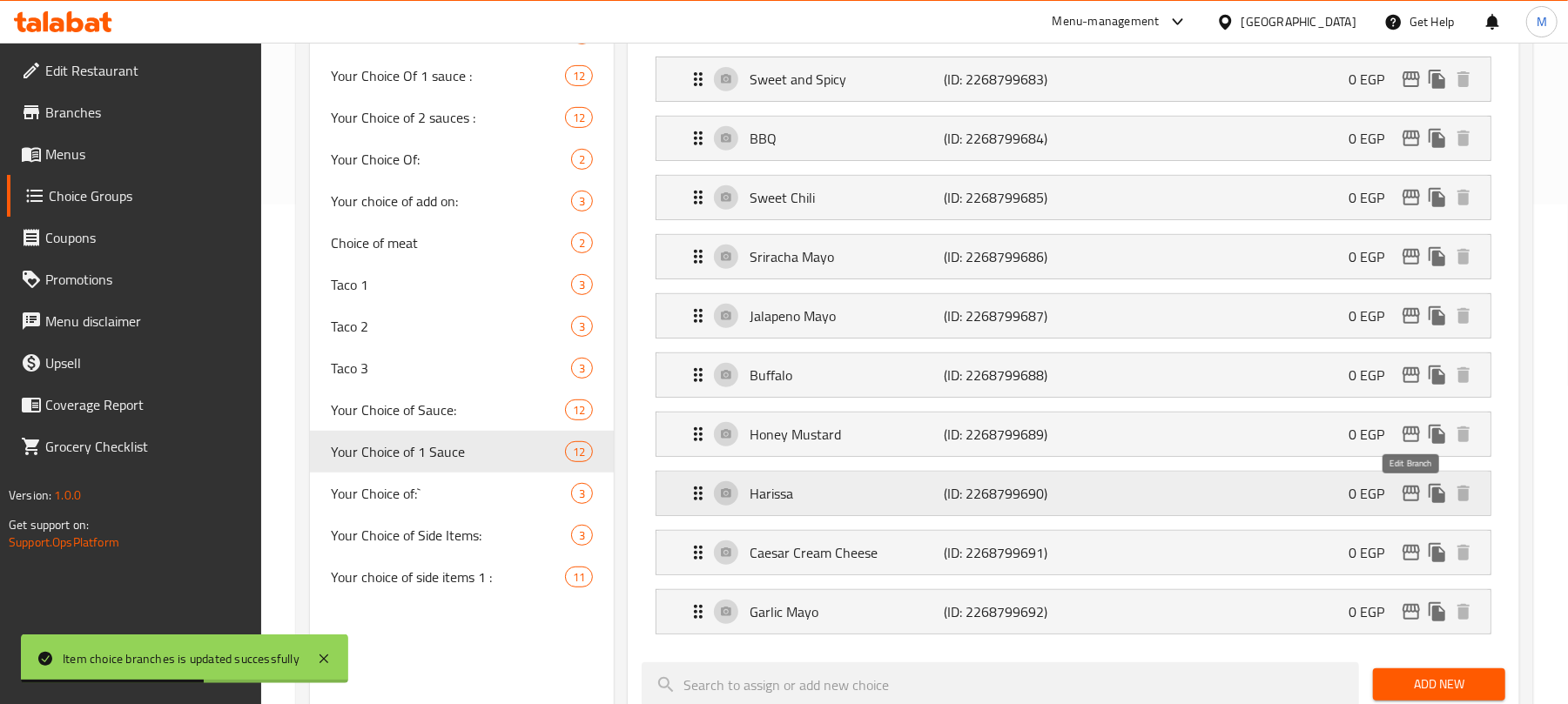
click at [1404, 493] on icon "edit" at bounding box center [1412, 494] width 18 height 16
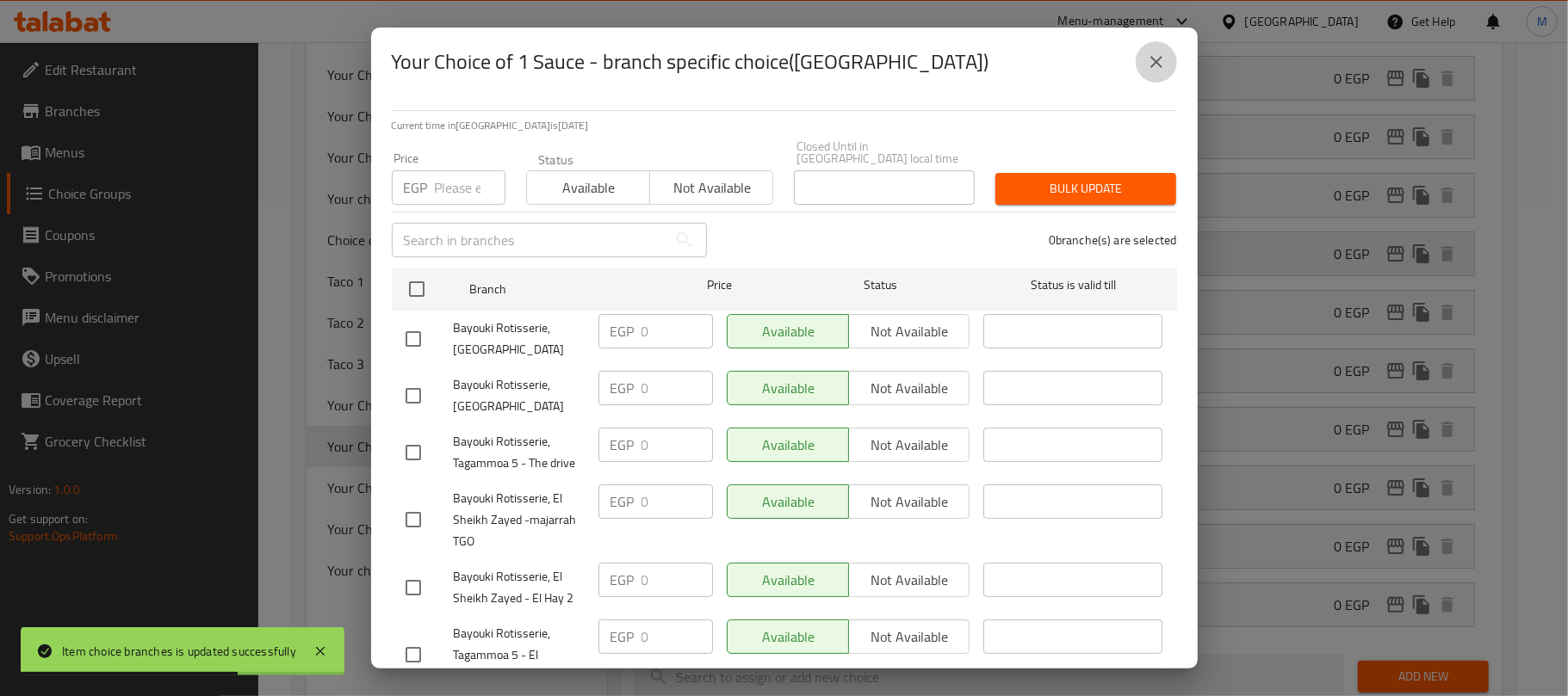
drag, startPoint x: 1159, startPoint y: 60, endPoint x: 1313, endPoint y: 268, distance: 258.8
click at [1162, 60] on icon "close" at bounding box center [1156, 62] width 20 height 20
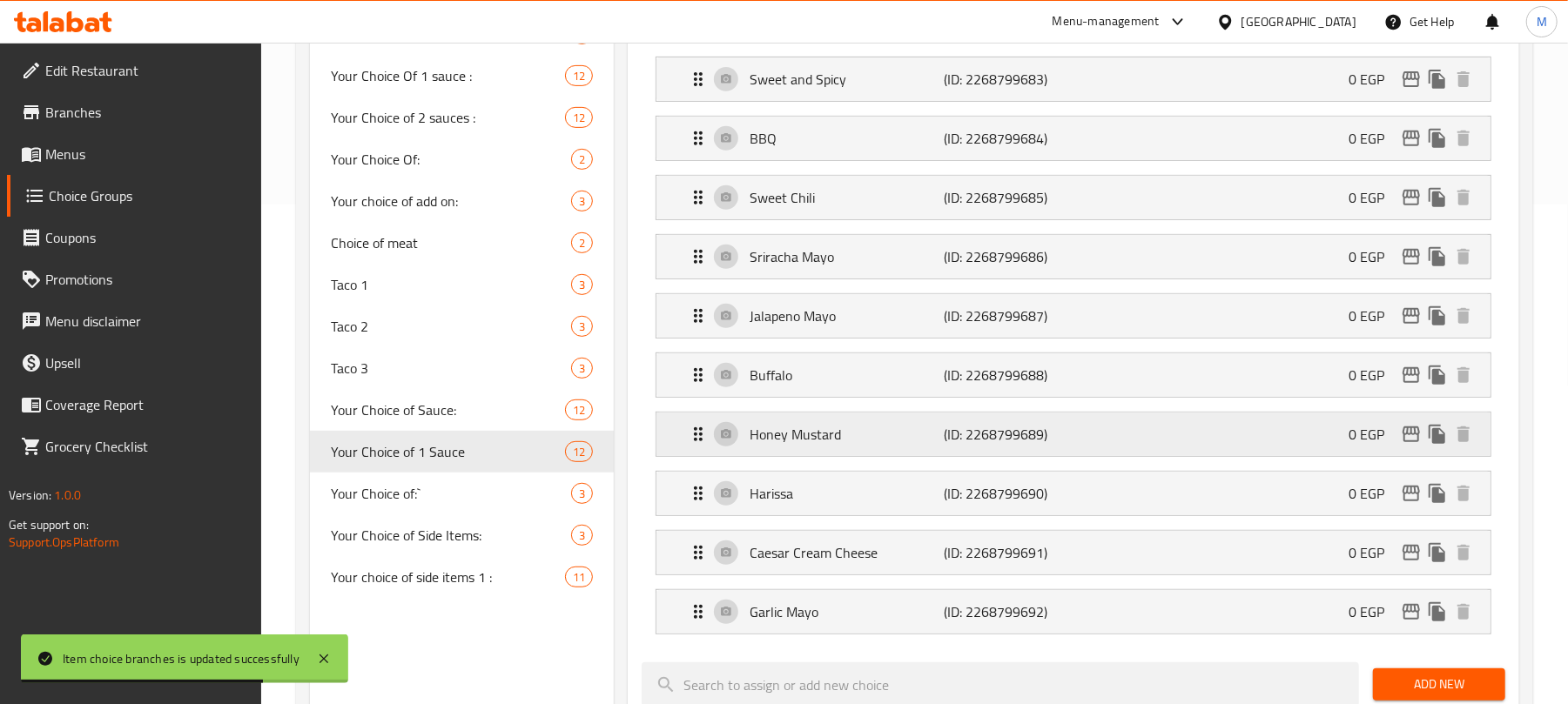
click at [1409, 443] on icon "edit" at bounding box center [1411, 434] width 21 height 21
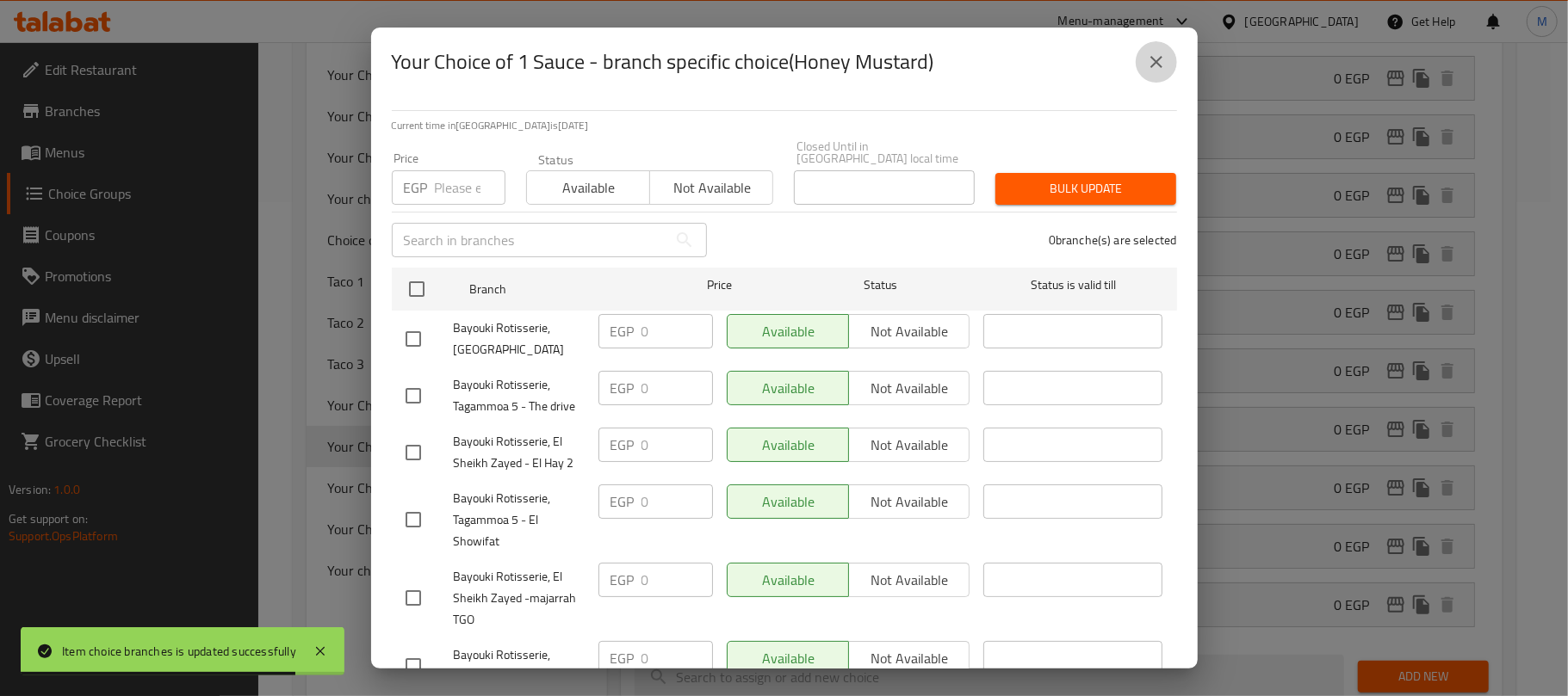
click at [1159, 63] on icon "close" at bounding box center [1156, 62] width 20 height 20
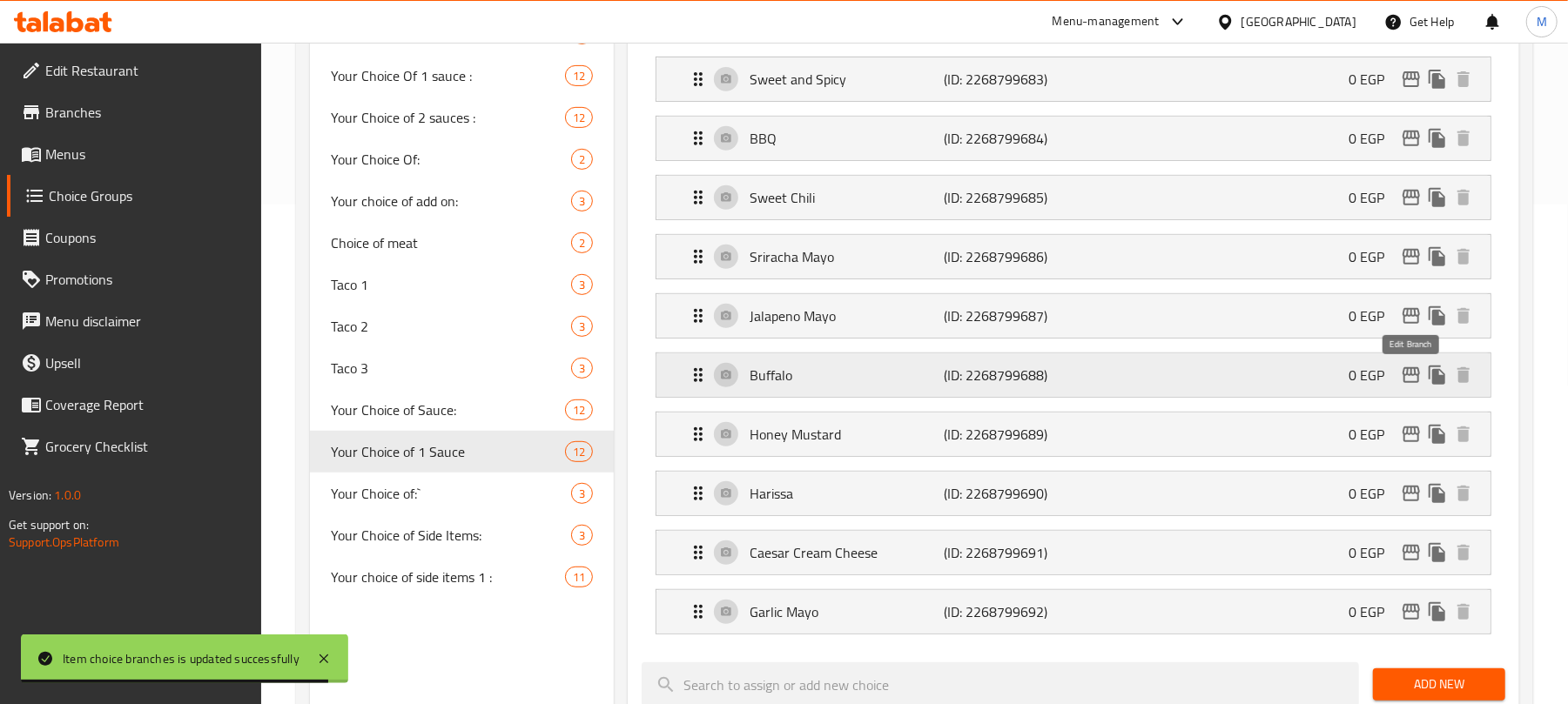
click at [1407, 376] on icon "edit" at bounding box center [1412, 375] width 18 height 16
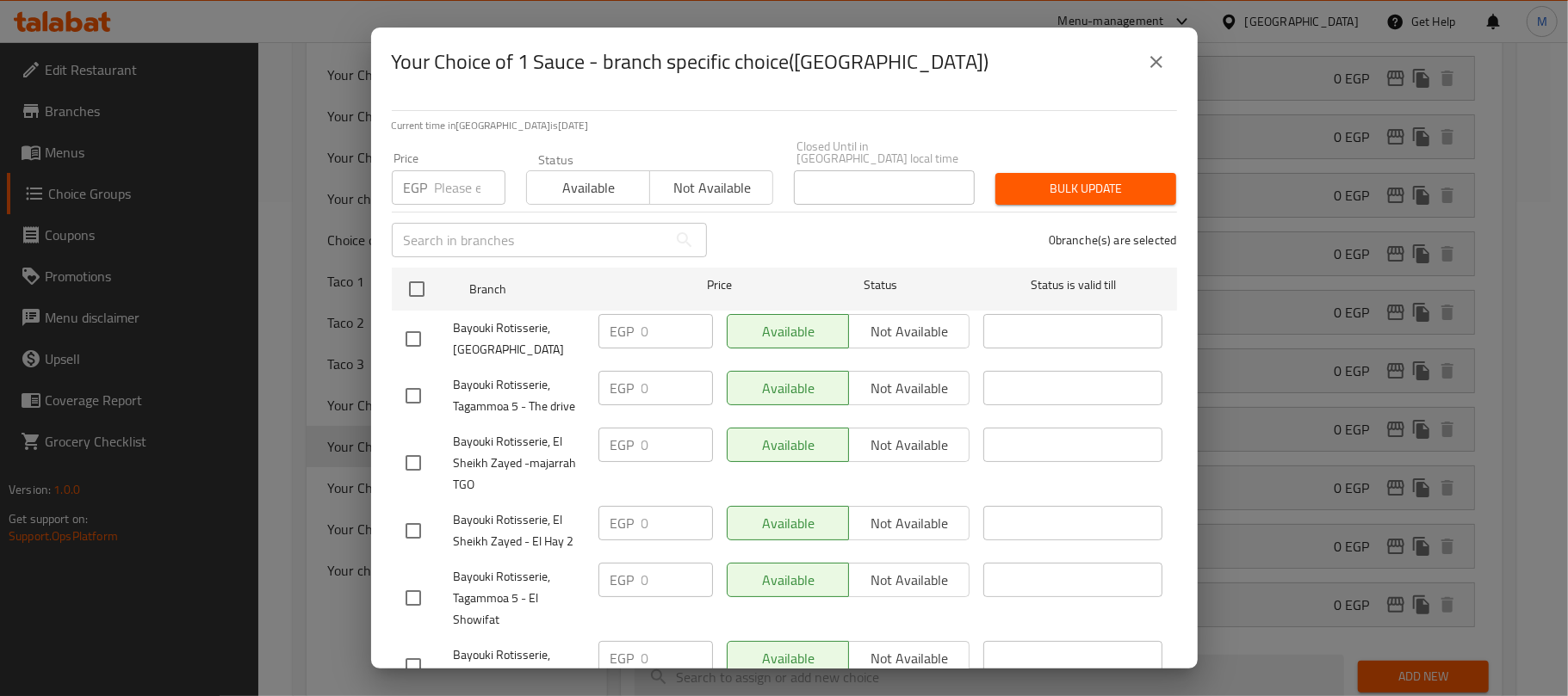
drag, startPoint x: 1154, startPoint y: 57, endPoint x: 1302, endPoint y: 103, distance: 155.0
click at [1155, 57] on icon "close" at bounding box center [1156, 62] width 20 height 20
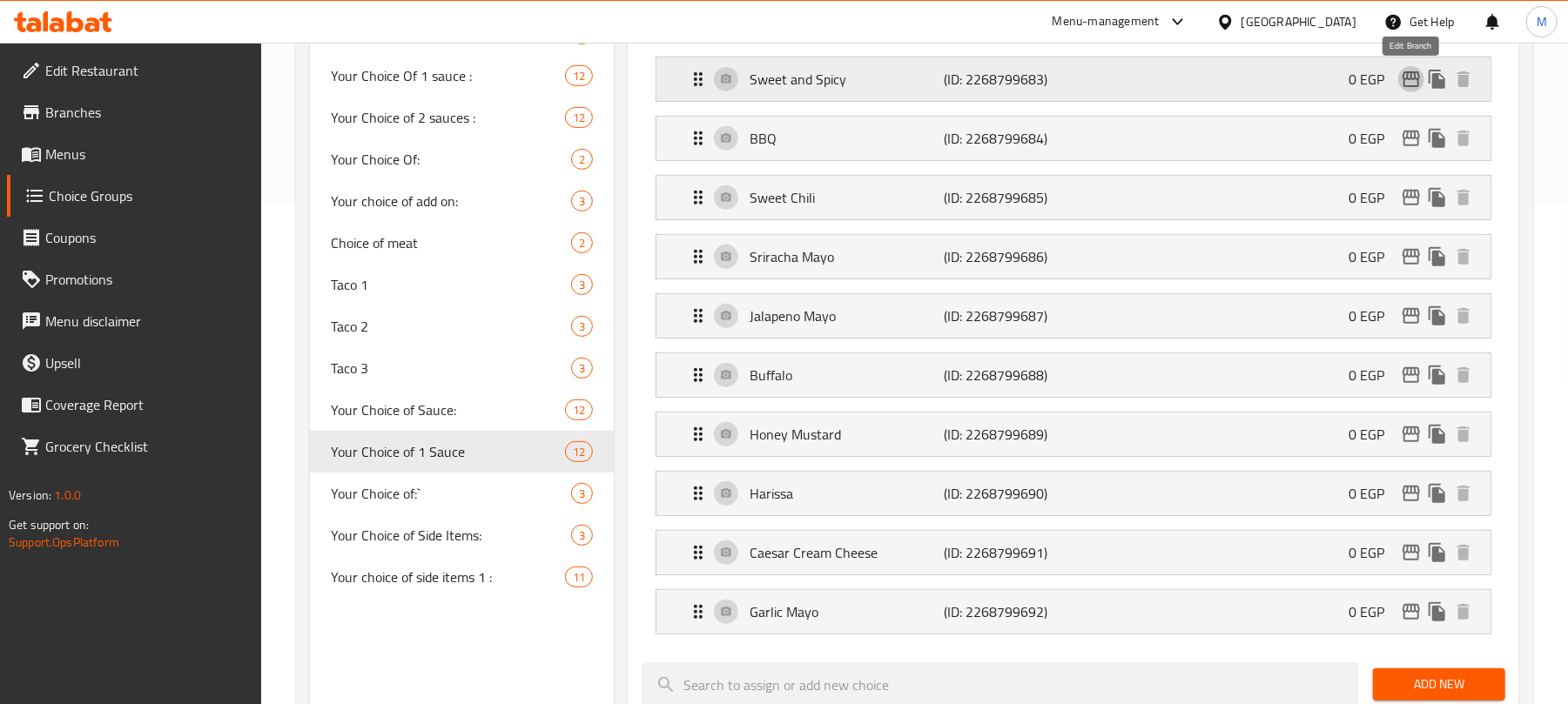
click at [1411, 80] on icon "edit" at bounding box center [1412, 79] width 18 height 16
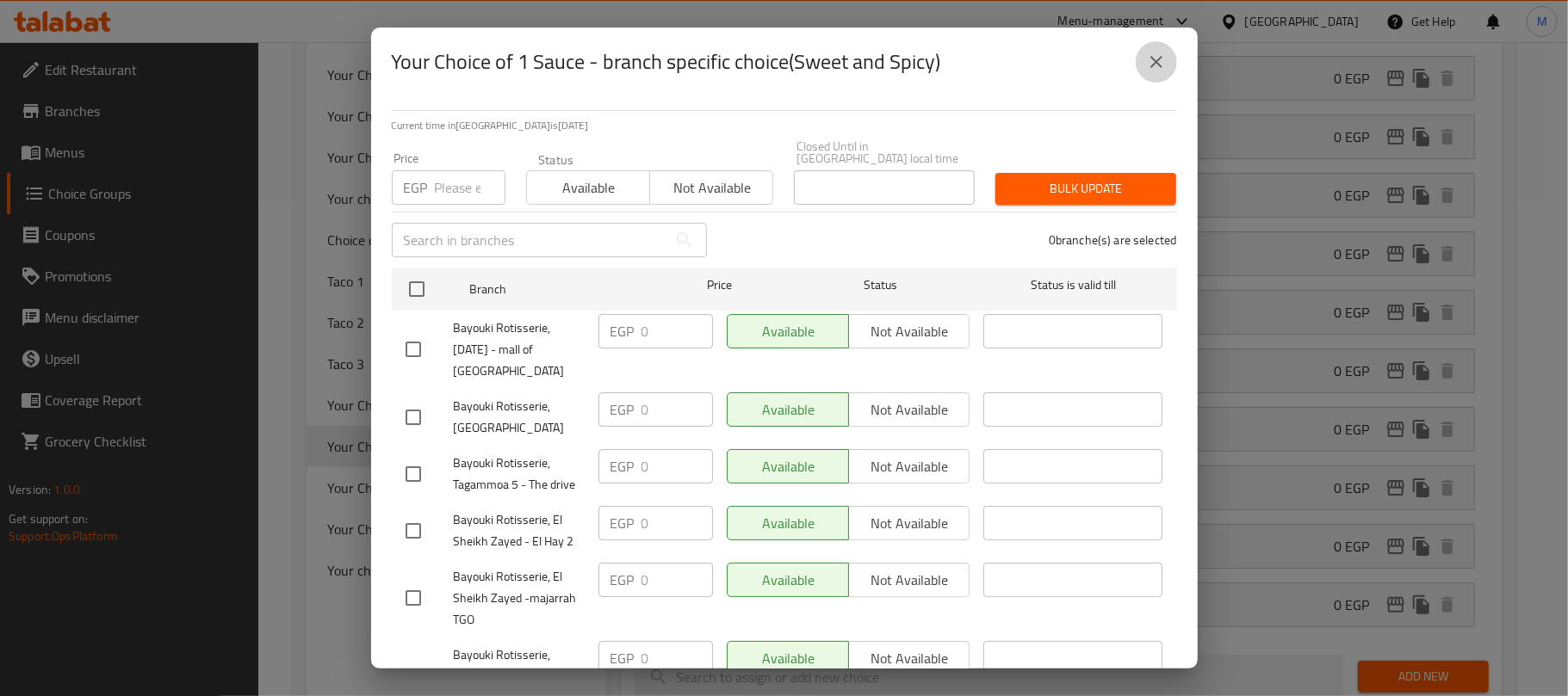
click at [1165, 68] on icon "close" at bounding box center [1156, 62] width 20 height 20
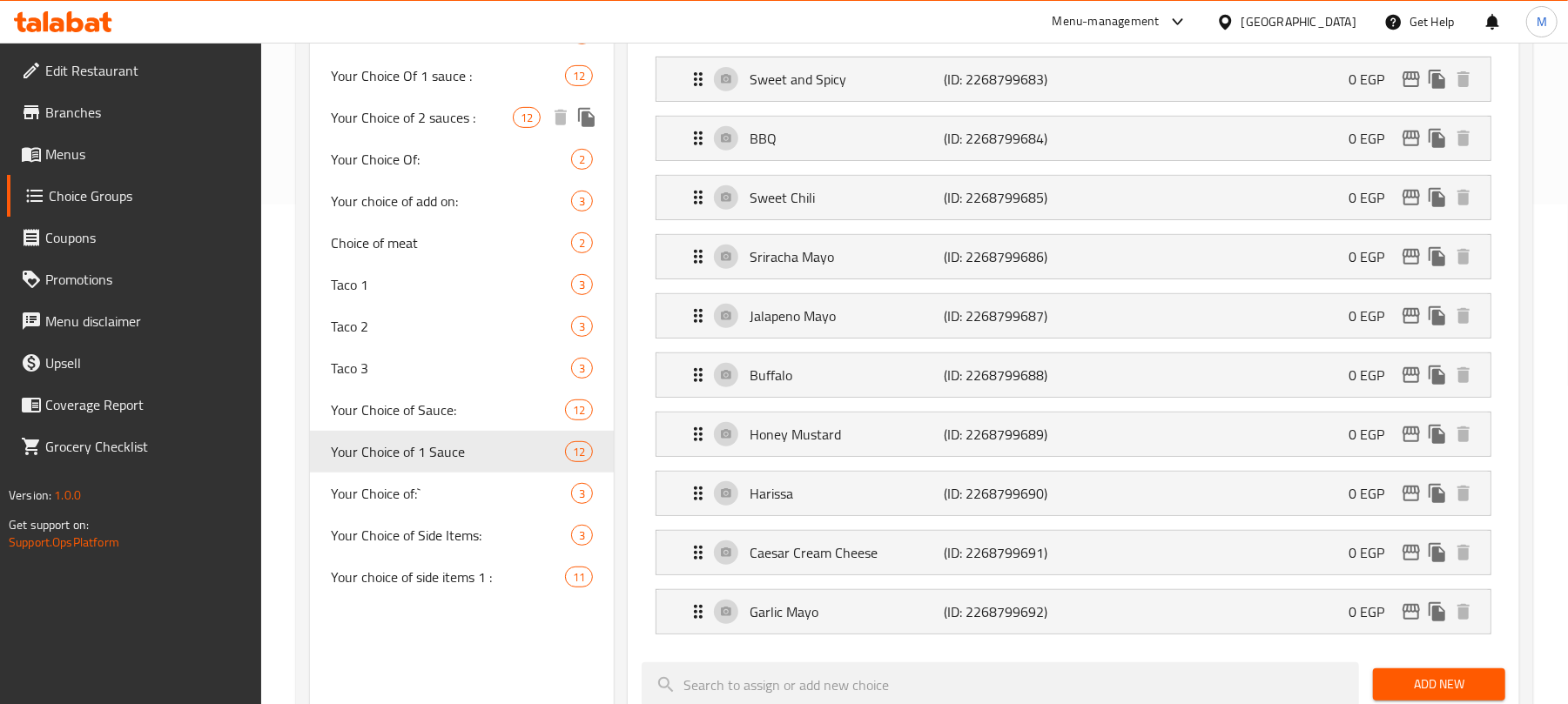
click at [450, 113] on span "Your Choice of 2 sauces :" at bounding box center [422, 117] width 182 height 21
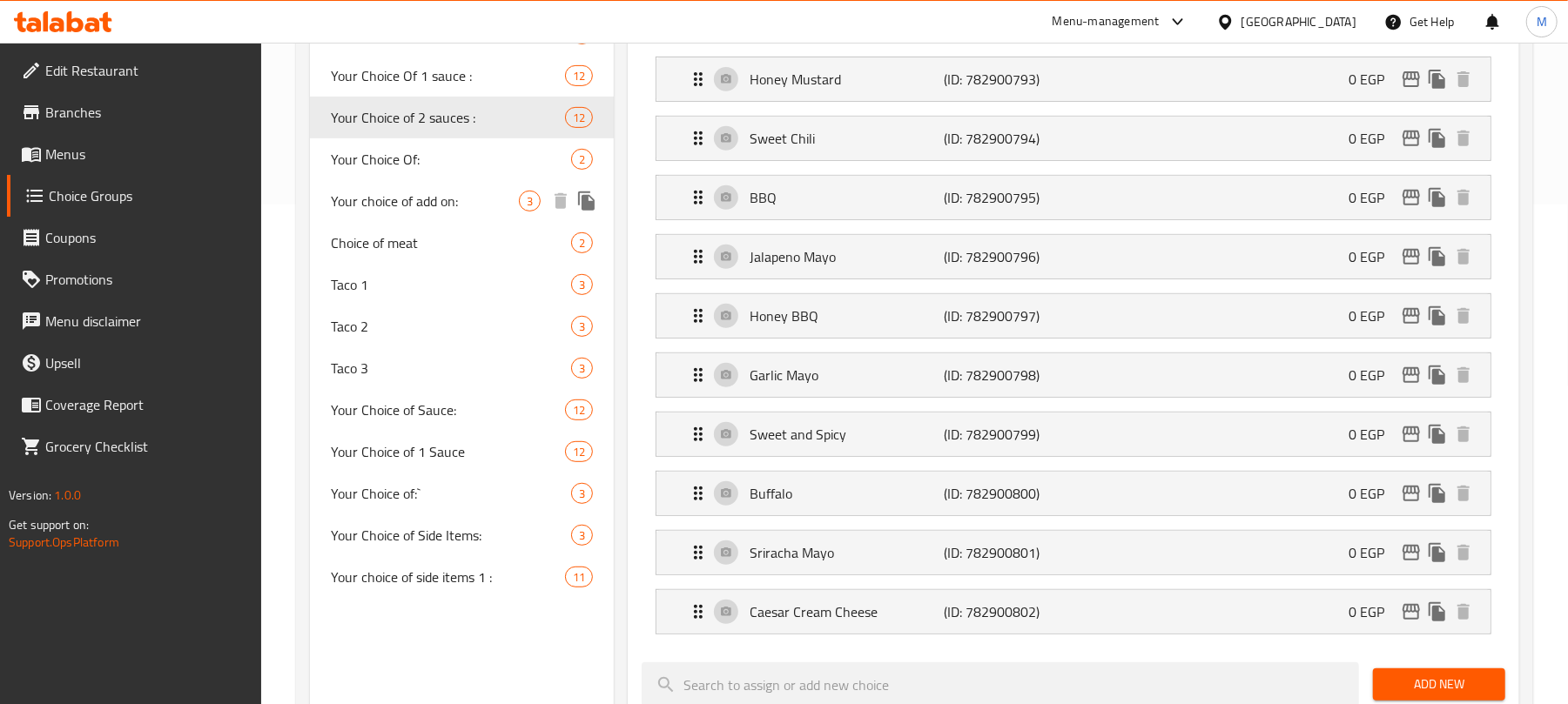
type input "Your Choice of 2 sauces :"
type input "اختيارك من 2 صوص:"
type input "2"
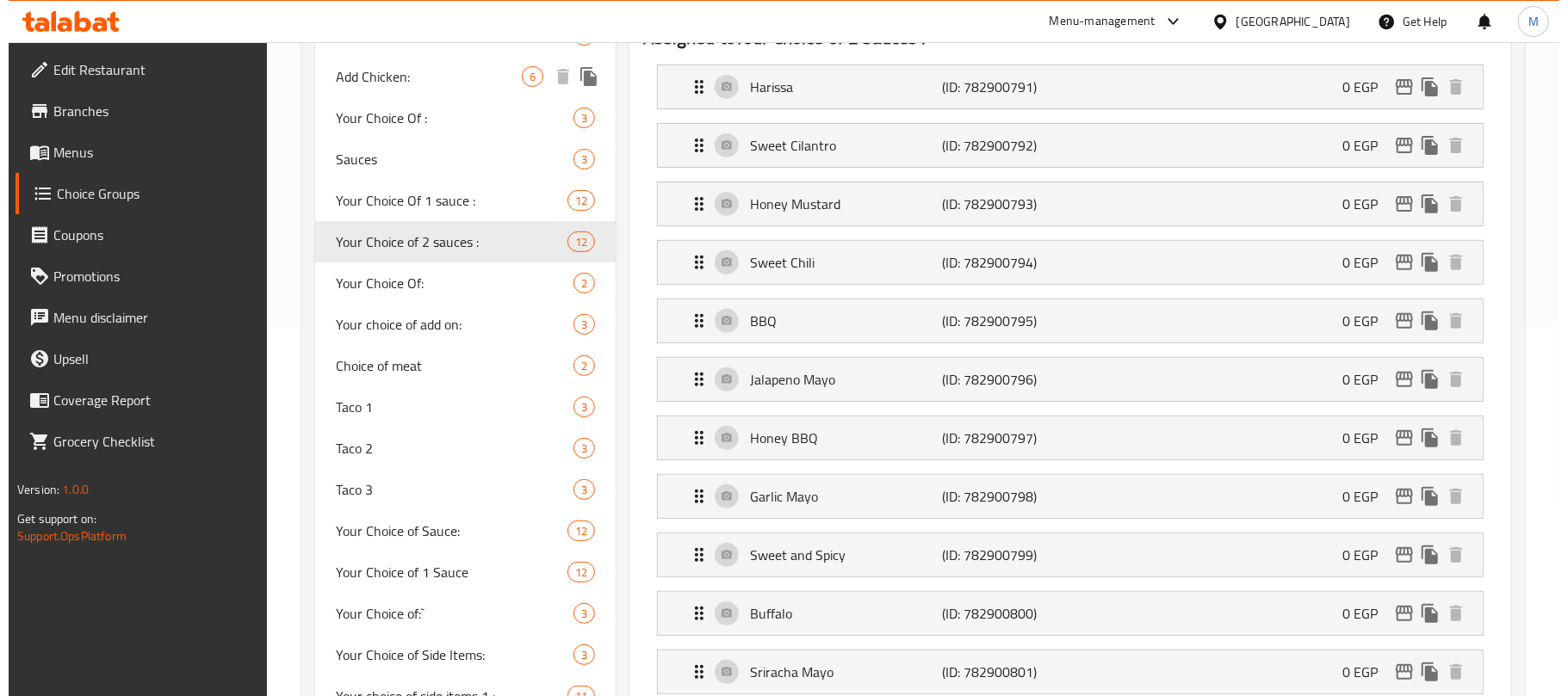
scroll to position [150, 0]
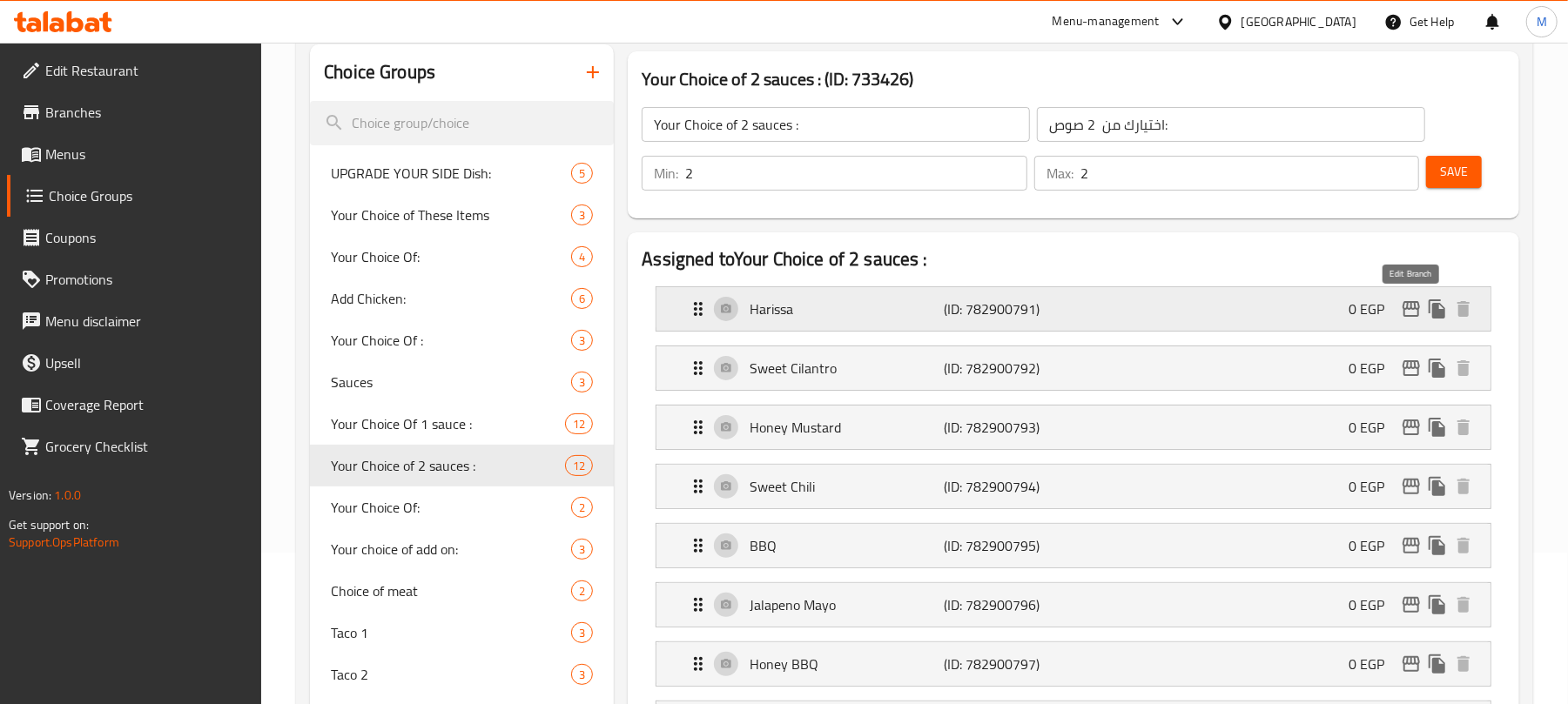
click at [1416, 307] on icon "edit" at bounding box center [1411, 309] width 21 height 21
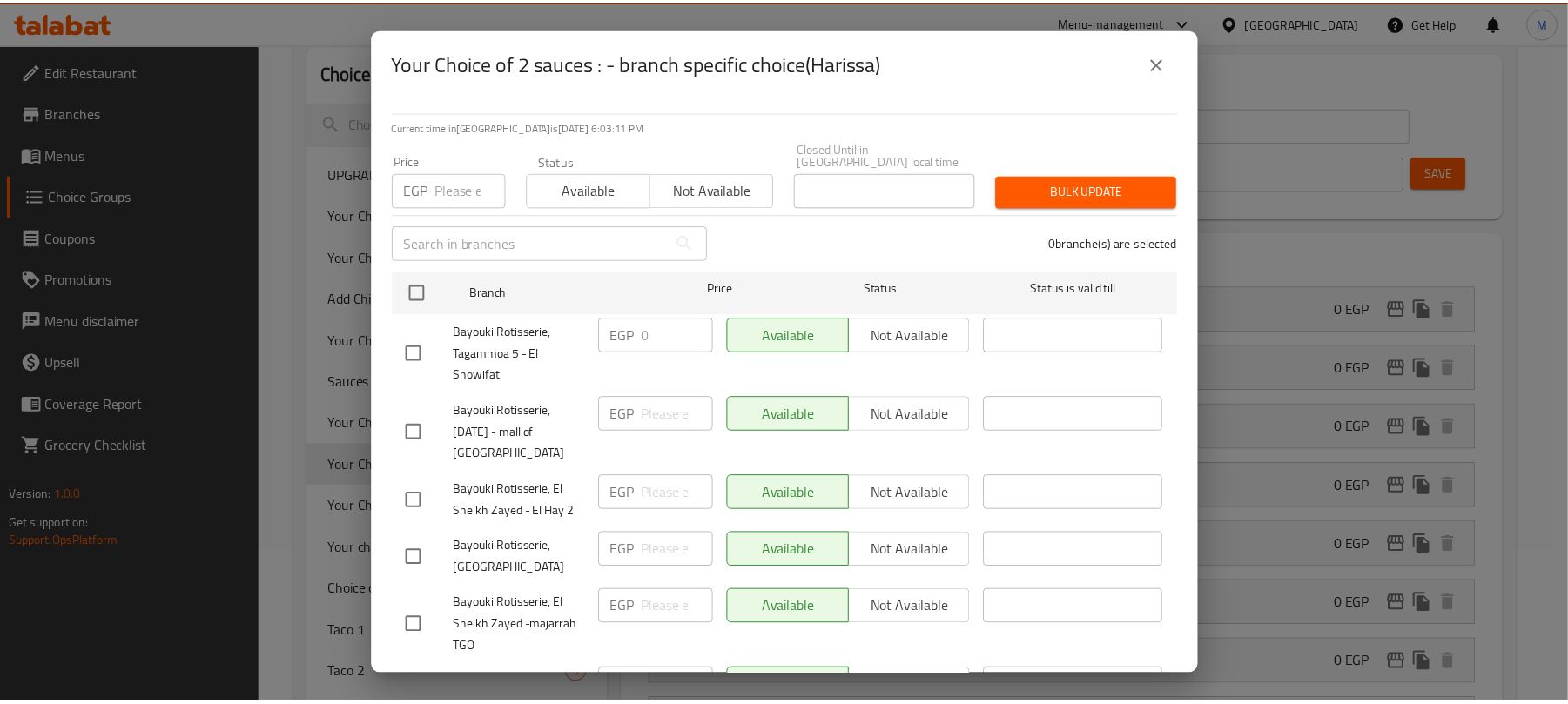
scroll to position [174, 0]
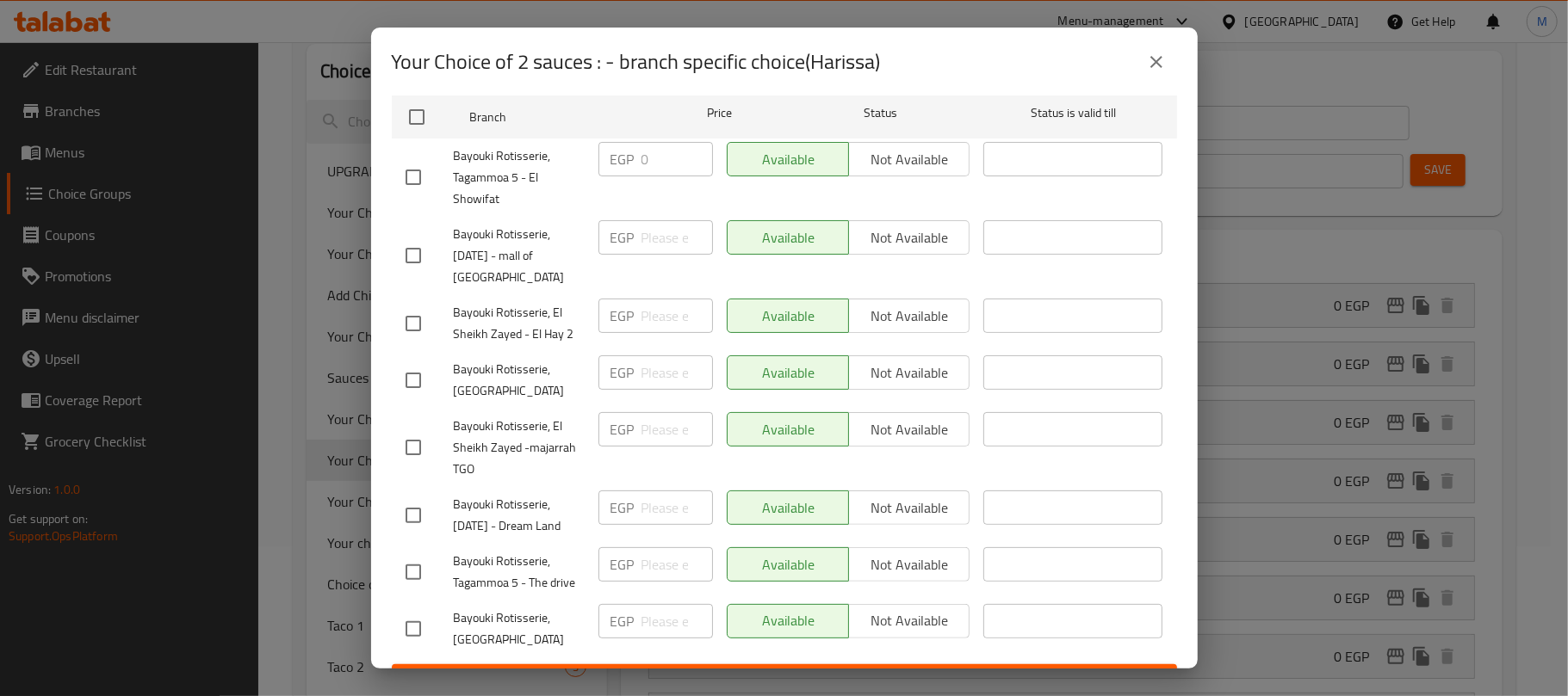
click at [1161, 52] on icon "close" at bounding box center [1156, 62] width 20 height 20
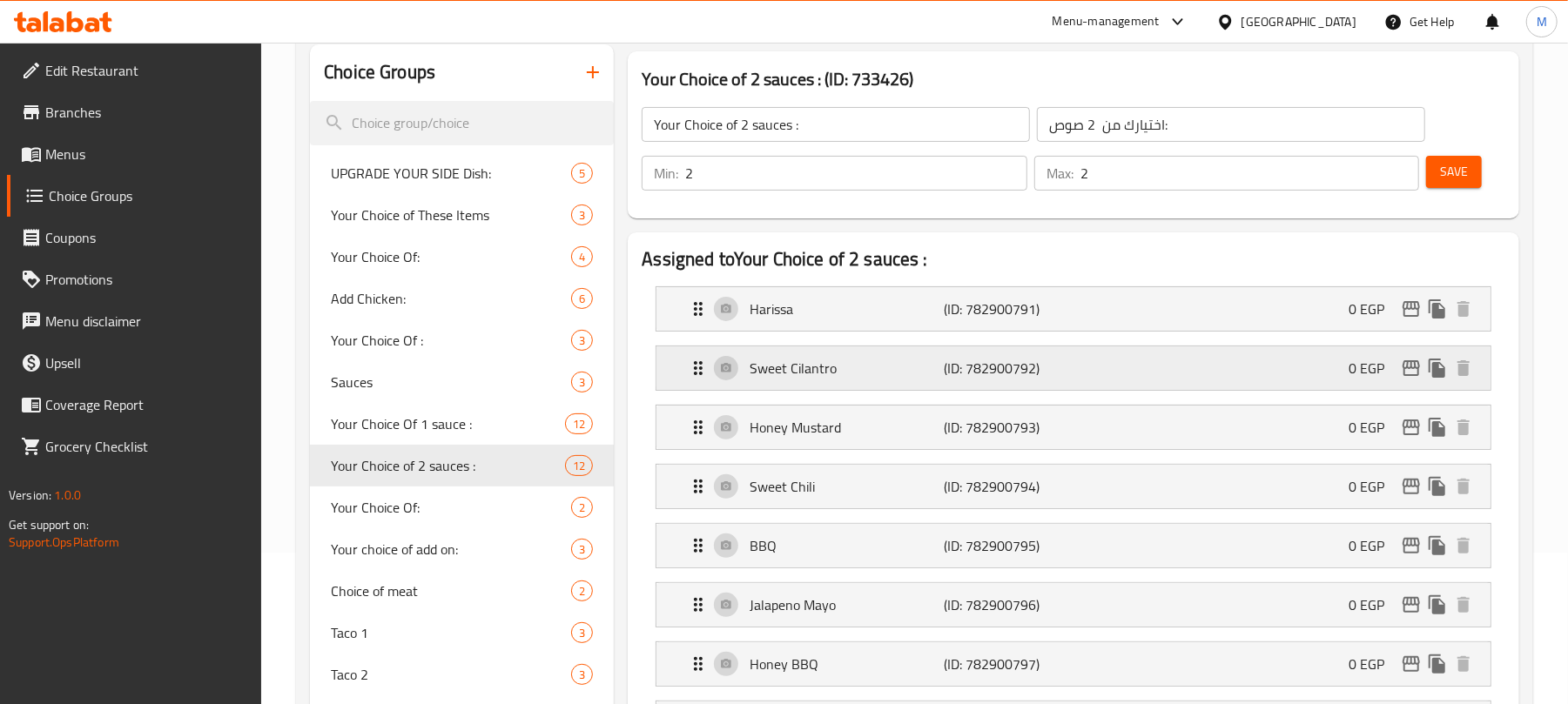
click at [1408, 367] on icon "edit" at bounding box center [1412, 368] width 18 height 16
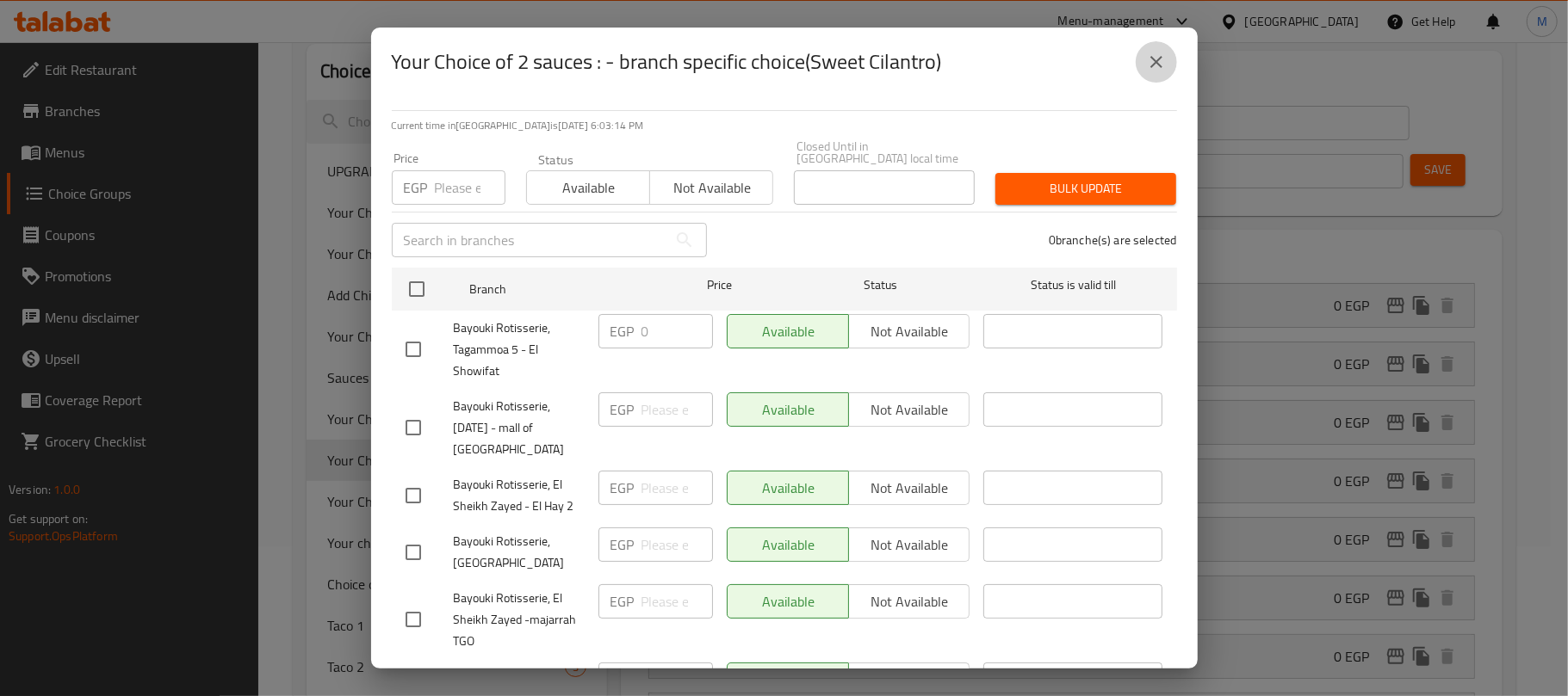
click at [1147, 64] on icon "close" at bounding box center [1156, 62] width 20 height 20
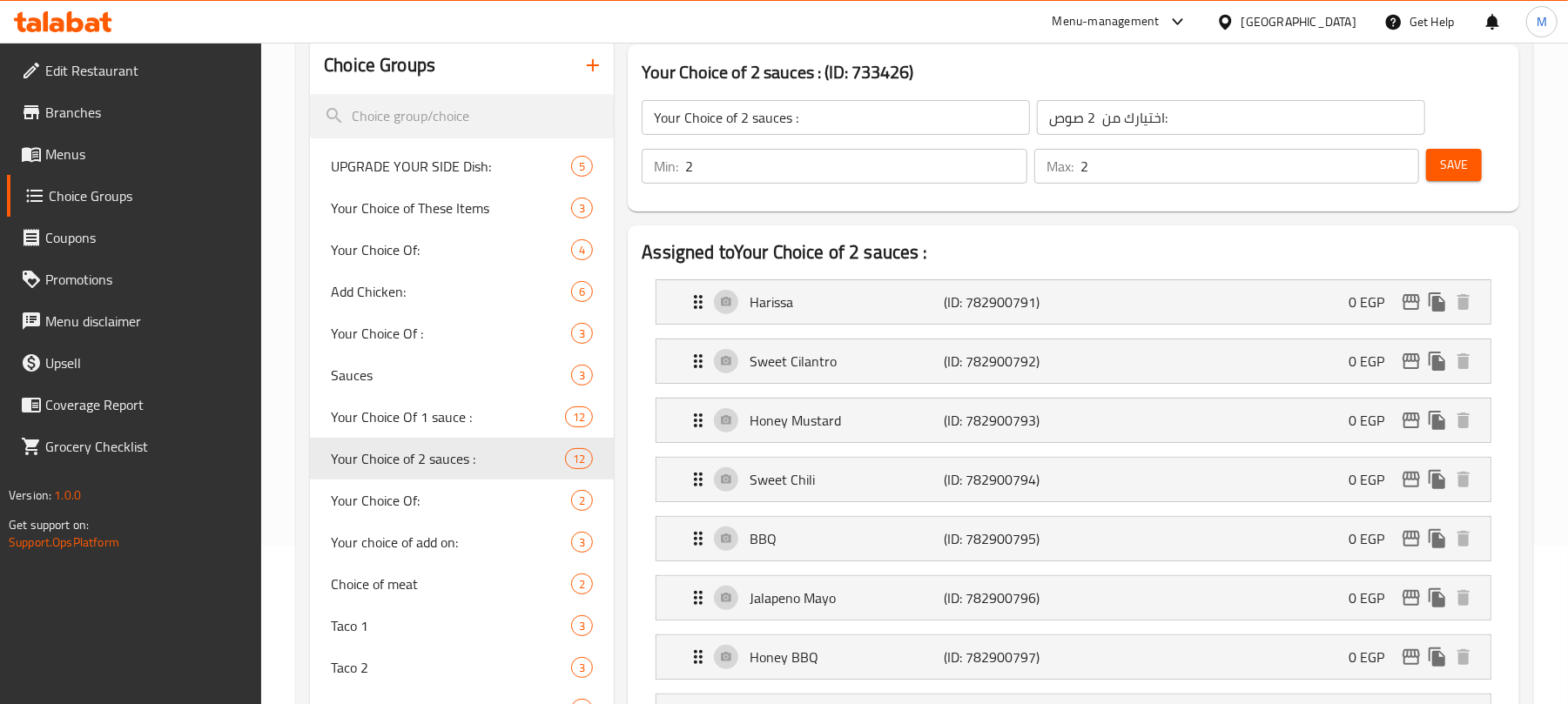
scroll to position [151, 0]
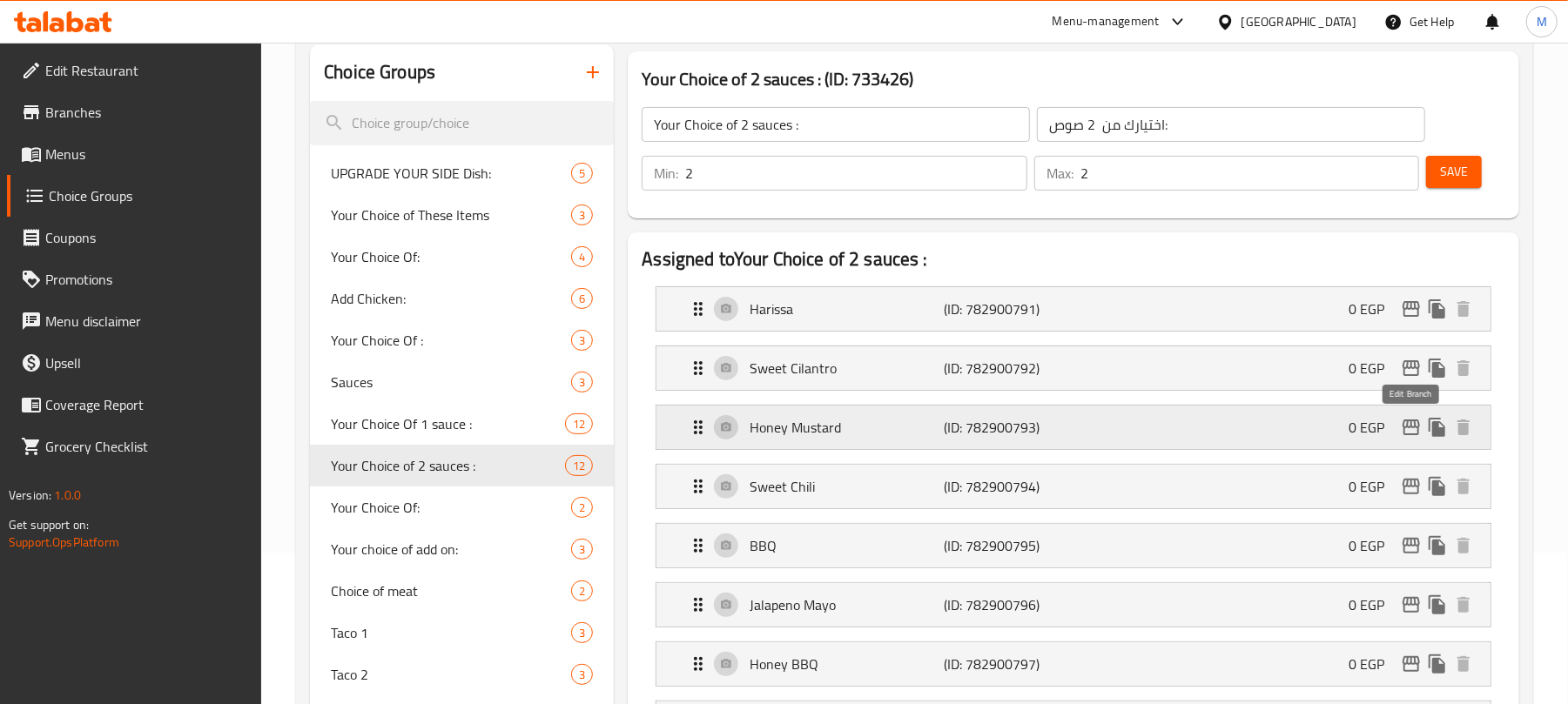
click at [1413, 433] on icon "edit" at bounding box center [1411, 427] width 21 height 21
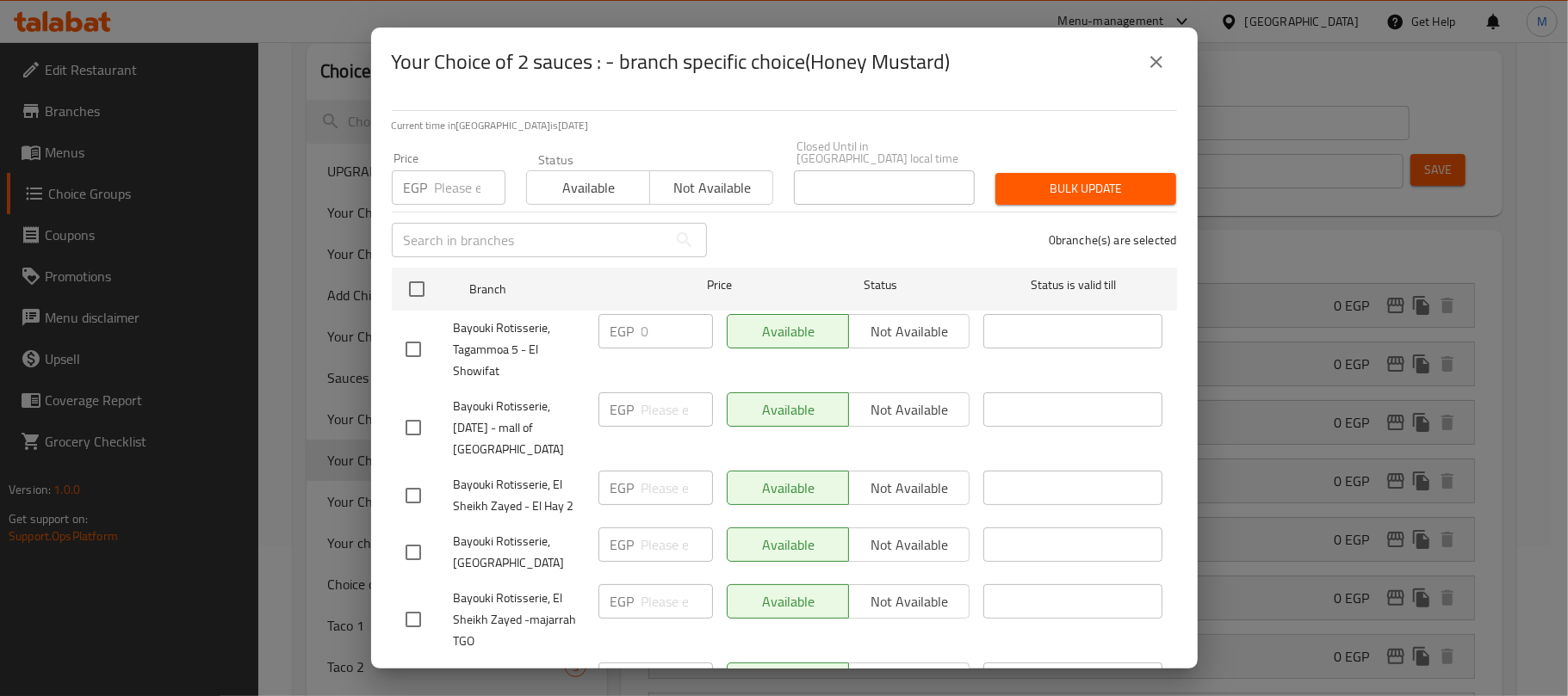
click at [1147, 62] on icon "close" at bounding box center [1156, 62] width 20 height 20
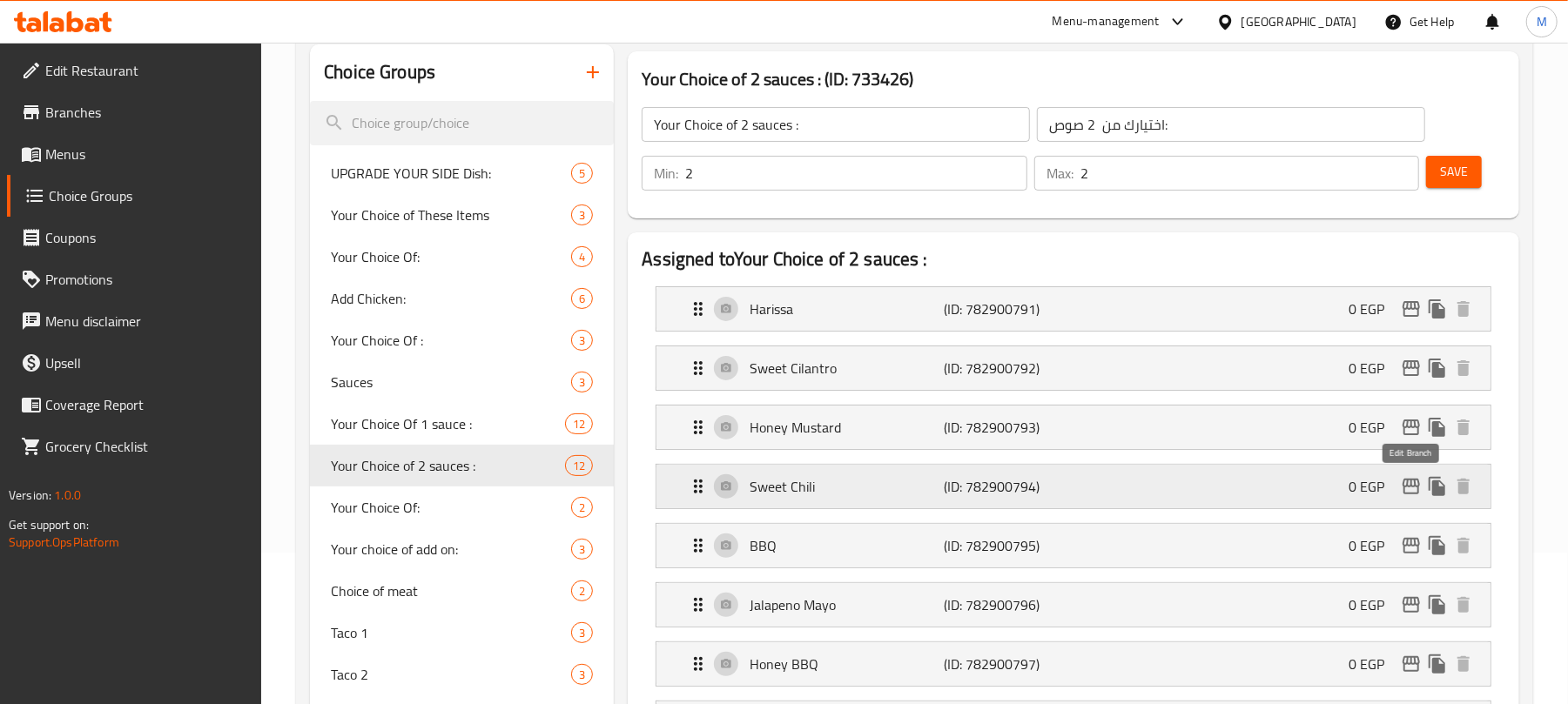
click at [1405, 487] on icon "edit" at bounding box center [1412, 486] width 18 height 16
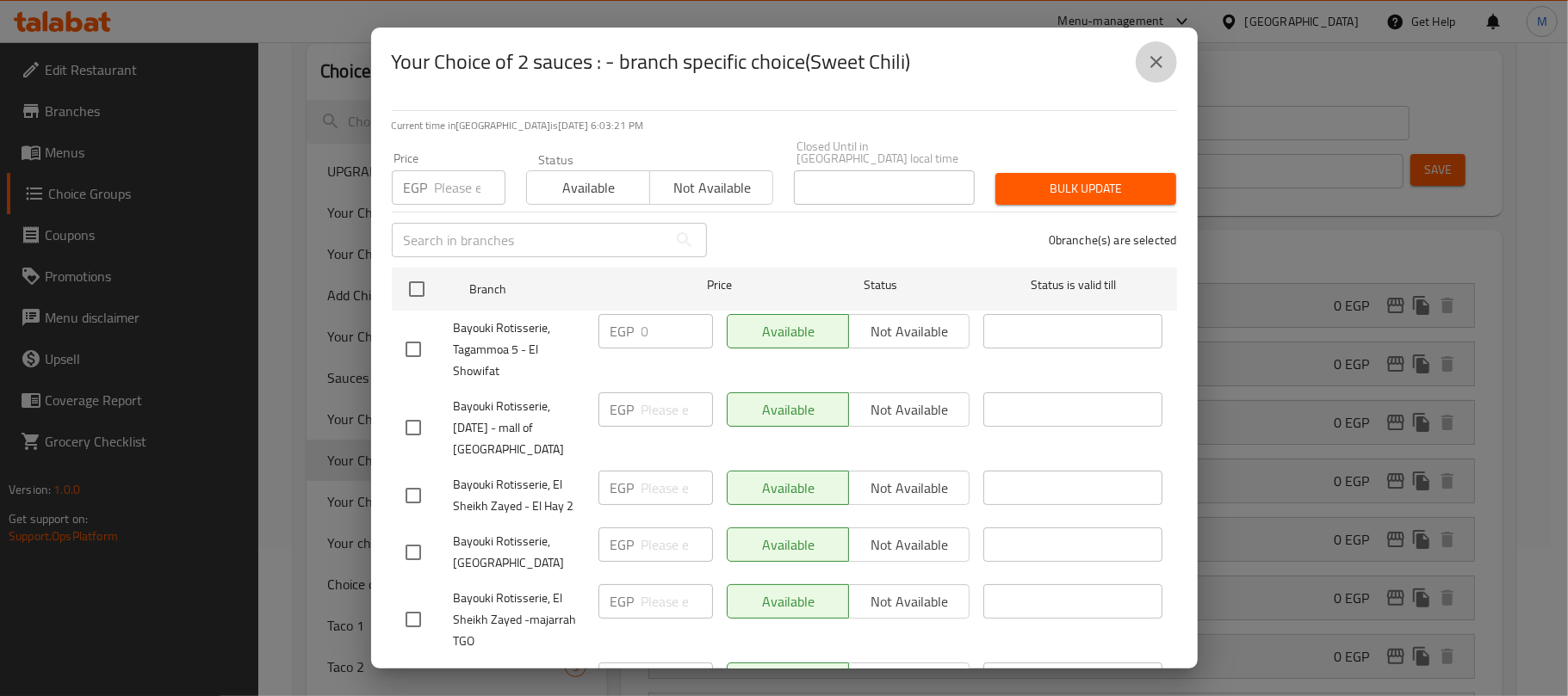
click at [1152, 64] on icon "close" at bounding box center [1156, 62] width 12 height 12
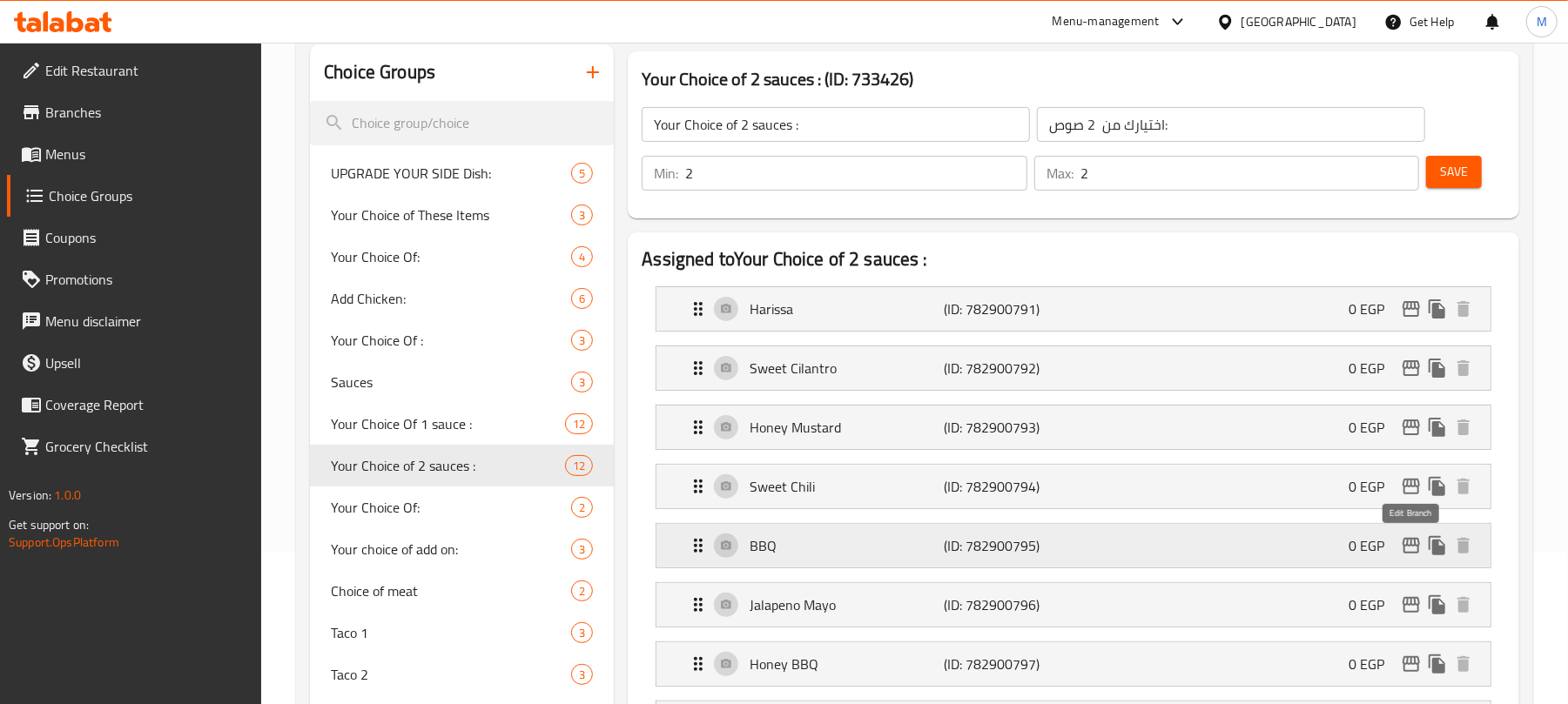
click at [1412, 545] on icon "edit" at bounding box center [1412, 546] width 18 height 16
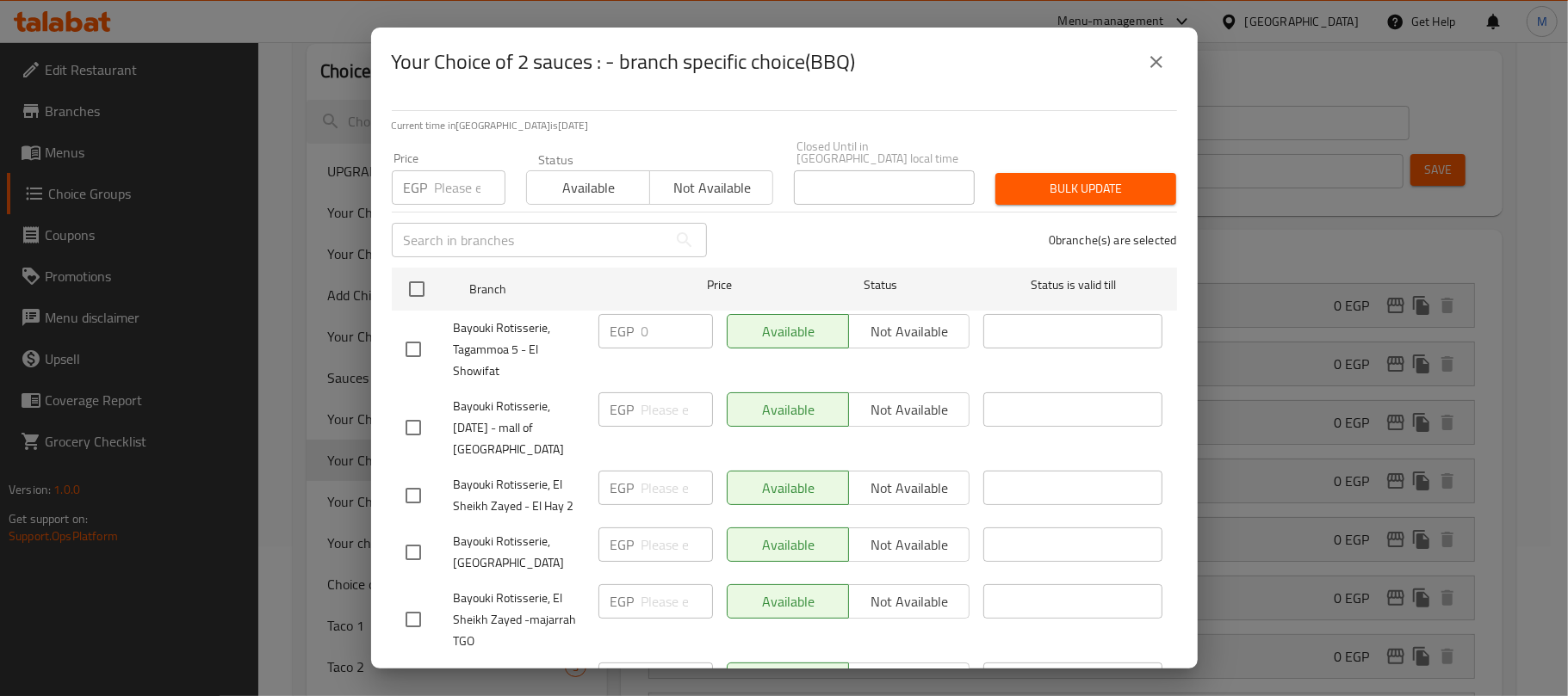
click at [1150, 60] on icon "close" at bounding box center [1156, 62] width 20 height 20
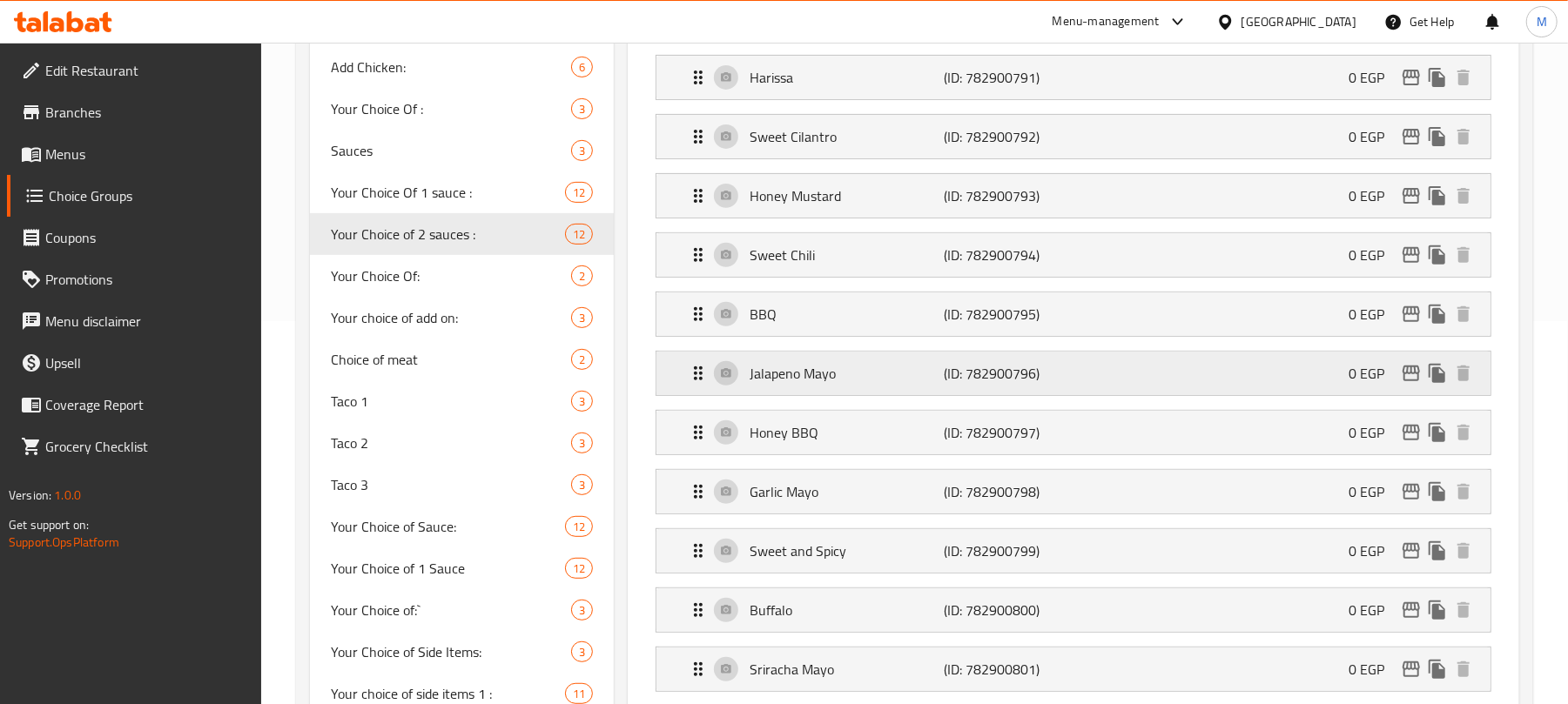
scroll to position [384, 0]
click at [1401, 366] on icon "edit" at bounding box center [1411, 372] width 21 height 21
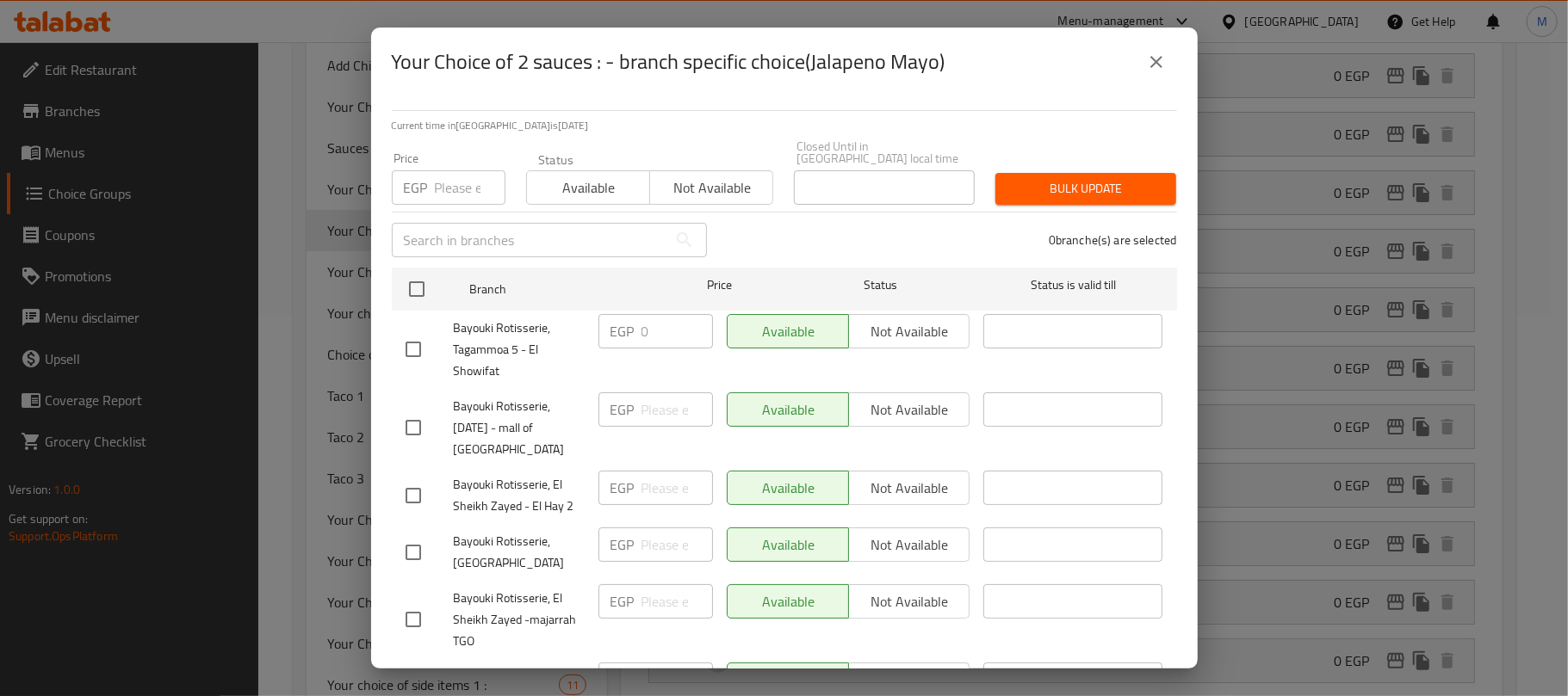
click at [1159, 50] on button "close" at bounding box center [1156, 62] width 42 height 42
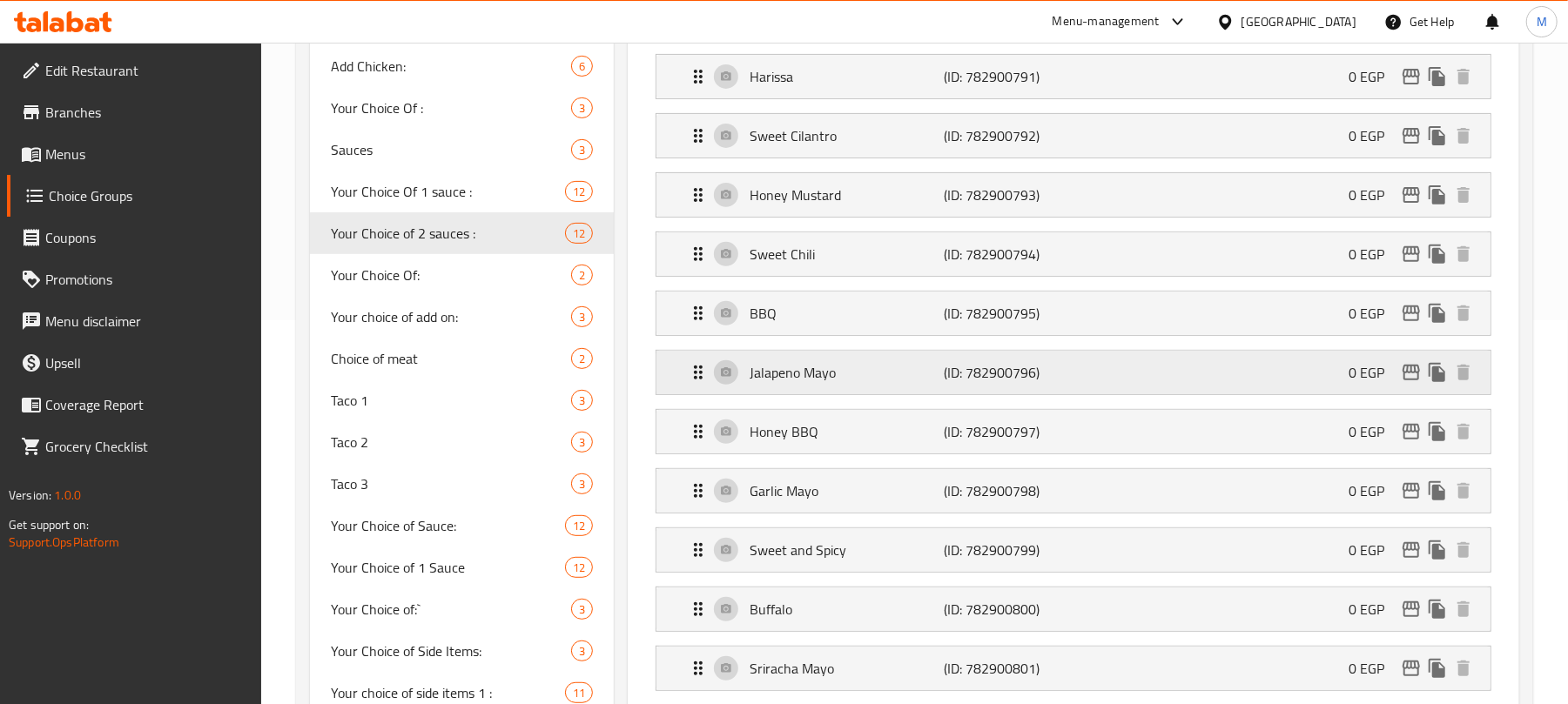
click at [1413, 373] on icon "edit" at bounding box center [1411, 372] width 21 height 21
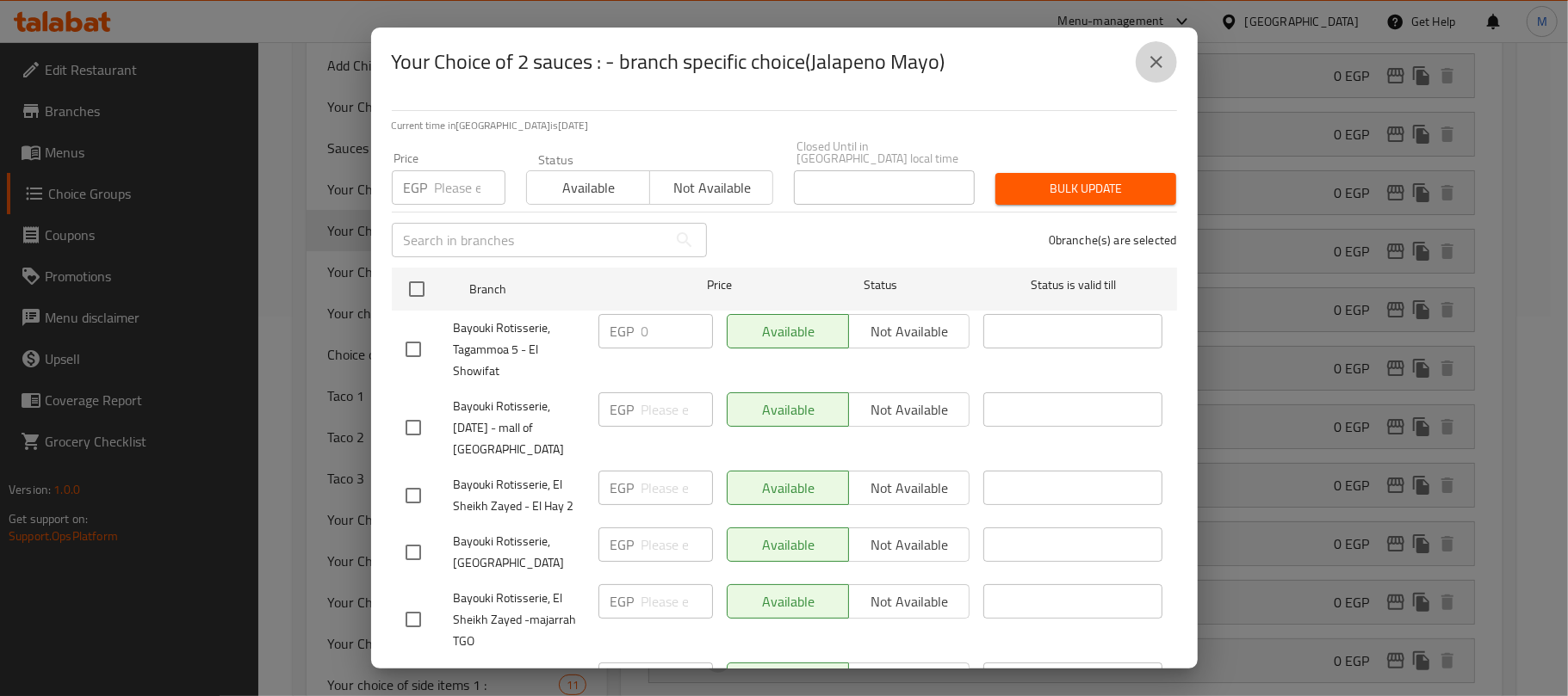
click at [1143, 50] on button "close" at bounding box center [1156, 62] width 42 height 42
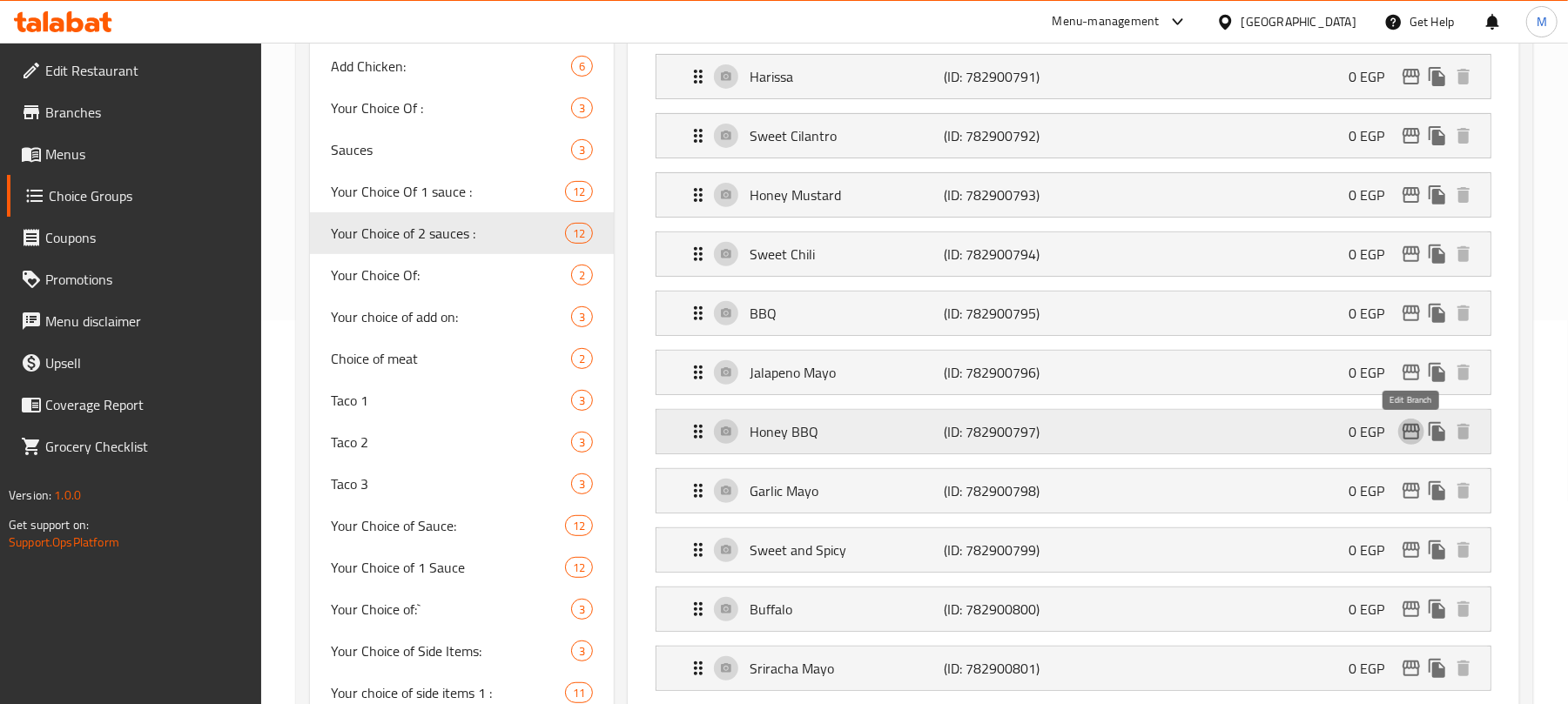
click at [1416, 439] on icon "edit" at bounding box center [1412, 432] width 18 height 16
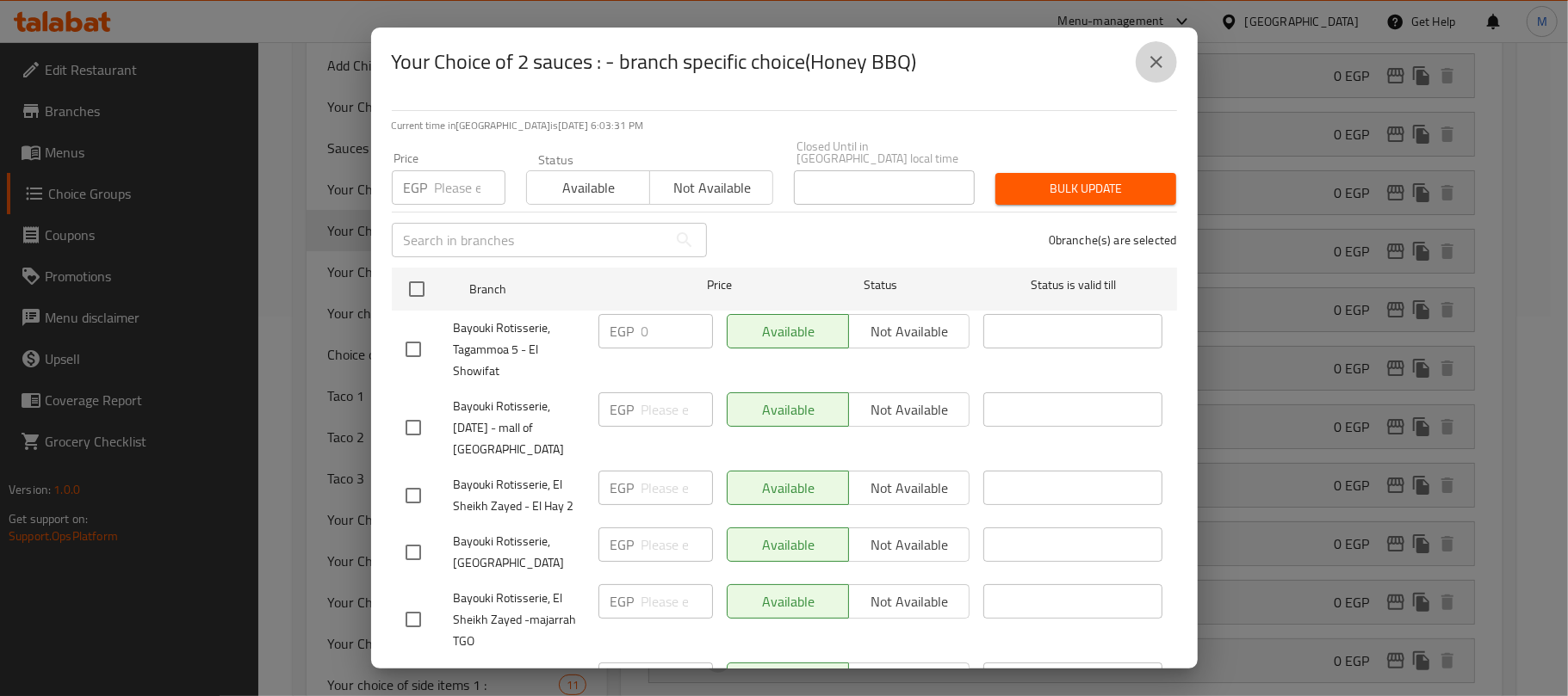
click at [1149, 62] on icon "close" at bounding box center [1156, 62] width 20 height 20
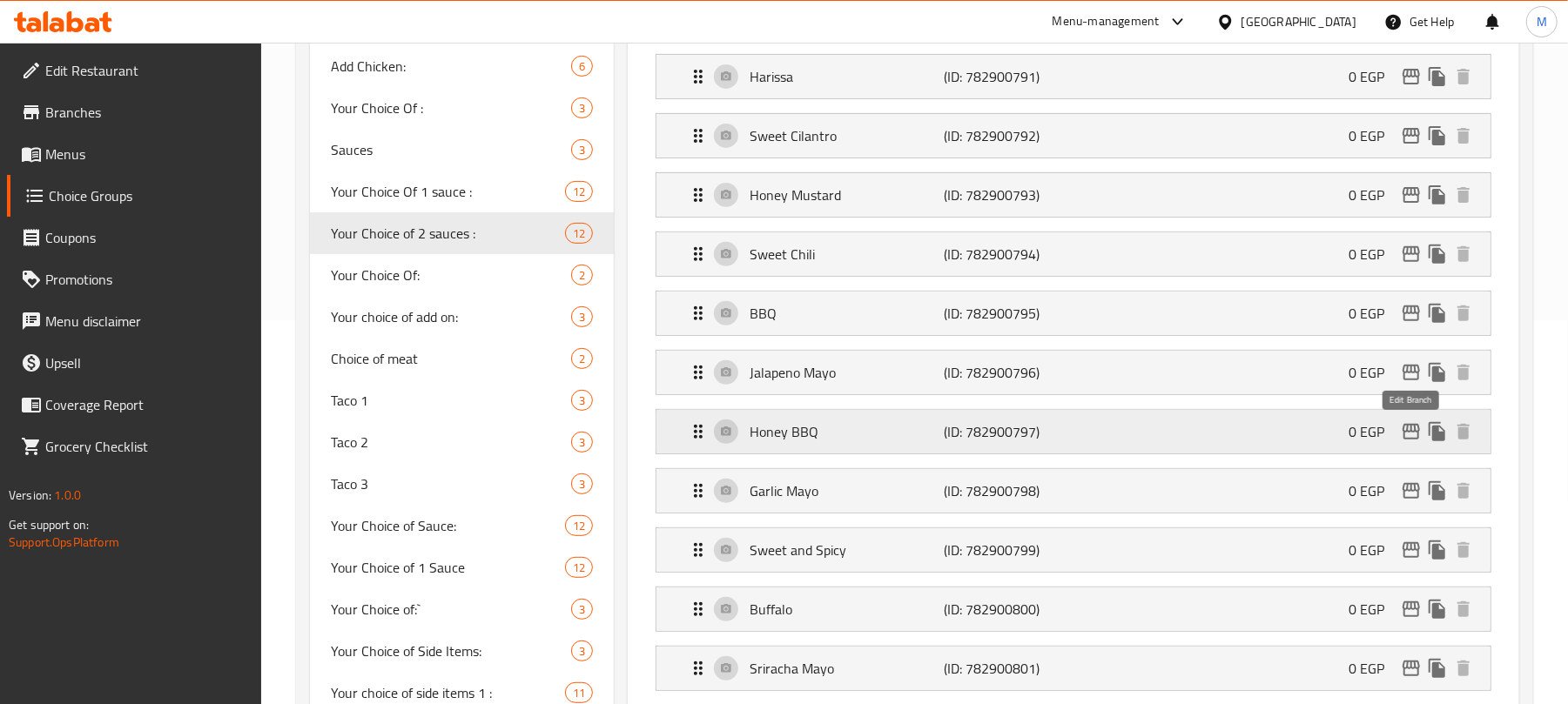
click at [1409, 430] on icon "edit" at bounding box center [1411, 432] width 21 height 21
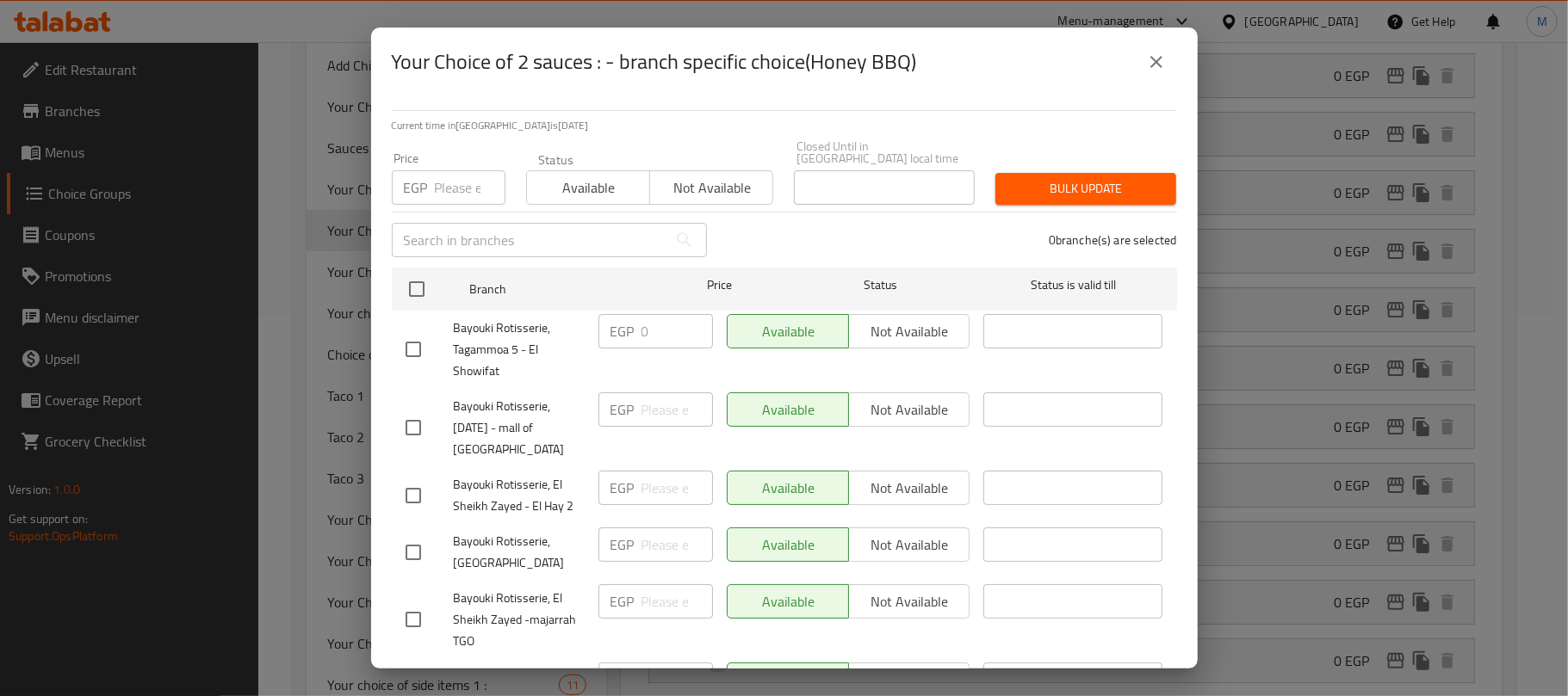
click at [1158, 52] on icon "close" at bounding box center [1156, 62] width 20 height 20
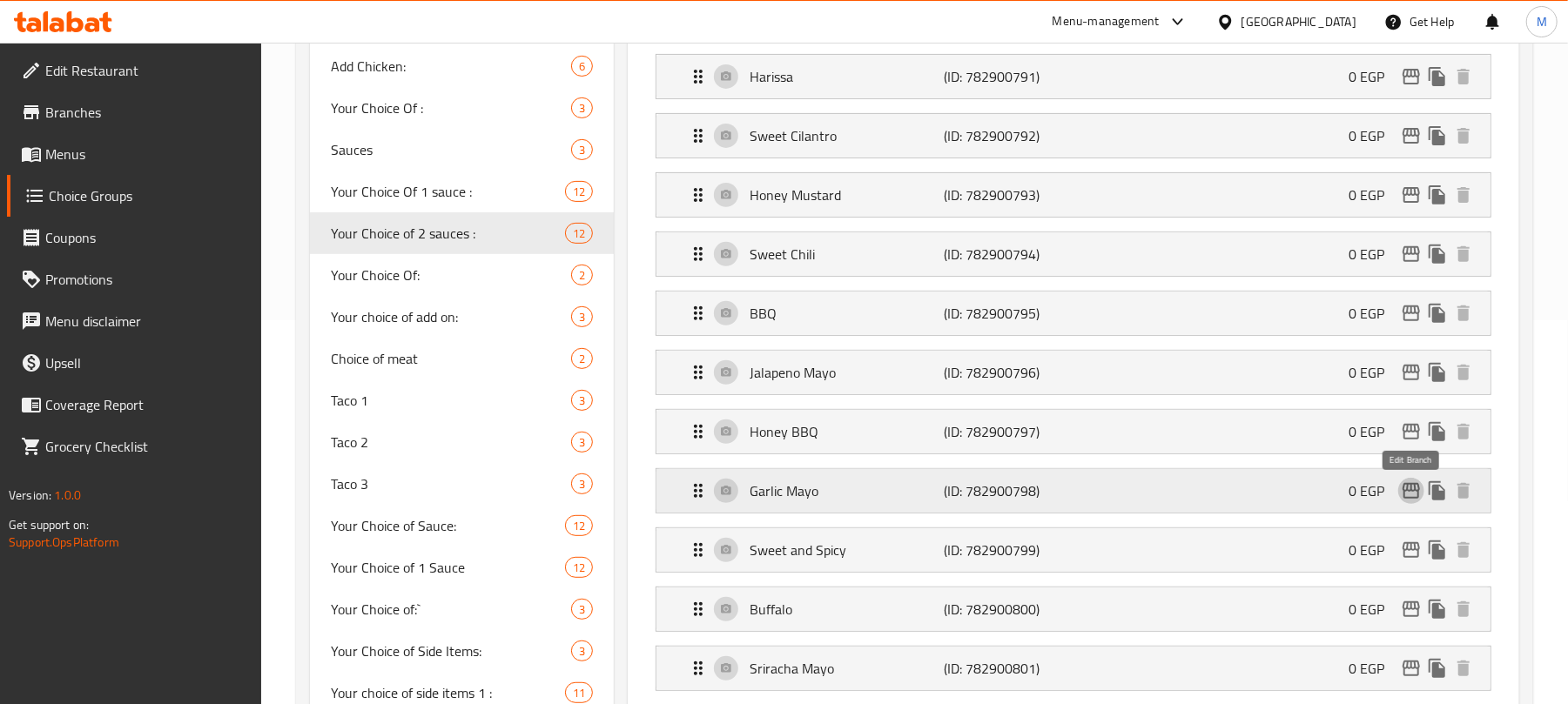
click at [1413, 489] on icon "edit" at bounding box center [1411, 490] width 21 height 21
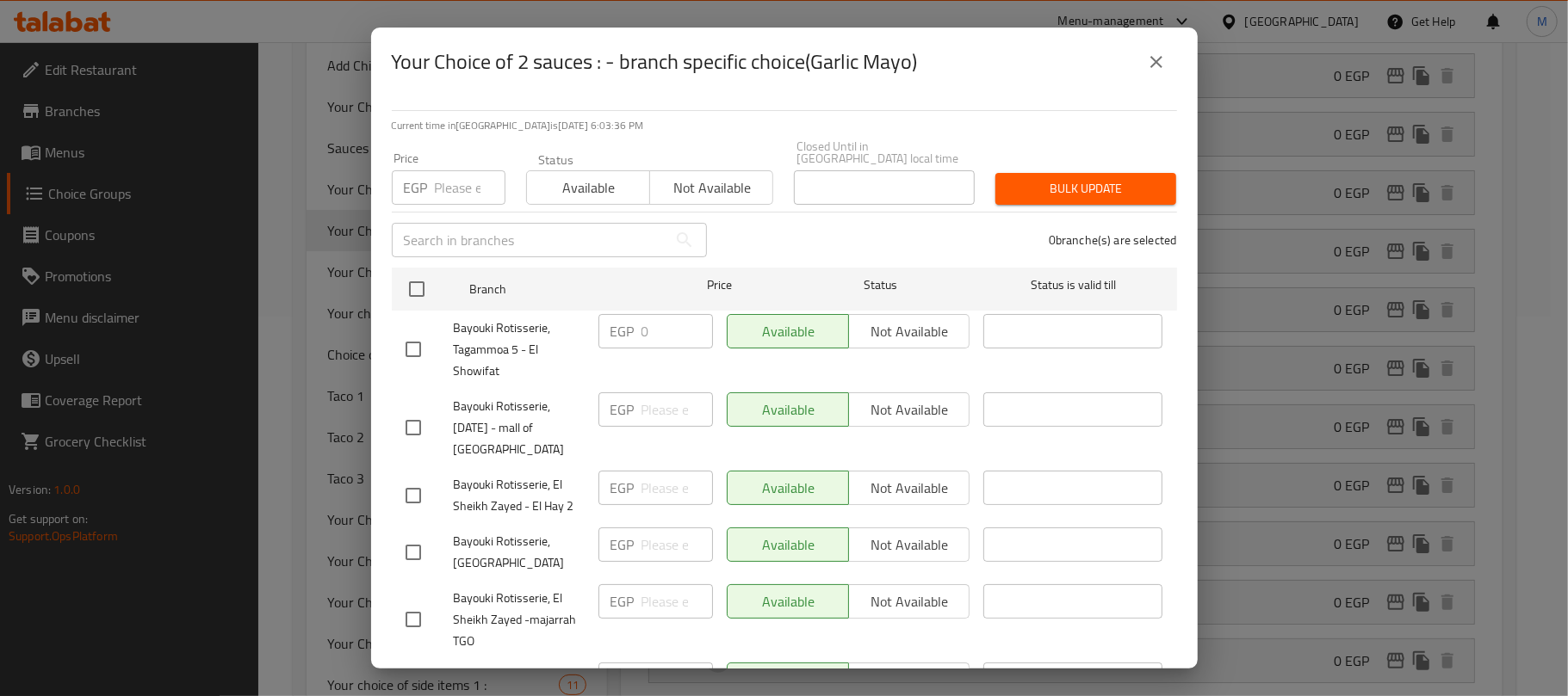
click at [1158, 52] on icon "close" at bounding box center [1156, 62] width 20 height 20
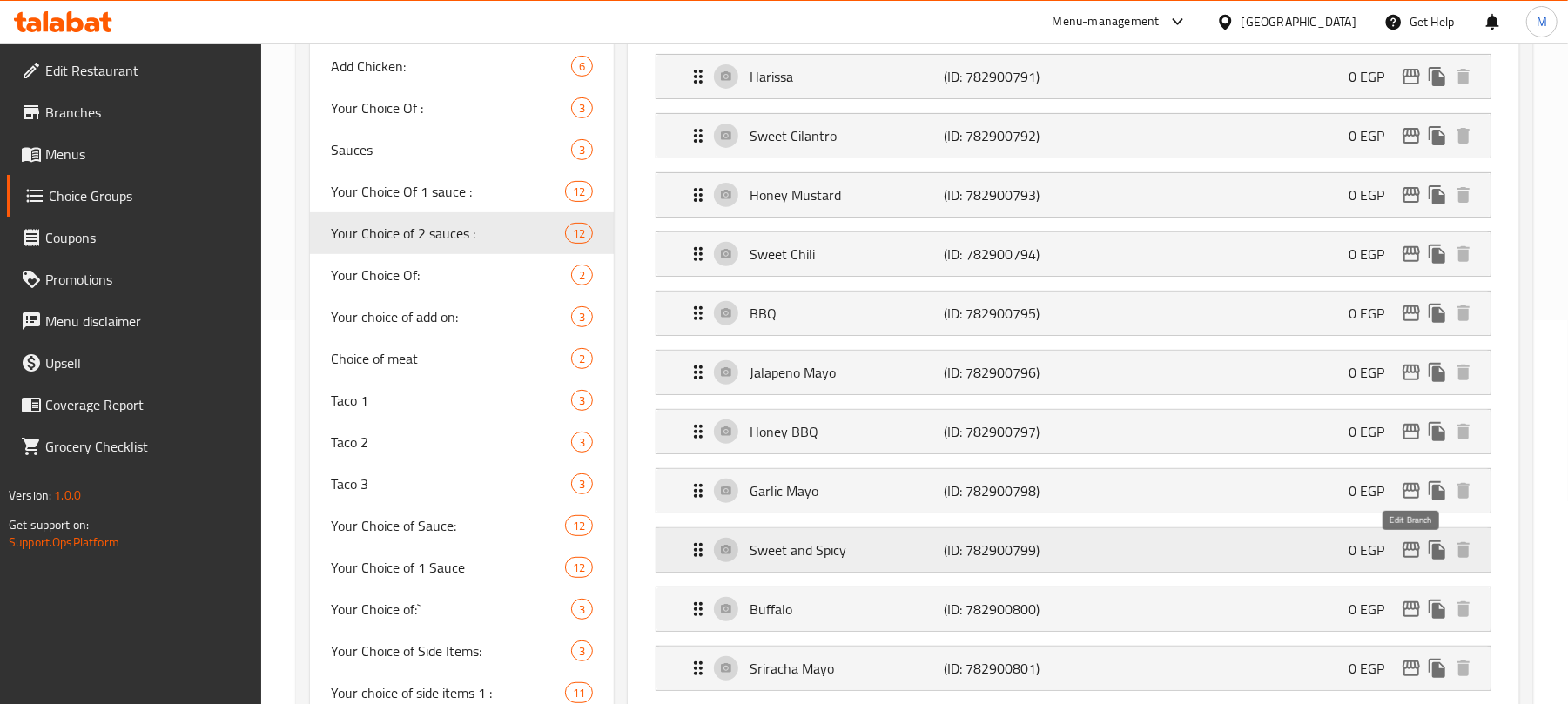
click at [1412, 559] on icon "edit" at bounding box center [1411, 550] width 21 height 21
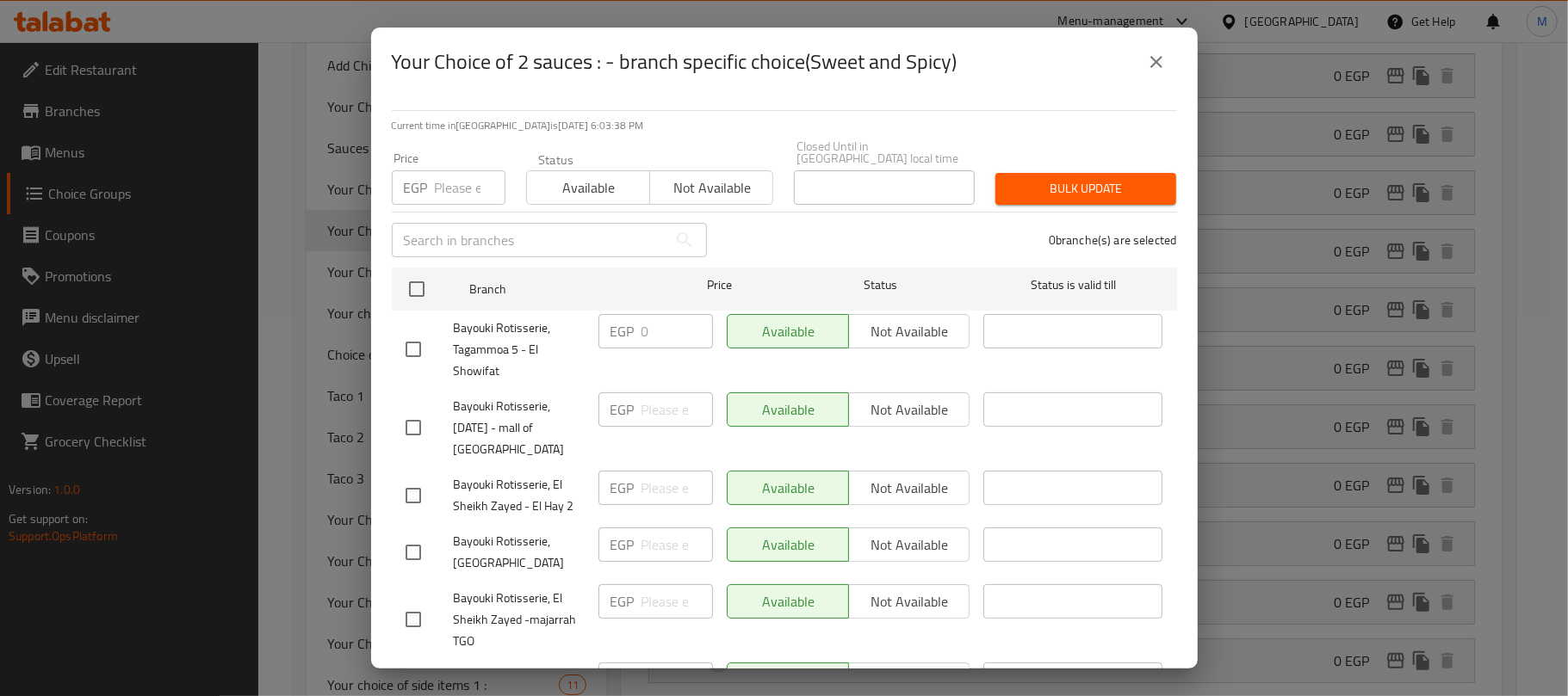
click at [1158, 55] on icon "close" at bounding box center [1156, 62] width 20 height 20
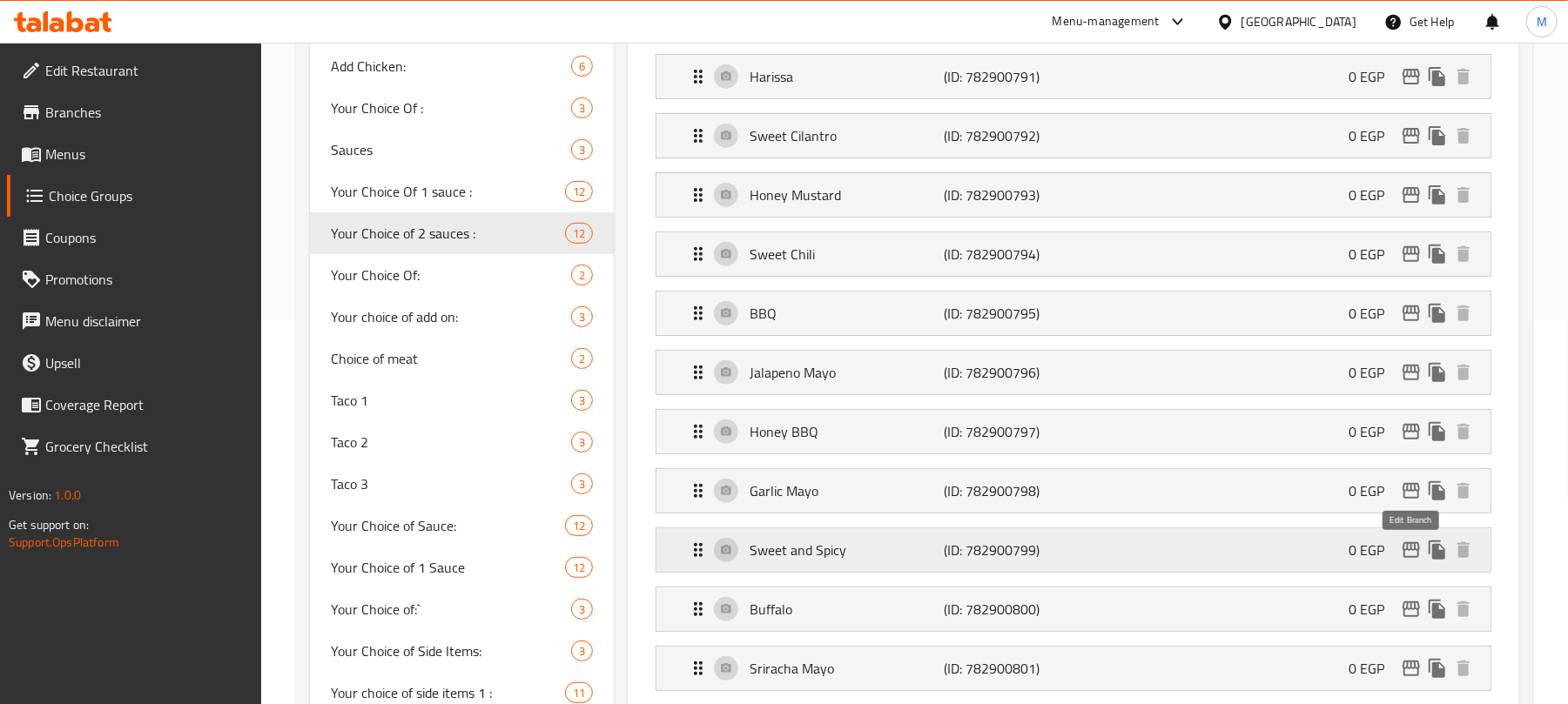
click at [1404, 559] on icon "edit" at bounding box center [1412, 551] width 18 height 16
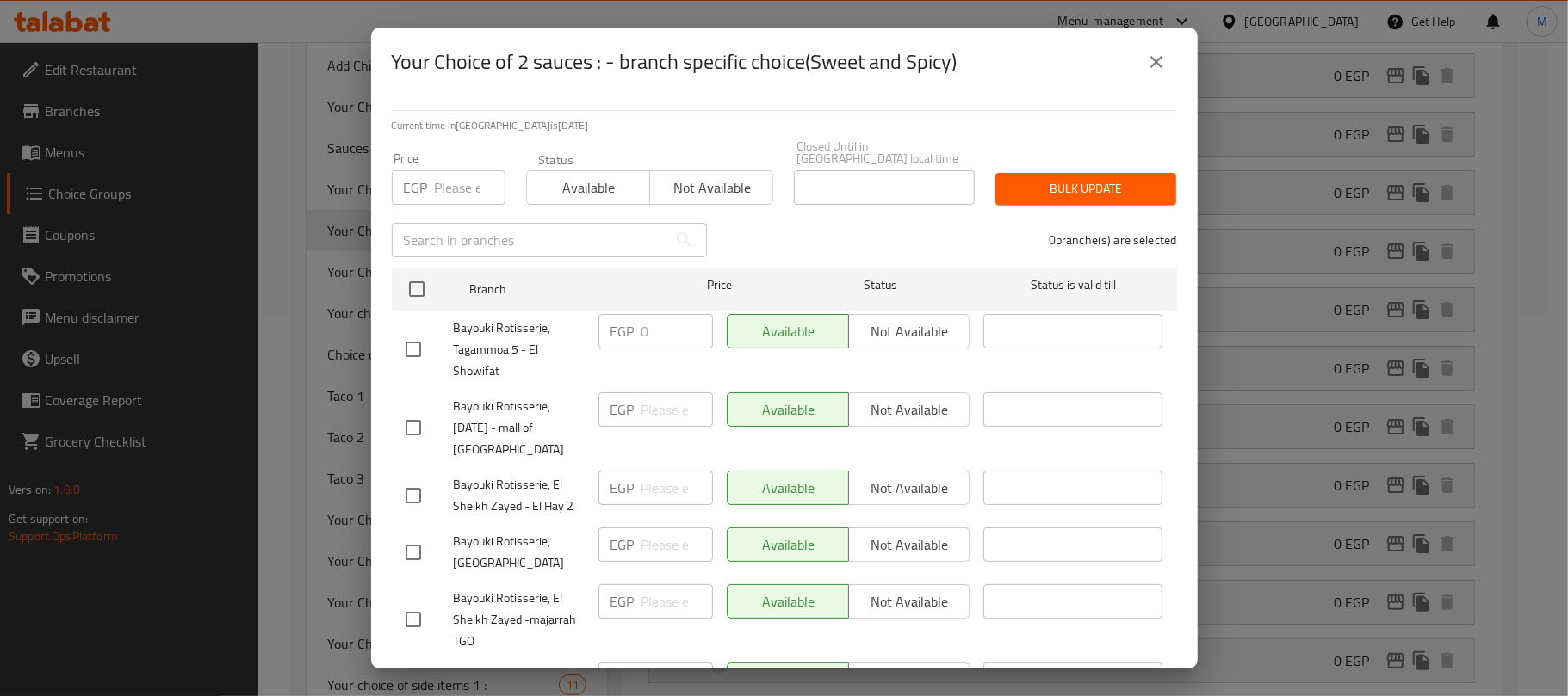
click at [1142, 55] on button "close" at bounding box center [1156, 62] width 42 height 42
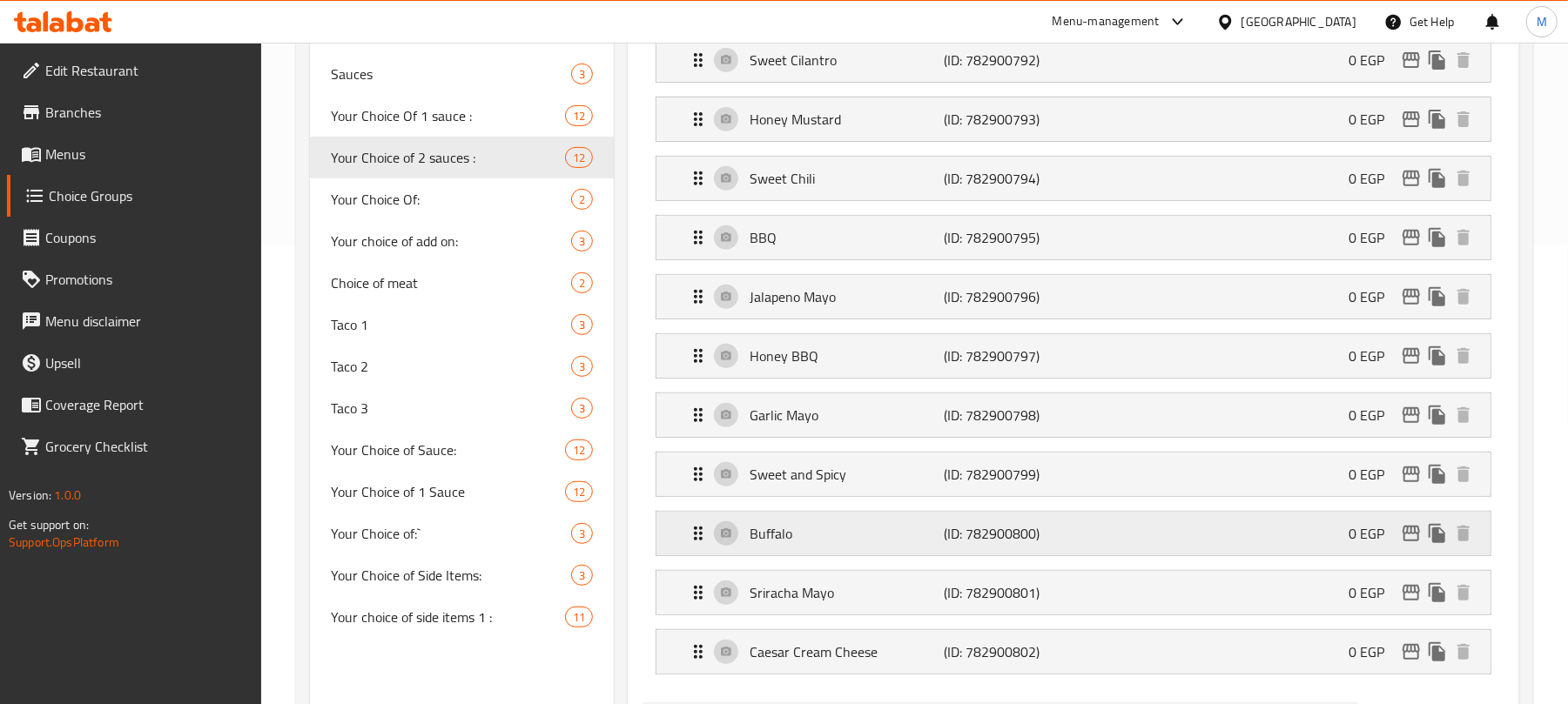
scroll to position [500, 0]
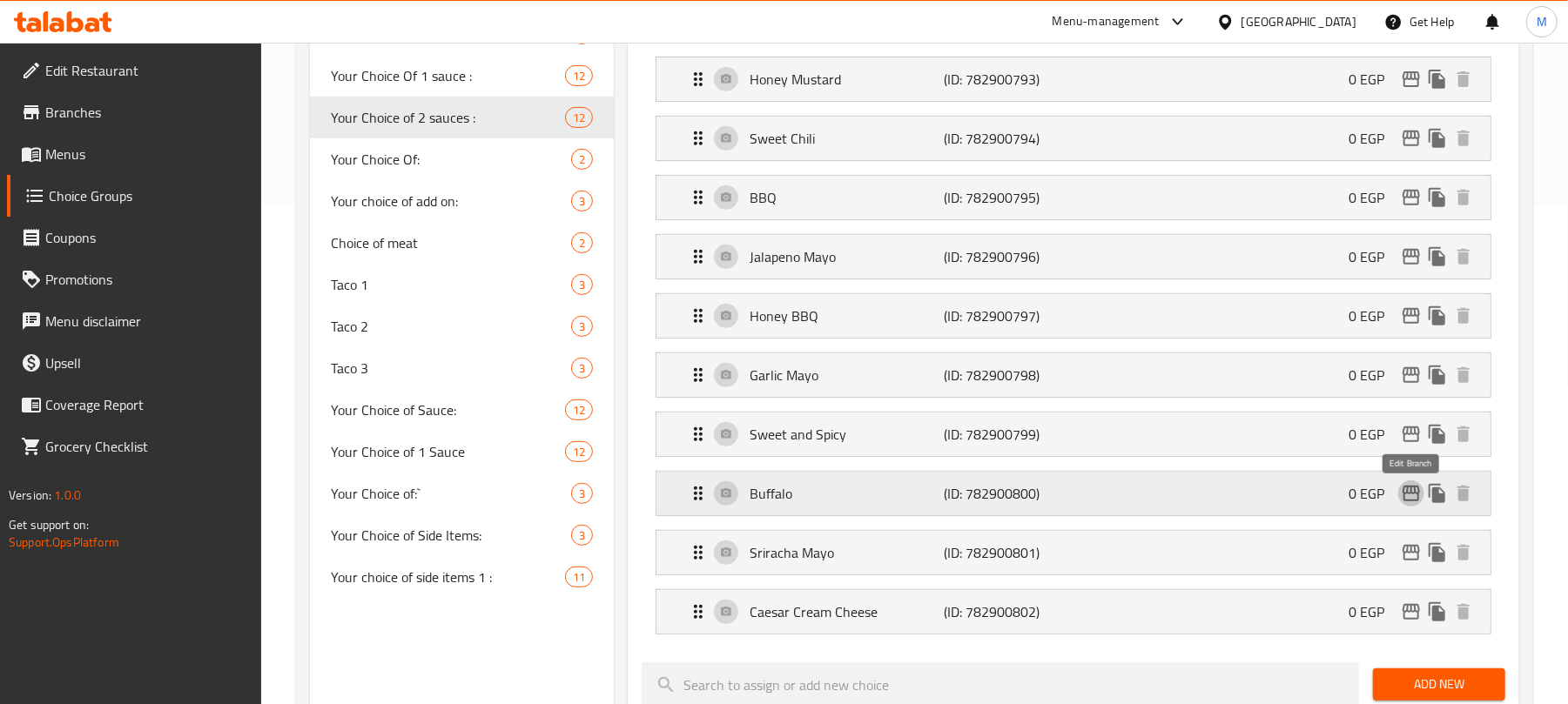
click at [1412, 503] on icon "edit" at bounding box center [1411, 493] width 21 height 21
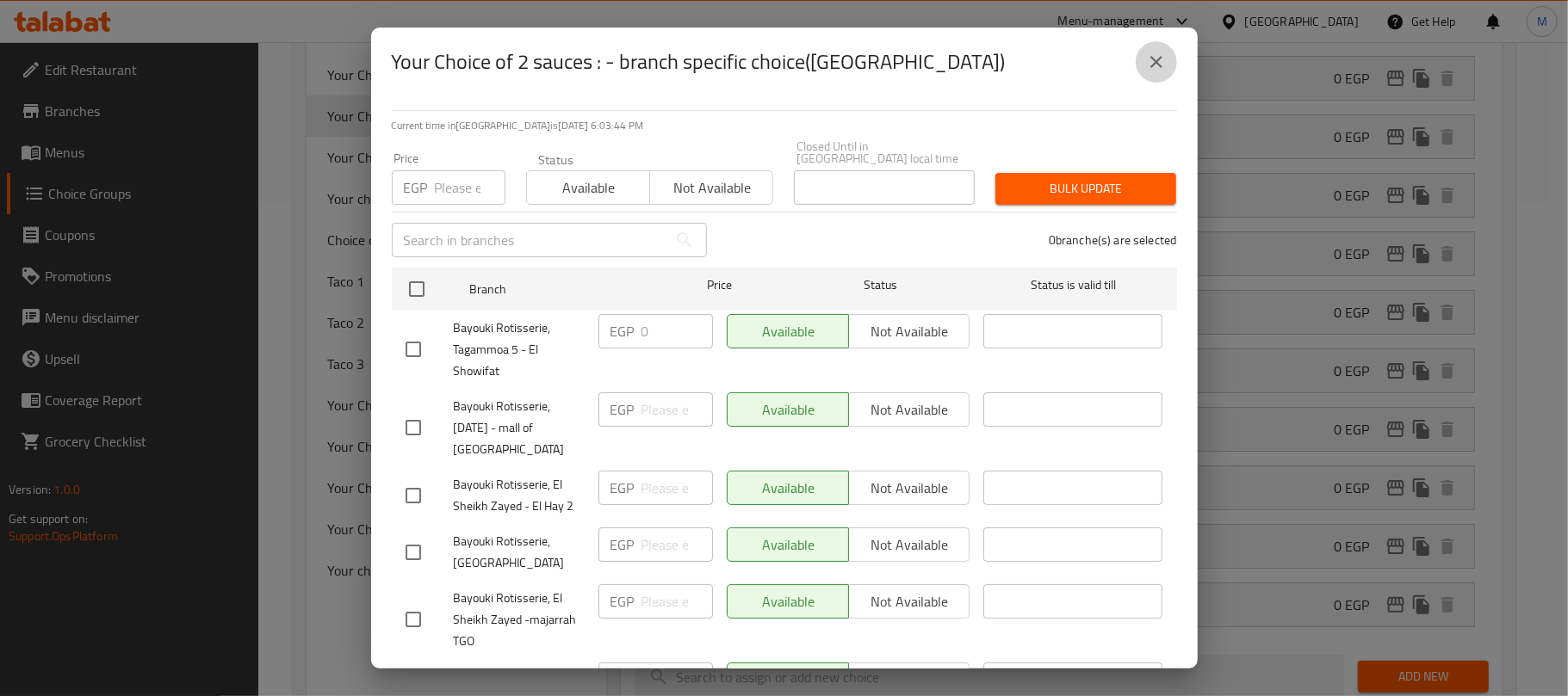
click at [1161, 57] on icon "close" at bounding box center [1156, 62] width 12 height 12
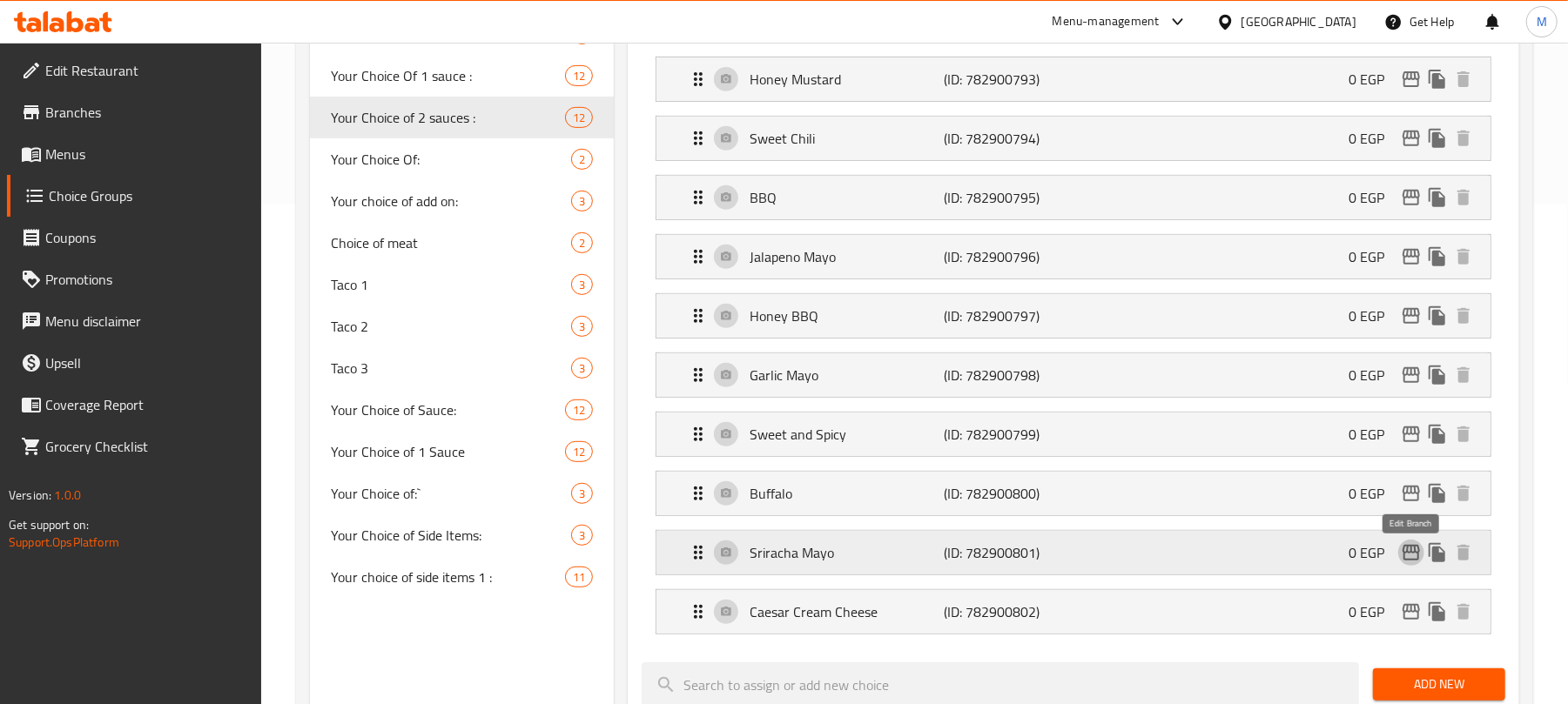
click at [1405, 558] on icon "edit" at bounding box center [1411, 553] width 21 height 21
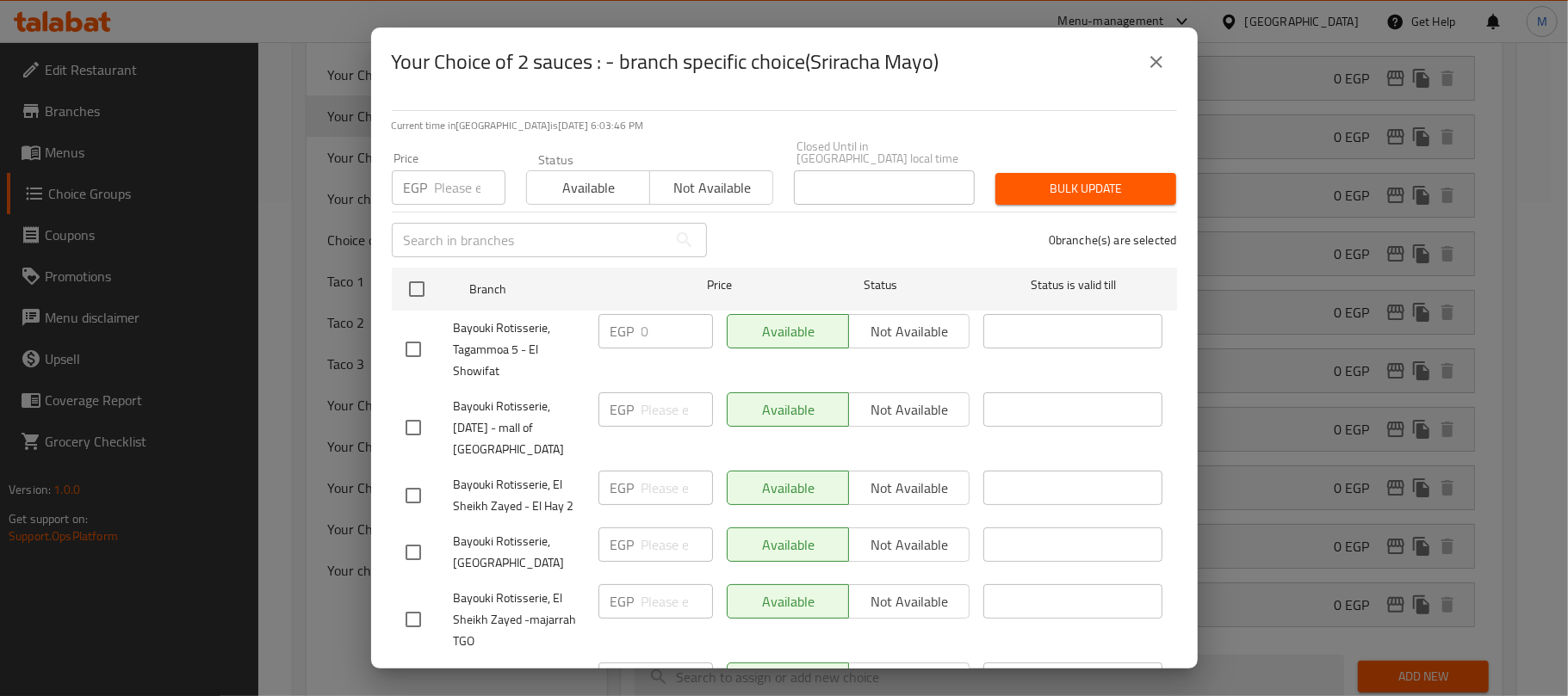
click at [1162, 72] on button "close" at bounding box center [1156, 62] width 42 height 42
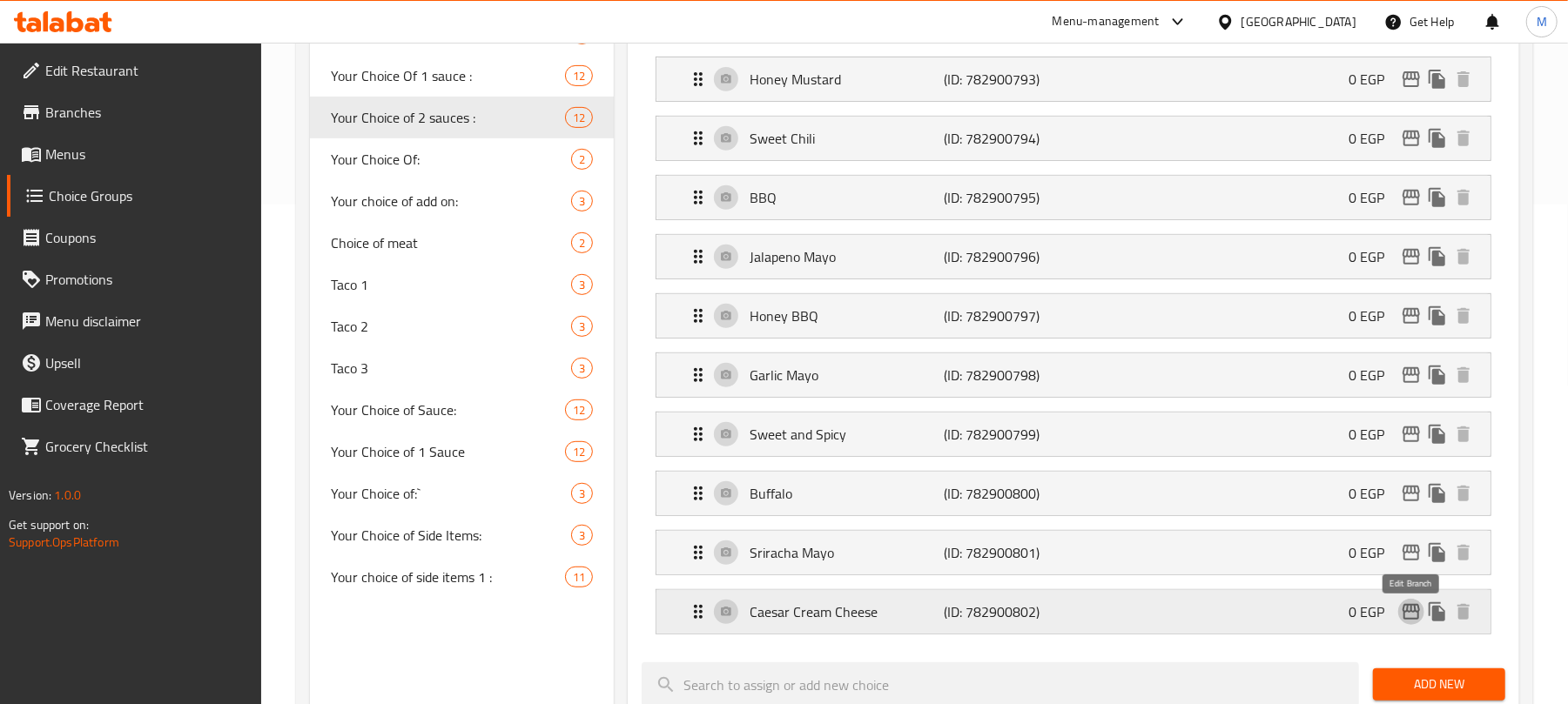
click at [1414, 620] on icon "edit" at bounding box center [1411, 611] width 21 height 21
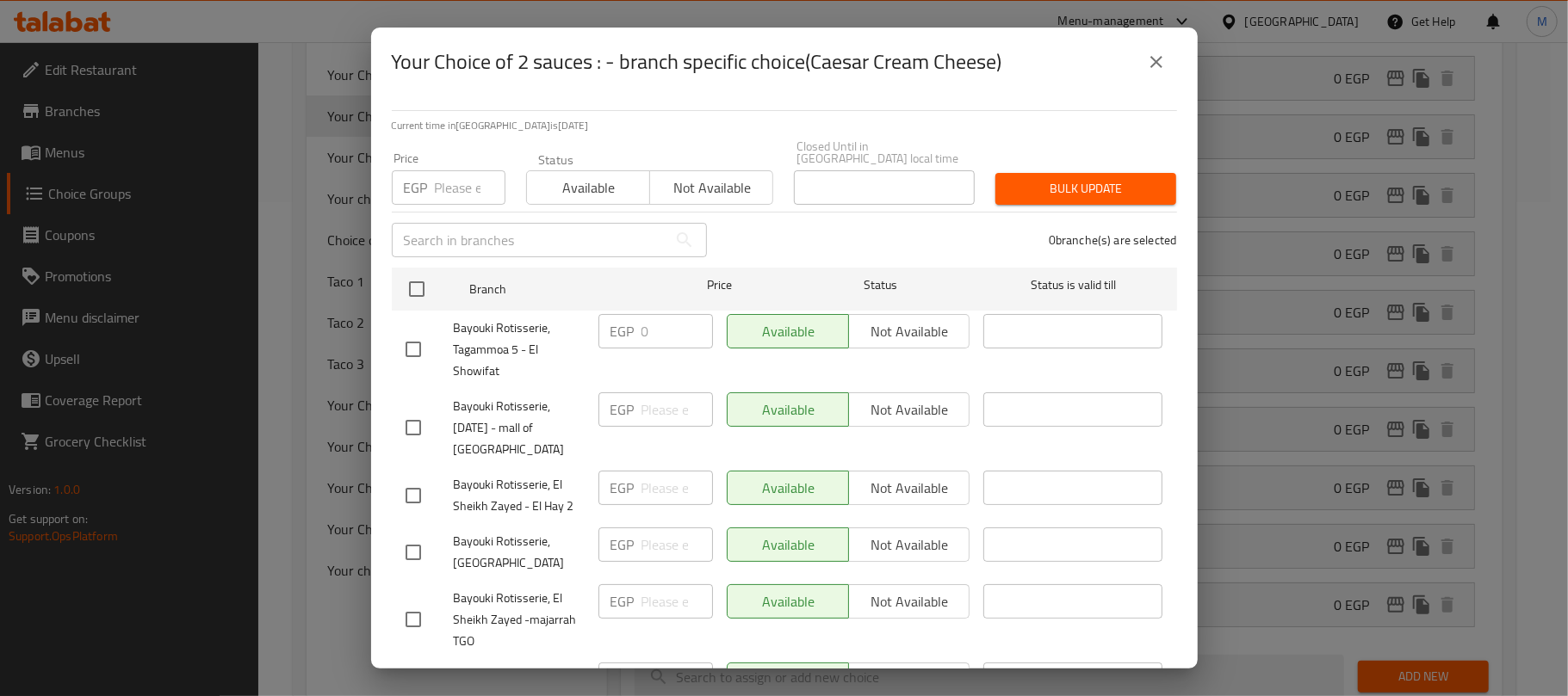
click at [1141, 67] on button "close" at bounding box center [1156, 62] width 42 height 42
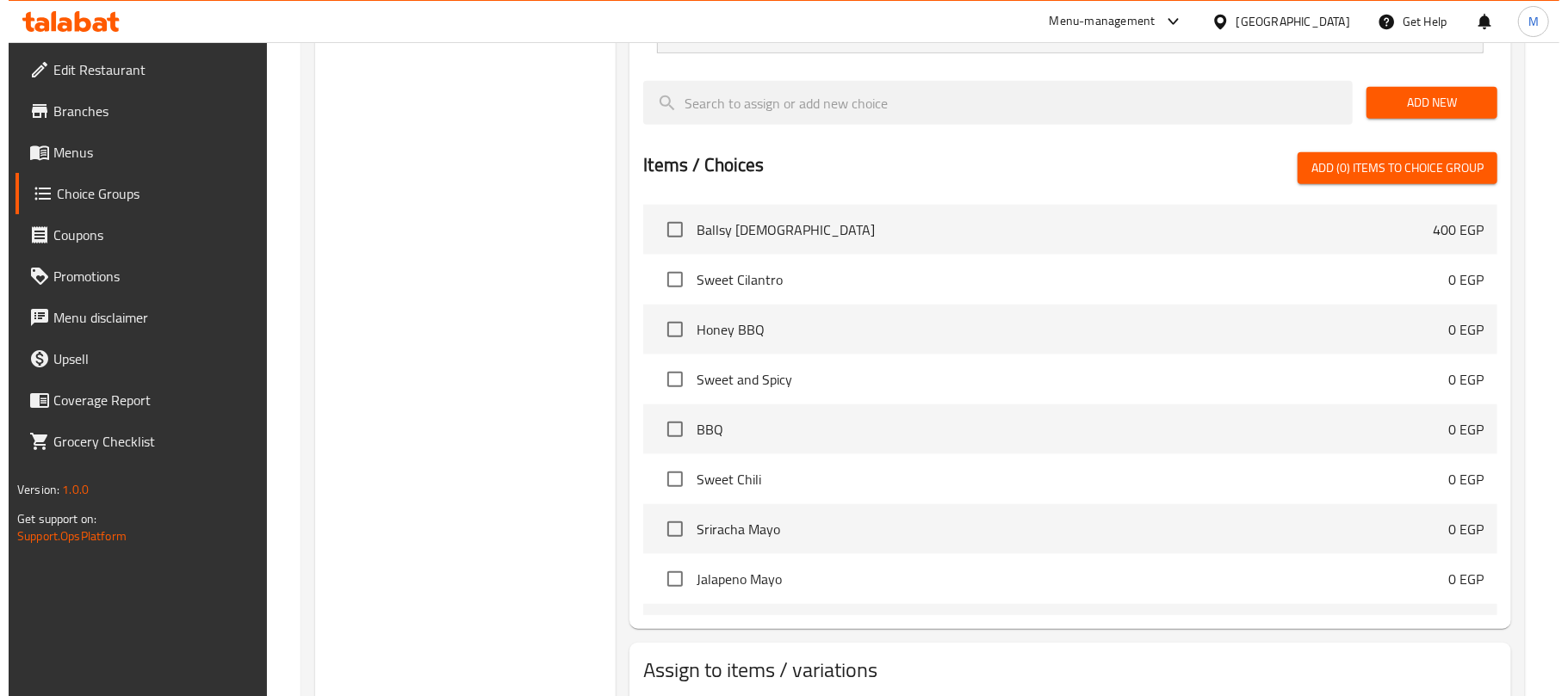
scroll to position [1183, 0]
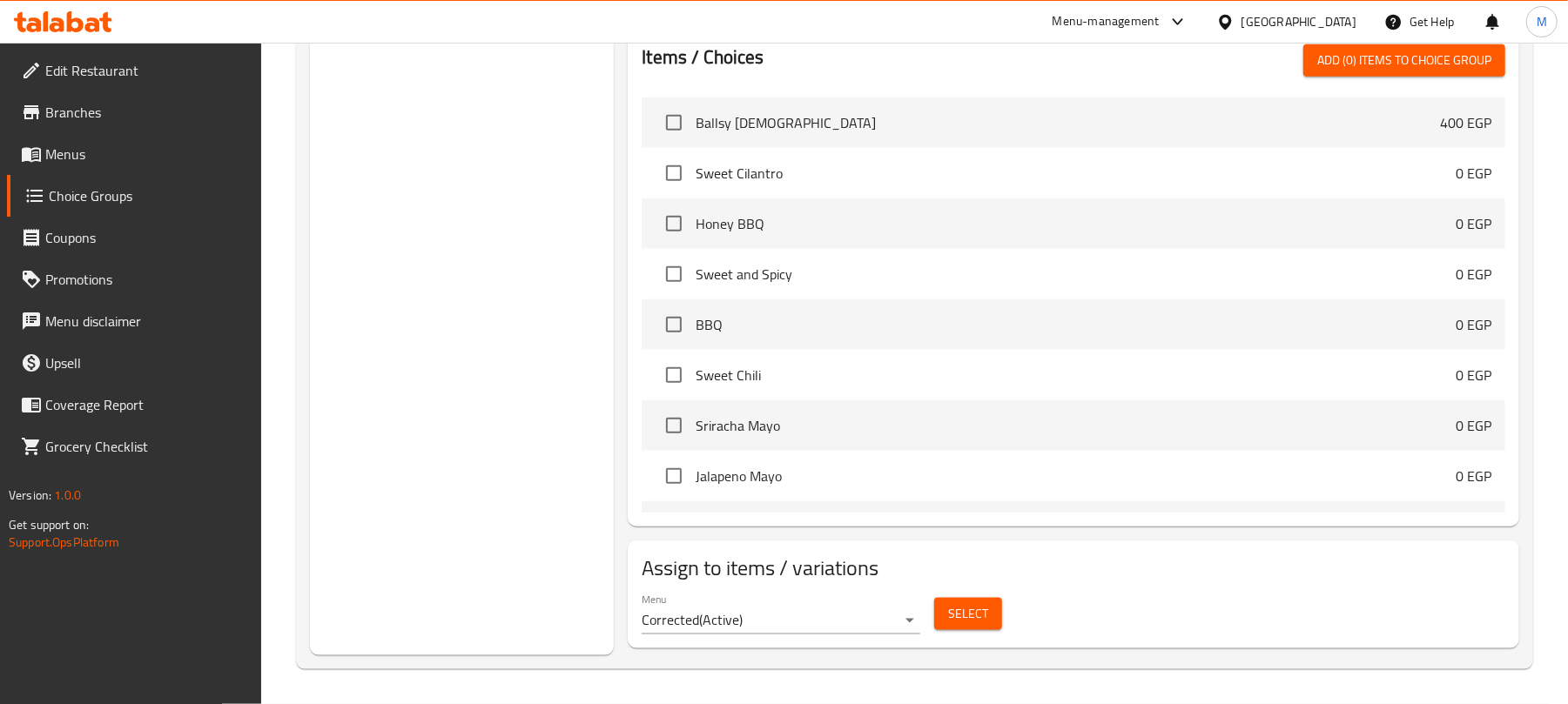
click at [962, 613] on span "Select" at bounding box center [968, 614] width 40 height 21
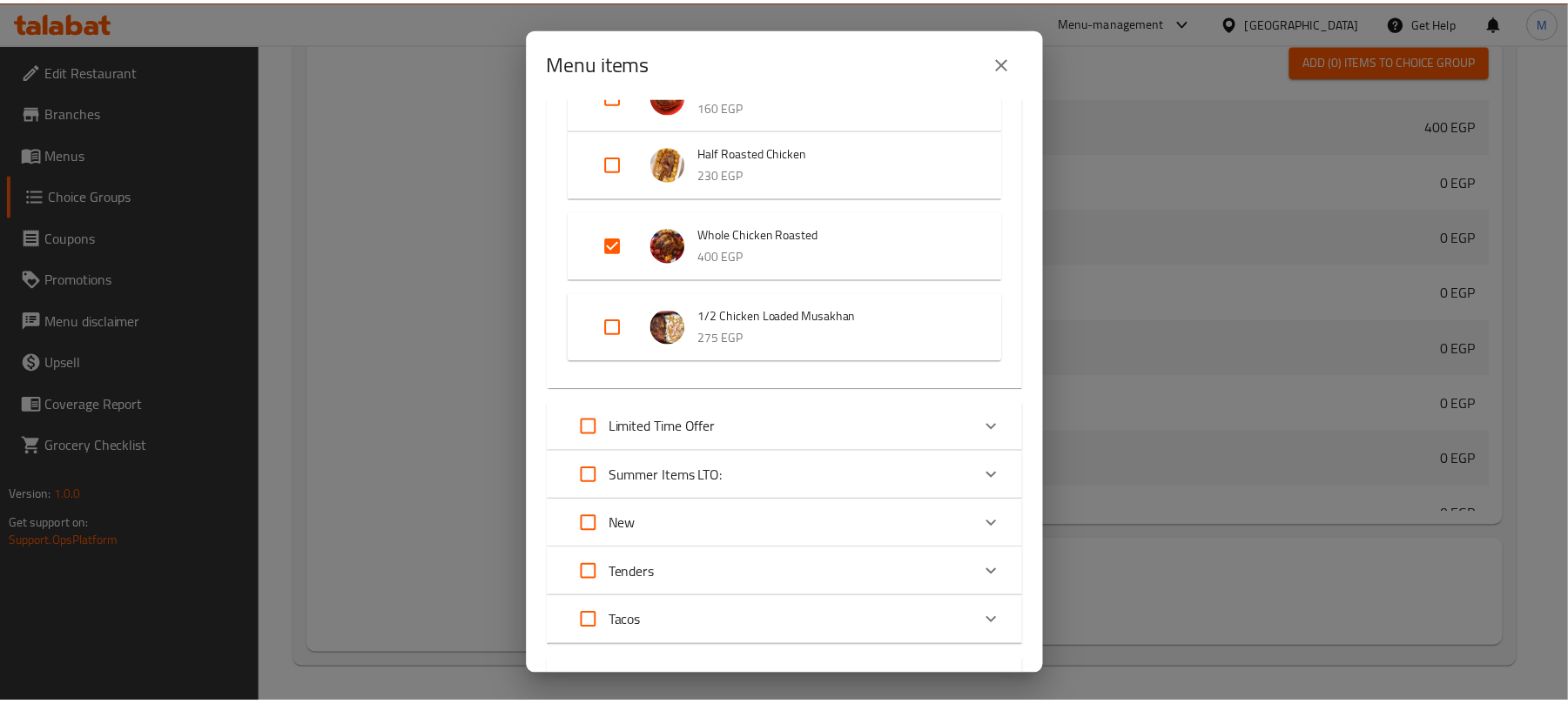
scroll to position [349, 0]
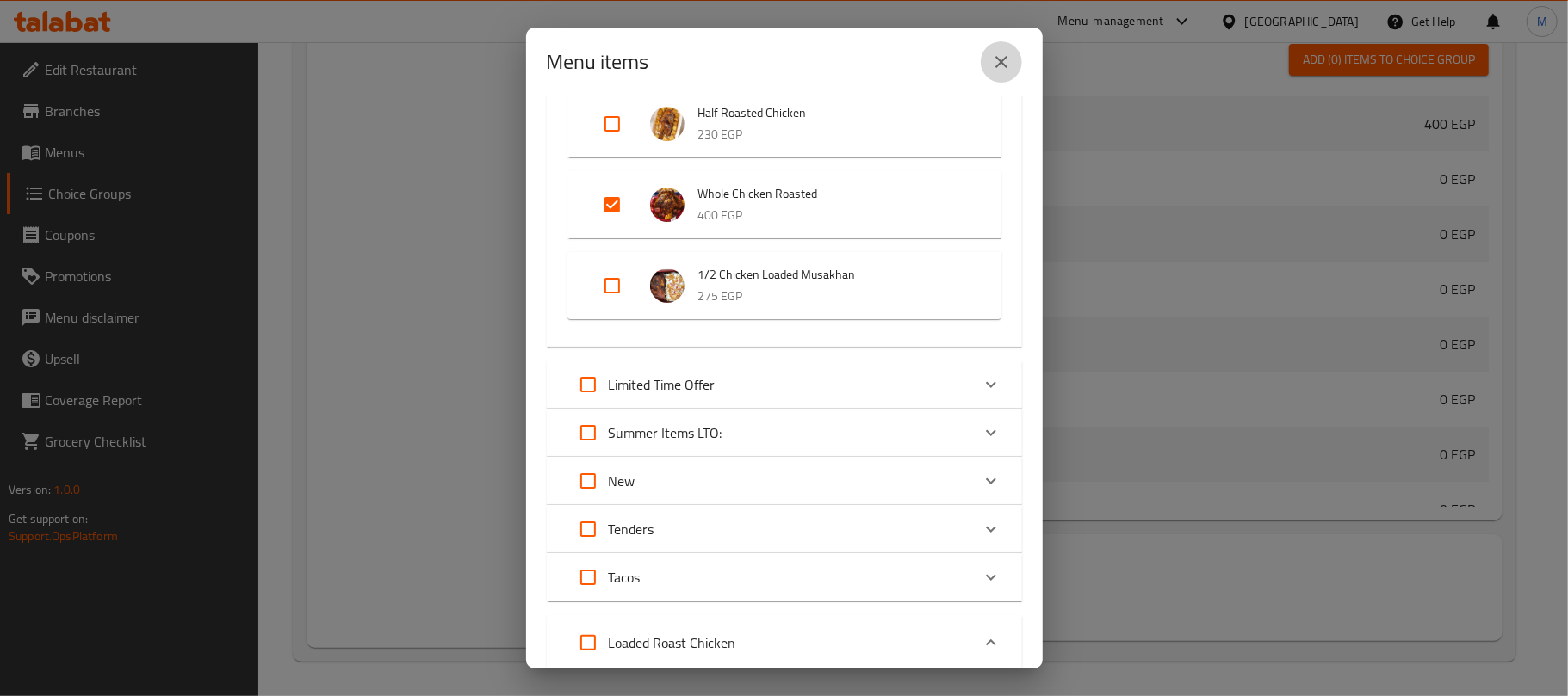
click at [993, 60] on icon "close" at bounding box center [1000, 62] width 20 height 20
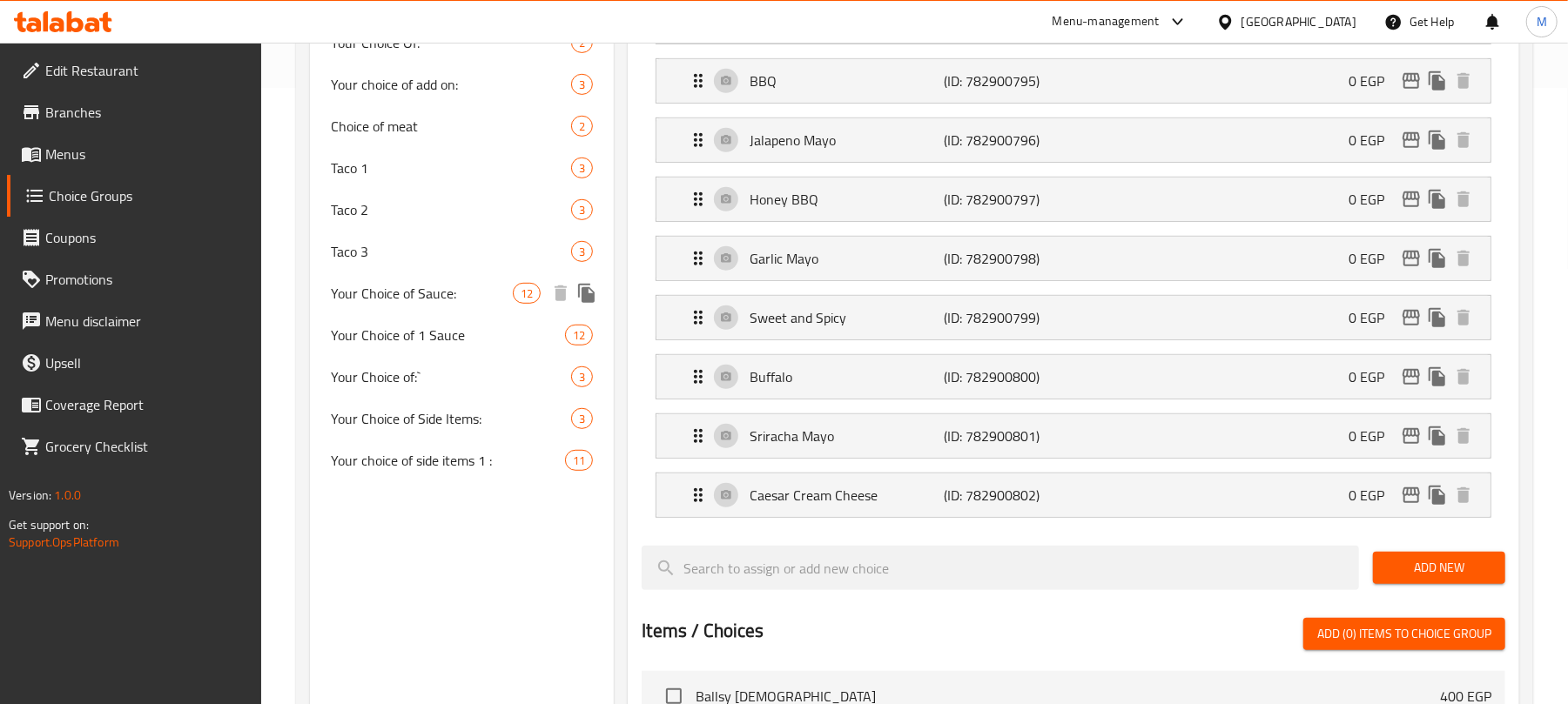
scroll to position [151, 0]
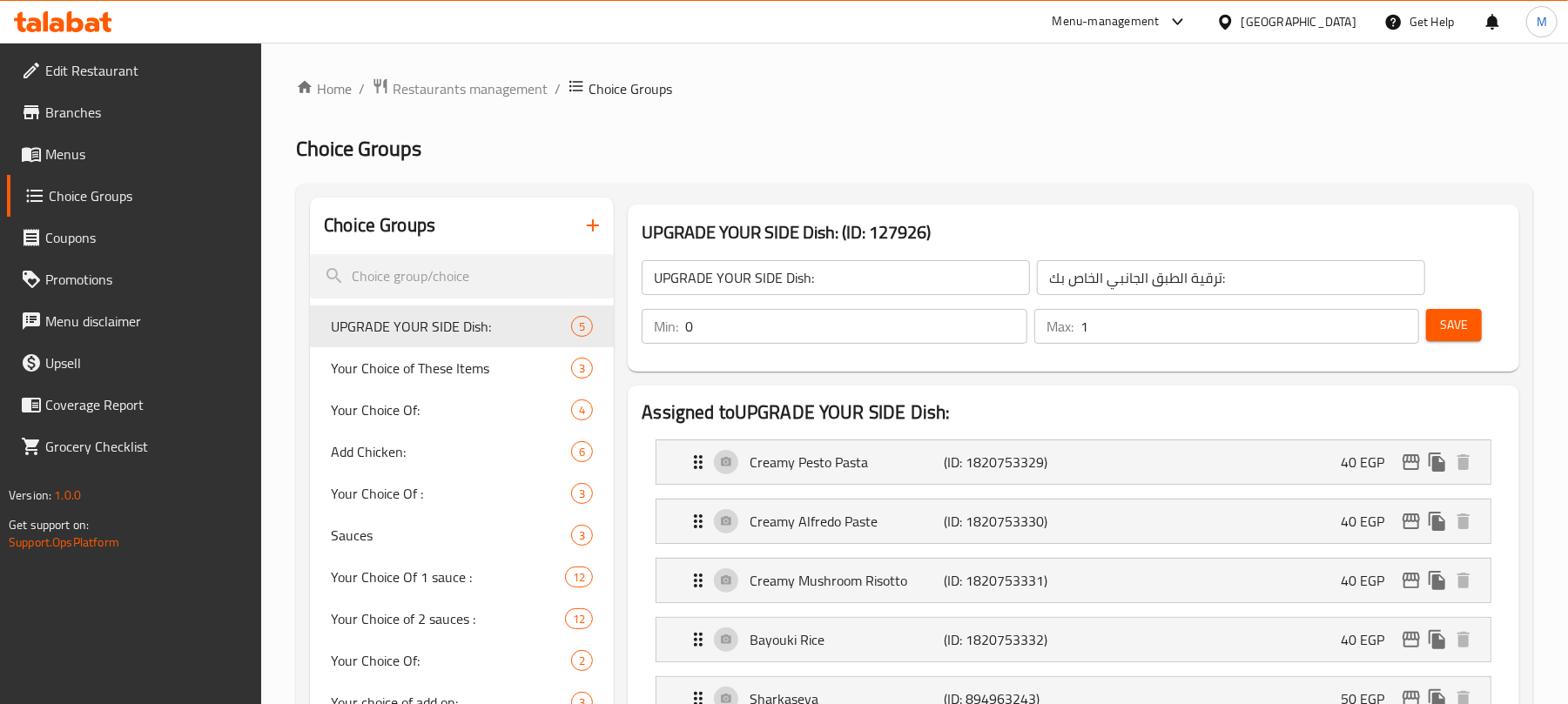
click at [102, 157] on span "Menus" at bounding box center [146, 153] width 203 height 21
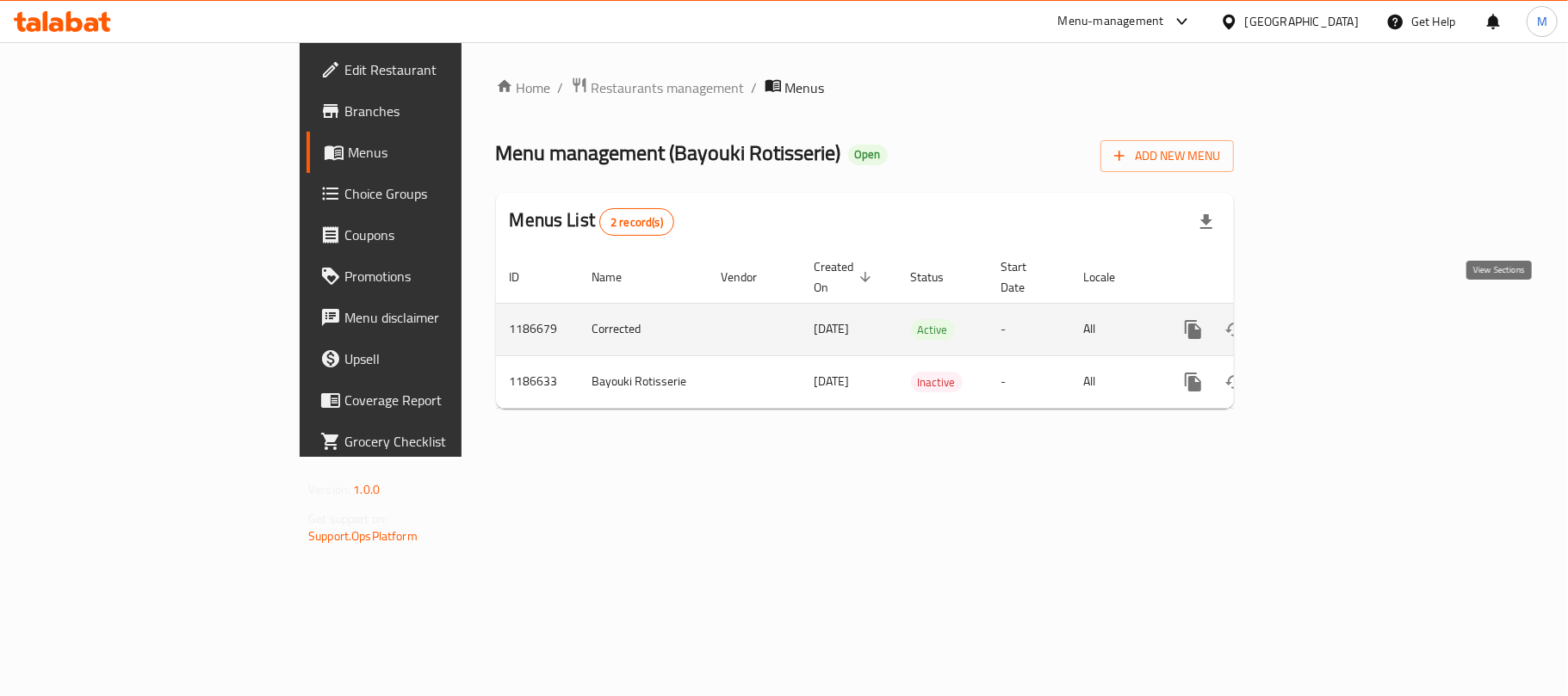
click at [1328, 320] on icon "enhanced table" at bounding box center [1317, 329] width 20 height 20
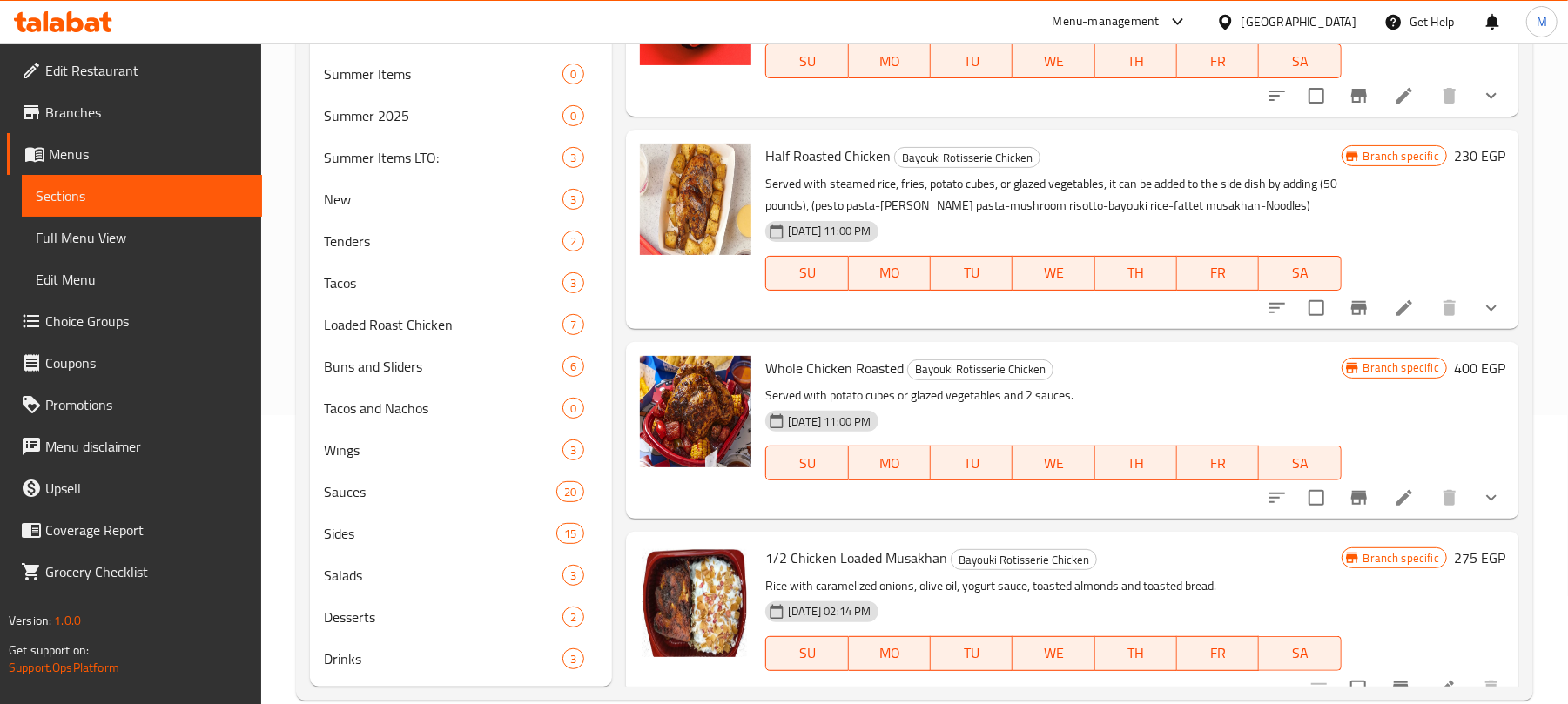
scroll to position [321, 0]
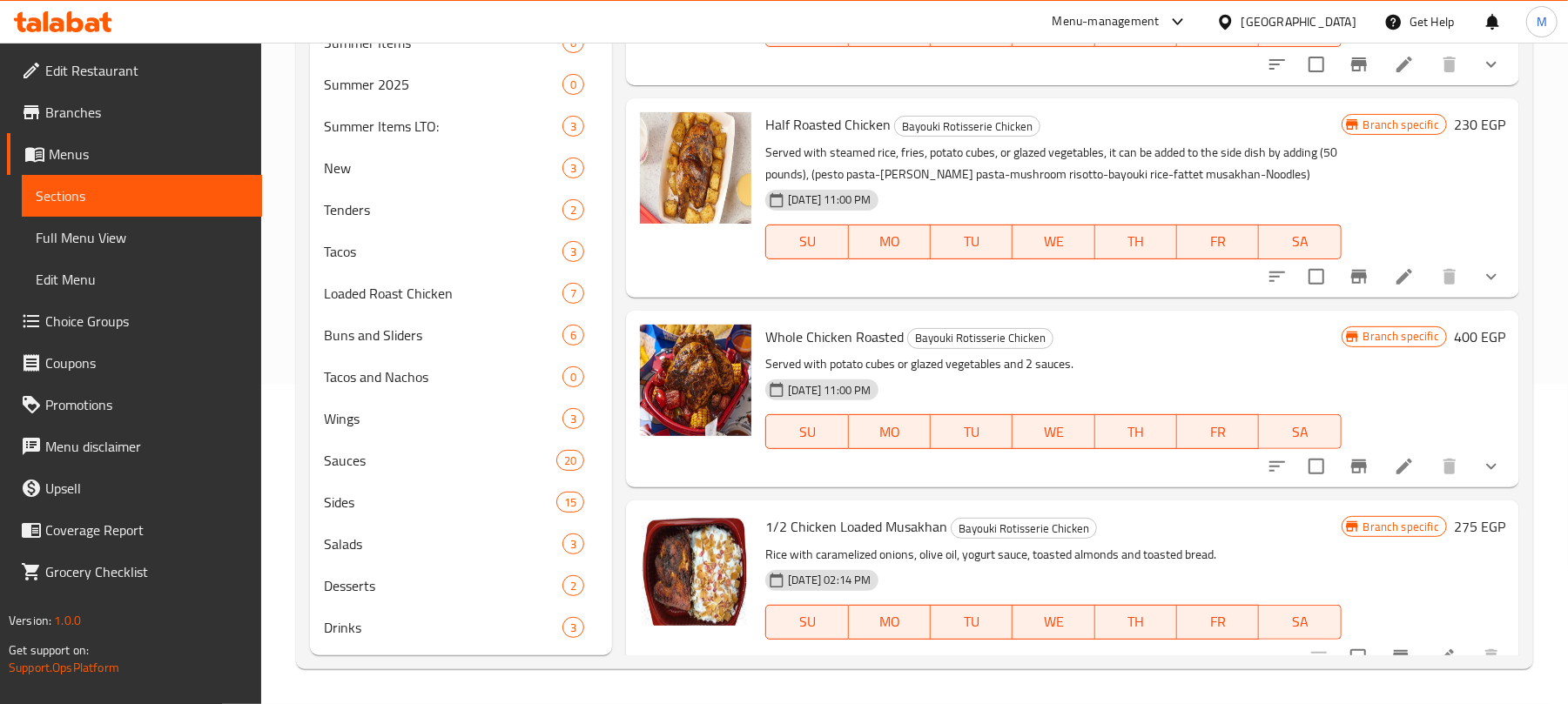
click at [1485, 446] on button "show more" at bounding box center [1491, 467] width 42 height 42
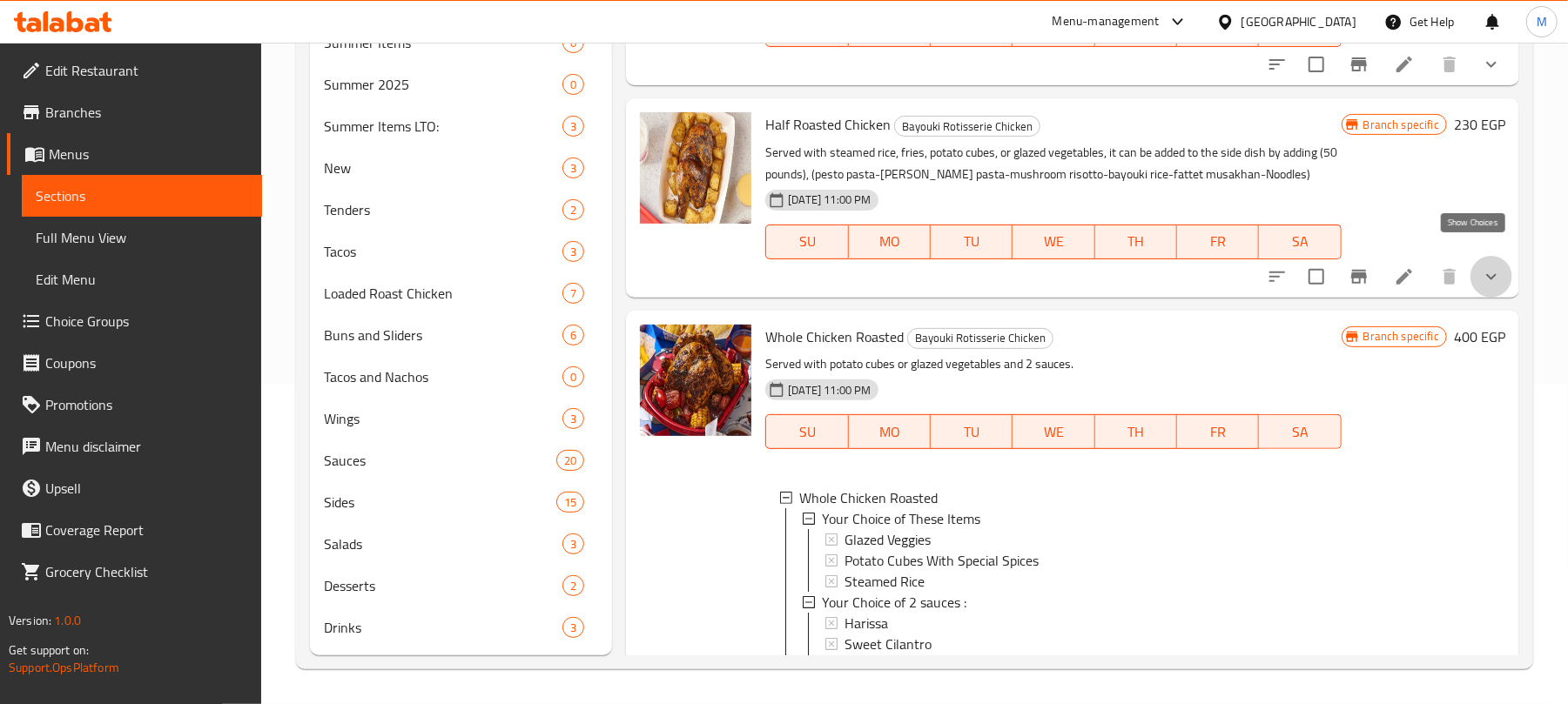
click at [1481, 267] on icon "show more" at bounding box center [1491, 276] width 21 height 21
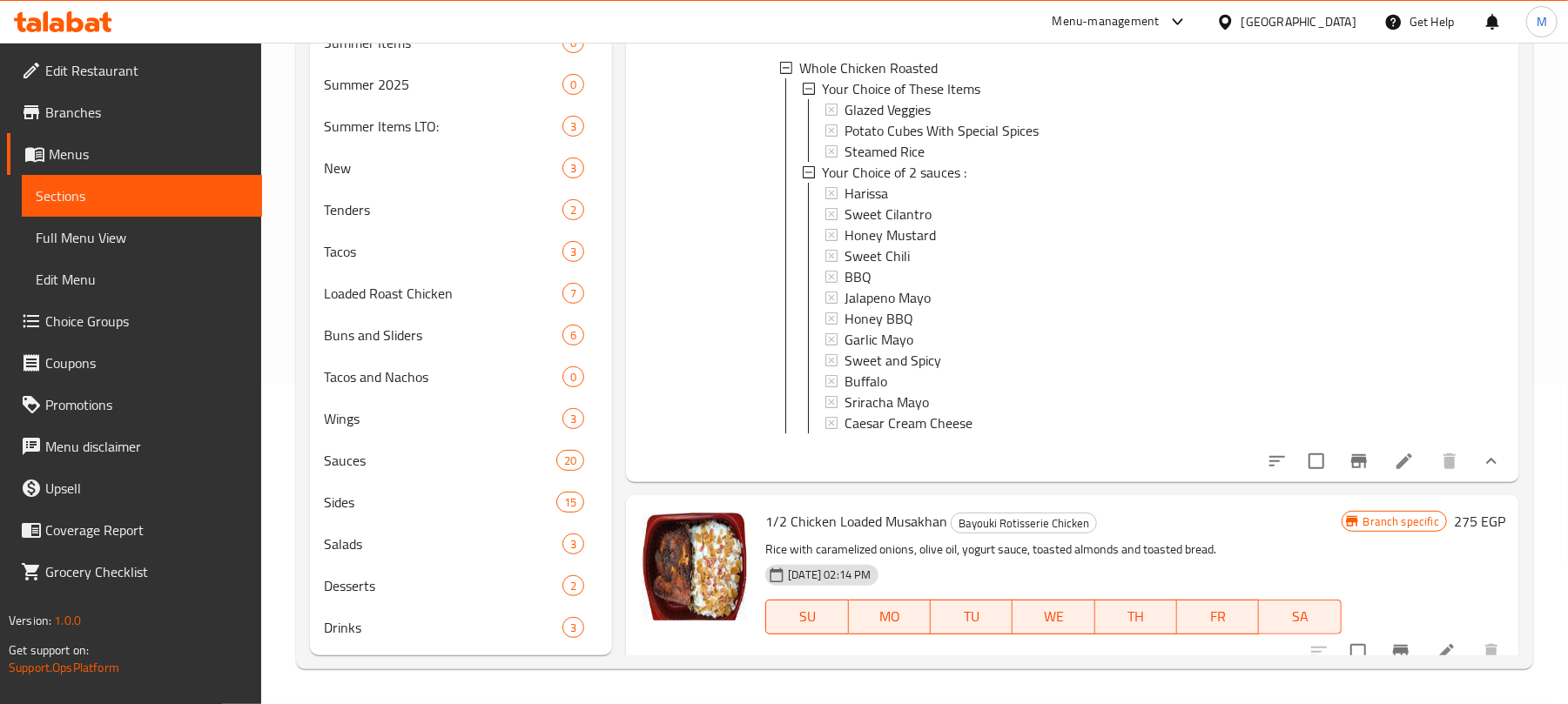
scroll to position [1520, 0]
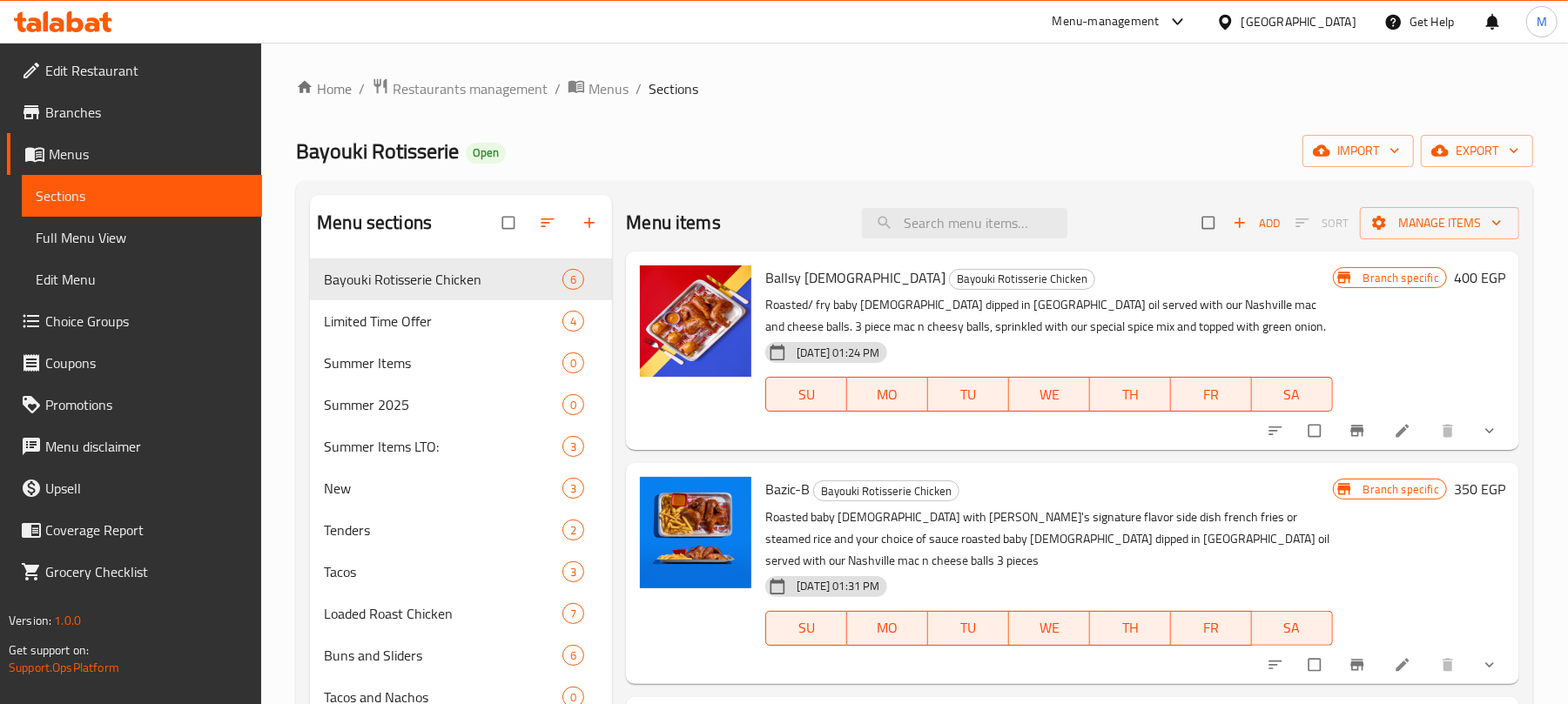
click at [766, 193] on div "Menu sections Bayouki Rotisserie Chicken 6 Limited Time Offer 4 Summer Items 0 …" at bounding box center [914, 585] width 1237 height 808
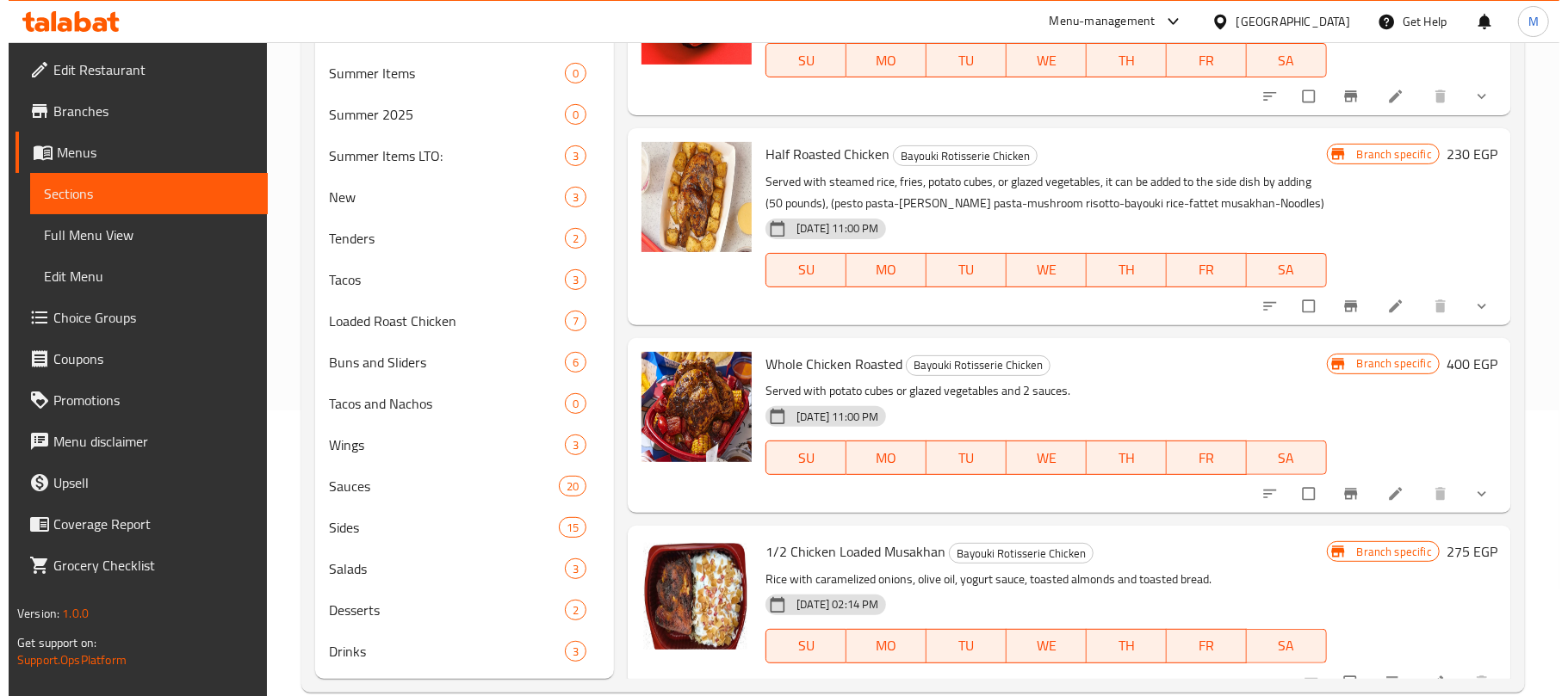
scroll to position [318, 0]
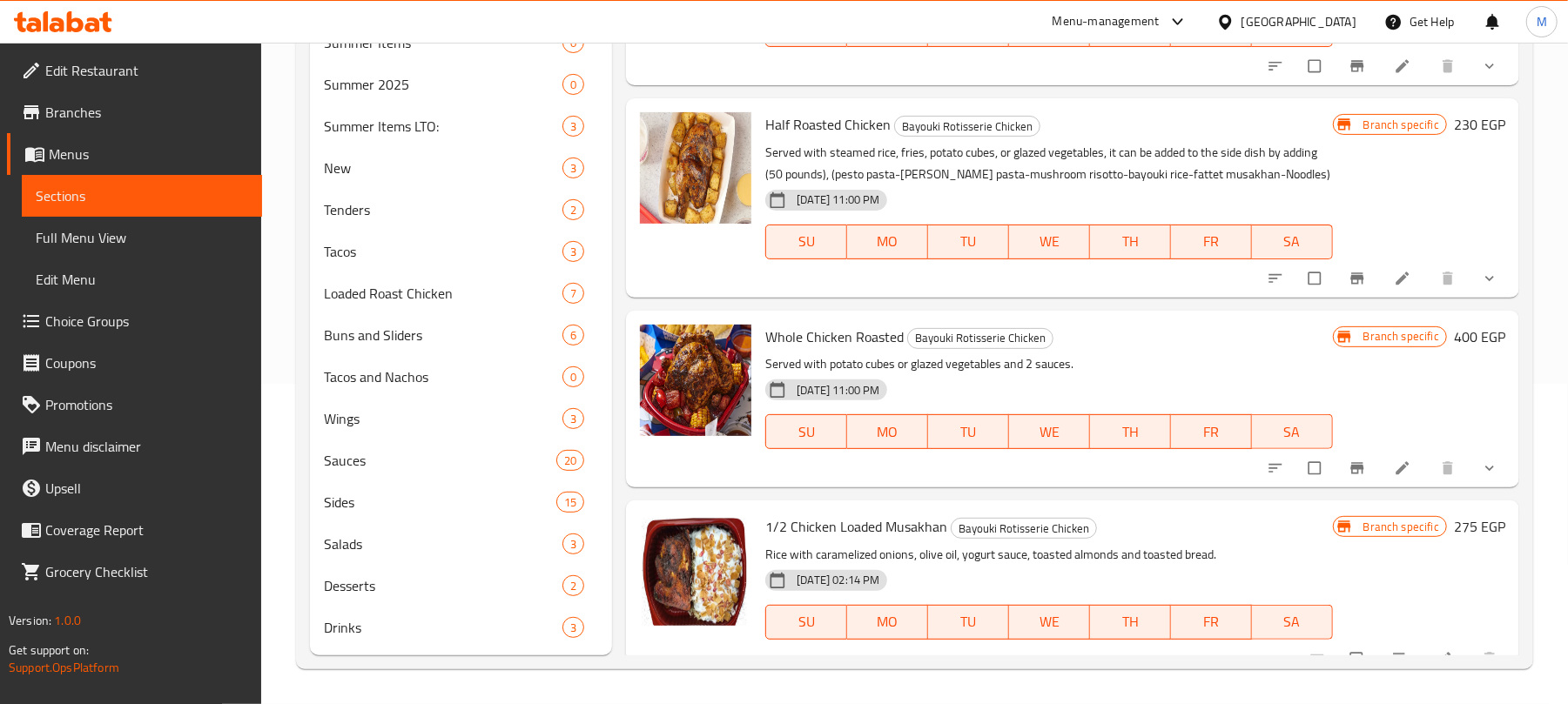
click at [1481, 269] on icon "show more" at bounding box center [1490, 278] width 18 height 18
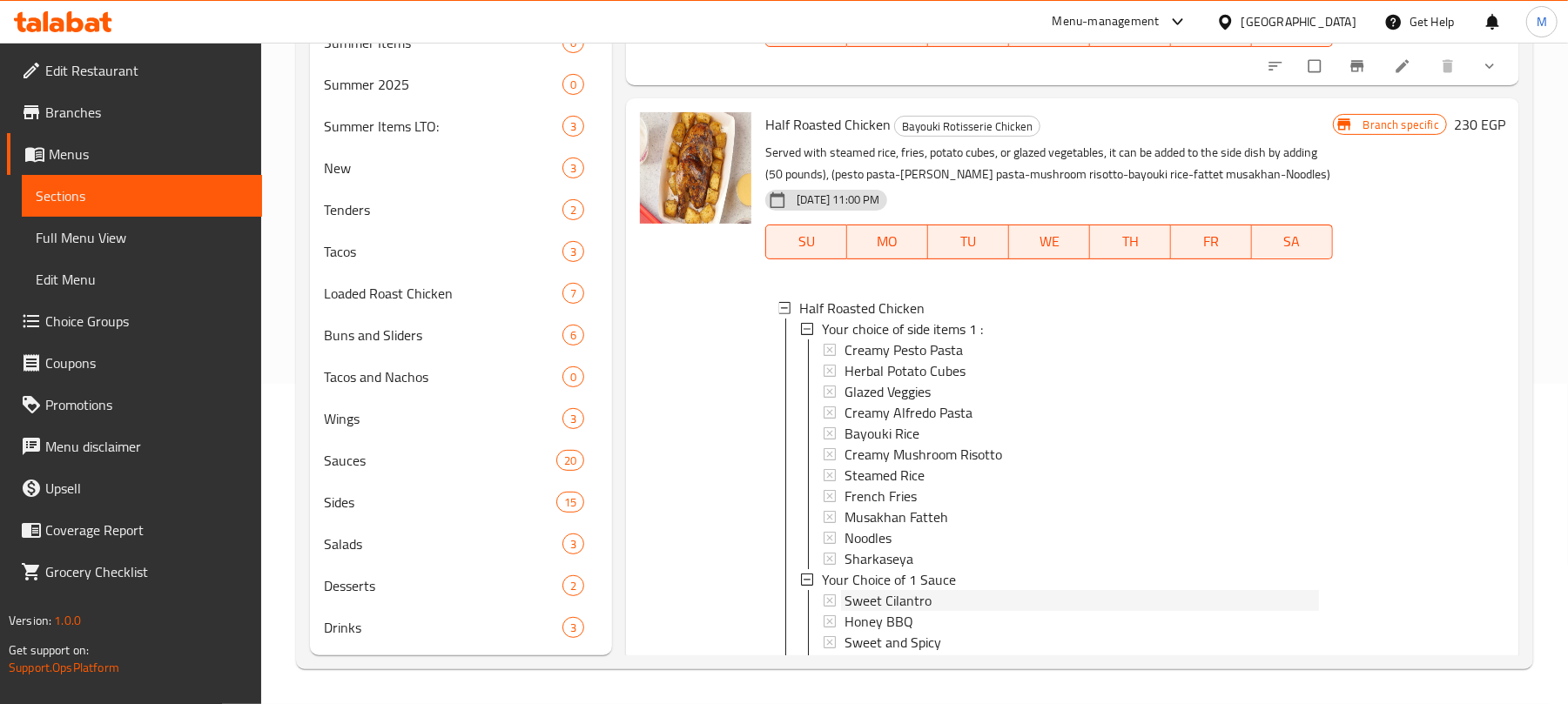
click at [973, 591] on div "Sweet Cilantro" at bounding box center [1081, 600] width 474 height 21
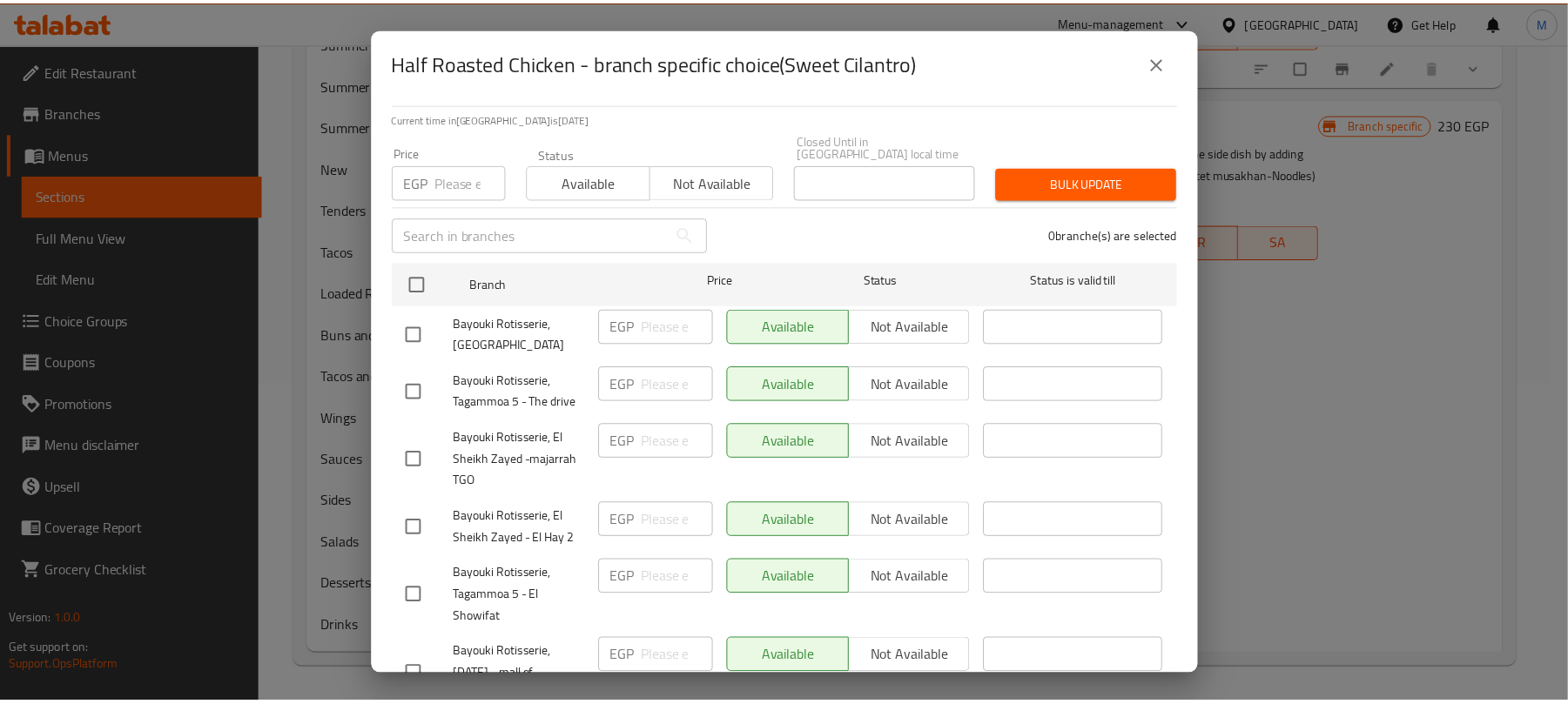
scroll to position [286, 0]
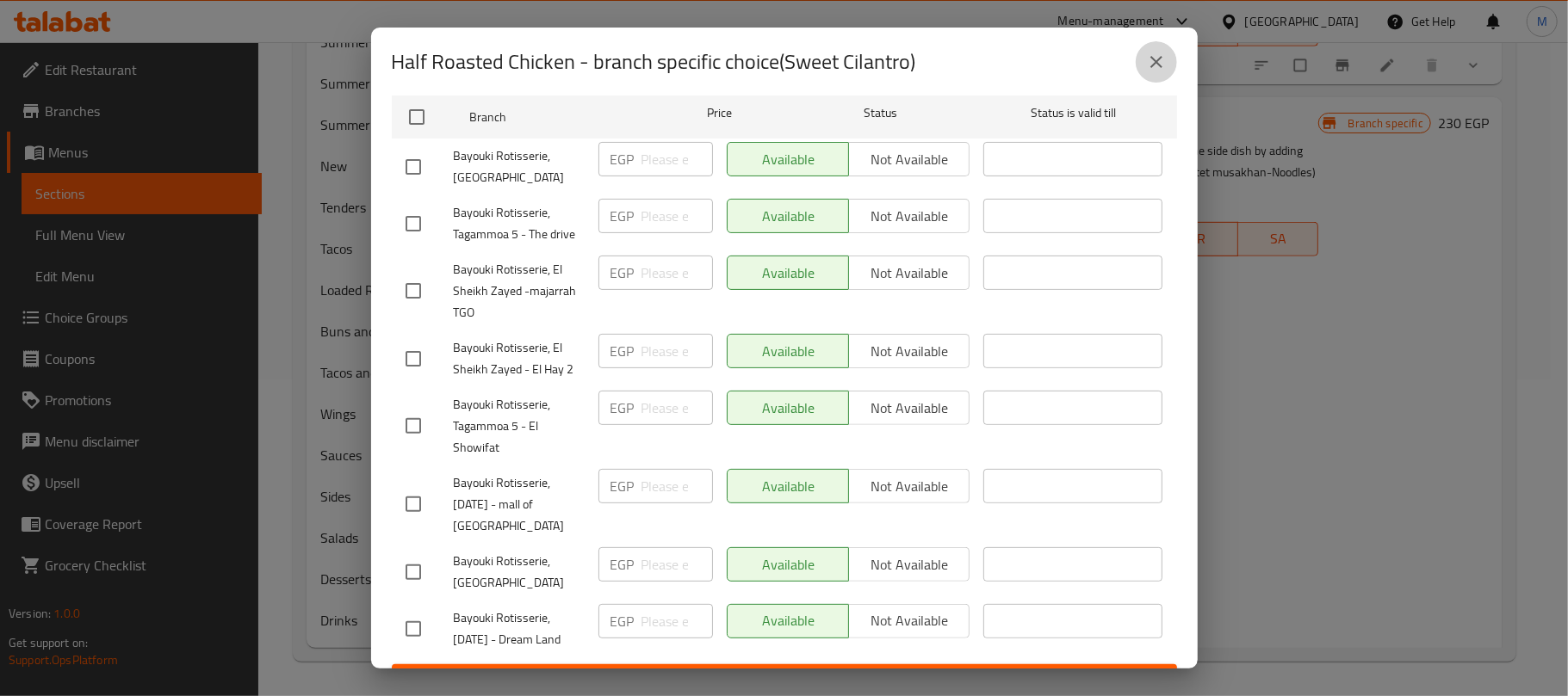
click at [1158, 49] on button "close" at bounding box center [1156, 62] width 42 height 42
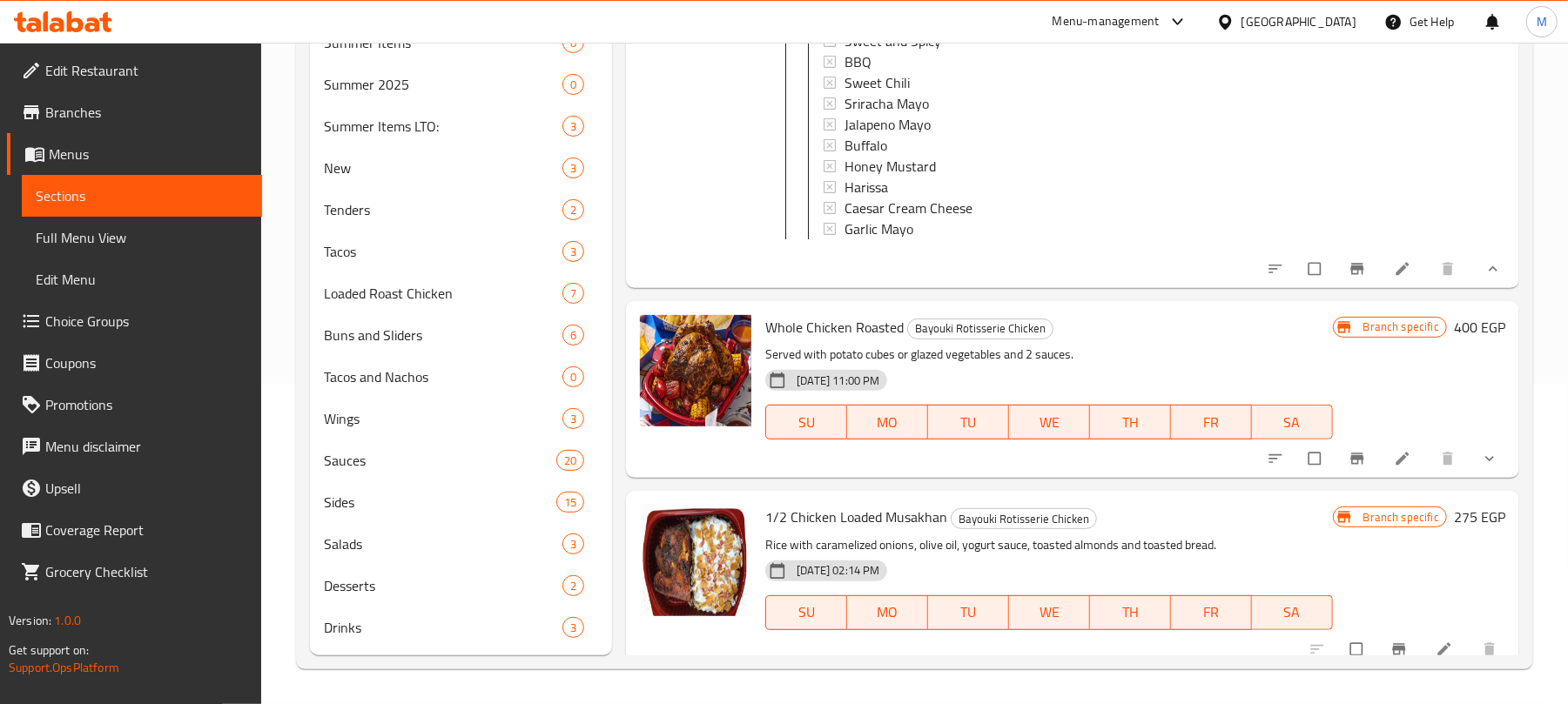
scroll to position [1078, 0]
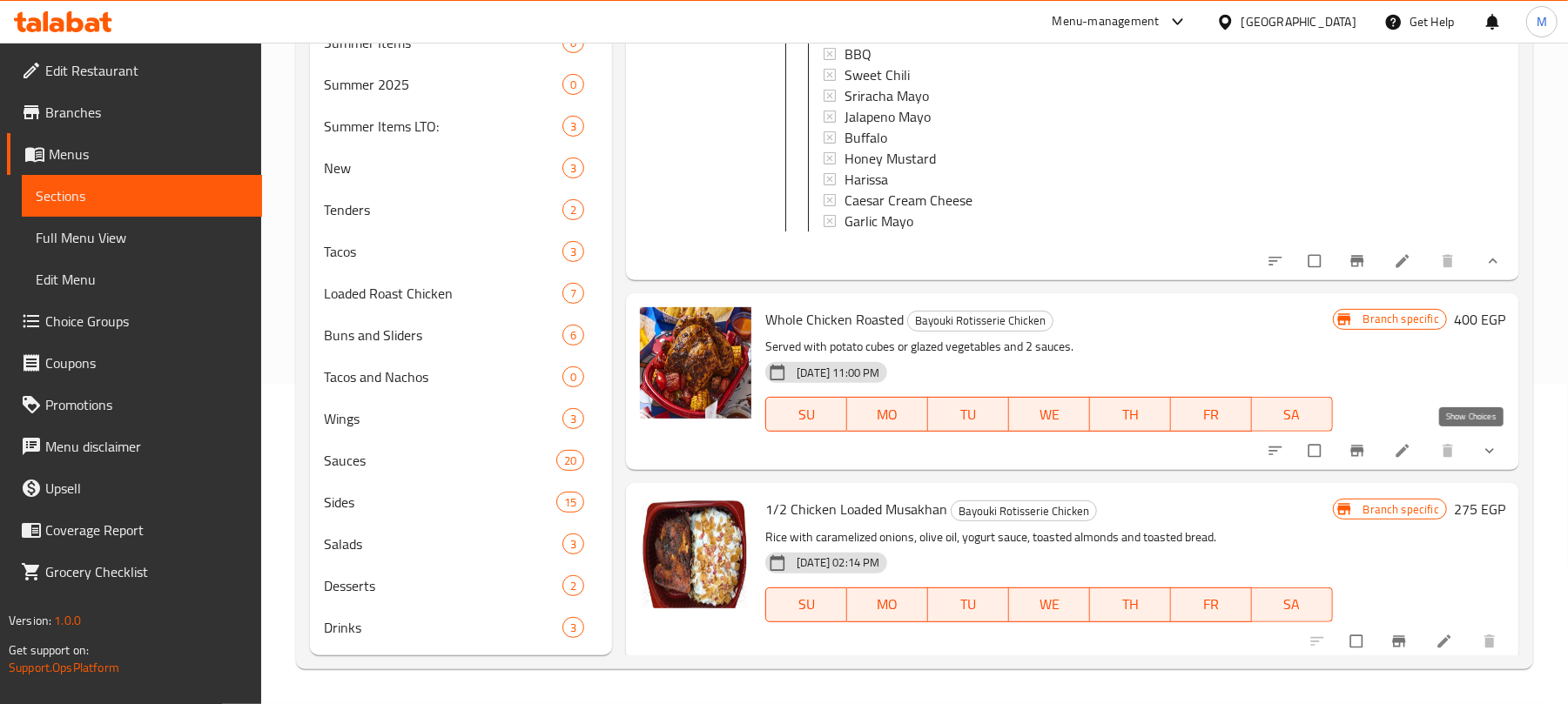
click at [1481, 447] on icon "show more" at bounding box center [1490, 451] width 18 height 18
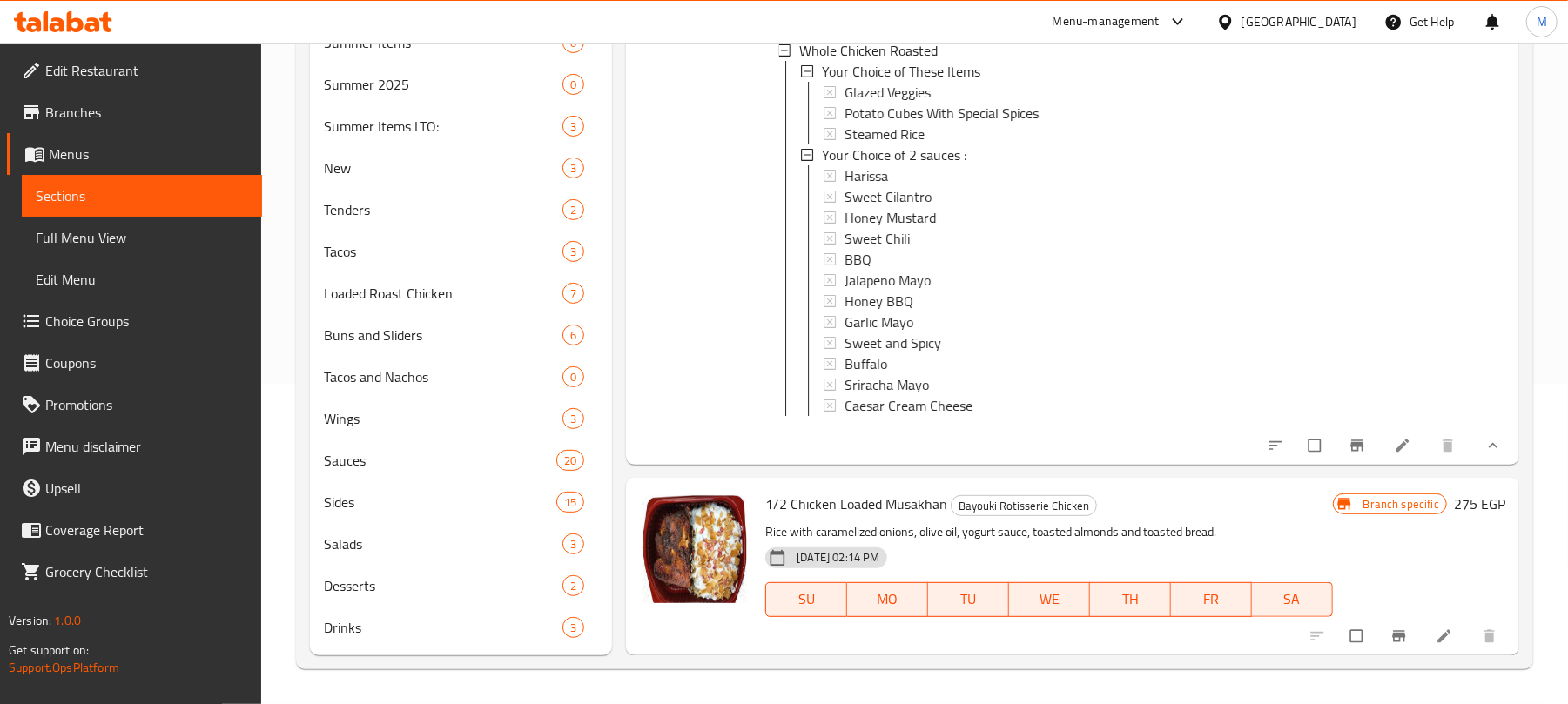
scroll to position [1520, 0]
click at [895, 228] on span "Sweet Chili" at bounding box center [877, 238] width 65 height 21
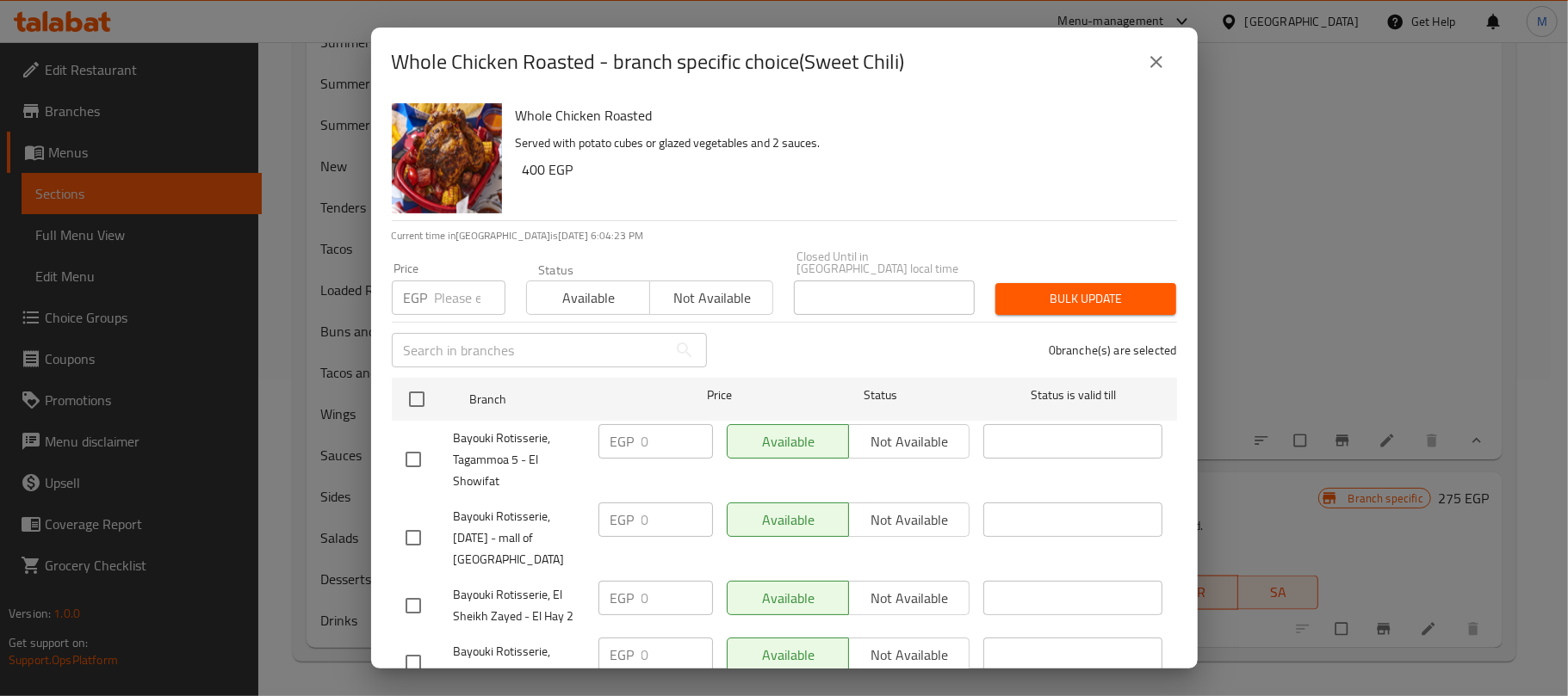
click at [1158, 59] on icon "close" at bounding box center [1156, 62] width 20 height 20
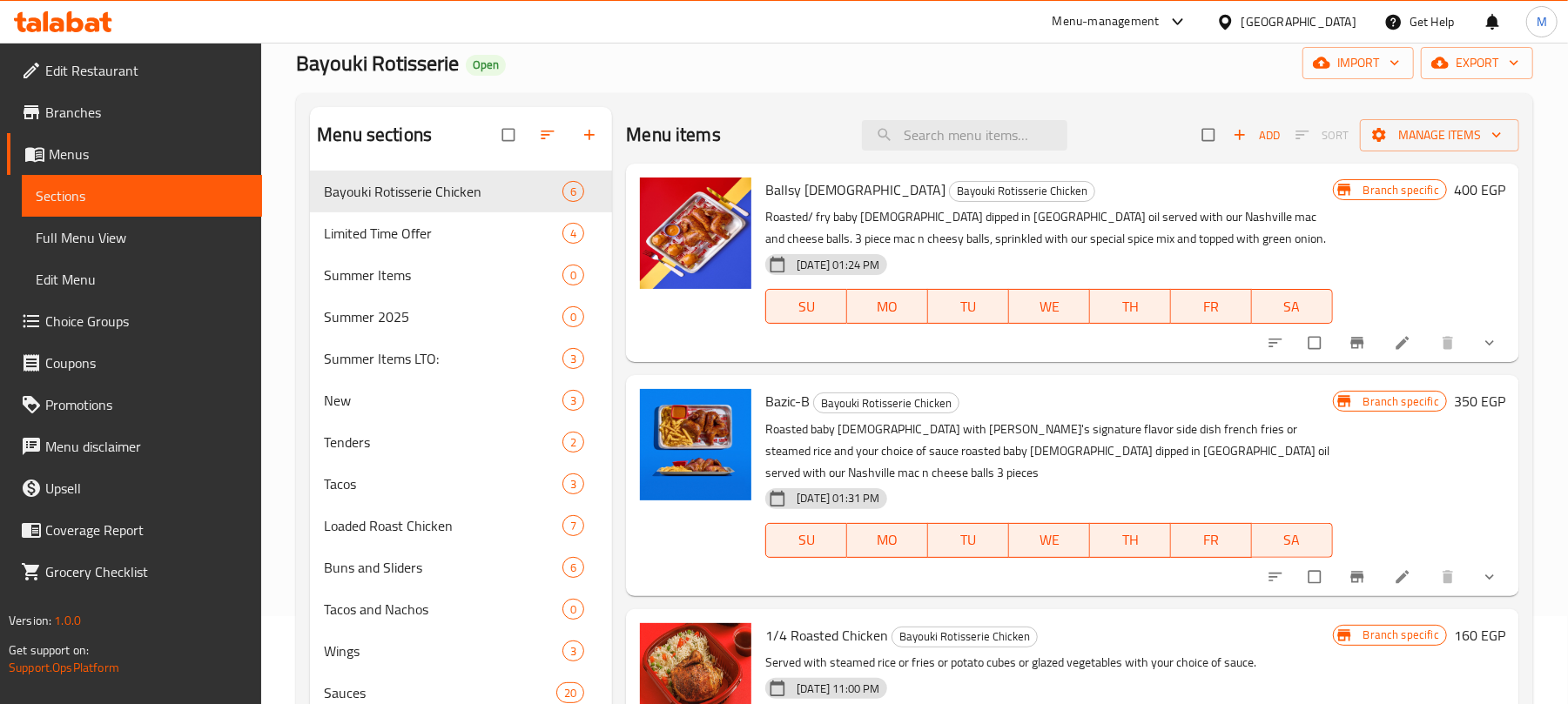
scroll to position [0, 0]
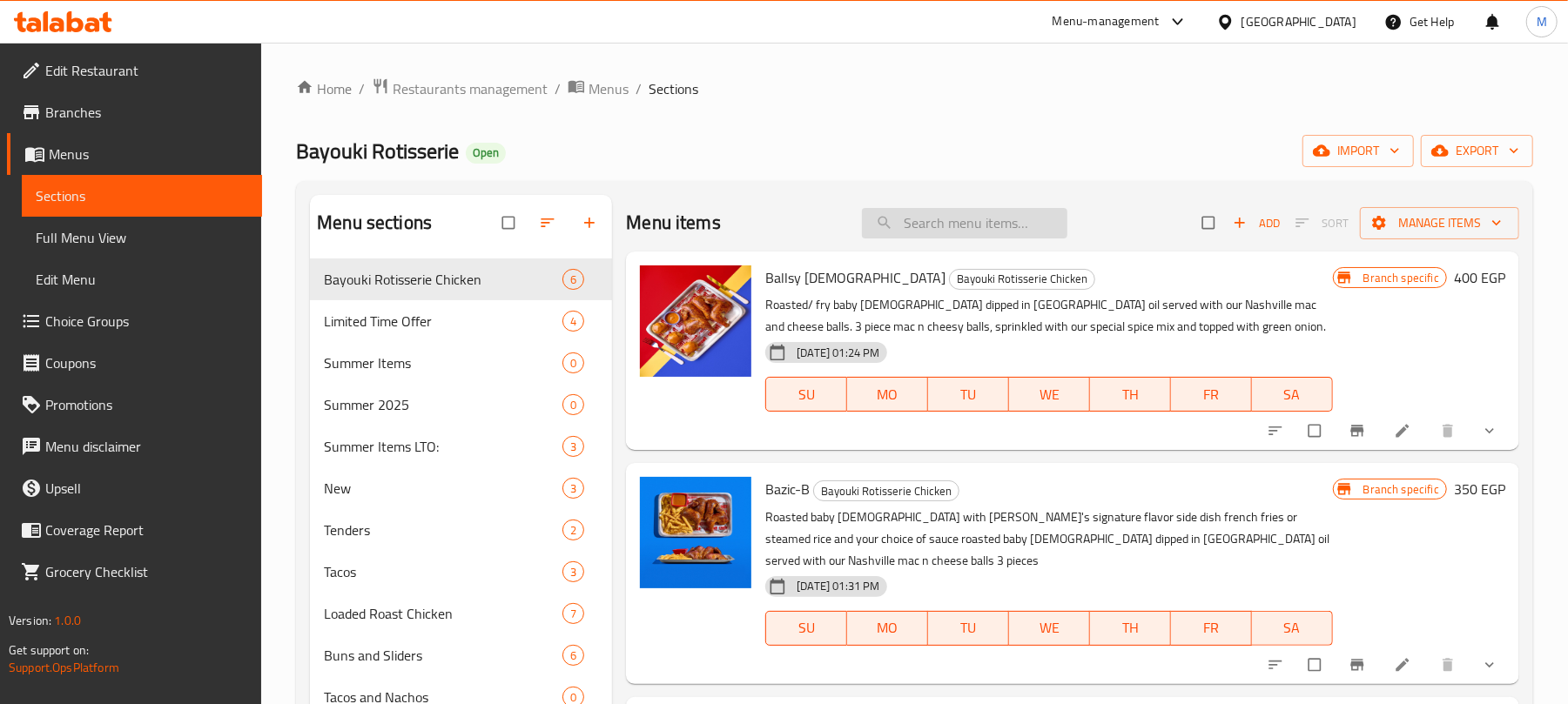
click at [934, 220] on input "search" at bounding box center [965, 223] width 205 height 30
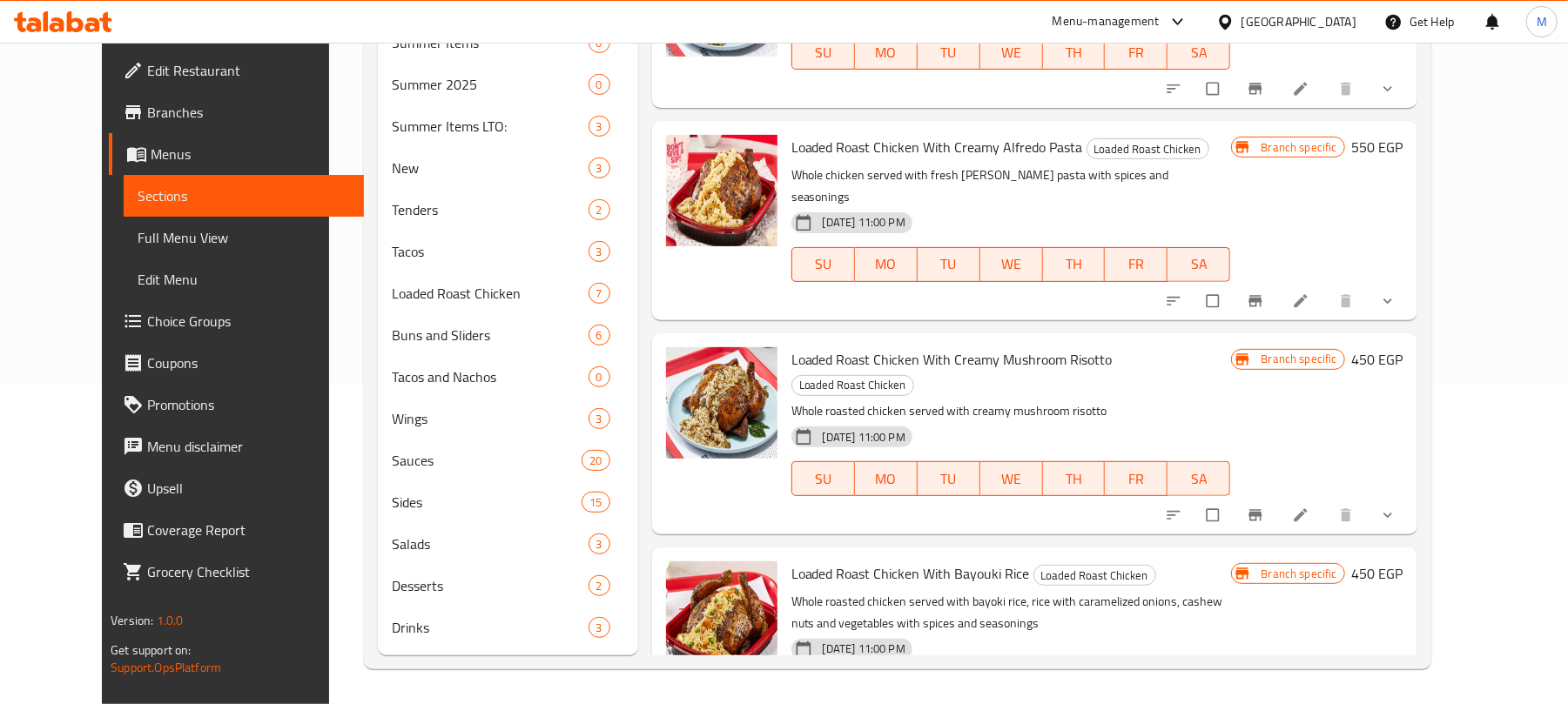
scroll to position [44, 0]
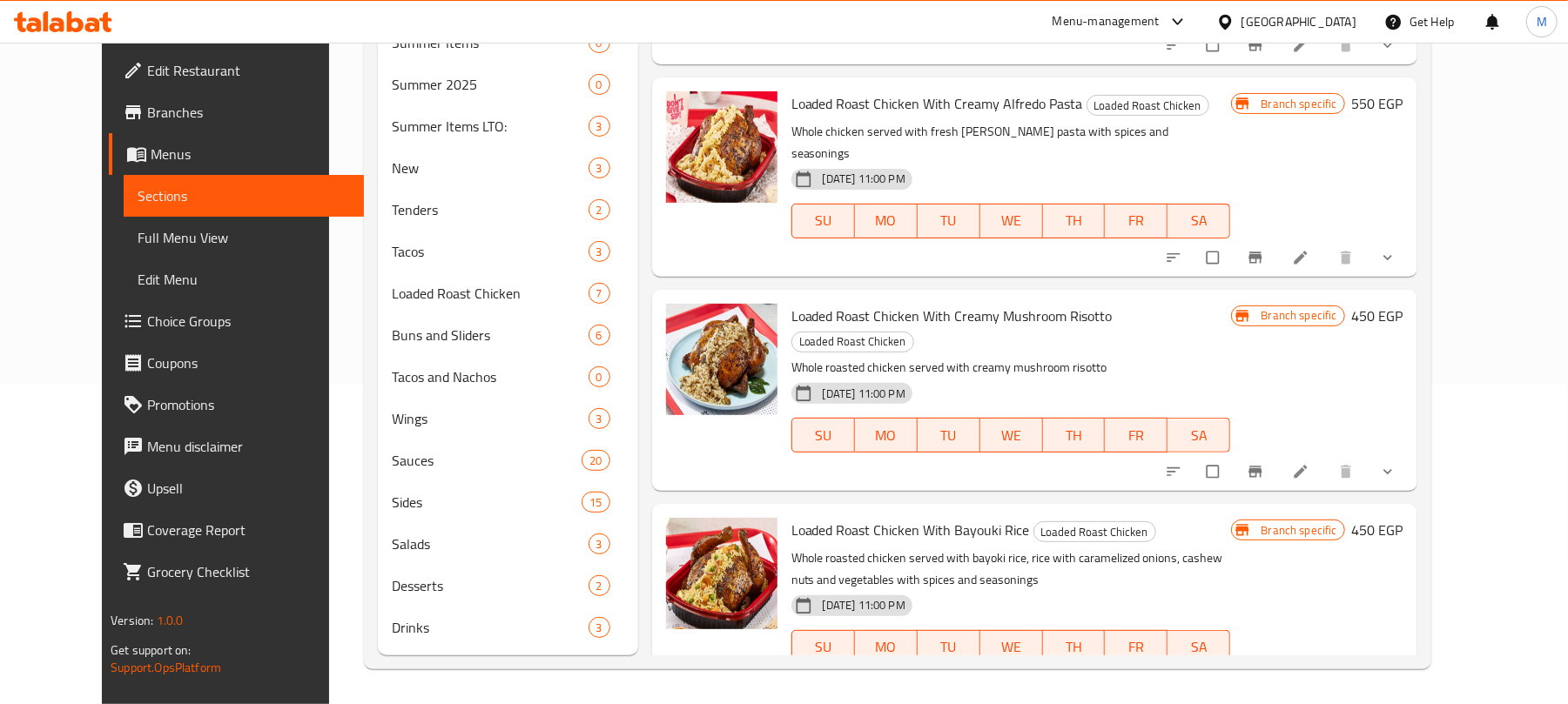
type input "loaded r"
click at [1411, 238] on button "show more" at bounding box center [1389, 257] width 42 height 38
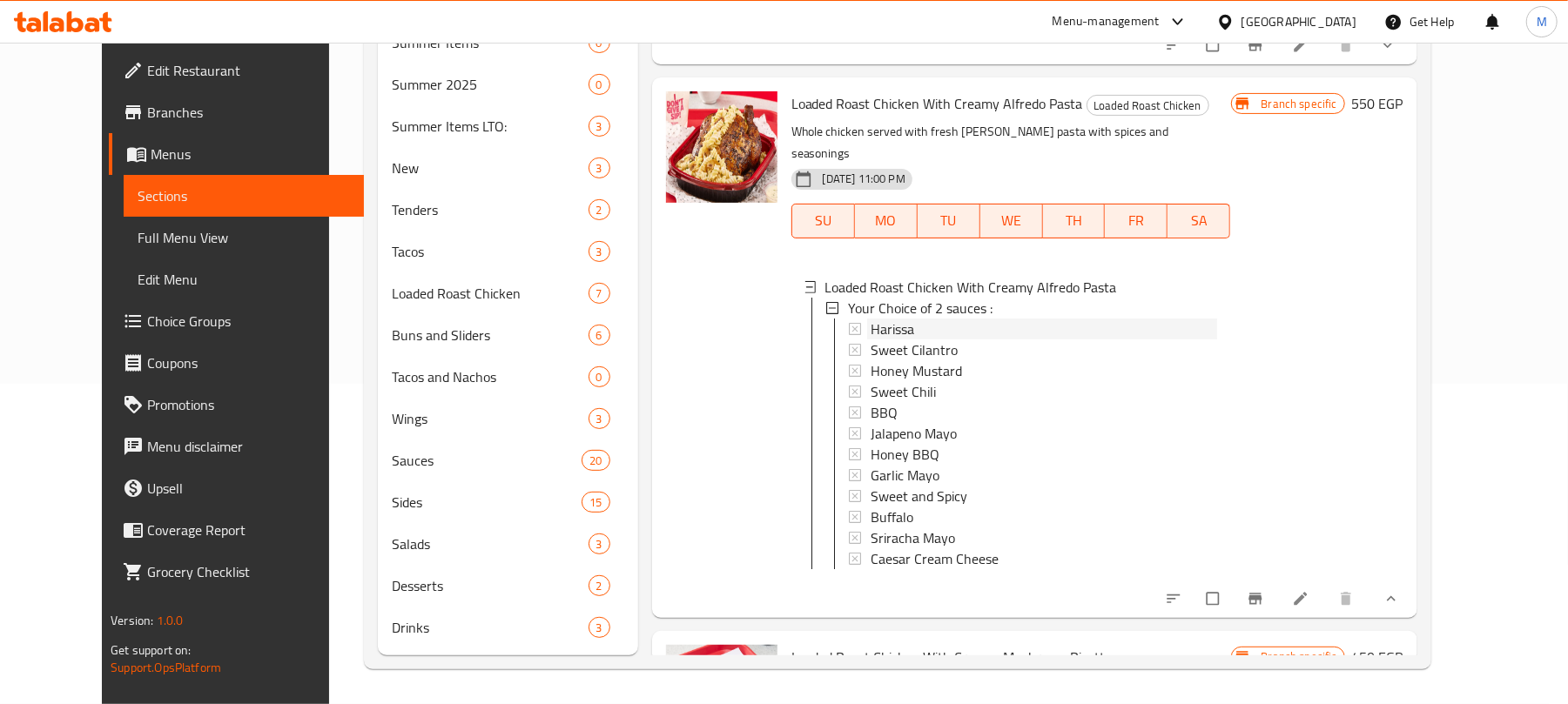
click at [907, 318] on div "Harissa" at bounding box center [1044, 328] width 347 height 21
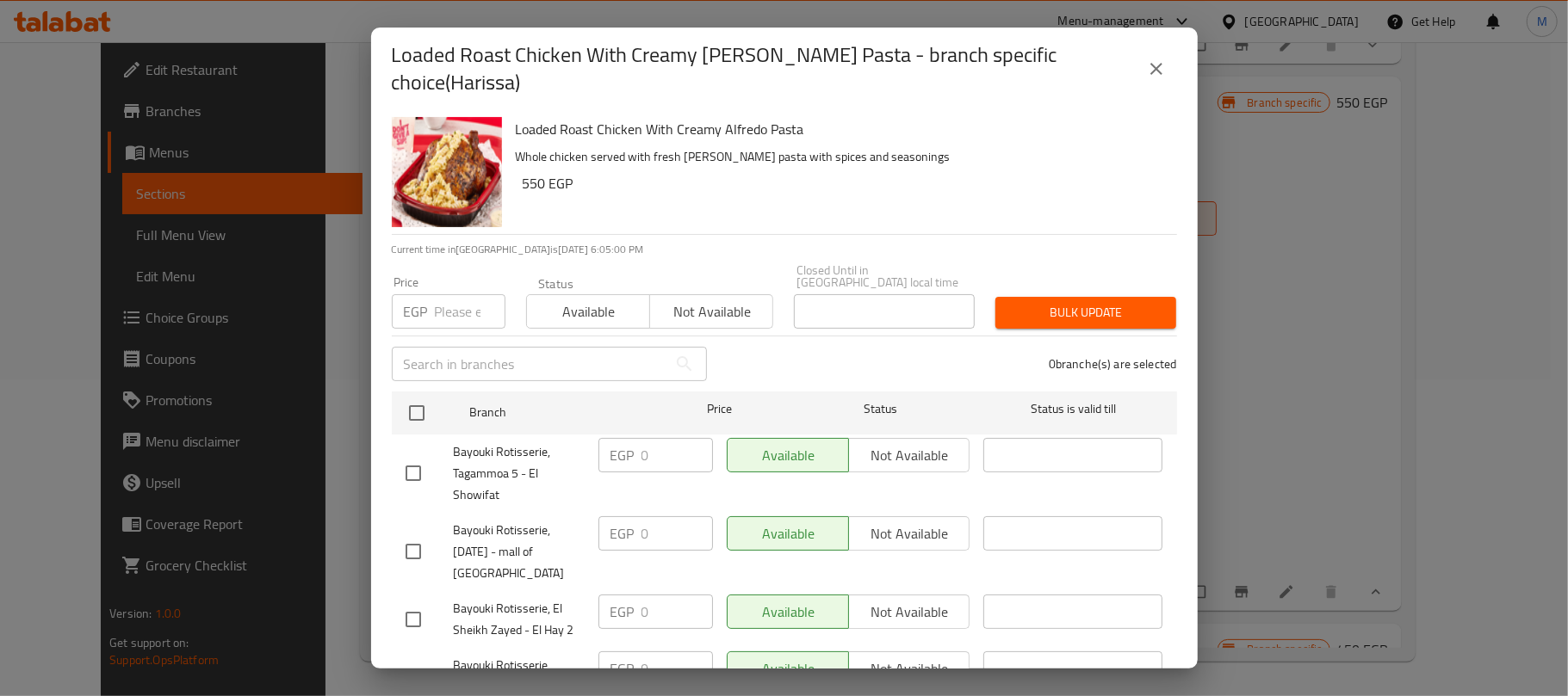
click at [1154, 63] on icon "close" at bounding box center [1156, 69] width 12 height 12
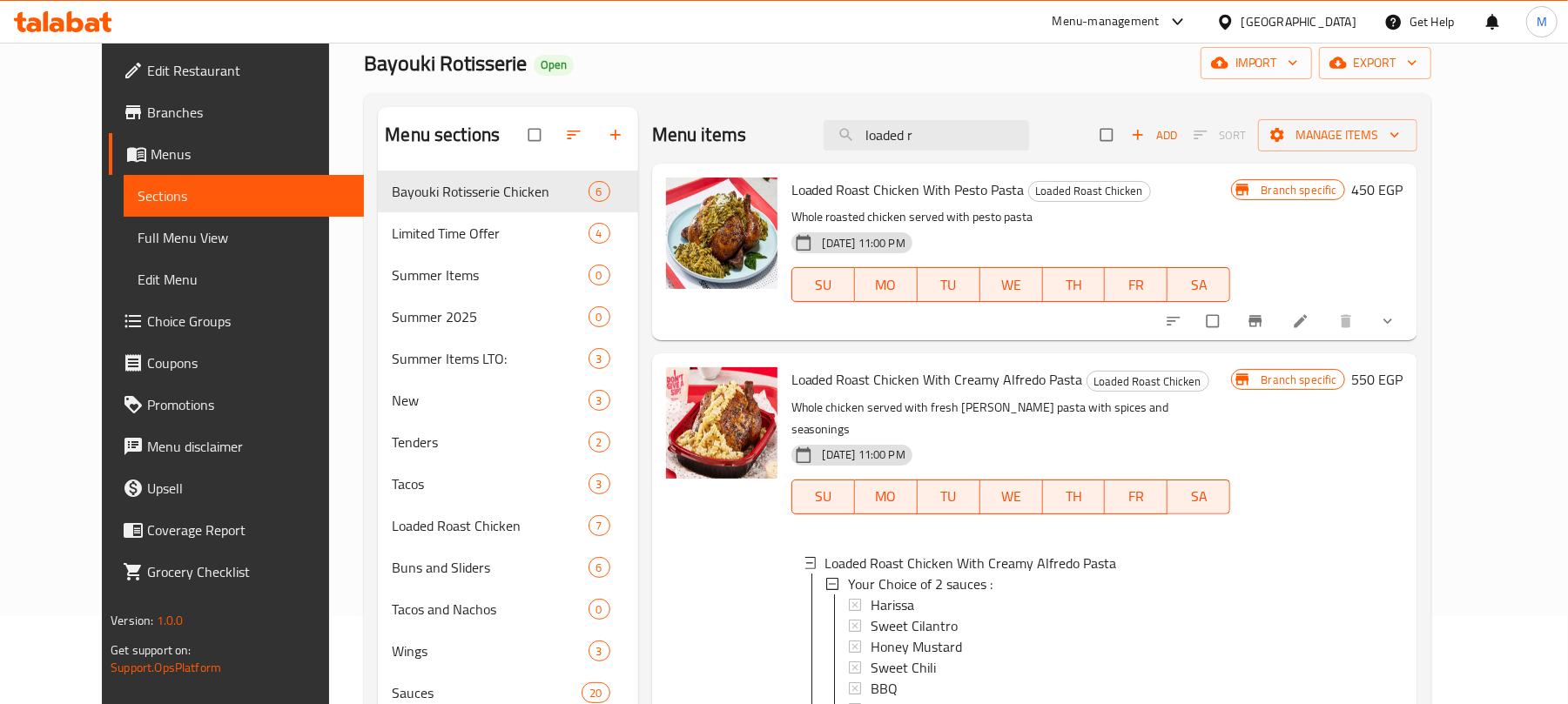
scroll to position [0, 0]
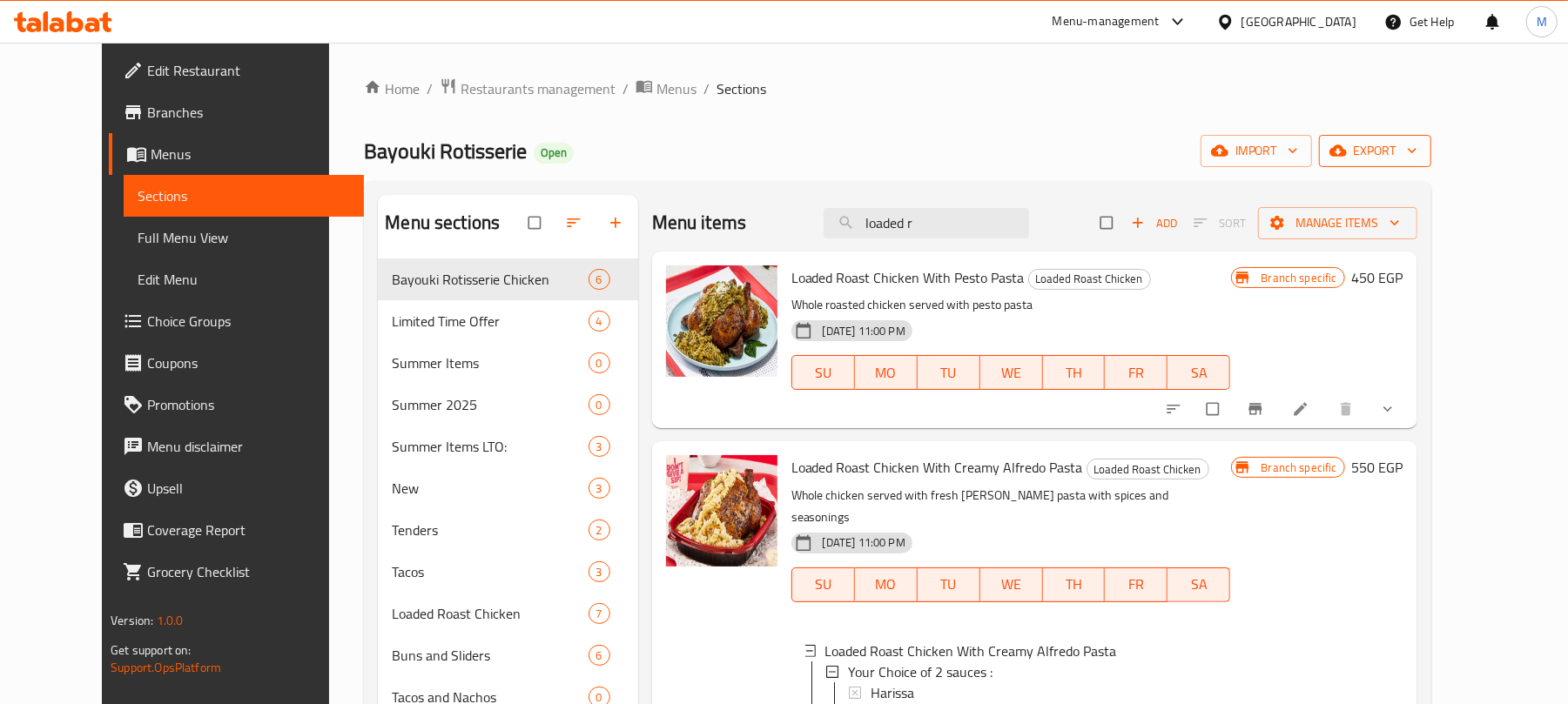
click at [1431, 164] on button "export" at bounding box center [1375, 150] width 112 height 32
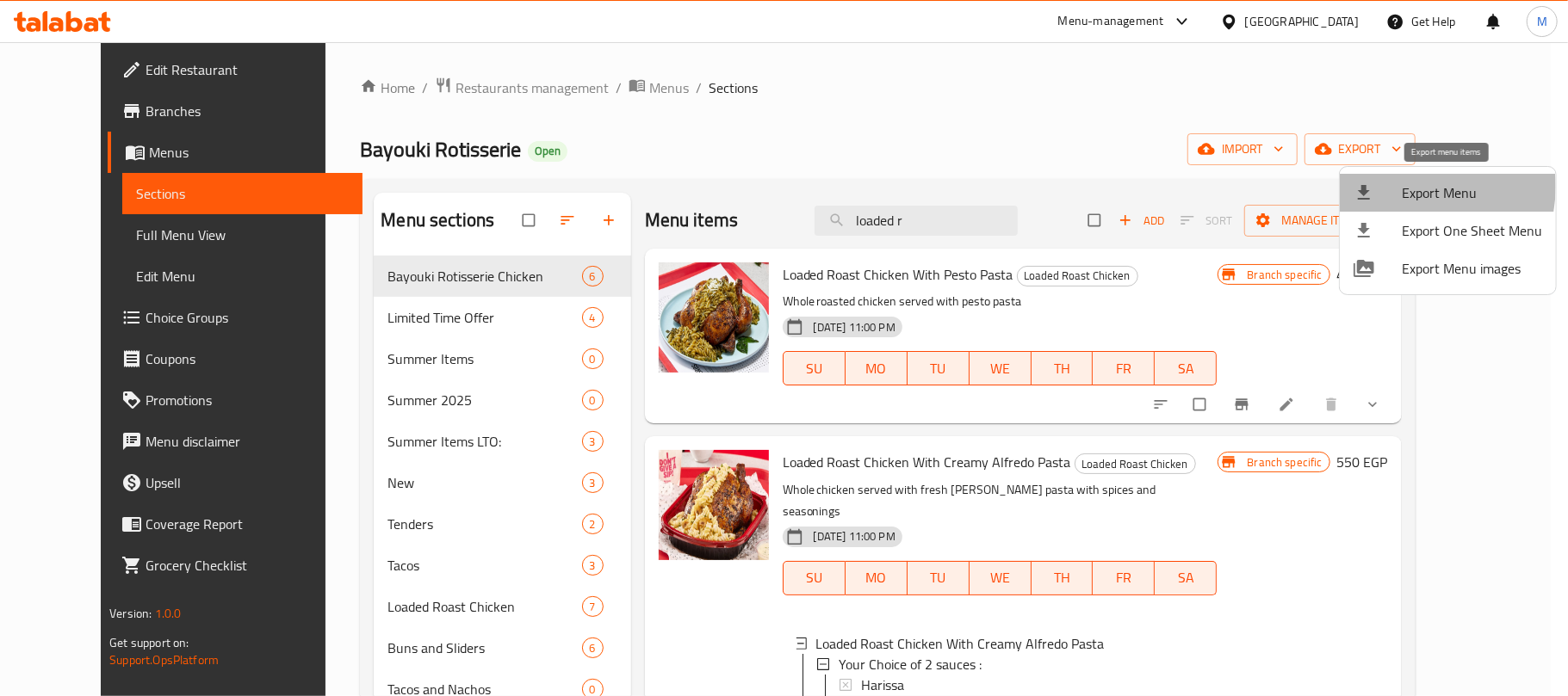
click at [1411, 187] on span "Export Menu" at bounding box center [1471, 192] width 140 height 20
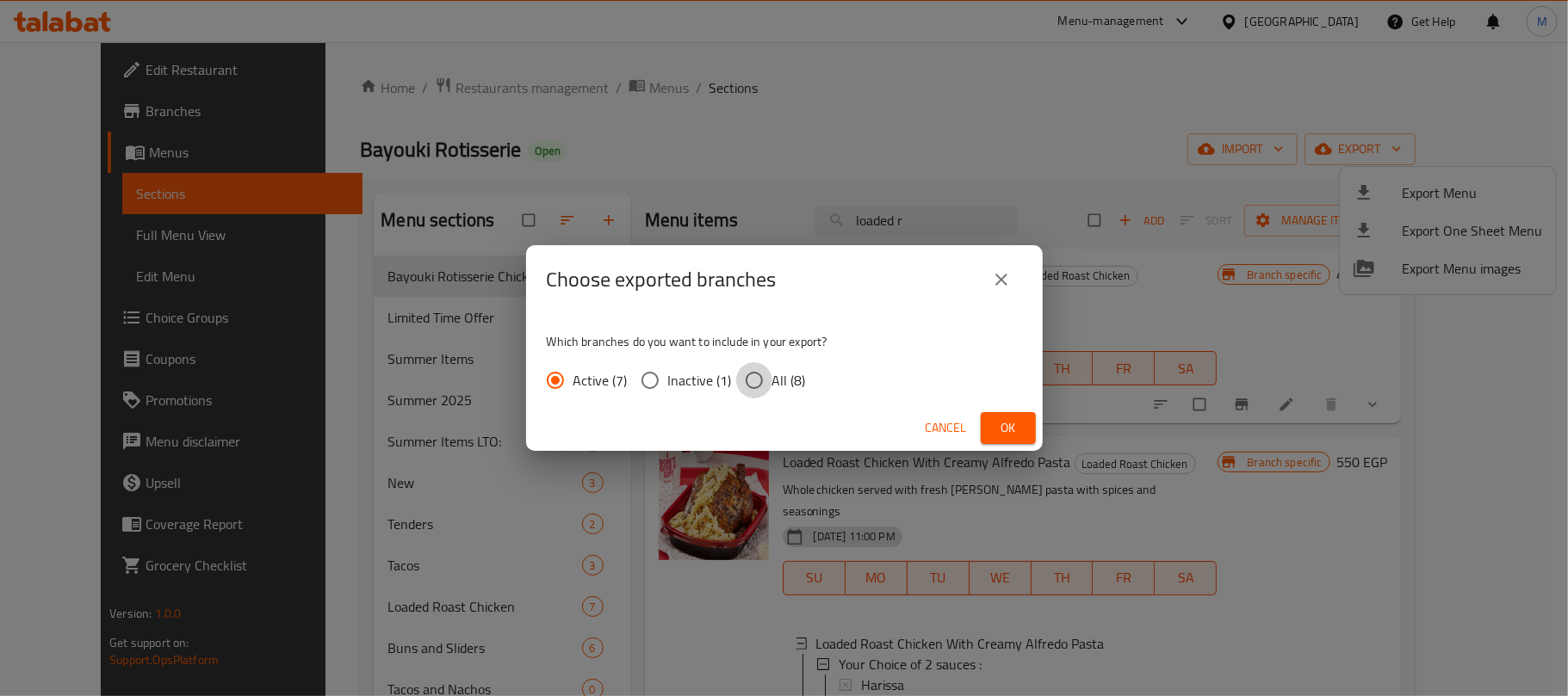
click at [754, 369] on input "All (8)" at bounding box center [754, 379] width 36 height 36
radio input "true"
click at [1006, 426] on span "Ok" at bounding box center [1008, 429] width 28 height 21
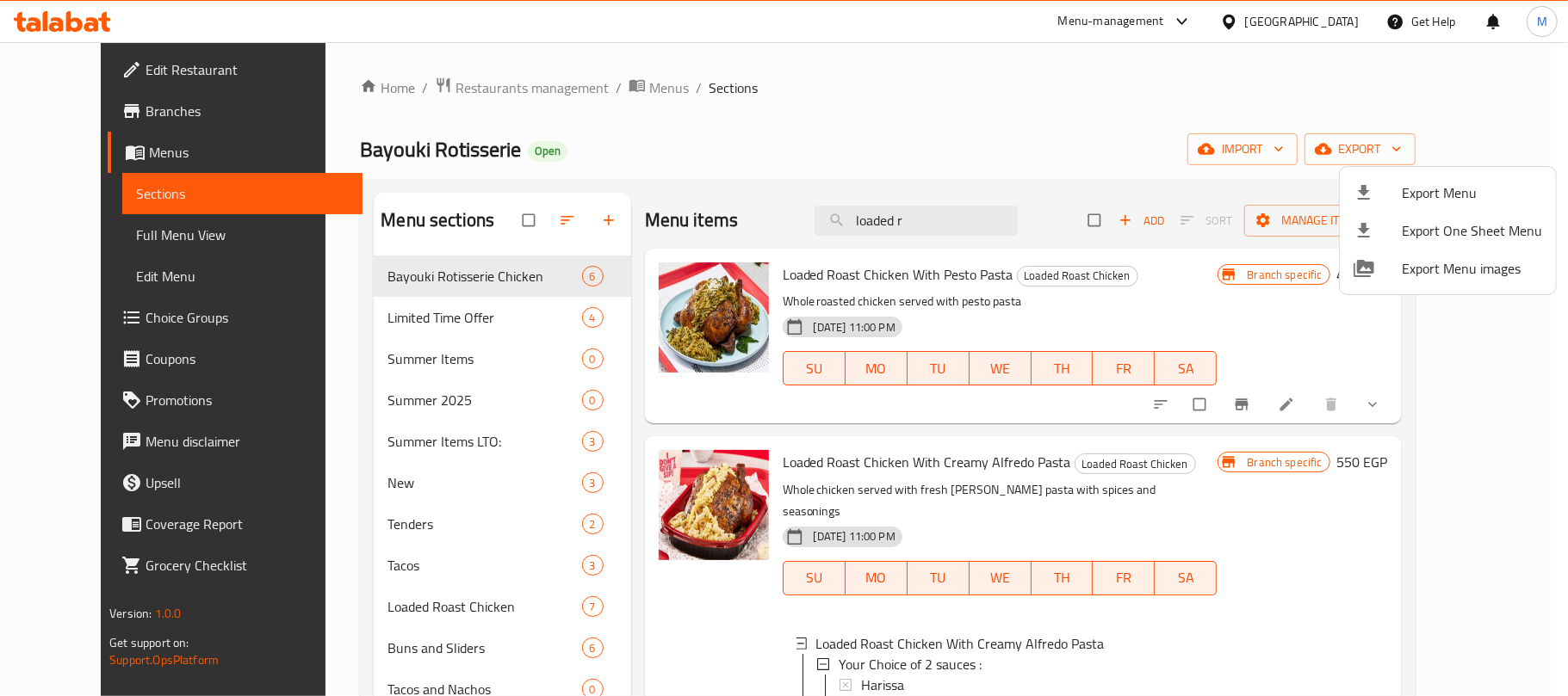
click at [417, 141] on div at bounding box center [784, 348] width 1568 height 696
click at [417, 141] on span "Bayouki Rotisserie" at bounding box center [440, 150] width 161 height 39
